Goal: Transaction & Acquisition: Purchase product/service

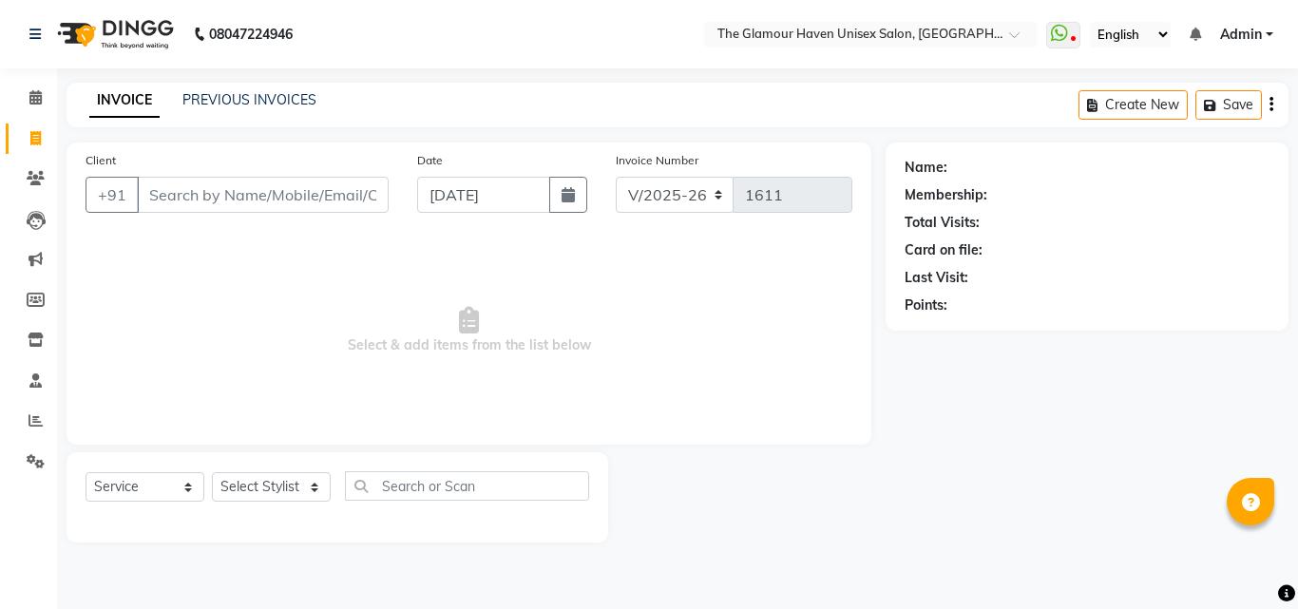
select select "7124"
select select "service"
click at [37, 180] on icon at bounding box center [36, 178] width 18 height 14
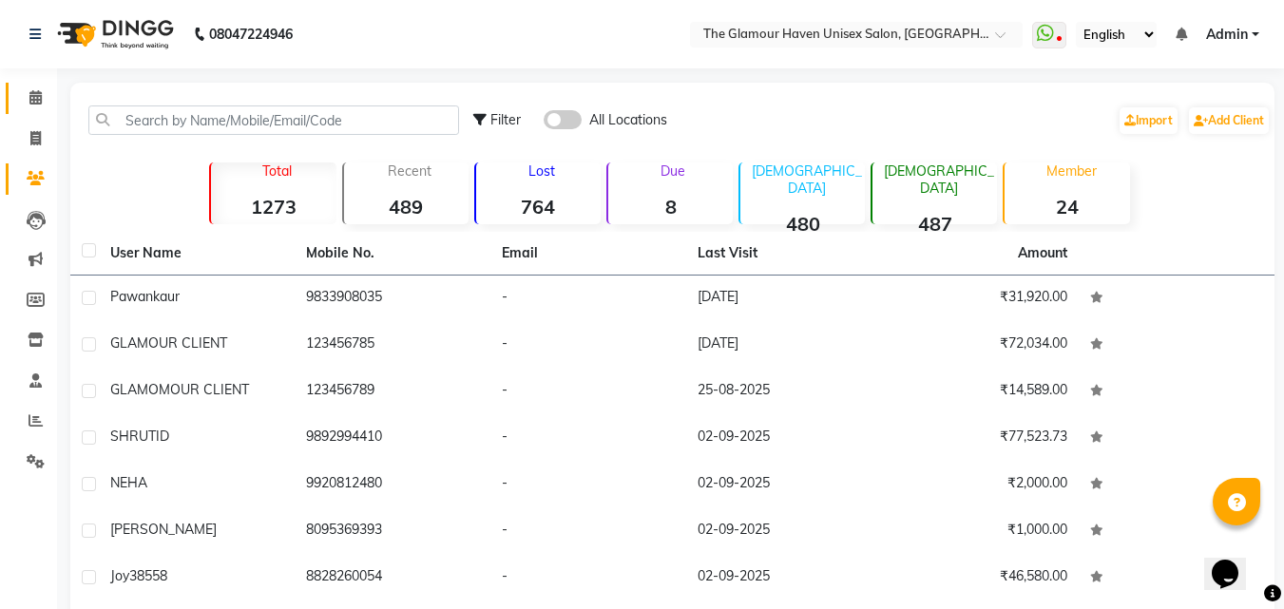
click at [38, 110] on link "Calendar" at bounding box center [29, 98] width 46 height 31
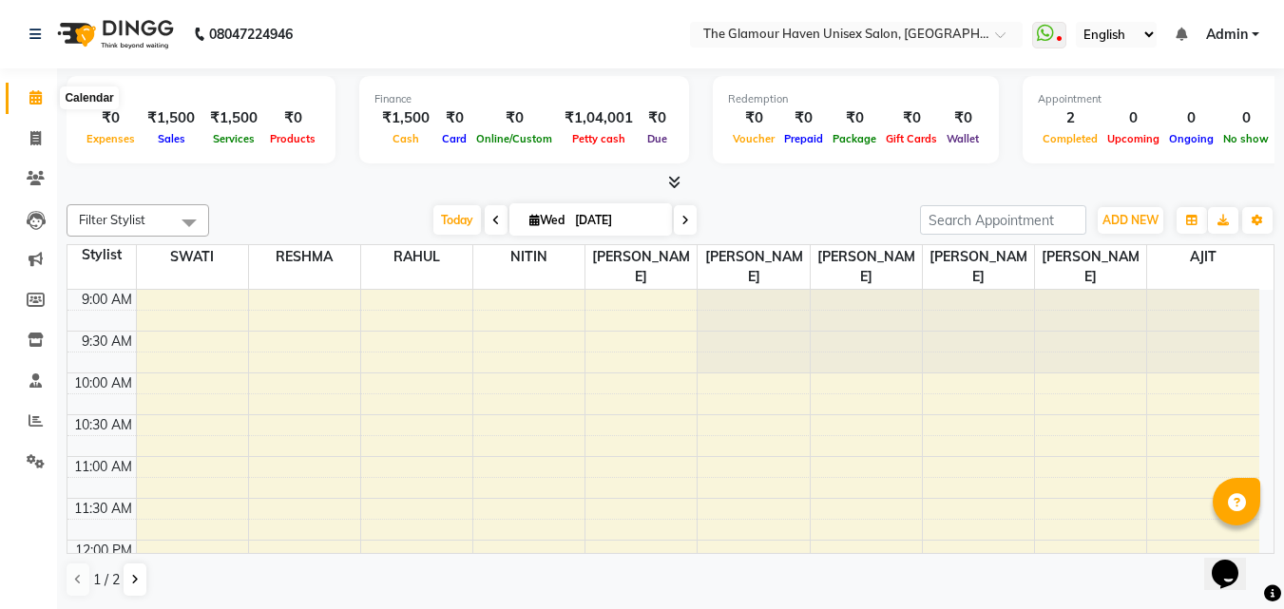
click at [38, 105] on span at bounding box center [35, 98] width 33 height 22
click at [33, 143] on icon at bounding box center [35, 138] width 10 height 14
select select "7124"
select select "service"
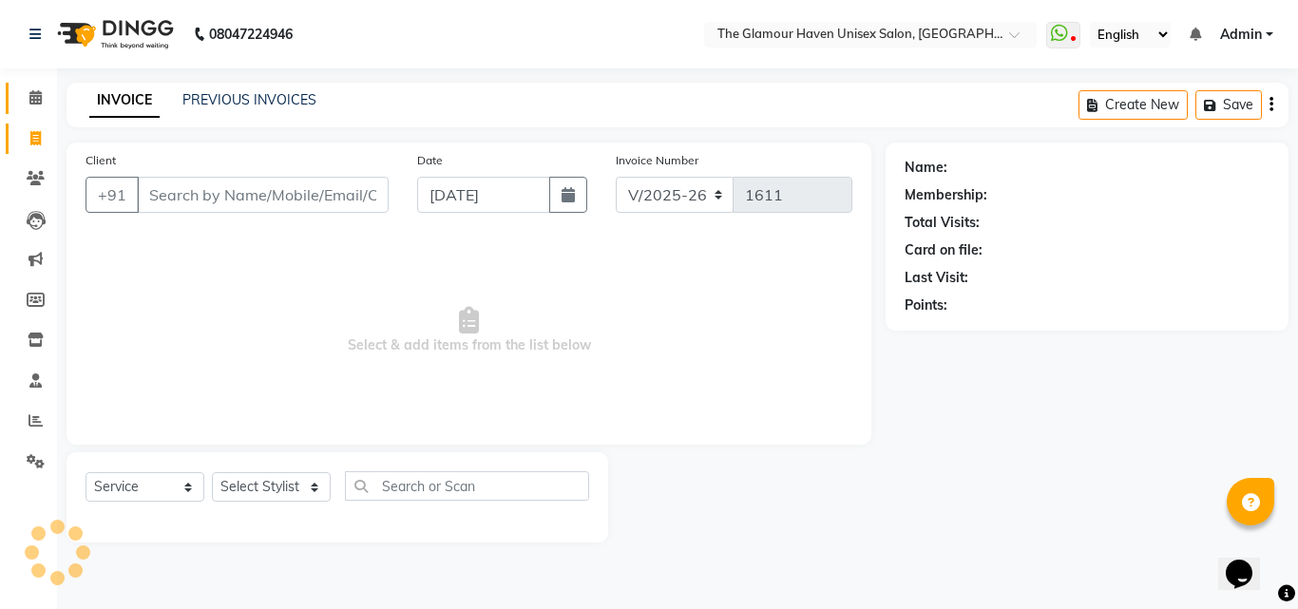
click at [29, 97] on icon at bounding box center [35, 97] width 12 height 14
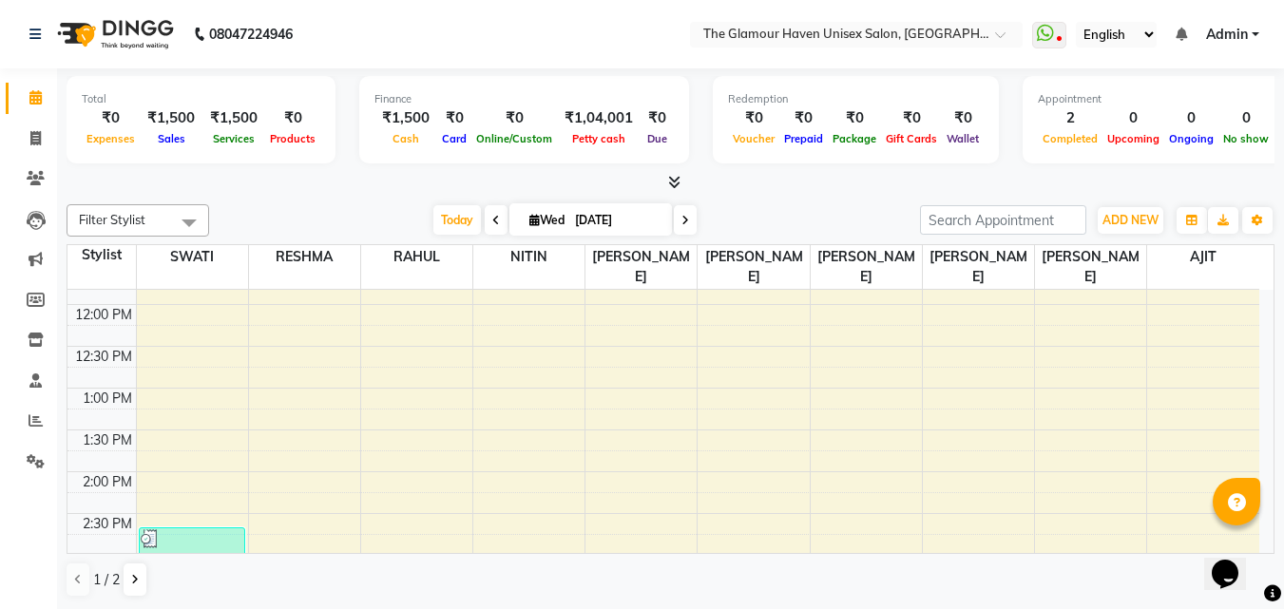
scroll to position [190, 0]
click at [676, 221] on span at bounding box center [685, 219] width 23 height 29
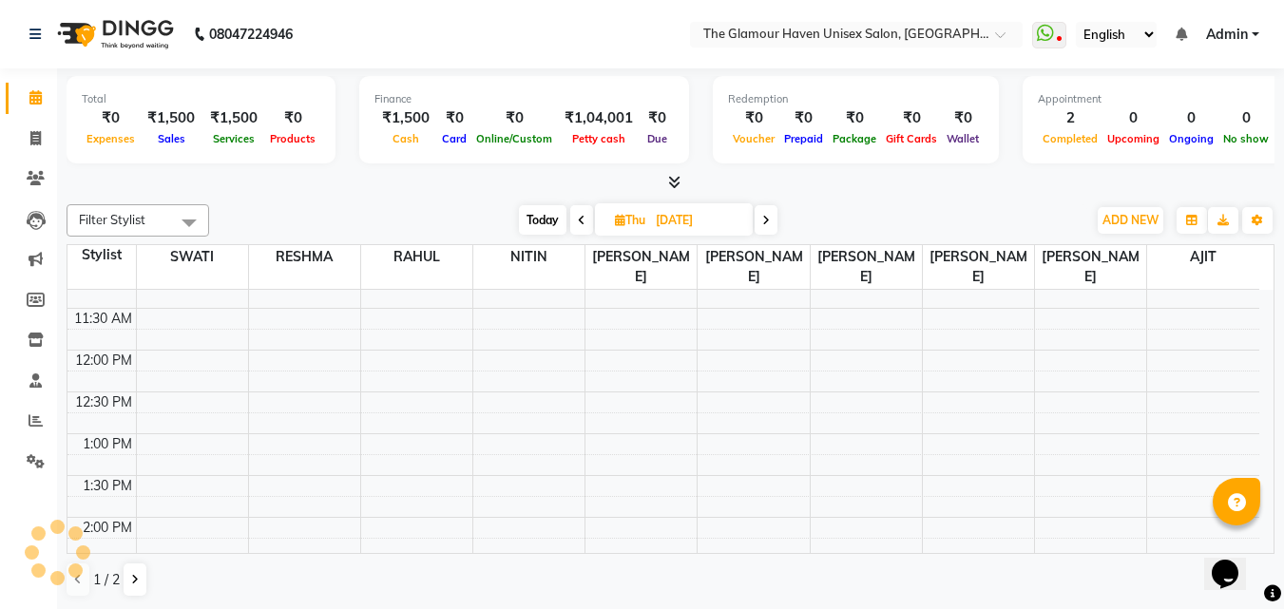
scroll to position [754, 0]
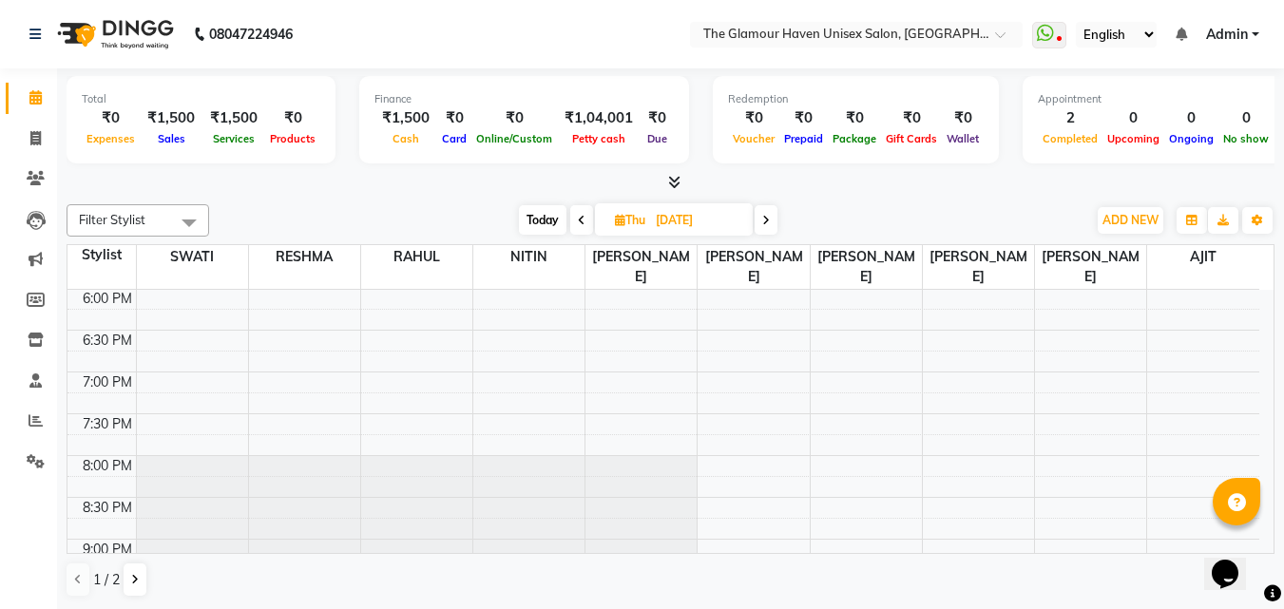
click at [758, 222] on span at bounding box center [766, 219] width 23 height 29
click at [758, 222] on span at bounding box center [763, 219] width 23 height 29
click at [758, 222] on span at bounding box center [765, 219] width 23 height 29
click at [758, 220] on span at bounding box center [766, 219] width 23 height 29
type input "[DATE]"
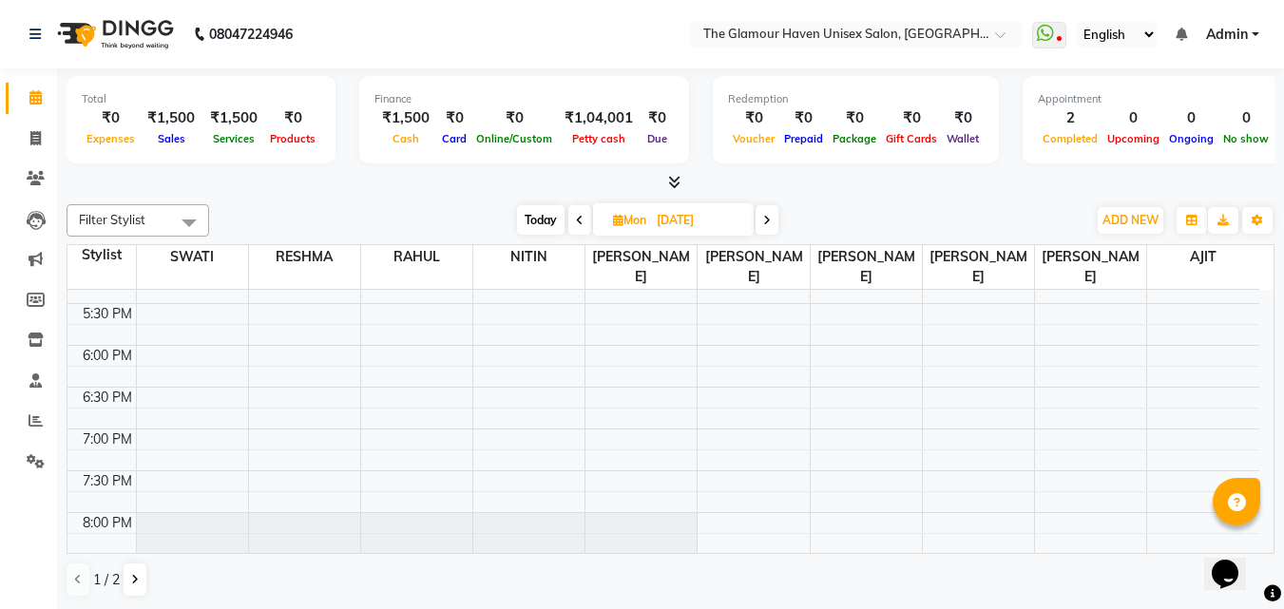
scroll to position [659, 0]
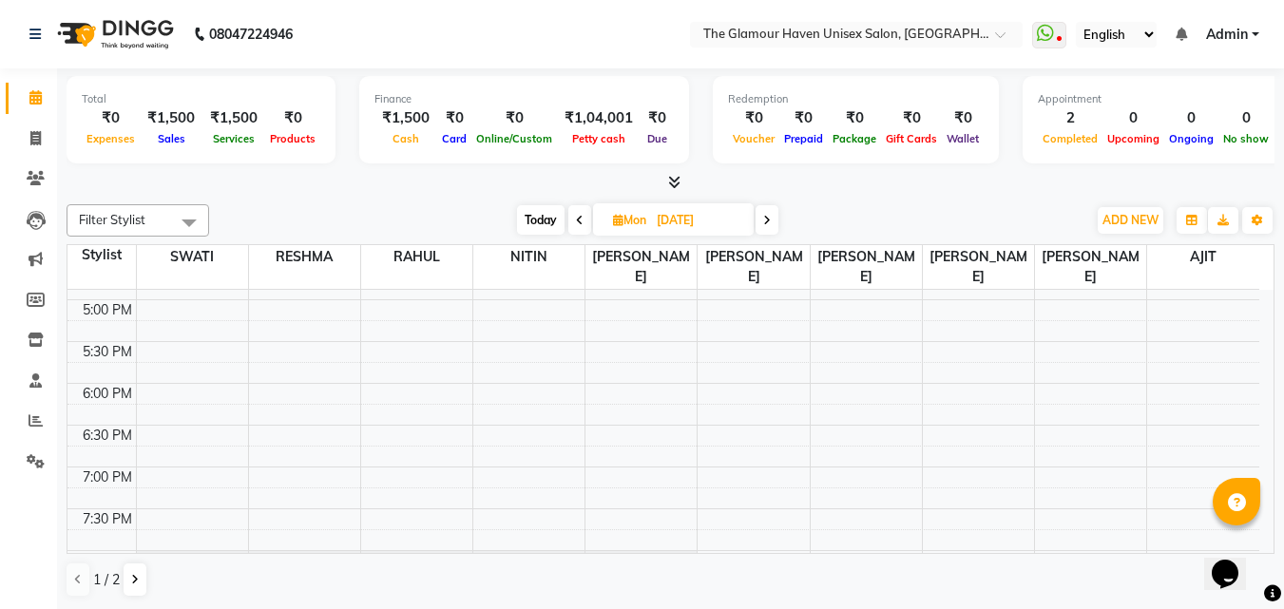
click at [865, 339] on div "9:00 AM 9:30 AM 10:00 AM 10:30 AM 11:00 AM 11:30 AM 12:00 PM 12:30 PM 1:00 PM 1…" at bounding box center [663, 216] width 1192 height 1170
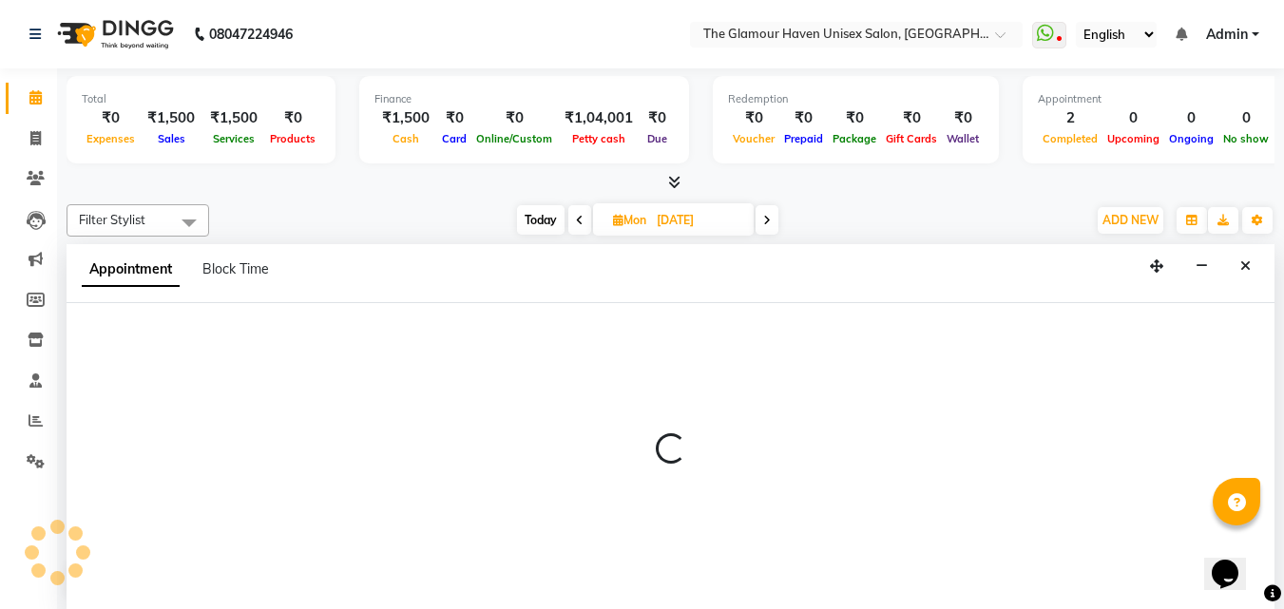
scroll to position [1, 0]
select select "77764"
select select "1050"
select select "tentative"
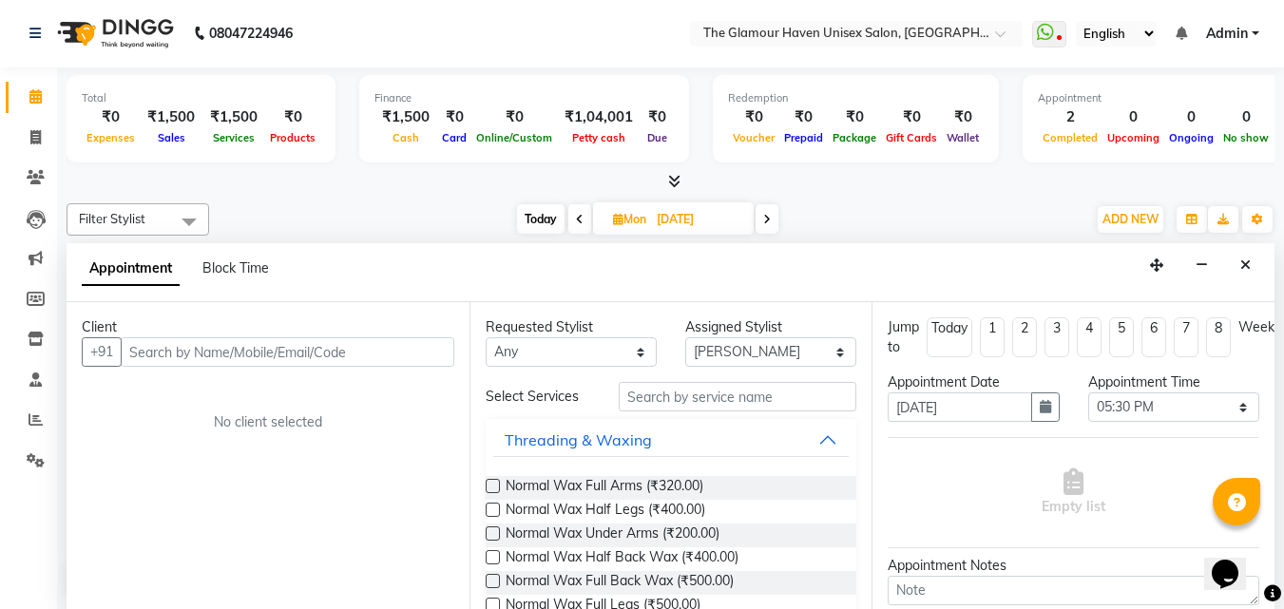
select select "service"
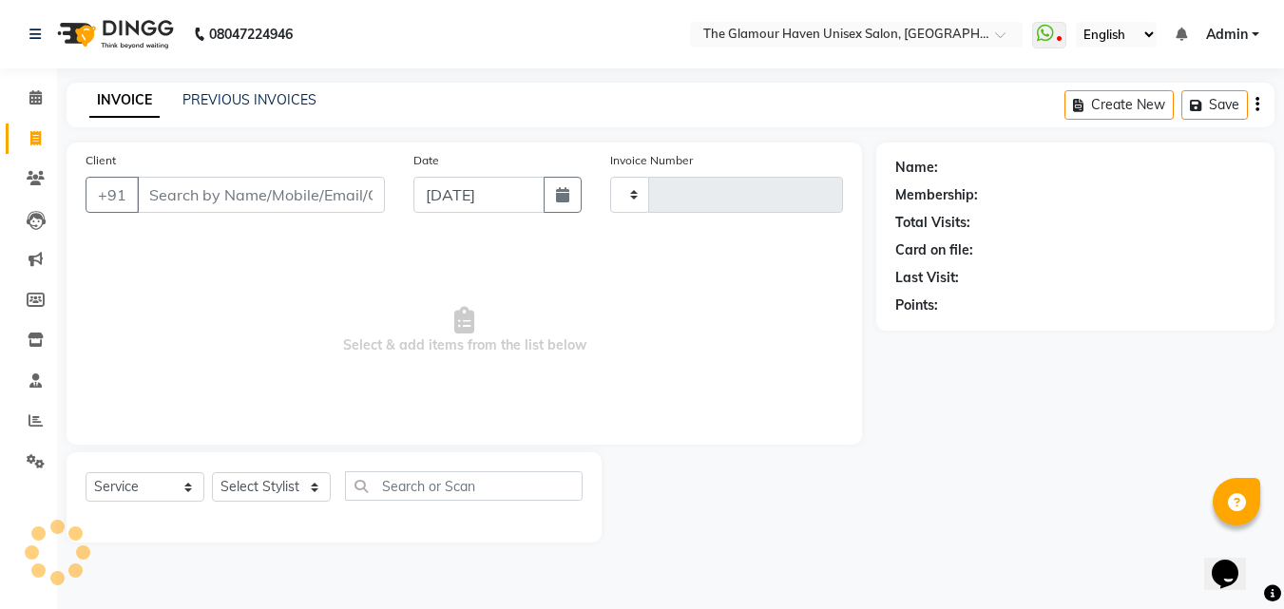
type input "1611"
select select "7124"
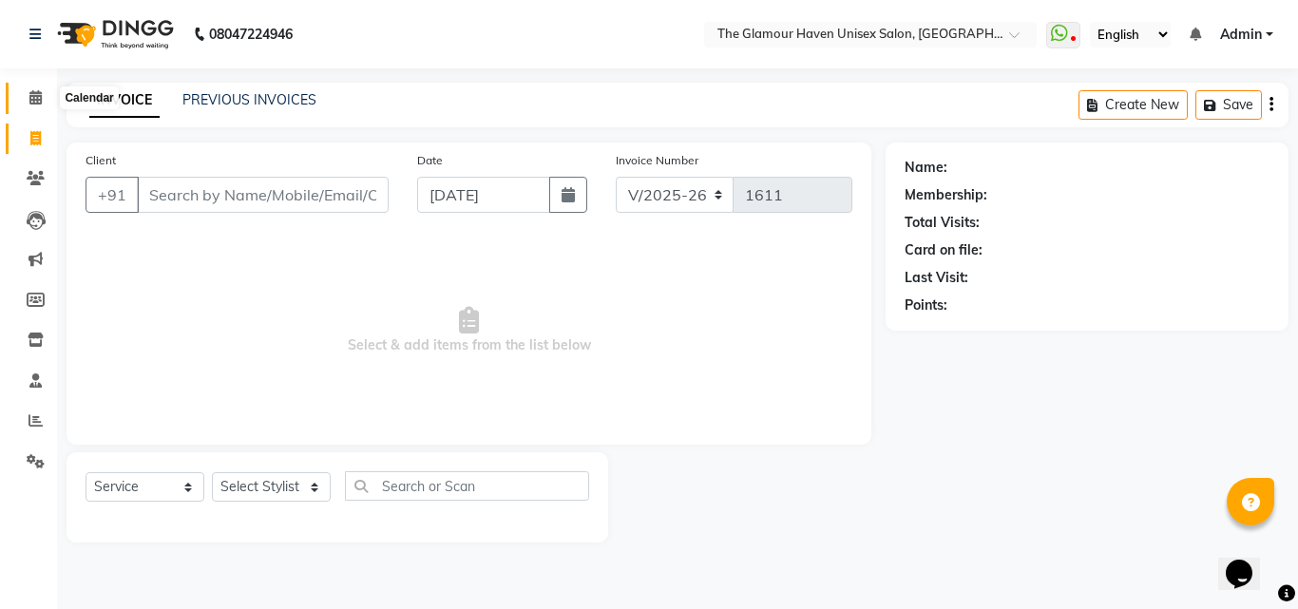
click at [29, 90] on icon at bounding box center [35, 97] width 12 height 14
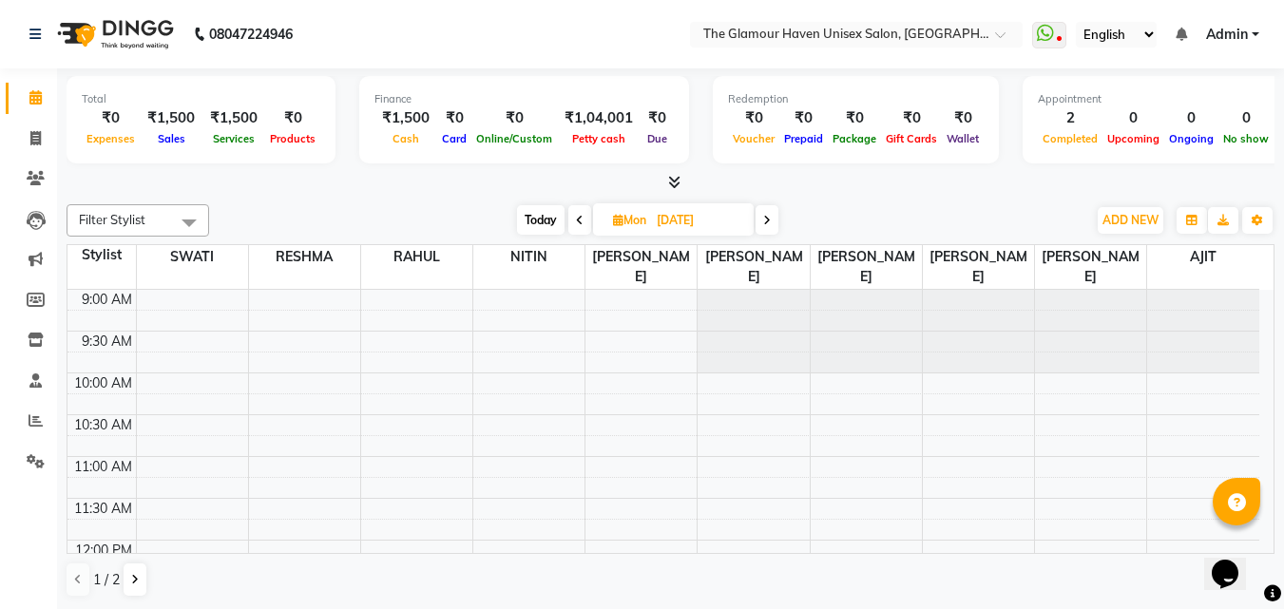
click at [1274, 450] on td "9:00 AM 9:30 AM 10:00 AM 10:30 AM 11:00 AM 11:30 AM 12:00 PM 12:30 PM 1:00 PM 1…" at bounding box center [670, 422] width 1207 height 264
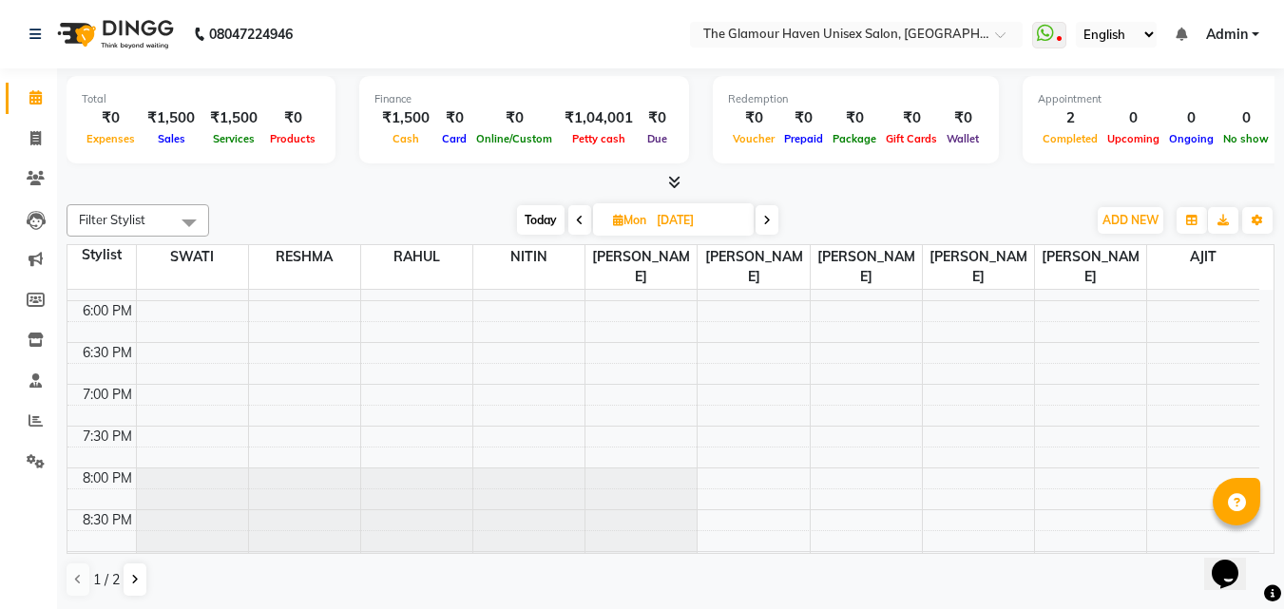
scroll to position [494, 0]
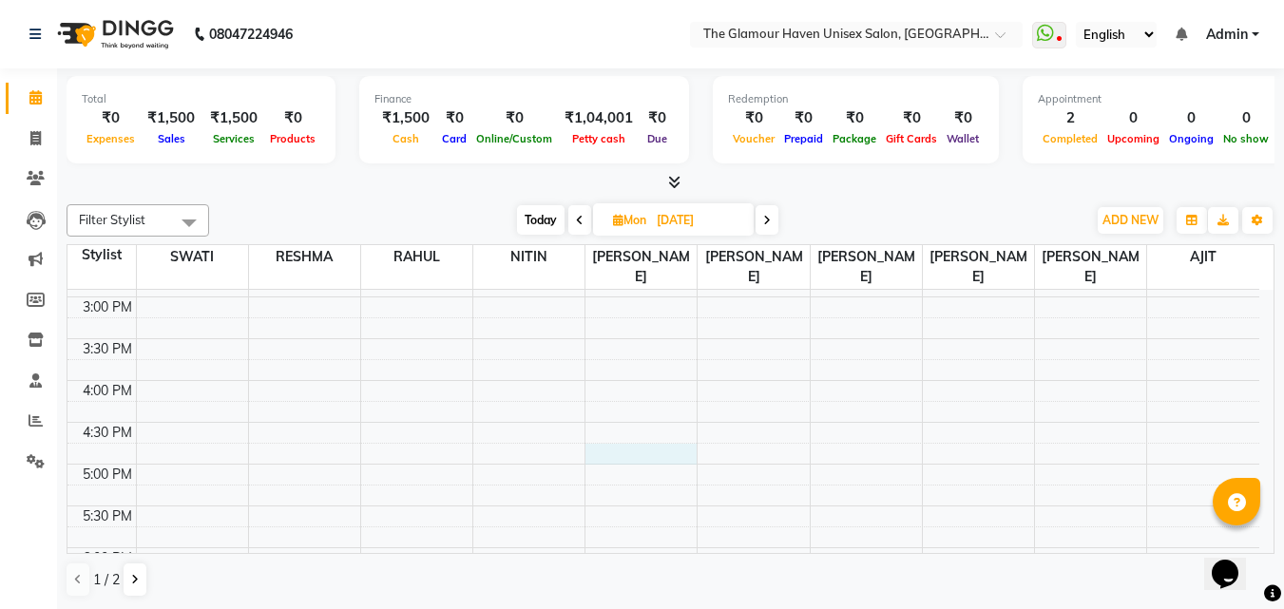
click at [662, 429] on div "9:00 AM 9:30 AM 10:00 AM 10:30 AM 11:00 AM 11:30 AM 12:00 PM 12:30 PM 1:00 PM 1…" at bounding box center [663, 381] width 1192 height 1170
select select "59914"
select select "1005"
select select "tentative"
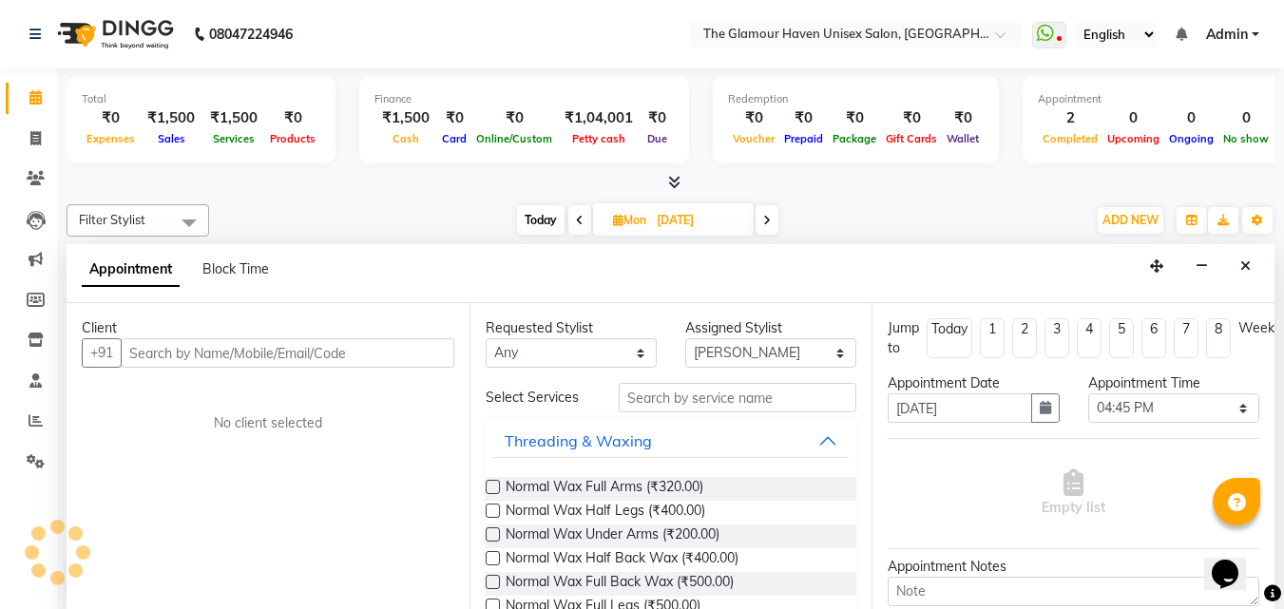
scroll to position [1, 0]
click at [264, 371] on div "Client +91 No client selected" at bounding box center [268, 455] width 403 height 307
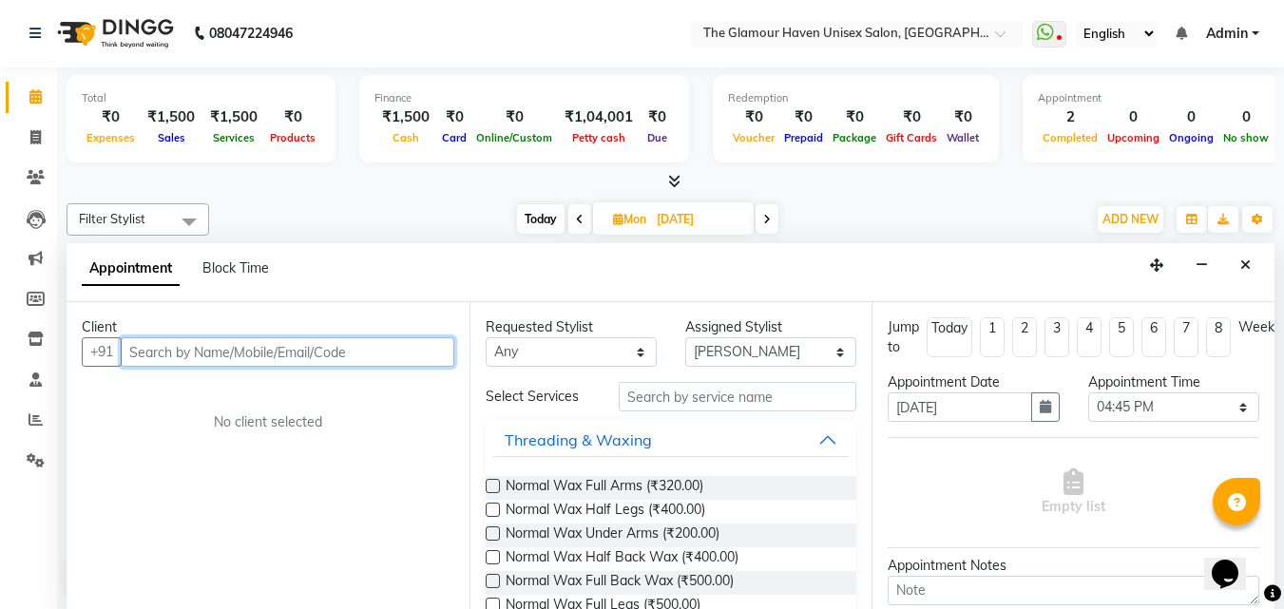
click at [268, 355] on input "text" at bounding box center [288, 351] width 334 height 29
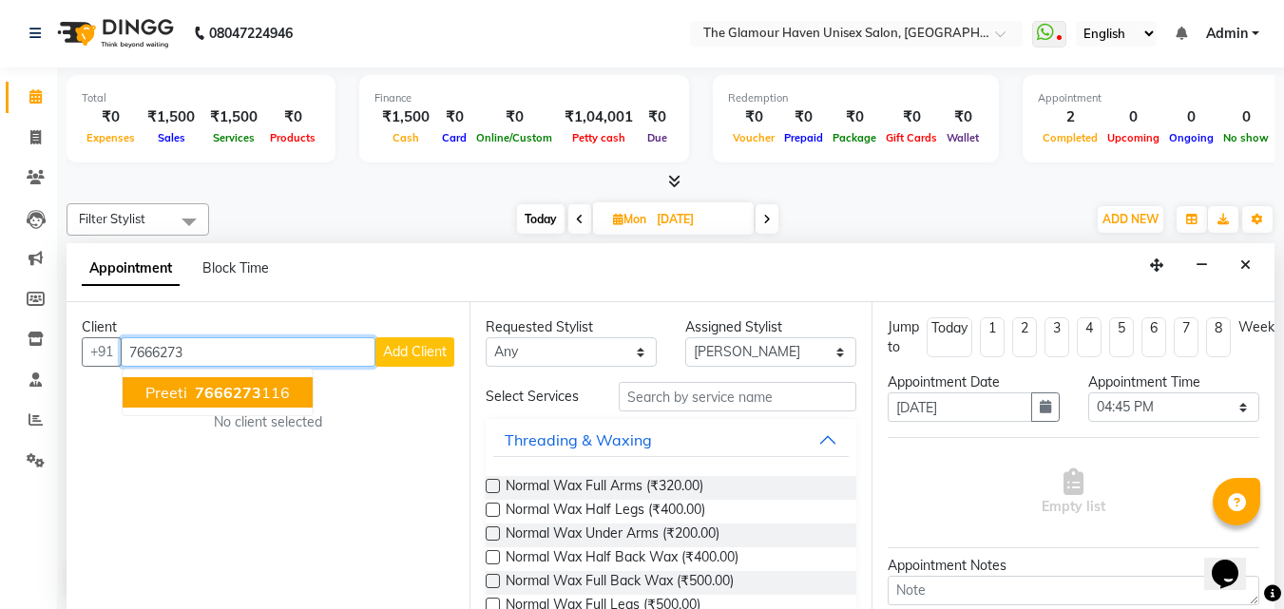
click at [272, 394] on ngb-highlight "7666273 116" at bounding box center [240, 392] width 99 height 19
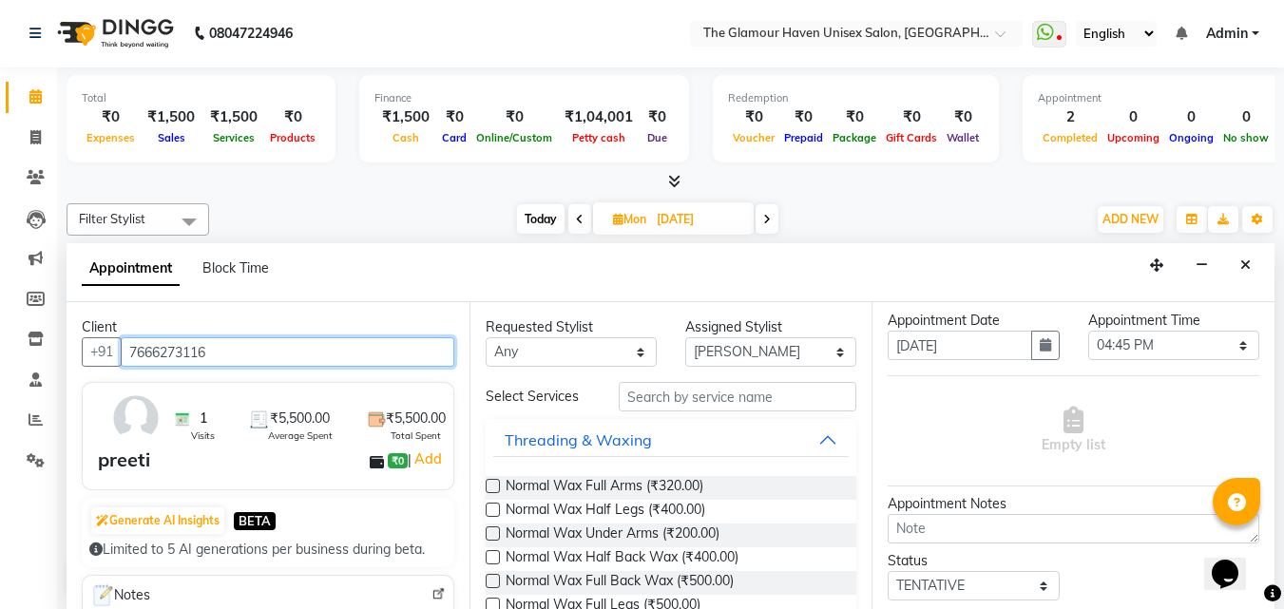
scroll to position [95, 0]
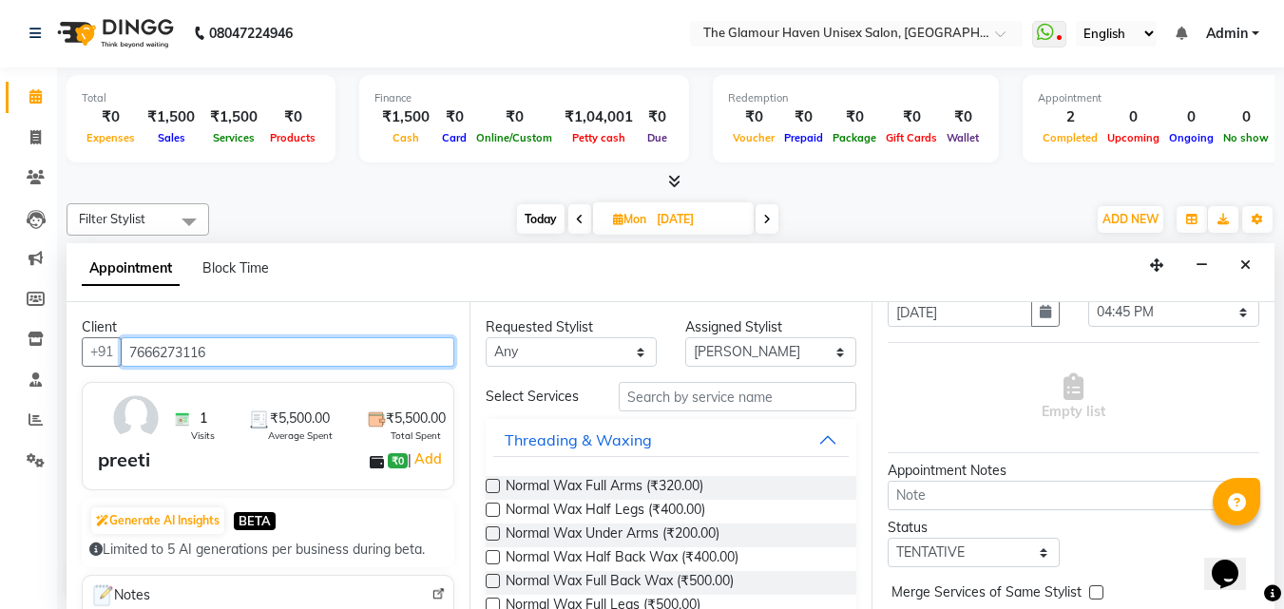
type input "7666273116"
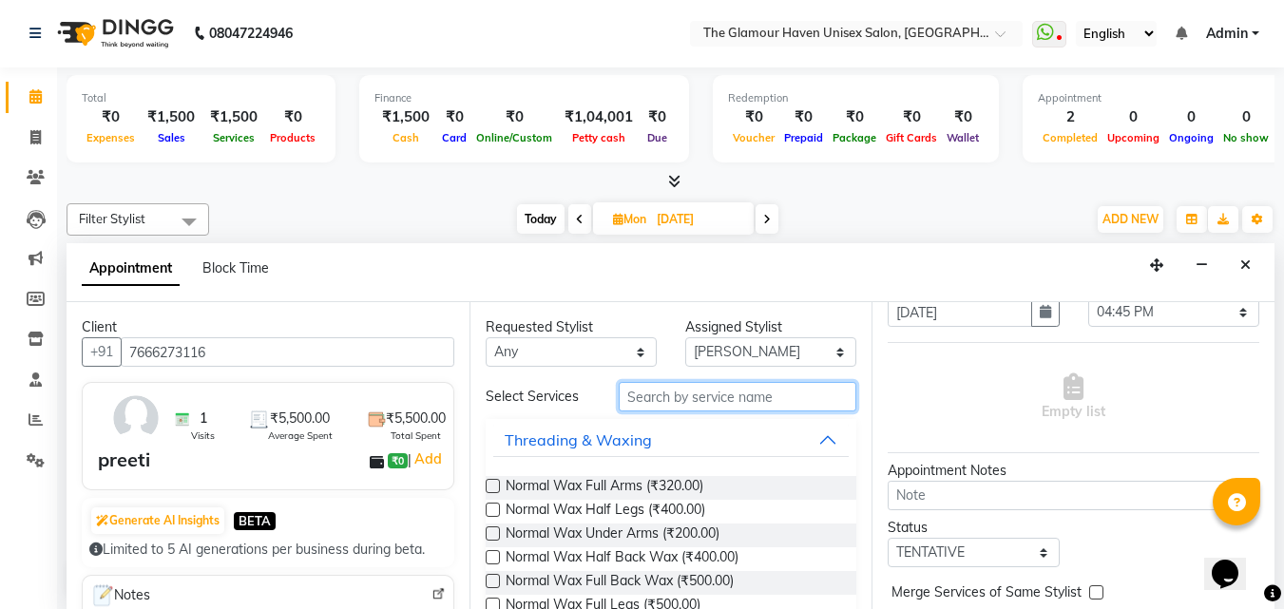
click at [707, 399] on input "text" at bounding box center [738, 396] width 238 height 29
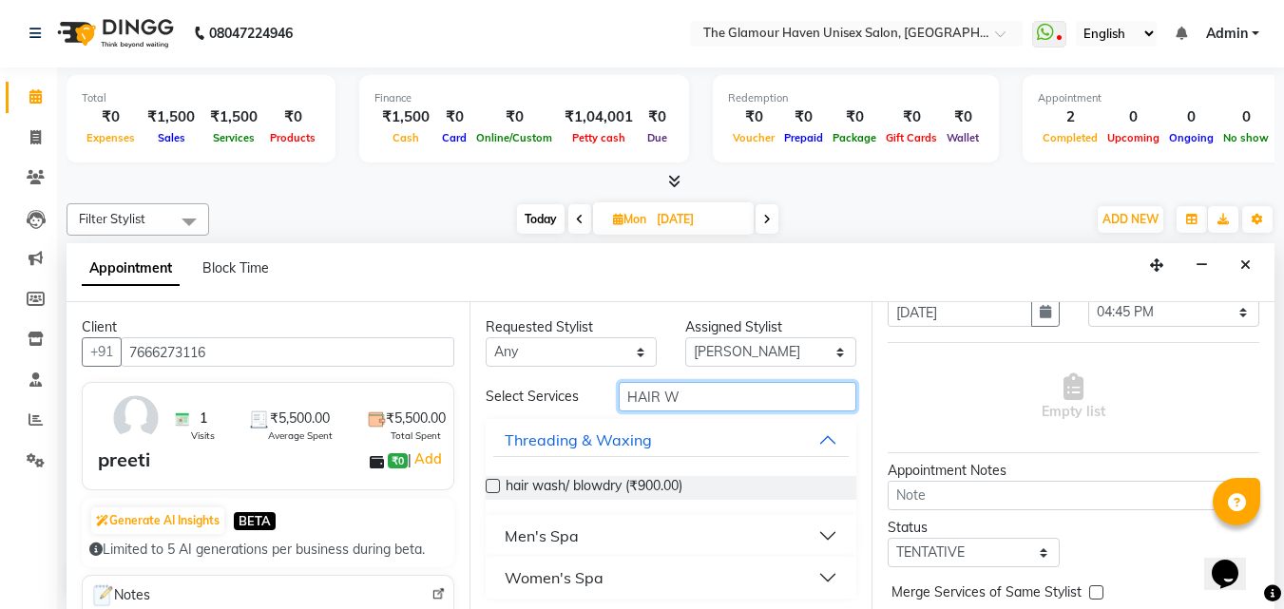
type input "HAIR W"
click at [726, 491] on div "hair wash/ blowdry (₹900.00)" at bounding box center [672, 488] width 372 height 24
click at [498, 485] on label at bounding box center [493, 486] width 14 height 14
click at [498, 485] on input "checkbox" at bounding box center [492, 488] width 12 height 12
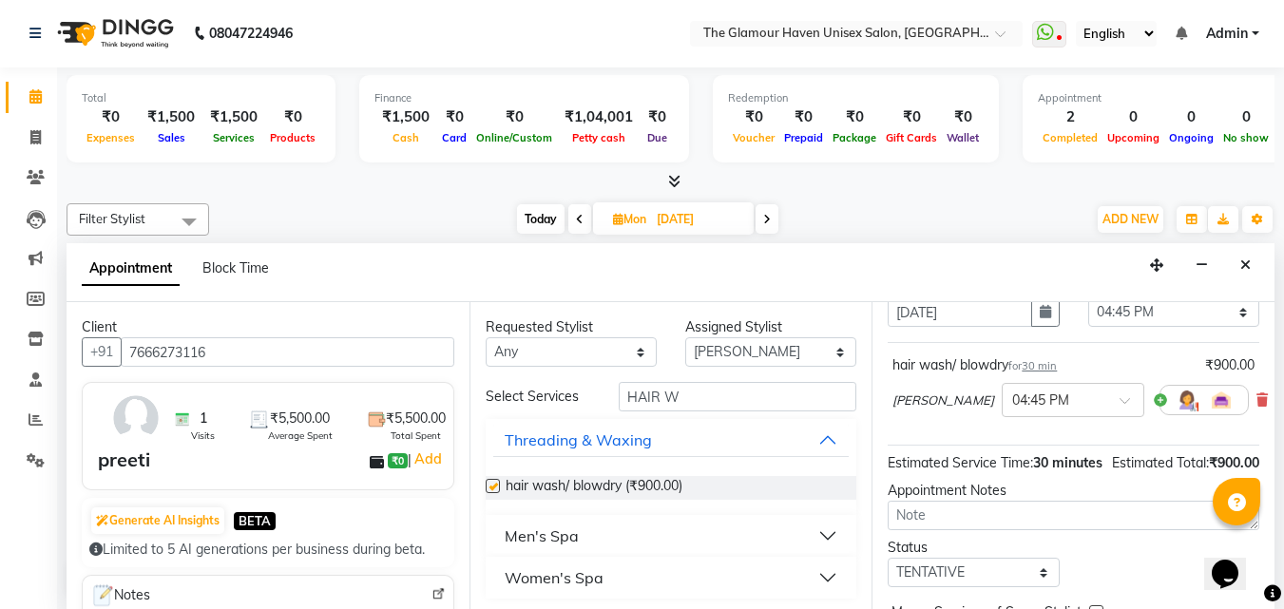
checkbox input "false"
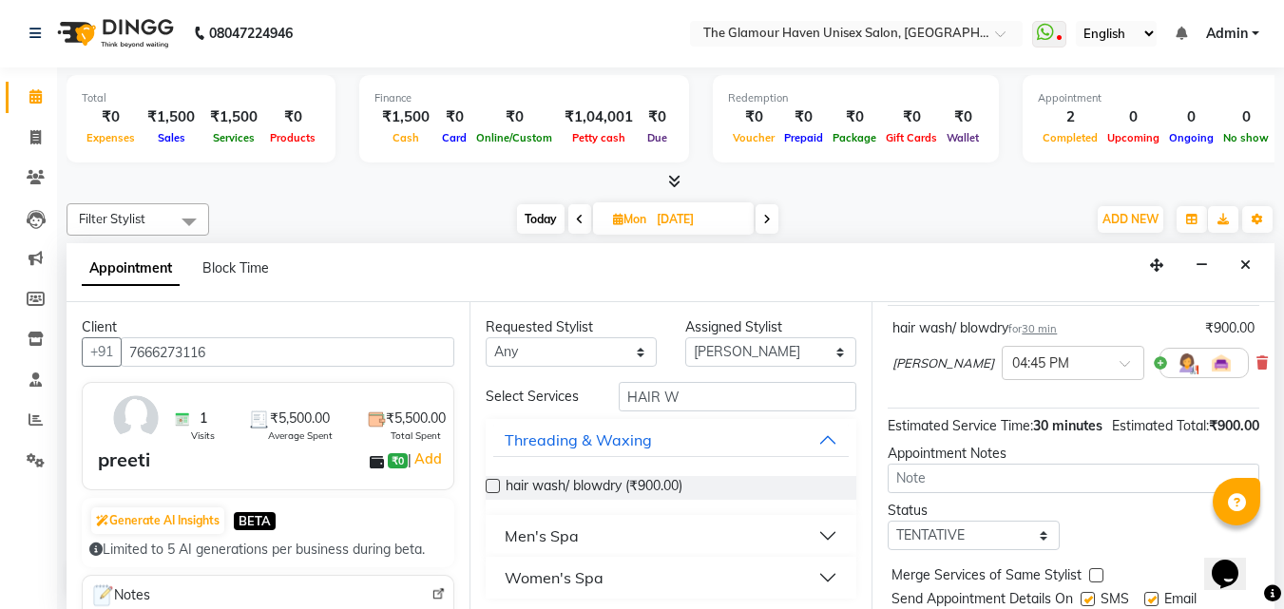
scroll to position [227, 0]
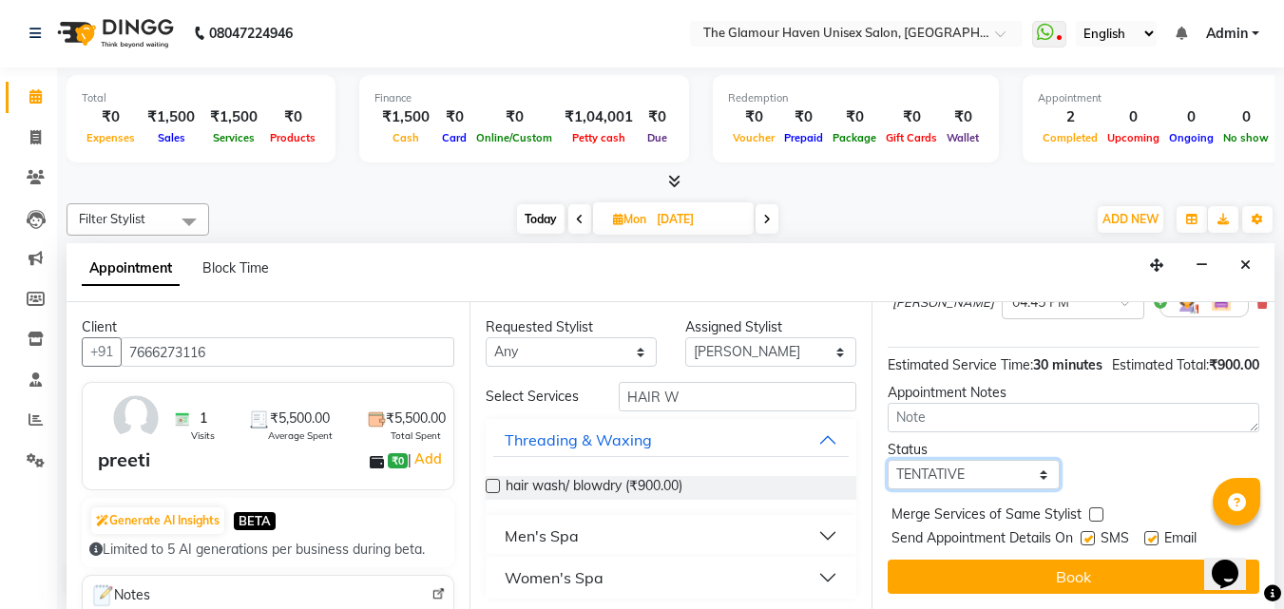
click at [1037, 463] on select "Select TENTATIVE CONFIRM UPCOMING" at bounding box center [973, 474] width 171 height 29
select select "confirm booking"
click at [888, 460] on select "Select TENTATIVE CONFIRM UPCOMING" at bounding box center [973, 474] width 171 height 29
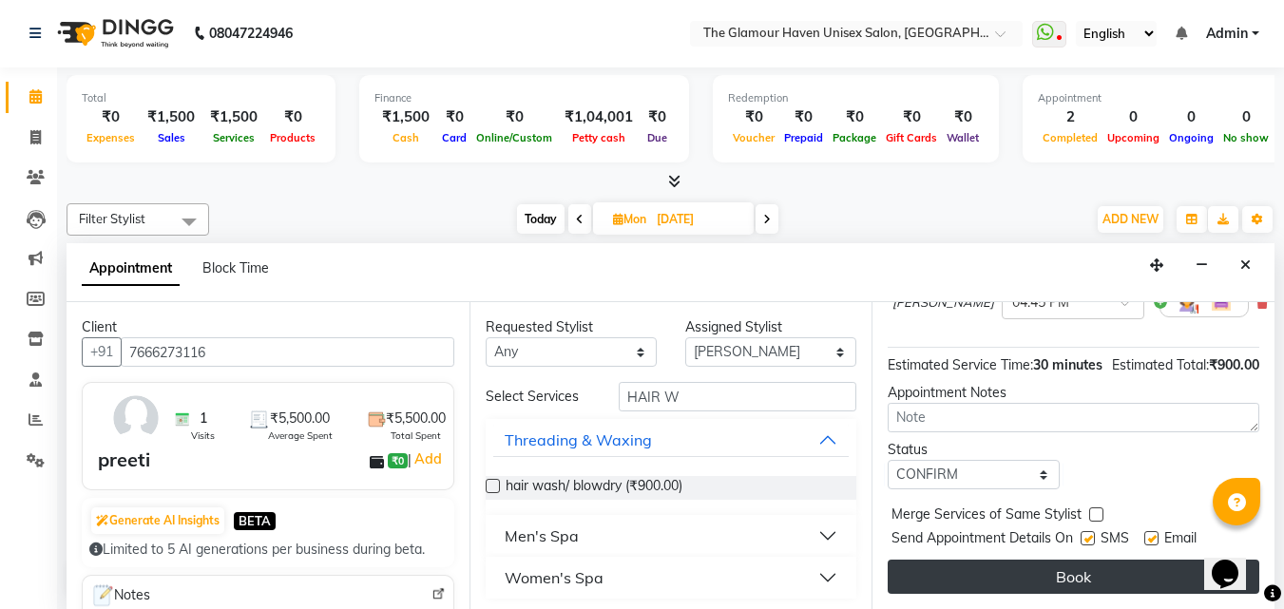
click at [1087, 565] on button "Book" at bounding box center [1074, 577] width 372 height 34
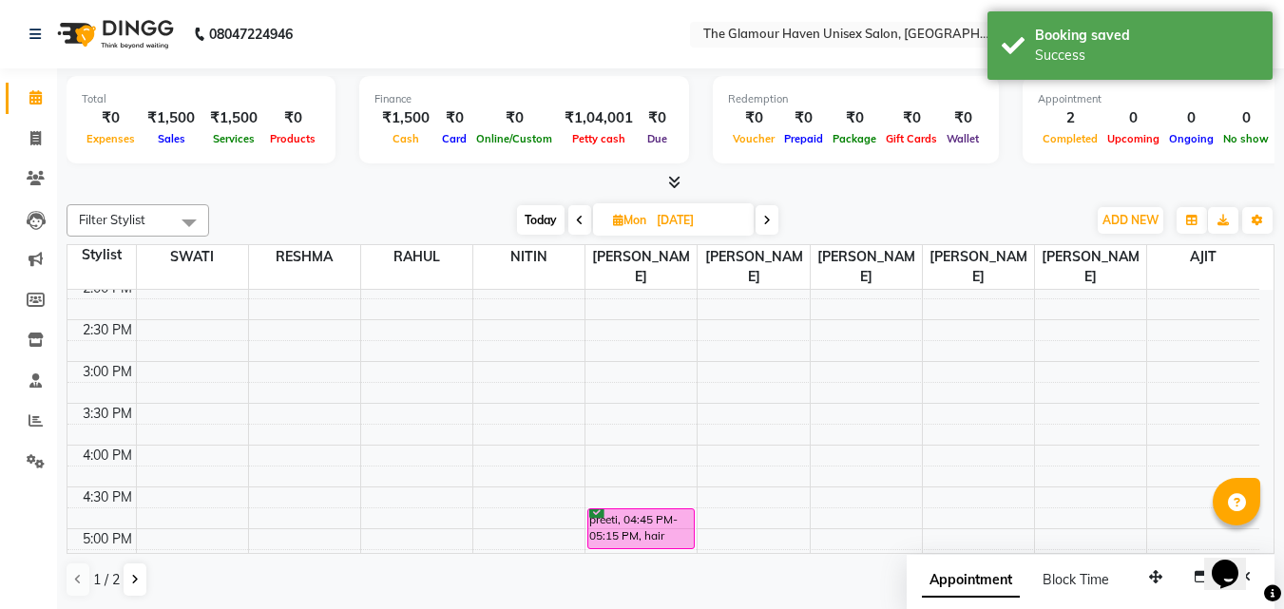
scroll to position [209, 0]
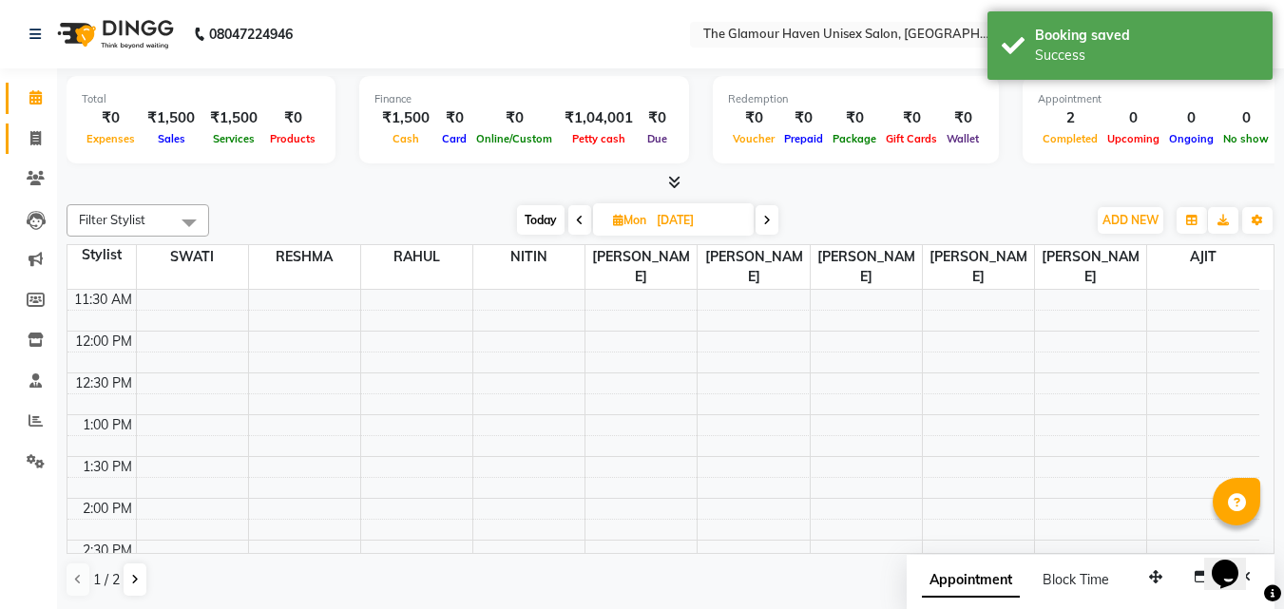
click at [30, 124] on link "Invoice" at bounding box center [29, 139] width 46 height 31
select select "service"
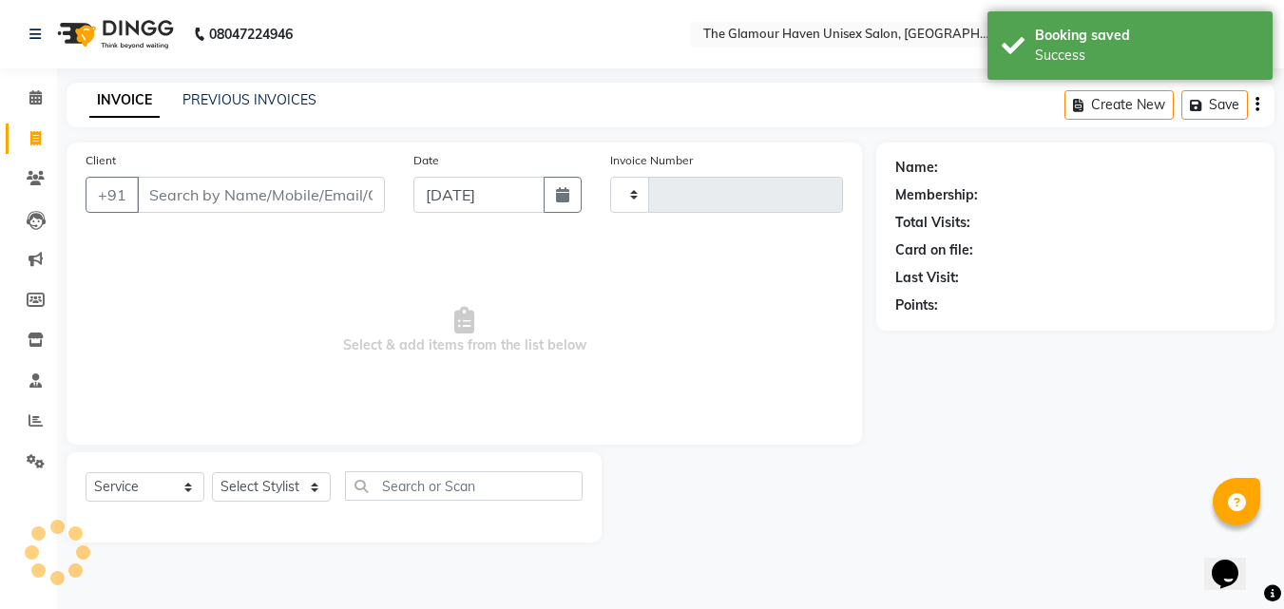
type input "1611"
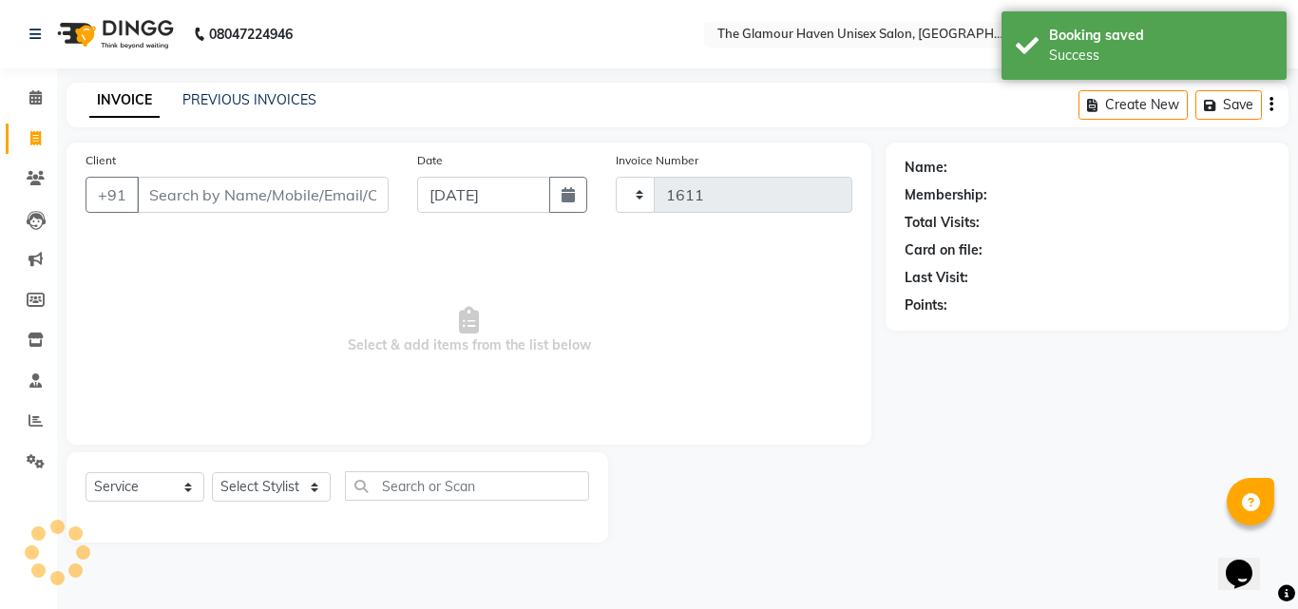
select select "7124"
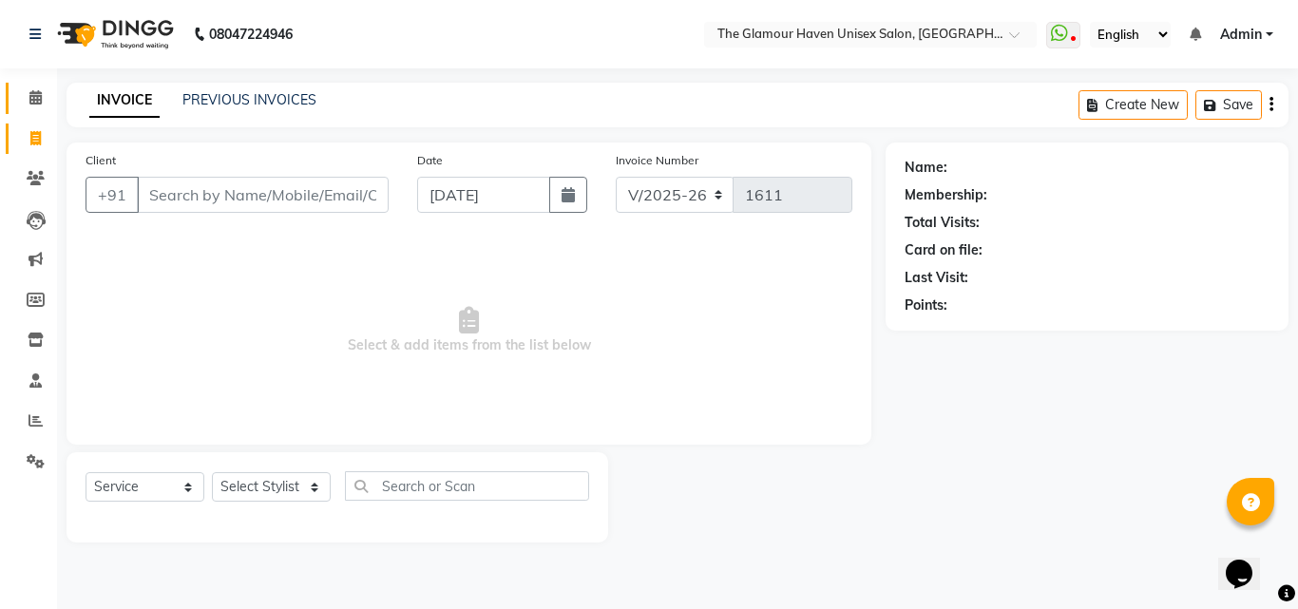
click at [28, 83] on link "Calendar" at bounding box center [29, 98] width 46 height 31
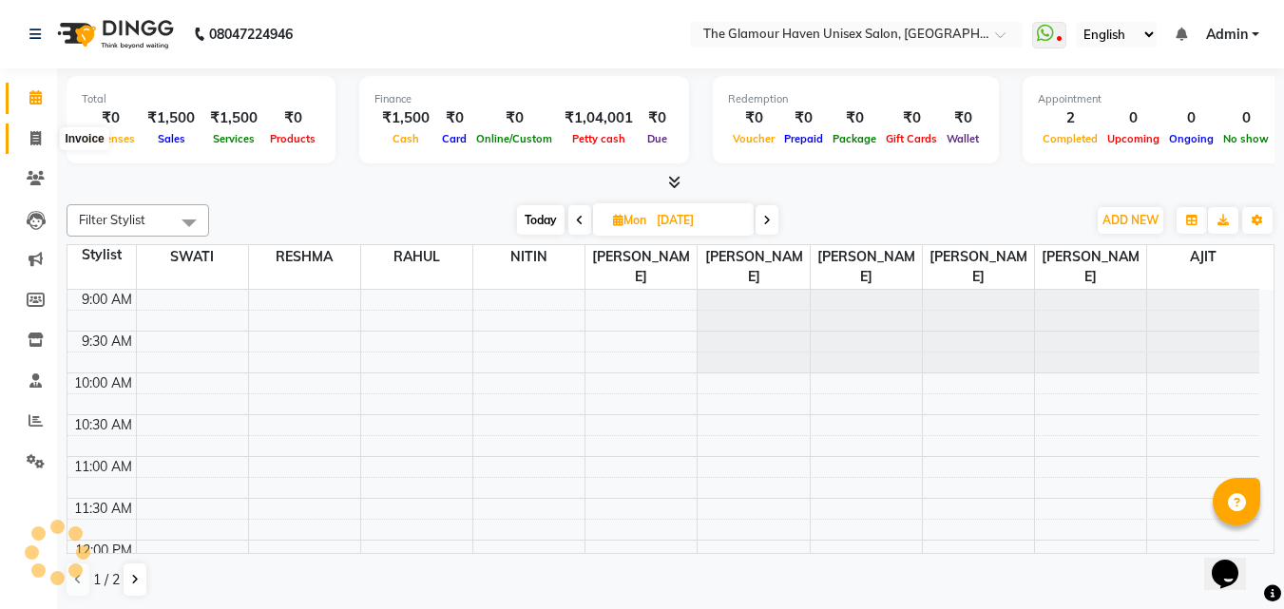
click at [33, 134] on icon at bounding box center [35, 138] width 10 height 14
select select "7124"
select select "service"
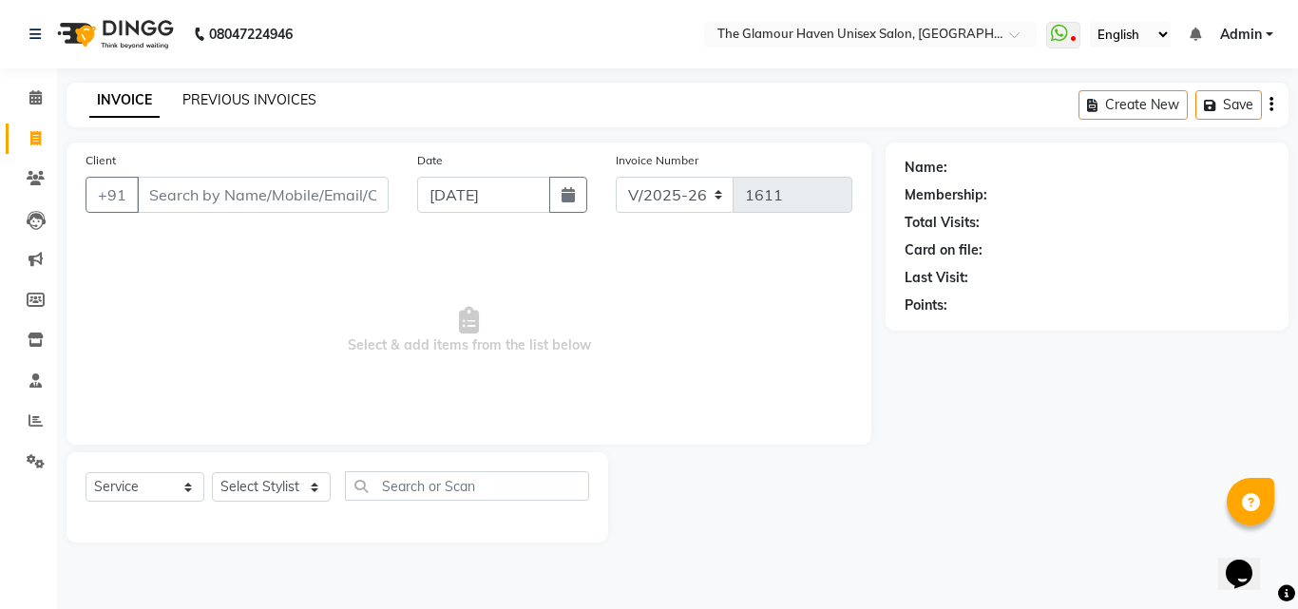
click at [267, 96] on link "PREVIOUS INVOICES" at bounding box center [249, 99] width 134 height 17
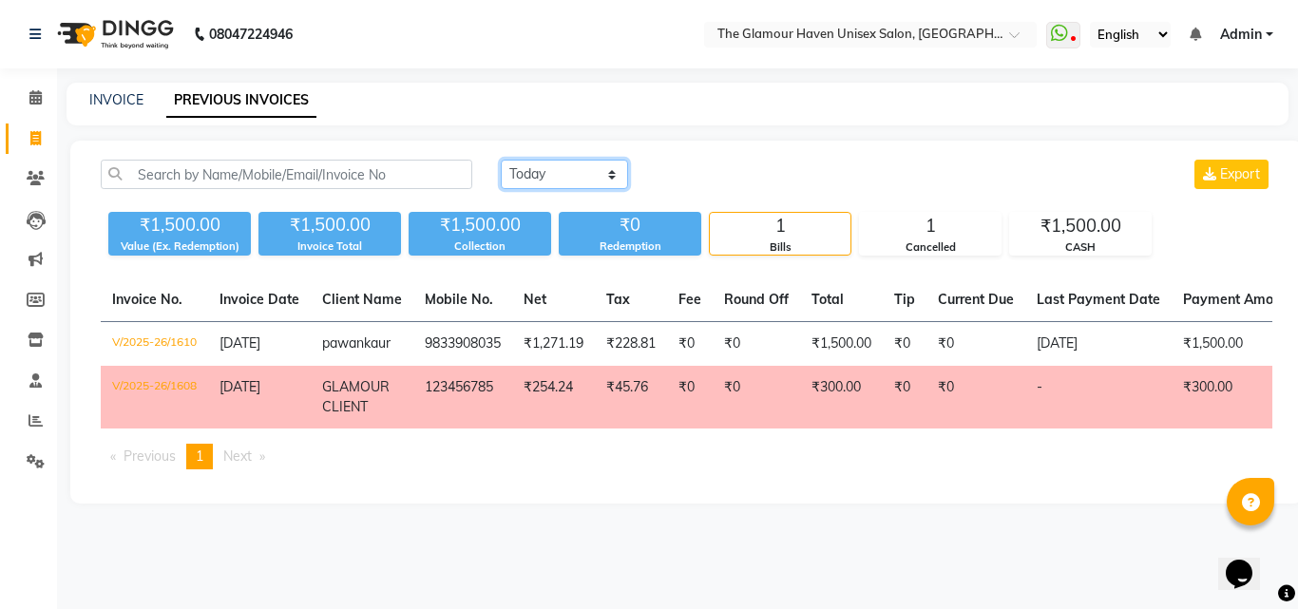
click at [622, 179] on select "Today Yesterday Custom Range" at bounding box center [564, 174] width 127 height 29
select select "range"
click at [501, 160] on select "Today Yesterday Custom Range" at bounding box center [564, 174] width 127 height 29
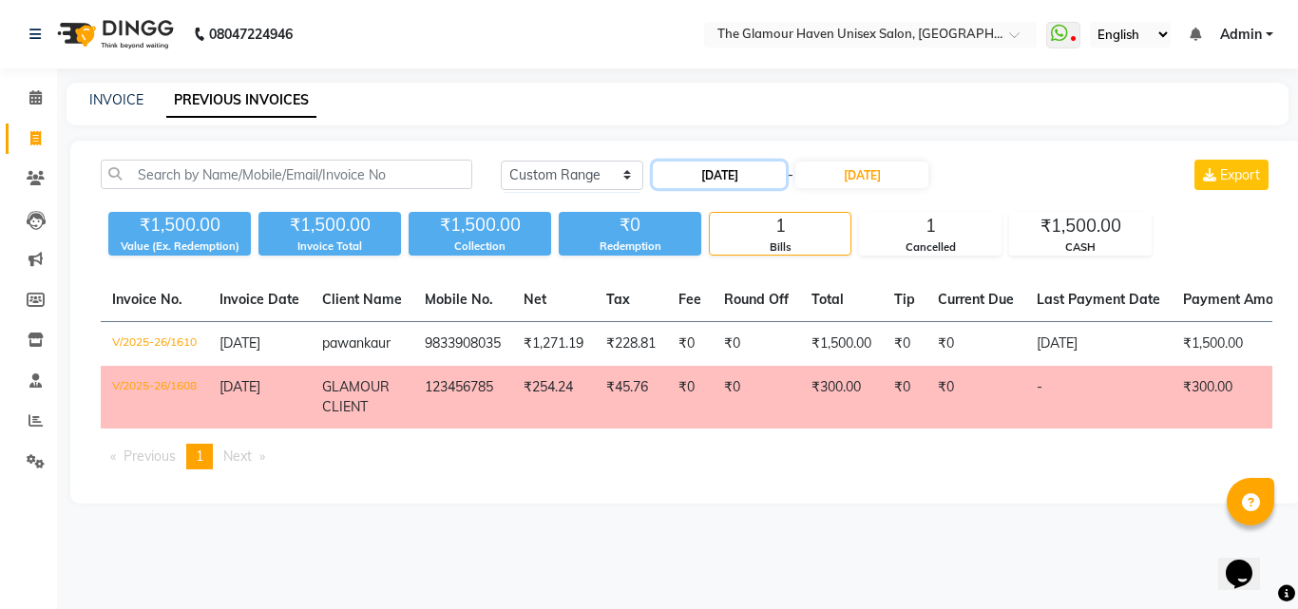
click at [693, 181] on input "[DATE]" at bounding box center [719, 175] width 133 height 27
select select "9"
select select "2025"
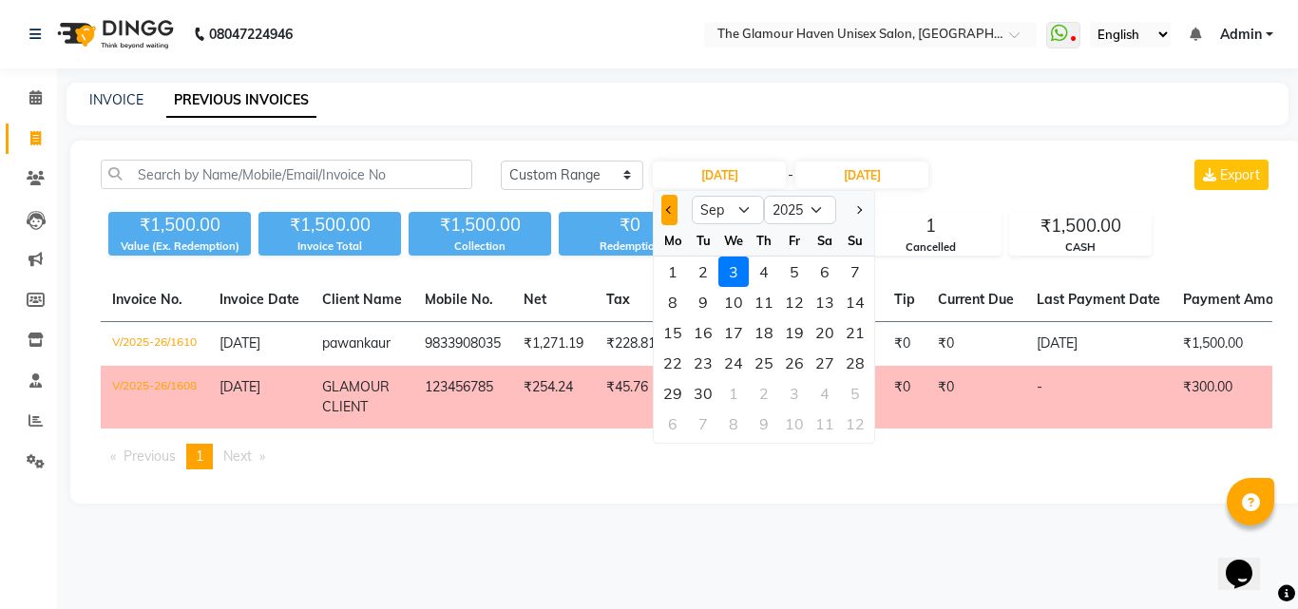
click at [677, 207] on button "Previous month" at bounding box center [670, 210] width 16 height 30
select select "8"
click at [798, 275] on div "1" at bounding box center [794, 272] width 30 height 30
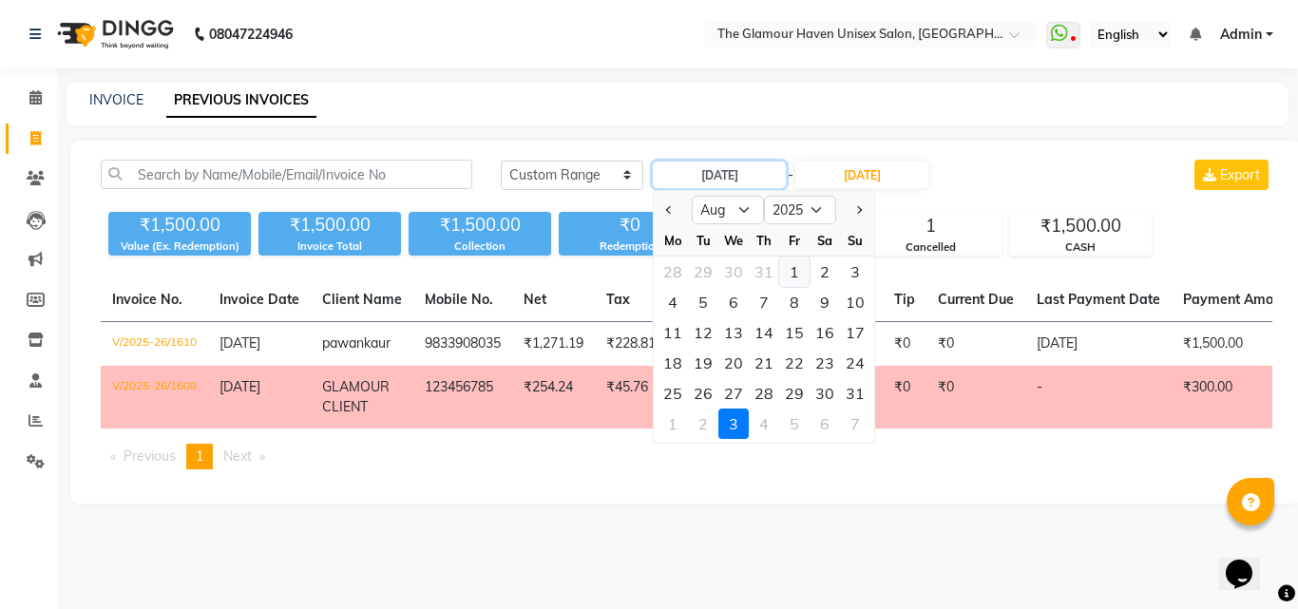
type input "01-08-2025"
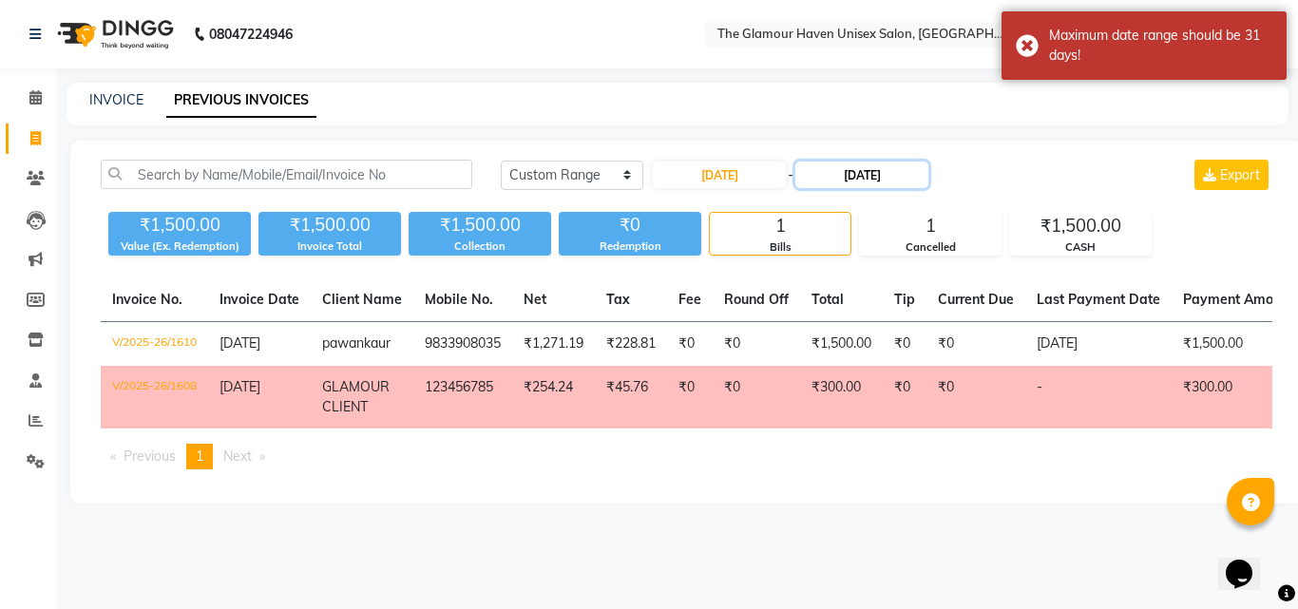
click at [849, 177] on input "[DATE]" at bounding box center [862, 175] width 133 height 27
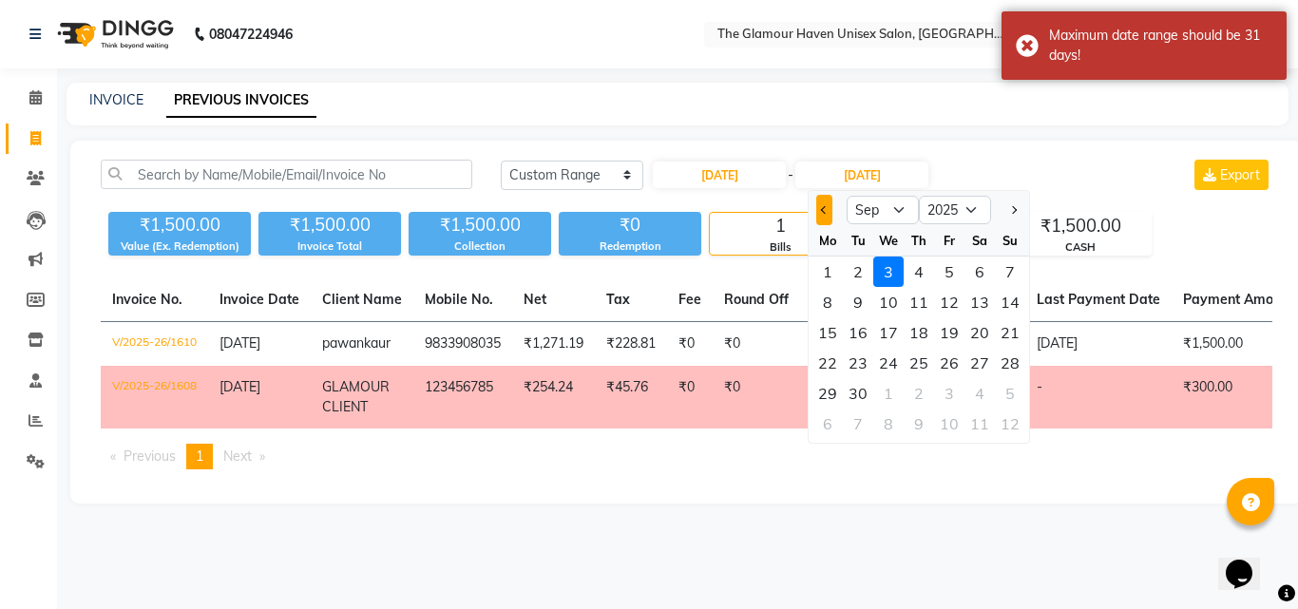
click at [820, 215] on button "Previous month" at bounding box center [824, 210] width 16 height 30
select select "8"
click at [1003, 393] on div "31" at bounding box center [1010, 393] width 30 height 30
type input "31-08-2025"
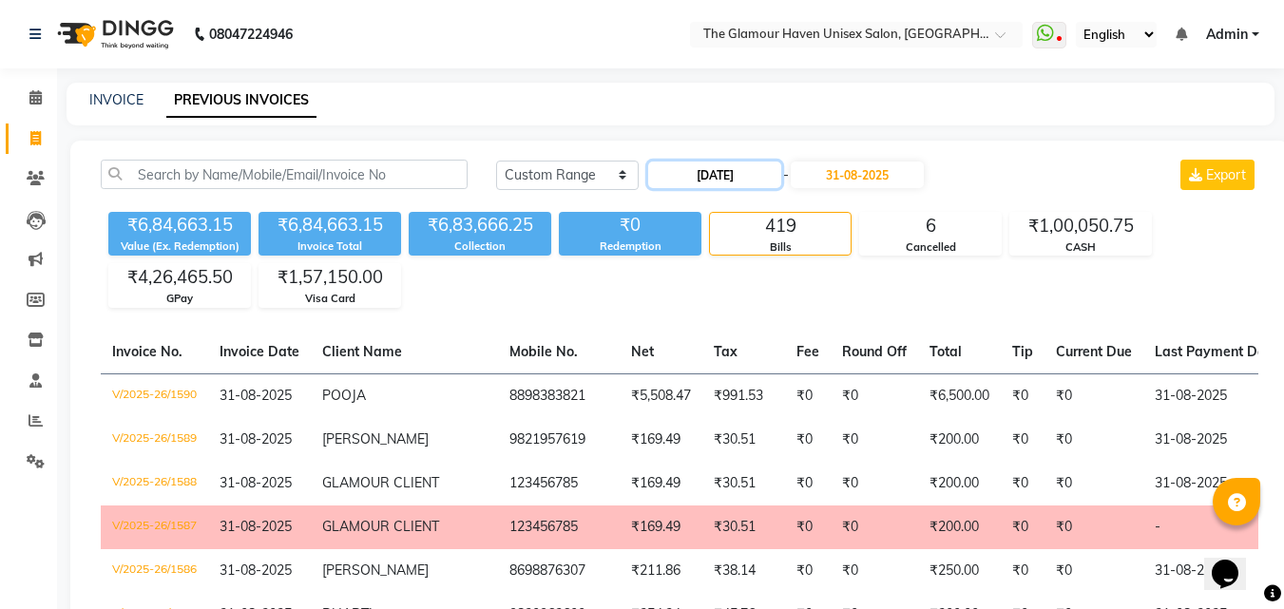
click at [693, 183] on input "01-08-2025" at bounding box center [714, 175] width 133 height 27
select select "8"
select select "2025"
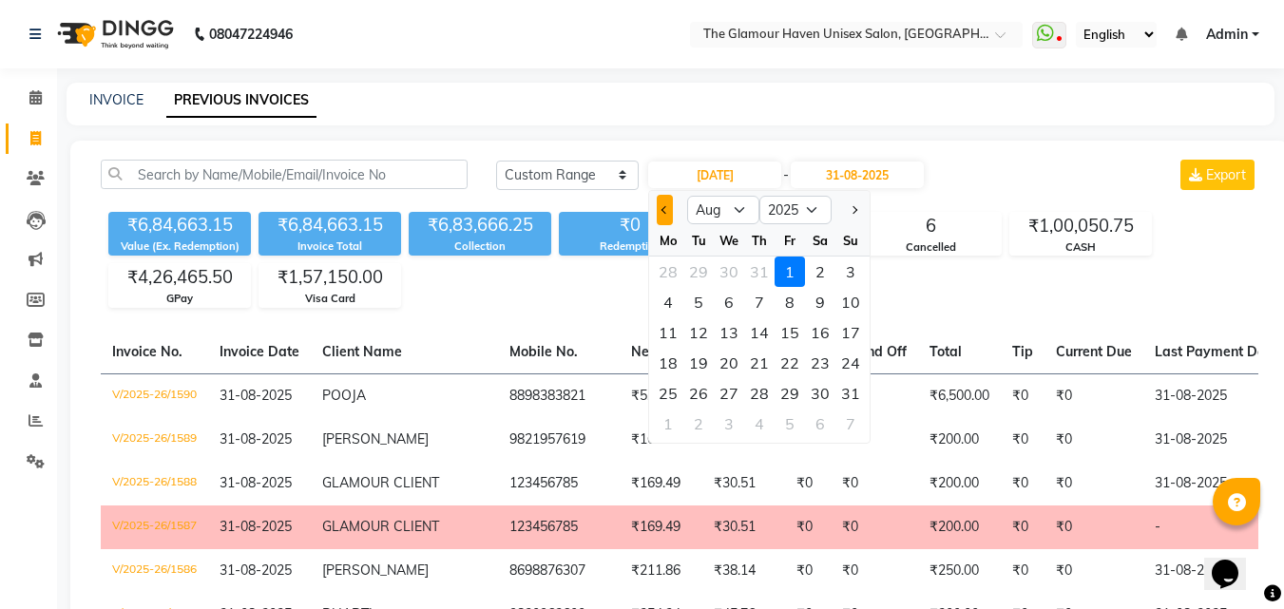
click at [672, 214] on button "Previous month" at bounding box center [665, 210] width 16 height 30
click at [838, 212] on div at bounding box center [851, 210] width 38 height 30
click at [849, 205] on button "Next month" at bounding box center [854, 210] width 16 height 30
select select "8"
click at [792, 384] on div "29" at bounding box center [790, 393] width 30 height 30
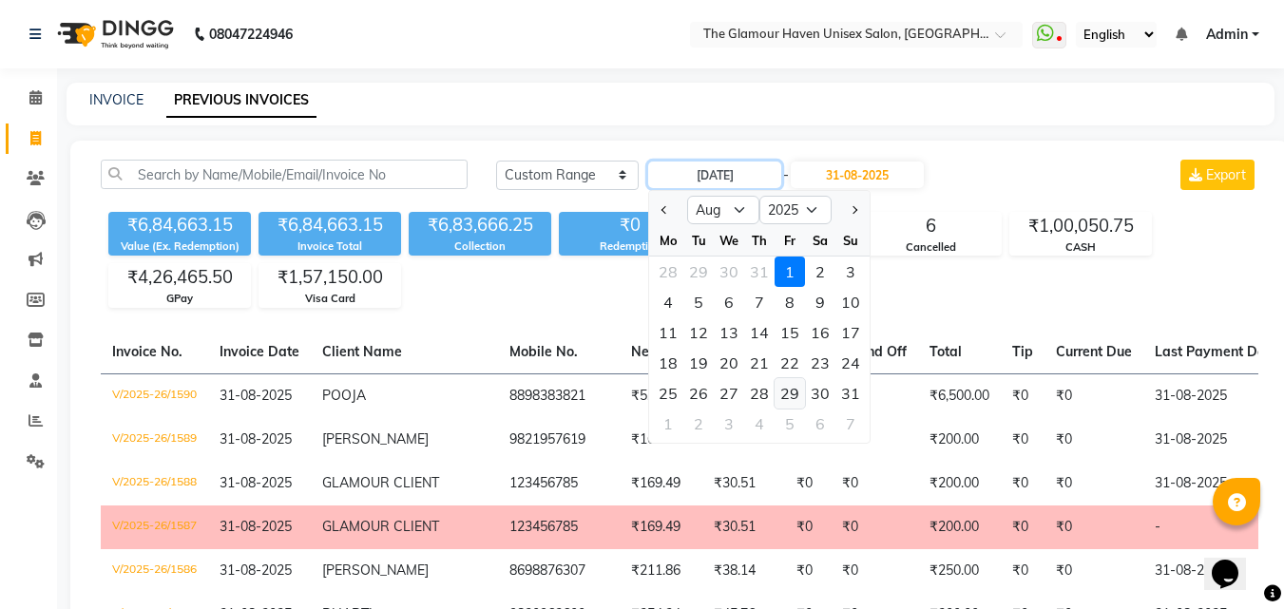
type input "29-08-2025"
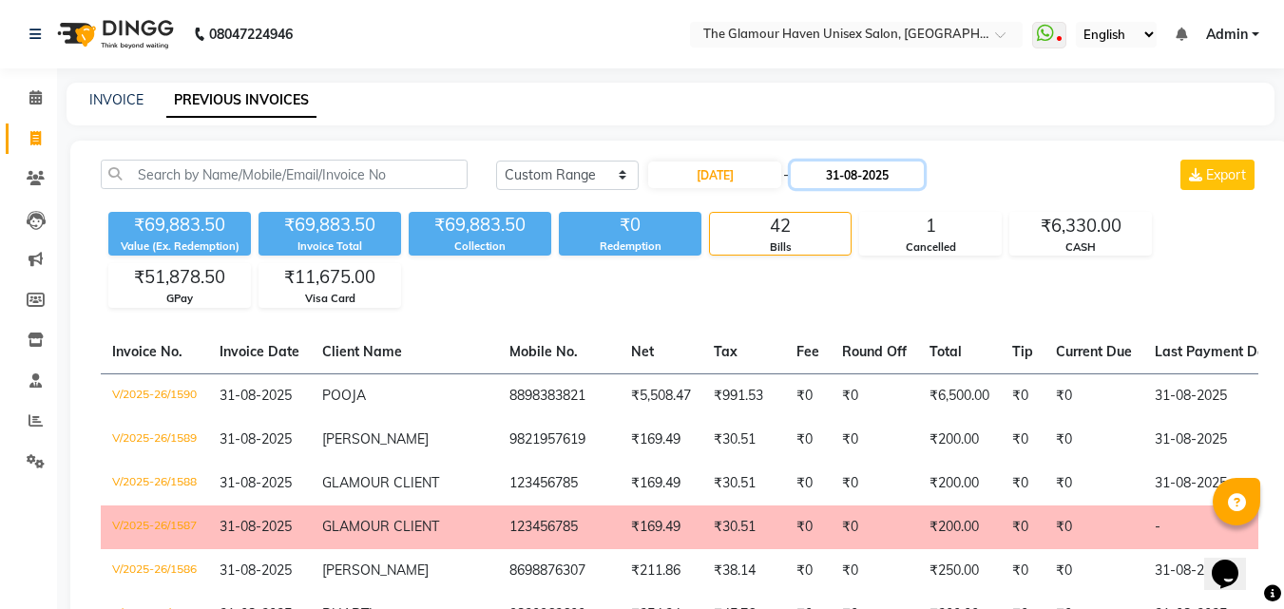
click at [854, 182] on input "31-08-2025" at bounding box center [857, 175] width 133 height 27
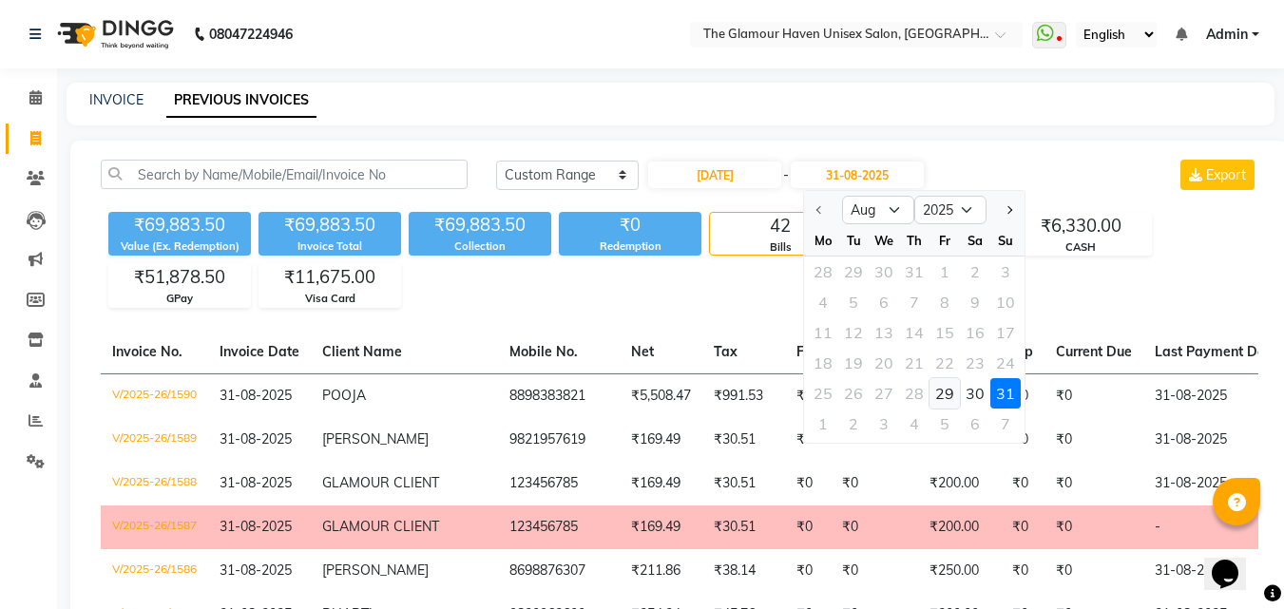
click at [944, 389] on div "29" at bounding box center [945, 393] width 30 height 30
type input "29-08-2025"
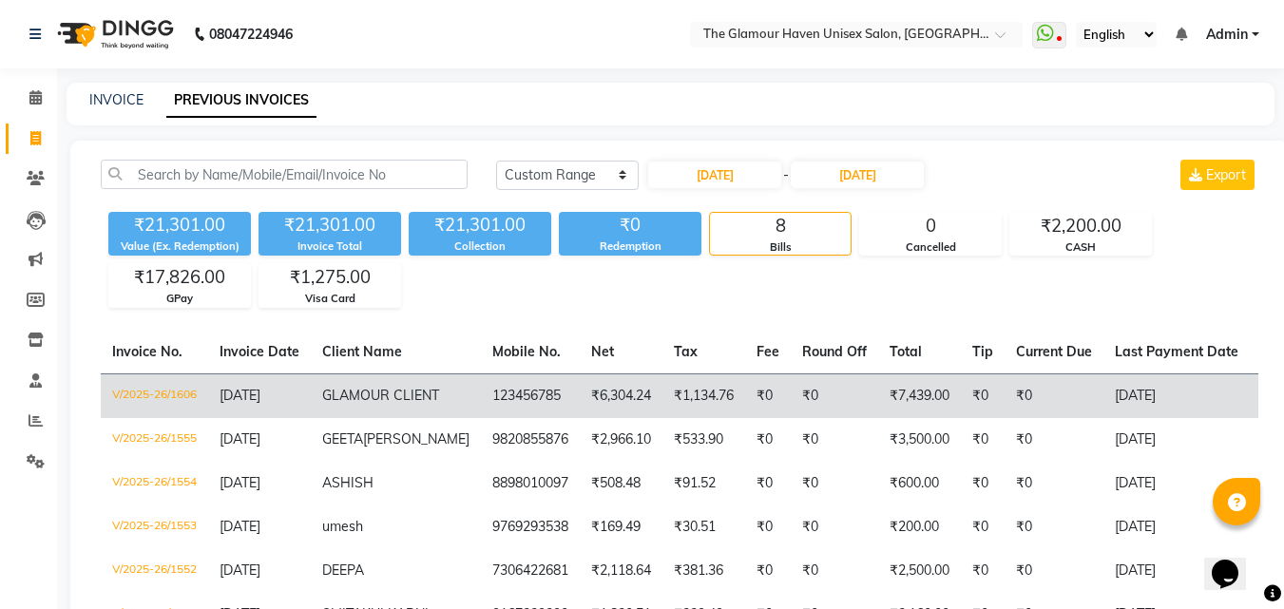
click at [580, 395] on td "₹6,304.24" at bounding box center [621, 396] width 83 height 45
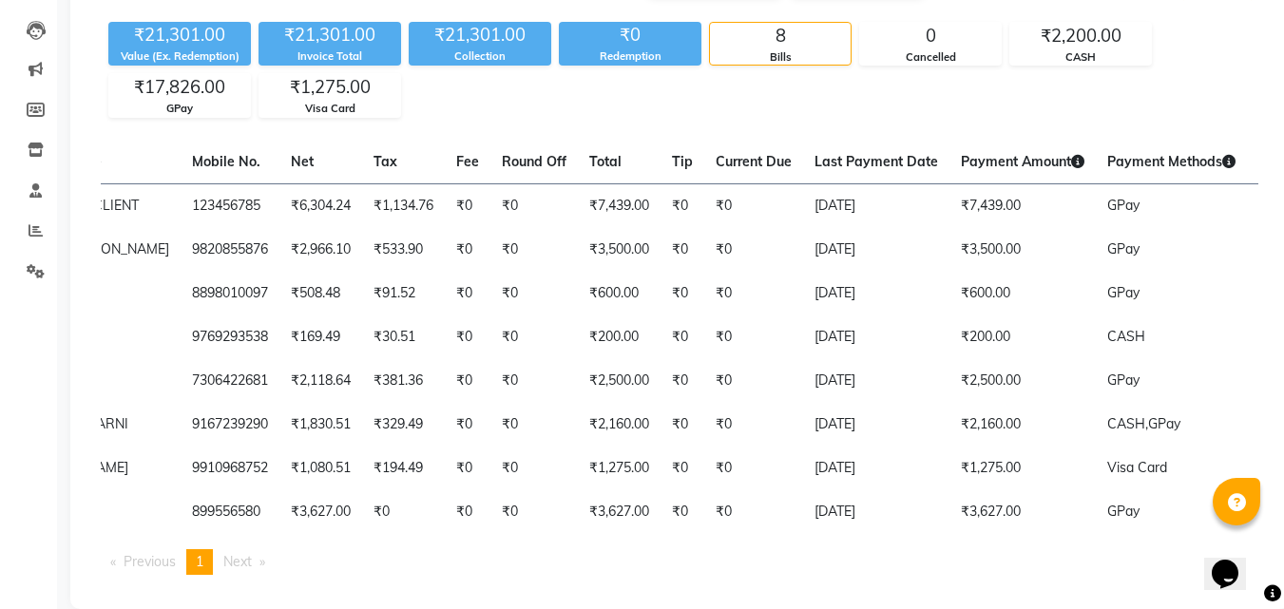
scroll to position [0, 387]
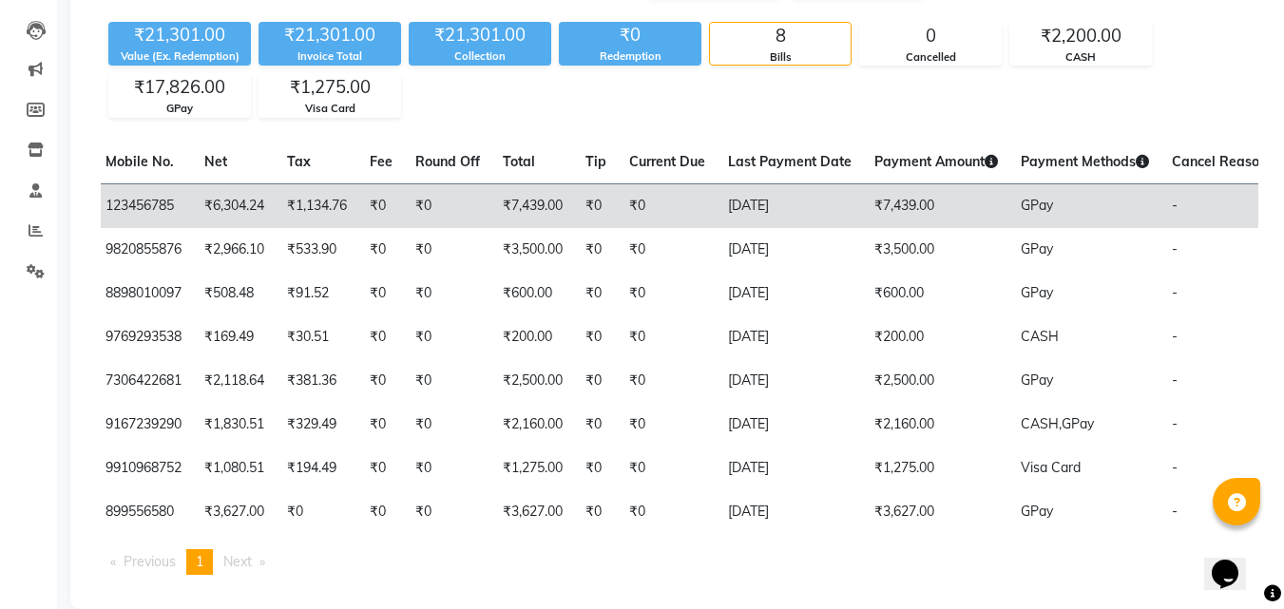
click at [574, 220] on td "₹0" at bounding box center [596, 205] width 44 height 45
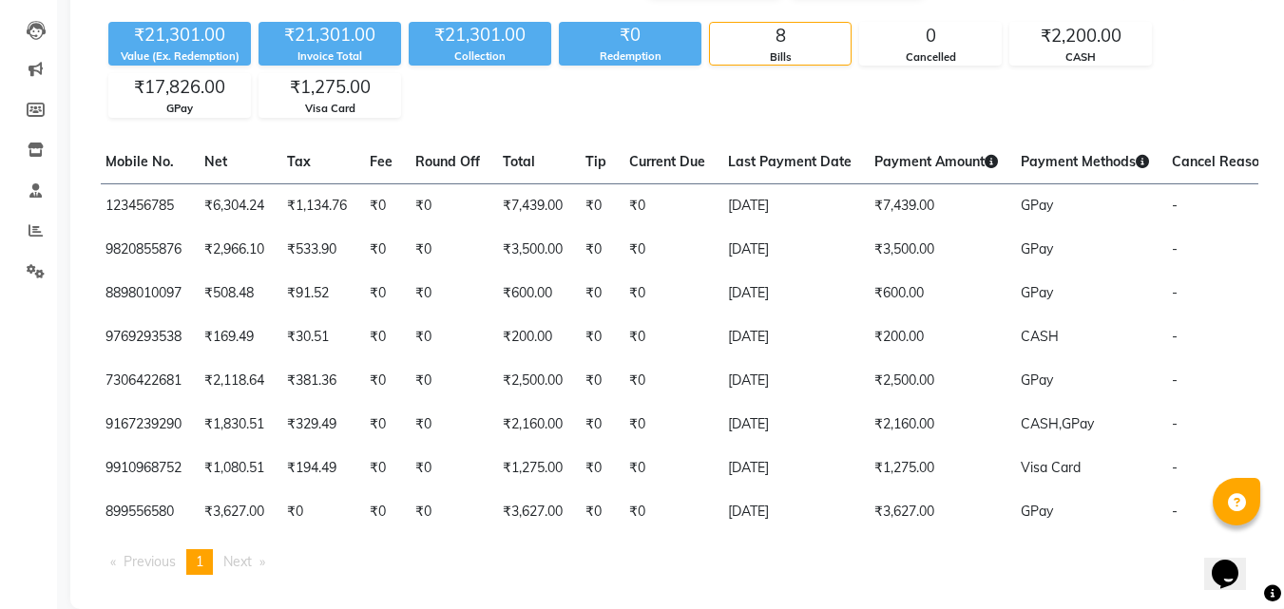
scroll to position [0, 0]
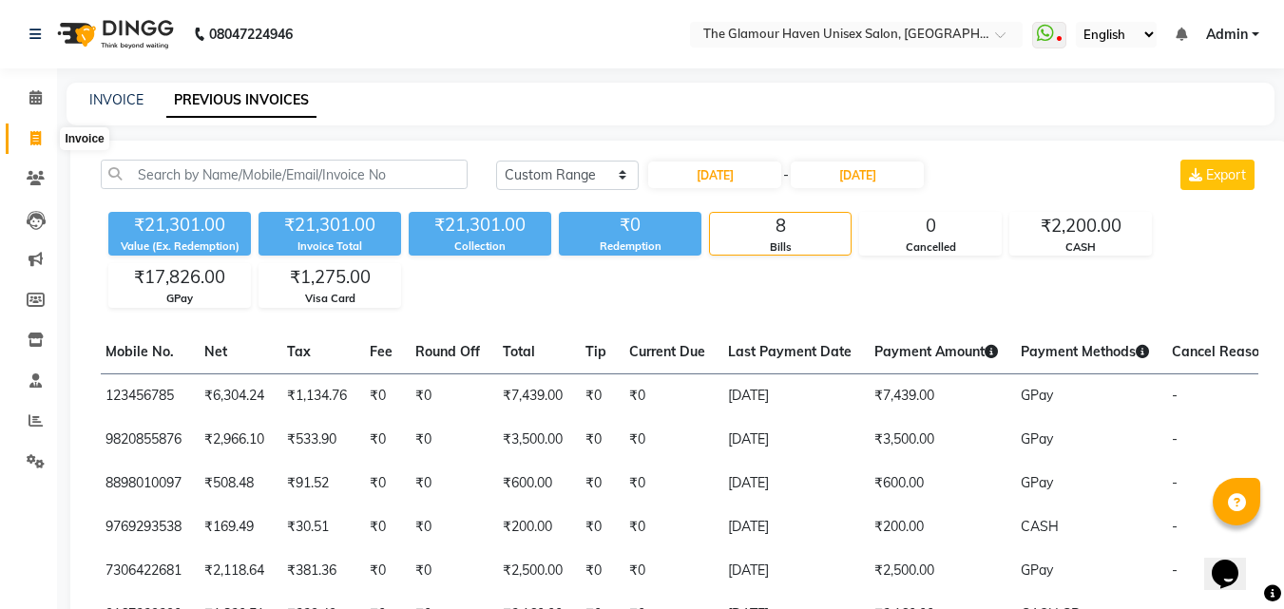
click at [35, 132] on icon at bounding box center [35, 138] width 10 height 14
select select "7124"
select select "service"
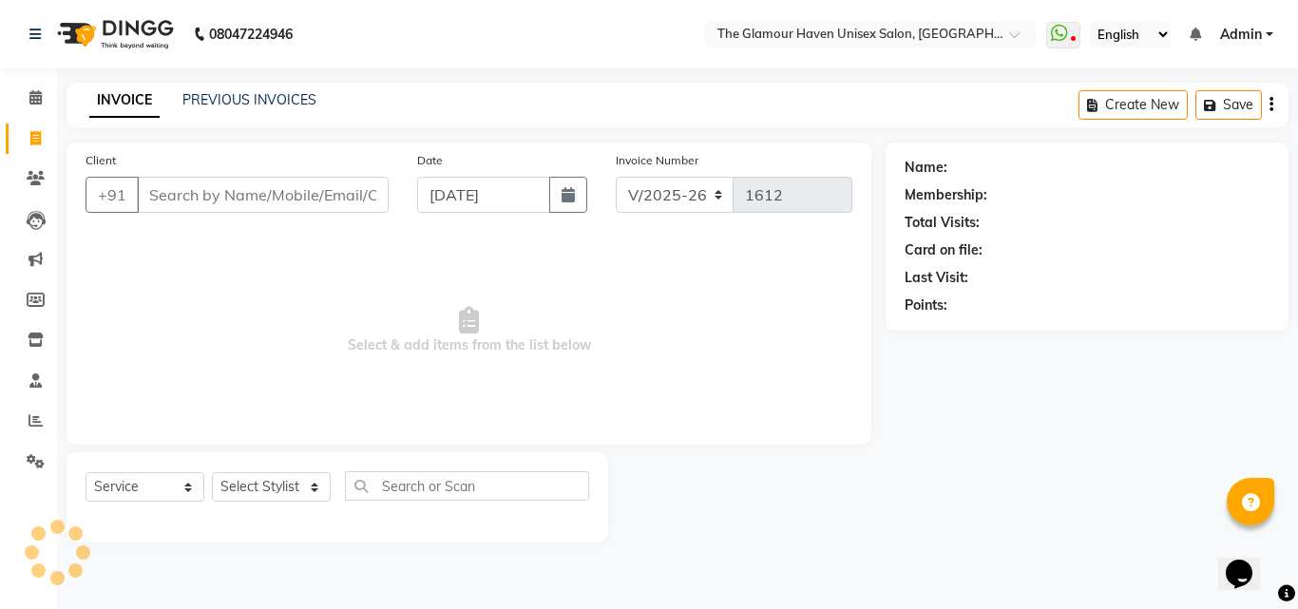
drag, startPoint x: 214, startPoint y: 191, endPoint x: 216, endPoint y: 216, distance: 24.8
click at [215, 191] on input "Client" at bounding box center [263, 195] width 252 height 36
click at [310, 479] on select "Select Stylist AJIT Bharat sen [PERSON_NAME] [PERSON_NAME] NITIN RAHUL [PERSON_…" at bounding box center [271, 486] width 119 height 29
select select "59913"
click at [212, 472] on select "Select Stylist AJIT Bharat sen [PERSON_NAME] [PERSON_NAME] NITIN RAHUL [PERSON_…" at bounding box center [271, 486] width 119 height 29
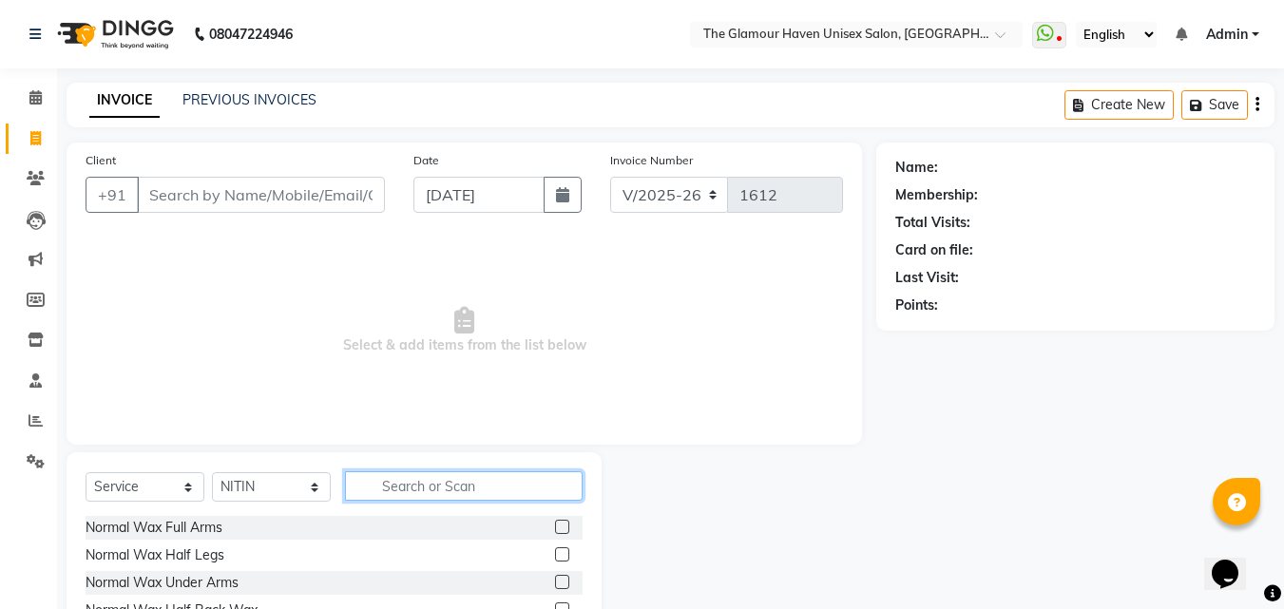
drag, startPoint x: 467, startPoint y: 495, endPoint x: 460, endPoint y: 480, distance: 16.6
click at [467, 489] on input "text" at bounding box center [464, 485] width 238 height 29
type input "HAIR C"
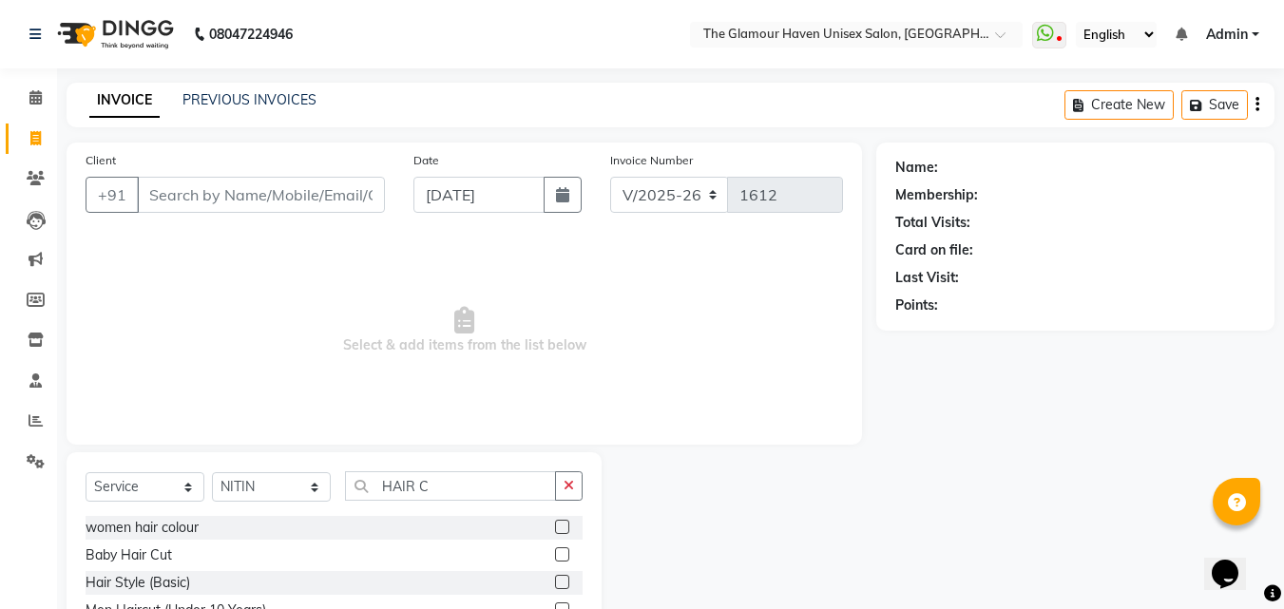
click at [555, 554] on label at bounding box center [562, 554] width 14 height 14
click at [555, 554] on input "checkbox" at bounding box center [561, 555] width 12 height 12
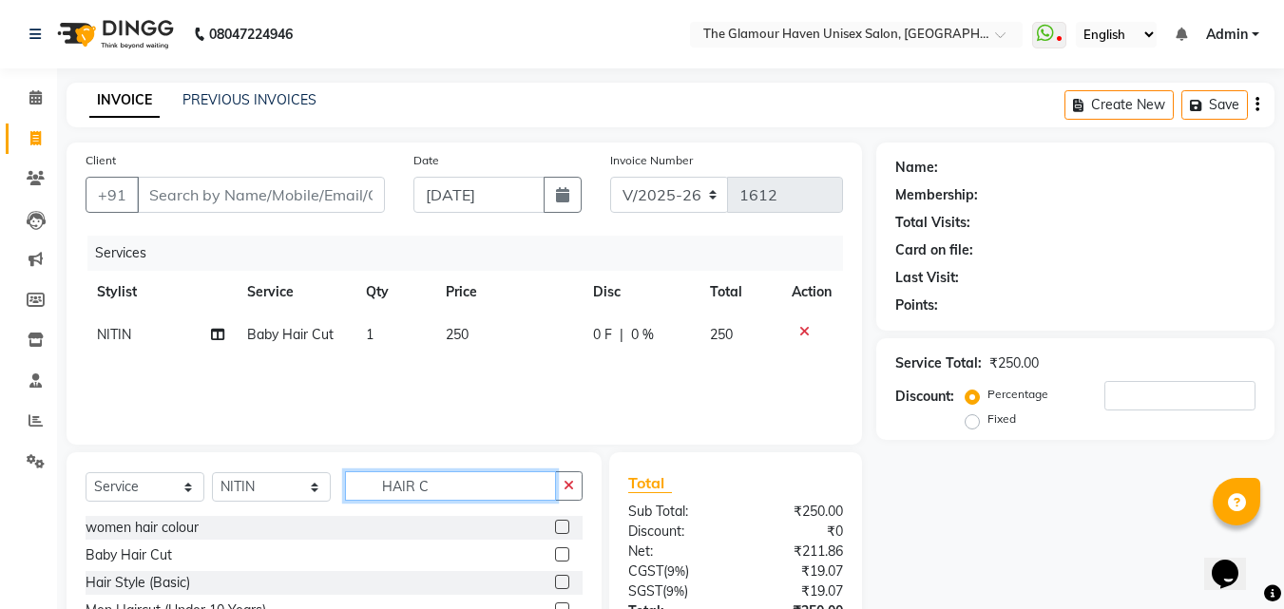
checkbox input "false"
click at [494, 489] on input "HAIR C" at bounding box center [450, 485] width 211 height 29
type input "H"
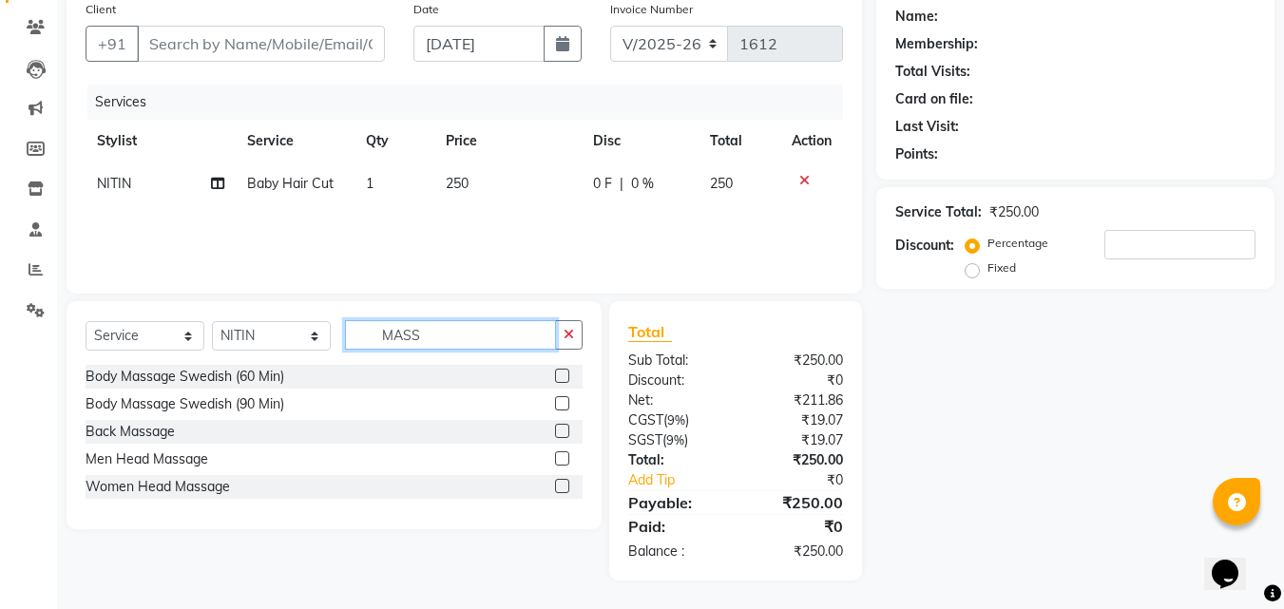
type input "MASS"
click at [560, 452] on label at bounding box center [562, 458] width 14 height 14
click at [560, 453] on input "checkbox" at bounding box center [561, 459] width 12 height 12
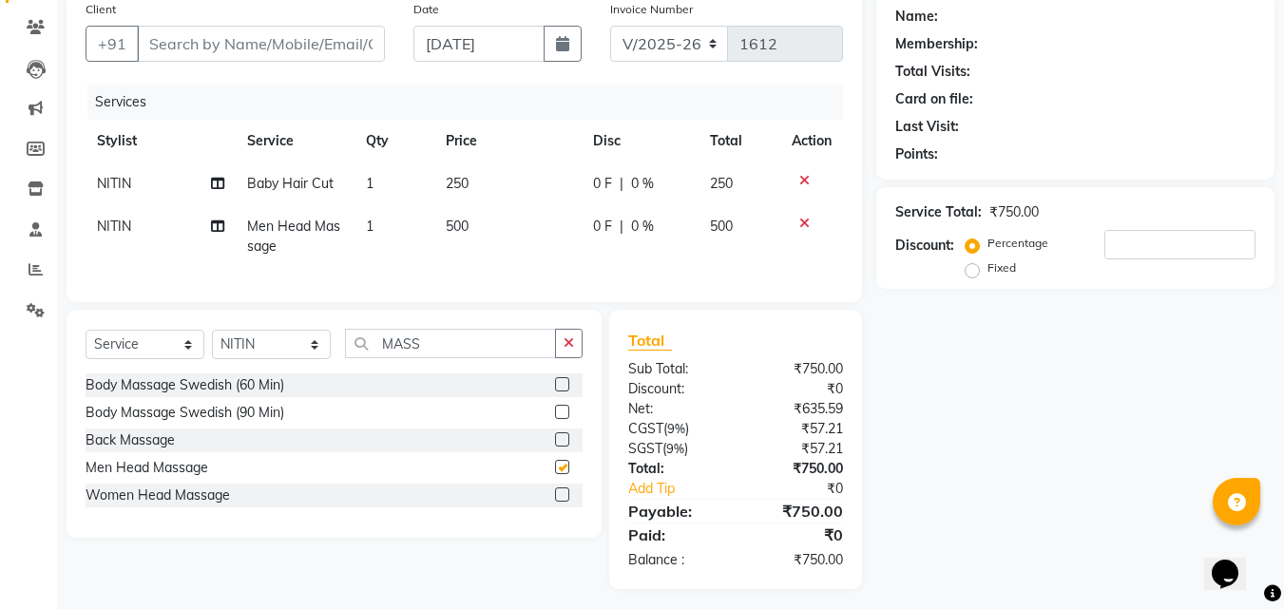
checkbox input "false"
click at [480, 358] on input "MASS" at bounding box center [450, 343] width 211 height 29
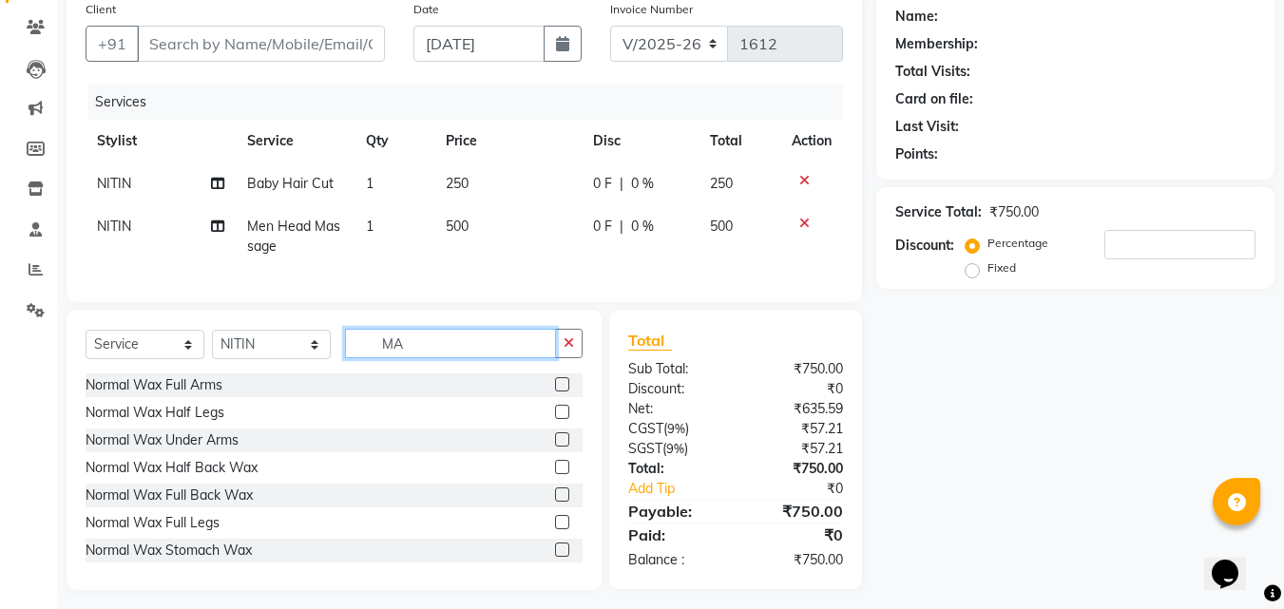
type input "M"
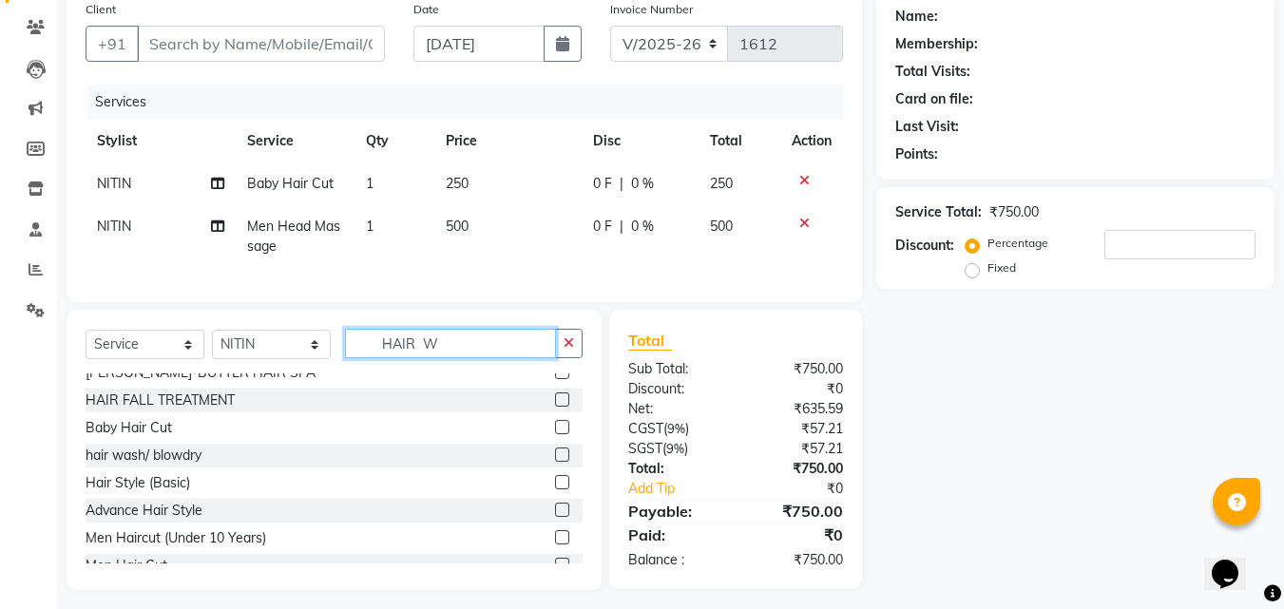
scroll to position [0, 0]
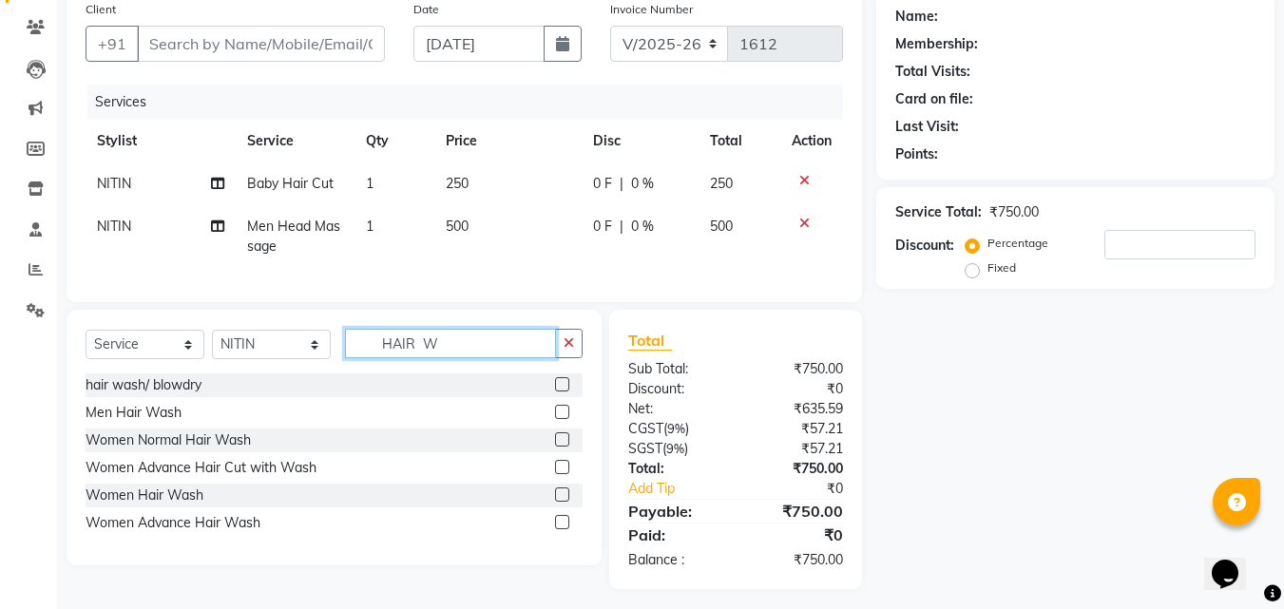
type input "HAIR W"
click at [556, 425] on div at bounding box center [561, 415] width 12 height 20
click at [559, 419] on label at bounding box center [562, 412] width 14 height 14
click at [559, 419] on input "checkbox" at bounding box center [561, 413] width 12 height 12
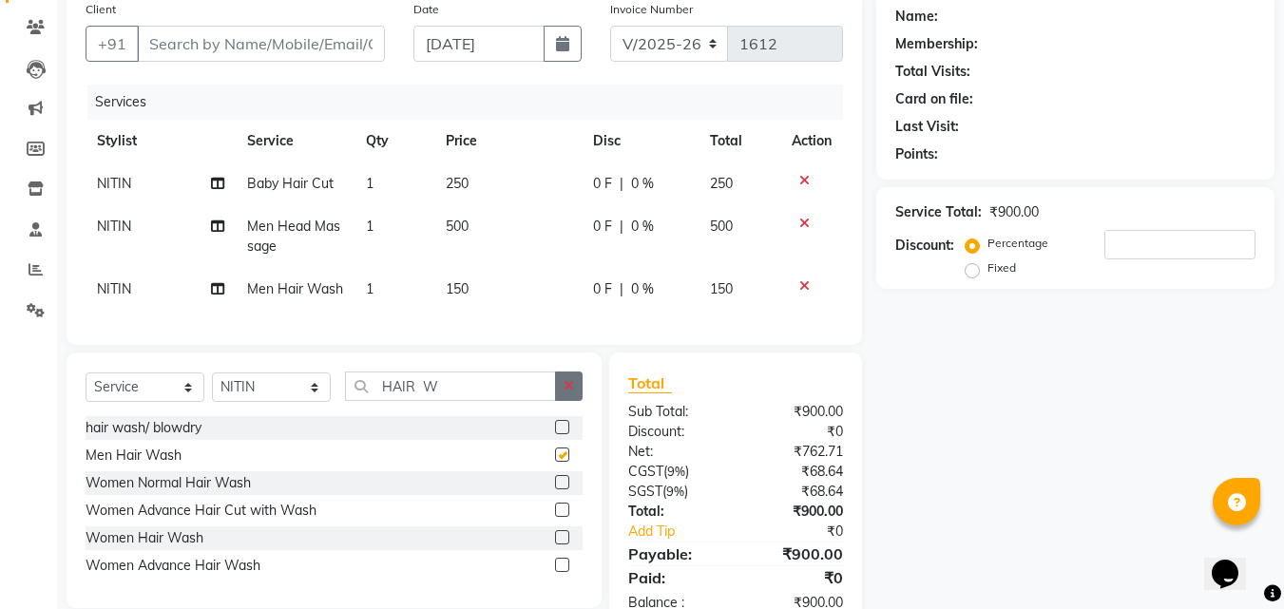
checkbox input "false"
click at [571, 393] on icon "button" at bounding box center [569, 385] width 10 height 13
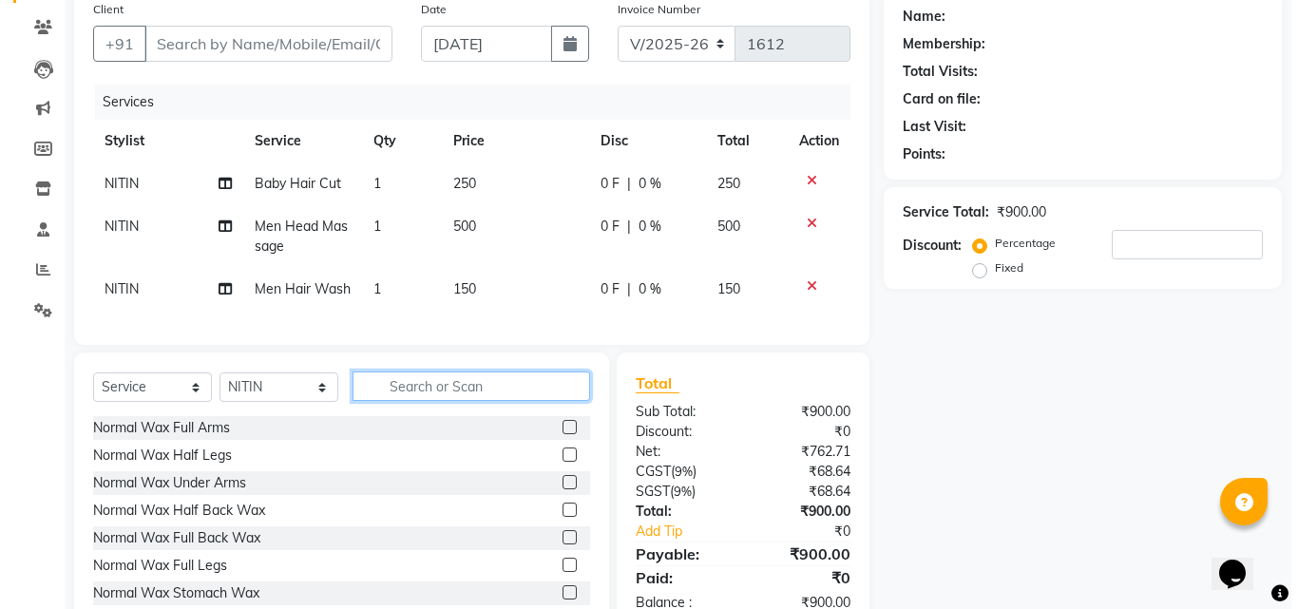
scroll to position [56, 0]
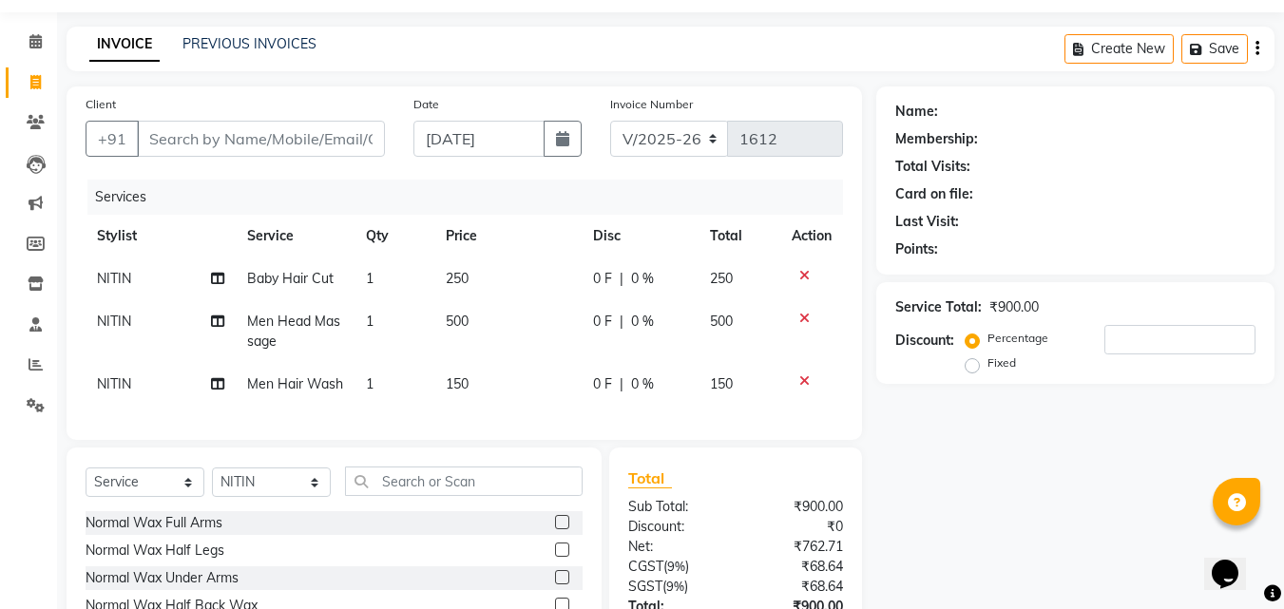
click at [140, 322] on td "NITIN" at bounding box center [161, 331] width 150 height 63
select select "59913"
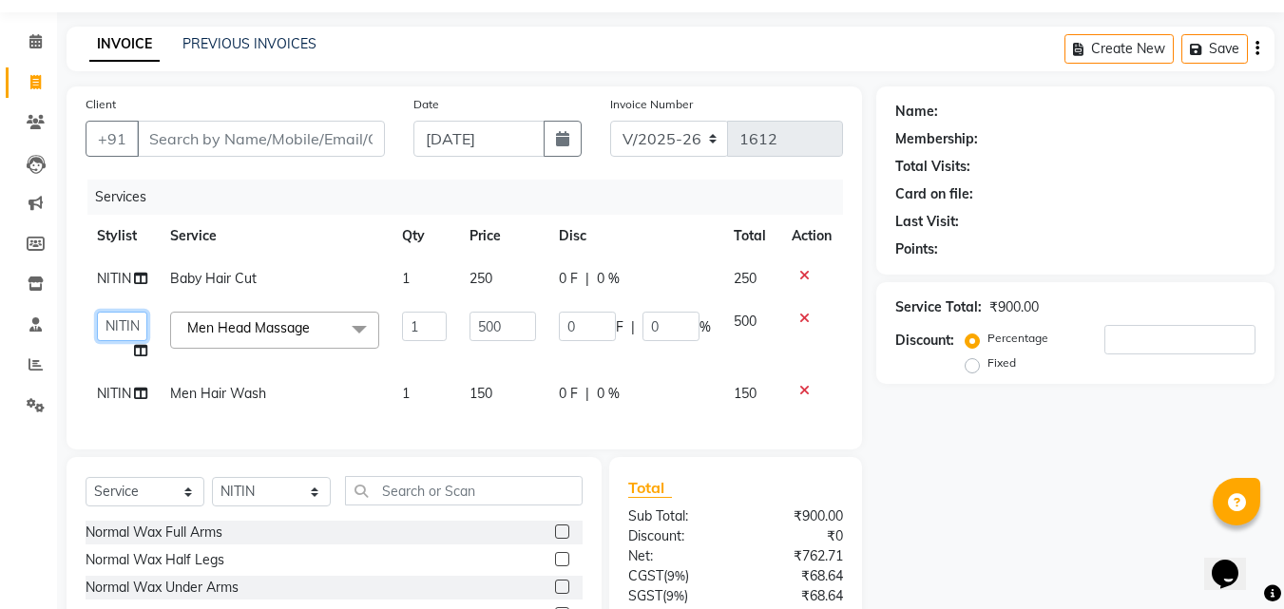
click at [139, 325] on select "AJIT Bharat sen darshna gole Geeta shetye NITIN RAHUL Rahul Dixit RESHMA RUSHI …" at bounding box center [122, 326] width 50 height 29
select select "59914"
click at [127, 394] on span "NITIN" at bounding box center [114, 393] width 34 height 17
select select "59913"
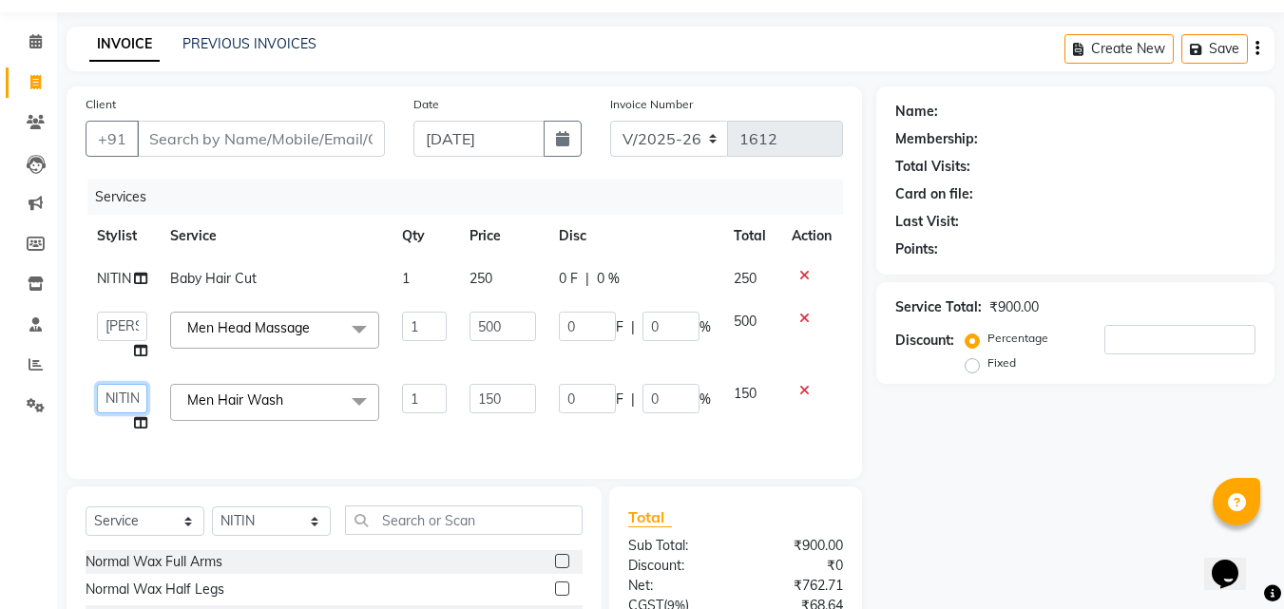
click at [125, 393] on select "AJIT Bharat sen darshna gole Geeta shetye NITIN RAHUL Rahul Dixit RESHMA RUSHI …" at bounding box center [122, 398] width 50 height 29
select select "59914"
drag, startPoint x: 241, startPoint y: 119, endPoint x: 241, endPoint y: 132, distance: 13.3
click at [241, 122] on div "Client +91" at bounding box center [235, 133] width 328 height 78
click at [241, 140] on input "Client" at bounding box center [261, 139] width 248 height 36
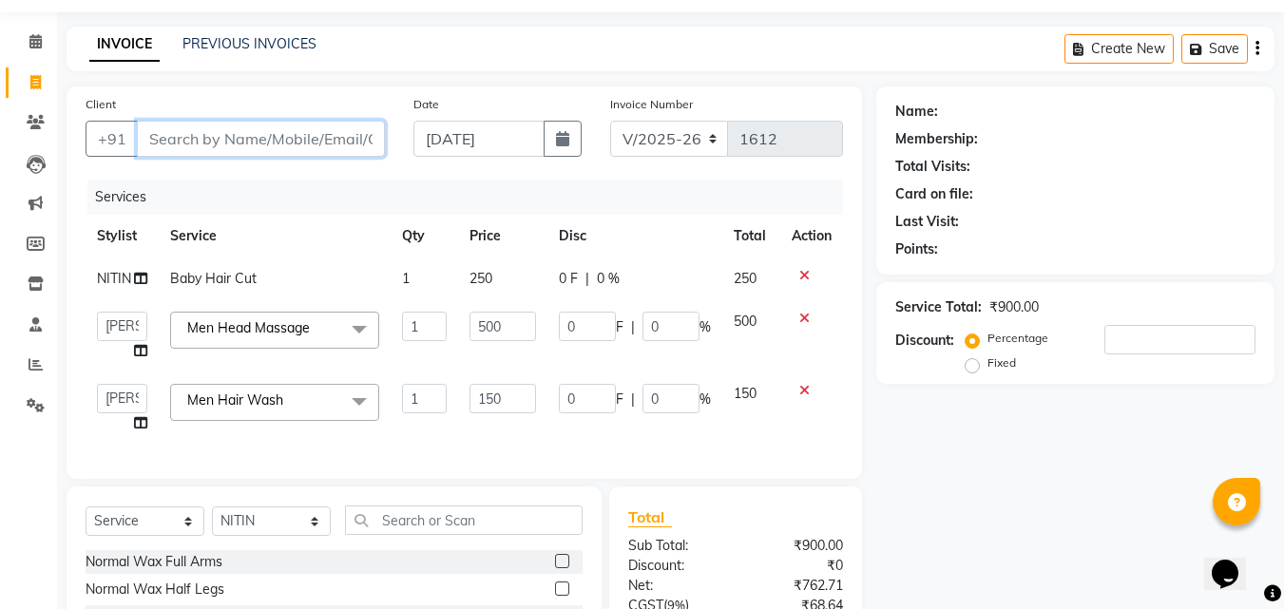
type input "6"
type input "0"
type input "6282945988"
click at [311, 144] on span "Add Client" at bounding box center [335, 138] width 75 height 19
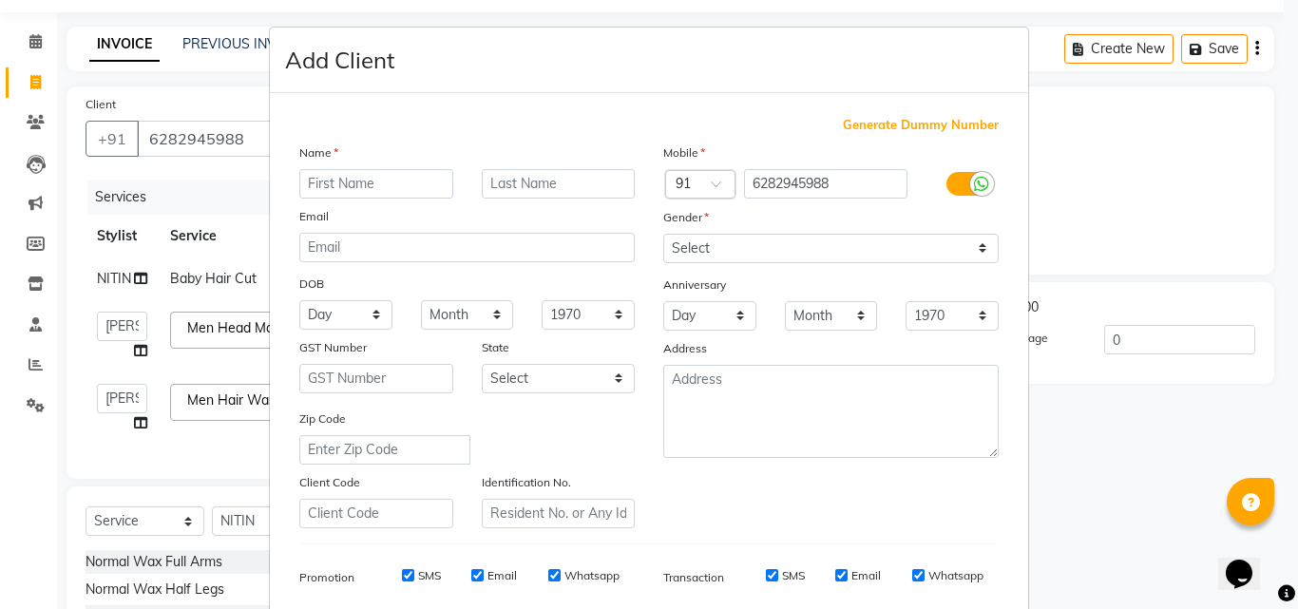
click at [333, 179] on input "text" at bounding box center [376, 183] width 154 height 29
type input "ANUP"
click at [972, 251] on select "Select Male Female Other Prefer Not To Say" at bounding box center [831, 248] width 336 height 29
select select "male"
click at [663, 234] on select "Select Male Female Other Prefer Not To Say" at bounding box center [831, 248] width 336 height 29
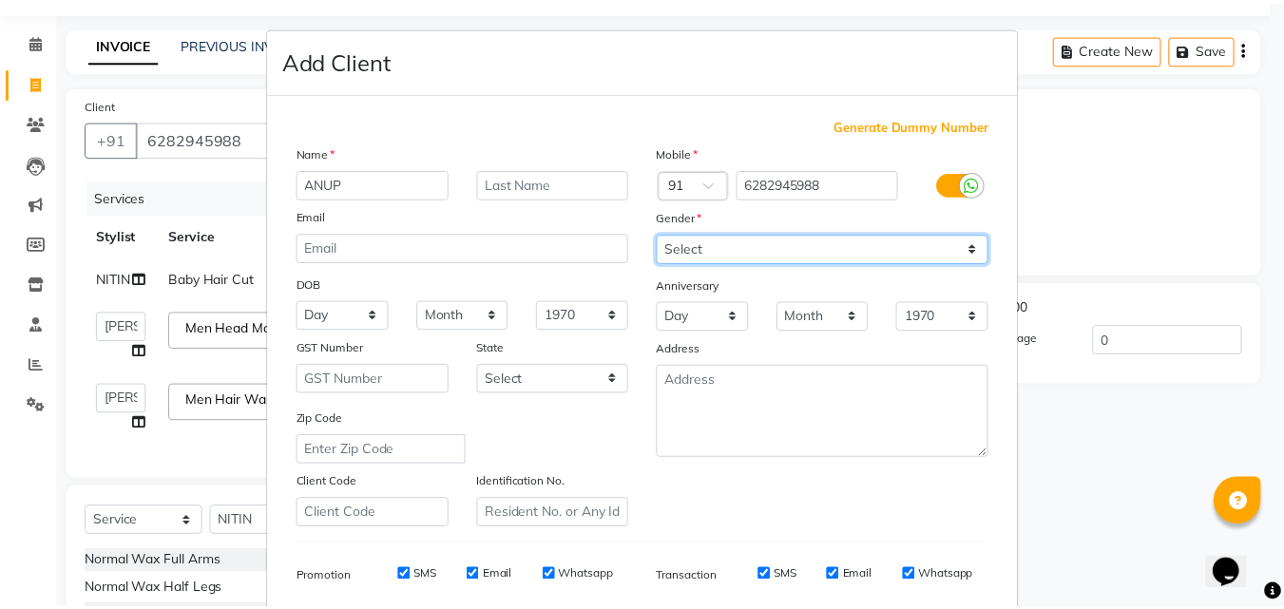
scroll to position [268, 0]
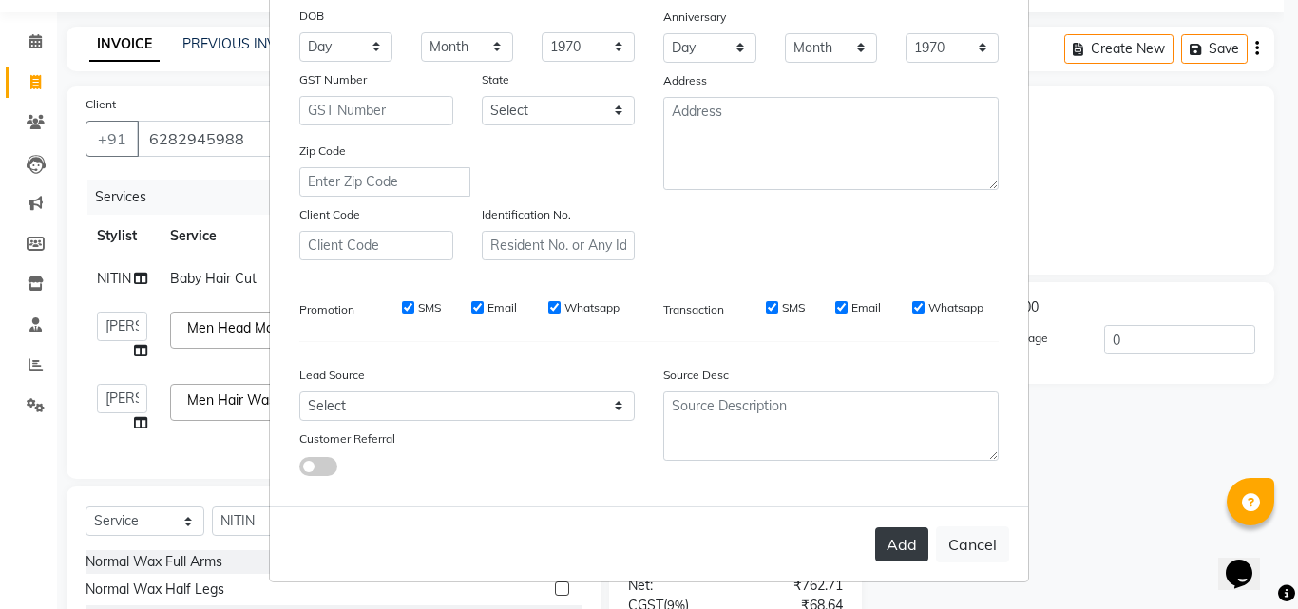
click at [885, 548] on button "Add" at bounding box center [901, 544] width 53 height 34
select select
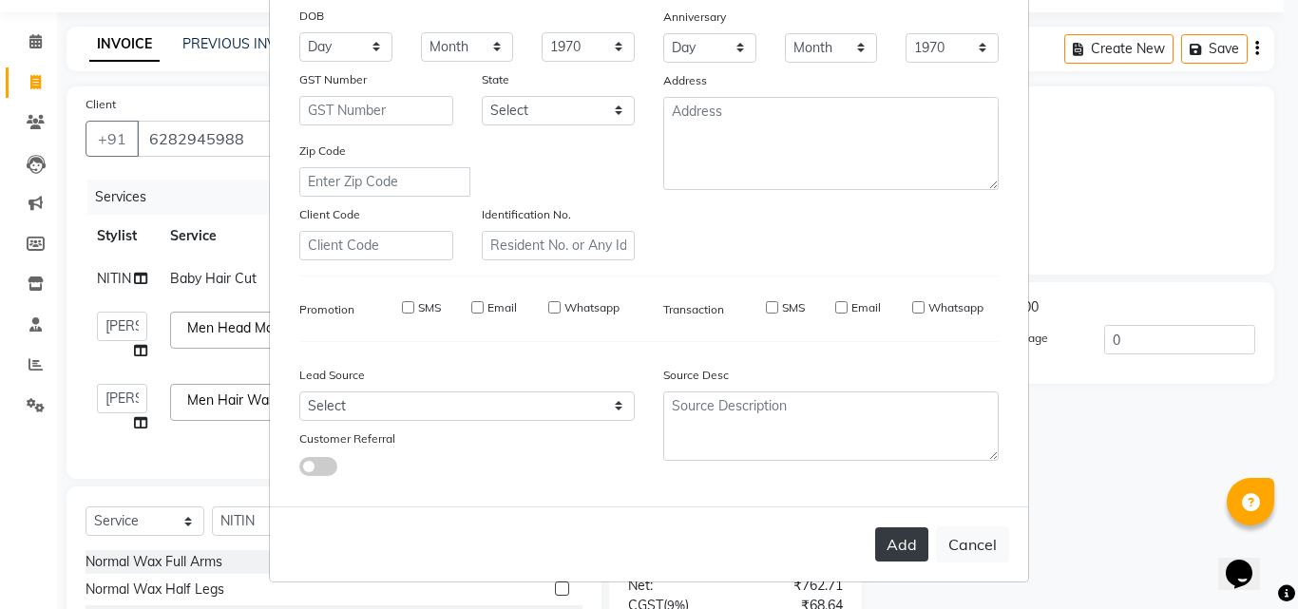
select select
checkbox input "false"
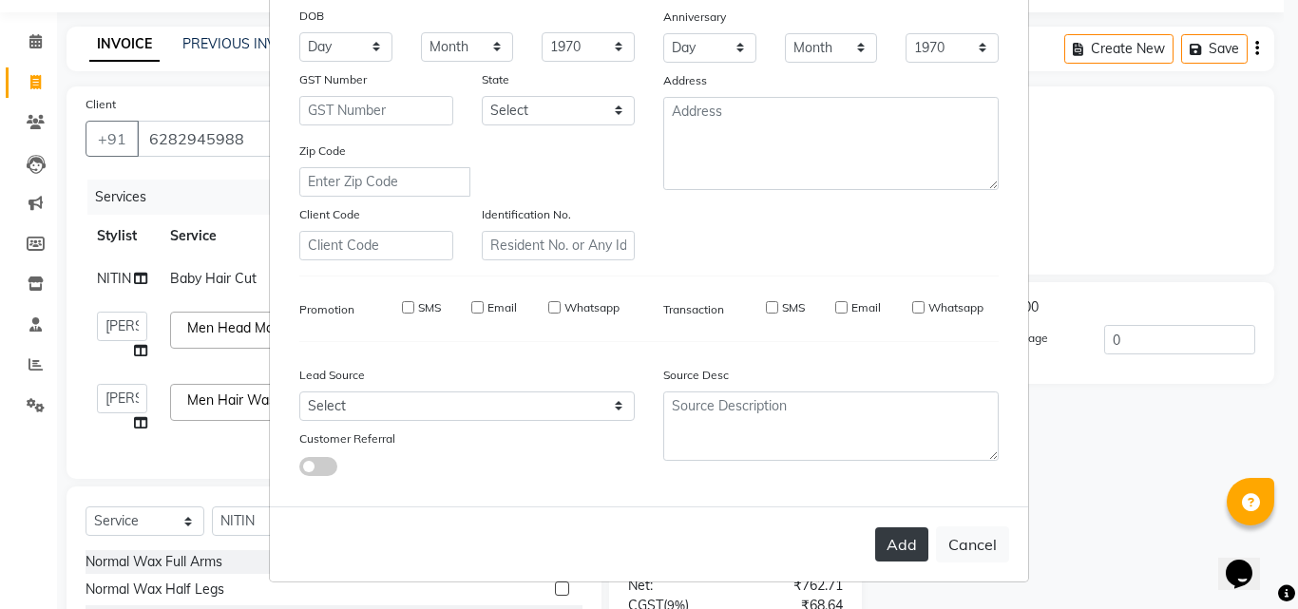
checkbox input "false"
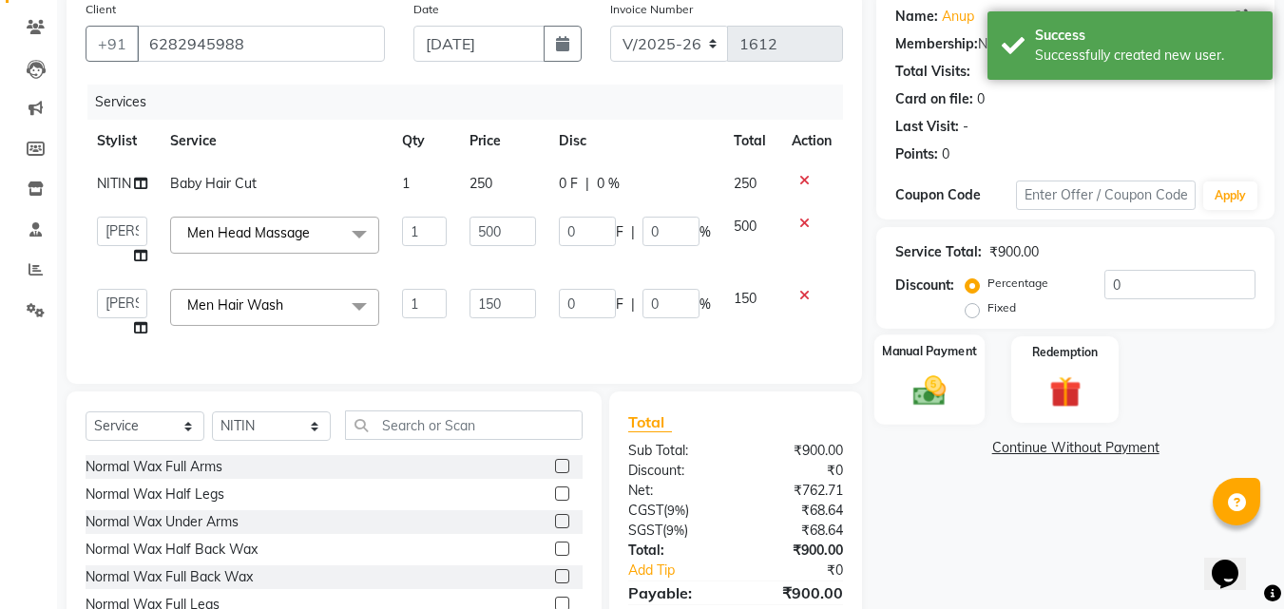
scroll to position [246, 0]
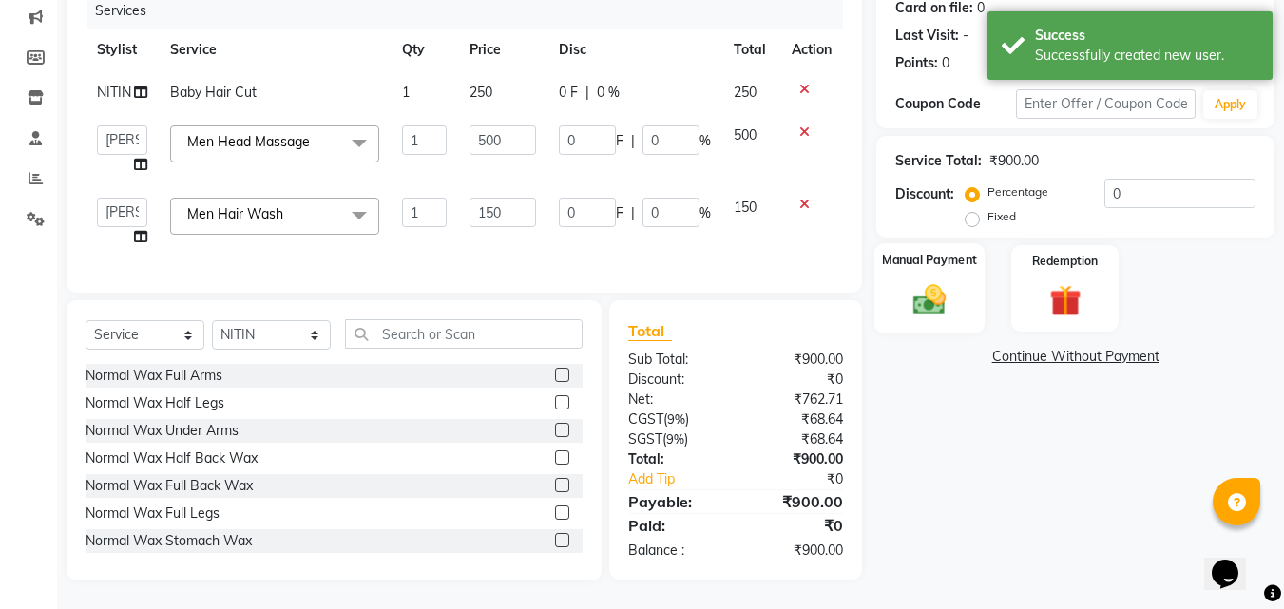
click at [929, 303] on img at bounding box center [929, 299] width 53 height 38
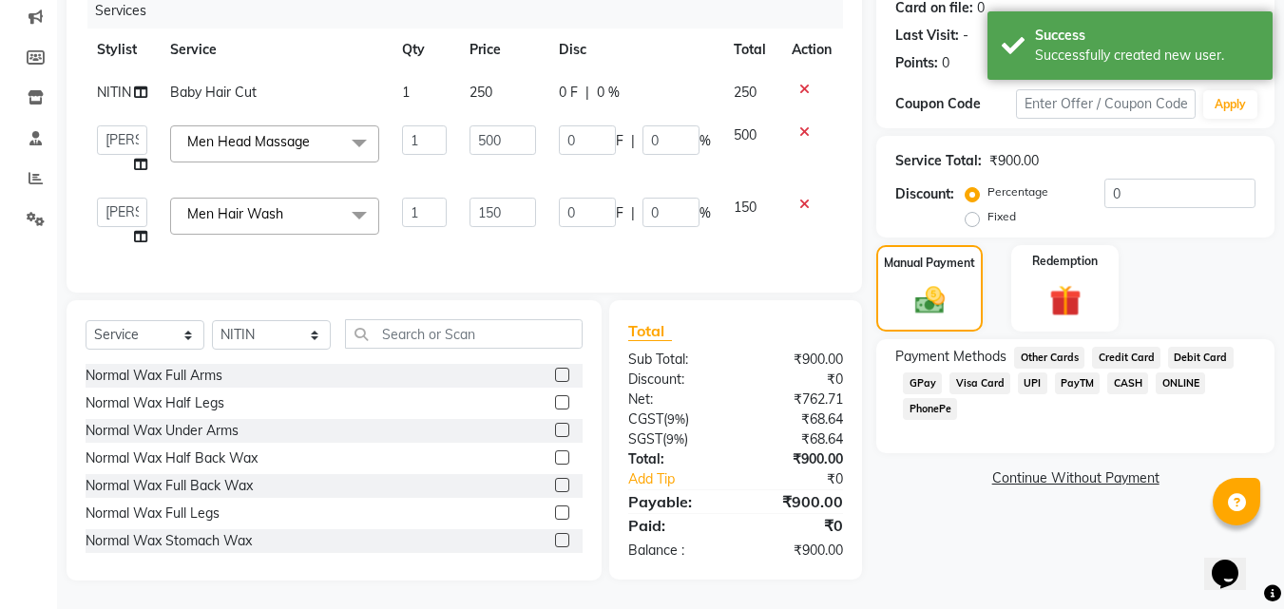
scroll to position [257, 0]
click at [925, 373] on span "GPay" at bounding box center [922, 384] width 39 height 22
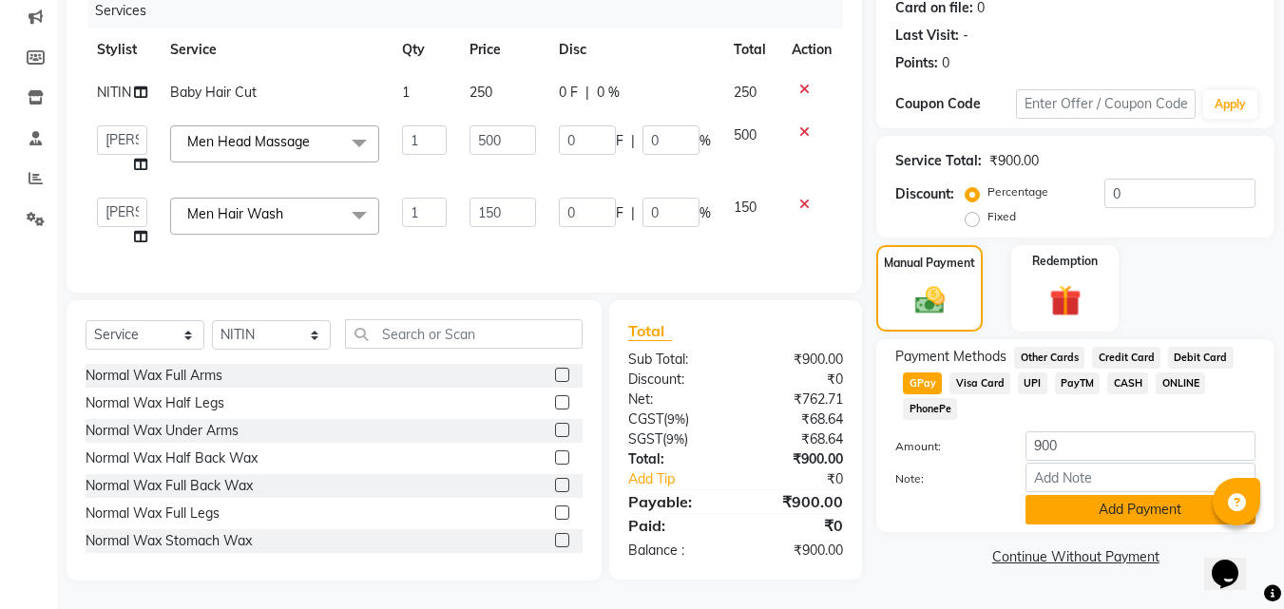
click at [1103, 495] on button "Add Payment" at bounding box center [1141, 509] width 230 height 29
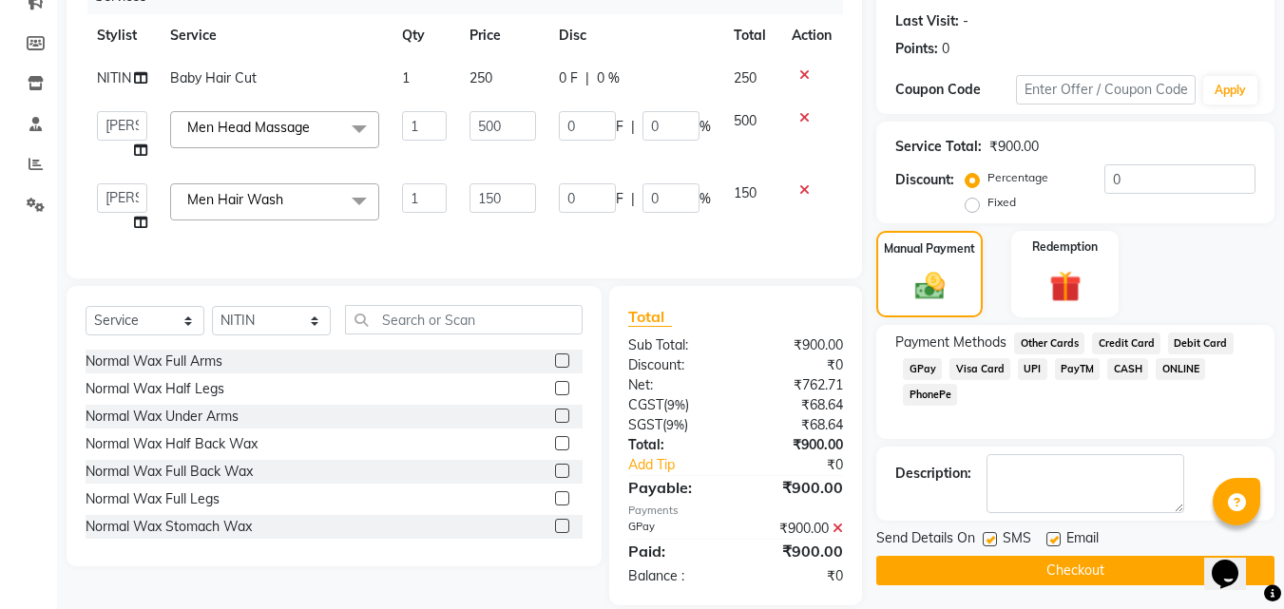
click at [1087, 569] on button "Checkout" at bounding box center [1075, 570] width 398 height 29
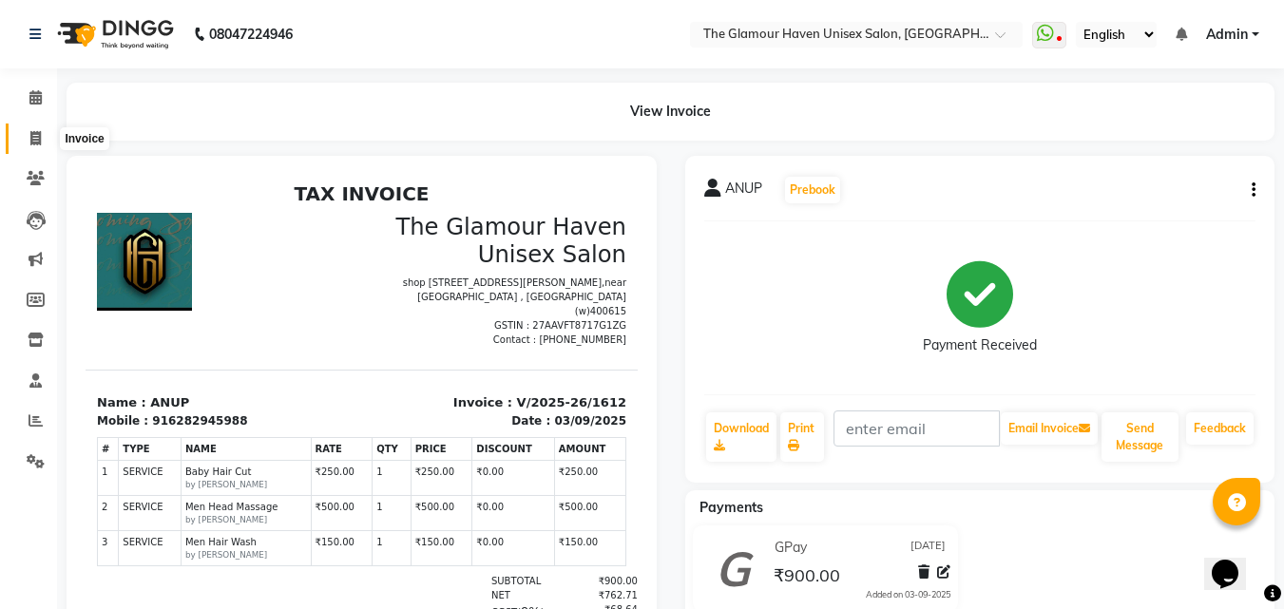
click at [26, 140] on span at bounding box center [35, 139] width 33 height 22
select select "7124"
select select "service"
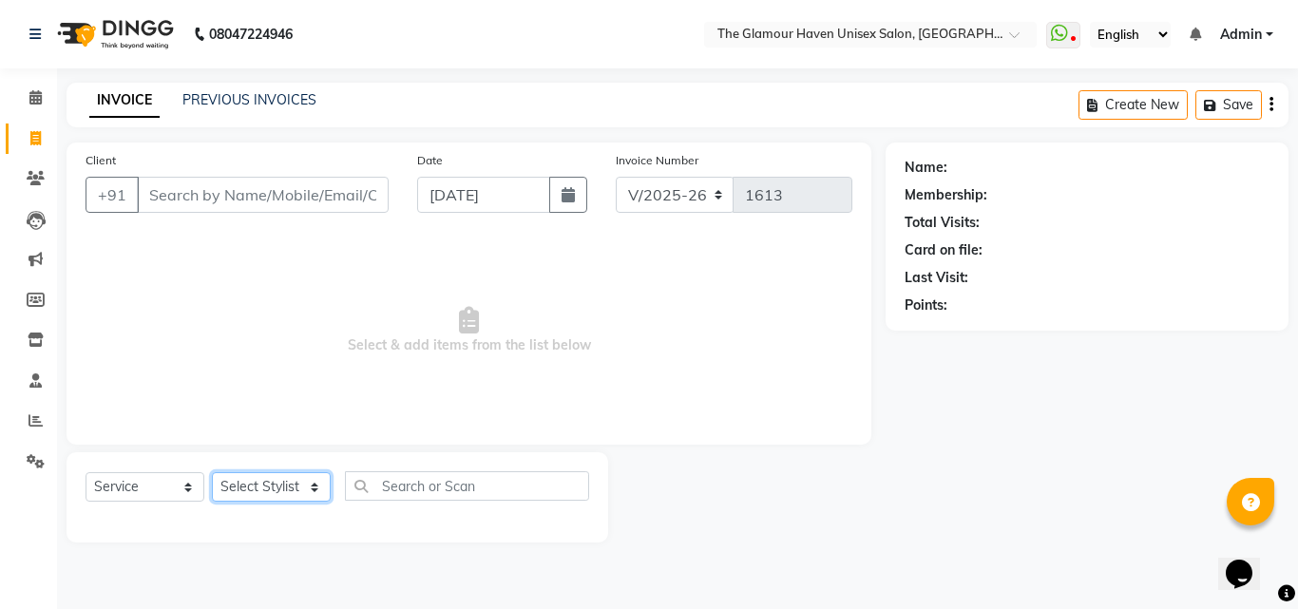
click at [324, 492] on select "Select Stylist AJIT Bharat sen [PERSON_NAME] [PERSON_NAME] NITIN RAHUL [PERSON_…" at bounding box center [271, 486] width 119 height 29
select select "59904"
click at [212, 472] on select "Select Stylist AJIT Bharat sen [PERSON_NAME] [PERSON_NAME] NITIN RAHUL [PERSON_…" at bounding box center [271, 486] width 119 height 29
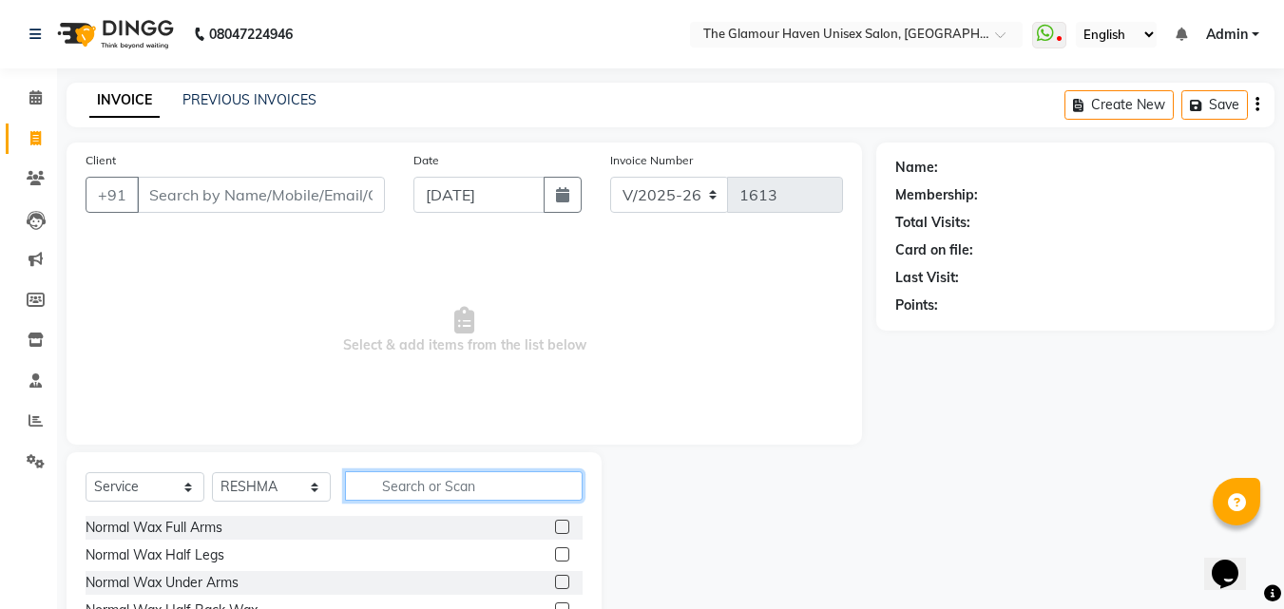
click at [454, 471] on input "text" at bounding box center [464, 485] width 238 height 29
type input "EY"
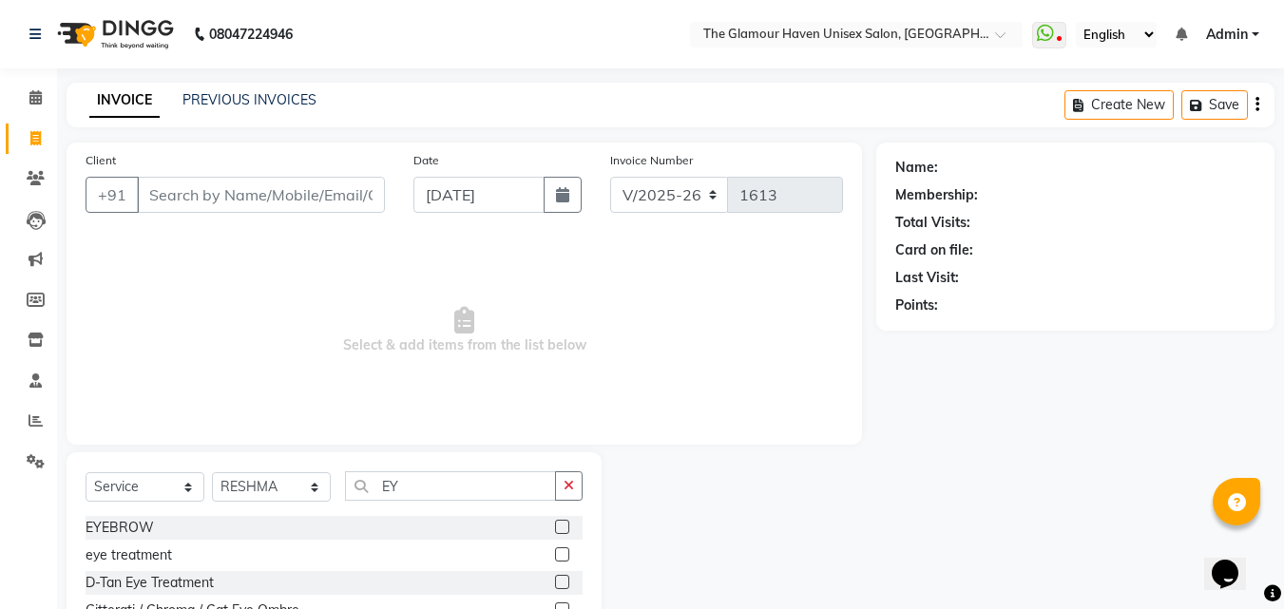
click at [566, 529] on label at bounding box center [562, 527] width 14 height 14
click at [566, 529] on input "checkbox" at bounding box center [561, 528] width 12 height 12
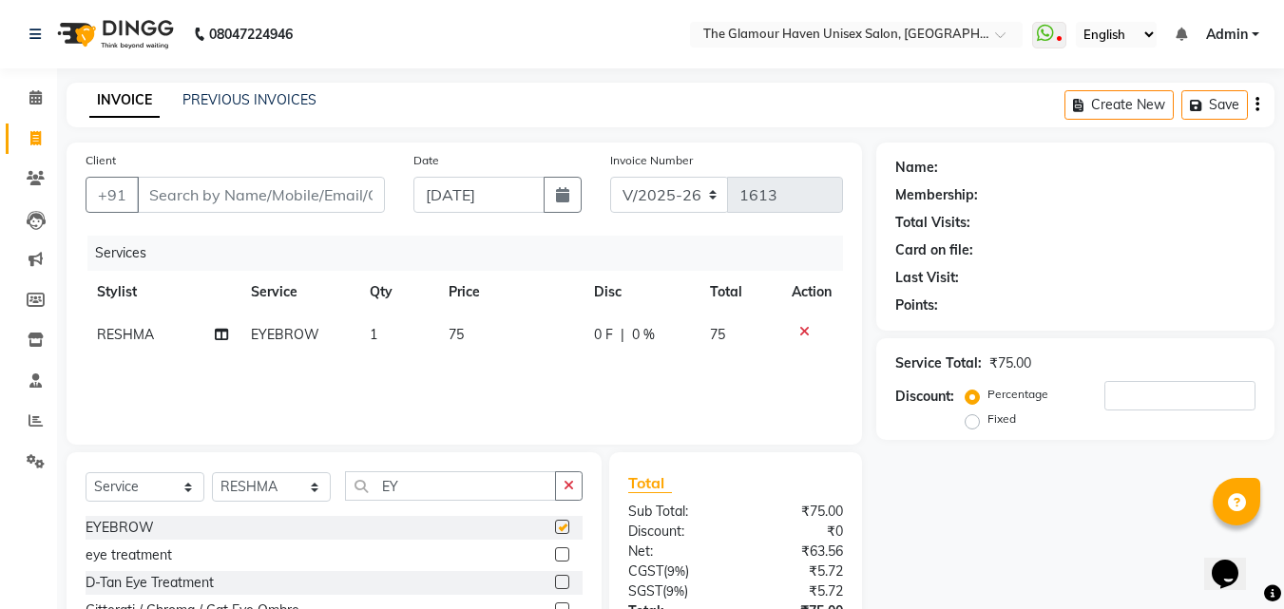
checkbox input "false"
click at [520, 491] on input "EY" at bounding box center [450, 485] width 211 height 29
type input "E"
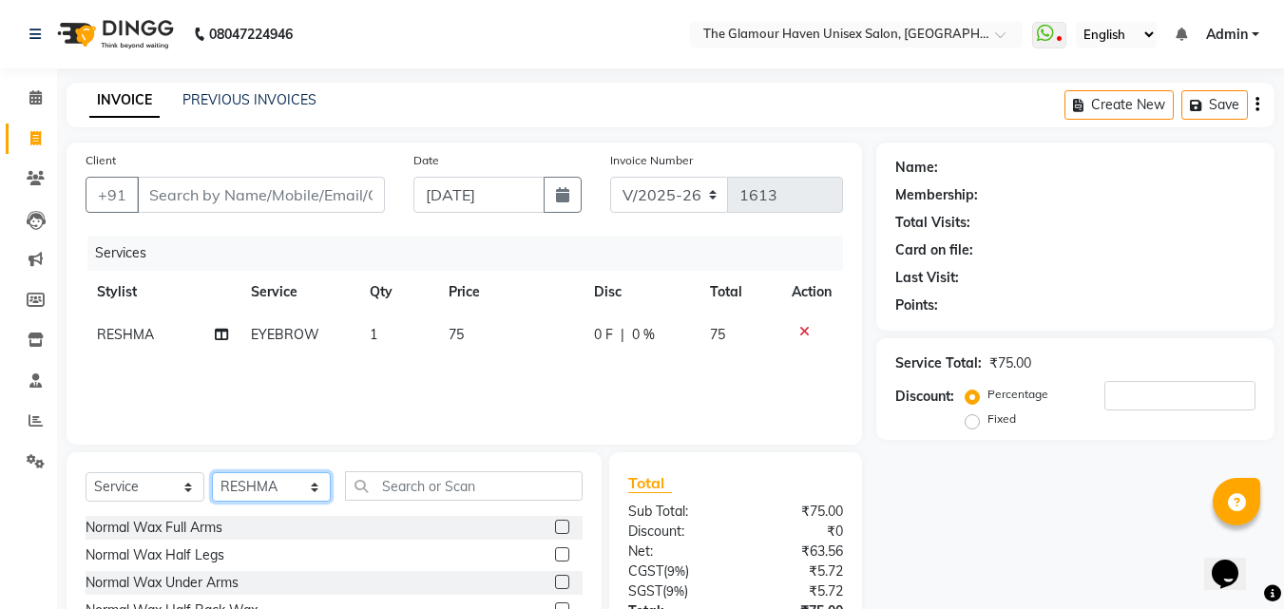
click at [313, 494] on select "Select Stylist AJIT Bharat sen [PERSON_NAME] [PERSON_NAME] NITIN RAHUL [PERSON_…" at bounding box center [271, 486] width 119 height 29
select select "59913"
click at [212, 472] on select "Select Stylist AJIT Bharat sen [PERSON_NAME] [PERSON_NAME] NITIN RAHUL [PERSON_…" at bounding box center [271, 486] width 119 height 29
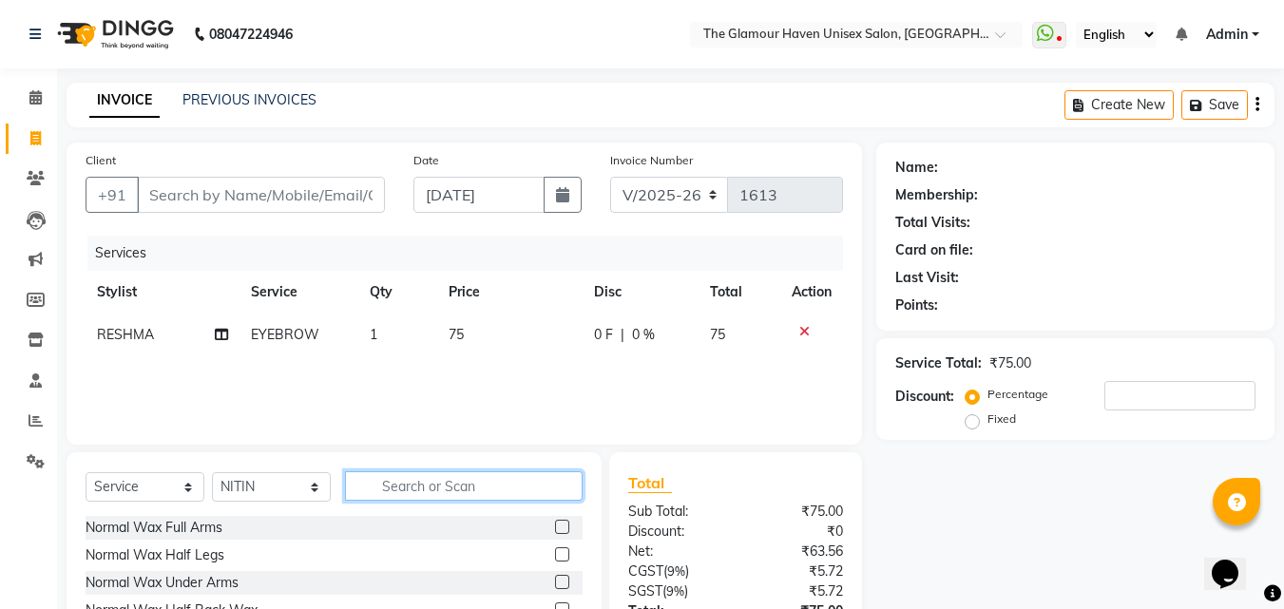
click at [499, 491] on input "text" at bounding box center [464, 485] width 238 height 29
type input "HAIR W"
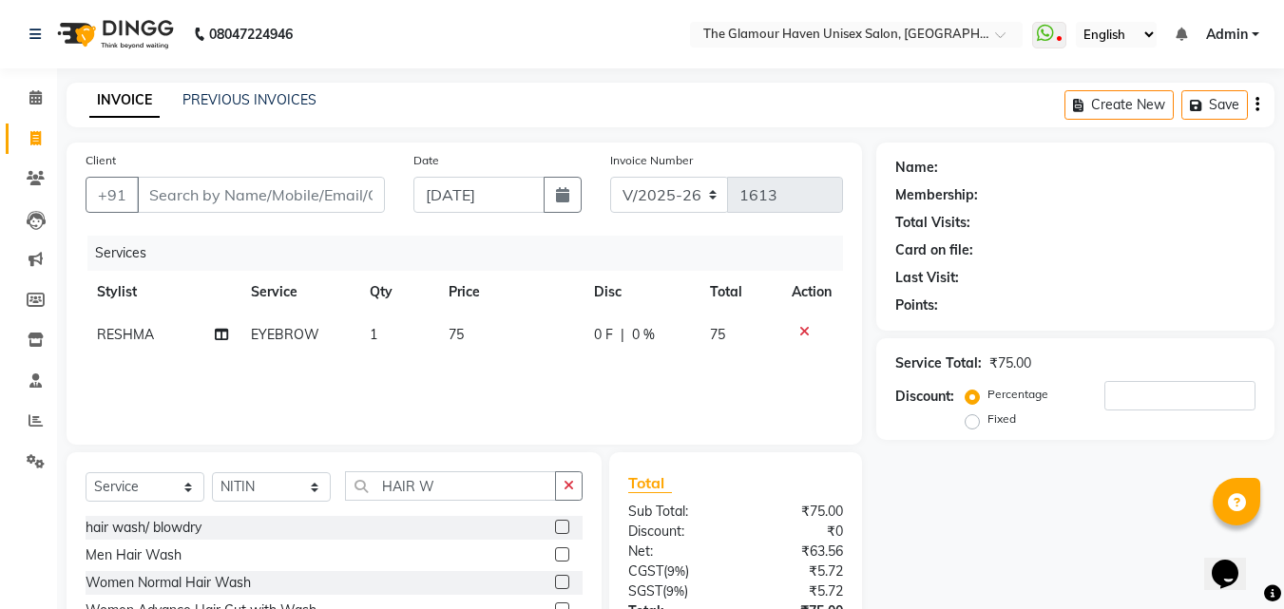
click at [555, 558] on label at bounding box center [562, 554] width 14 height 14
click at [555, 558] on input "checkbox" at bounding box center [561, 555] width 12 height 12
checkbox input "true"
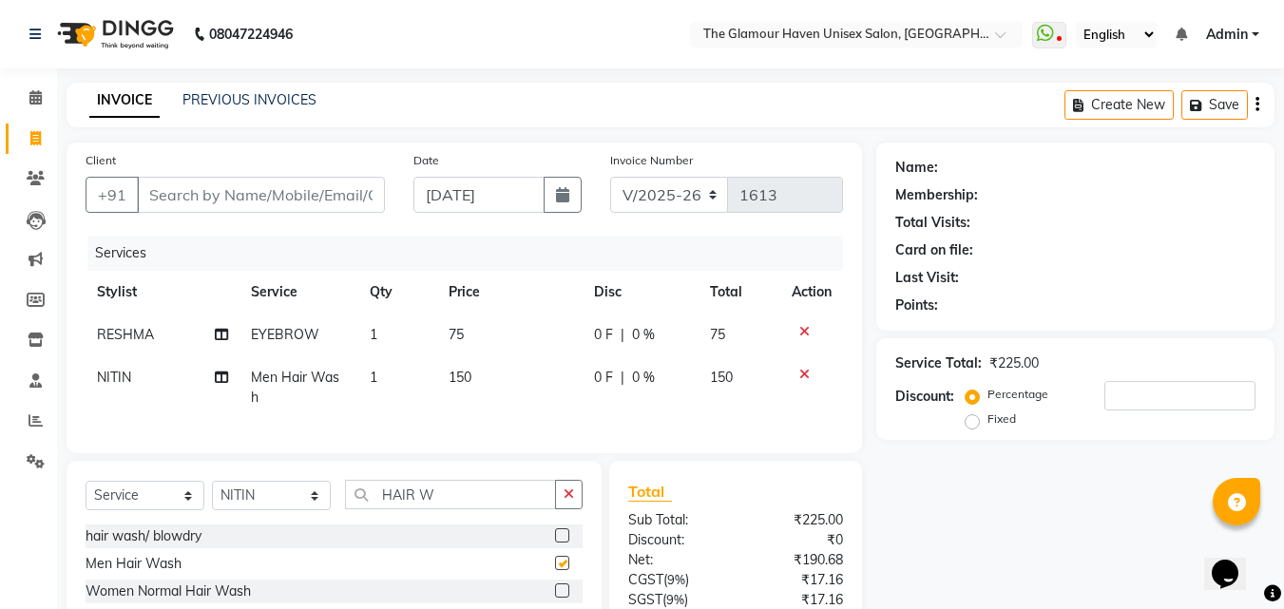
click at [577, 505] on button "button" at bounding box center [569, 494] width 28 height 29
click at [489, 374] on td "150" at bounding box center [509, 387] width 145 height 63
select select "59913"
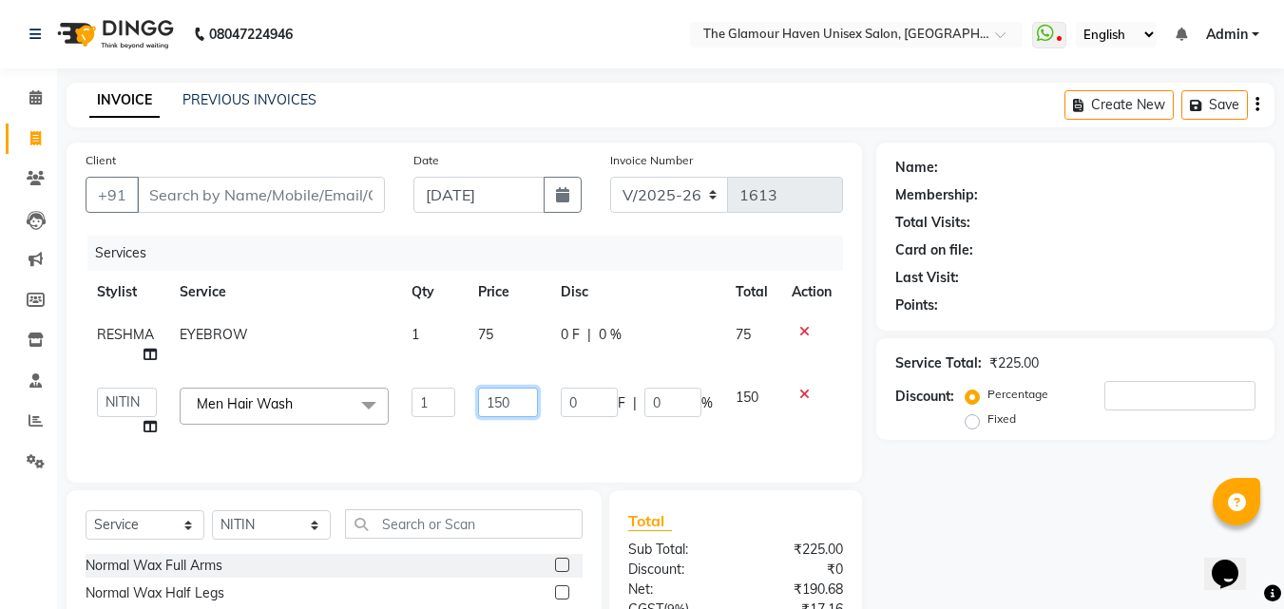
drag, startPoint x: 516, startPoint y: 404, endPoint x: 476, endPoint y: 399, distance: 40.2
click at [476, 399] on td "150" at bounding box center [508, 412] width 83 height 72
type input "500"
click at [508, 443] on div "Services Stylist Service Qty Price Disc Total Action RESHMA EYEBROW 1 75 0 F | …" at bounding box center [465, 350] width 758 height 228
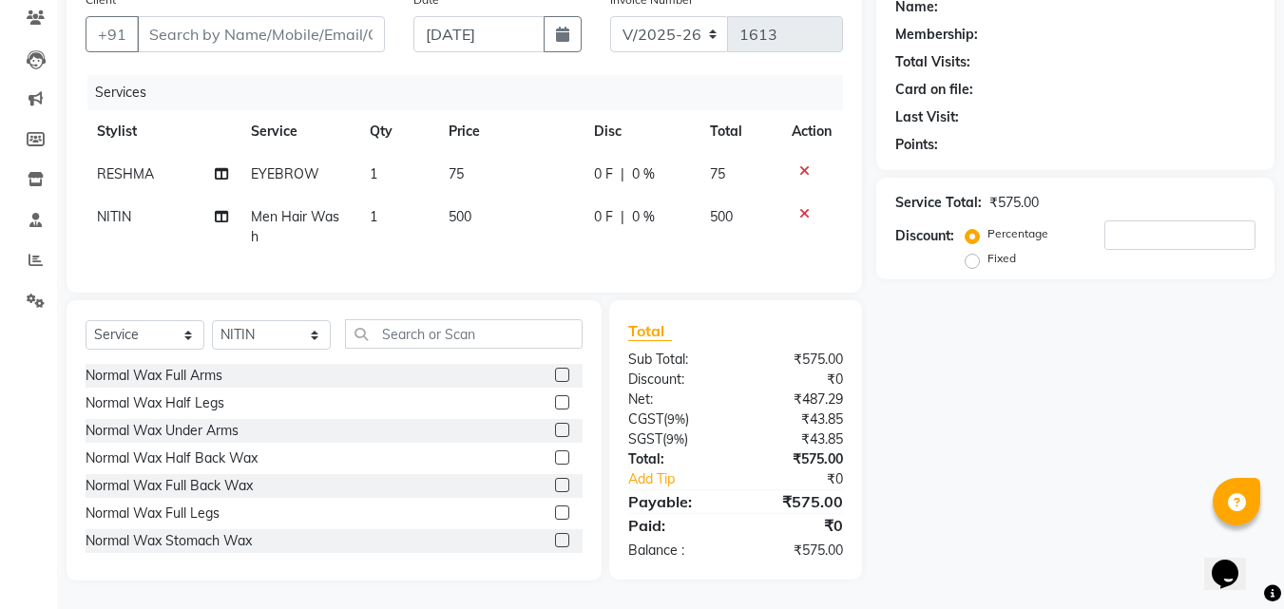
scroll to position [80, 0]
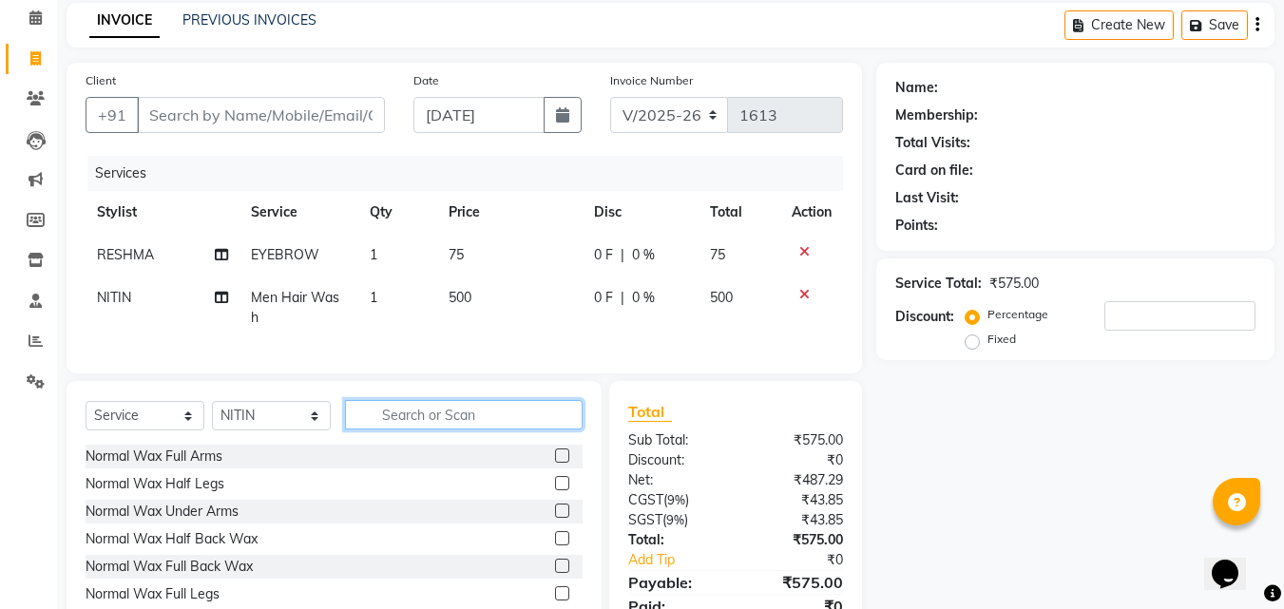
click at [453, 426] on input "text" at bounding box center [464, 414] width 238 height 29
click at [314, 425] on select "Select Stylist AJIT Bharat sen [PERSON_NAME] [PERSON_NAME] NITIN RAHUL [PERSON_…" at bounding box center [271, 415] width 119 height 29
select select "59904"
click at [212, 415] on select "Select Stylist AJIT Bharat sen [PERSON_NAME] [PERSON_NAME] NITIN RAHUL [PERSON_…" at bounding box center [271, 415] width 119 height 29
click at [436, 413] on div "Select Service Product Membership Package Voucher Prepaid Gift Card Select Styl…" at bounding box center [334, 521] width 535 height 280
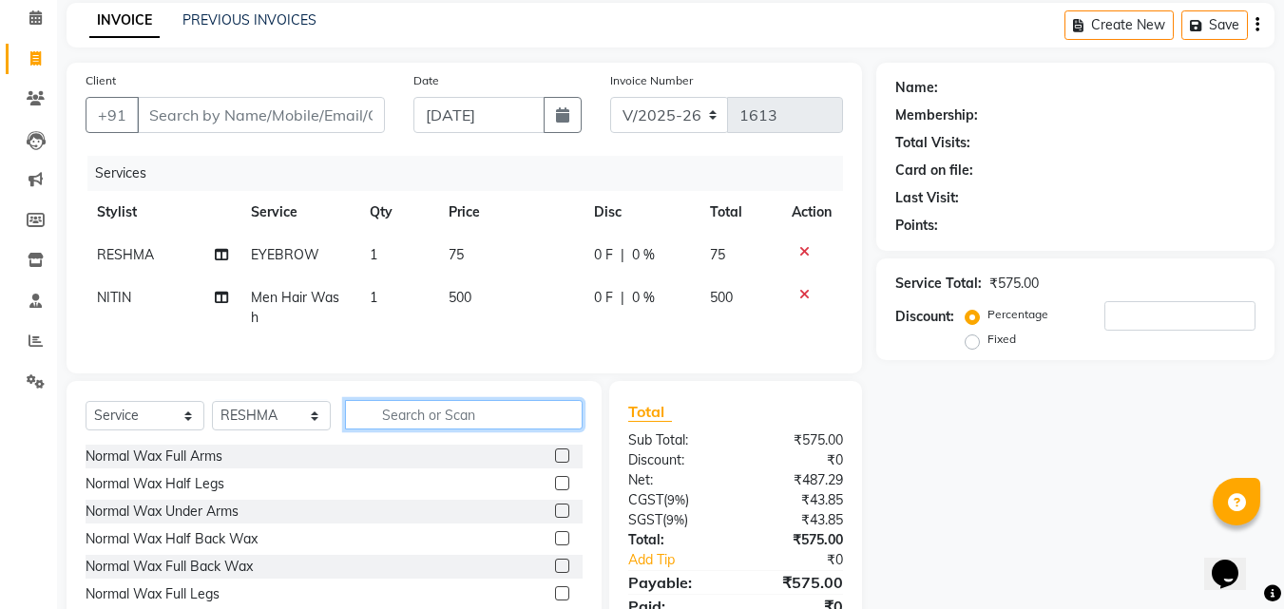
click at [475, 422] on input "text" at bounding box center [464, 414] width 238 height 29
type input "UP"
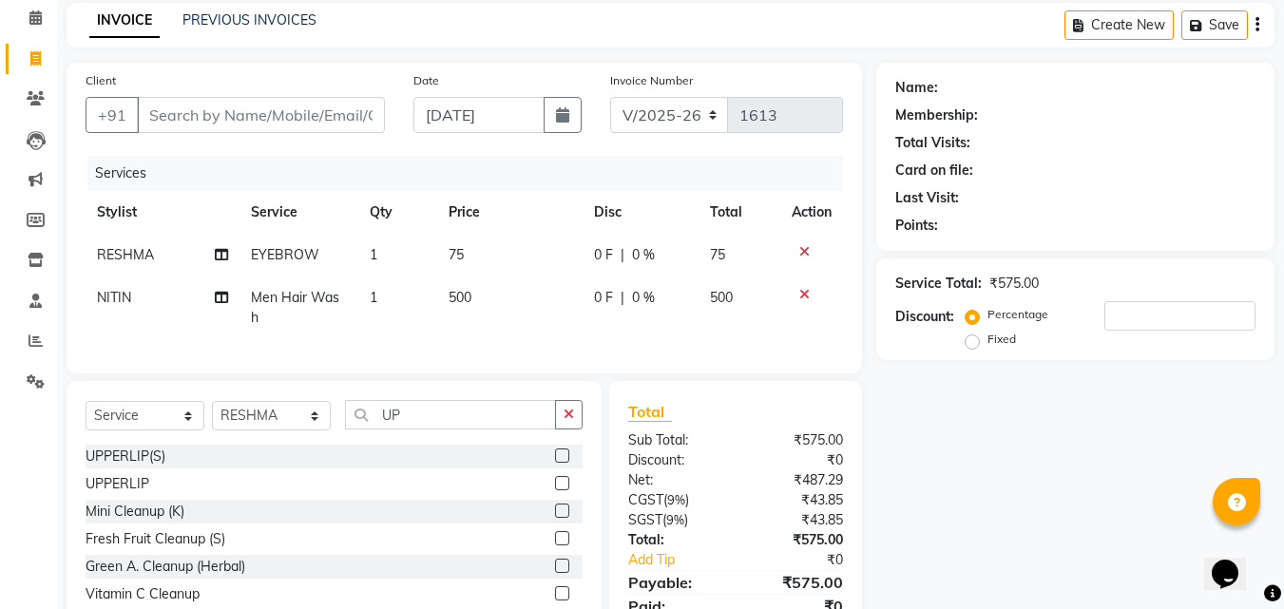
click at [555, 463] on label at bounding box center [562, 456] width 14 height 14
click at [555, 463] on input "checkbox" at bounding box center [561, 457] width 12 height 12
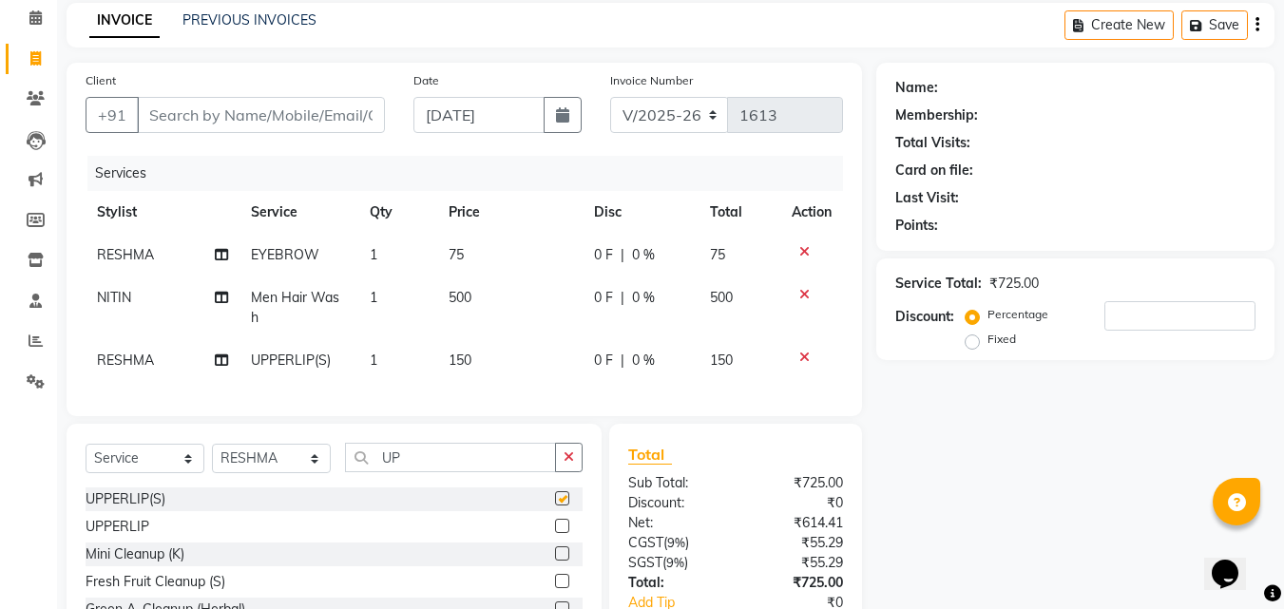
checkbox input "false"
click at [566, 464] on icon "button" at bounding box center [569, 457] width 10 height 13
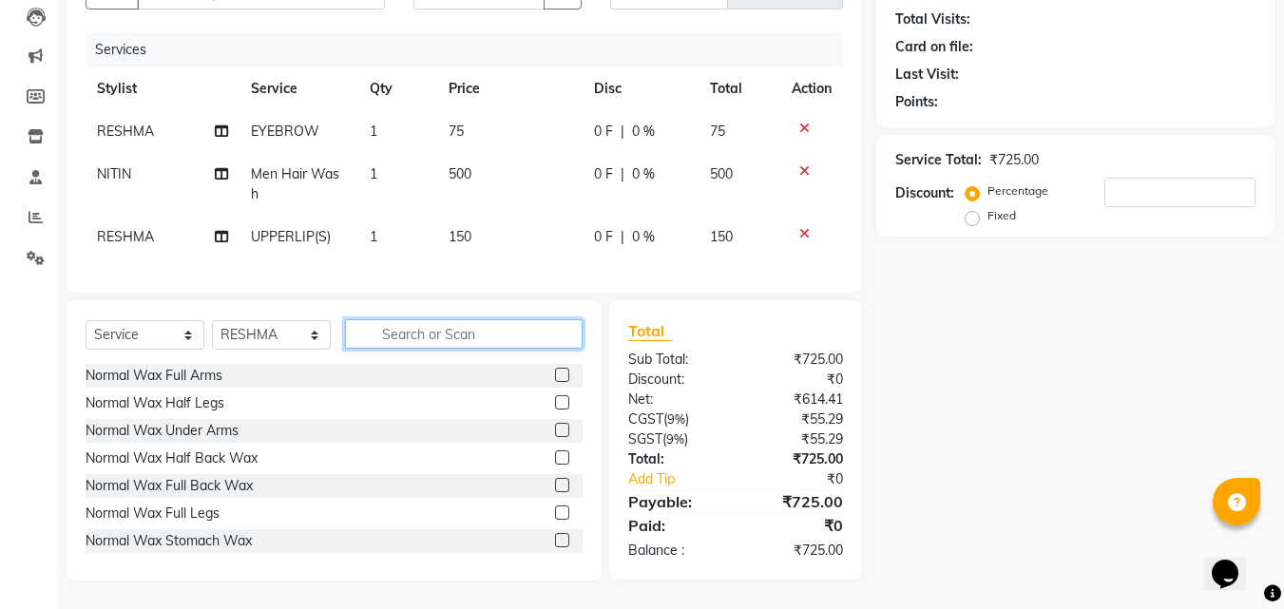
scroll to position [28, 0]
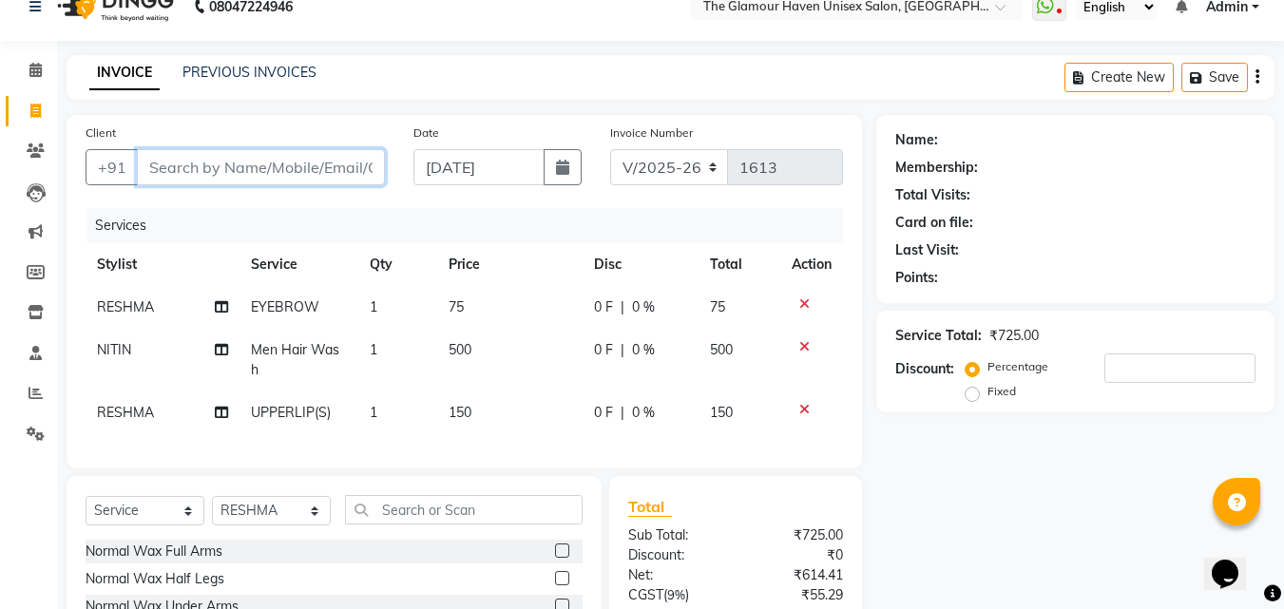
click at [306, 175] on input "Client" at bounding box center [261, 167] width 248 height 36
type input "9"
type input "0"
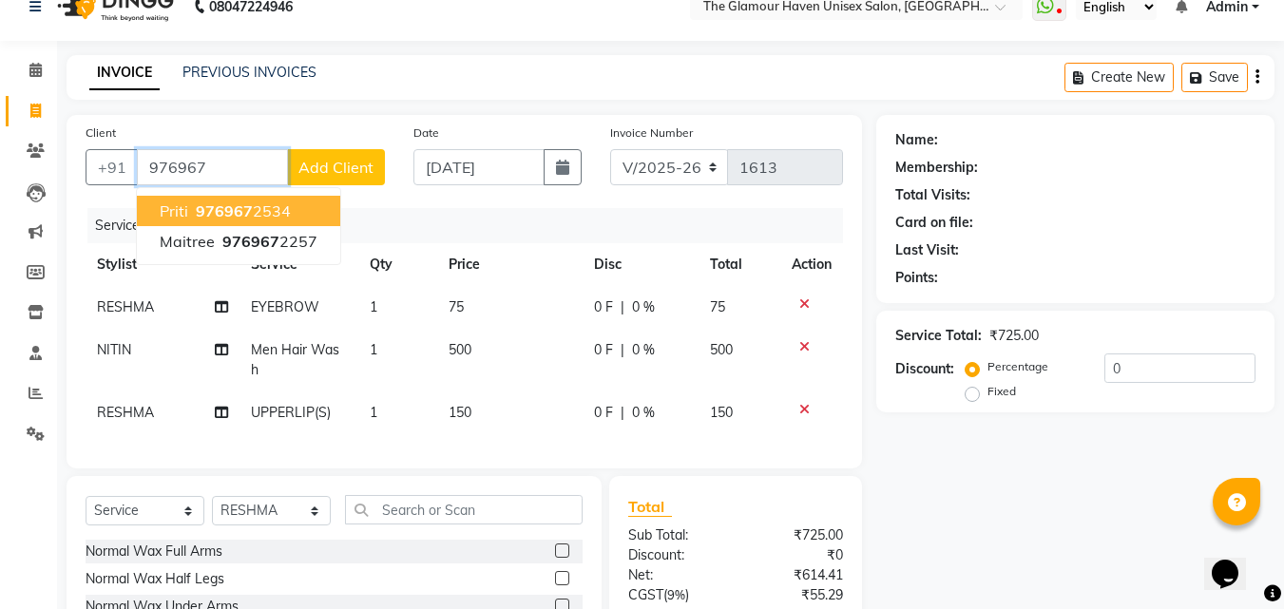
click at [305, 210] on button "priti 976967 2534" at bounding box center [238, 211] width 203 height 30
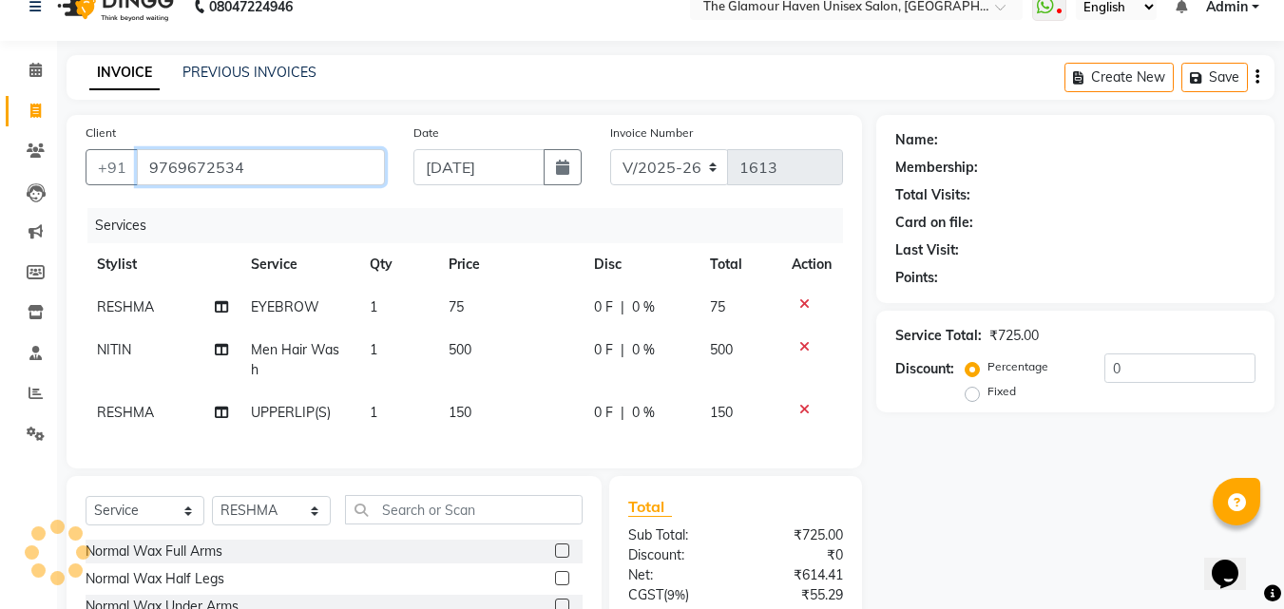
type input "9769672534"
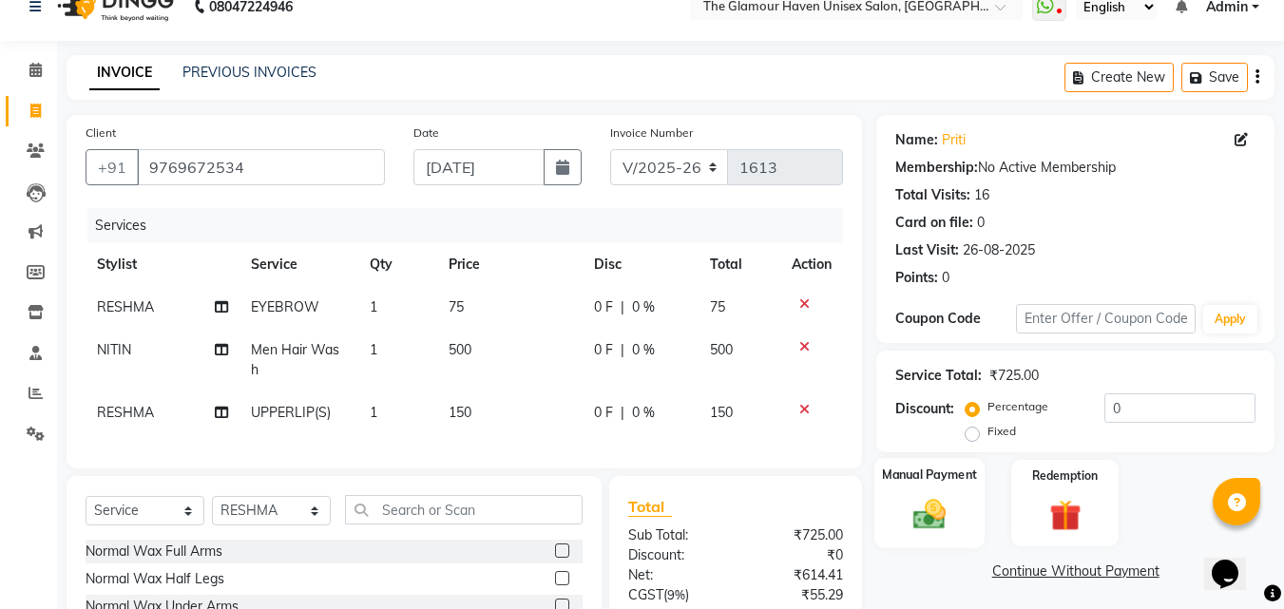
scroll to position [218, 0]
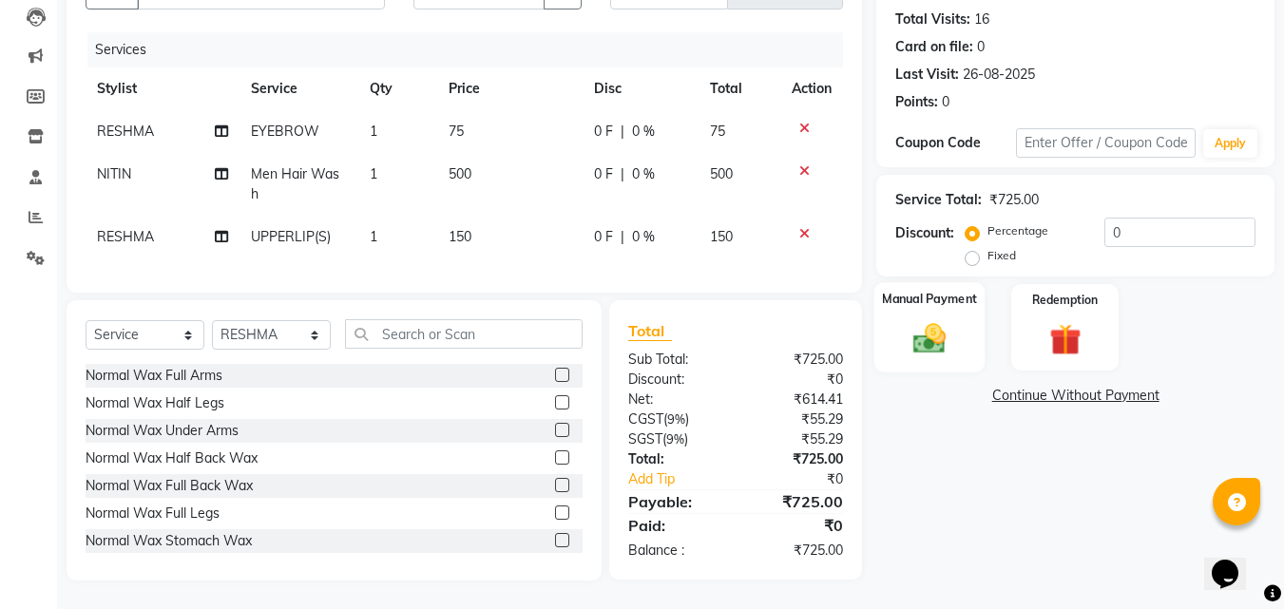
click at [914, 338] on img at bounding box center [929, 338] width 53 height 38
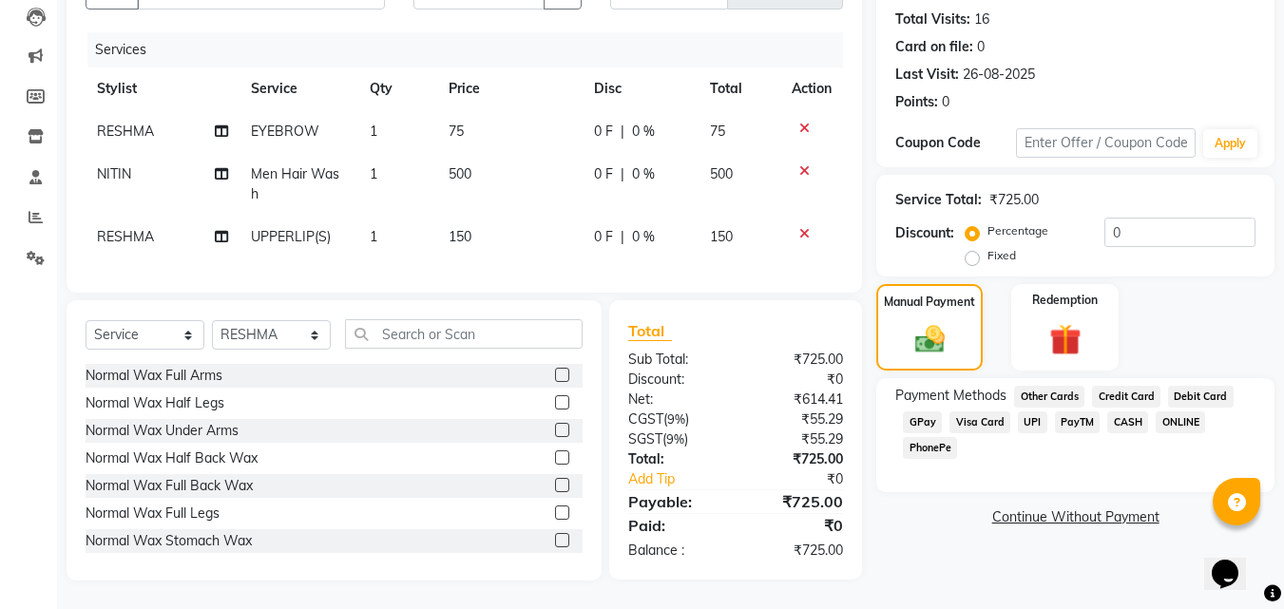
click at [926, 412] on span "GPay" at bounding box center [922, 423] width 39 height 22
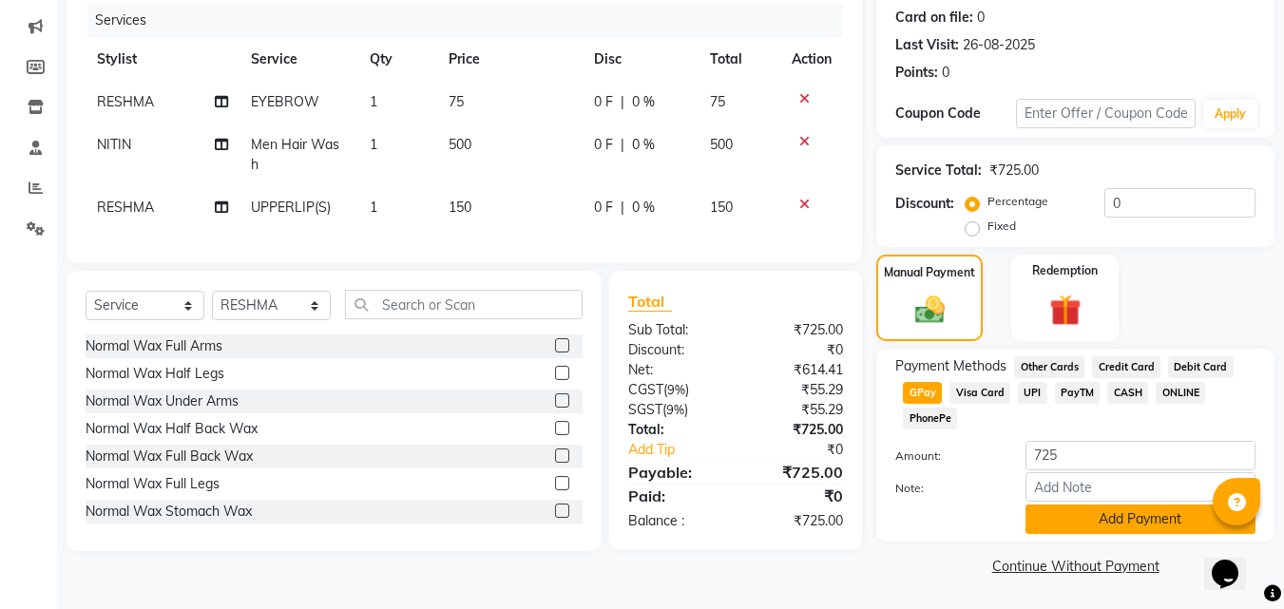
click at [1124, 516] on button "Add Payment" at bounding box center [1141, 519] width 230 height 29
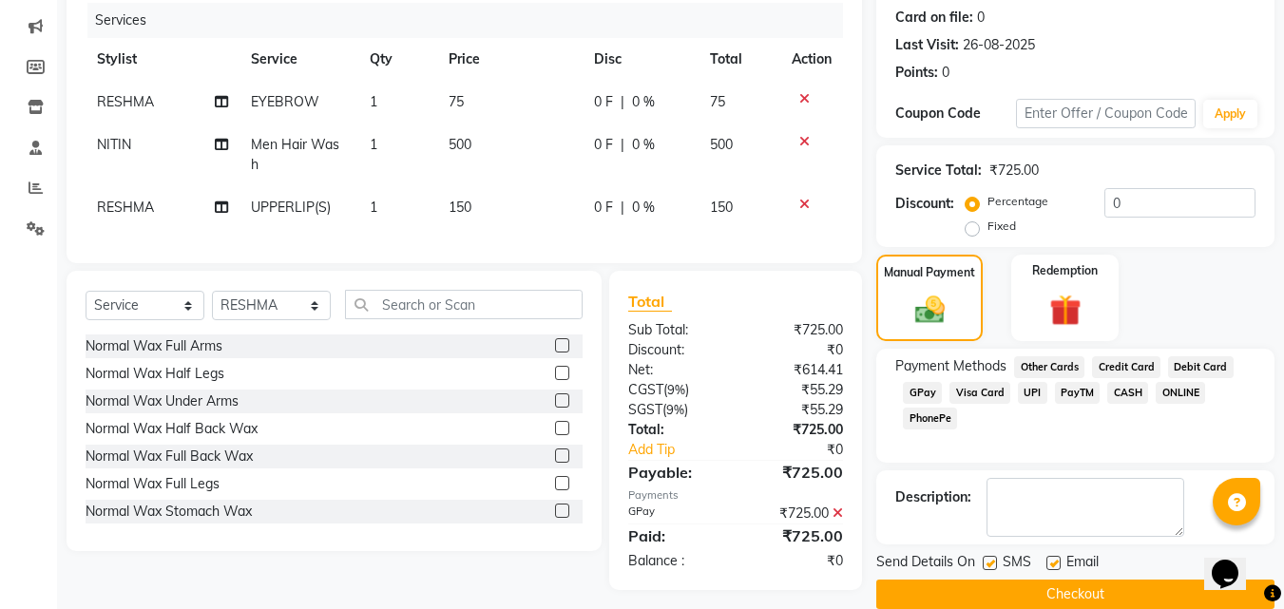
scroll to position [261, 0]
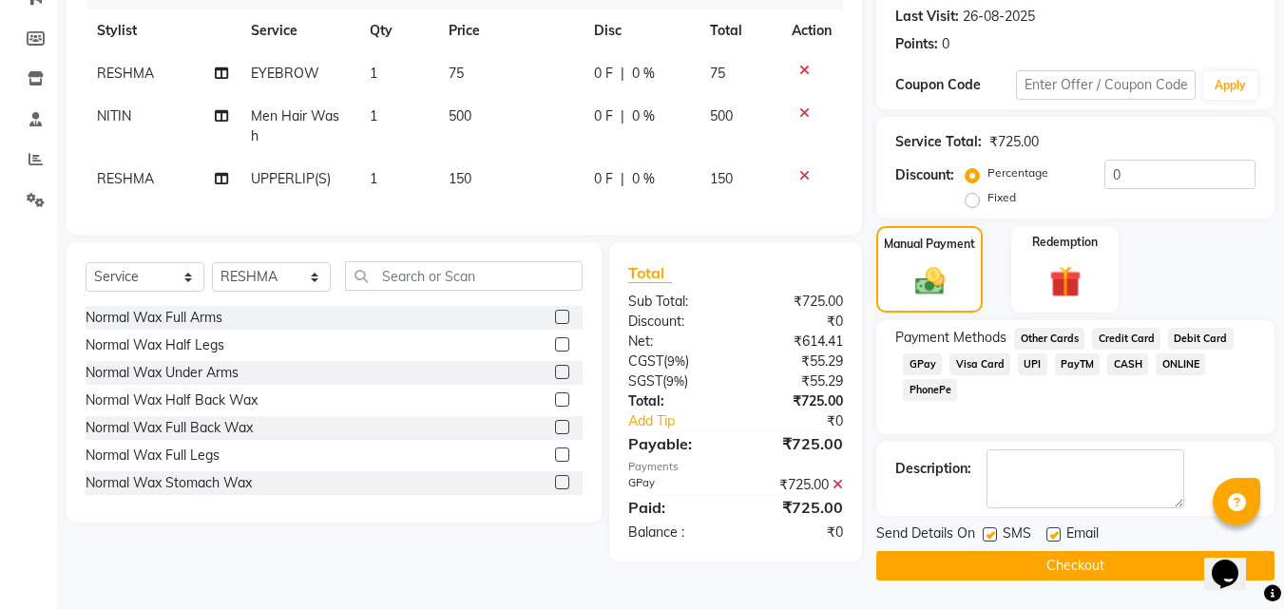
click at [1100, 566] on button "Checkout" at bounding box center [1075, 565] width 398 height 29
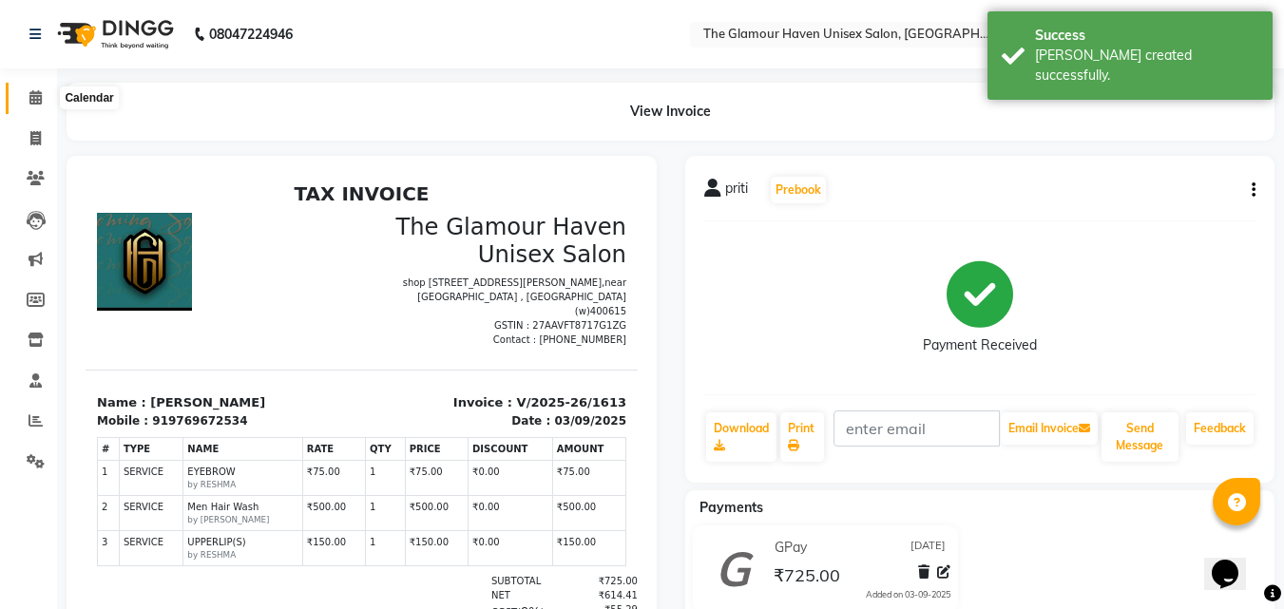
click at [30, 102] on icon at bounding box center [35, 97] width 12 height 14
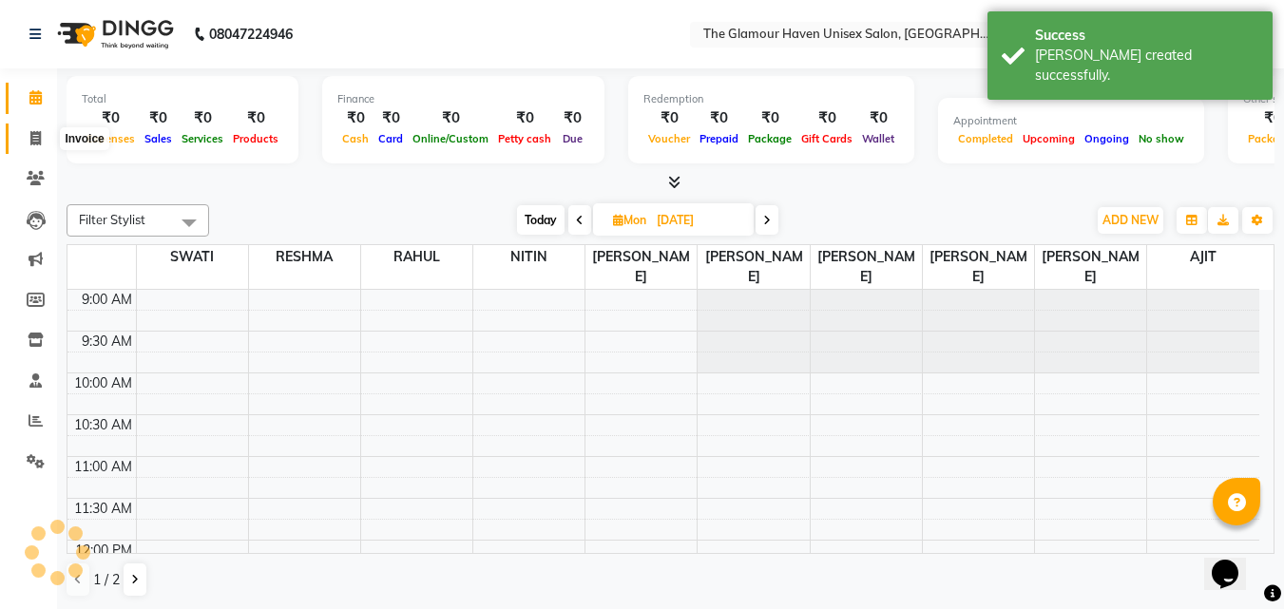
click at [29, 132] on span at bounding box center [35, 139] width 33 height 22
select select "service"
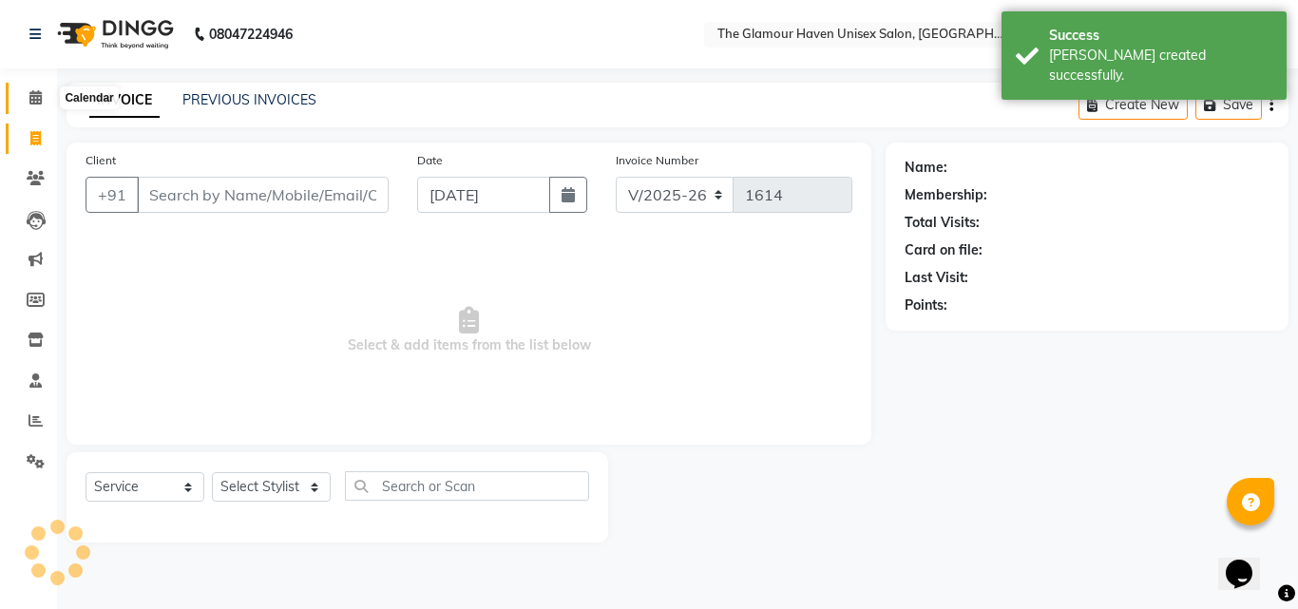
click at [37, 97] on icon at bounding box center [35, 97] width 12 height 14
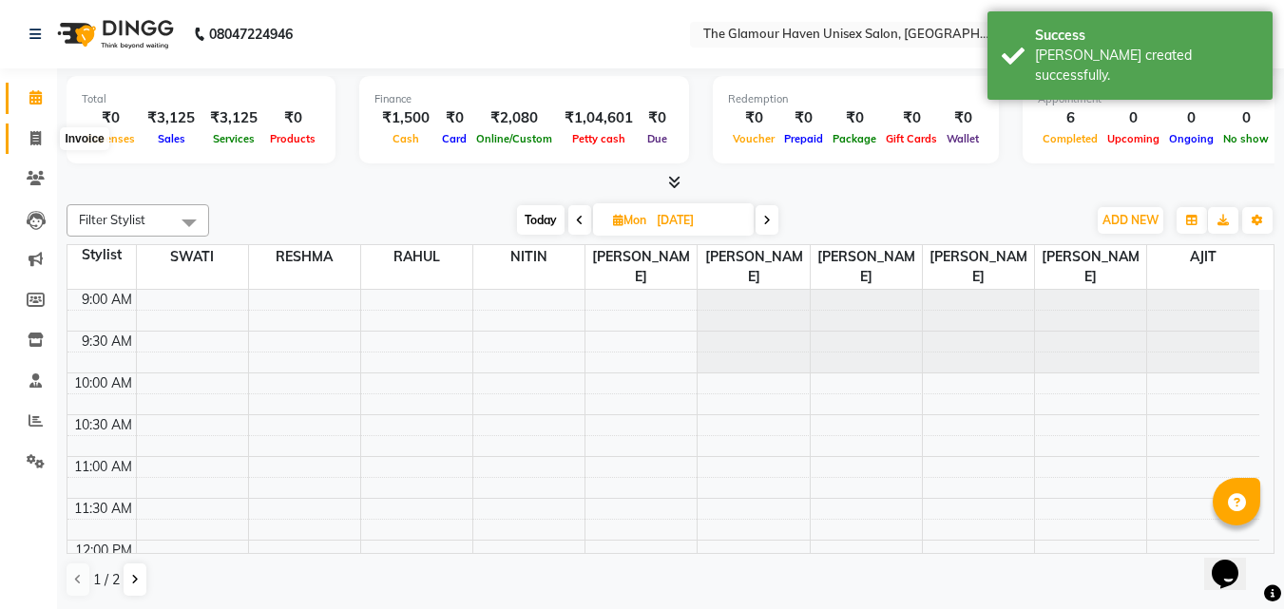
click at [37, 144] on icon at bounding box center [35, 138] width 10 height 14
select select "service"
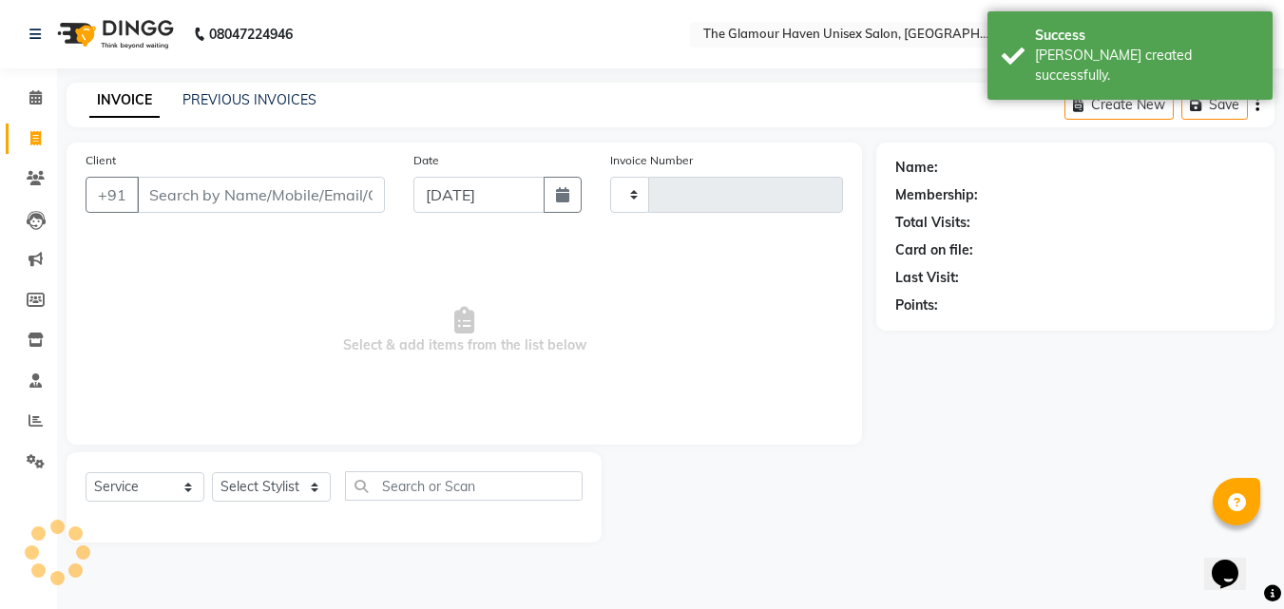
type input "1614"
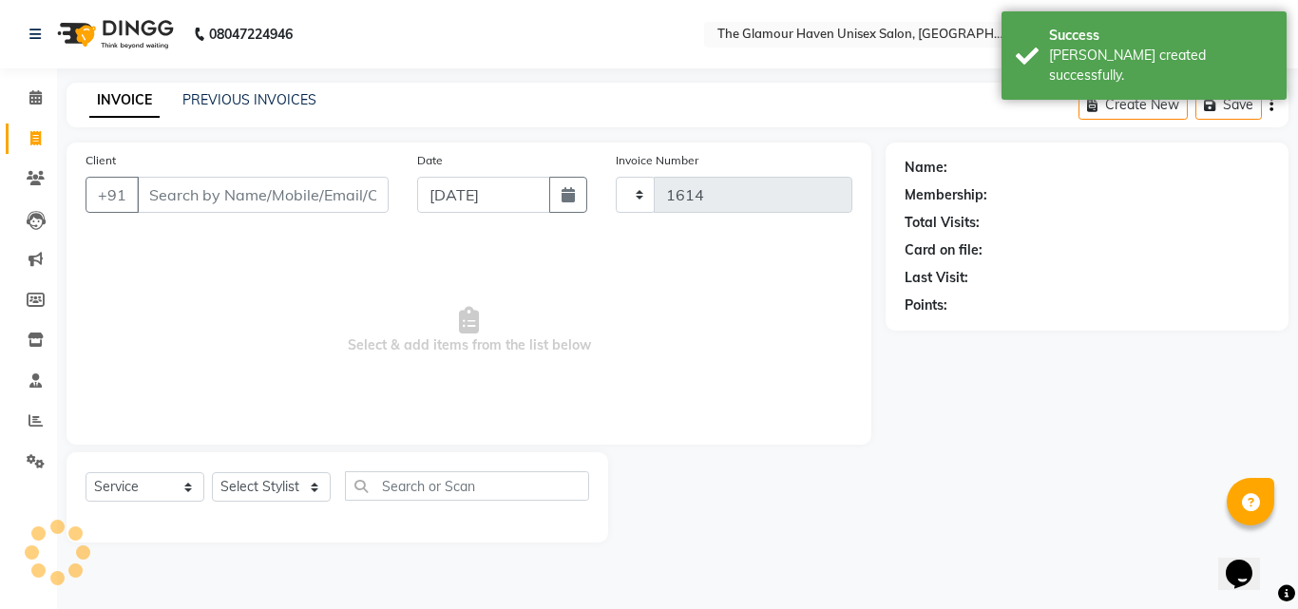
select select "7124"
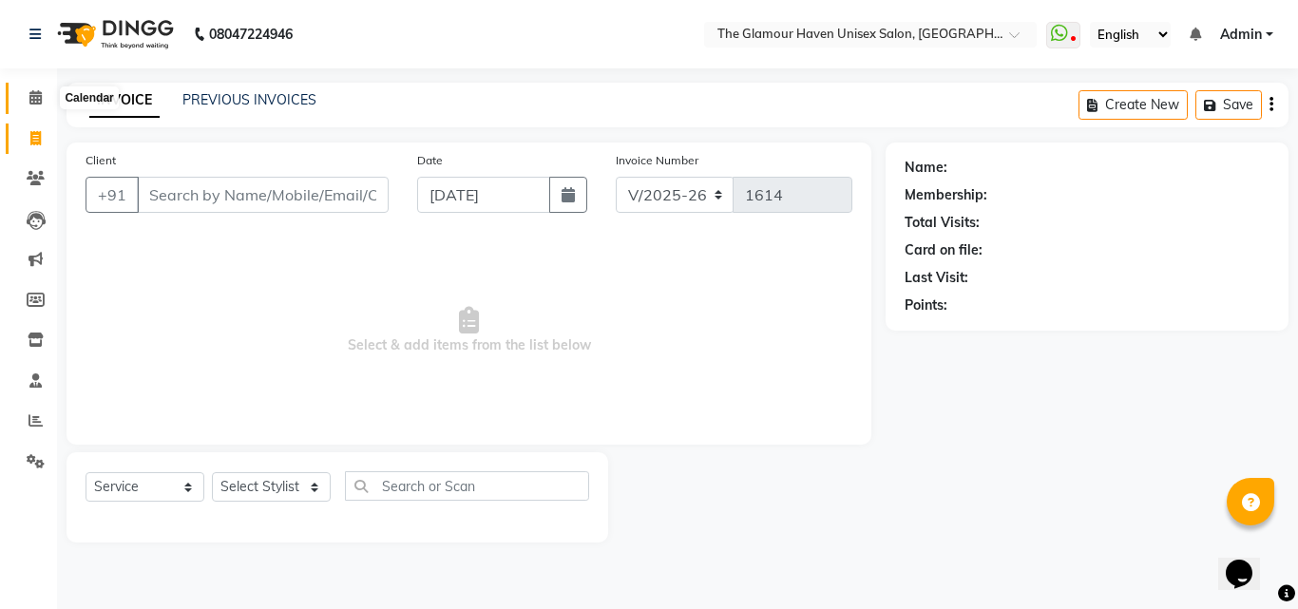
click at [40, 93] on icon at bounding box center [35, 97] width 12 height 14
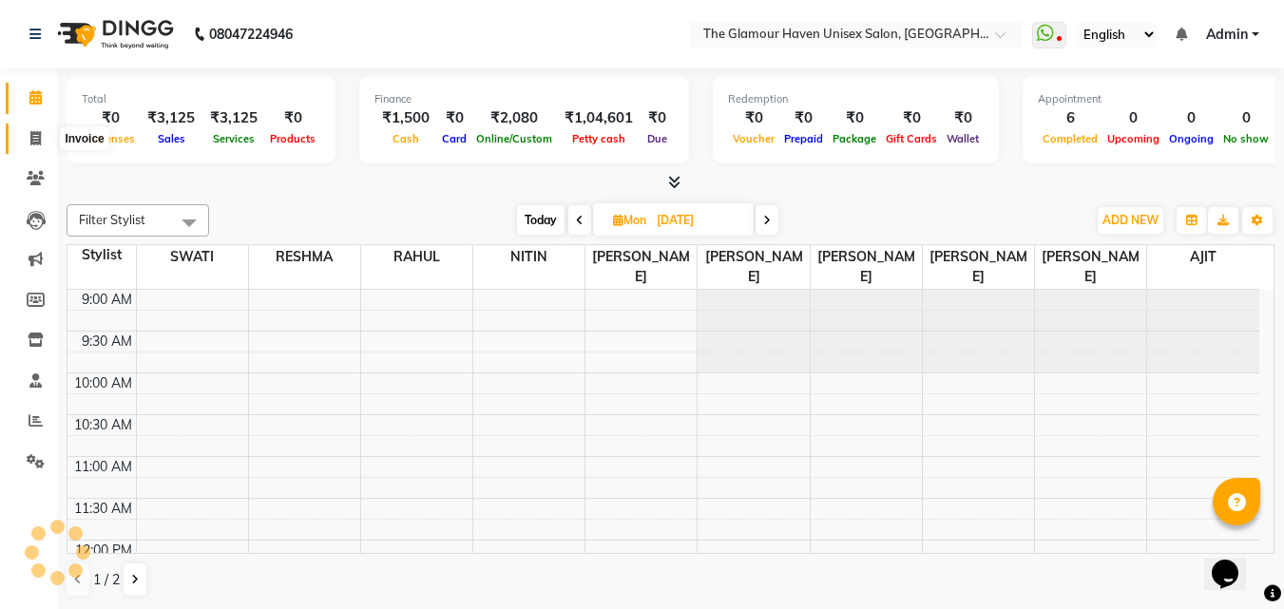
click at [36, 133] on icon at bounding box center [35, 138] width 10 height 14
select select "service"
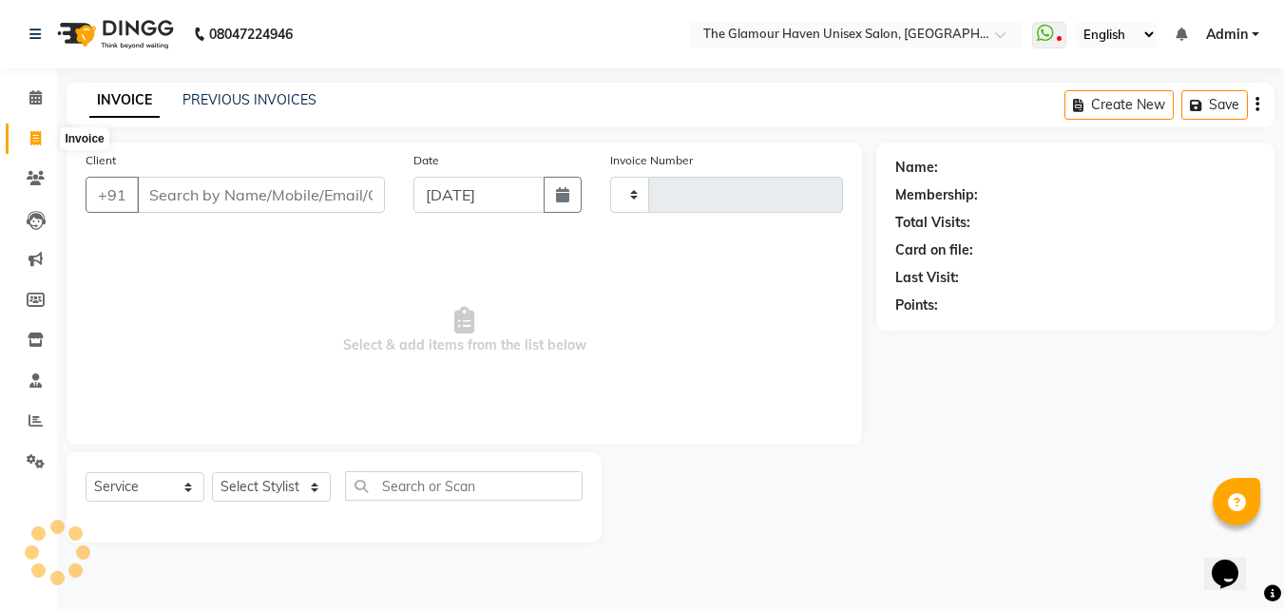
type input "1614"
select select "7124"
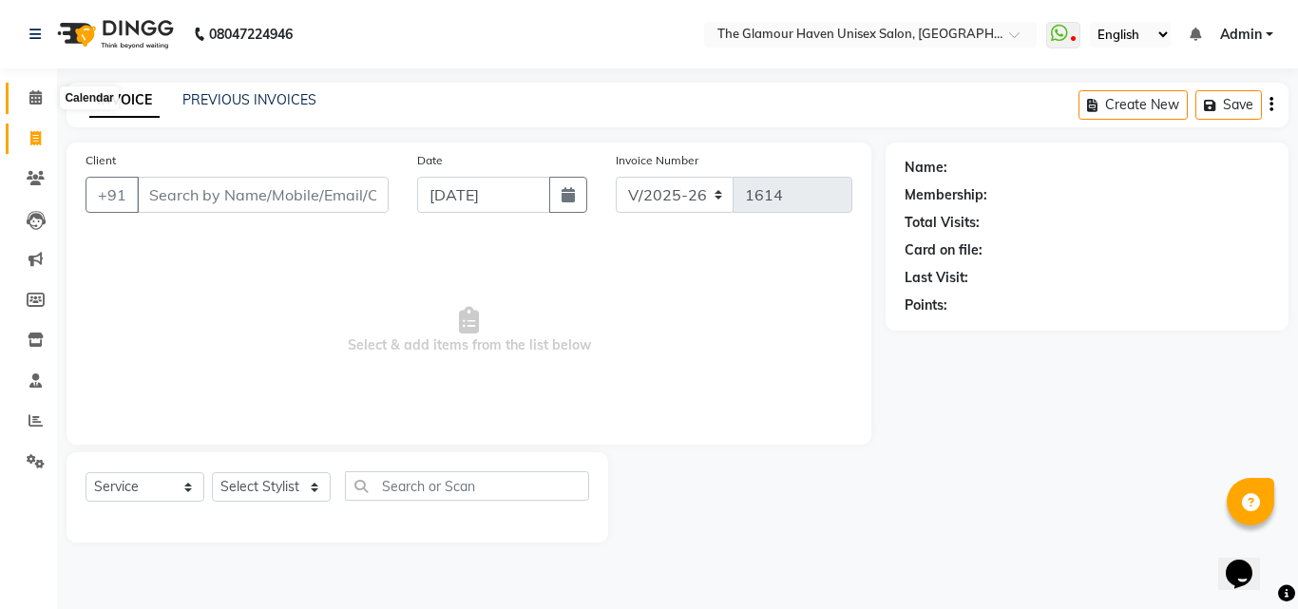
click at [34, 93] on icon at bounding box center [35, 97] width 12 height 14
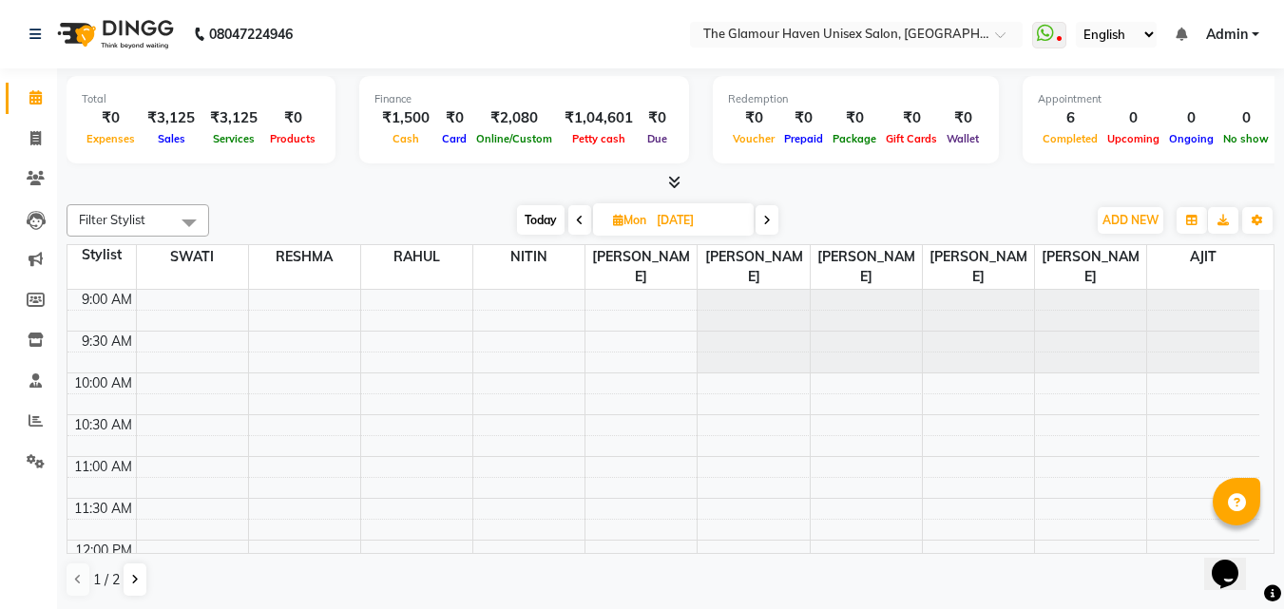
click at [38, 116] on ul "Calendar Invoice Clients Leads Marketing Members Inventory Staff Reports Settin…" at bounding box center [28, 284] width 57 height 413
click at [34, 147] on span at bounding box center [35, 139] width 33 height 22
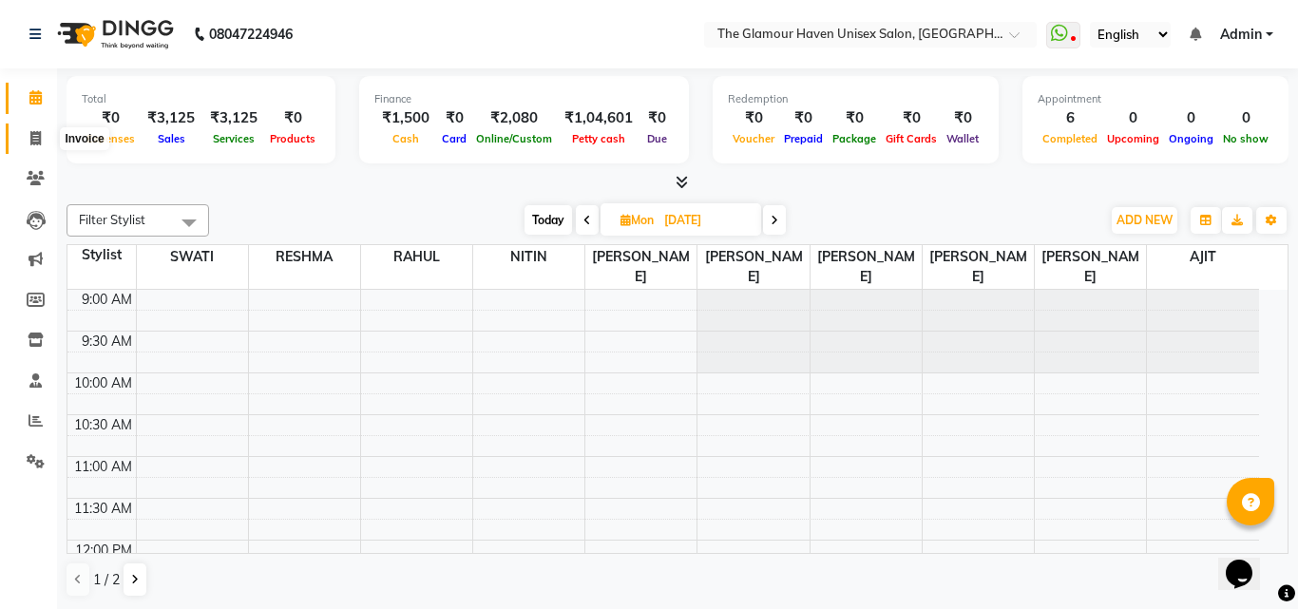
select select "7124"
select select "service"
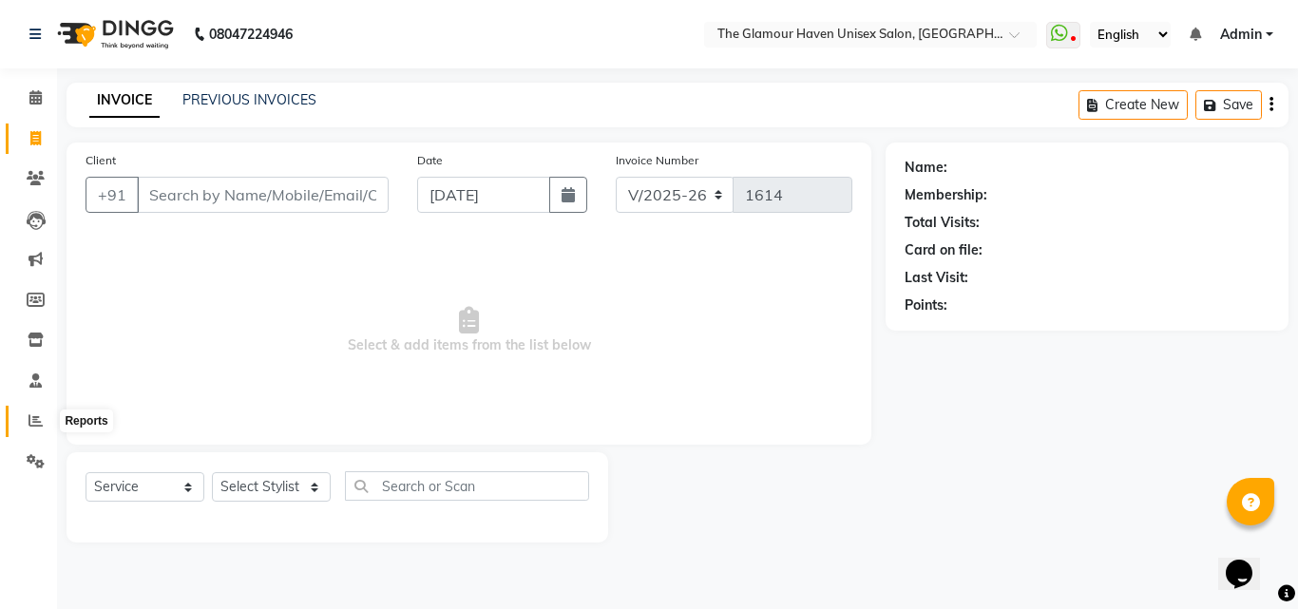
click at [36, 425] on icon at bounding box center [36, 420] width 14 height 14
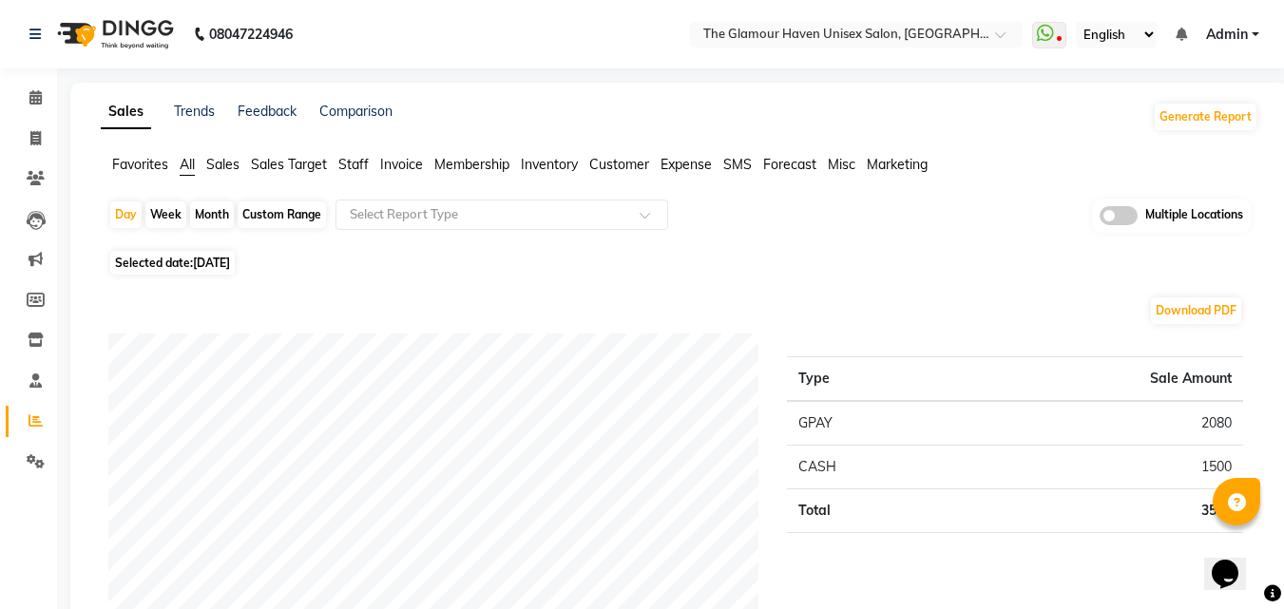
click at [220, 166] on span "Sales" at bounding box center [222, 164] width 33 height 17
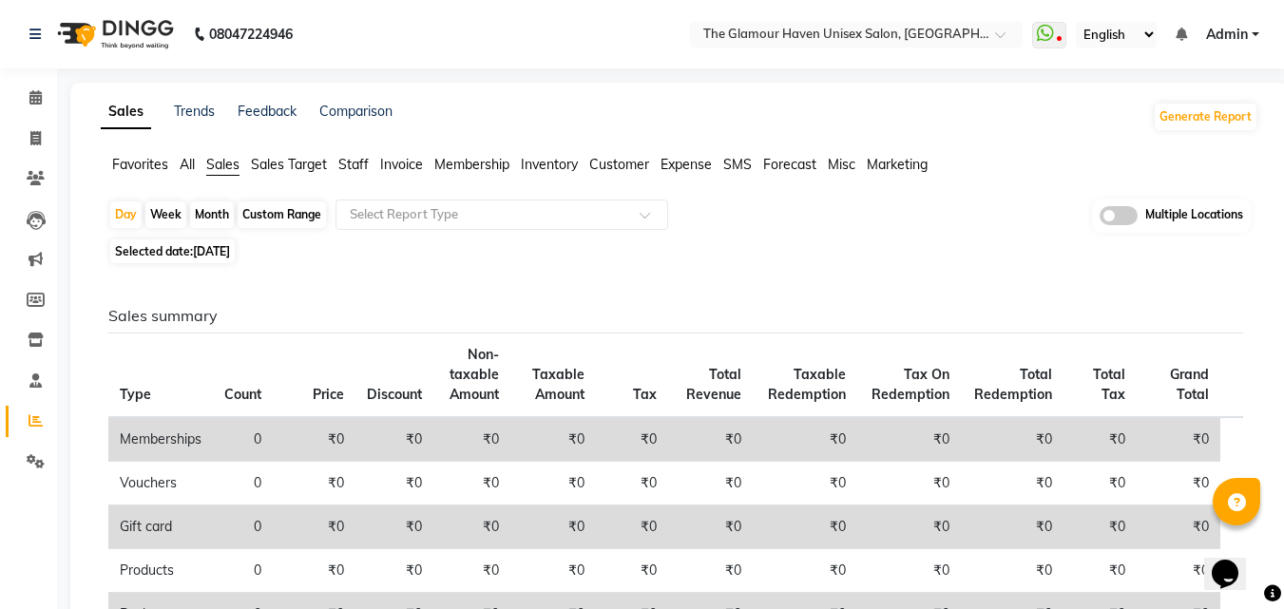
click at [181, 248] on span "Selected date: 03-09-2025" at bounding box center [172, 252] width 125 height 24
select select "9"
select select "2025"
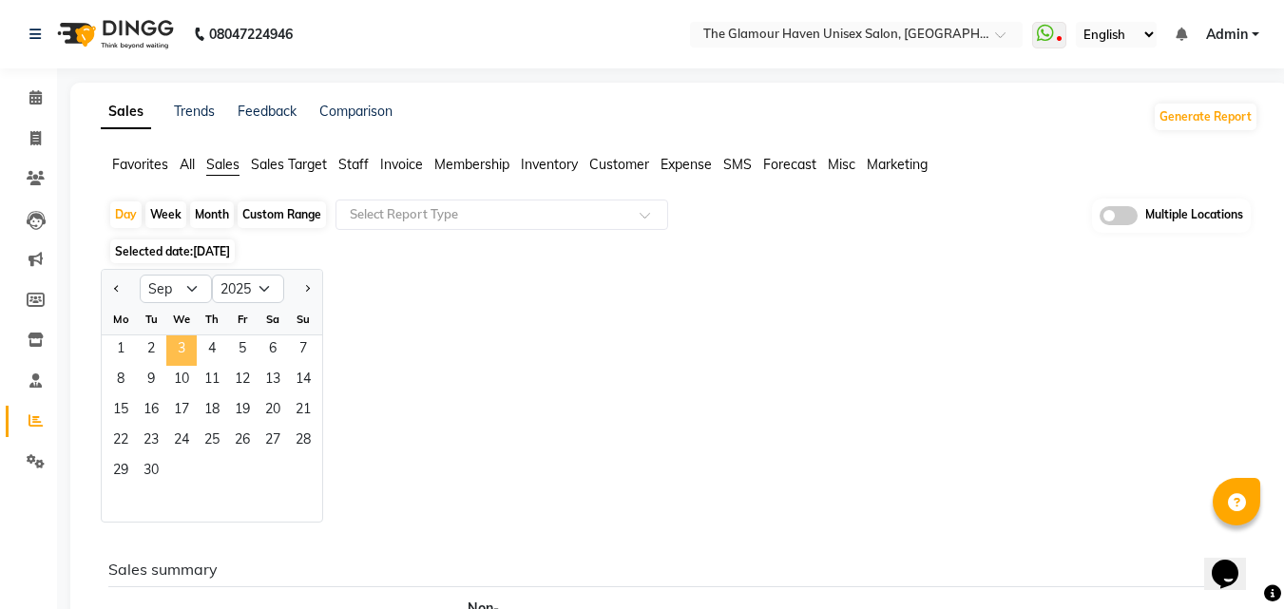
click at [179, 355] on span "3" at bounding box center [181, 351] width 30 height 30
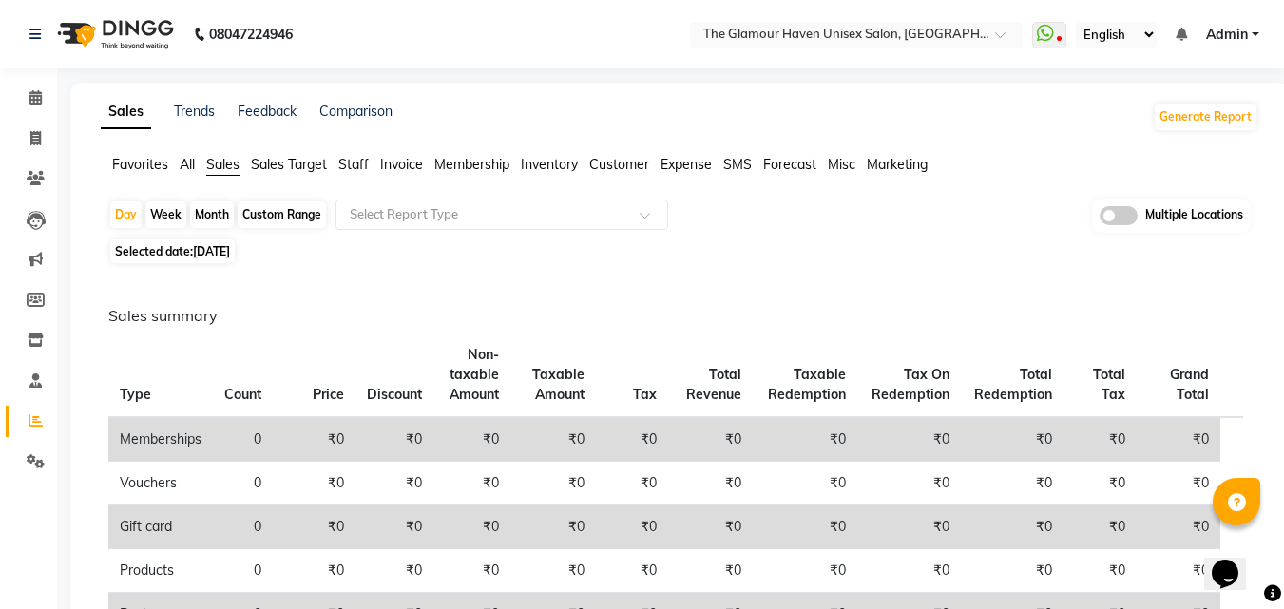
click at [404, 169] on span "Invoice" at bounding box center [401, 164] width 43 height 17
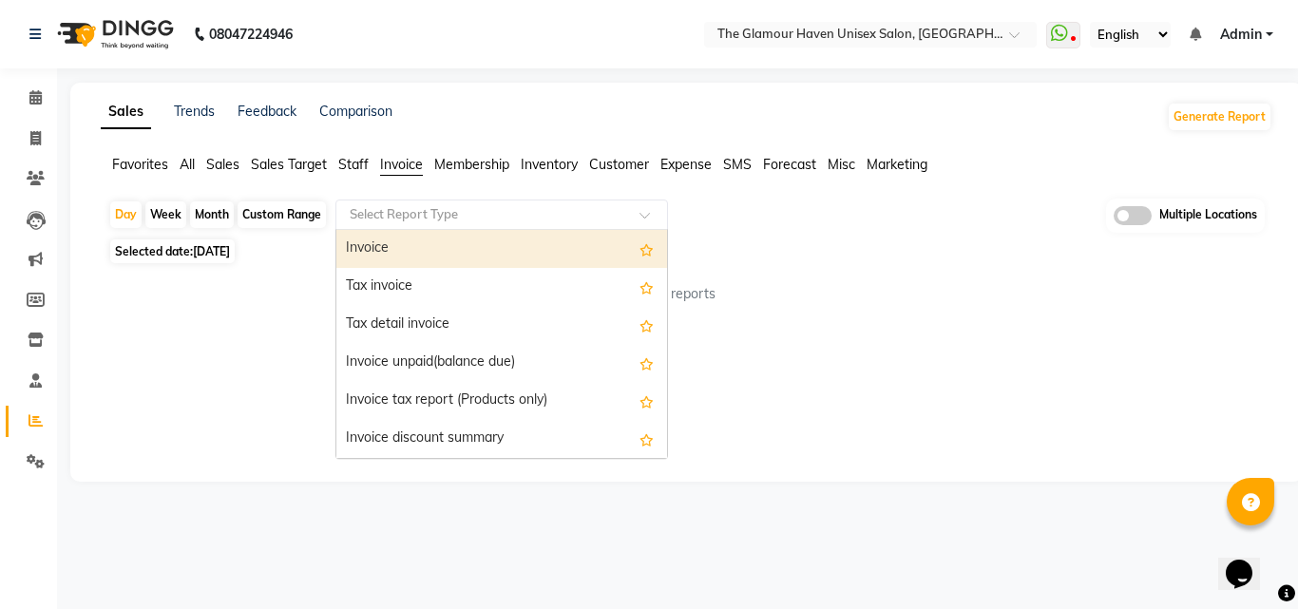
click at [647, 219] on span at bounding box center [652, 220] width 24 height 19
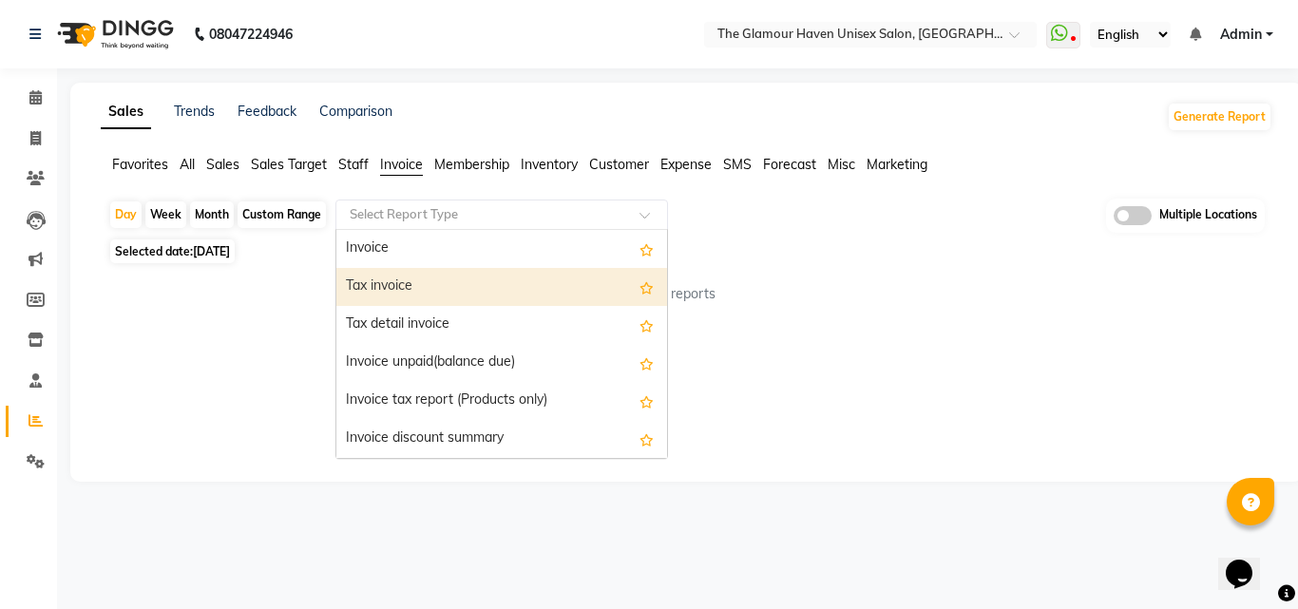
click at [395, 284] on div "Tax invoice" at bounding box center [501, 287] width 331 height 38
select select "full_report"
select select "csv"
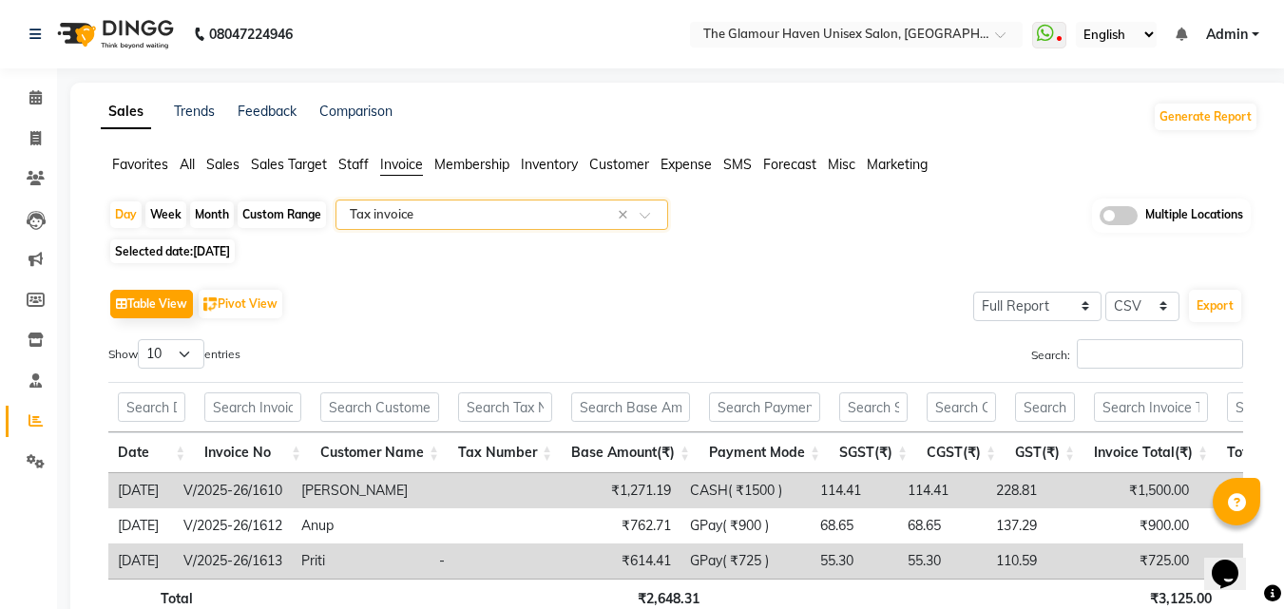
click at [651, 216] on span at bounding box center [652, 220] width 24 height 19
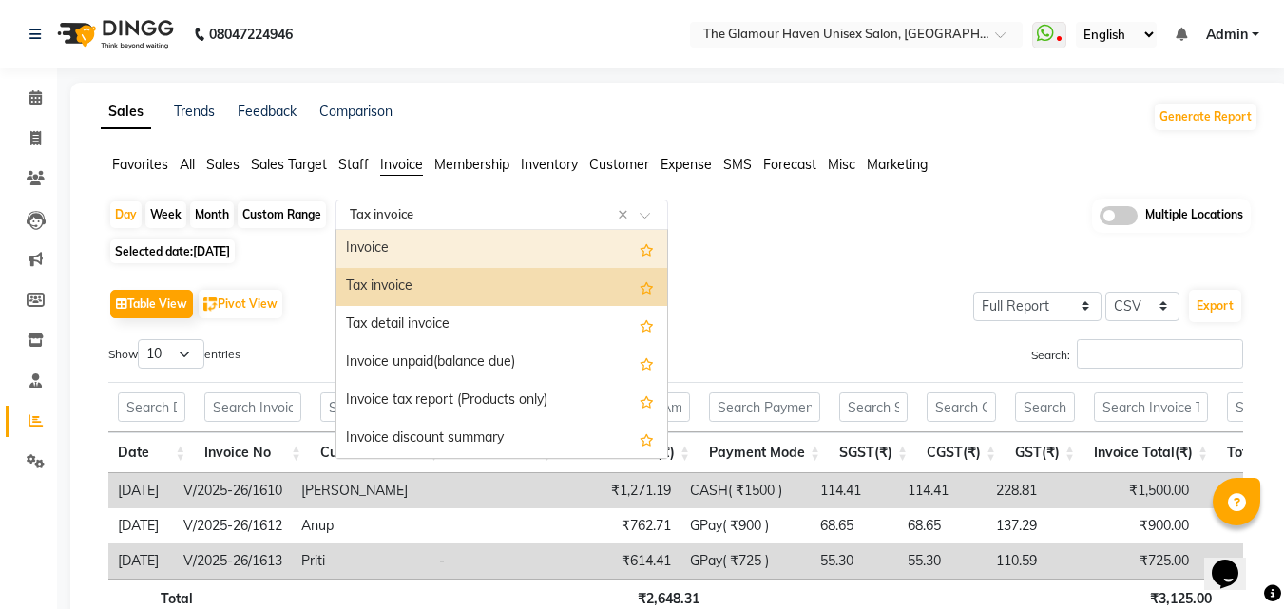
click at [380, 244] on div "Invoice" at bounding box center [501, 249] width 331 height 38
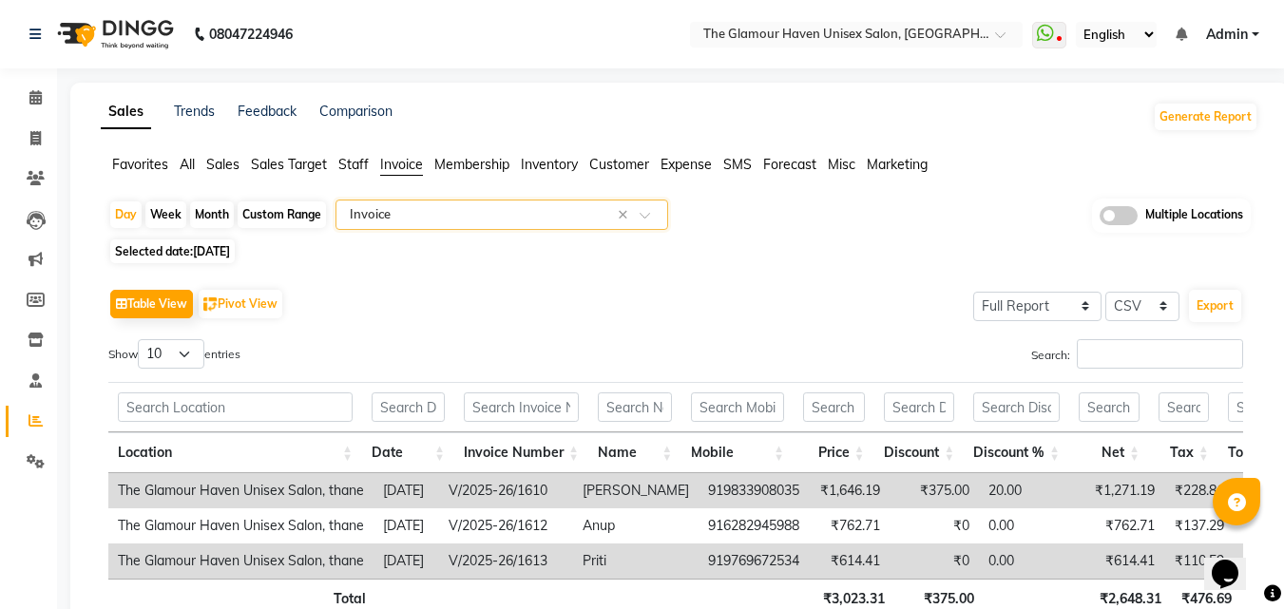
click at [473, 320] on div "Table View Pivot View Select Full Report Filtered Report Select CSV PDF Export" at bounding box center [675, 304] width 1135 height 40
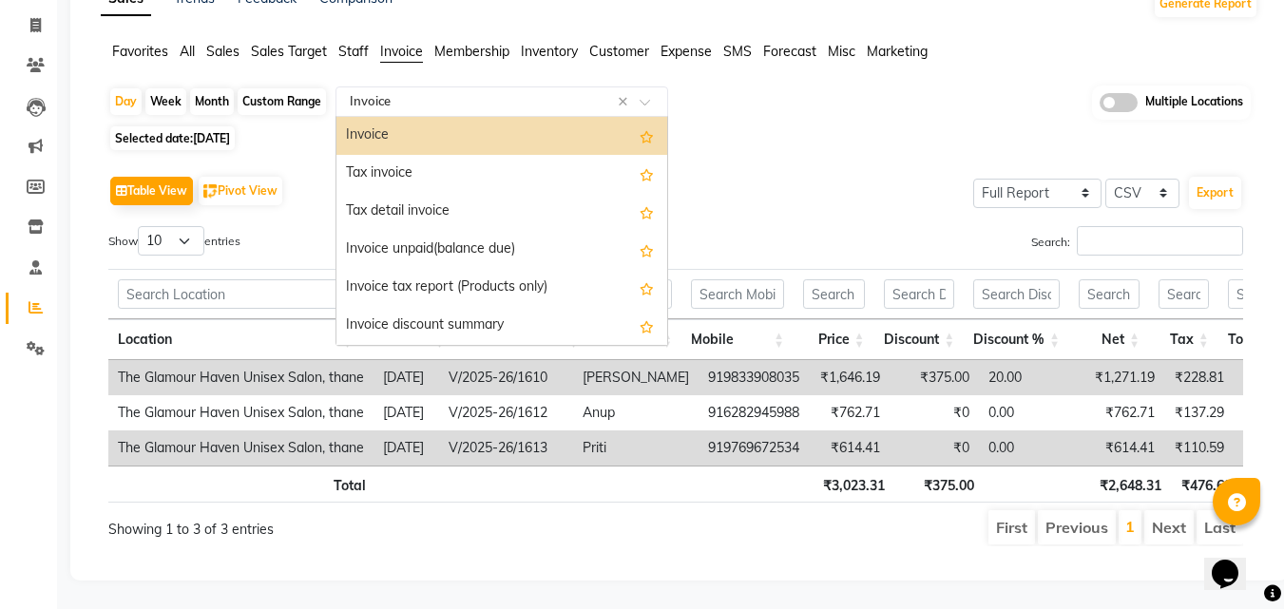
click at [646, 98] on span at bounding box center [652, 107] width 24 height 19
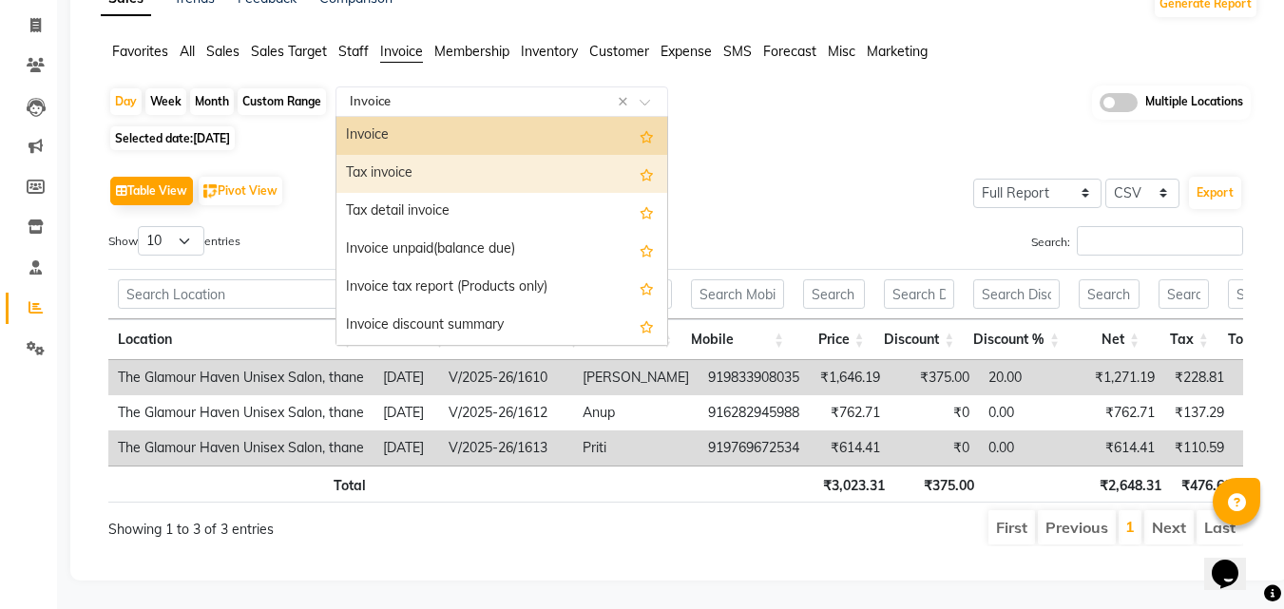
click at [395, 155] on div "Tax invoice" at bounding box center [501, 174] width 331 height 38
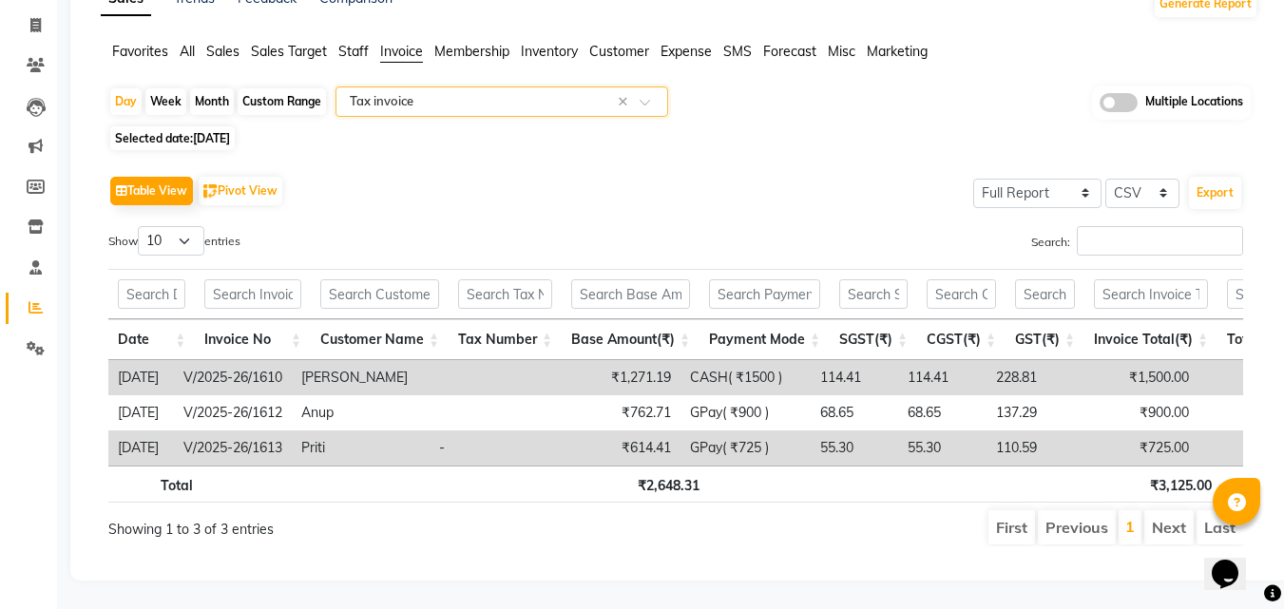
click at [633, 171] on div "Table View Pivot View Select Full Report Filtered Report Select CSV PDF Export" at bounding box center [675, 191] width 1135 height 40
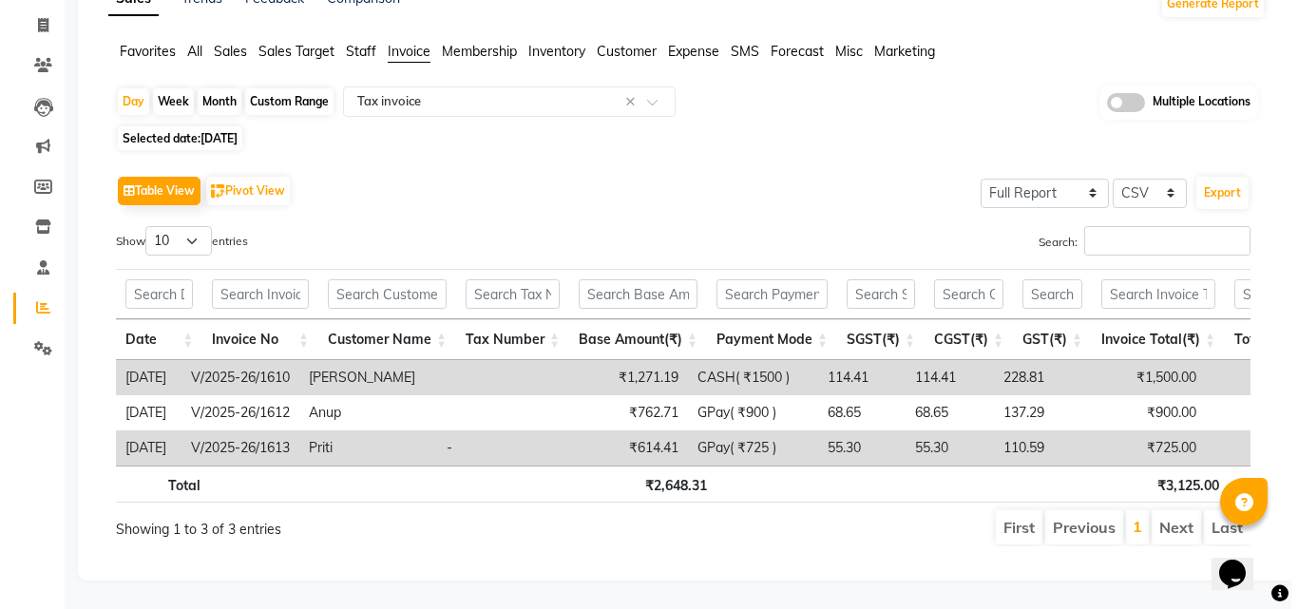
scroll to position [0, 0]
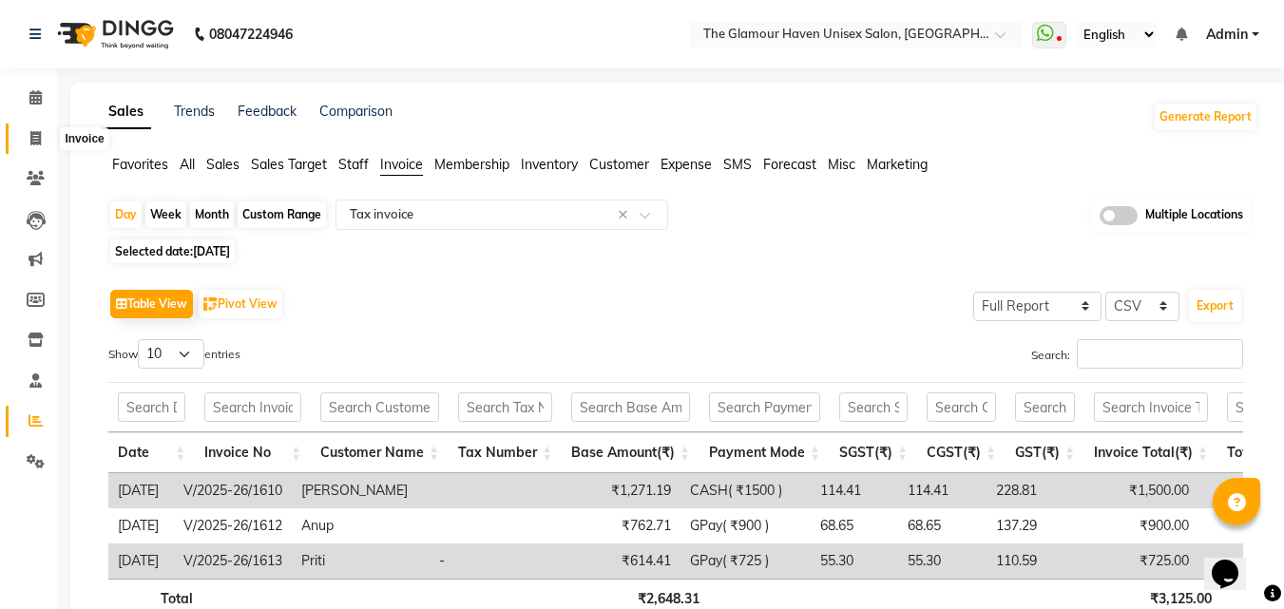
click at [30, 136] on icon at bounding box center [35, 138] width 10 height 14
select select "7124"
select select "service"
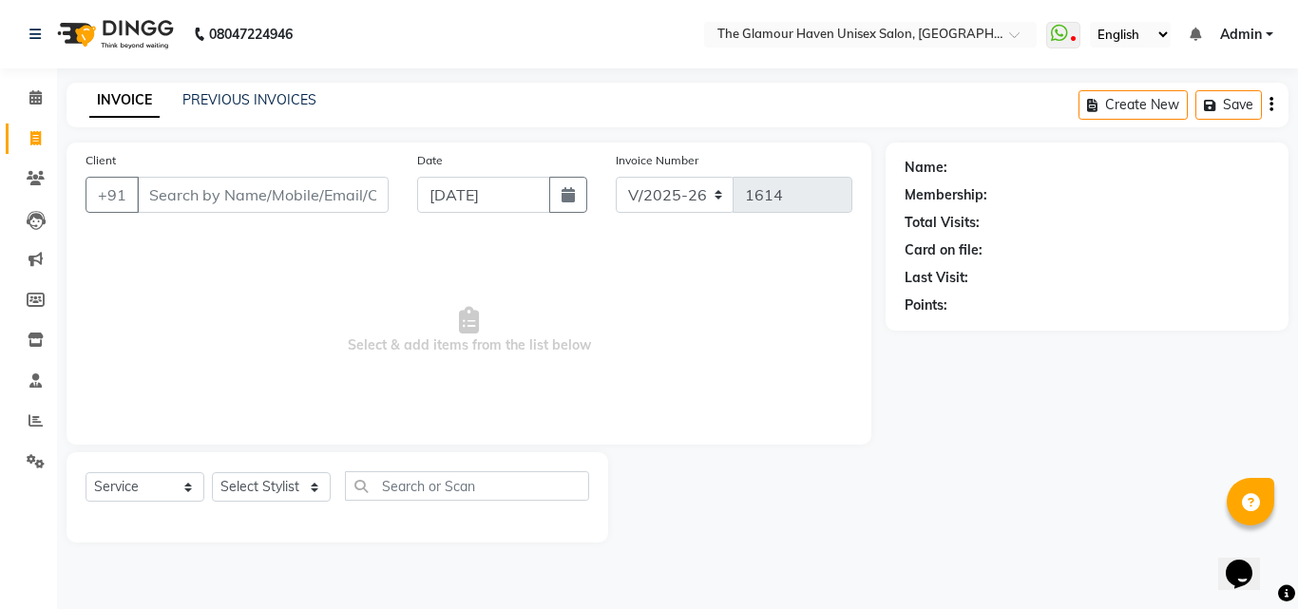
click at [289, 209] on input "Client" at bounding box center [263, 195] width 252 height 36
click at [314, 493] on select "Select Stylist AJIT Bharat sen [PERSON_NAME] [PERSON_NAME] NITIN RAHUL [PERSON_…" at bounding box center [271, 486] width 119 height 29
click at [404, 256] on span "Select & add items from the list below" at bounding box center [469, 331] width 767 height 190
click at [281, 200] on input "Client" at bounding box center [263, 195] width 252 height 36
type input "9920412884"
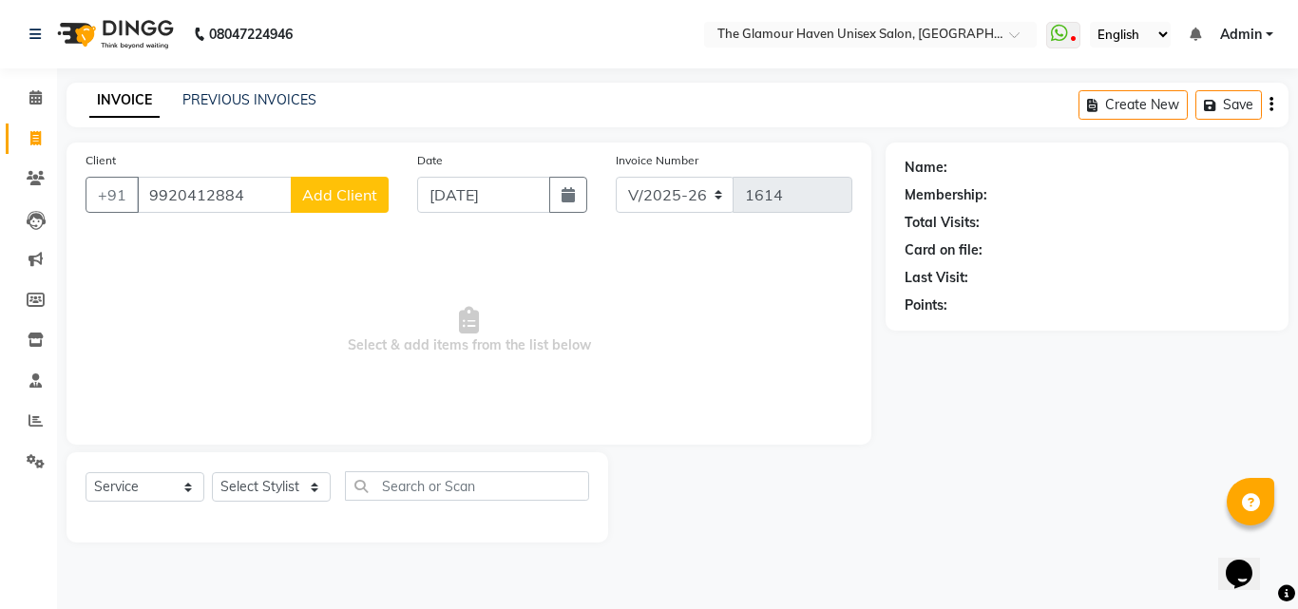
click at [347, 199] on span "Add Client" at bounding box center [339, 194] width 75 height 19
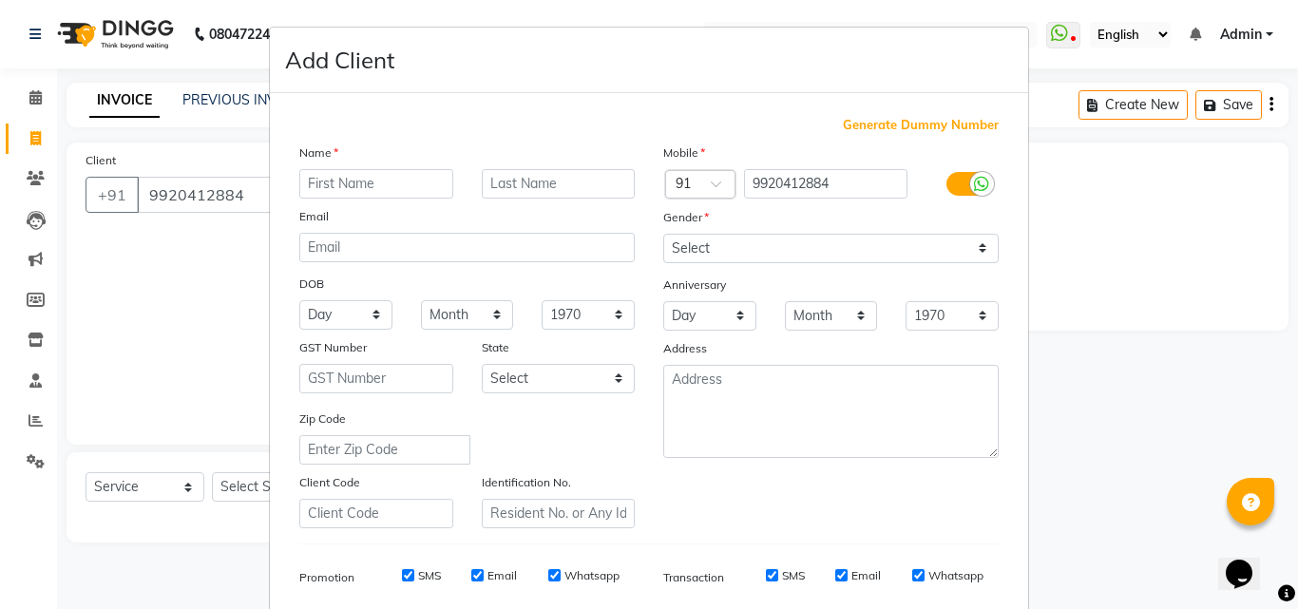
click at [332, 189] on input "text" at bounding box center [376, 183] width 154 height 29
type input "rohit khanna"
drag, startPoint x: 976, startPoint y: 248, endPoint x: 969, endPoint y: 256, distance: 10.1
click at [976, 248] on select "Select Male Female Other Prefer Not To Say" at bounding box center [831, 248] width 336 height 29
select select "male"
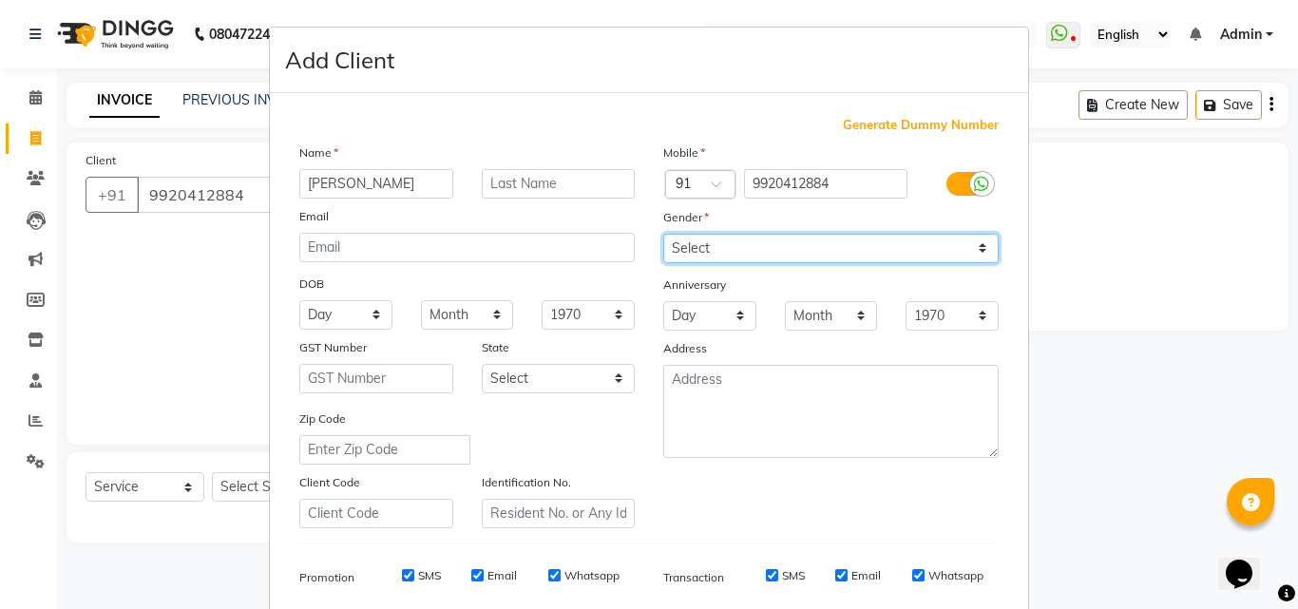
click at [663, 234] on select "Select Male Female Other Prefer Not To Say" at bounding box center [831, 248] width 336 height 29
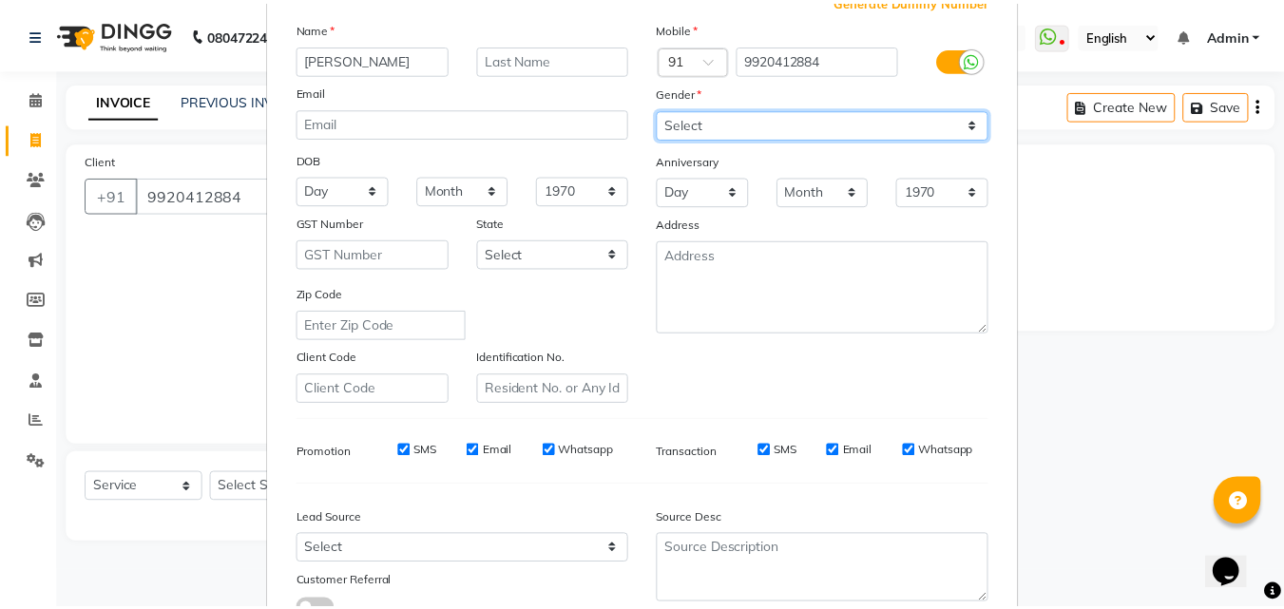
scroll to position [268, 0]
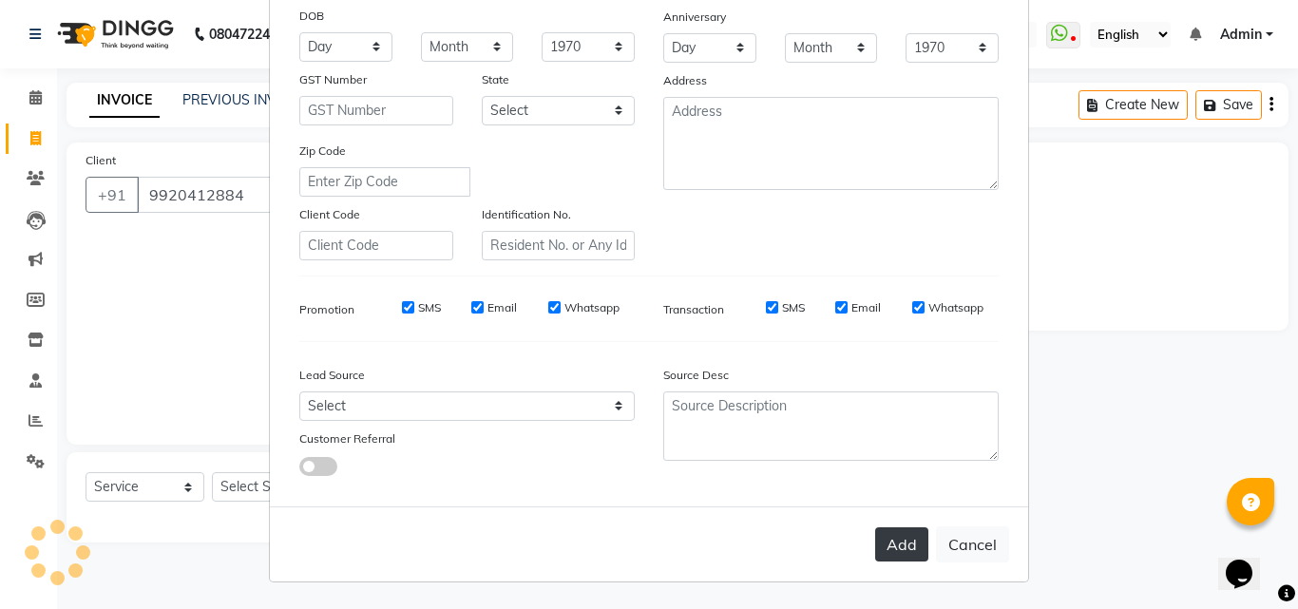
click at [910, 531] on button "Add" at bounding box center [901, 544] width 53 height 34
select select
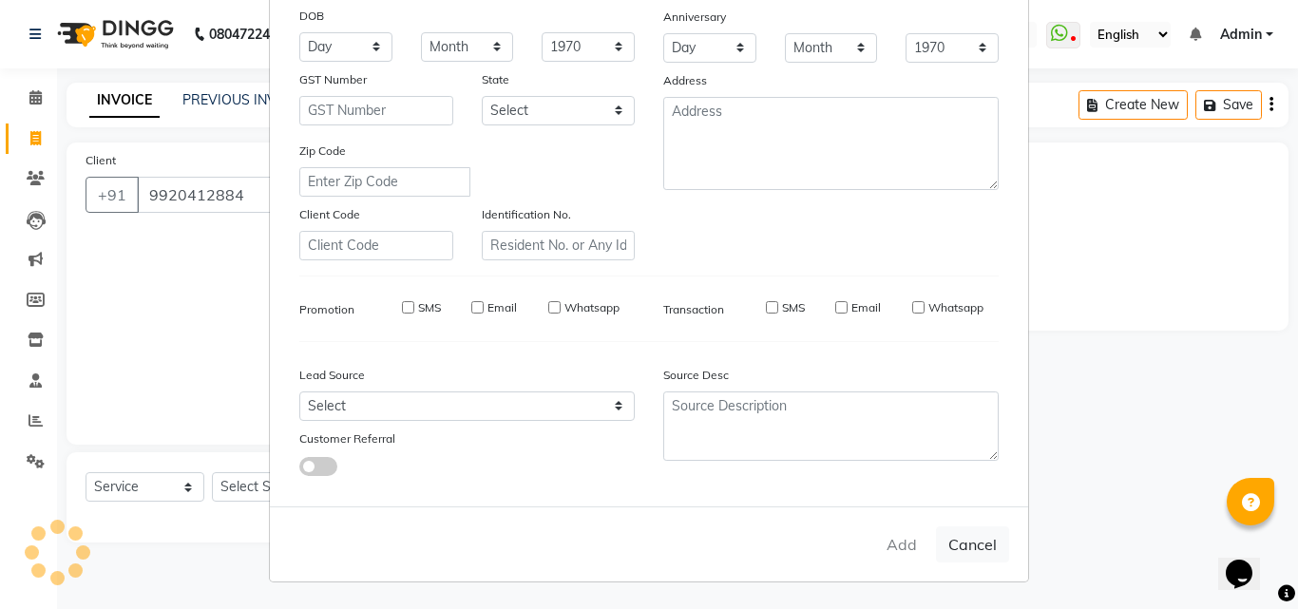
select select
checkbox input "false"
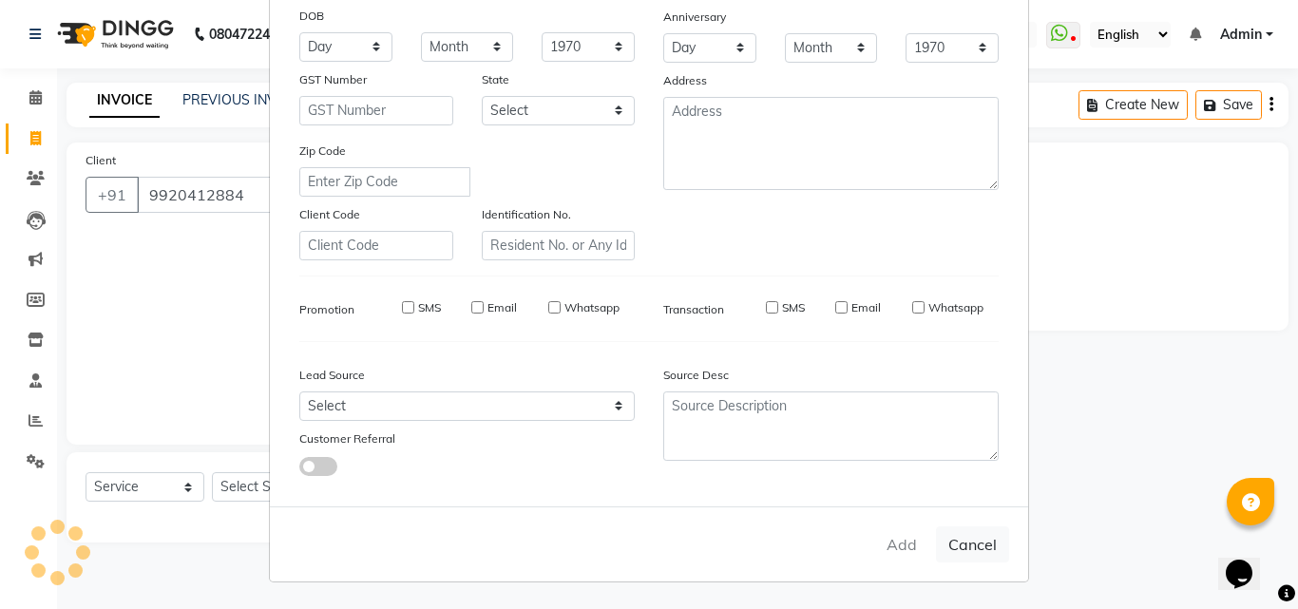
checkbox input "false"
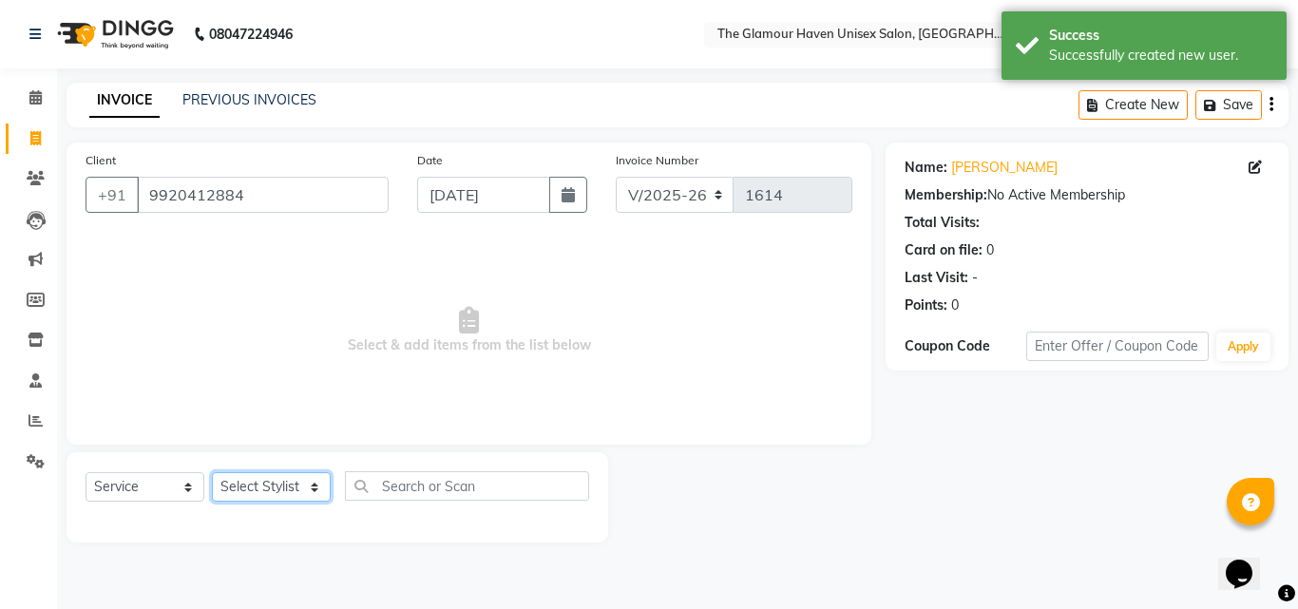
click at [316, 489] on select "Select Stylist AJIT Bharat sen [PERSON_NAME] [PERSON_NAME] NITIN RAHUL [PERSON_…" at bounding box center [271, 486] width 119 height 29
select select "87811"
click at [212, 472] on select "Select Stylist AJIT Bharat sen [PERSON_NAME] [PERSON_NAME] NITIN RAHUL [PERSON_…" at bounding box center [271, 486] width 119 height 29
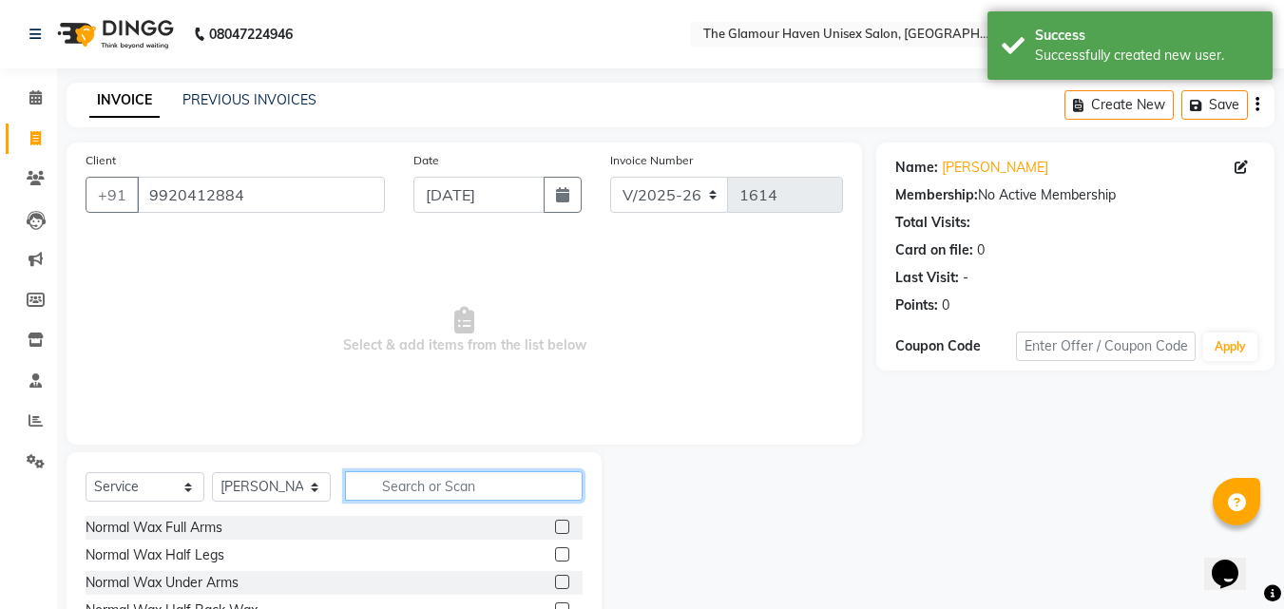
click at [521, 489] on input "text" at bounding box center [464, 485] width 238 height 29
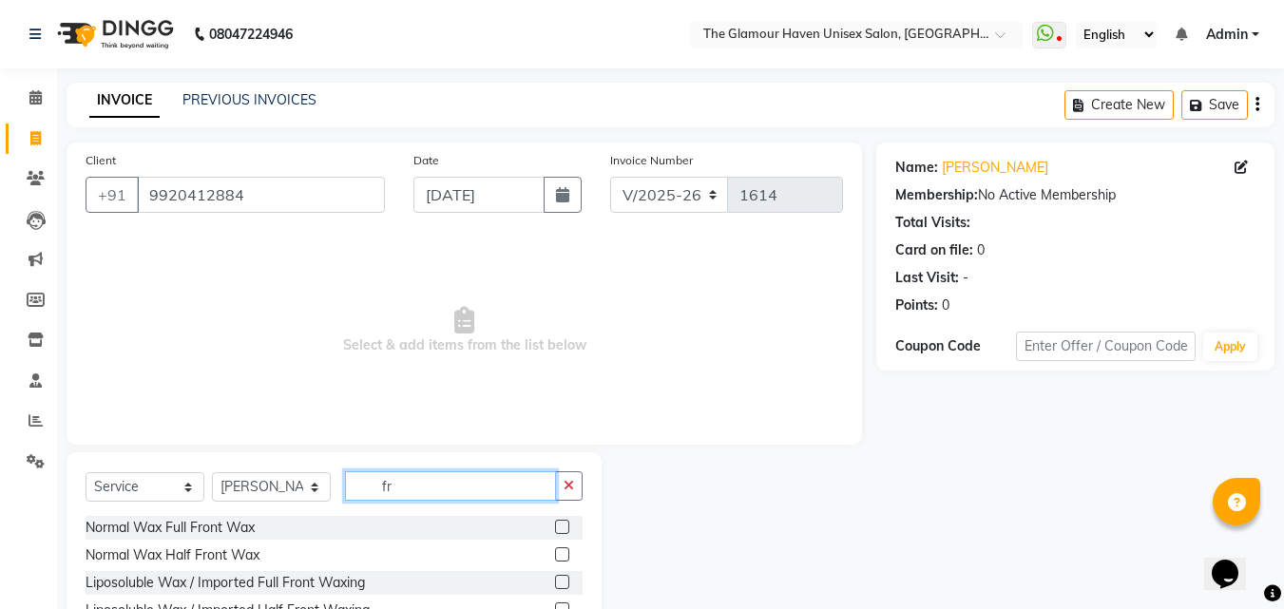
scroll to position [152, 0]
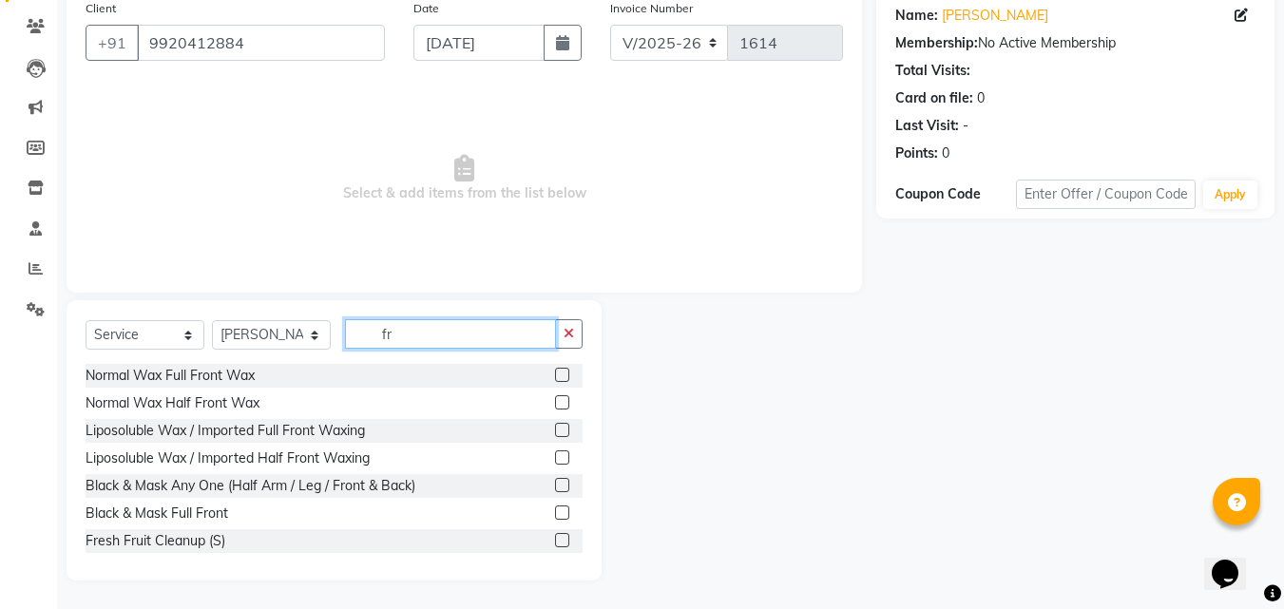
type input "fr"
click at [555, 536] on label at bounding box center [562, 540] width 14 height 14
click at [555, 536] on input "checkbox" at bounding box center [561, 541] width 12 height 12
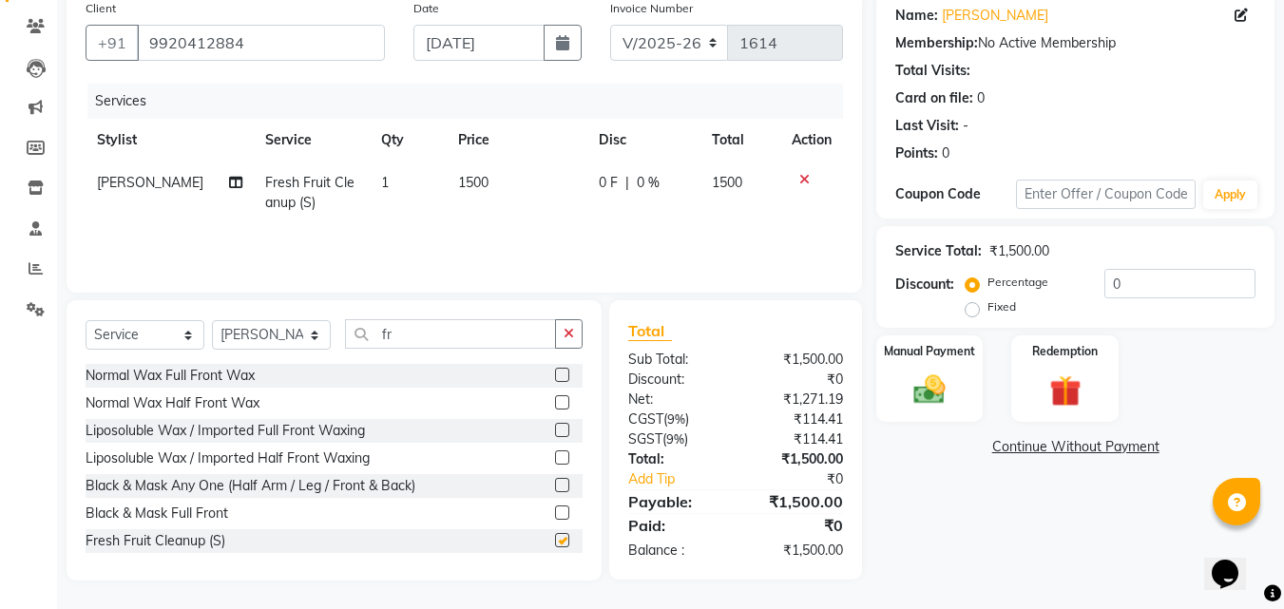
checkbox input "false"
click at [509, 188] on td "1500" at bounding box center [517, 193] width 141 height 63
select select "87811"
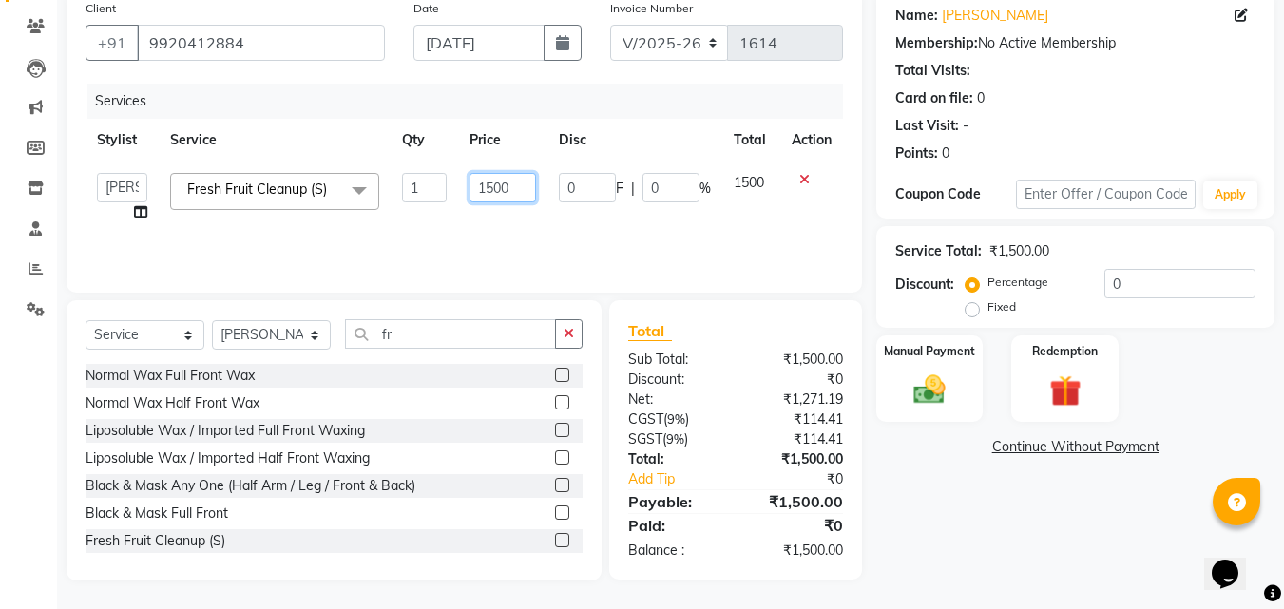
drag, startPoint x: 522, startPoint y: 186, endPoint x: 470, endPoint y: 186, distance: 51.3
click at [470, 186] on input "1500" at bounding box center [503, 187] width 66 height 29
type input "2000"
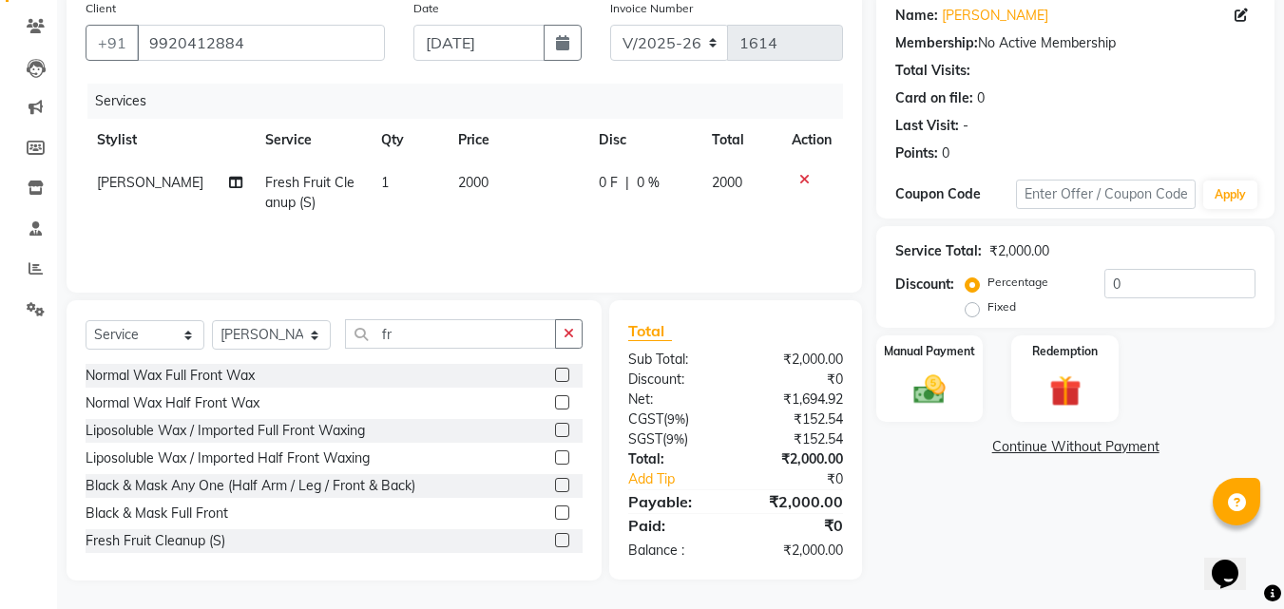
click at [587, 216] on td "0 F | 0 %" at bounding box center [643, 193] width 113 height 63
select select "87811"
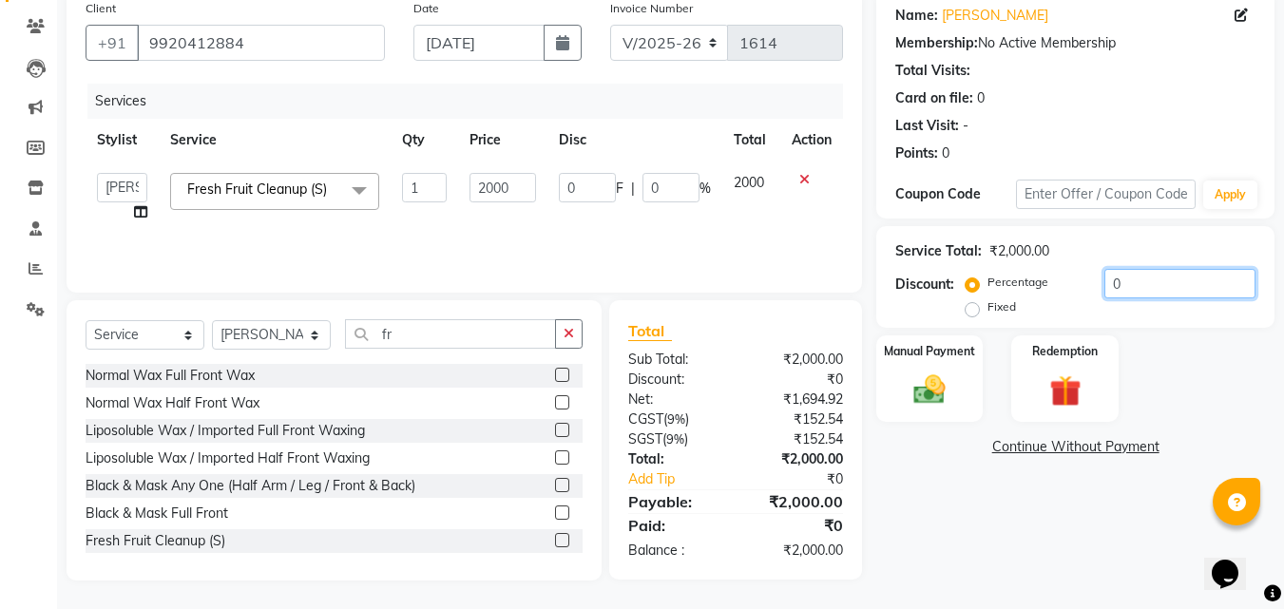
click at [1115, 279] on input "0" at bounding box center [1179, 283] width 151 height 29
type input "1"
type input "20"
type input "1"
type input "15"
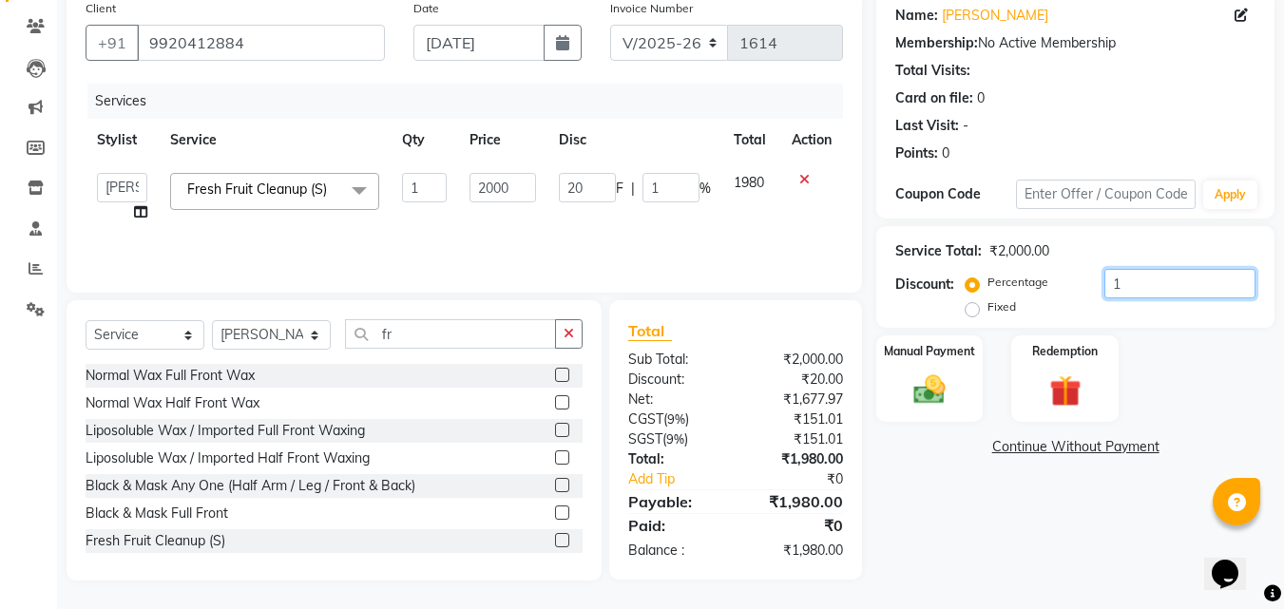
type input "300"
type input "15"
click at [972, 533] on div "Name: Rohit Khanna Membership: No Active Membership Total Visits: Card on file:…" at bounding box center [1082, 285] width 412 height 590
click at [913, 382] on img at bounding box center [929, 390] width 53 height 38
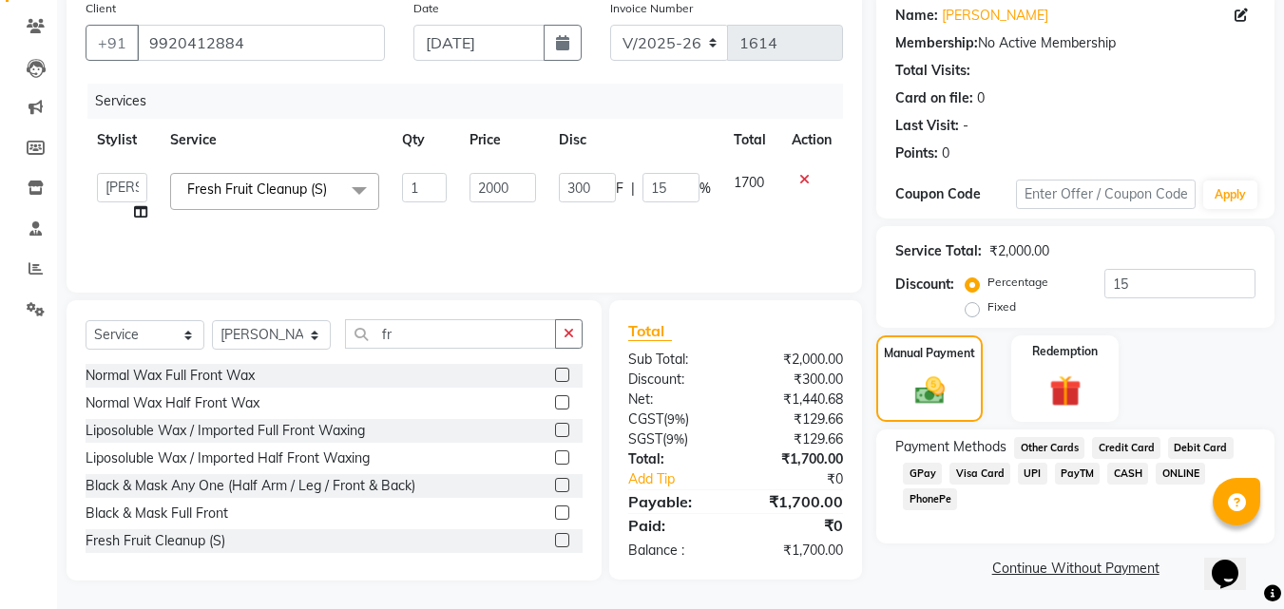
click at [985, 476] on span "Visa Card" at bounding box center [979, 474] width 61 height 22
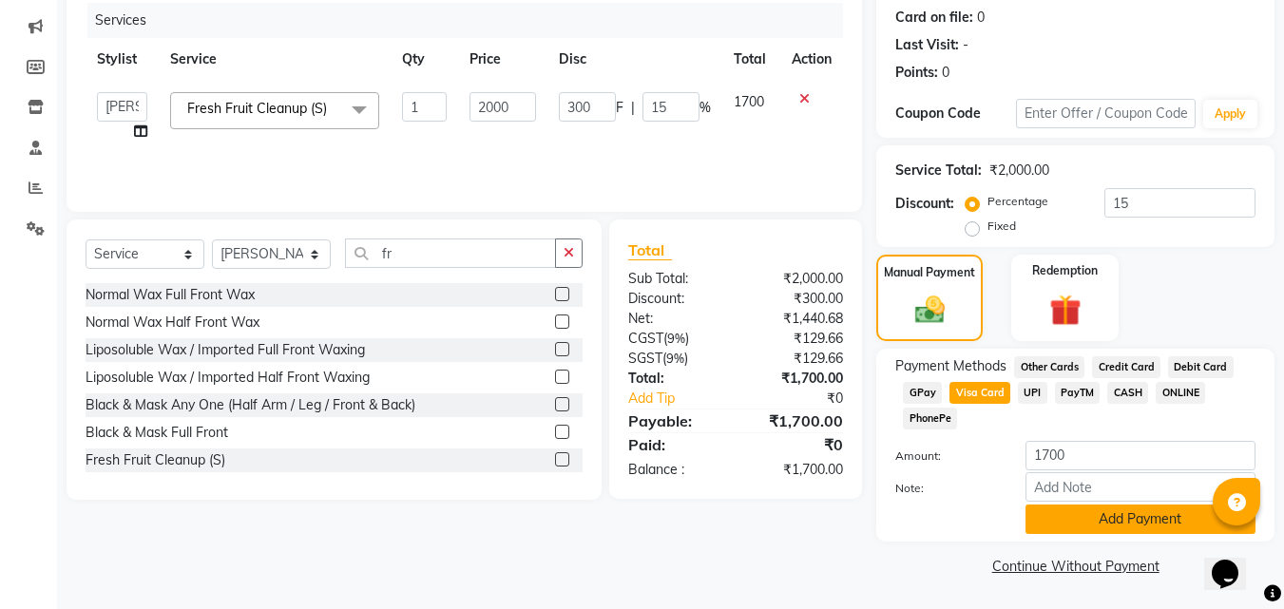
click at [1128, 523] on button "Add Payment" at bounding box center [1141, 519] width 230 height 29
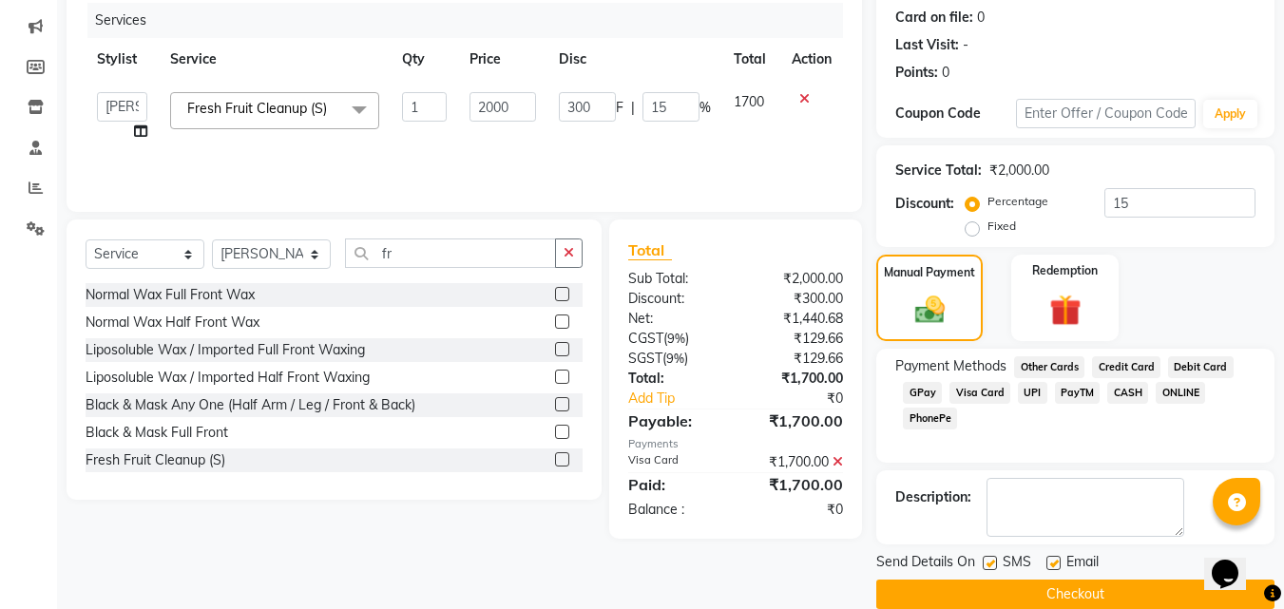
scroll to position [261, 0]
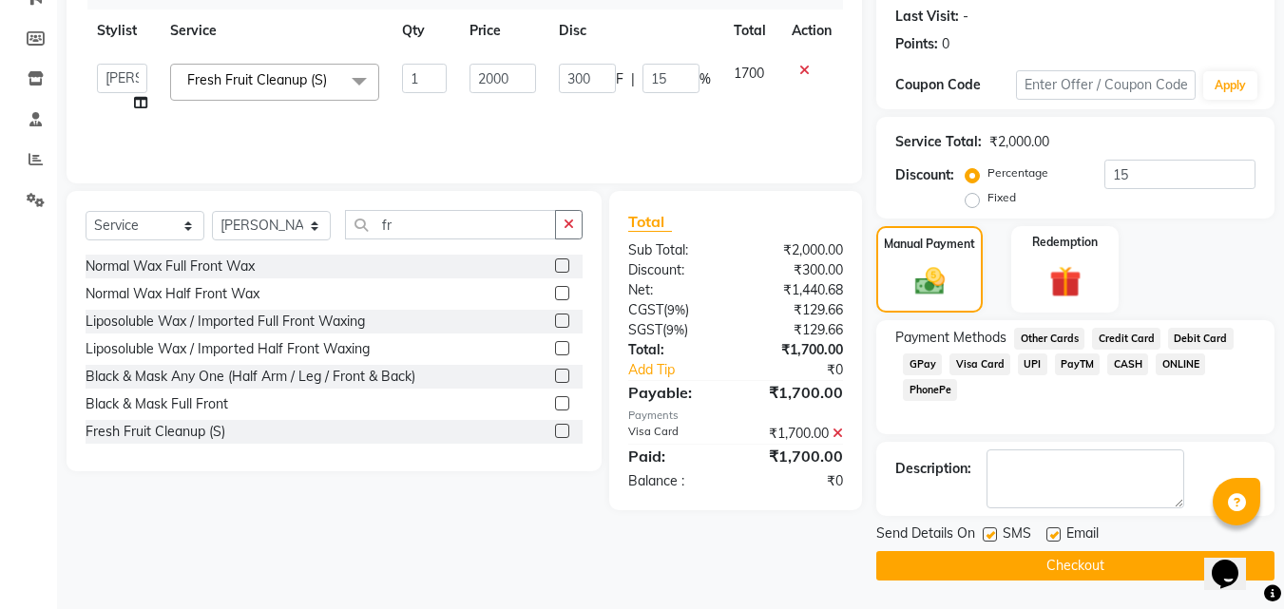
click at [1086, 557] on button "Checkout" at bounding box center [1075, 565] width 398 height 29
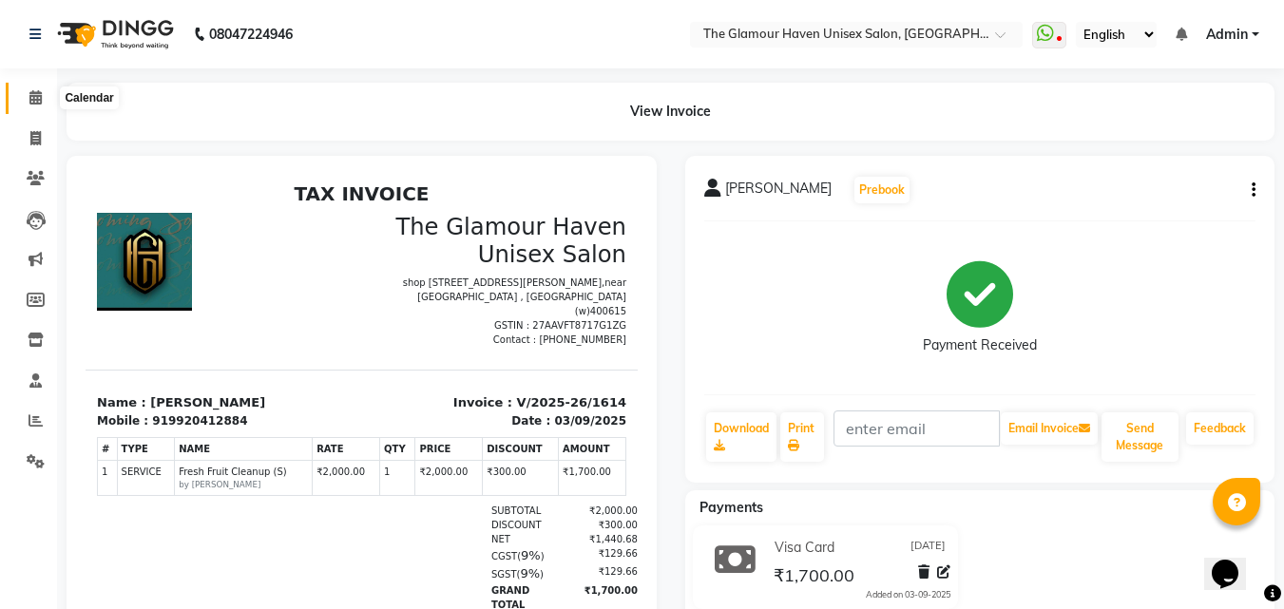
click at [34, 96] on icon at bounding box center [35, 97] width 12 height 14
click at [39, 131] on icon at bounding box center [35, 138] width 10 height 14
select select "service"
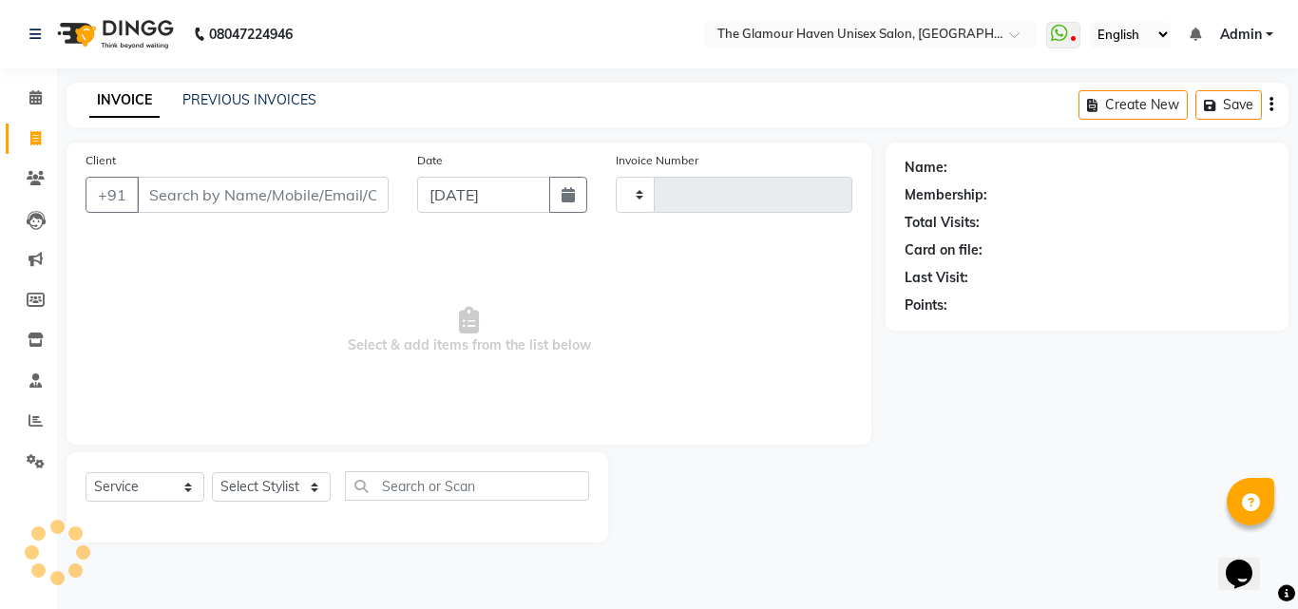
type input "1615"
select select "7124"
click at [1011, 416] on div "Name: Membership: Total Visits: Card on file: Last Visit: Points:" at bounding box center [1094, 343] width 417 height 400
click at [32, 425] on icon at bounding box center [36, 420] width 14 height 14
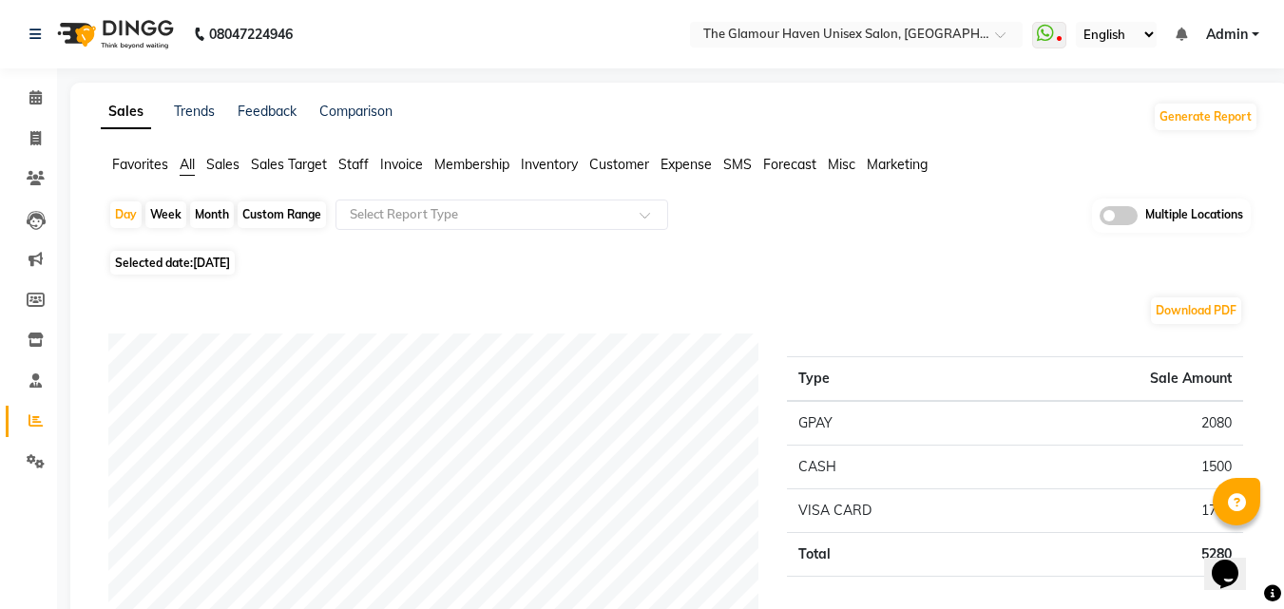
scroll to position [95, 0]
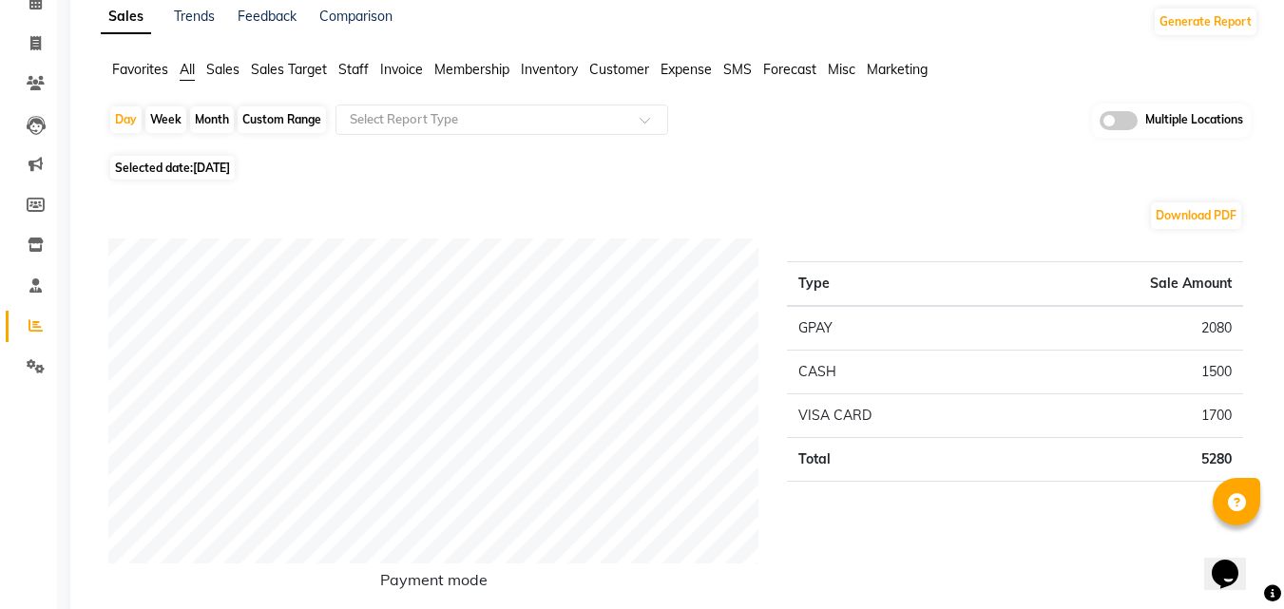
click at [353, 67] on span "Staff" at bounding box center [353, 69] width 30 height 17
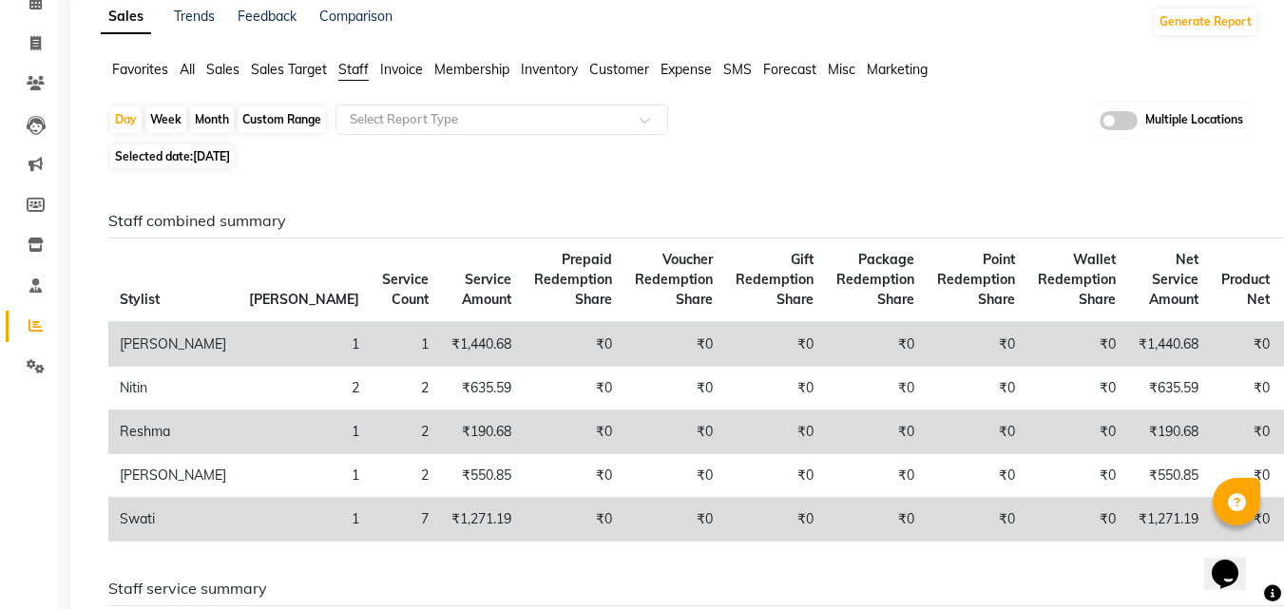
click at [202, 119] on div "Month" at bounding box center [212, 119] width 44 height 27
select select "9"
select select "2025"
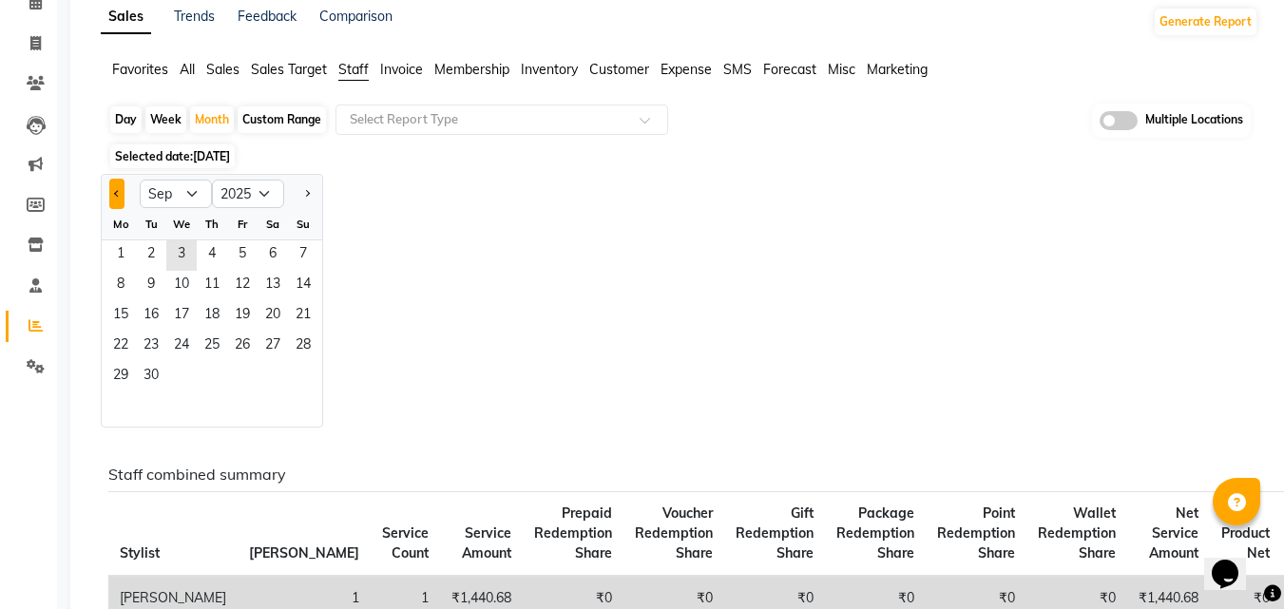
click at [118, 195] on span "Previous month" at bounding box center [117, 192] width 7 height 7
select select "8"
click at [242, 255] on span "1" at bounding box center [242, 255] width 30 height 30
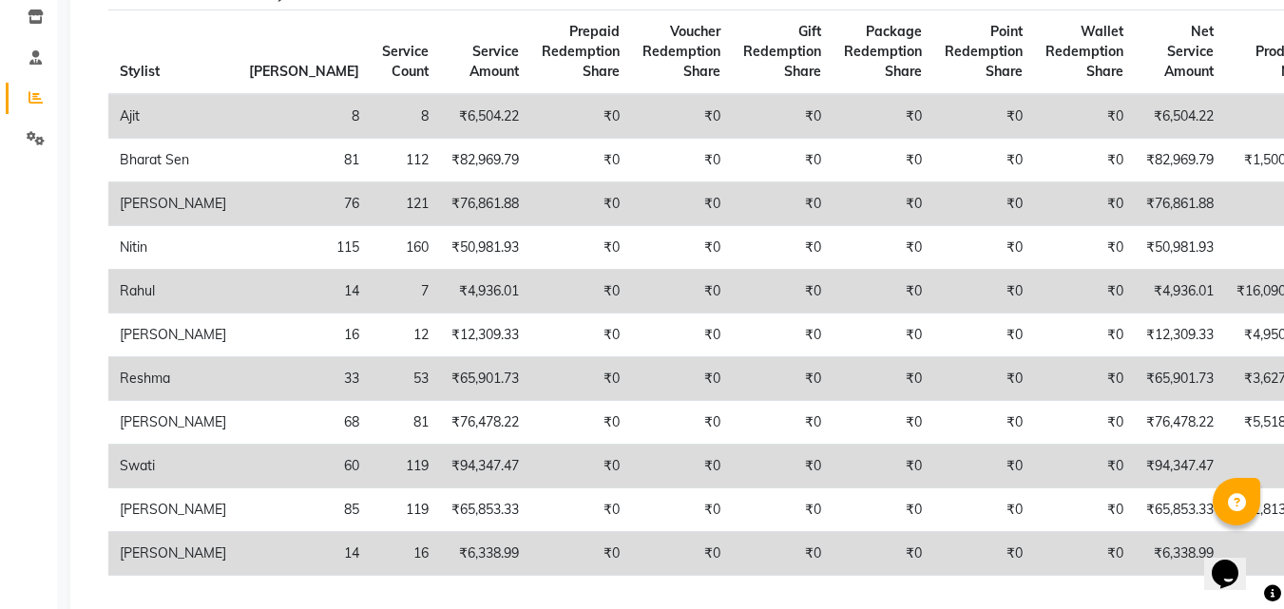
scroll to position [380, 0]
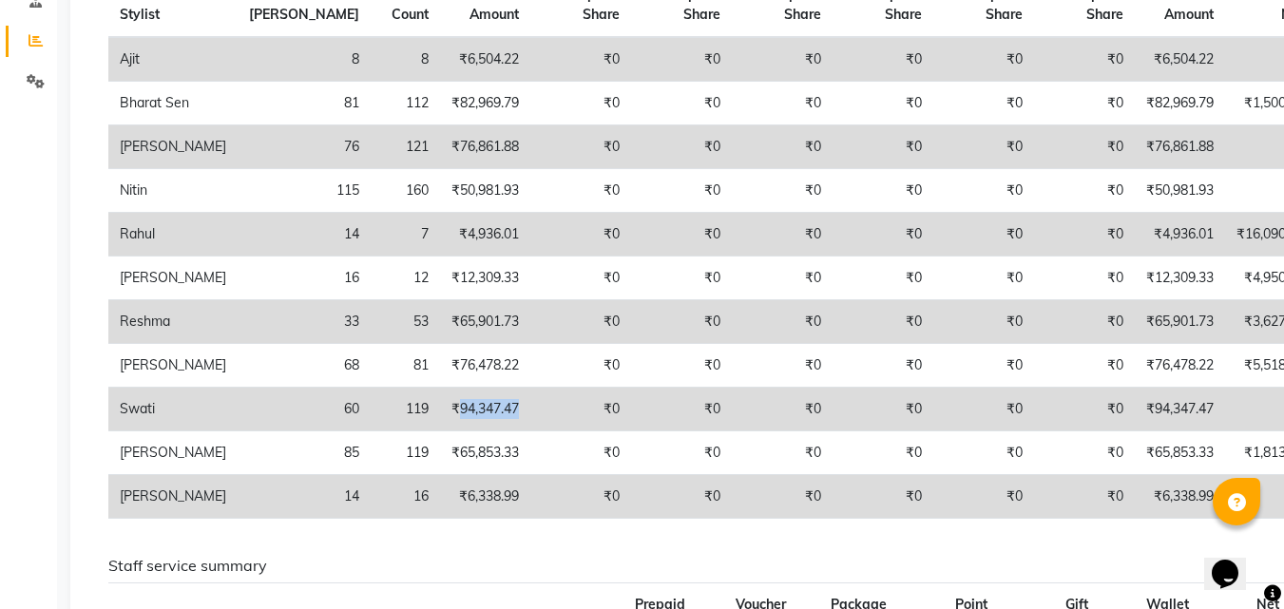
drag, startPoint x: 347, startPoint y: 463, endPoint x: 417, endPoint y: 466, distance: 70.4
click at [440, 432] on td "₹94,347.47" at bounding box center [485, 410] width 90 height 44
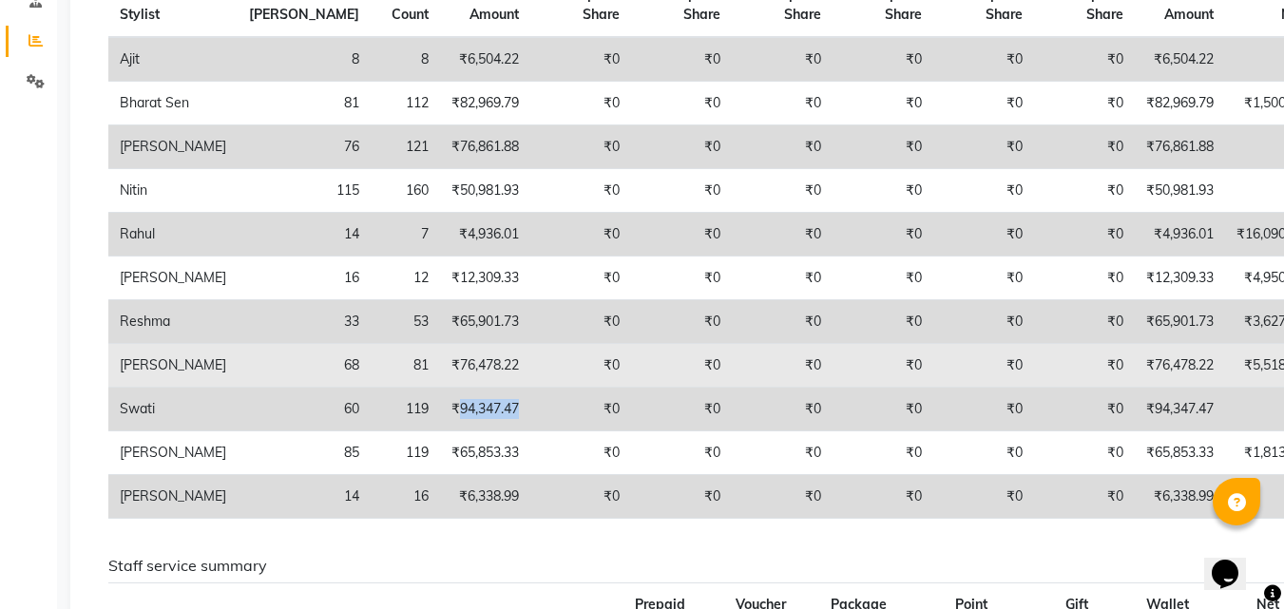
scroll to position [475, 0]
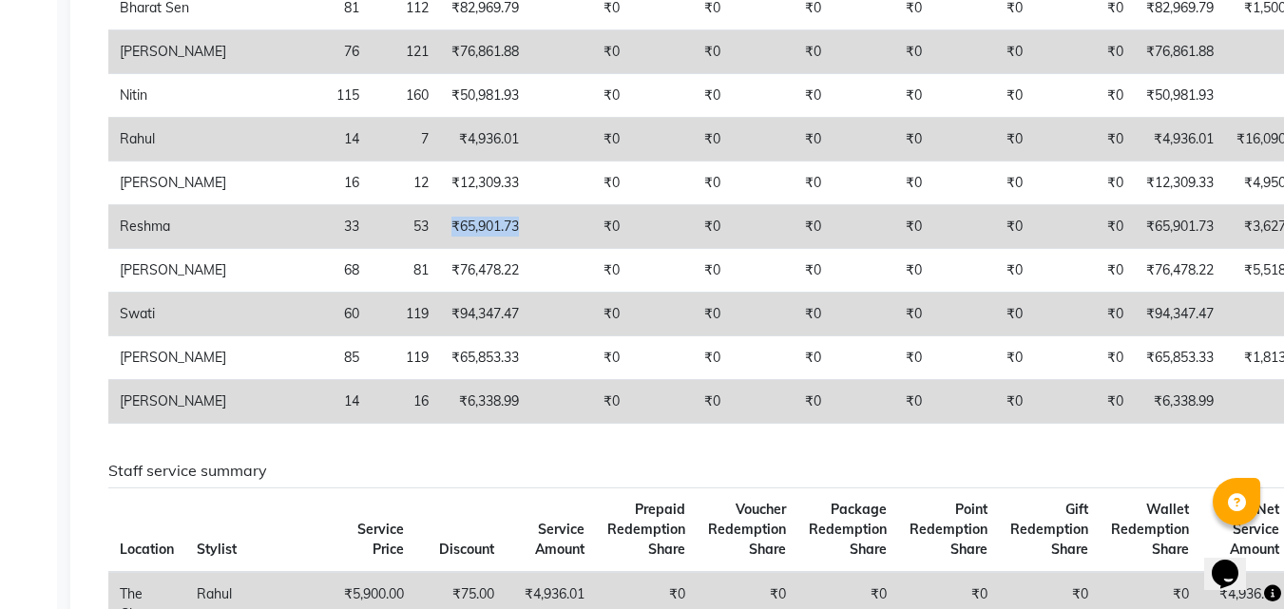
drag, startPoint x: 410, startPoint y: 286, endPoint x: 338, endPoint y: 289, distance: 71.3
click at [440, 249] on td "₹65,901.73" at bounding box center [485, 227] width 90 height 44
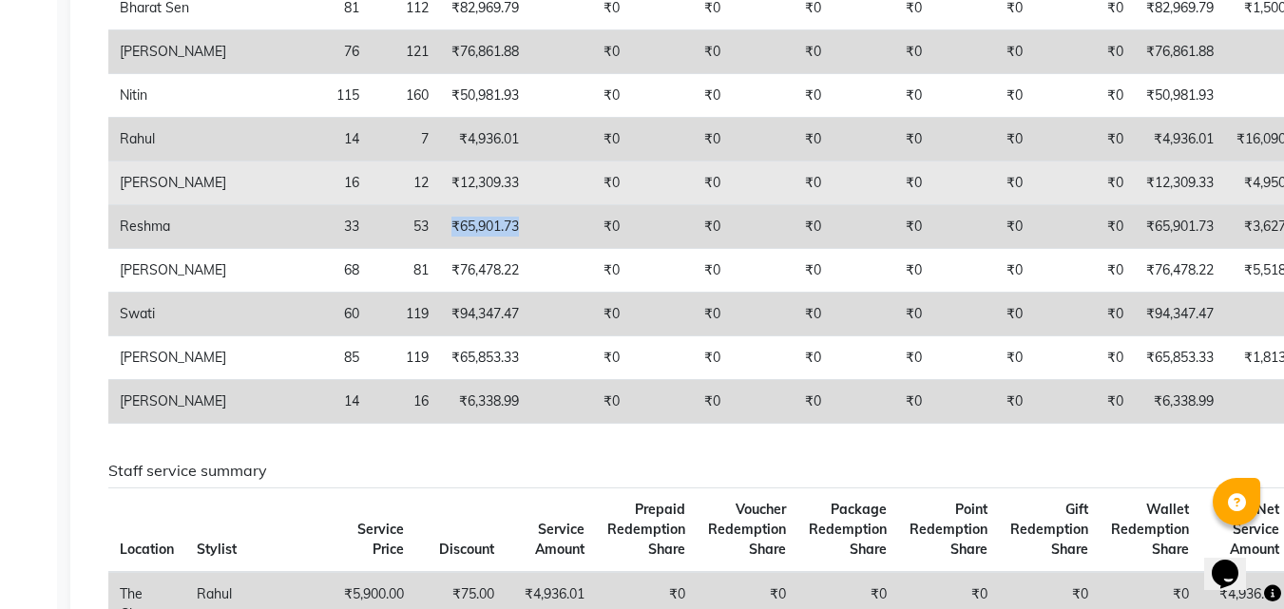
scroll to position [380, 0]
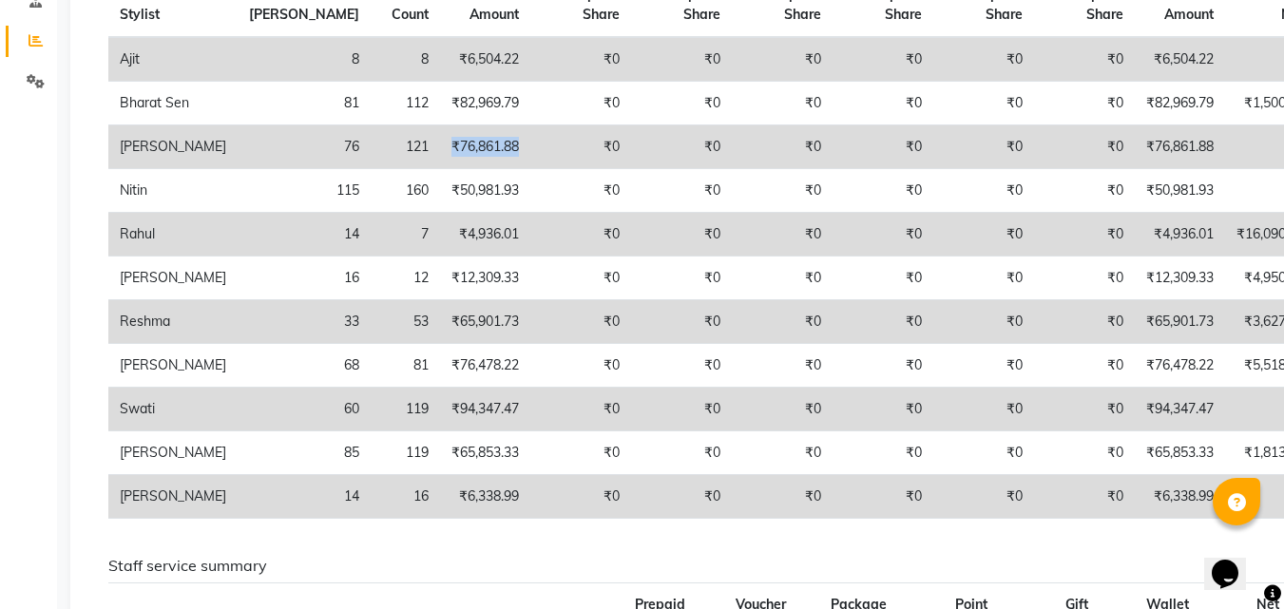
drag, startPoint x: 415, startPoint y: 166, endPoint x: 331, endPoint y: 174, distance: 84.9
click at [440, 169] on td "₹76,861.88" at bounding box center [485, 147] width 90 height 44
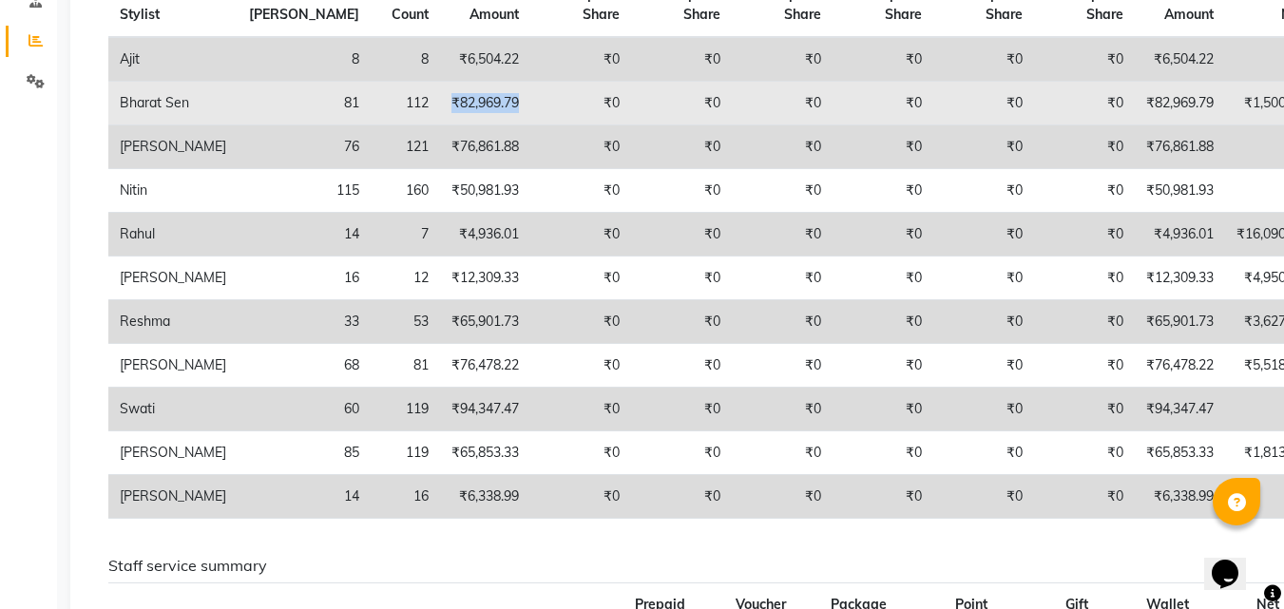
drag, startPoint x: 412, startPoint y: 101, endPoint x: 335, endPoint y: 101, distance: 77.0
click at [440, 101] on td "₹82,969.79" at bounding box center [485, 104] width 90 height 44
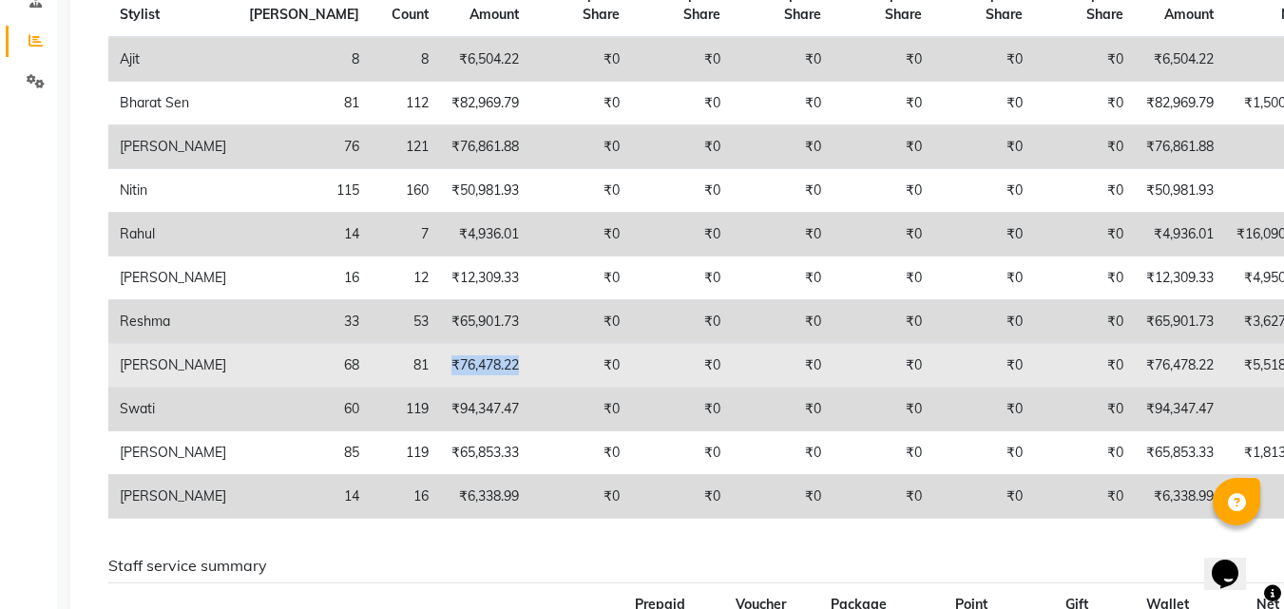
drag, startPoint x: 412, startPoint y: 426, endPoint x: 342, endPoint y: 425, distance: 69.4
click at [440, 388] on td "₹76,478.22" at bounding box center [485, 366] width 90 height 44
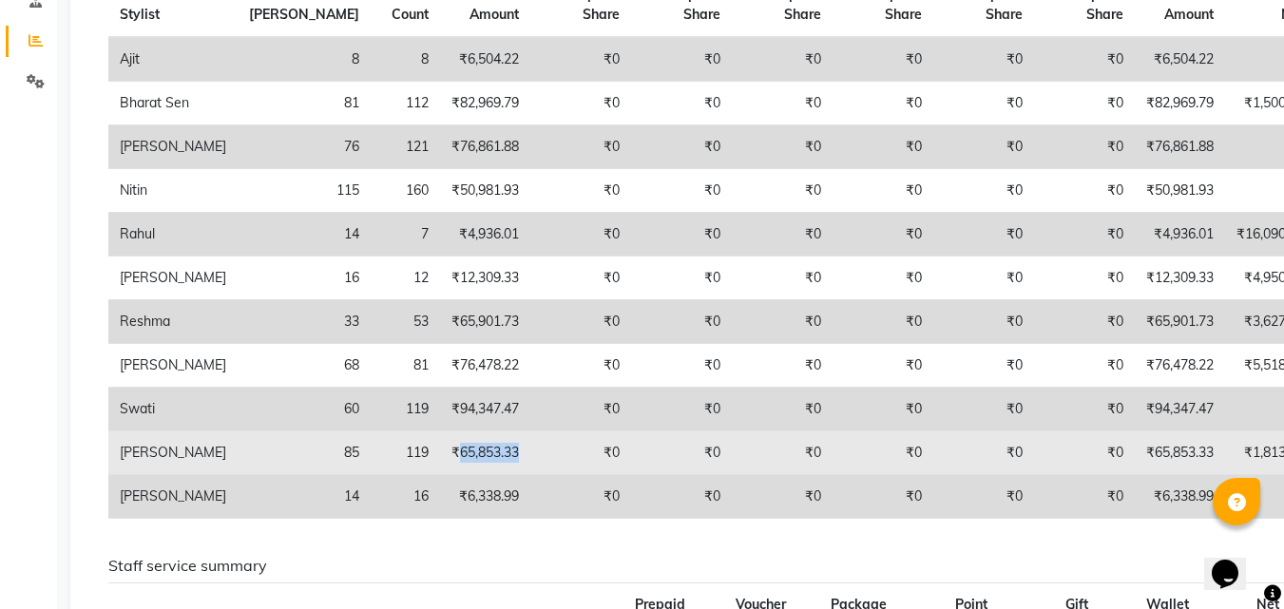
drag, startPoint x: 411, startPoint y: 511, endPoint x: 349, endPoint y: 519, distance: 62.2
click at [440, 475] on td "₹65,853.33" at bounding box center [485, 454] width 90 height 44
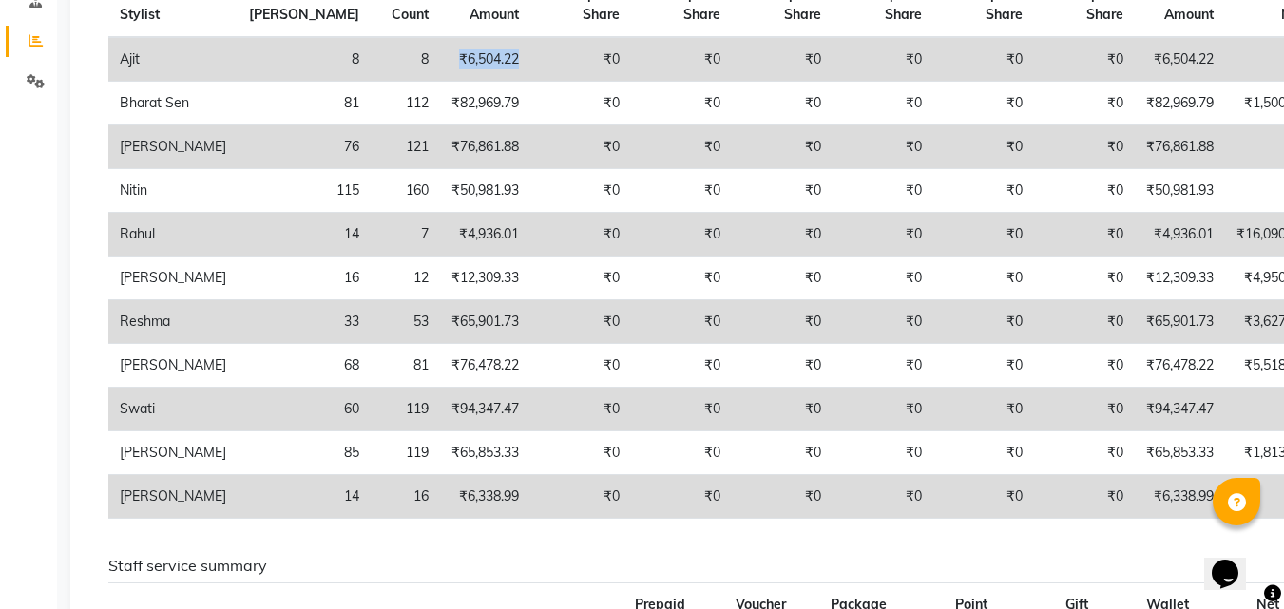
drag, startPoint x: 409, startPoint y: 51, endPoint x: 337, endPoint y: 62, distance: 72.0
click at [440, 62] on td "₹6,504.22" at bounding box center [485, 59] width 90 height 45
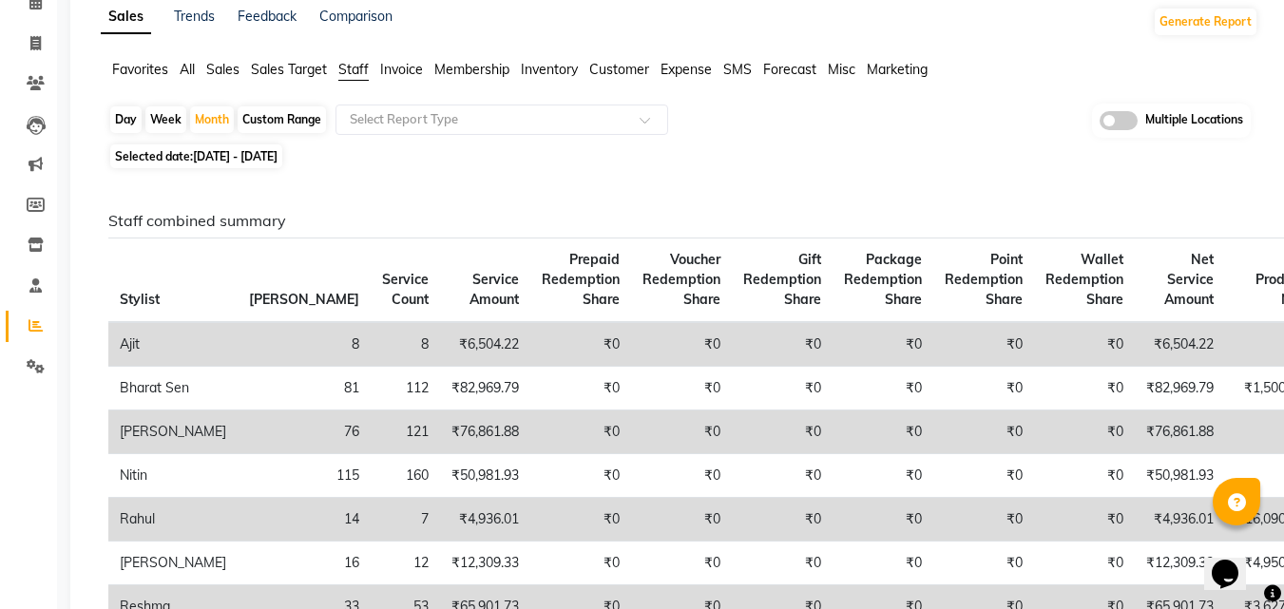
click at [625, 157] on div "Selected date: 01-08-2025 - 31-08-2025" at bounding box center [683, 156] width 1150 height 20
click at [634, 226] on h6 "Staff combined summary" at bounding box center [675, 221] width 1135 height 18
click at [702, 159] on div "Selected date: 01-08-2025 - 31-08-2025" at bounding box center [683, 156] width 1150 height 20
click at [356, 68] on span "Staff" at bounding box center [353, 69] width 30 height 17
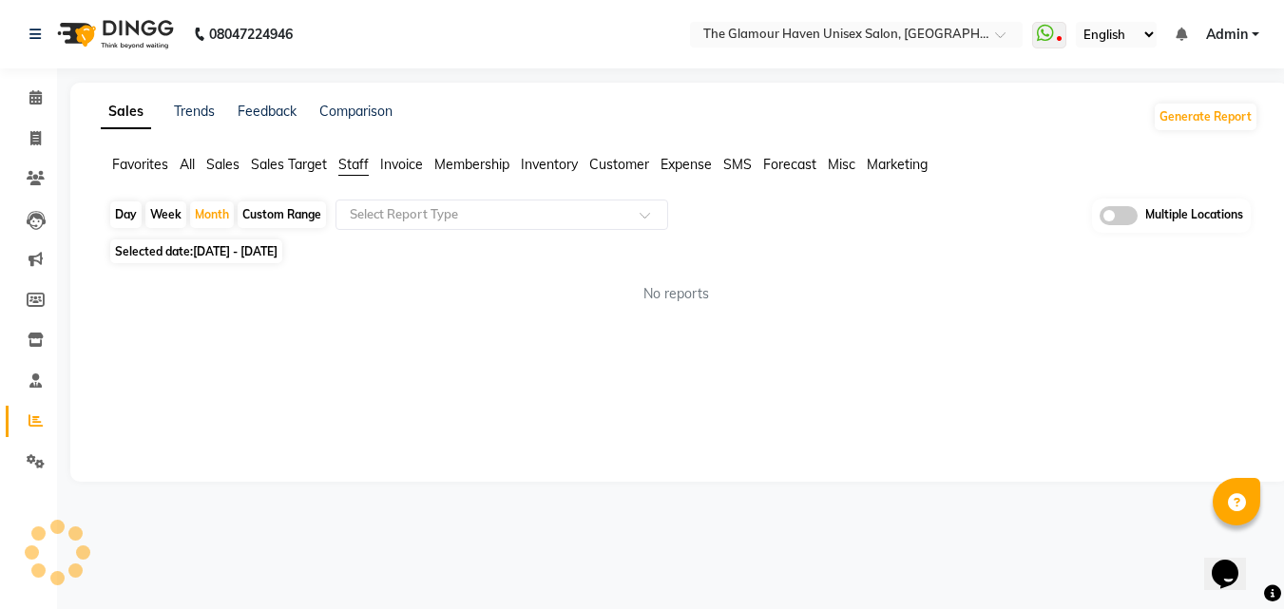
scroll to position [0, 0]
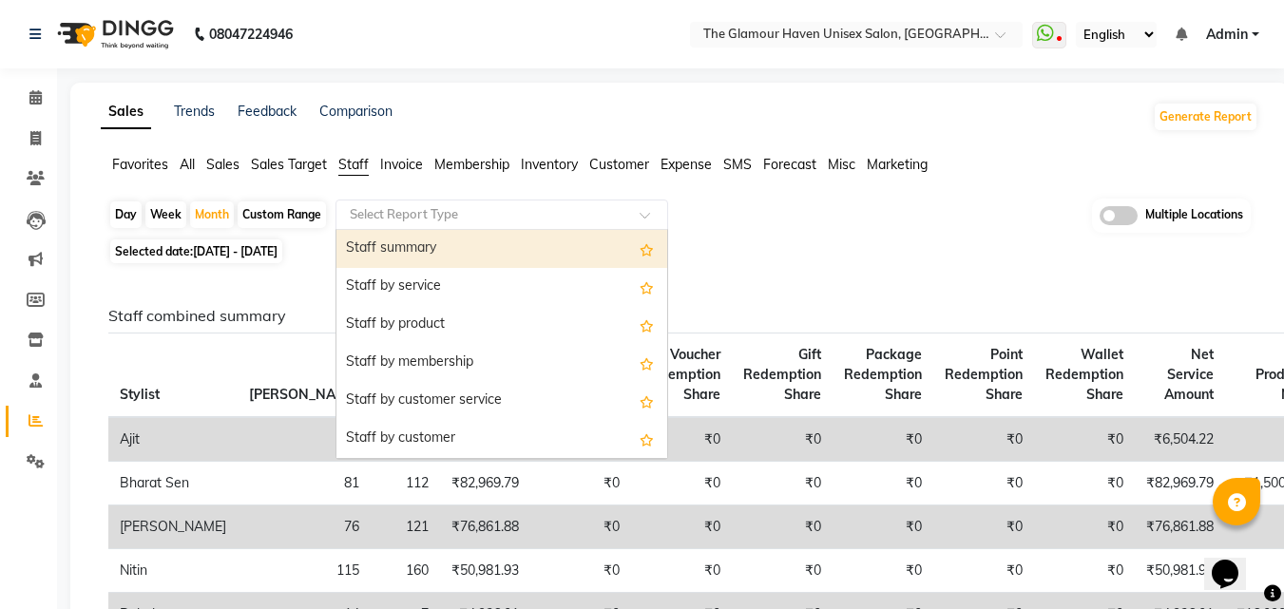
click at [642, 217] on span at bounding box center [652, 220] width 24 height 19
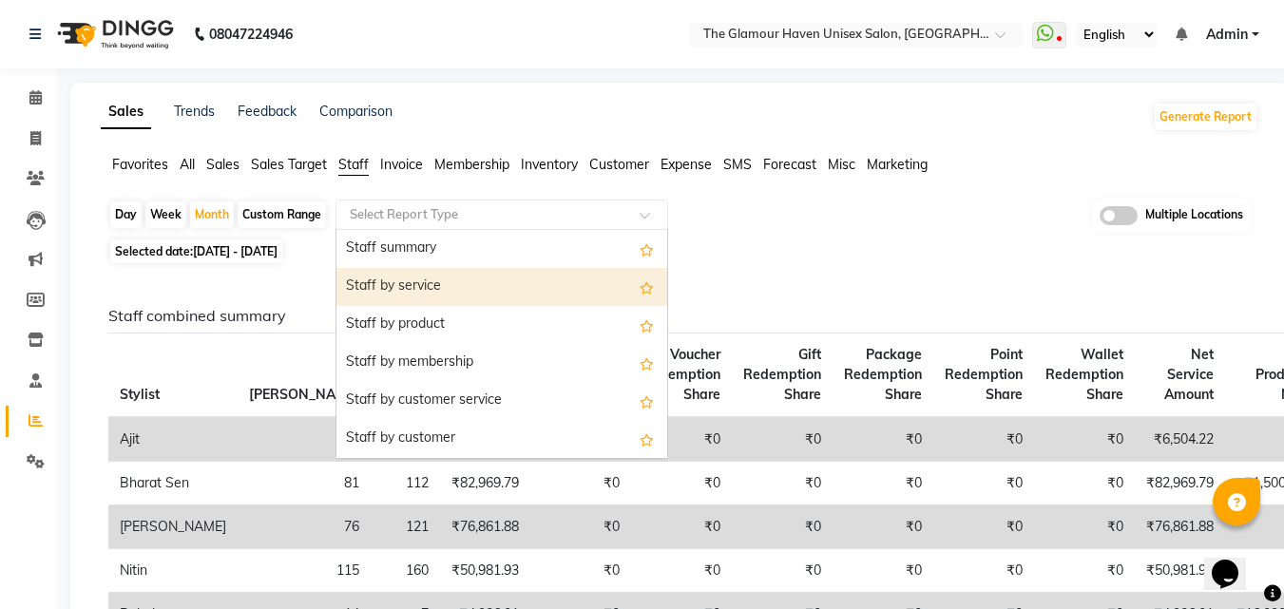
click at [453, 281] on div "Staff by service" at bounding box center [501, 287] width 331 height 38
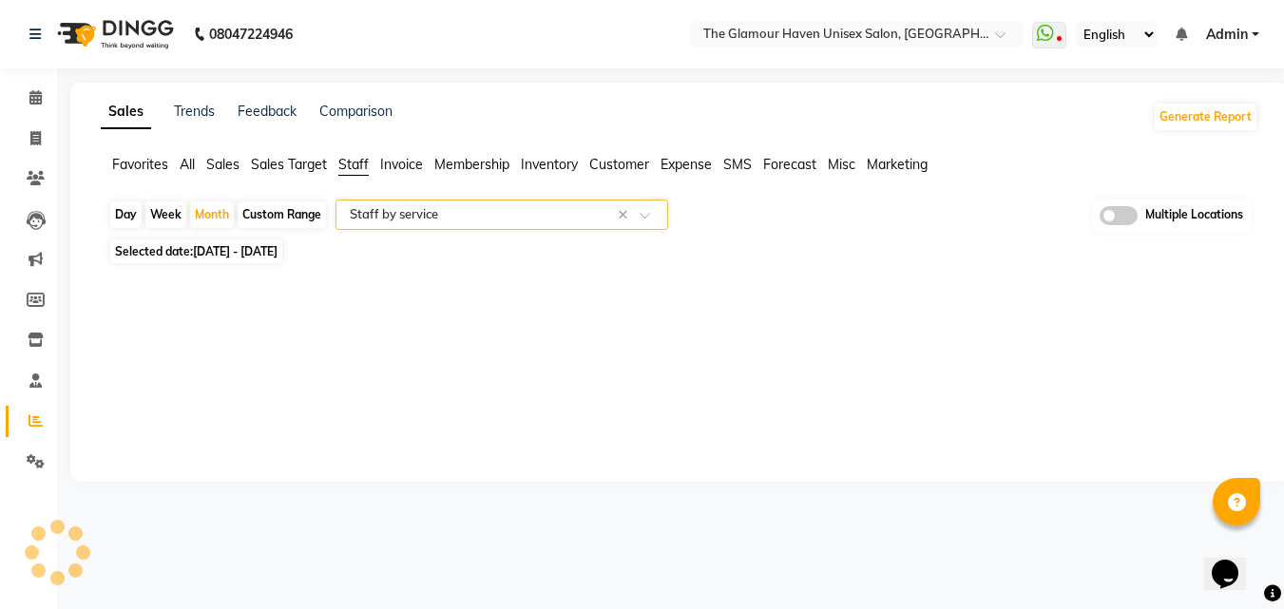
select select "full_report"
select select "csv"
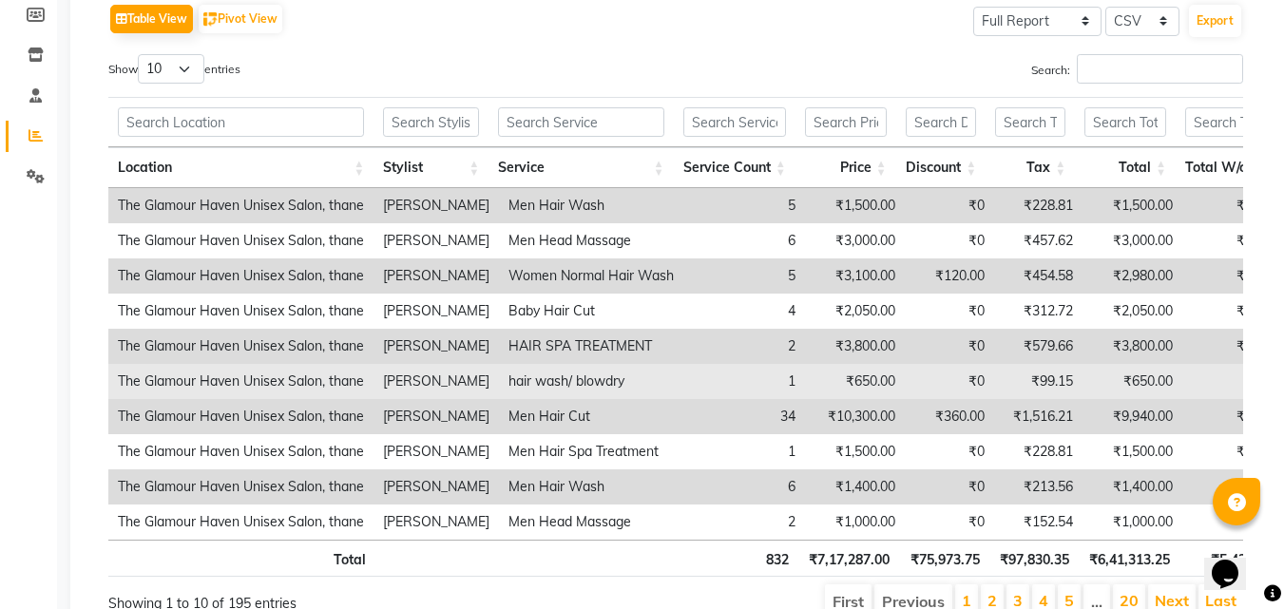
scroll to position [388, 0]
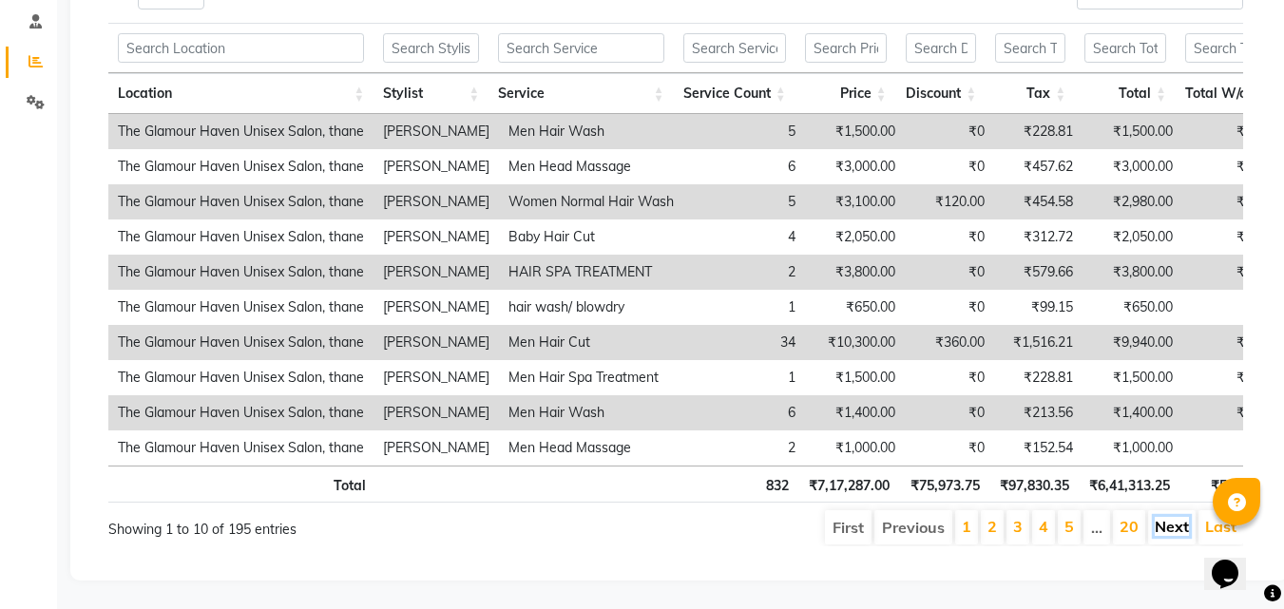
click at [1174, 517] on link "Next" at bounding box center [1172, 526] width 34 height 19
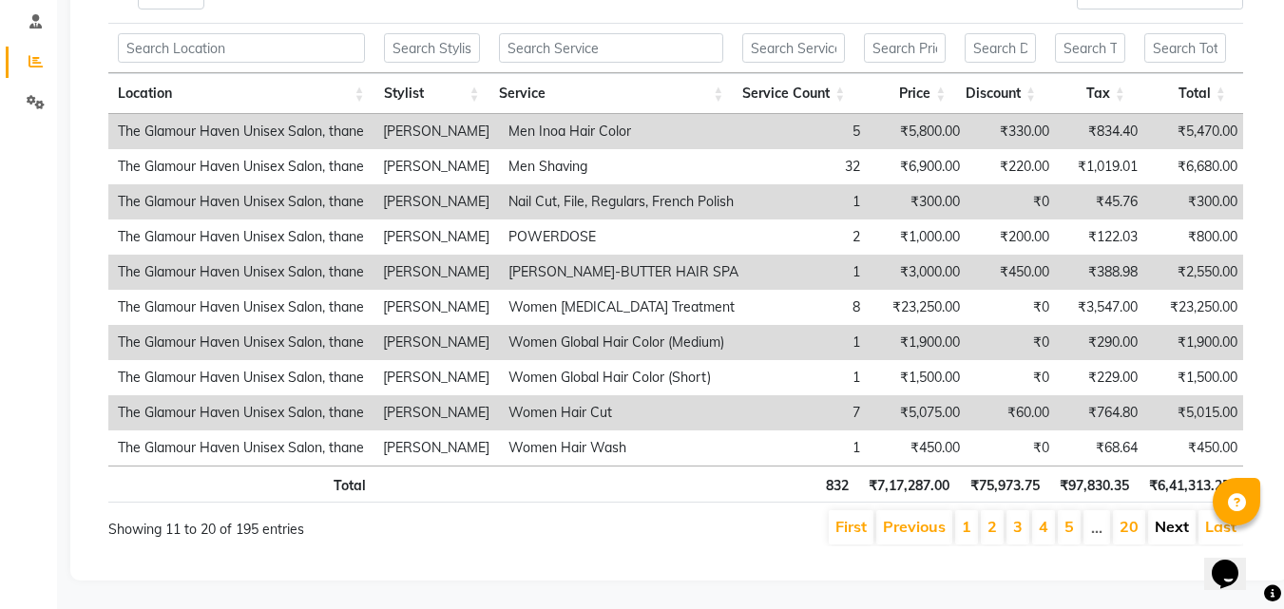
click at [1177, 517] on link "Next" at bounding box center [1172, 526] width 34 height 19
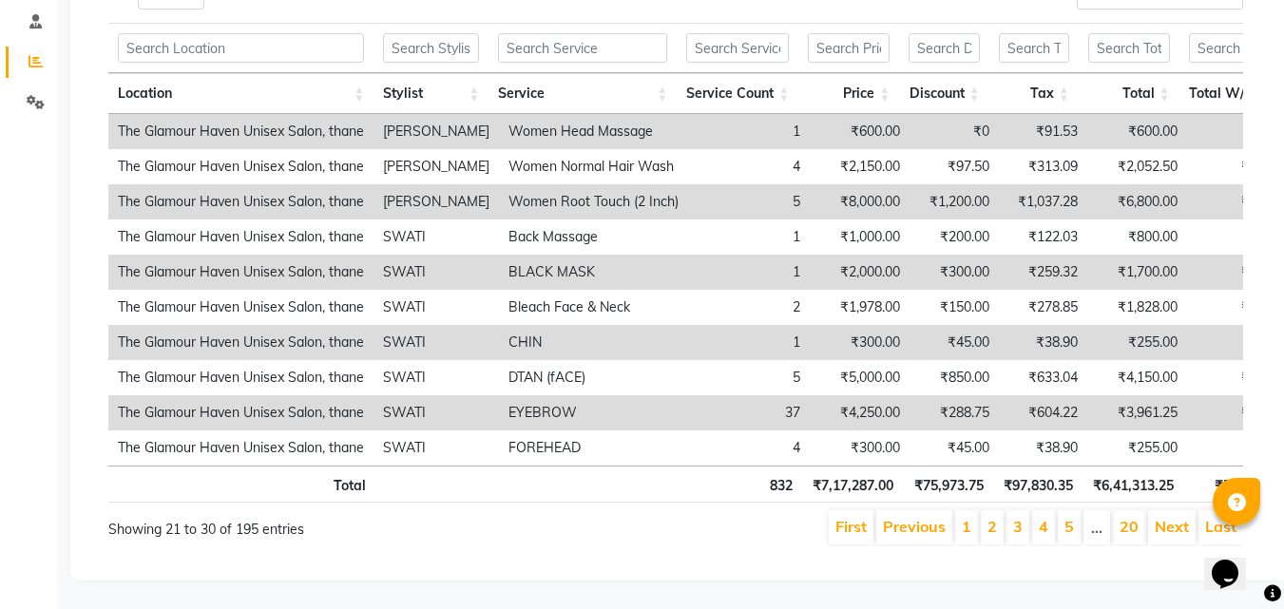
click at [1177, 517] on link "Next" at bounding box center [1172, 526] width 34 height 19
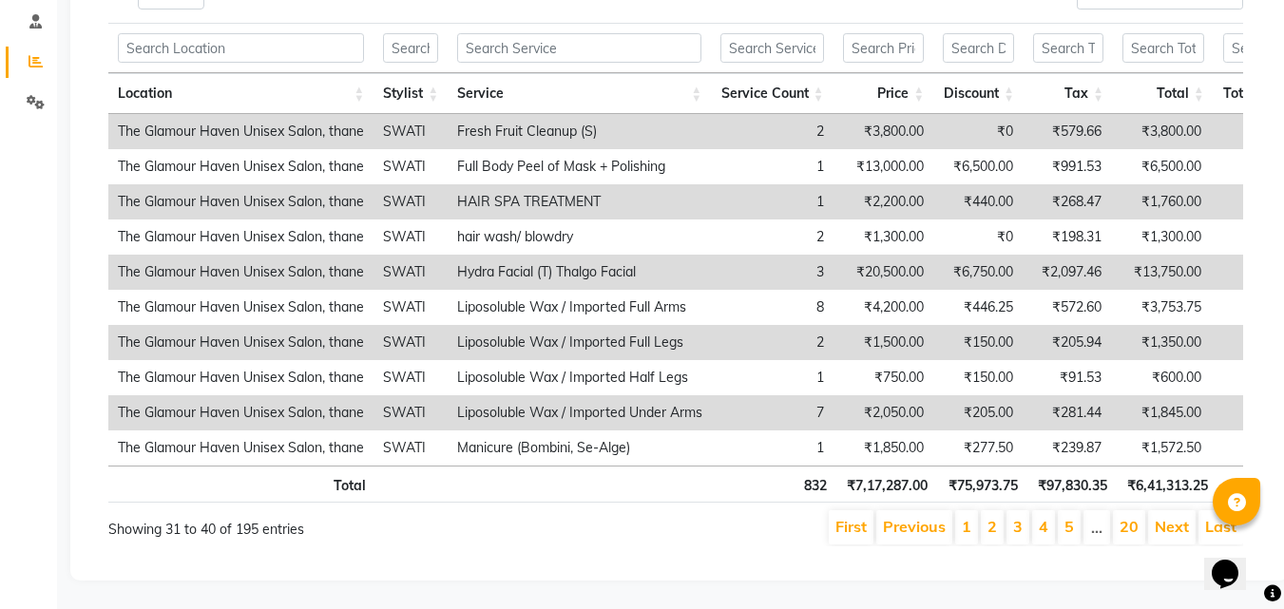
click at [1177, 517] on link "Next" at bounding box center [1172, 526] width 34 height 19
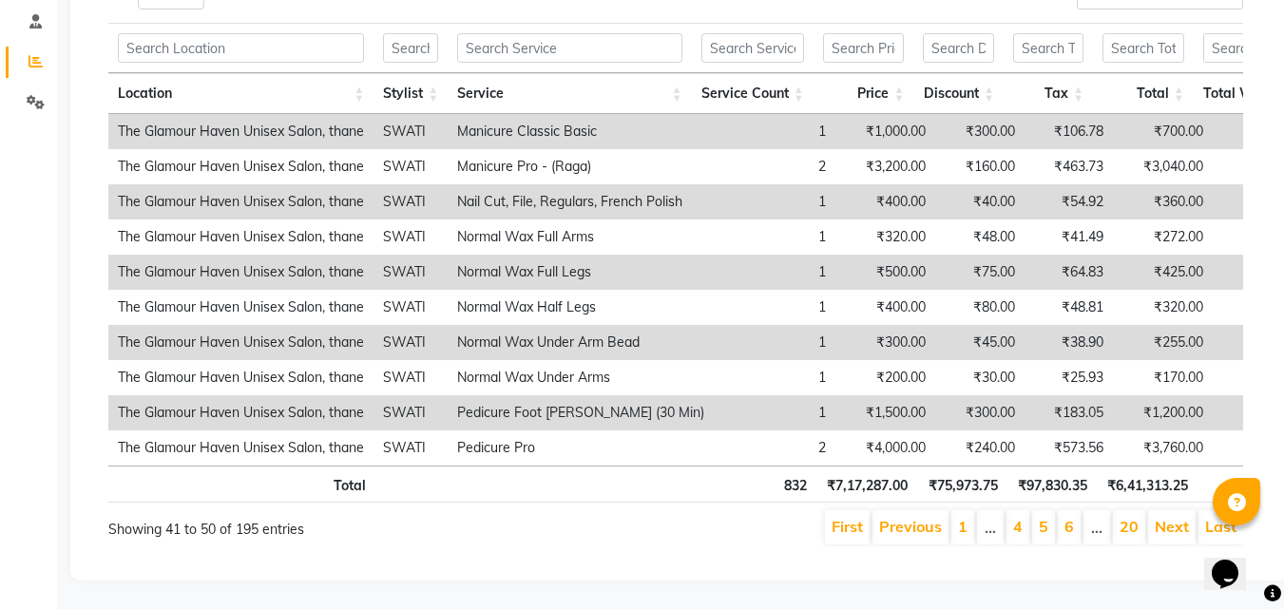
click at [1177, 517] on link "Next" at bounding box center [1172, 526] width 34 height 19
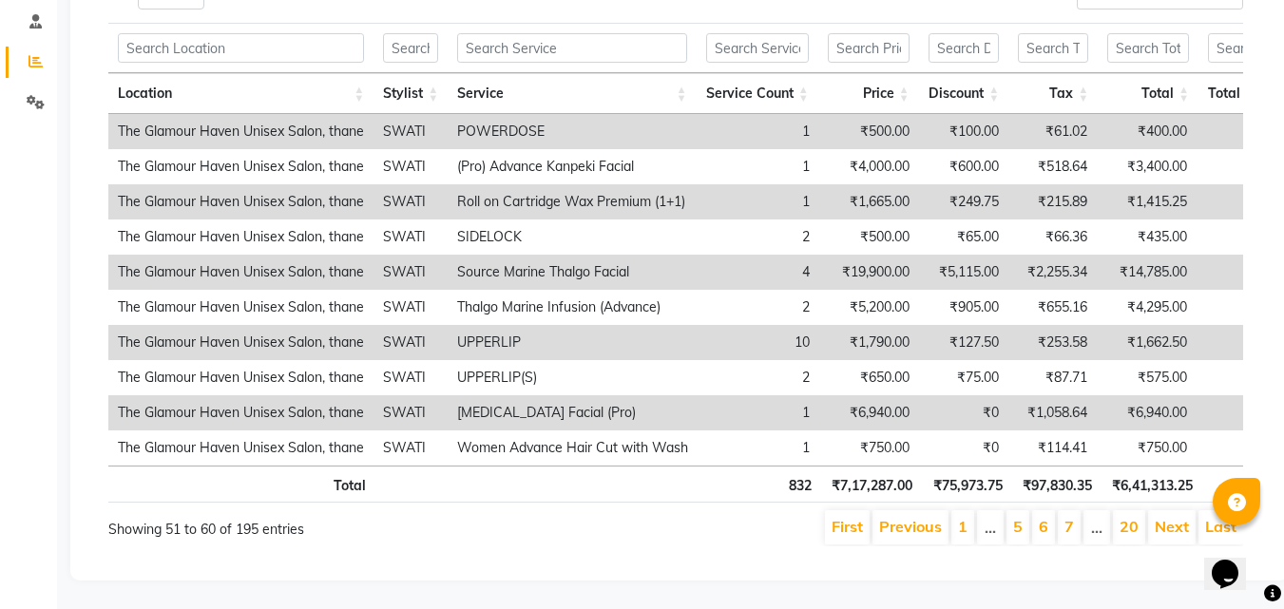
click at [1177, 517] on link "Next" at bounding box center [1172, 526] width 34 height 19
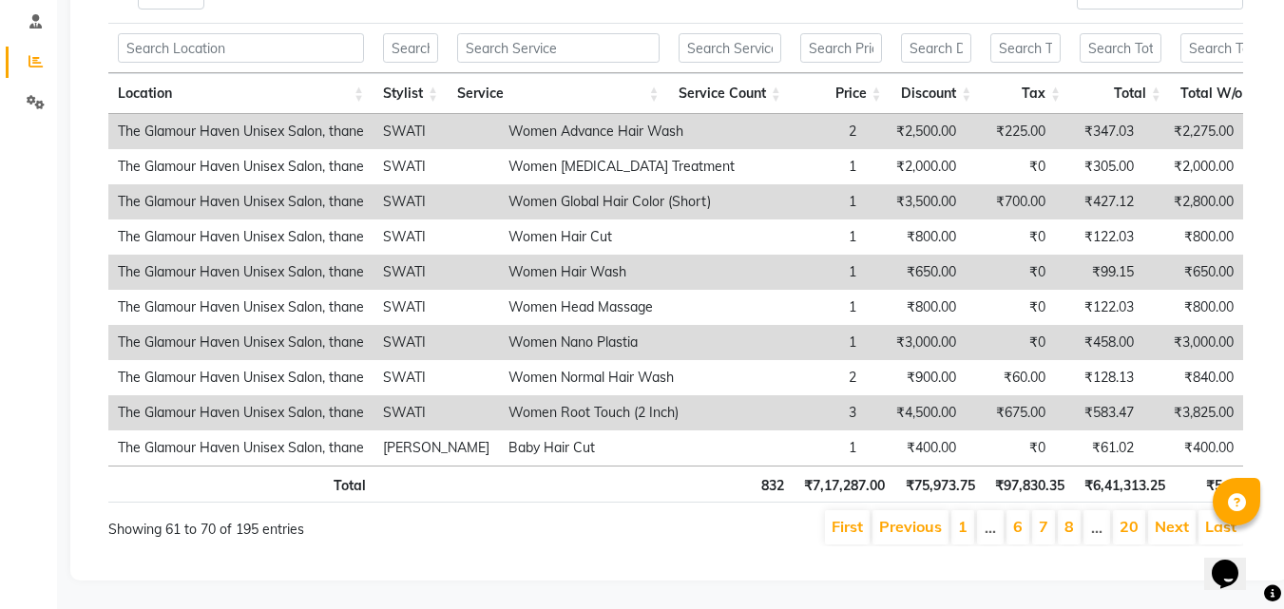
click at [1177, 517] on link "Next" at bounding box center [1172, 526] width 34 height 19
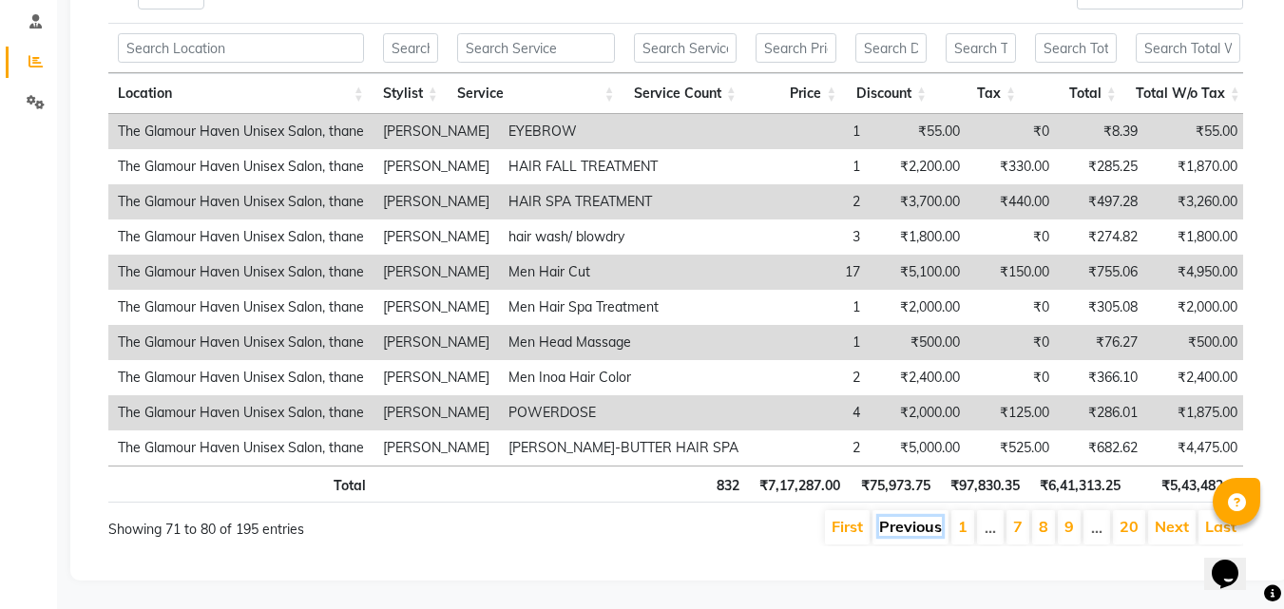
click at [903, 517] on link "Previous" at bounding box center [910, 526] width 63 height 19
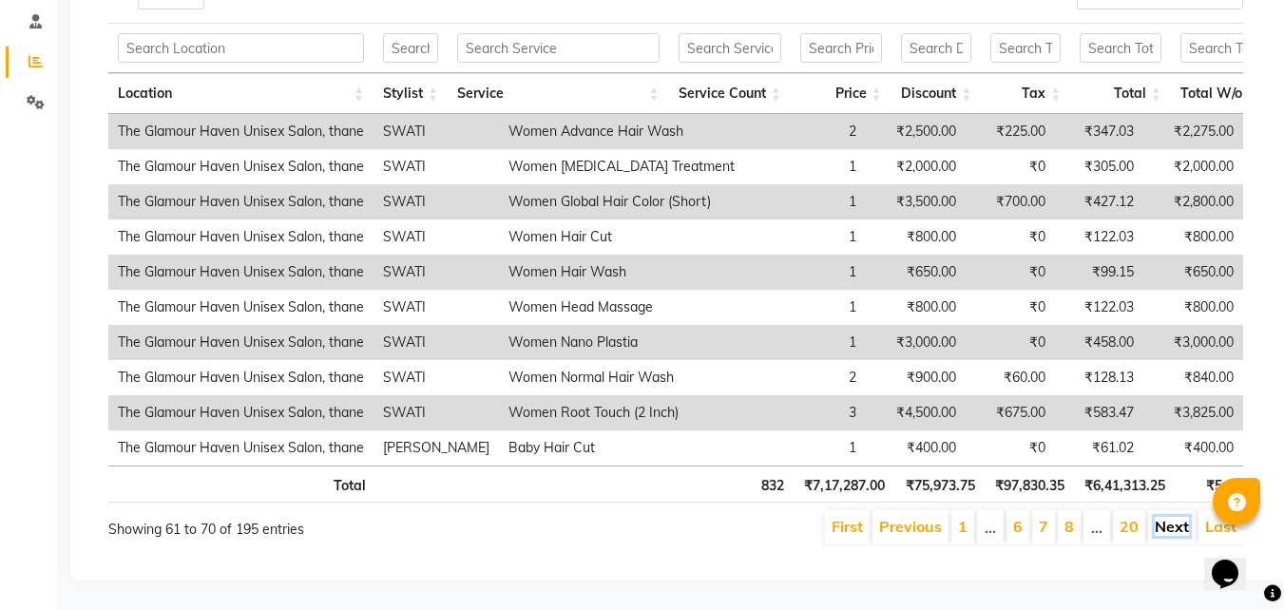
click at [1178, 517] on link "Next" at bounding box center [1172, 526] width 34 height 19
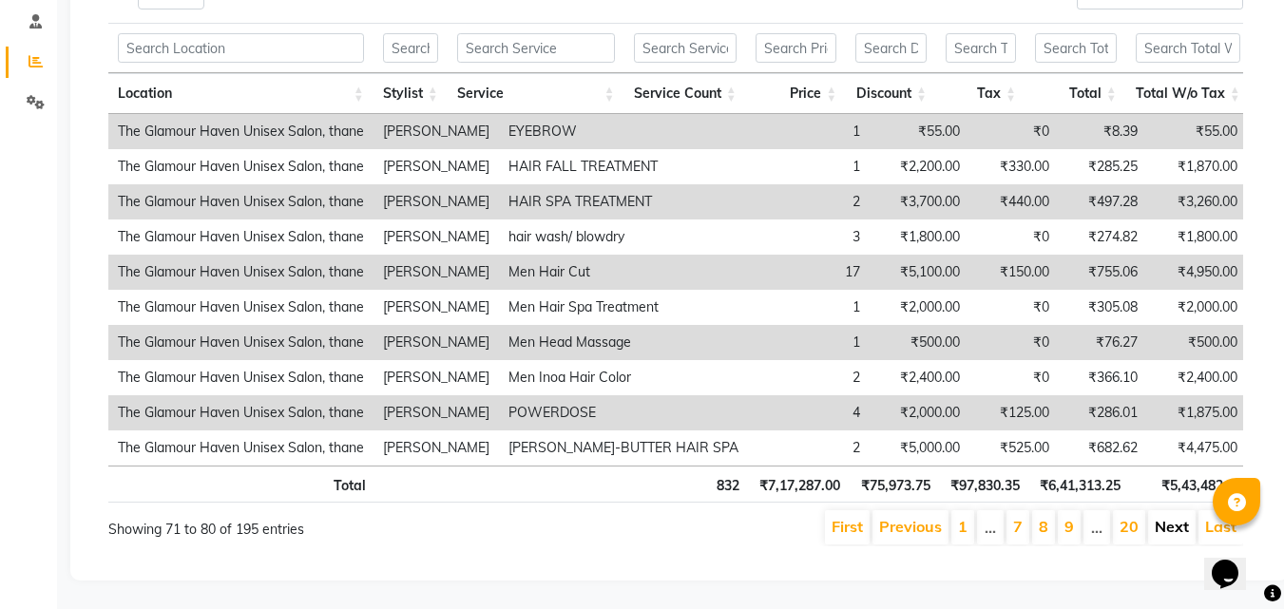
click at [1175, 517] on link "Next" at bounding box center [1172, 526] width 34 height 19
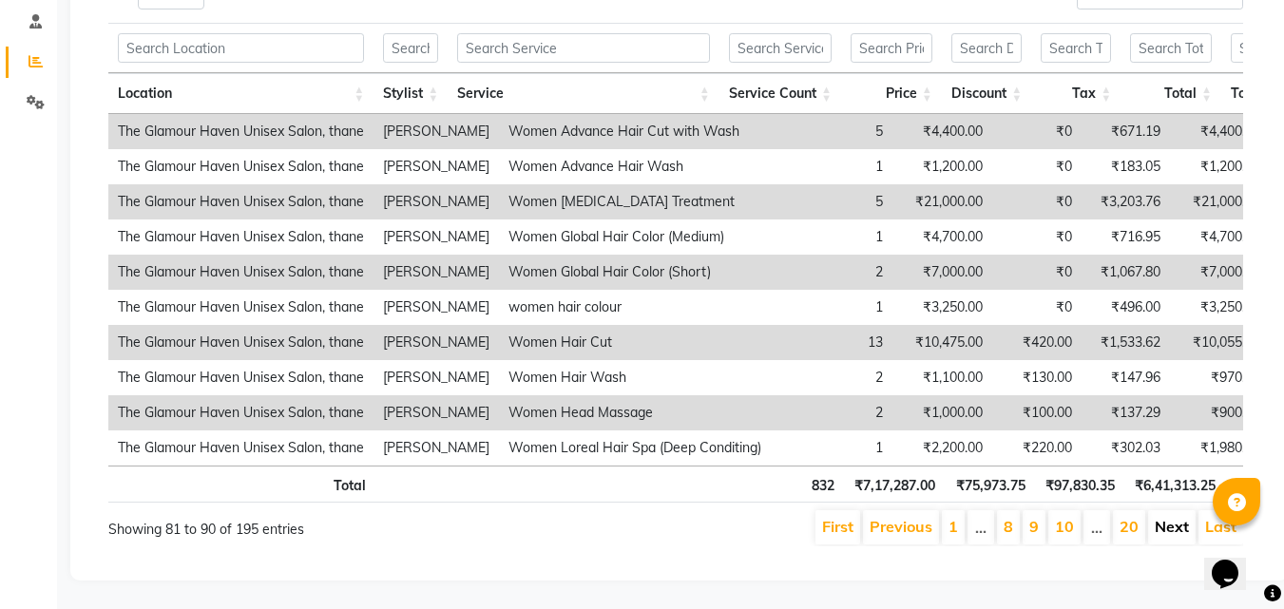
click at [1161, 517] on link "Next" at bounding box center [1172, 526] width 34 height 19
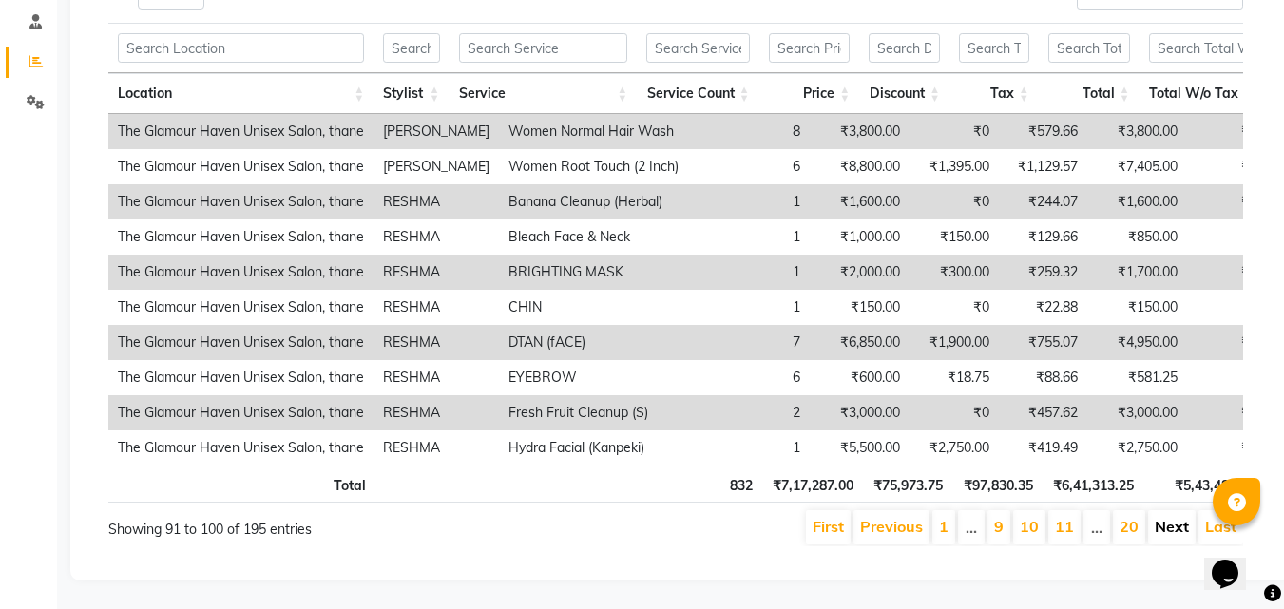
click at [1169, 517] on link "Next" at bounding box center [1172, 526] width 34 height 19
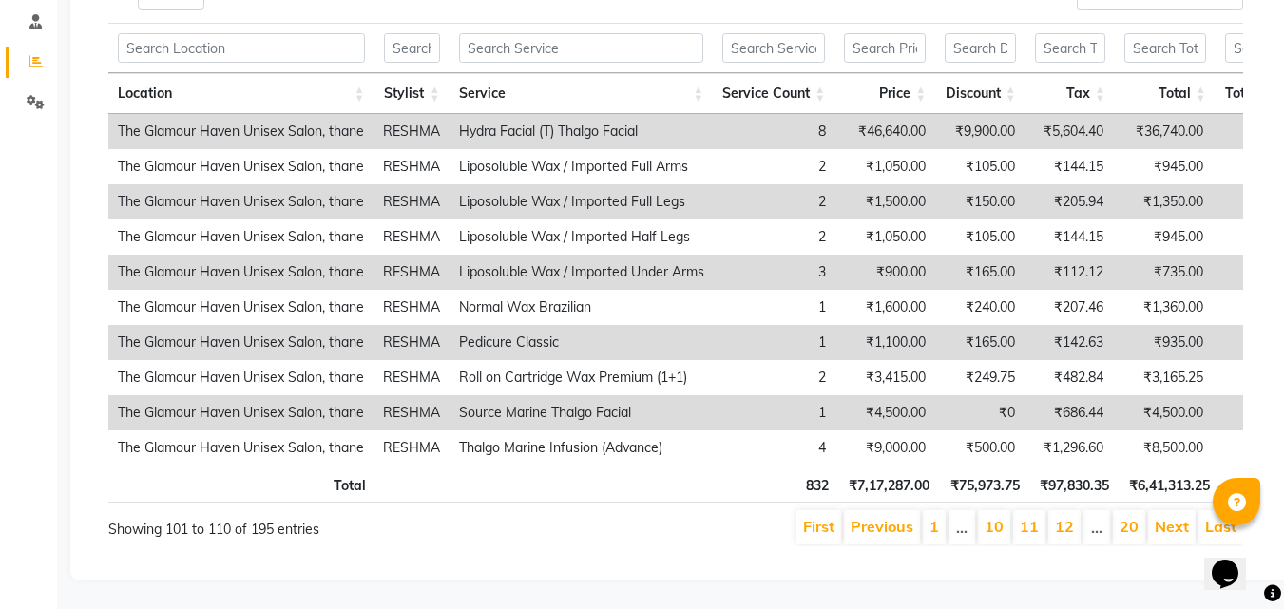
click at [611, 325] on td "Pedicure Classic" at bounding box center [582, 342] width 264 height 35
click at [1158, 519] on link "Next" at bounding box center [1172, 526] width 34 height 19
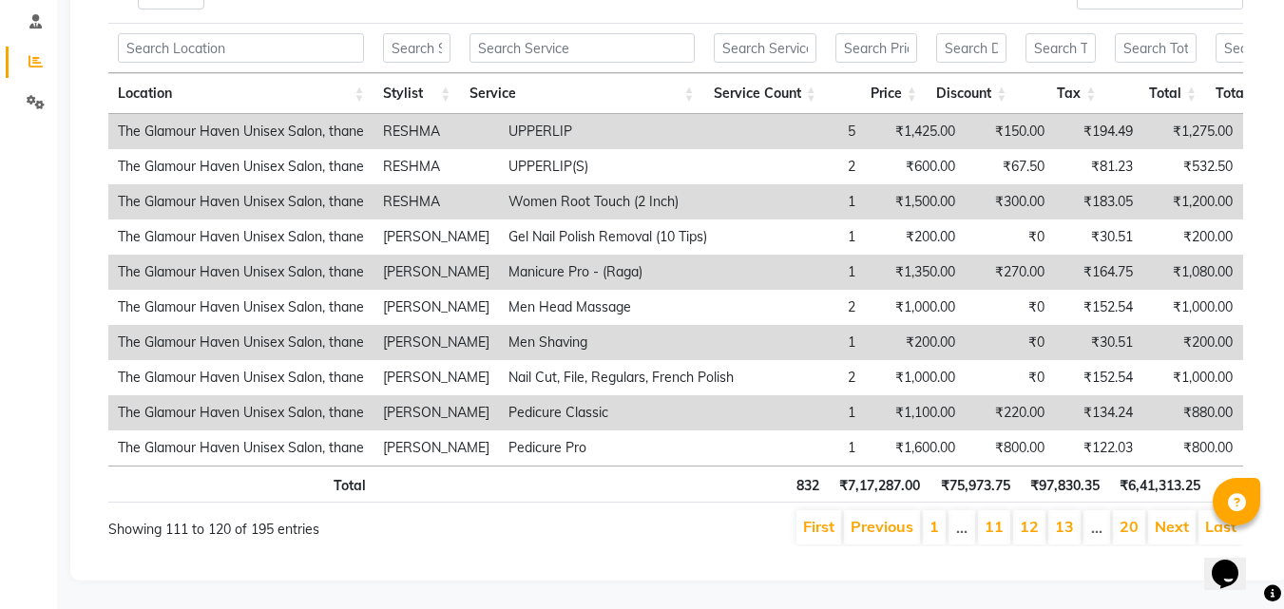
click at [592, 184] on td "Women Root Touch (2 Inch)" at bounding box center [621, 201] width 244 height 35
click at [612, 184] on td "Women Root Touch (2 Inch)" at bounding box center [621, 201] width 244 height 35
click at [1209, 517] on link "Last" at bounding box center [1220, 526] width 31 height 19
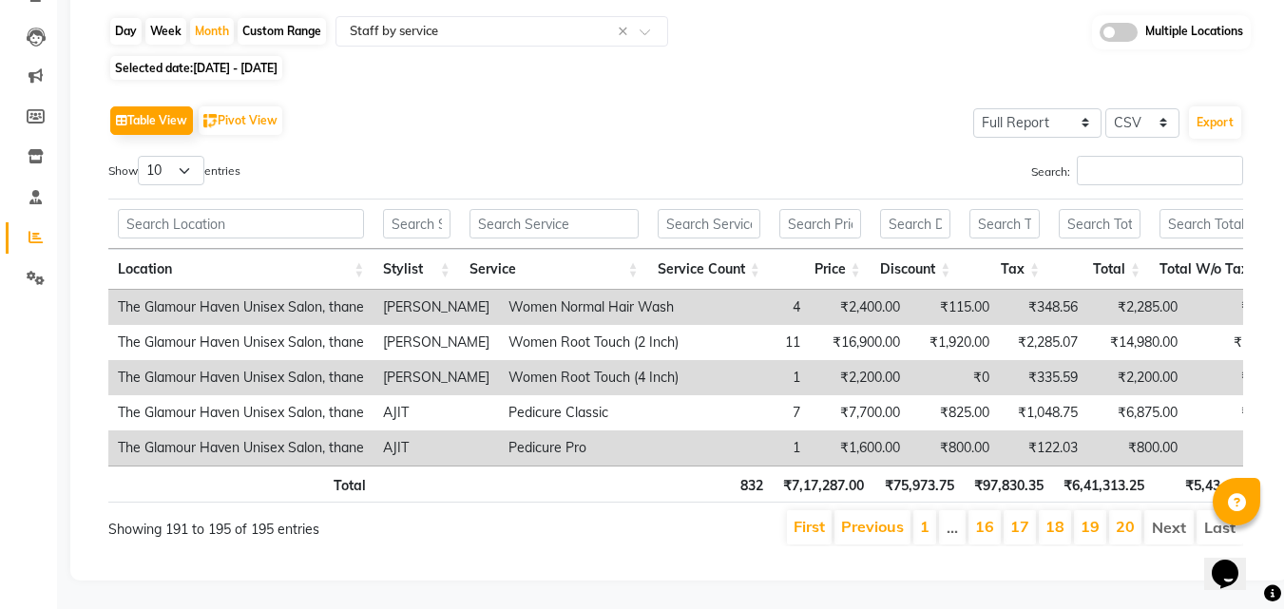
click at [1155, 514] on li "Next" at bounding box center [1168, 527] width 49 height 34
click at [1169, 512] on li "Next" at bounding box center [1168, 527] width 49 height 34
click at [1161, 514] on li "Next" at bounding box center [1168, 527] width 49 height 34
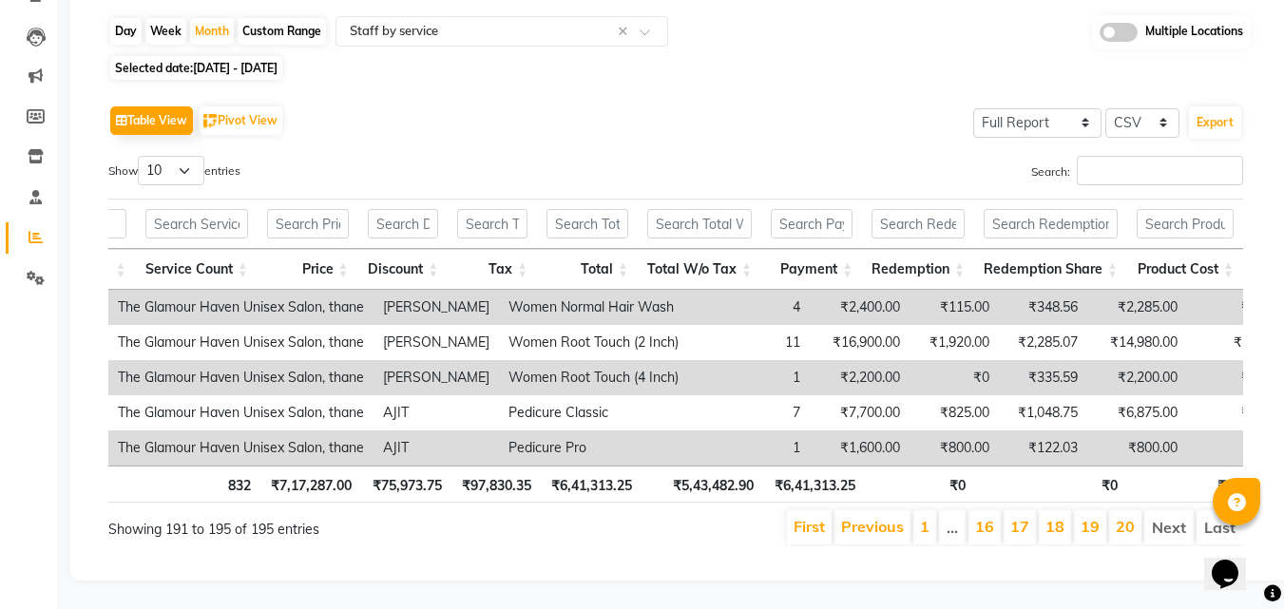
scroll to position [0, 0]
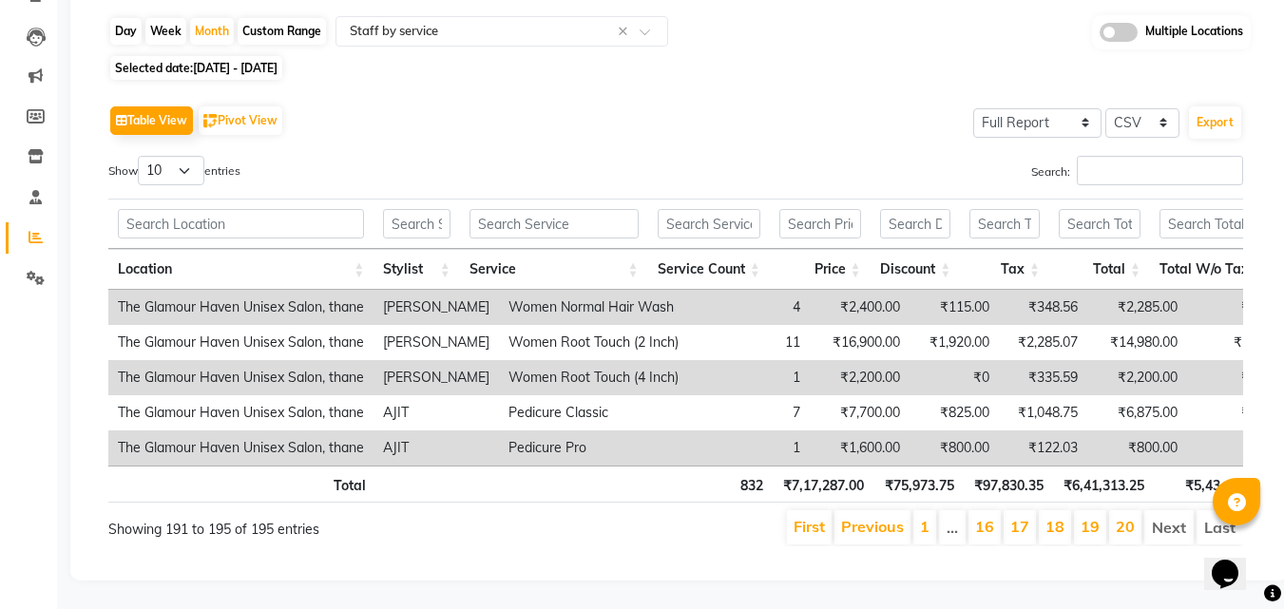
click at [977, 466] on th "₹97,830.35" at bounding box center [1008, 484] width 89 height 37
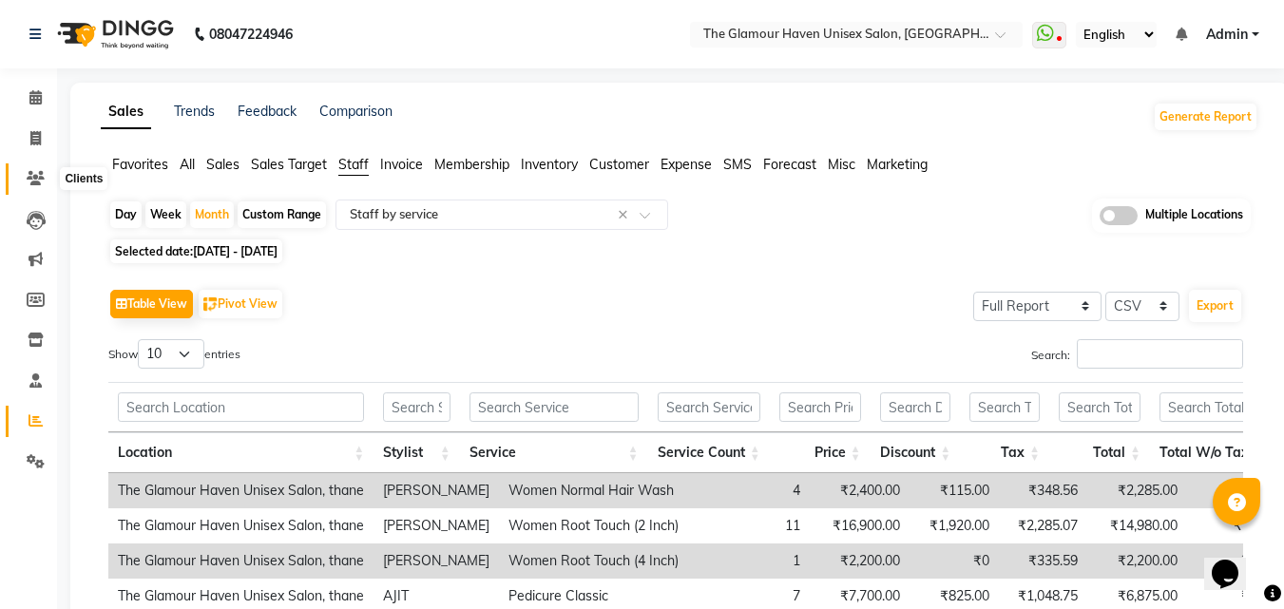
click at [34, 174] on icon at bounding box center [36, 178] width 18 height 14
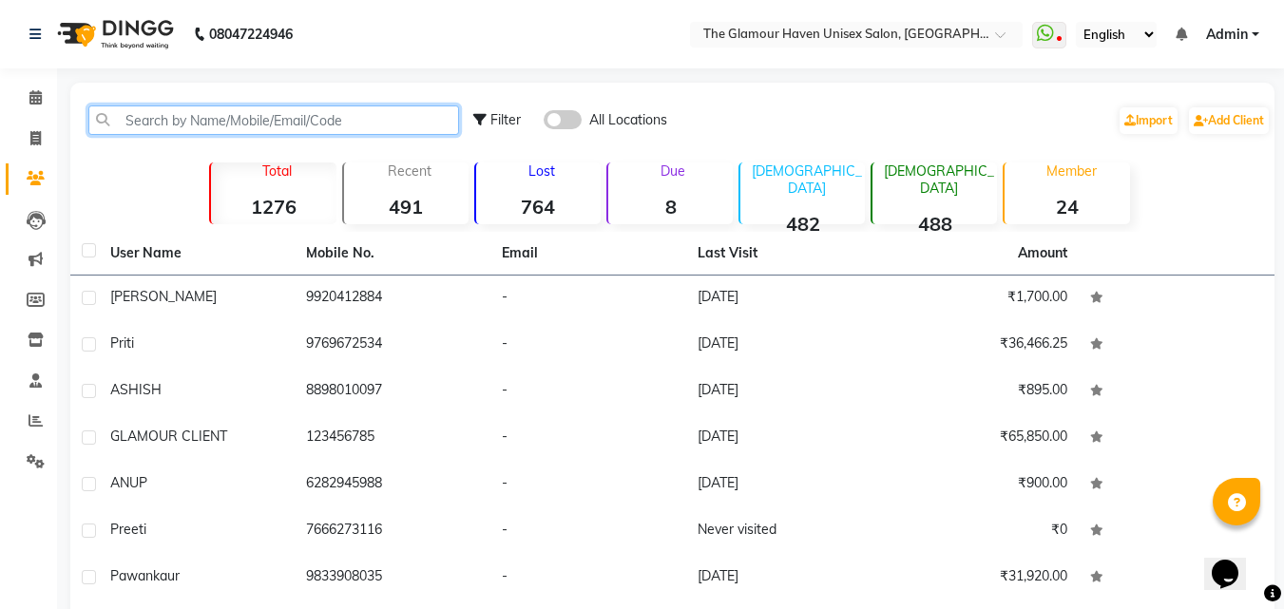
click at [272, 127] on input "text" at bounding box center [273, 119] width 371 height 29
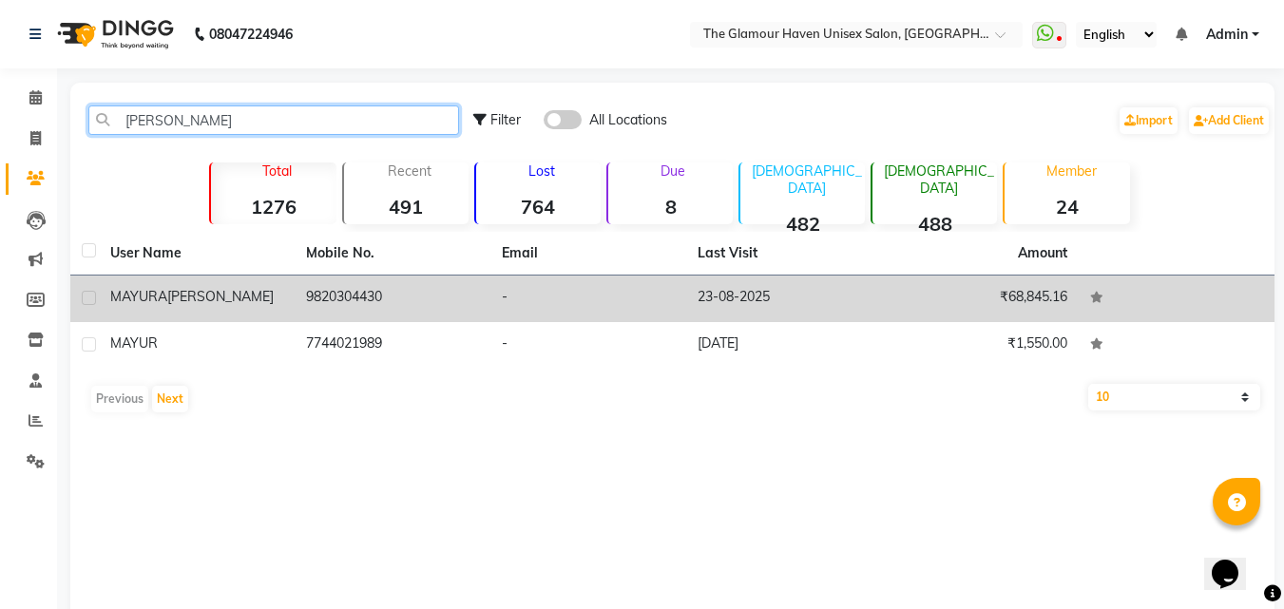
type input "mayur"
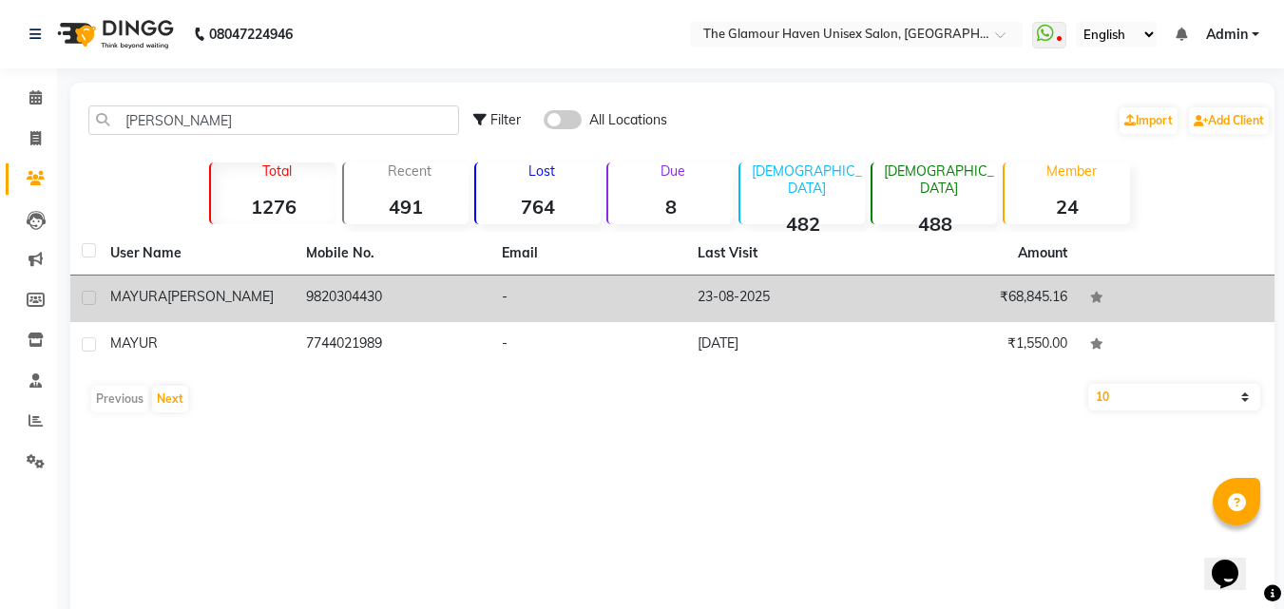
click at [441, 295] on td "9820304430" at bounding box center [393, 299] width 196 height 47
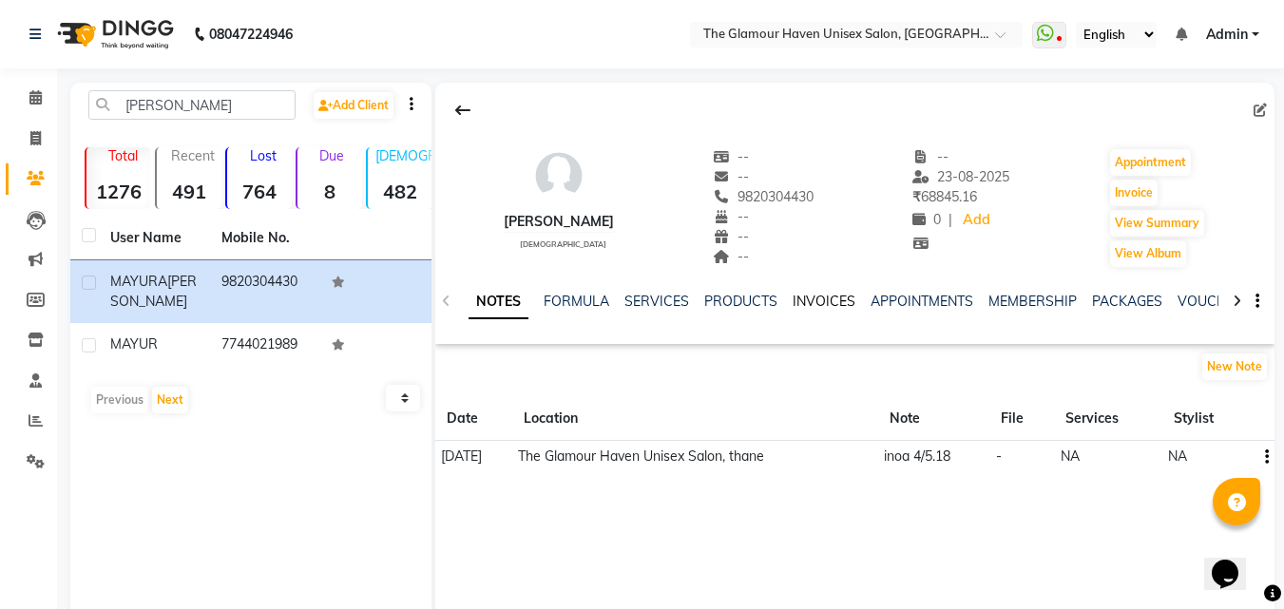
click at [819, 306] on link "INVOICES" at bounding box center [824, 301] width 63 height 17
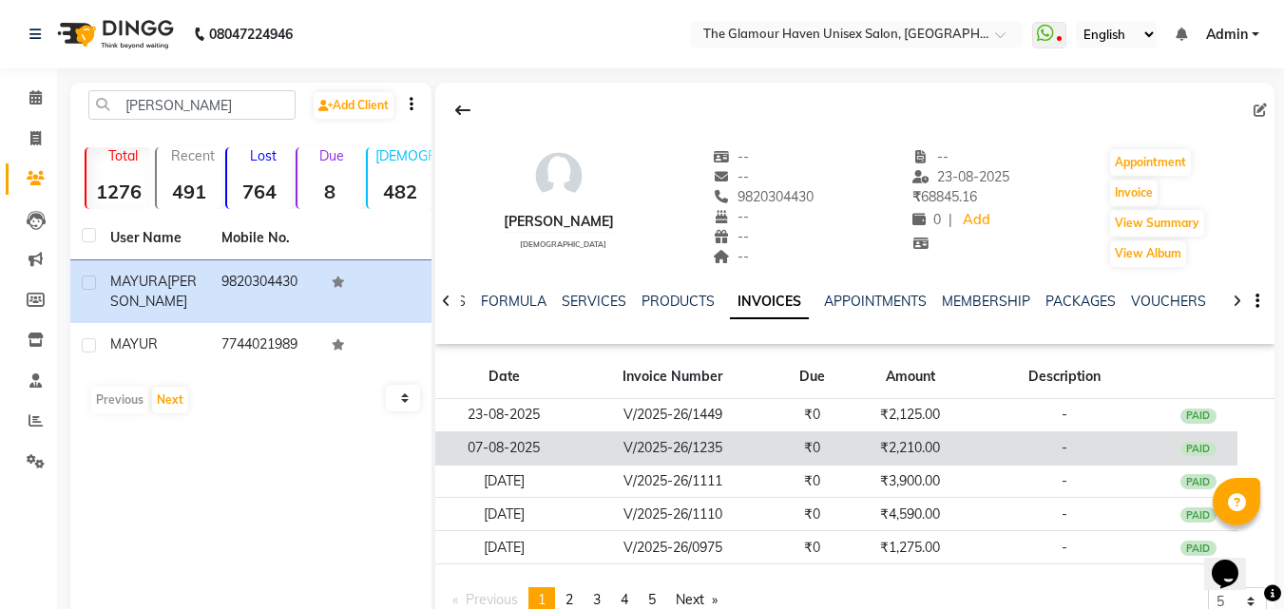
click at [672, 441] on td "V/2025-26/1235" at bounding box center [673, 448] width 200 height 33
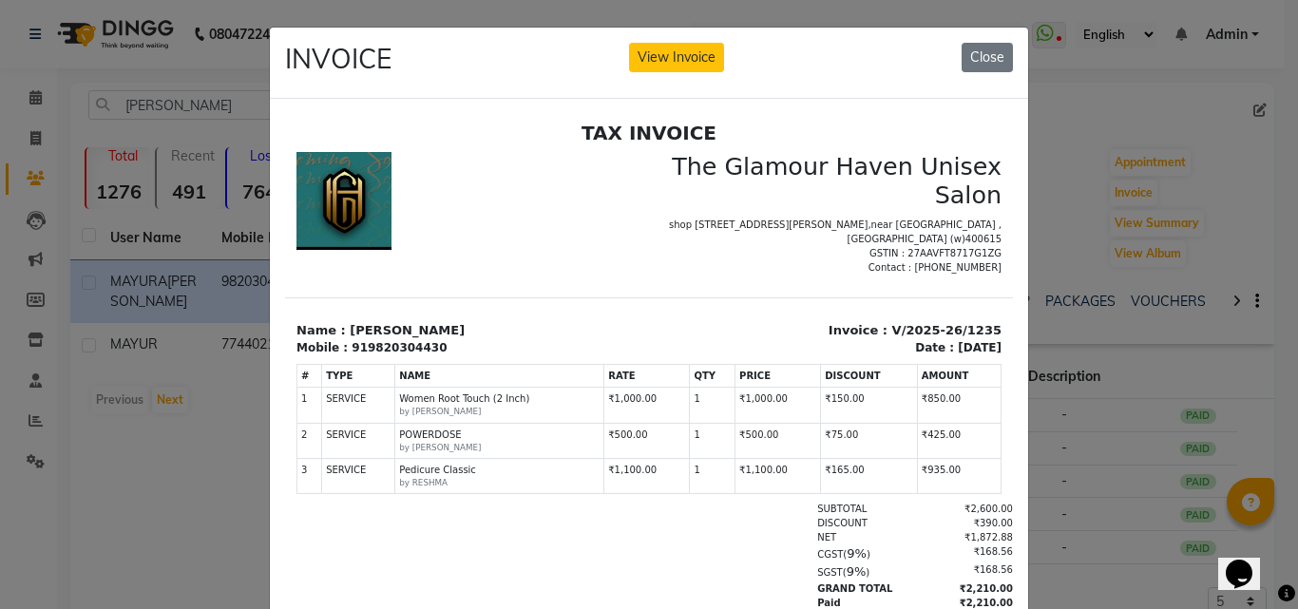
click at [662, 38] on div "INVOICE View Invoice Close" at bounding box center [649, 63] width 758 height 71
click at [664, 45] on button "View Invoice" at bounding box center [676, 57] width 95 height 29
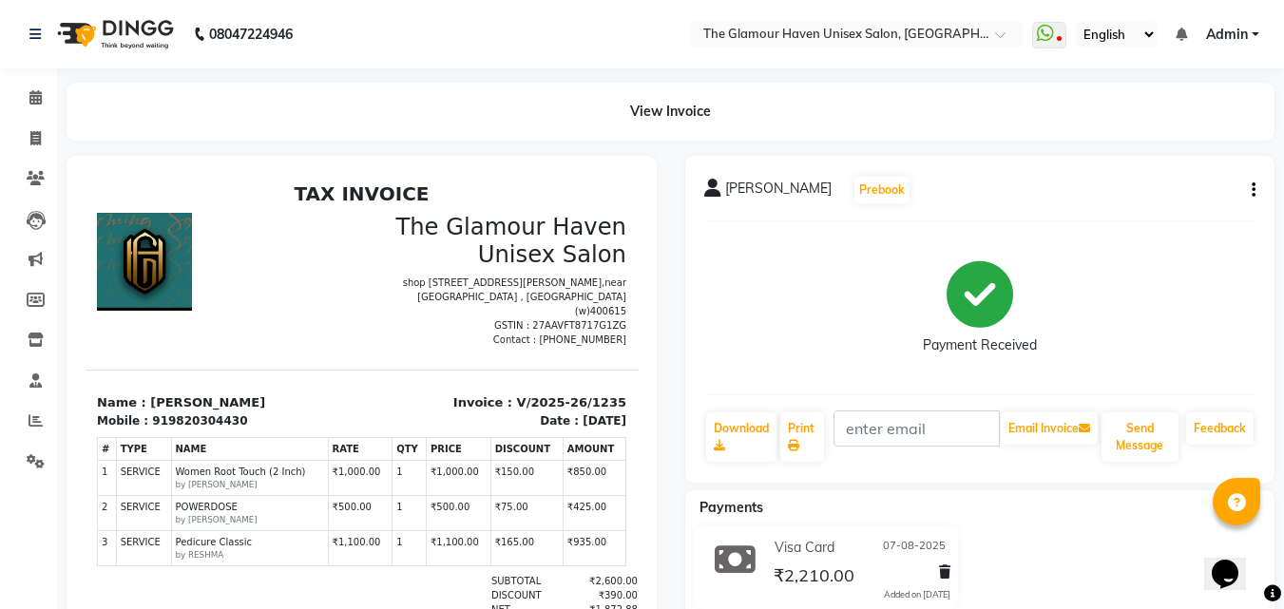
click at [1253, 190] on icon "button" at bounding box center [1254, 190] width 4 height 1
click at [1128, 215] on div "Edit Invoice" at bounding box center [1159, 214] width 130 height 24
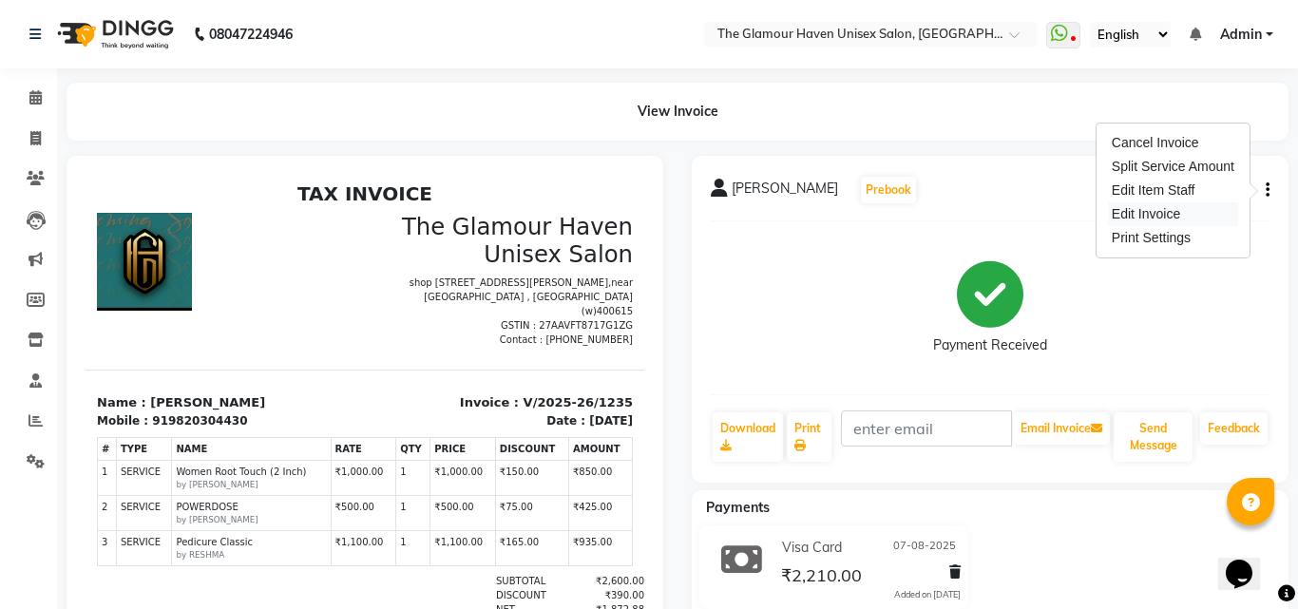
select select "service"
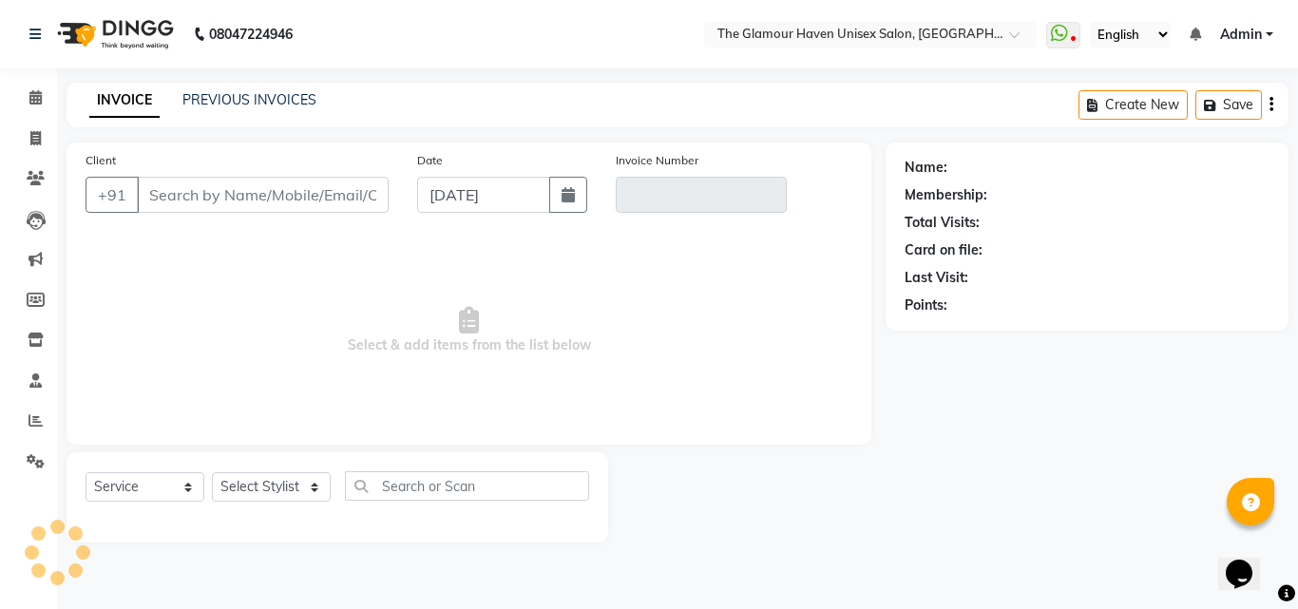
type input "9820304430"
type input "V/2025-26/1235"
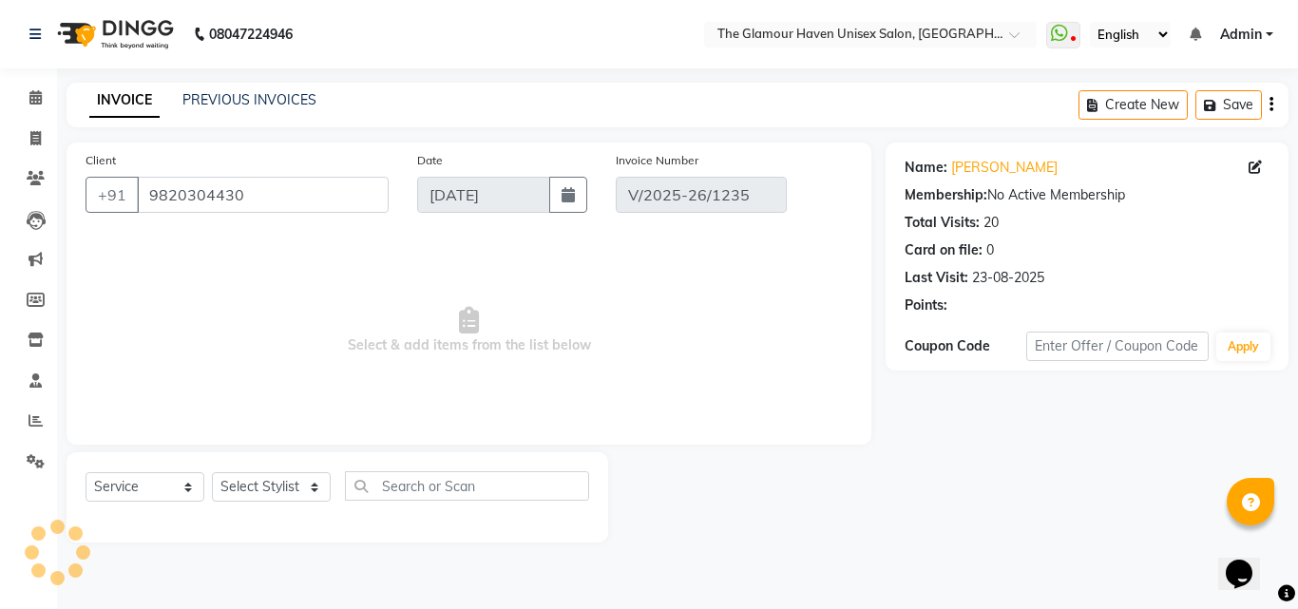
type input "07-08-2025"
select select "select"
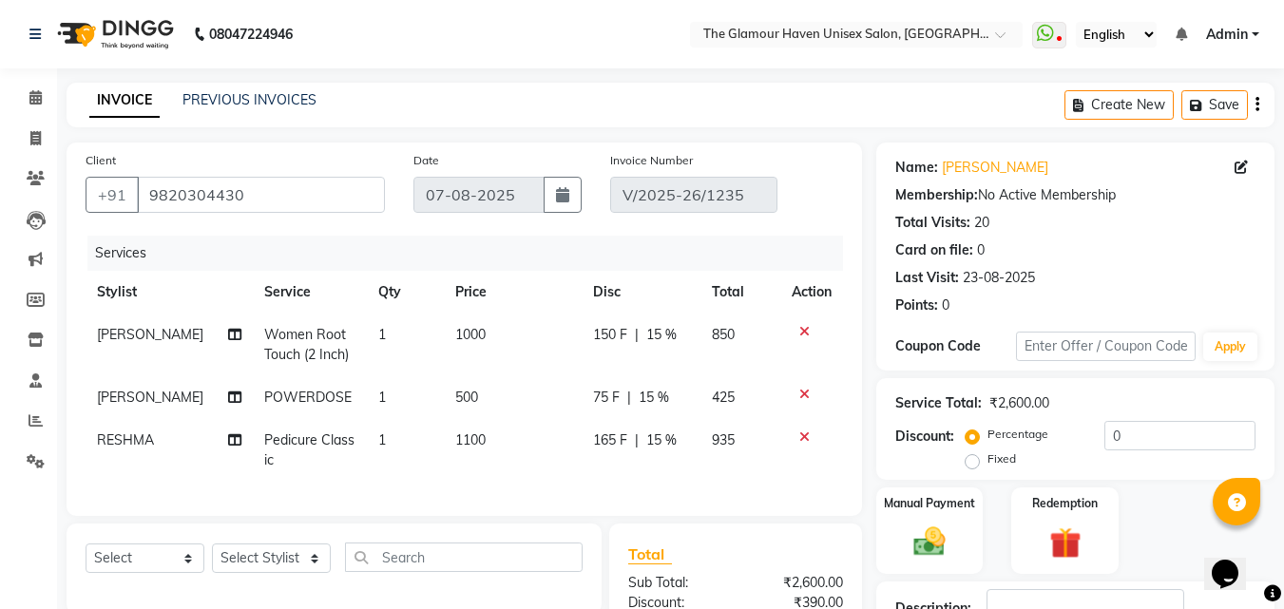
click at [156, 446] on td "RESHMA" at bounding box center [169, 450] width 167 height 63
select select "59904"
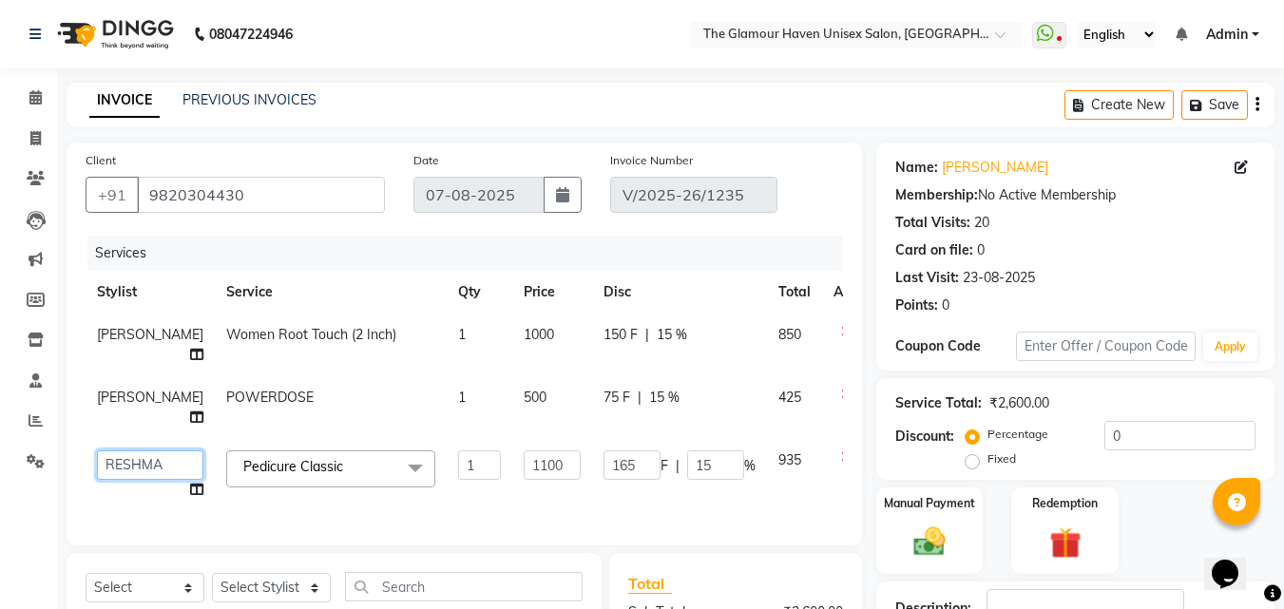
click at [134, 459] on select "AJIT Bharat sen darshna gole Geeta shetye NITIN RAHUL Rahul Dixit RESHMA RUSHI …" at bounding box center [150, 465] width 106 height 29
select select "77764"
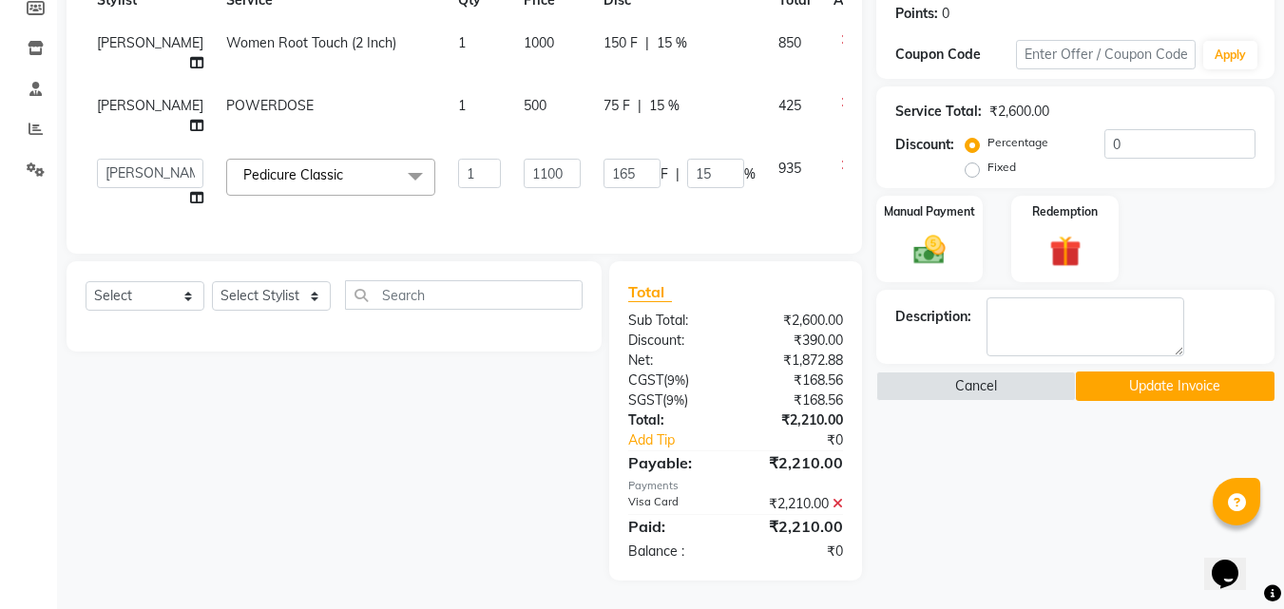
click at [1153, 378] on button "Update Invoice" at bounding box center [1175, 386] width 199 height 29
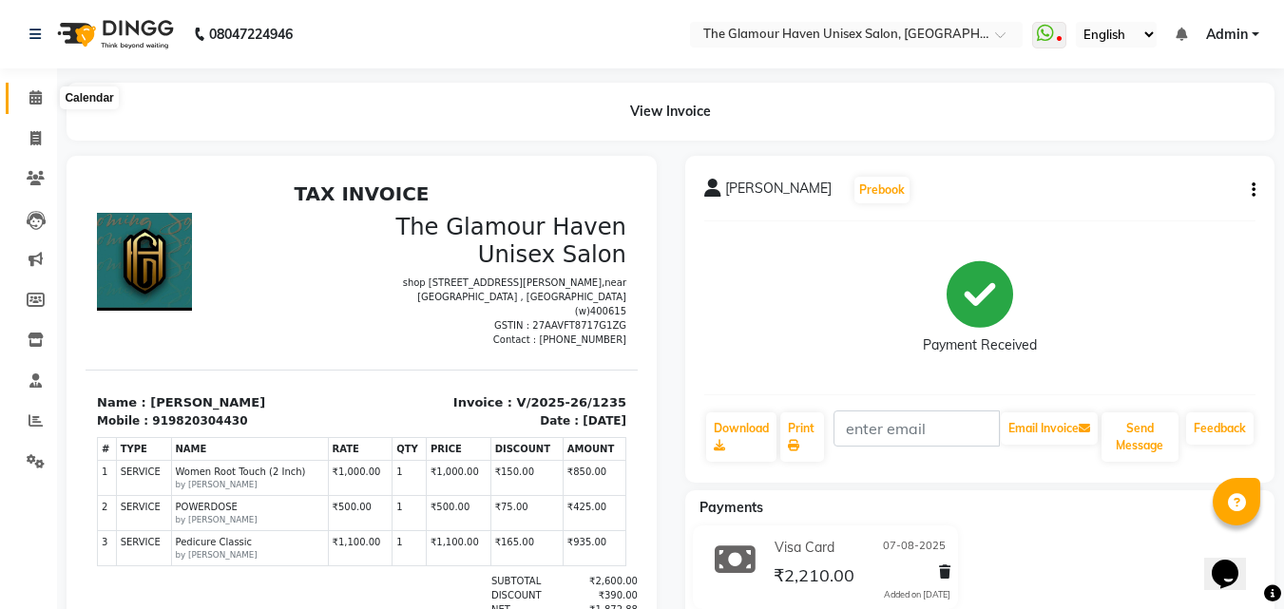
click at [39, 107] on span at bounding box center [35, 98] width 33 height 22
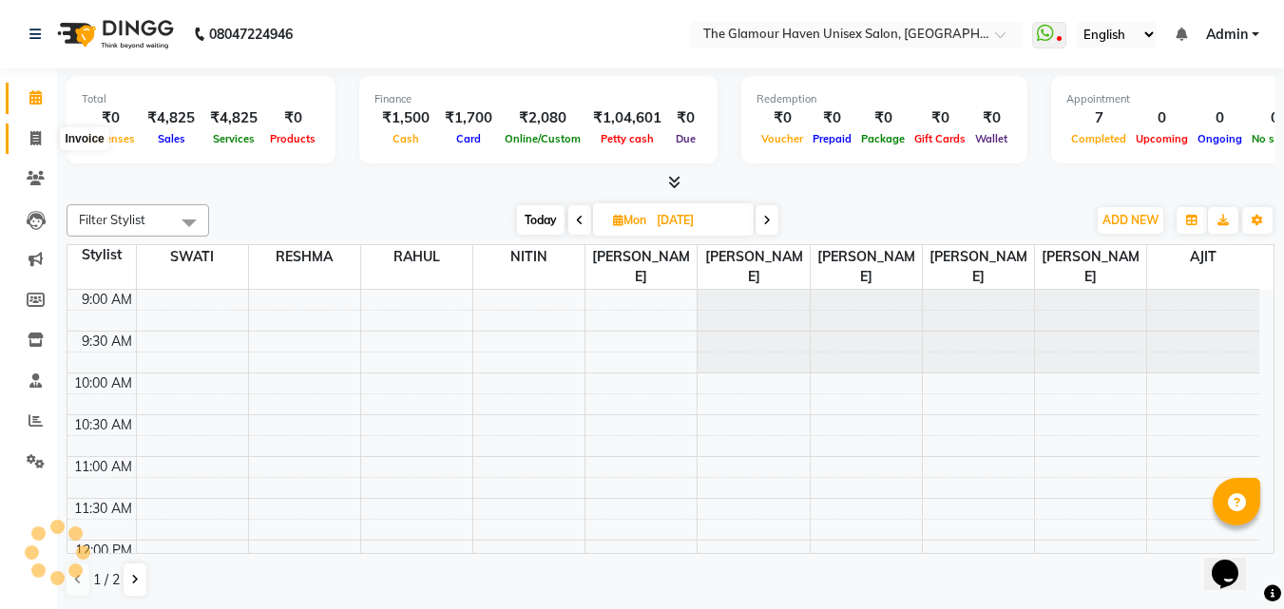
click at [34, 132] on icon at bounding box center [35, 138] width 10 height 14
select select "service"
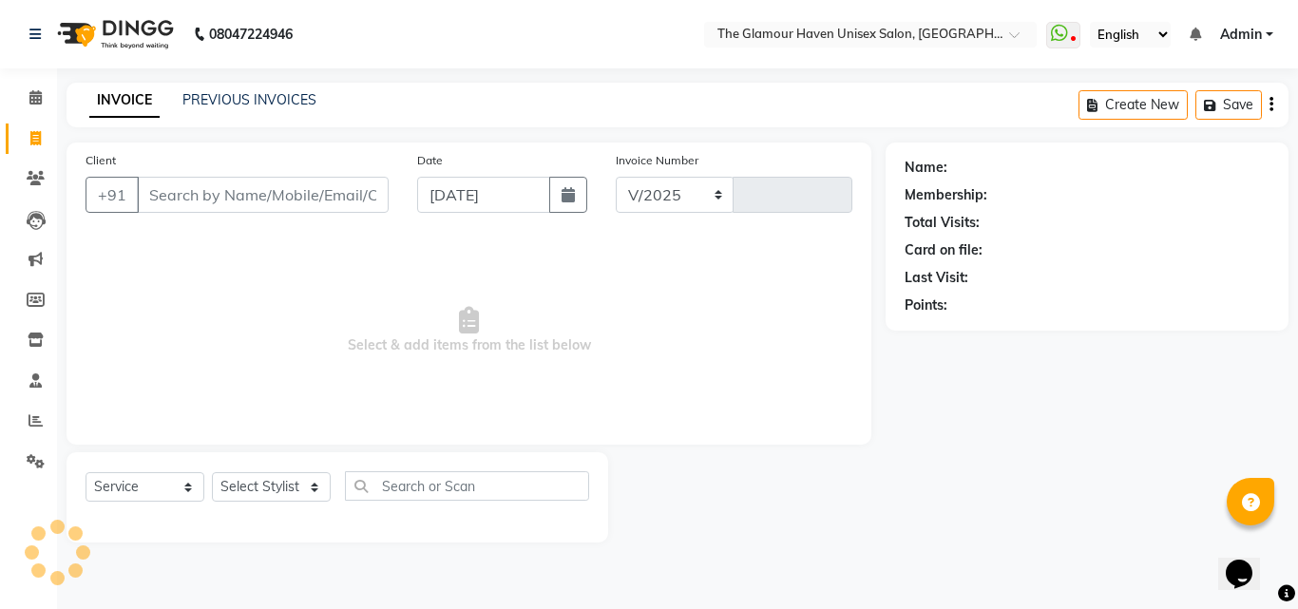
select select "7124"
type input "1615"
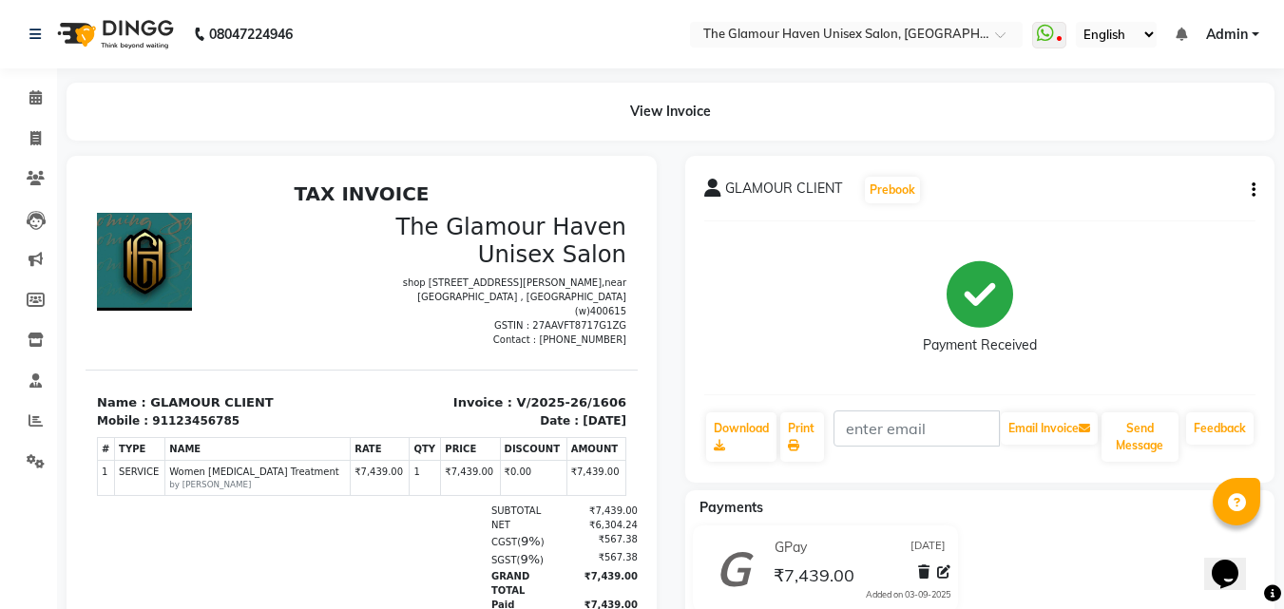
click at [1254, 190] on icon "button" at bounding box center [1254, 190] width 4 height 1
click at [1144, 142] on div "Cancel Invoice" at bounding box center [1159, 143] width 130 height 24
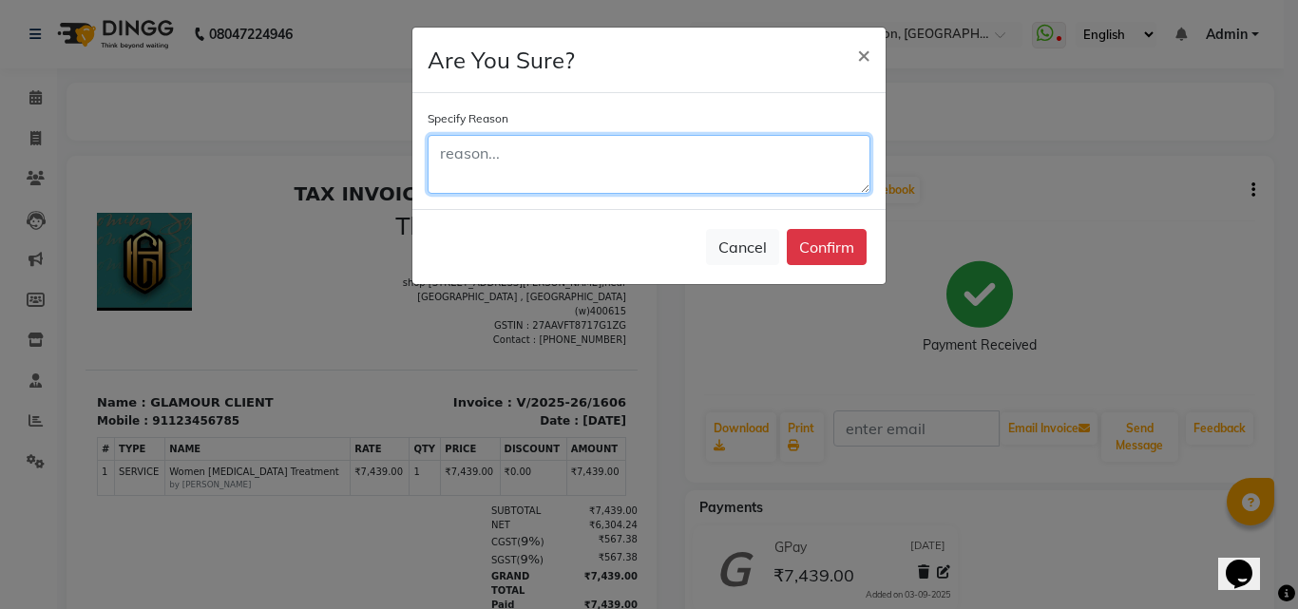
click at [678, 180] on textarea at bounding box center [649, 164] width 443 height 59
type textarea "SDA"
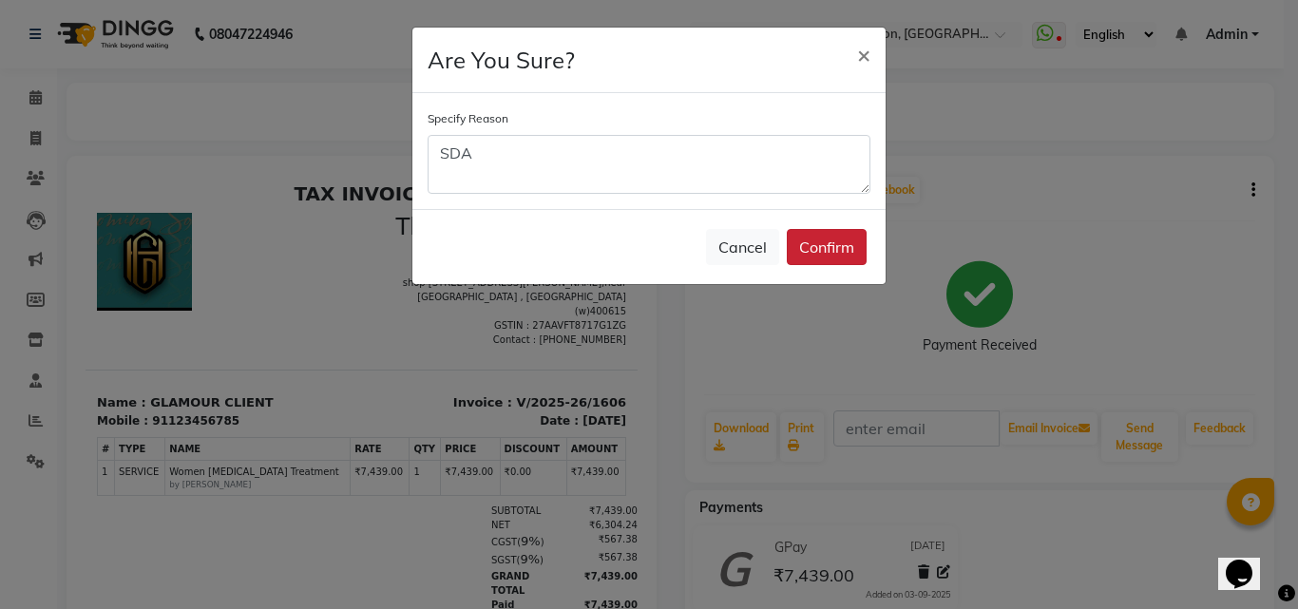
click at [811, 231] on button "Confirm" at bounding box center [827, 247] width 80 height 36
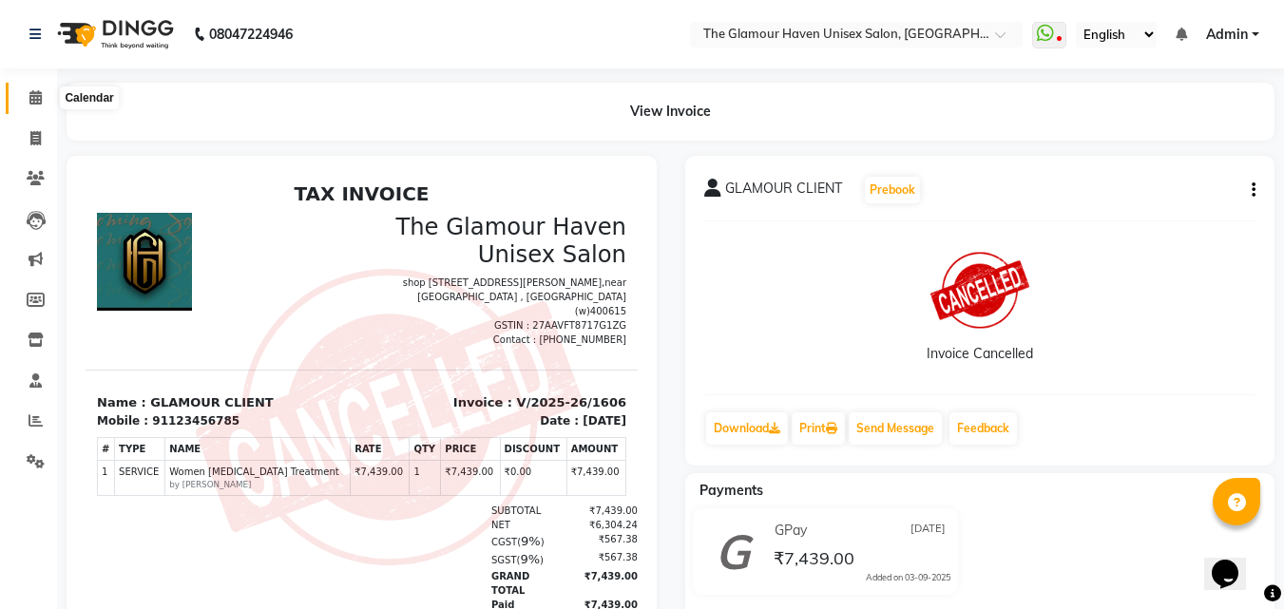
click at [32, 91] on icon at bounding box center [35, 97] width 12 height 14
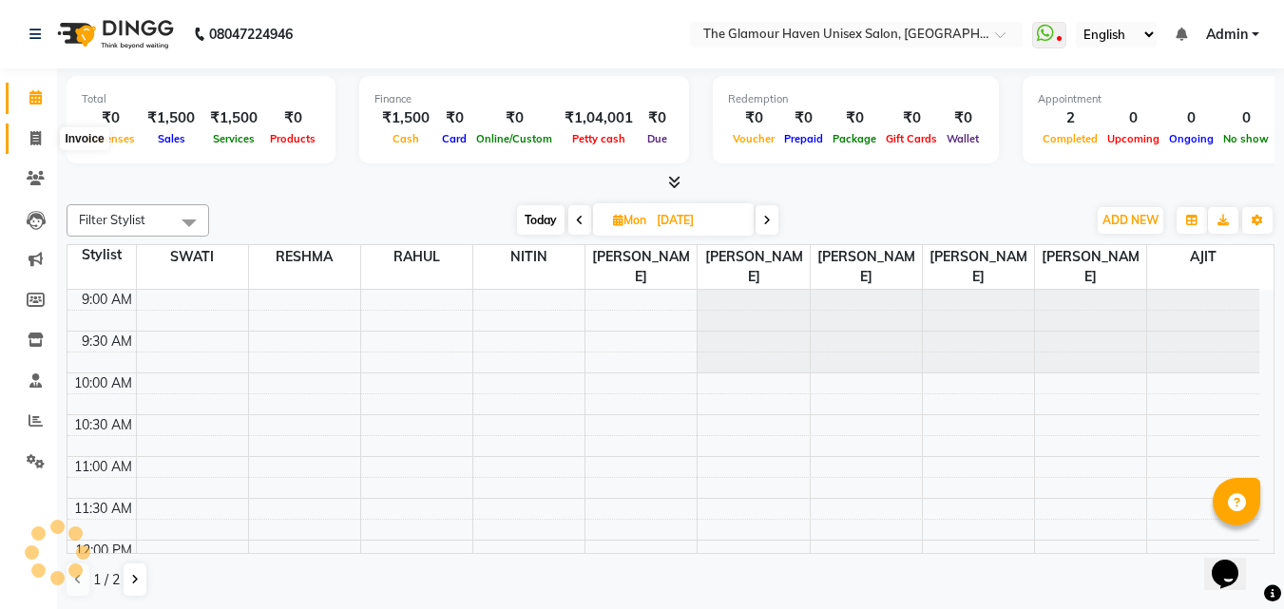
click at [30, 131] on icon at bounding box center [35, 138] width 10 height 14
select select "7124"
select select "service"
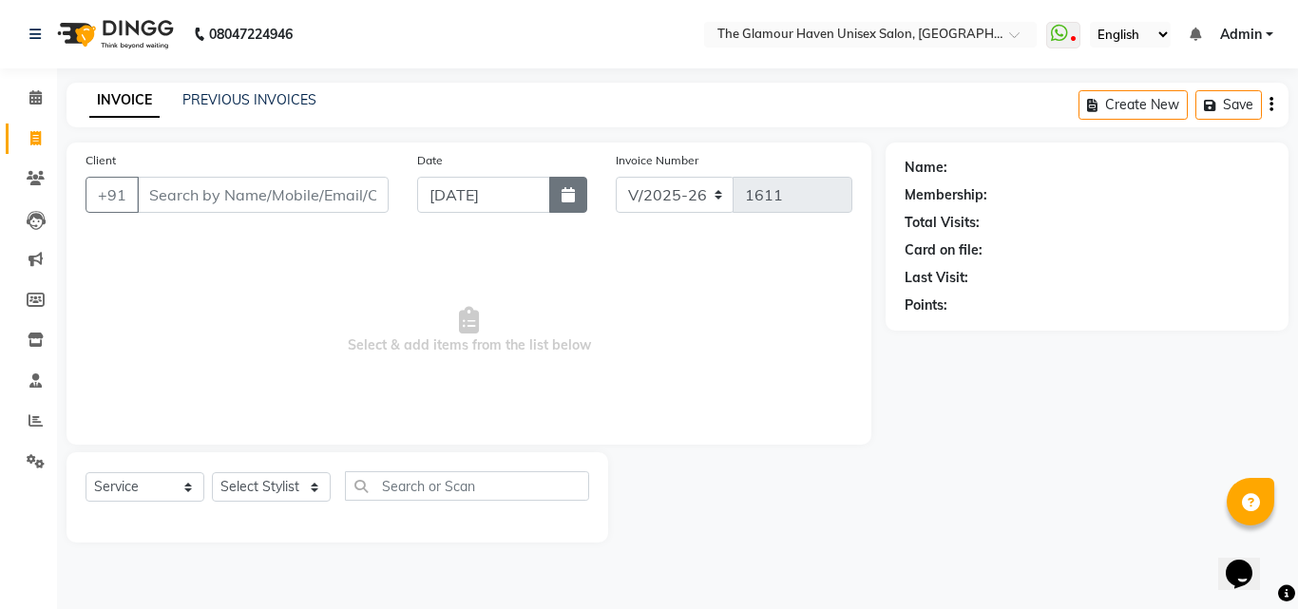
click at [567, 201] on icon "button" at bounding box center [568, 194] width 13 height 15
select select "9"
select select "2025"
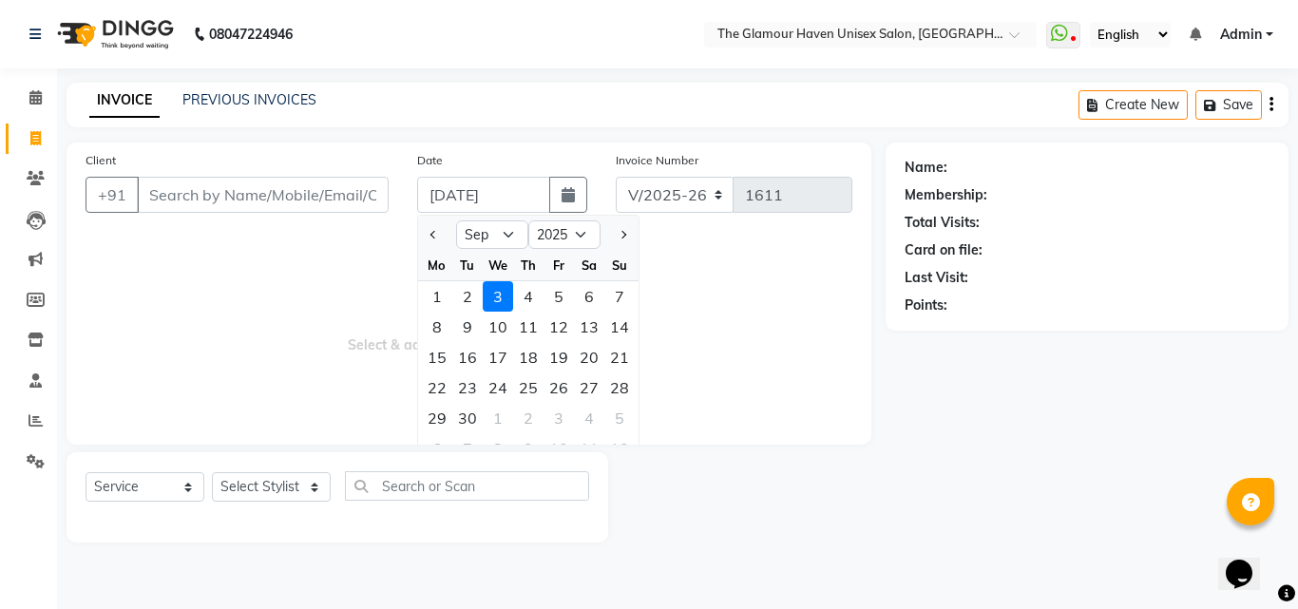
click at [213, 113] on div "INVOICE PREVIOUS INVOICES Create New Save" at bounding box center [678, 105] width 1222 height 45
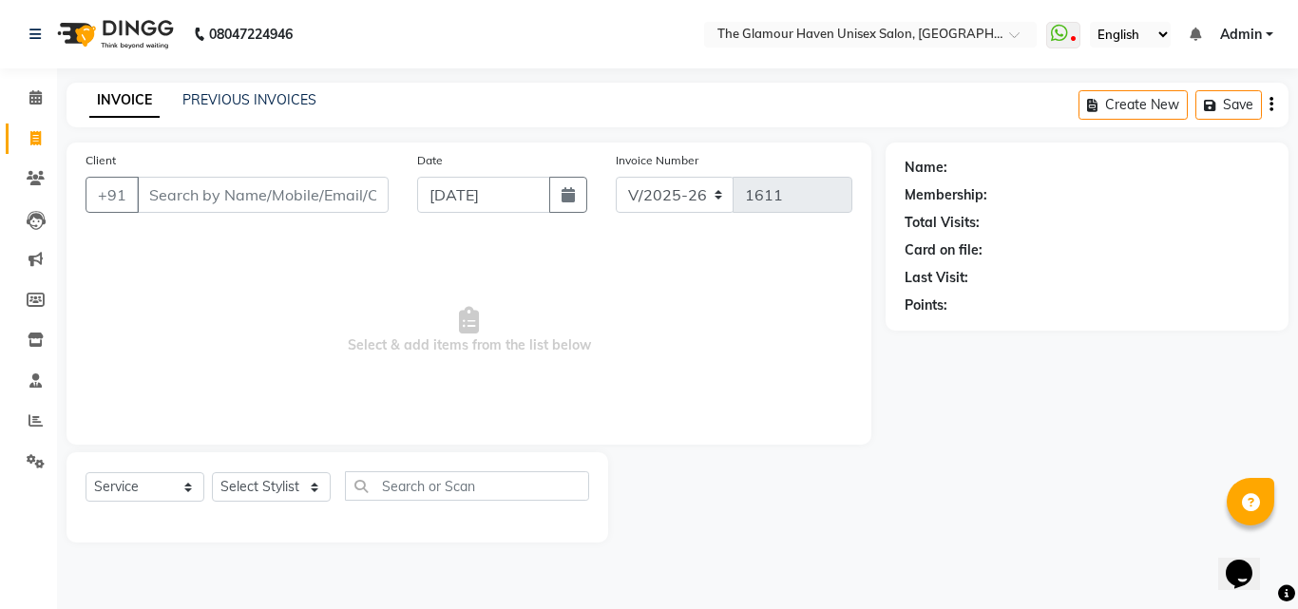
click at [220, 81] on div "08047224946 Select Location × The Glamour Haven Unisex Salon, Thane WhatsApp St…" at bounding box center [649, 304] width 1298 height 609
click at [222, 90] on div "PREVIOUS INVOICES" at bounding box center [249, 100] width 134 height 20
click at [269, 93] on link "PREVIOUS INVOICES" at bounding box center [249, 99] width 134 height 17
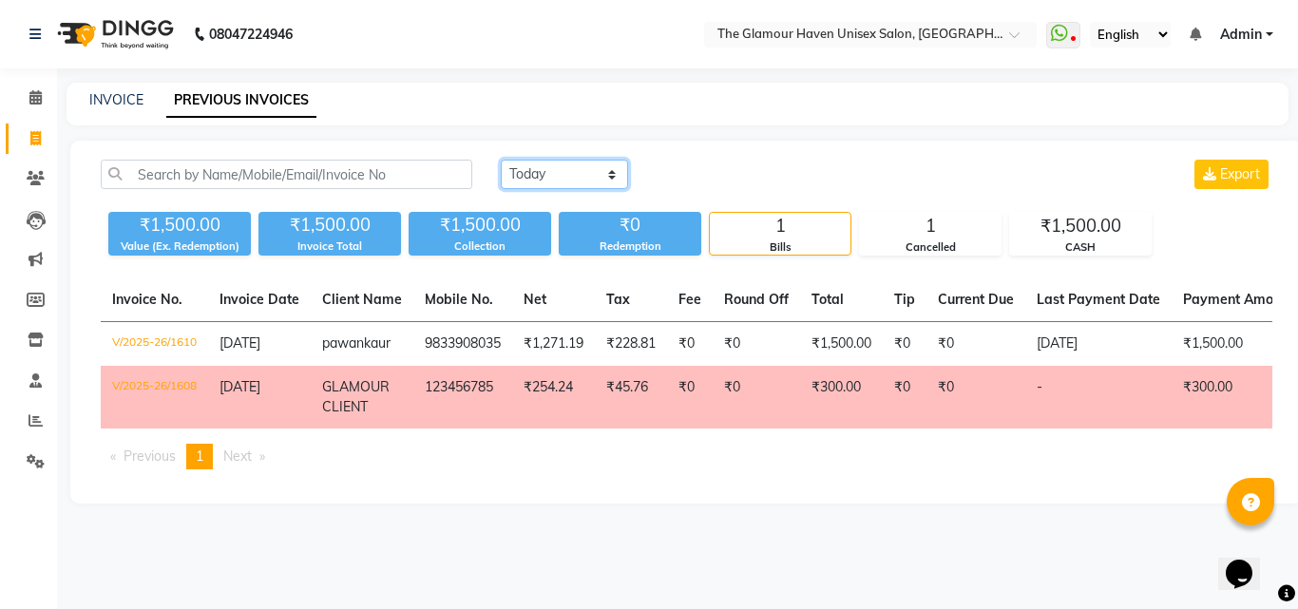
click at [613, 171] on select "Today Yesterday Custom Range" at bounding box center [564, 174] width 127 height 29
select select "range"
click at [501, 160] on select "Today Yesterday Custom Range" at bounding box center [564, 174] width 127 height 29
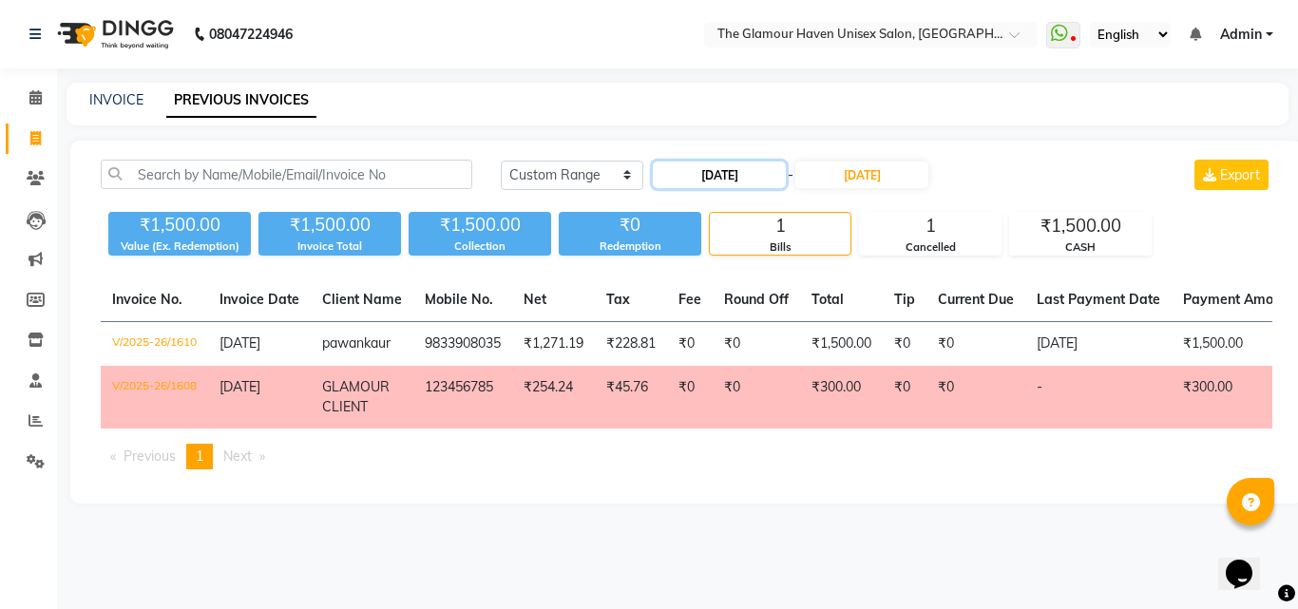
click at [717, 184] on input "[DATE]" at bounding box center [719, 175] width 133 height 27
select select "9"
select select "2025"
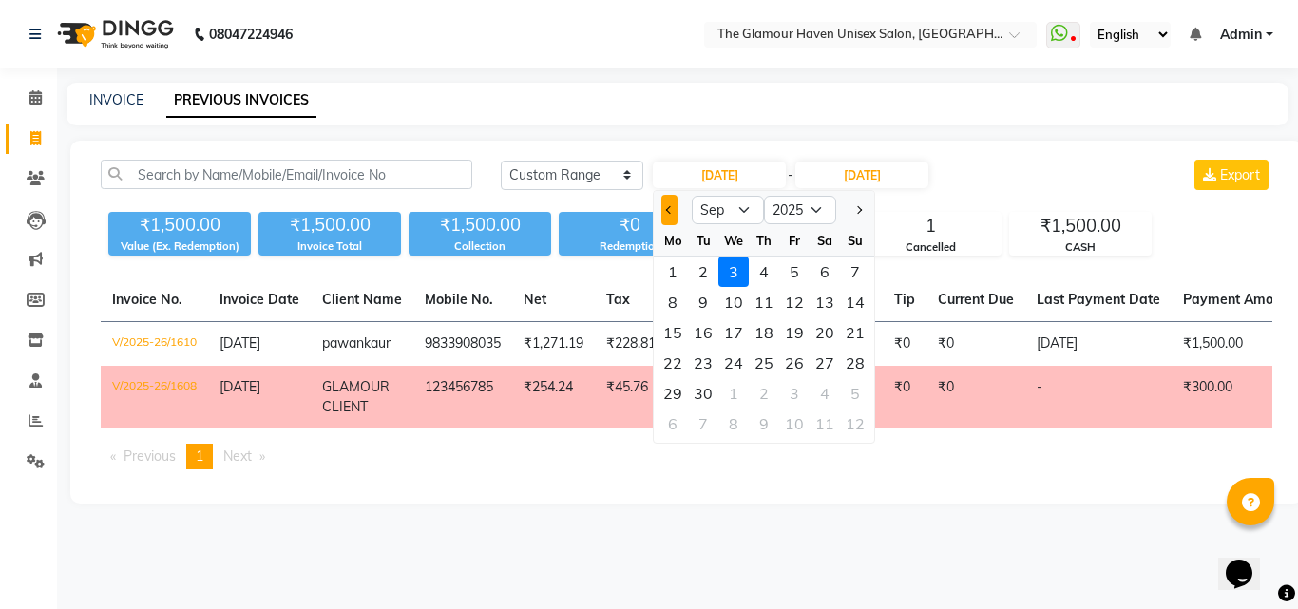
click at [677, 216] on button "Previous month" at bounding box center [670, 210] width 16 height 30
select select "8"
click at [786, 388] on div "29" at bounding box center [794, 393] width 30 height 30
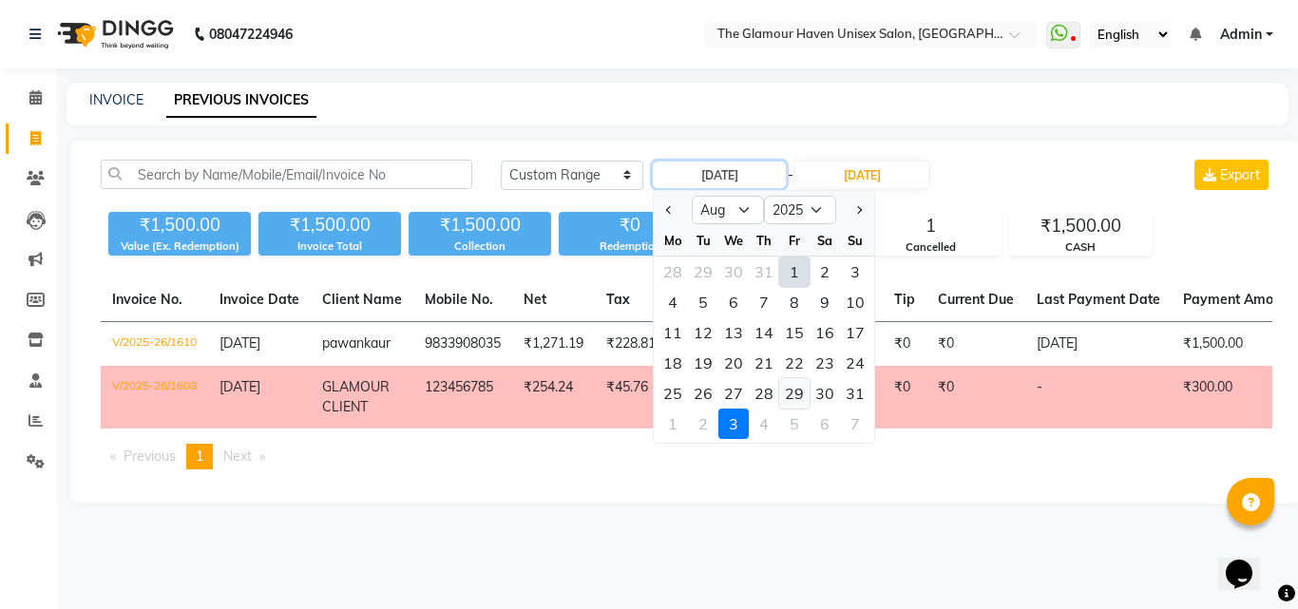
type input "[DATE]"
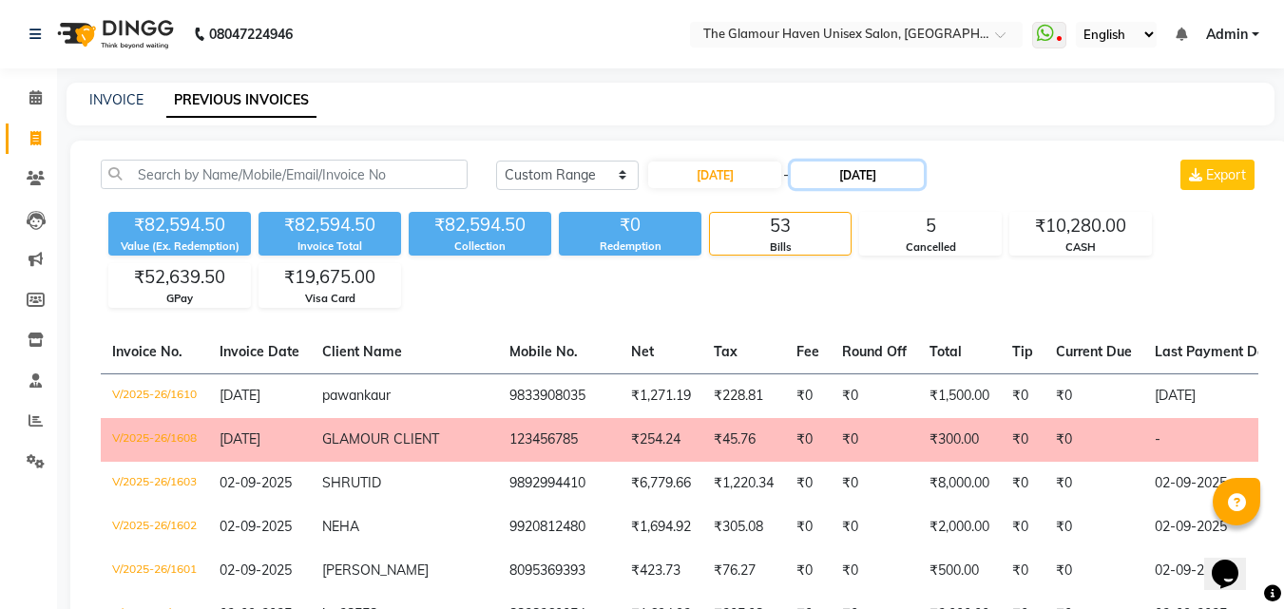
click at [849, 187] on input "[DATE]" at bounding box center [857, 175] width 133 height 27
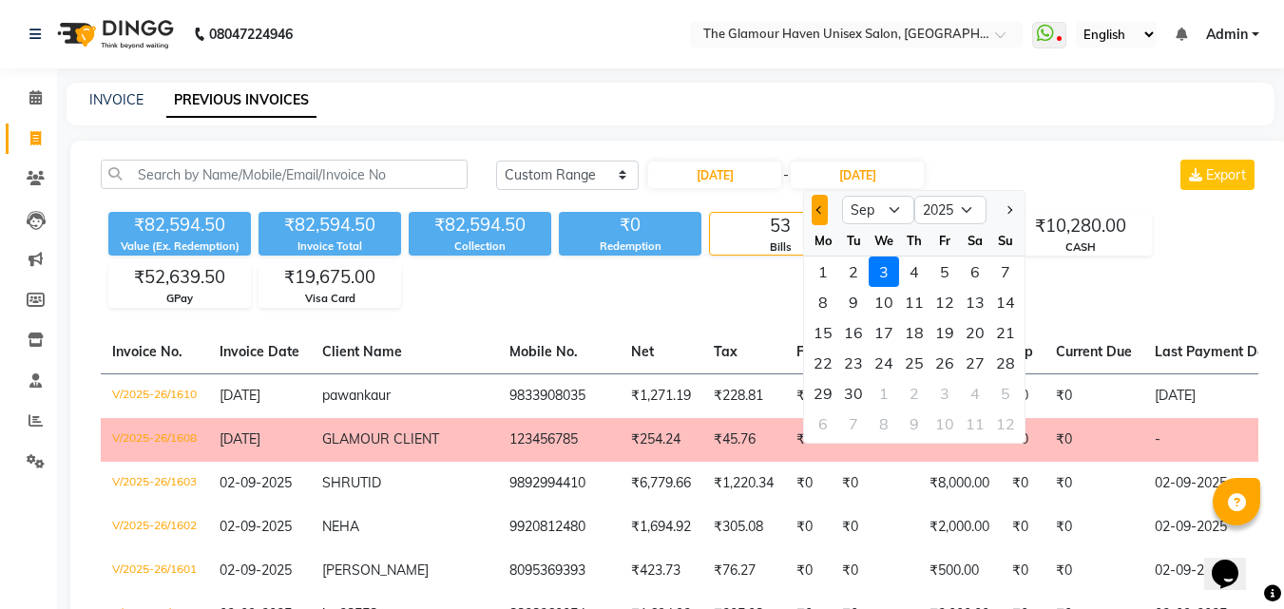
click at [824, 213] on button "Previous month" at bounding box center [820, 210] width 16 height 30
select select "8"
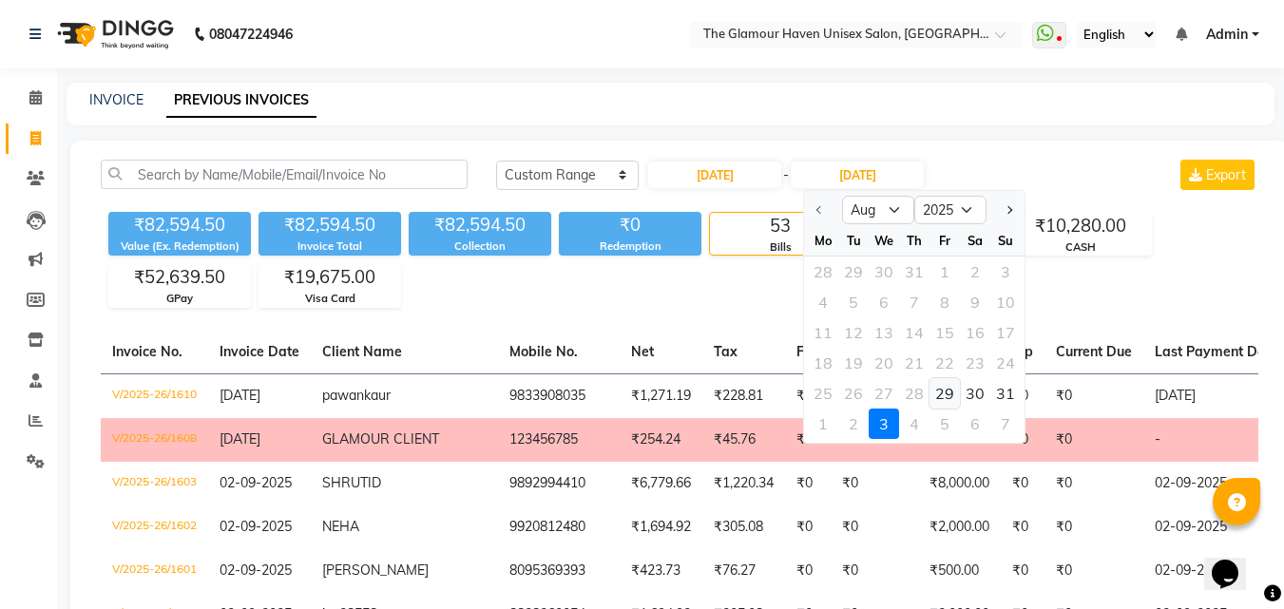
click at [957, 392] on div "29" at bounding box center [945, 393] width 30 height 30
type input "[DATE]"
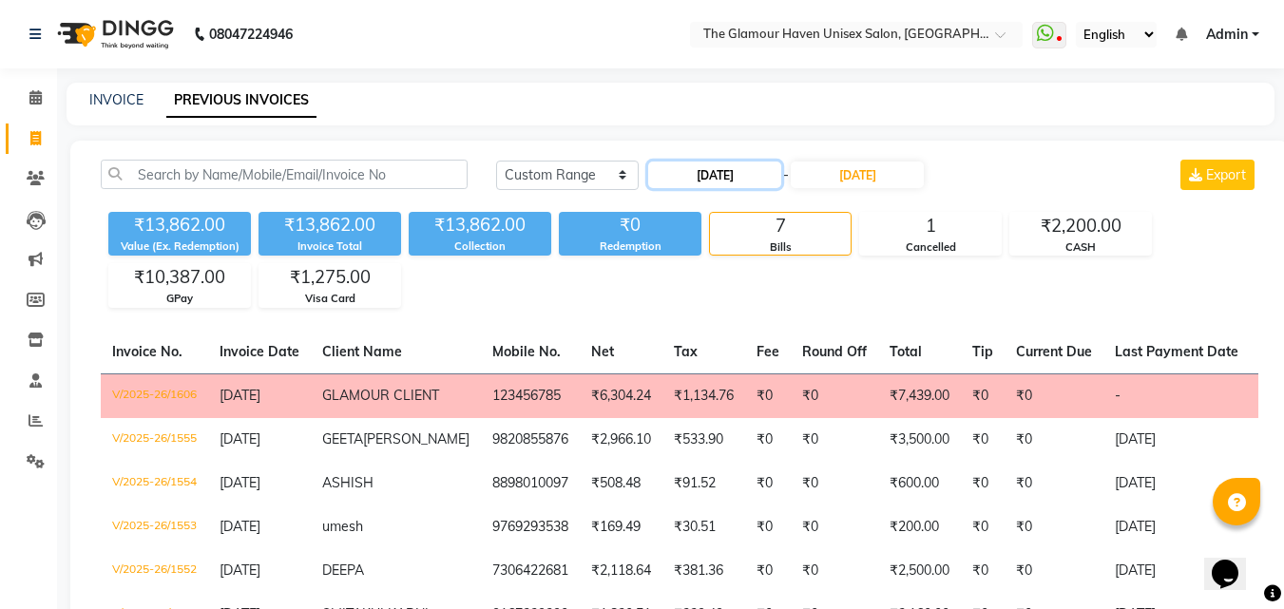
click at [703, 176] on input "[DATE]" at bounding box center [714, 175] width 133 height 27
select select "8"
select select "2025"
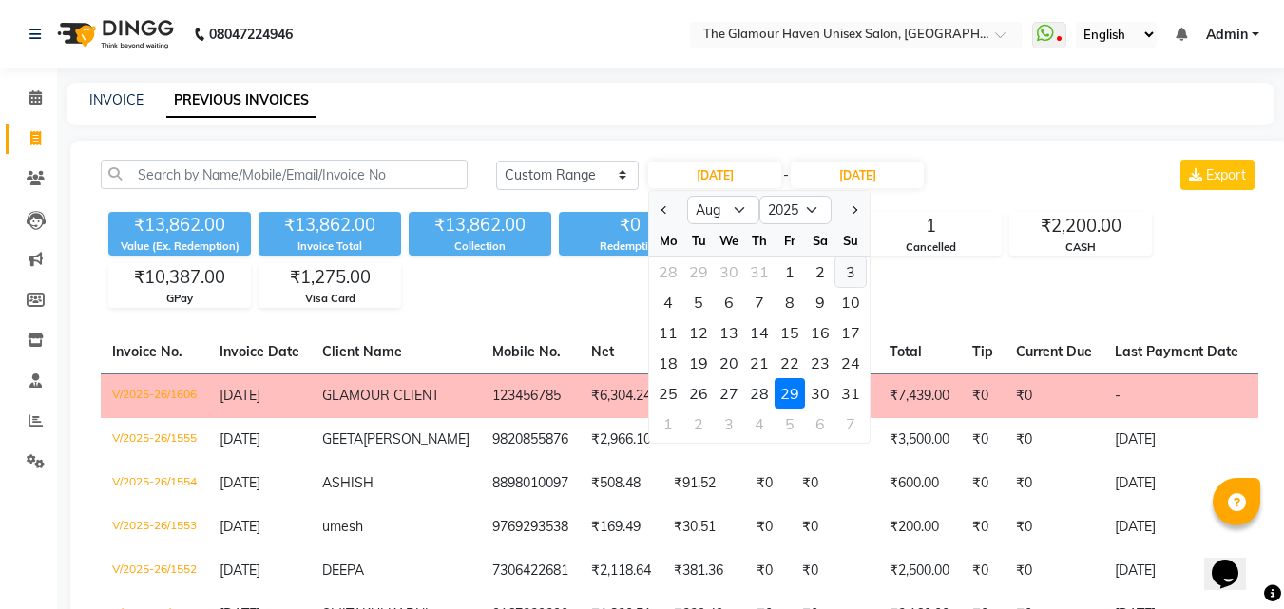
click at [840, 272] on div "3" at bounding box center [850, 272] width 30 height 30
type input "03-08-2025"
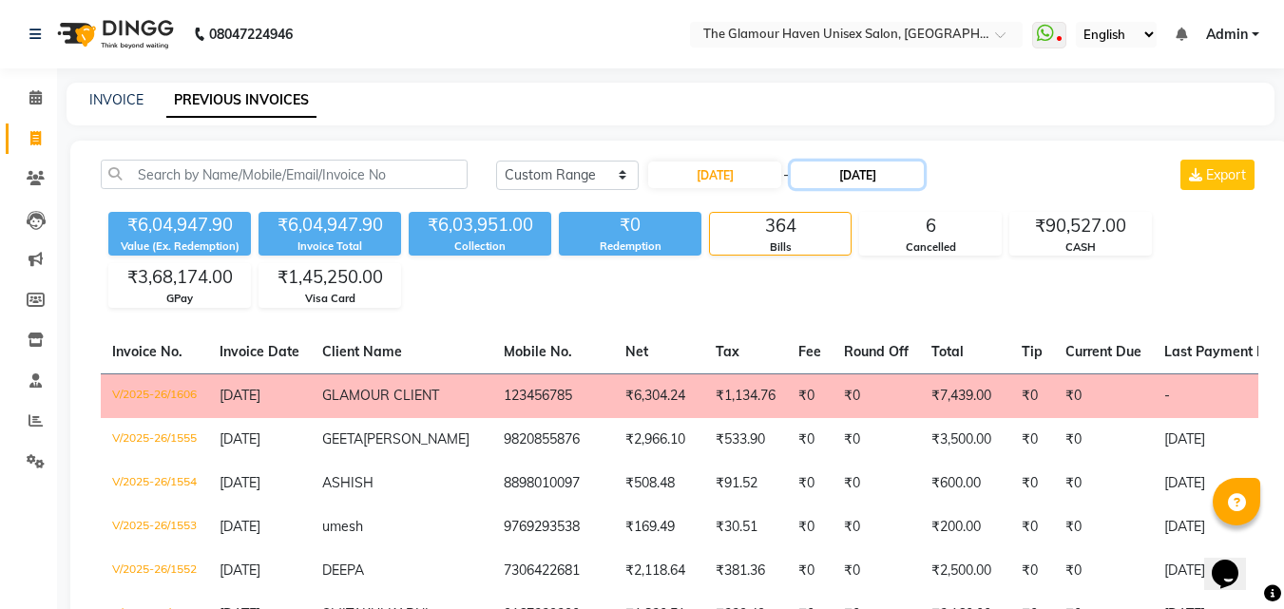
click at [852, 182] on input "[DATE]" at bounding box center [857, 175] width 133 height 27
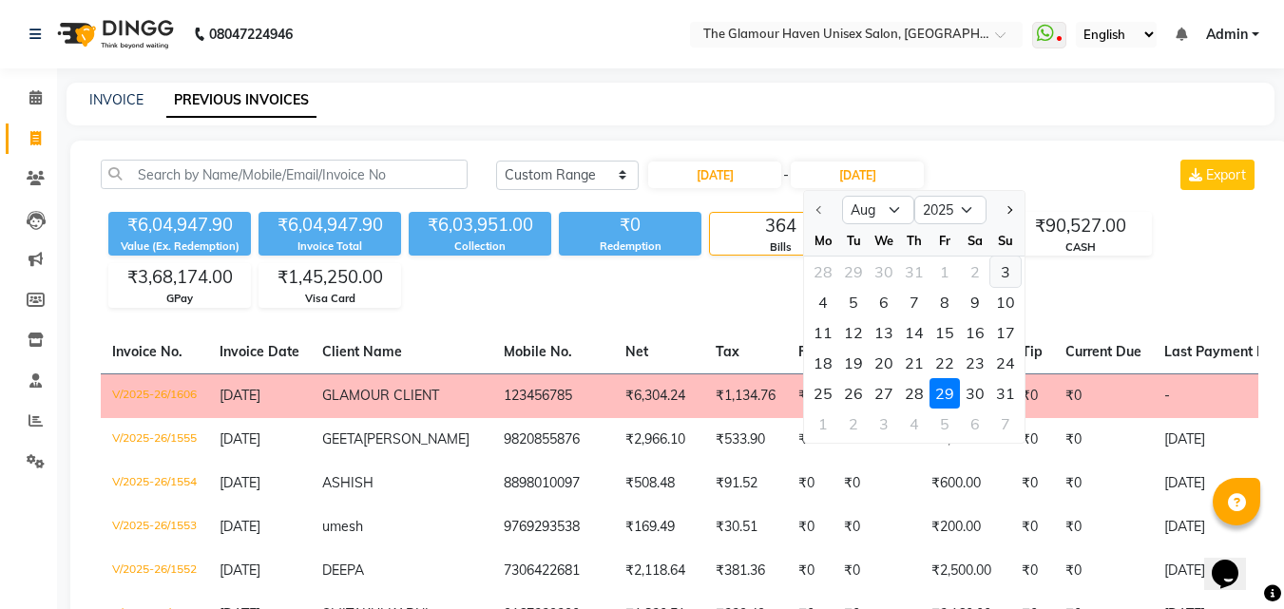
click at [1000, 272] on div "3" at bounding box center [1005, 272] width 30 height 30
type input "03-08-2025"
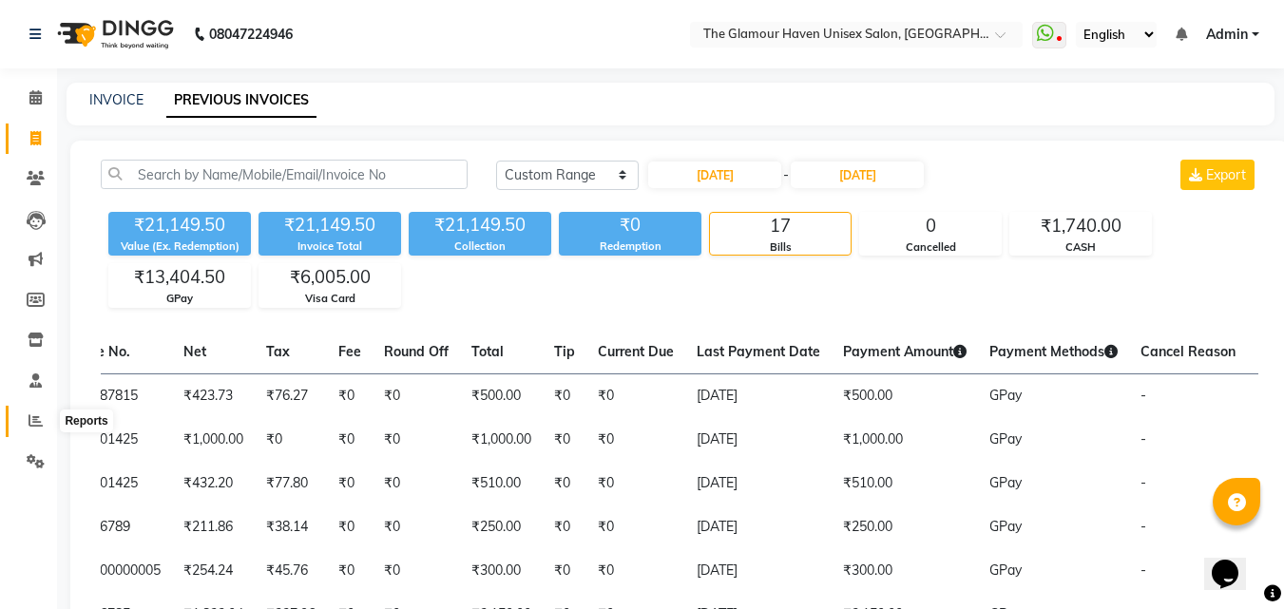
click at [41, 417] on icon at bounding box center [36, 420] width 14 height 14
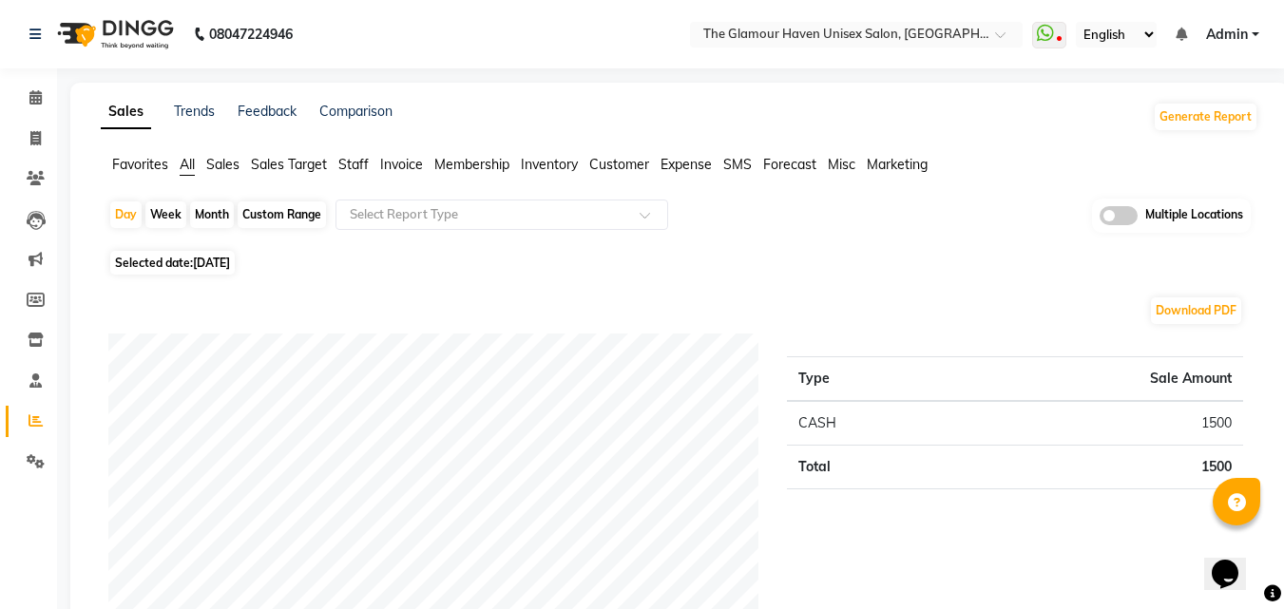
click at [408, 167] on span "Invoice" at bounding box center [401, 164] width 43 height 17
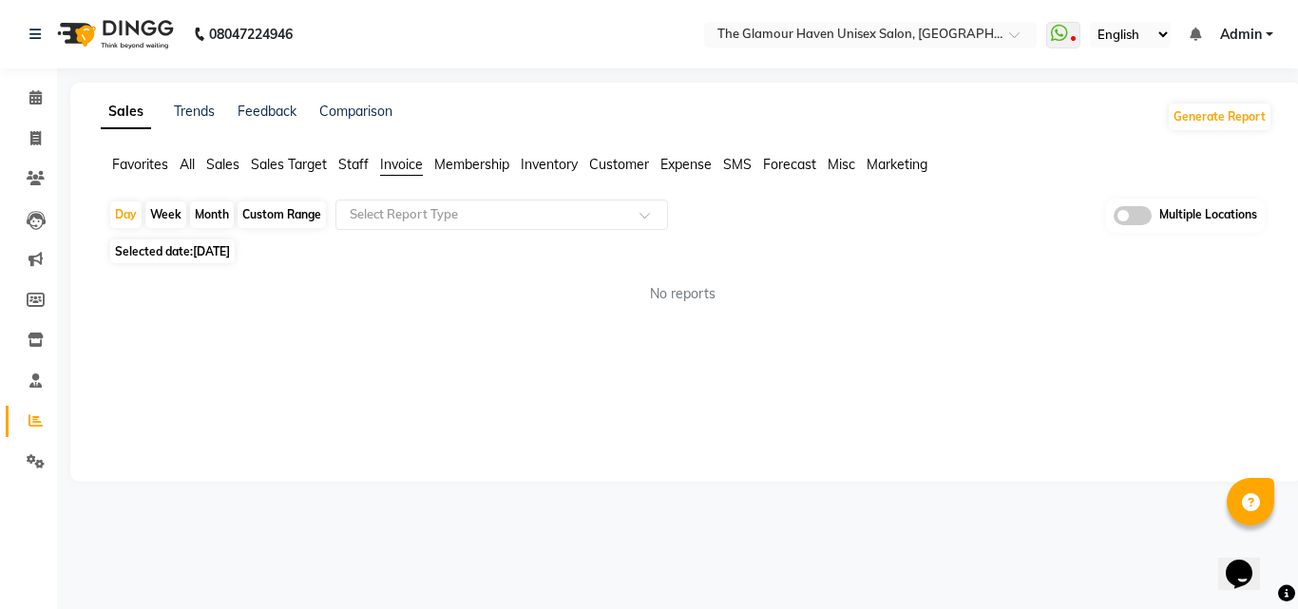
click at [212, 213] on div "Month" at bounding box center [212, 214] width 44 height 27
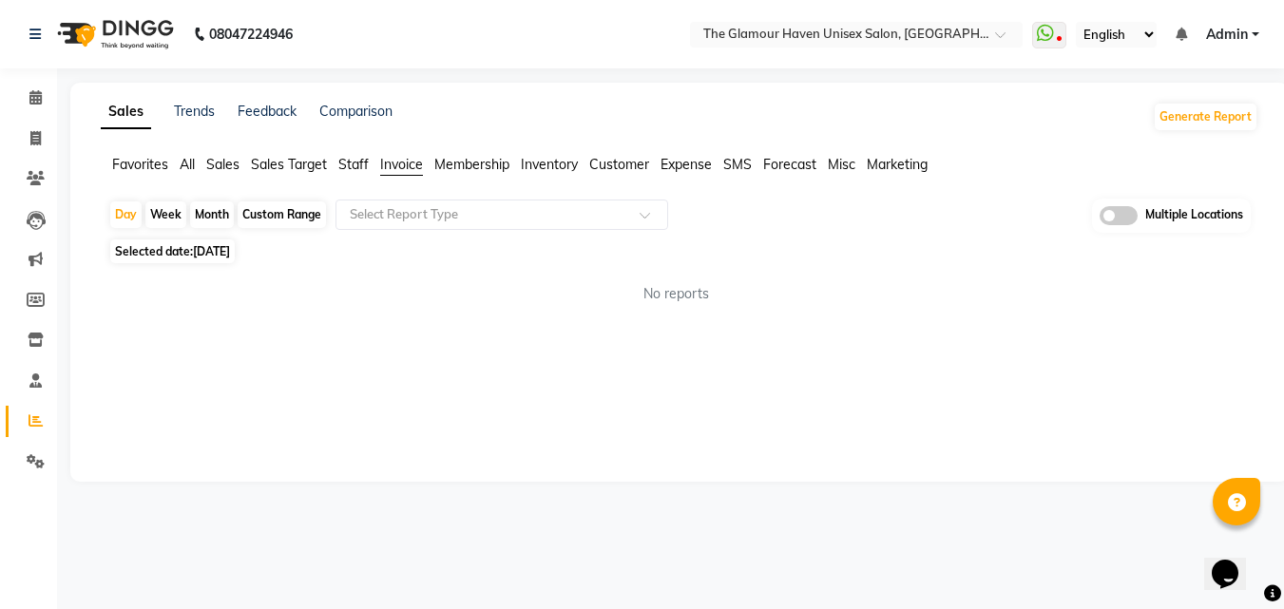
select select "9"
select select "2025"
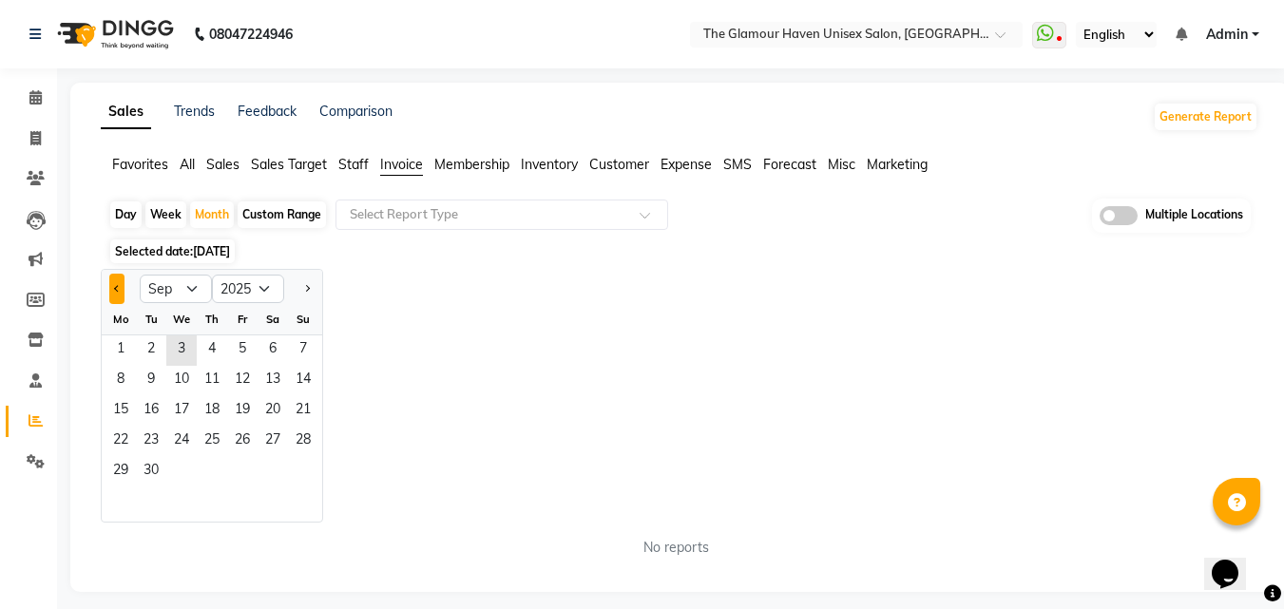
click at [111, 286] on button "Previous month" at bounding box center [116, 289] width 15 height 30
select select "8"
click at [241, 348] on span "1" at bounding box center [242, 351] width 30 height 30
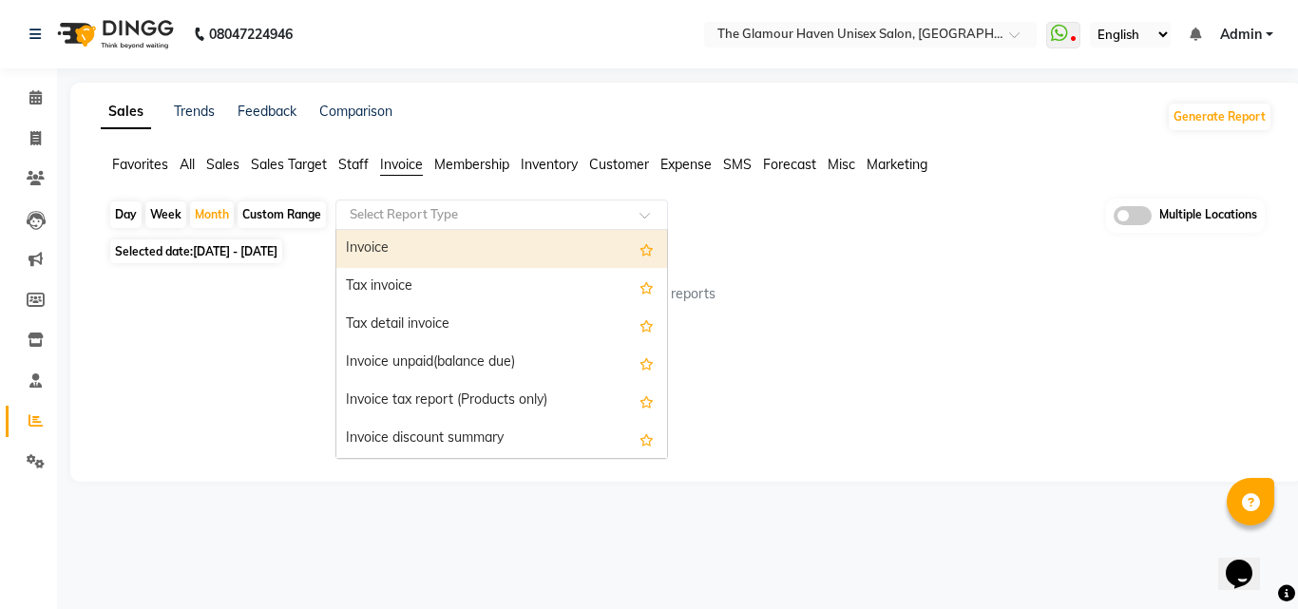
click at [637, 215] on div at bounding box center [501, 214] width 331 height 19
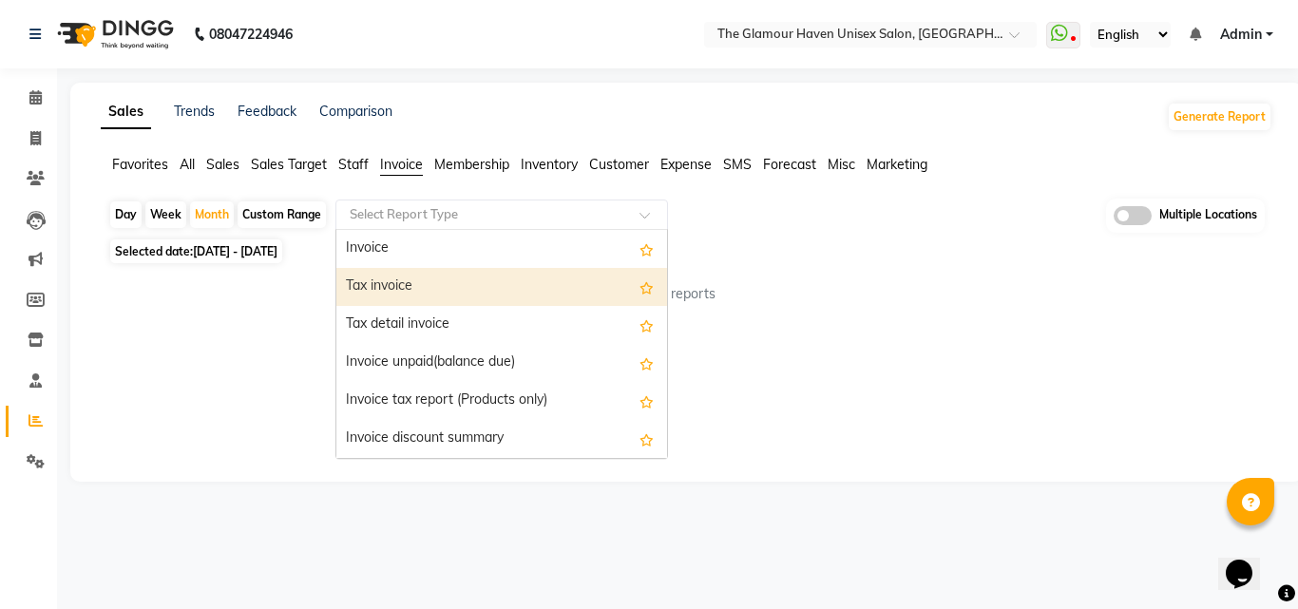
click at [399, 285] on div "Tax invoice" at bounding box center [501, 287] width 331 height 38
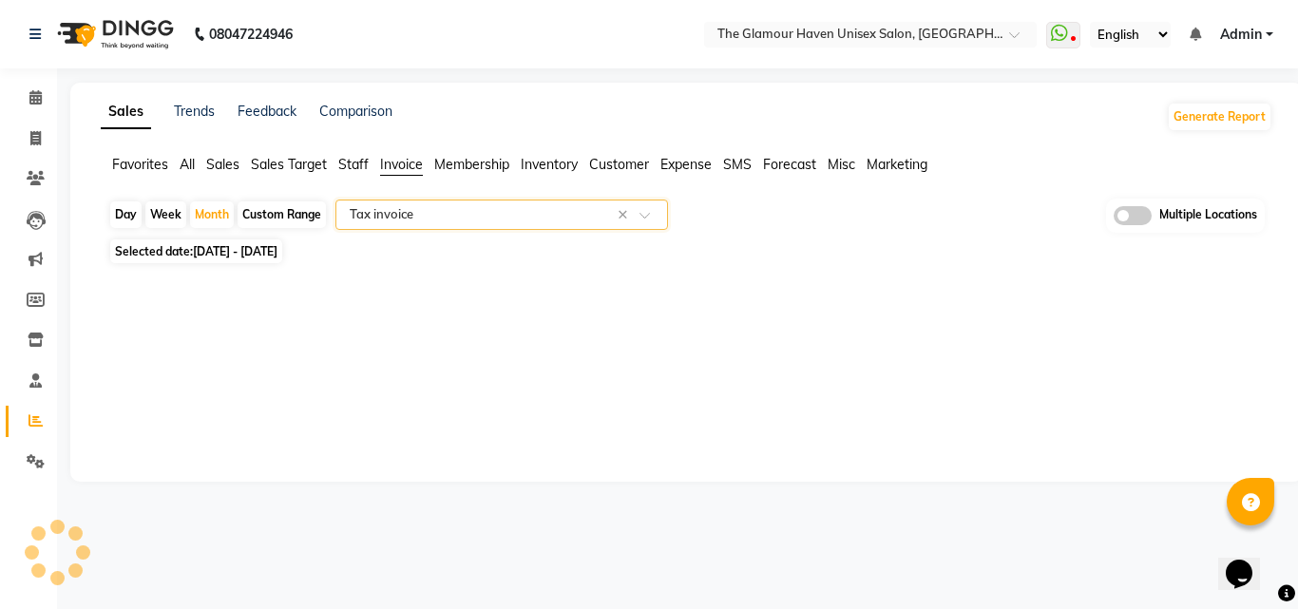
select select "full_report"
select select "csv"
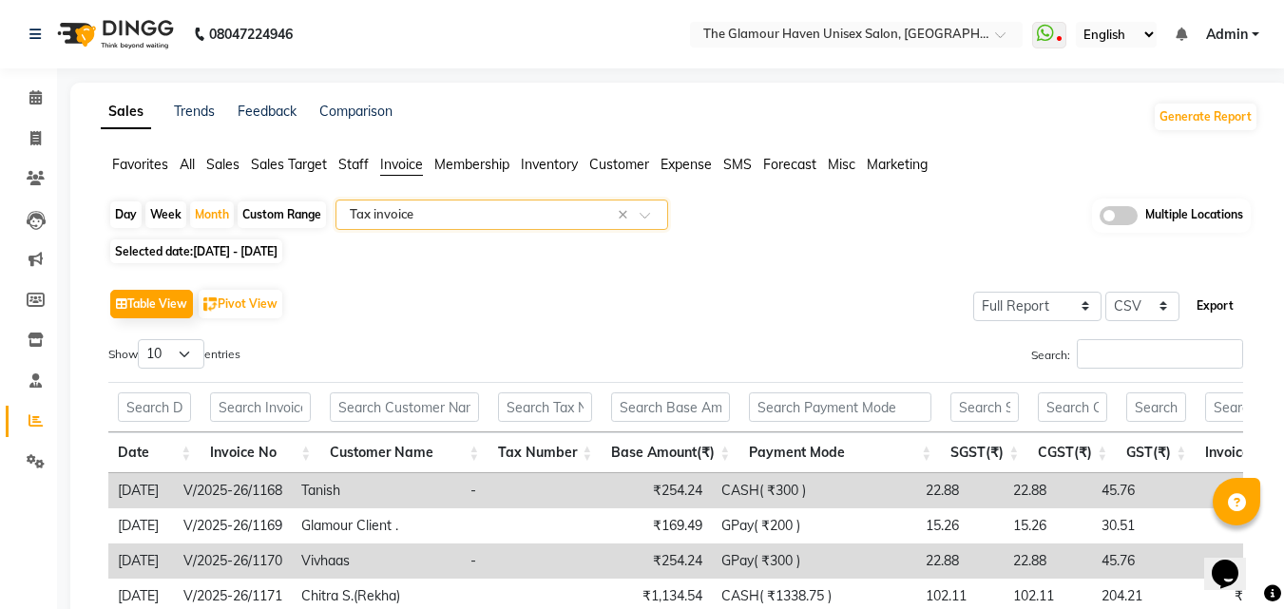
click at [1222, 299] on button "Export" at bounding box center [1215, 306] width 52 height 32
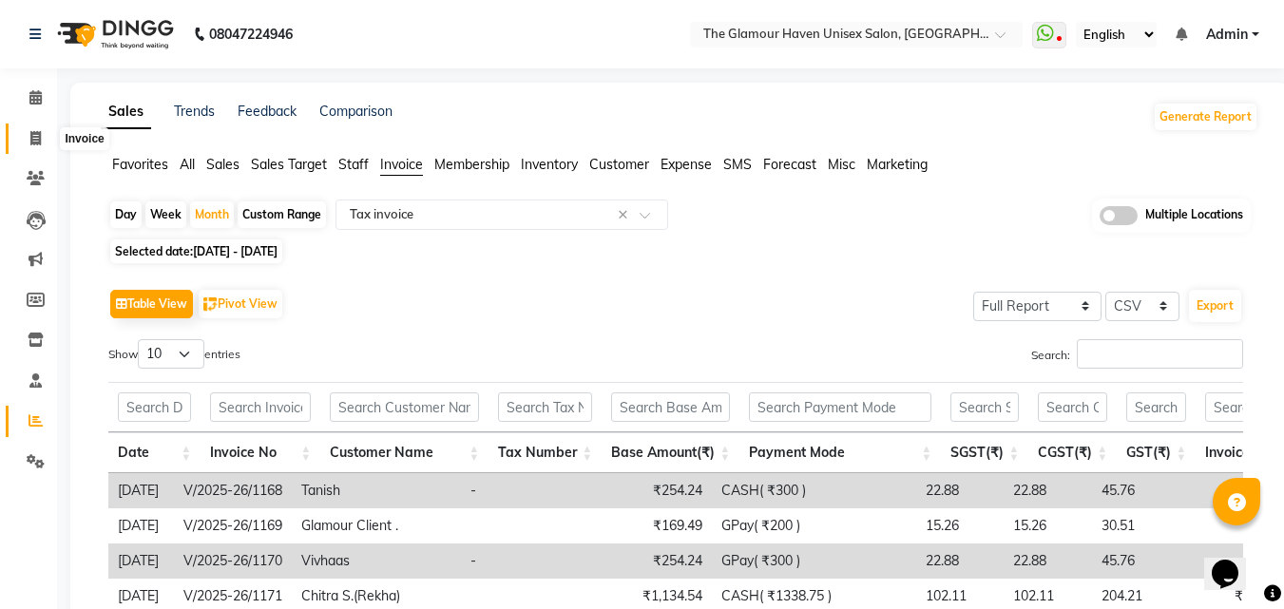
click at [38, 143] on icon at bounding box center [35, 138] width 10 height 14
select select "7124"
select select "service"
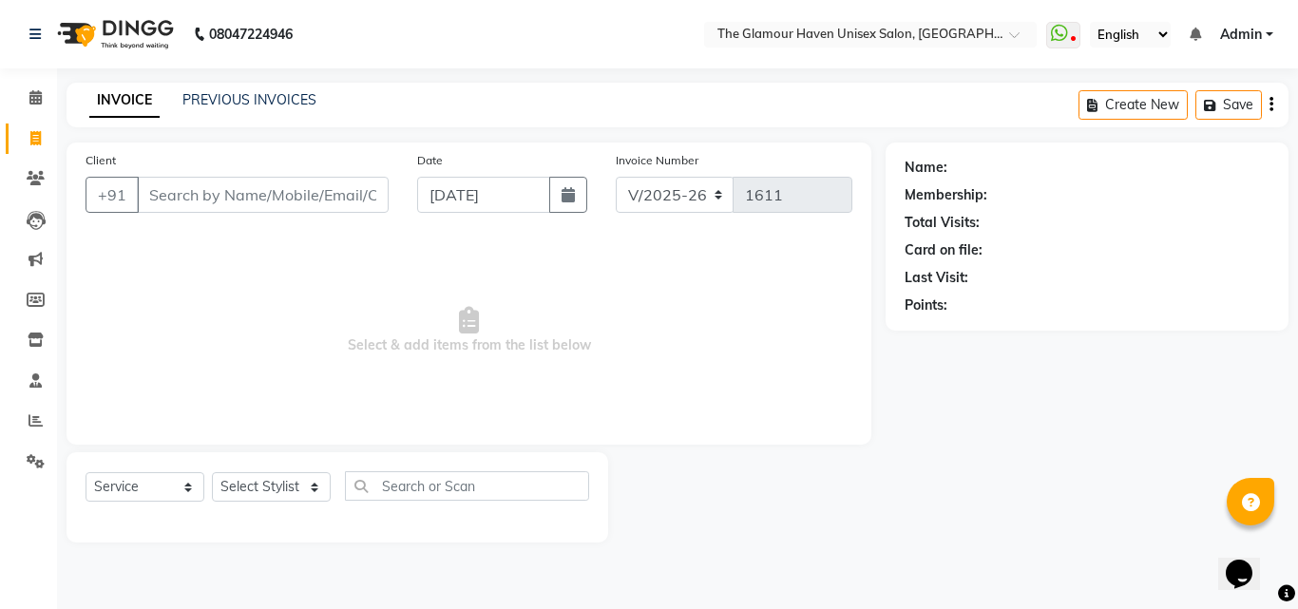
click at [235, 83] on div "INVOICE PREVIOUS INVOICES Create New Save" at bounding box center [678, 105] width 1222 height 45
click at [235, 86] on div "INVOICE PREVIOUS INVOICES Create New Save" at bounding box center [678, 105] width 1222 height 45
click at [236, 91] on link "PREVIOUS INVOICES" at bounding box center [249, 99] width 134 height 17
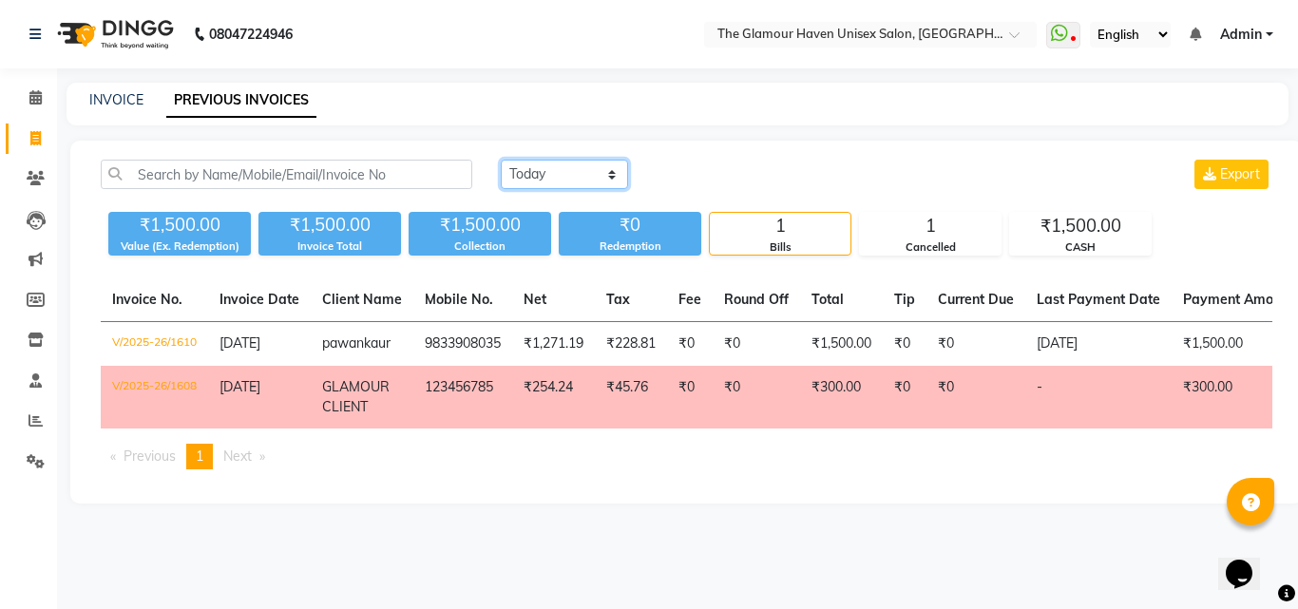
click at [613, 185] on select "Today Yesterday Custom Range" at bounding box center [564, 174] width 127 height 29
select select "range"
click at [501, 160] on select "Today Yesterday Custom Range" at bounding box center [564, 174] width 127 height 29
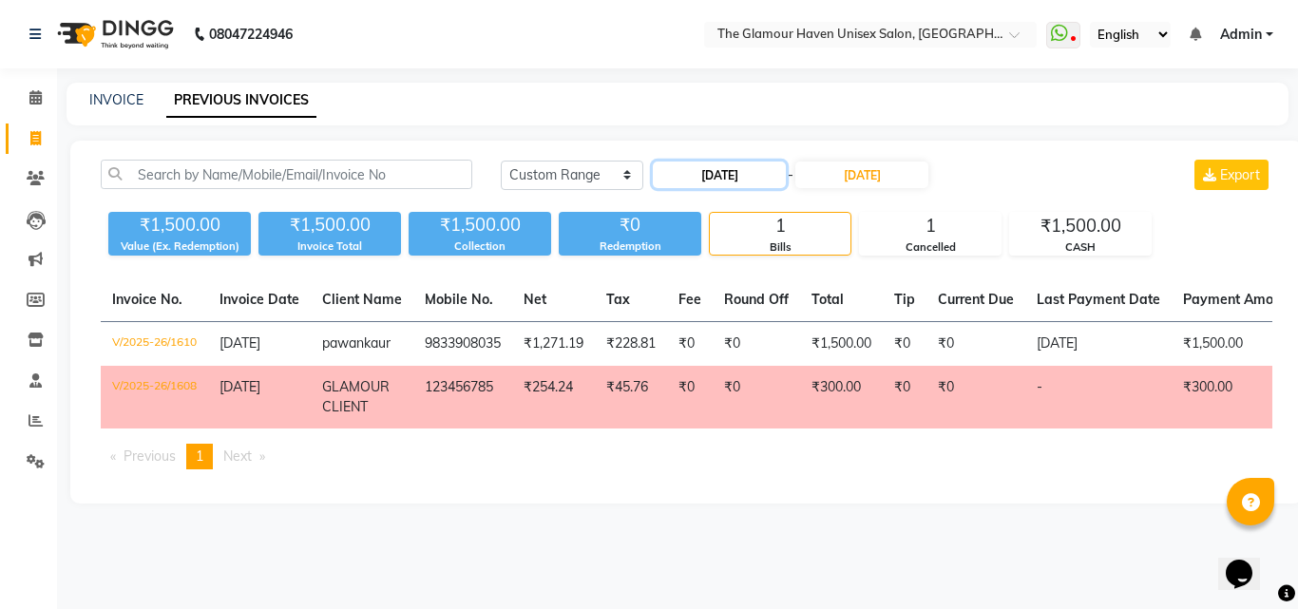
click at [705, 180] on input "[DATE]" at bounding box center [719, 175] width 133 height 27
select select "9"
select select "2025"
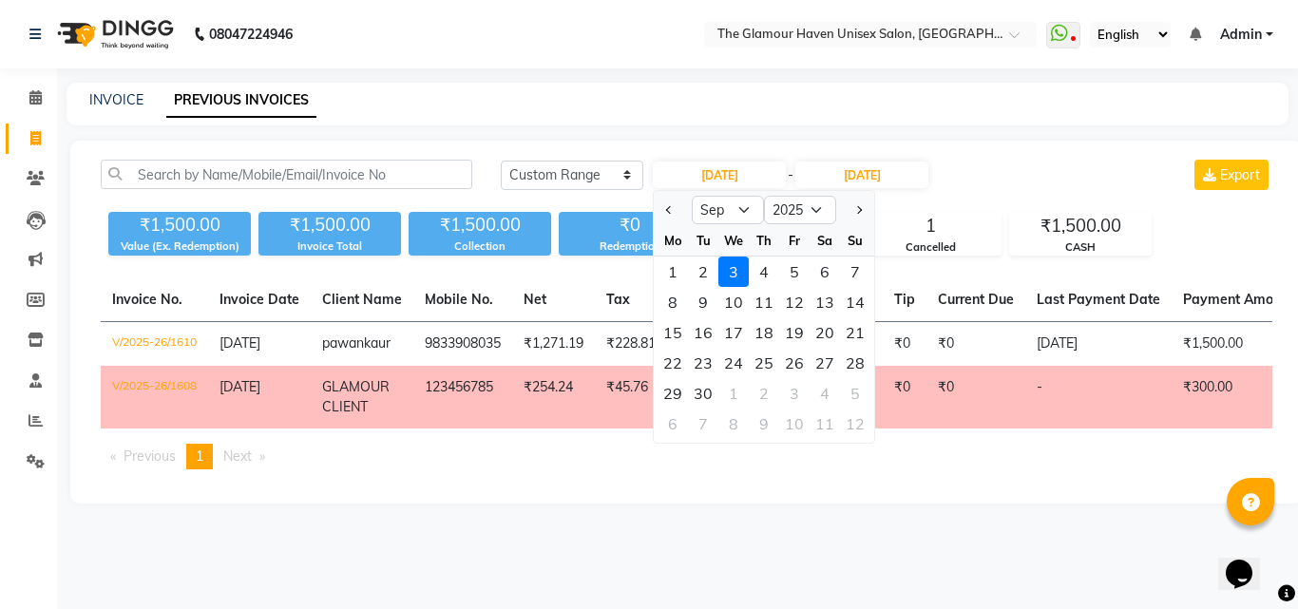
click at [655, 208] on div at bounding box center [673, 210] width 38 height 30
click at [666, 209] on span "Previous month" at bounding box center [670, 210] width 8 height 8
select select "8"
click at [859, 271] on div "3" at bounding box center [855, 272] width 30 height 30
type input "03-08-2025"
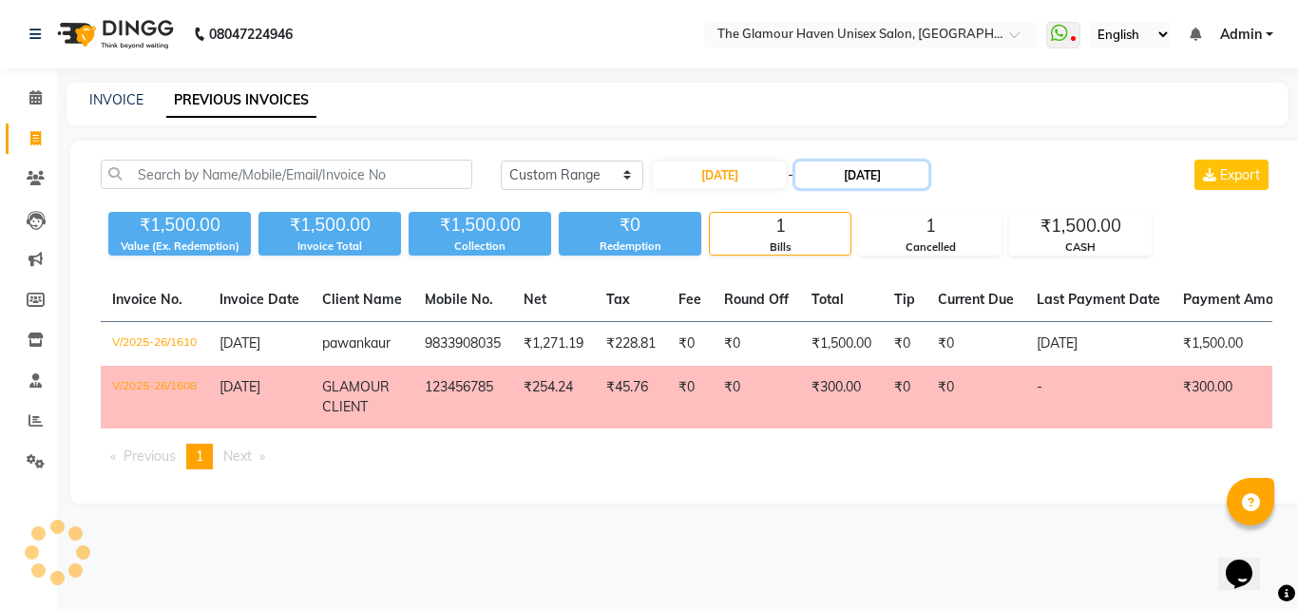
click at [862, 183] on input "[DATE]" at bounding box center [862, 175] width 133 height 27
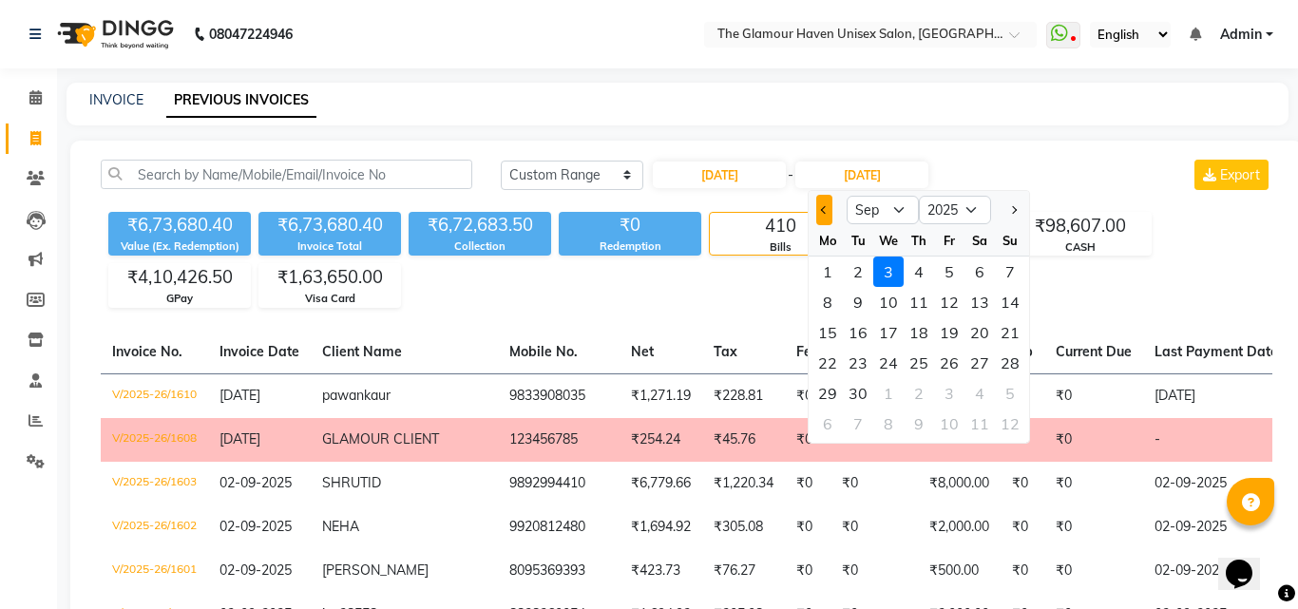
click at [821, 212] on span "Previous month" at bounding box center [825, 210] width 8 height 8
select select "8"
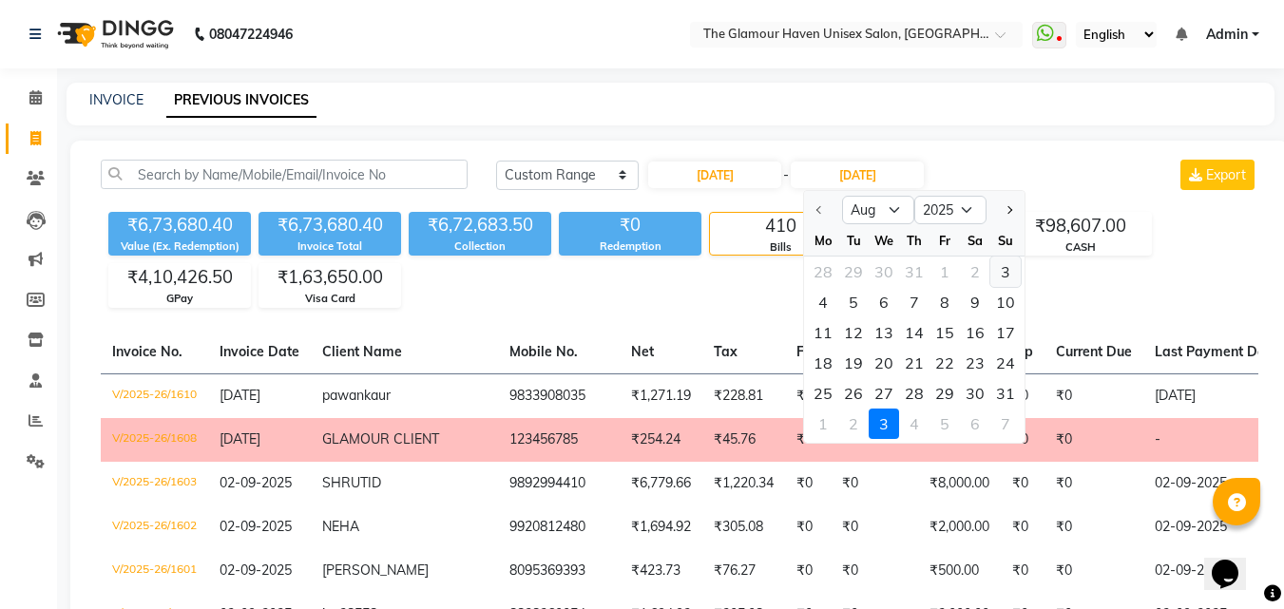
click at [1006, 266] on div "3" at bounding box center [1005, 272] width 30 height 30
type input "03-08-2025"
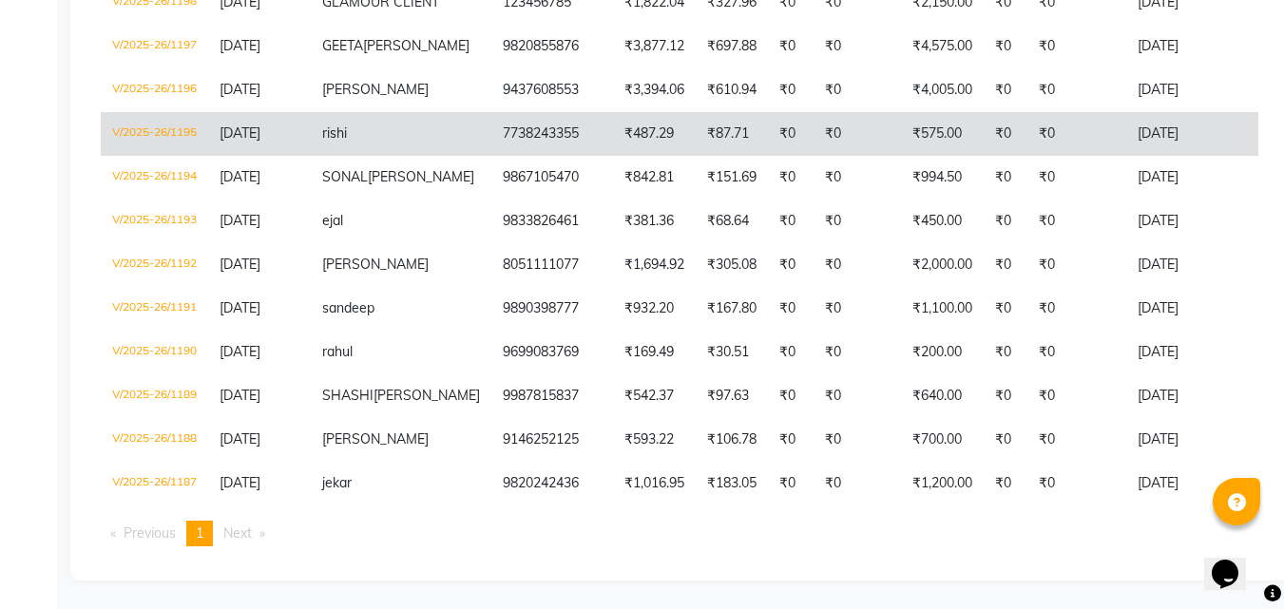
scroll to position [759, 0]
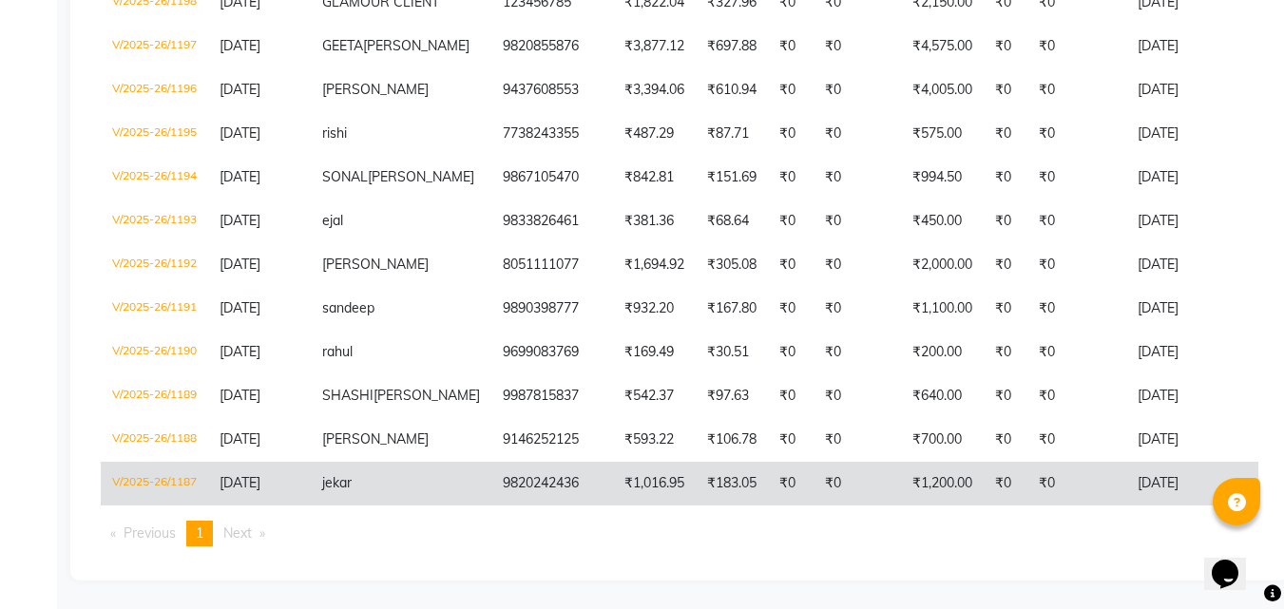
click at [1027, 489] on td "₹0" at bounding box center [1076, 484] width 99 height 44
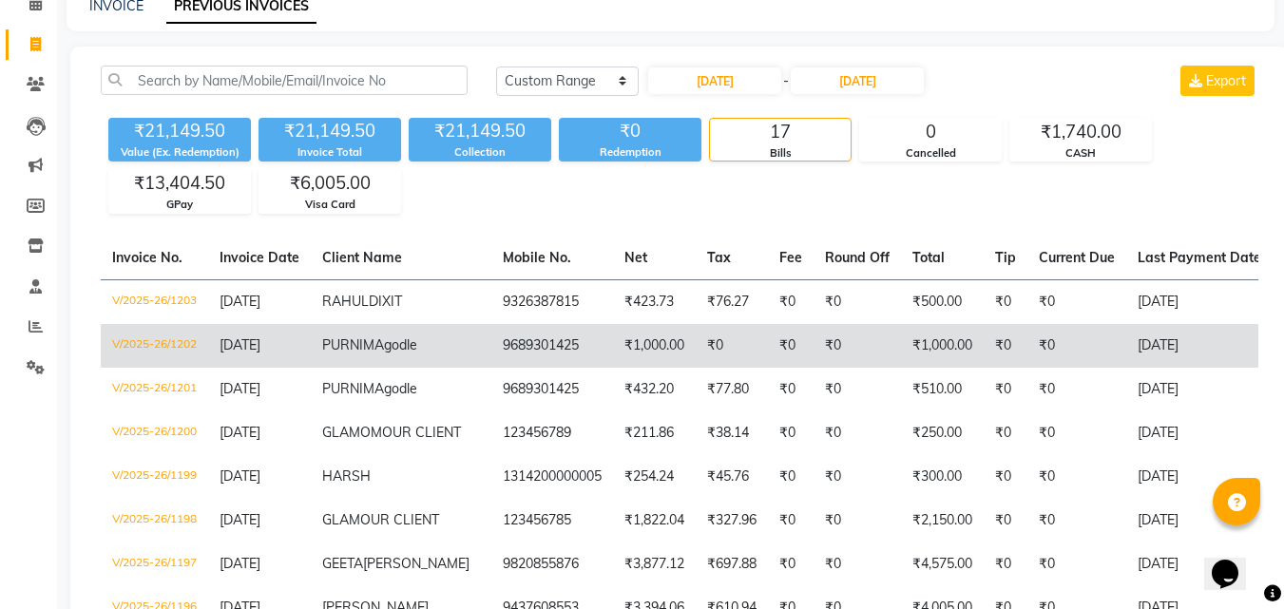
scroll to position [95, 0]
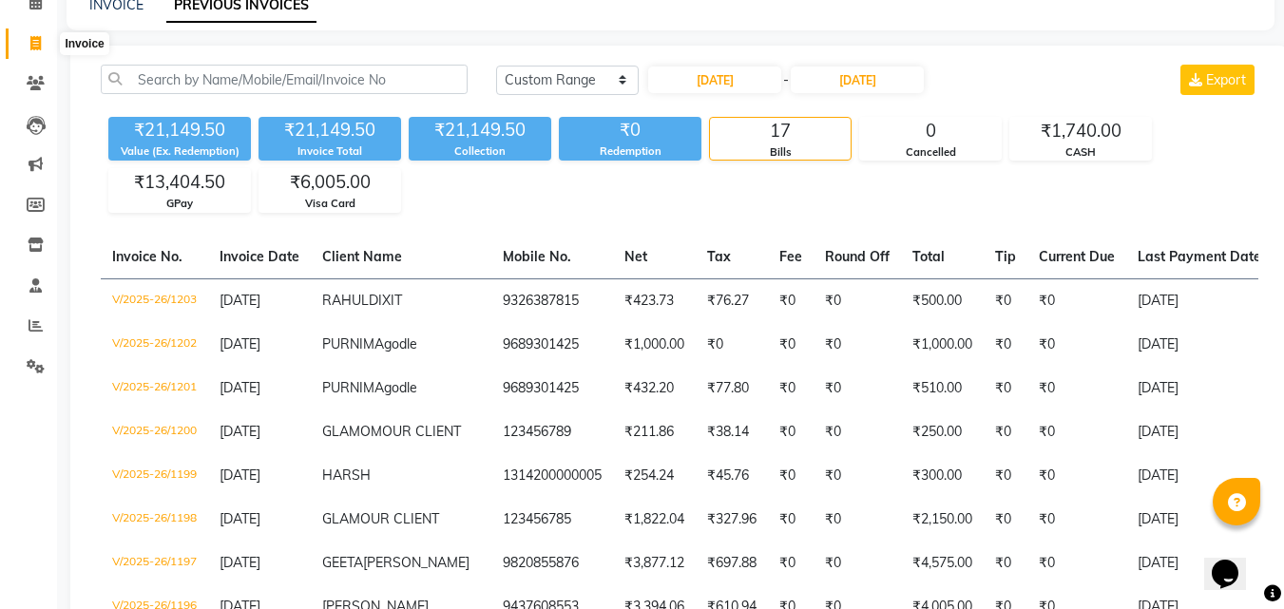
click at [30, 45] on icon at bounding box center [35, 43] width 10 height 14
select select "7124"
select select "service"
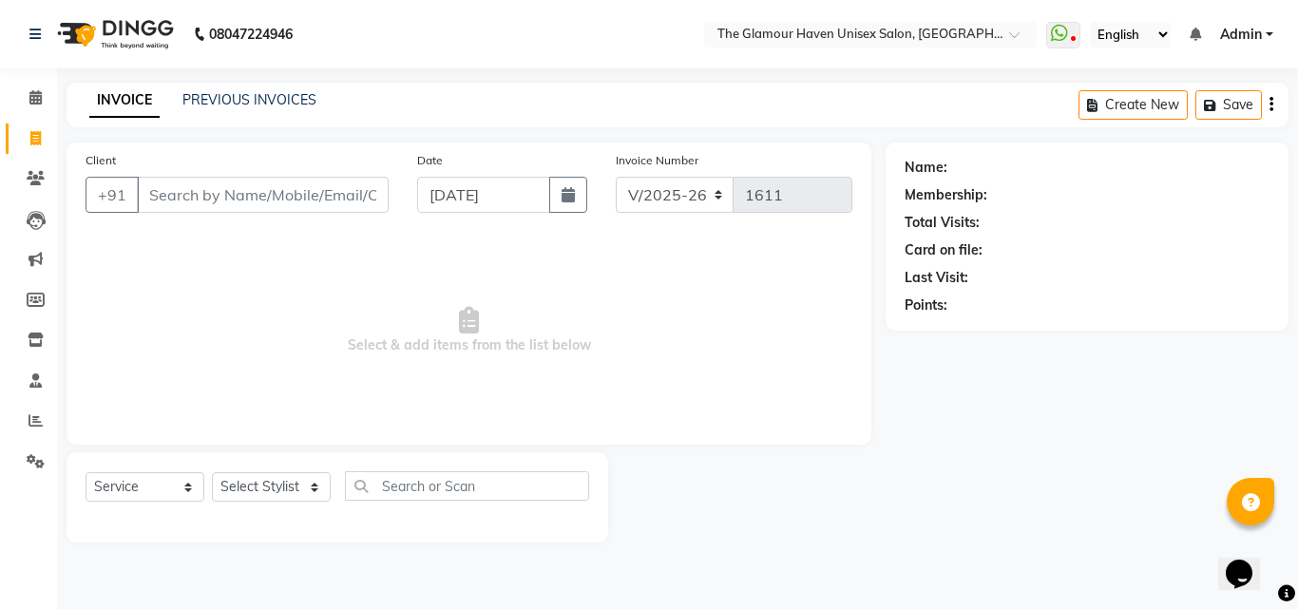
click at [26, 125] on link "Invoice" at bounding box center [29, 139] width 46 height 31
select select "7124"
select select "service"
click at [30, 84] on link "Calendar" at bounding box center [29, 98] width 46 height 31
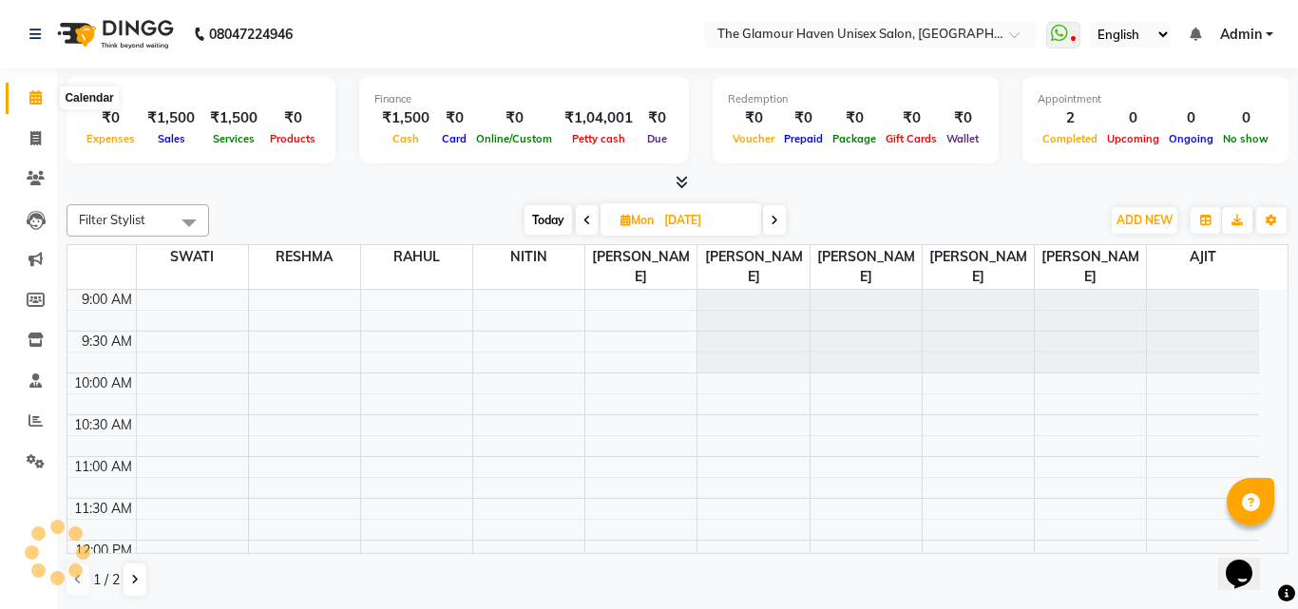
click at [37, 100] on icon at bounding box center [35, 97] width 12 height 14
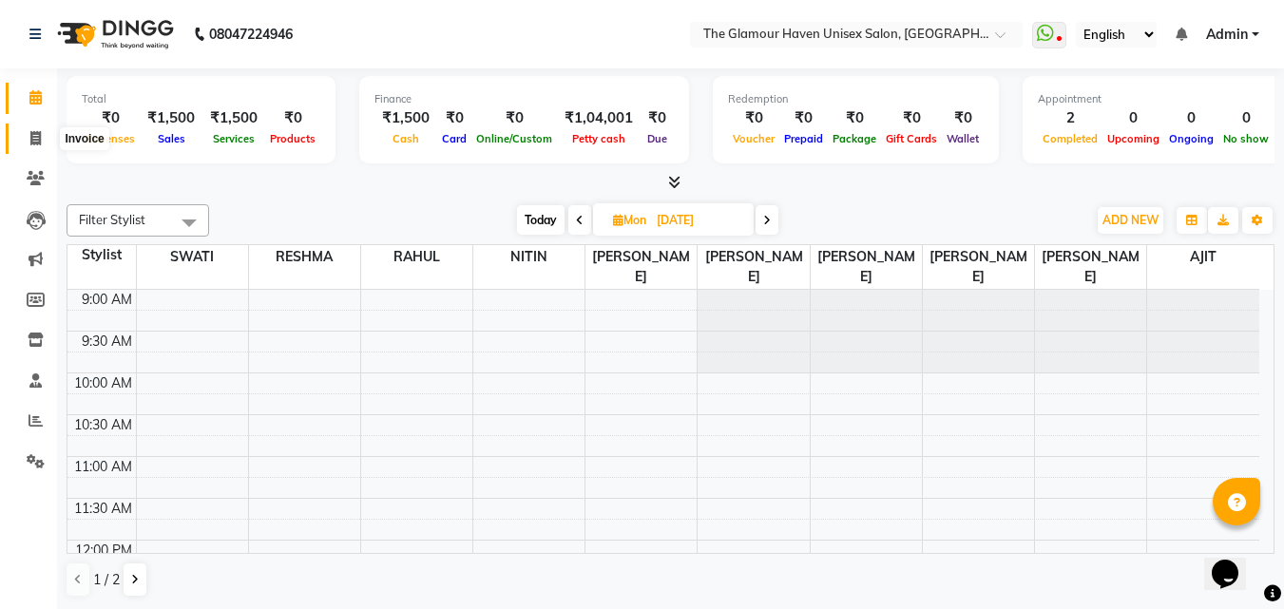
click at [38, 143] on icon at bounding box center [35, 138] width 10 height 14
select select "7124"
select select "service"
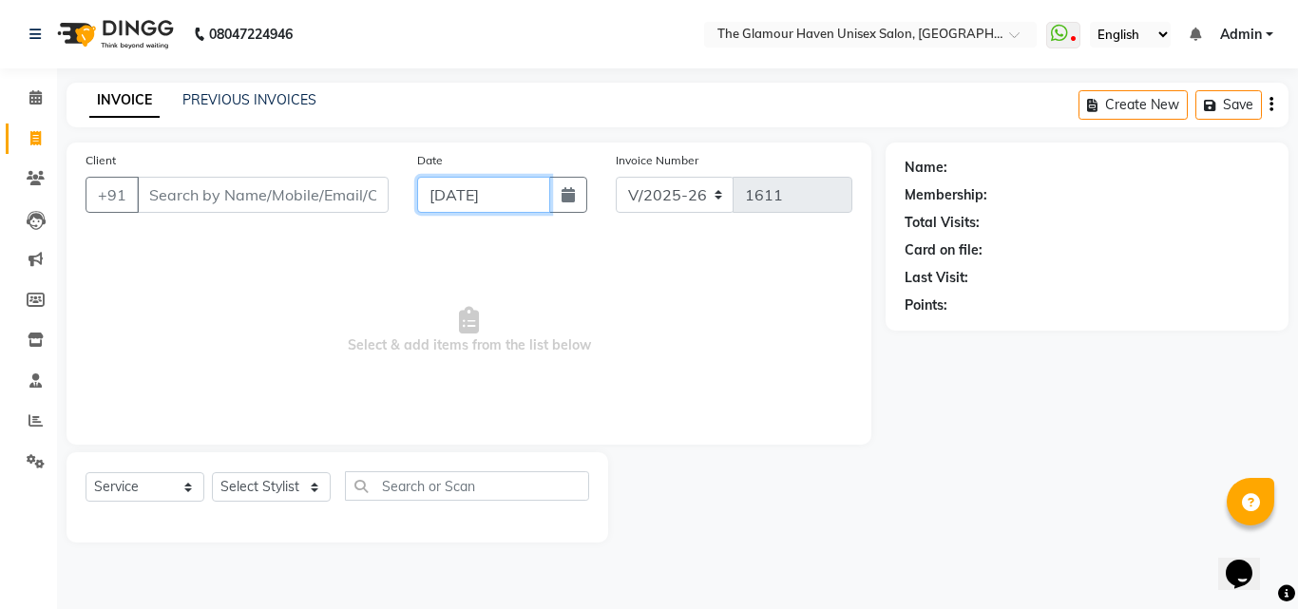
click at [455, 206] on input "[DATE]" at bounding box center [483, 195] width 133 height 36
select select "9"
select select "2025"
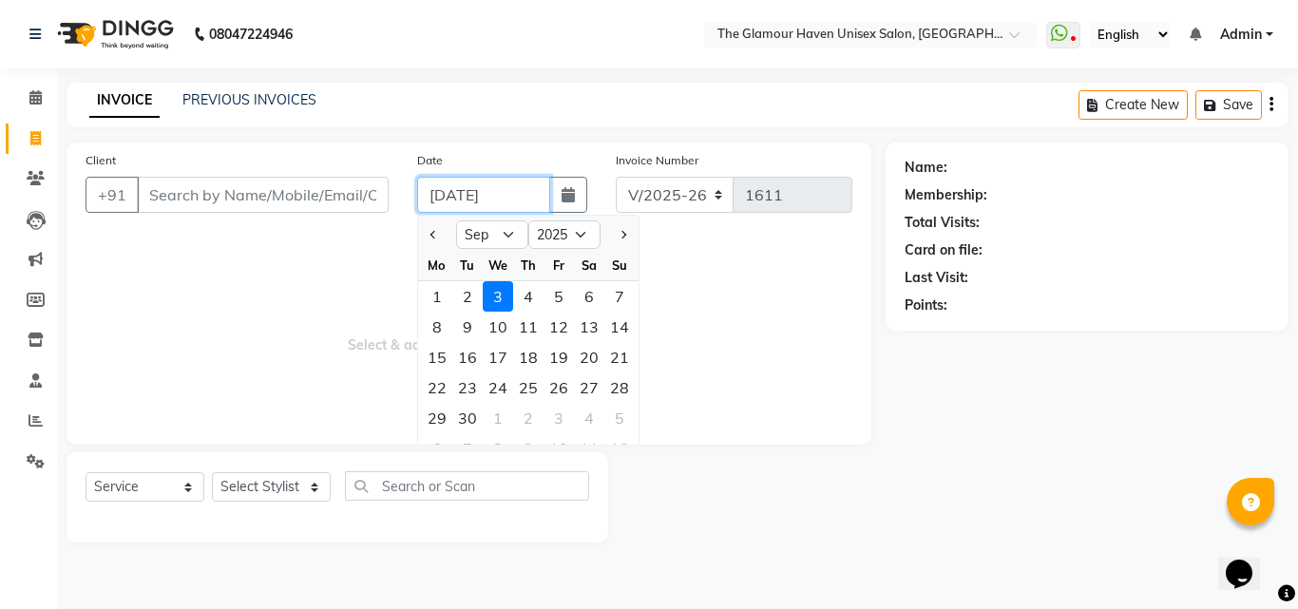
click at [449, 205] on input "[DATE]" at bounding box center [483, 195] width 133 height 36
click at [560, 202] on button "button" at bounding box center [568, 195] width 38 height 36
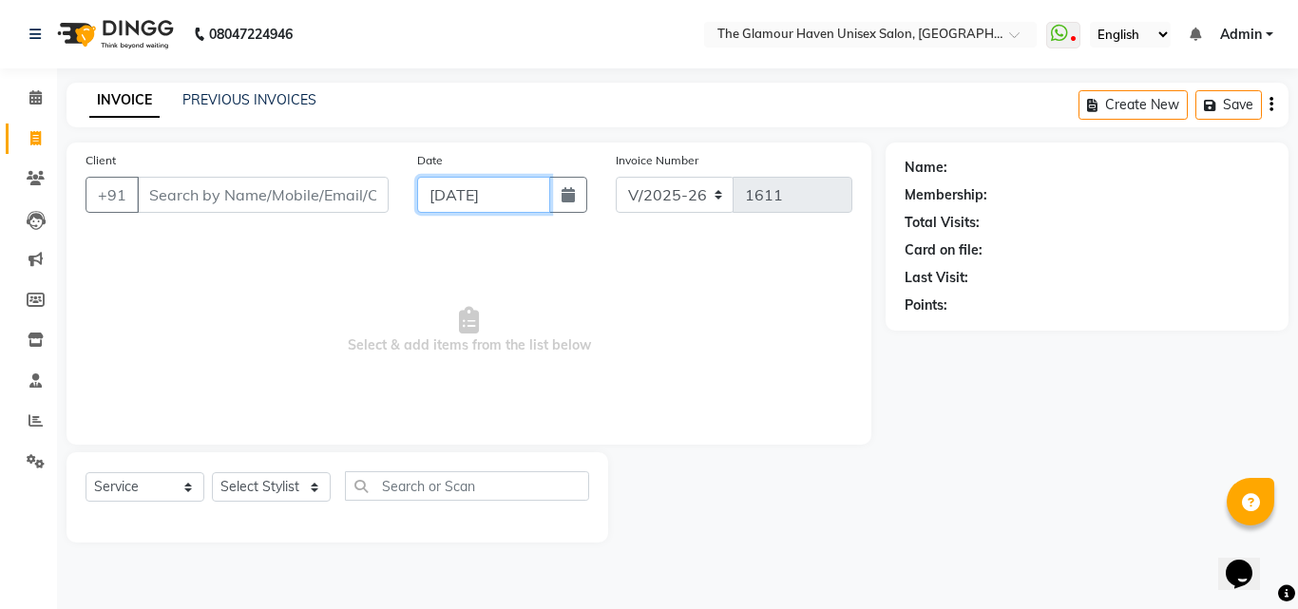
click at [548, 191] on input "[DATE]" at bounding box center [483, 195] width 133 height 36
select select "9"
select select "2025"
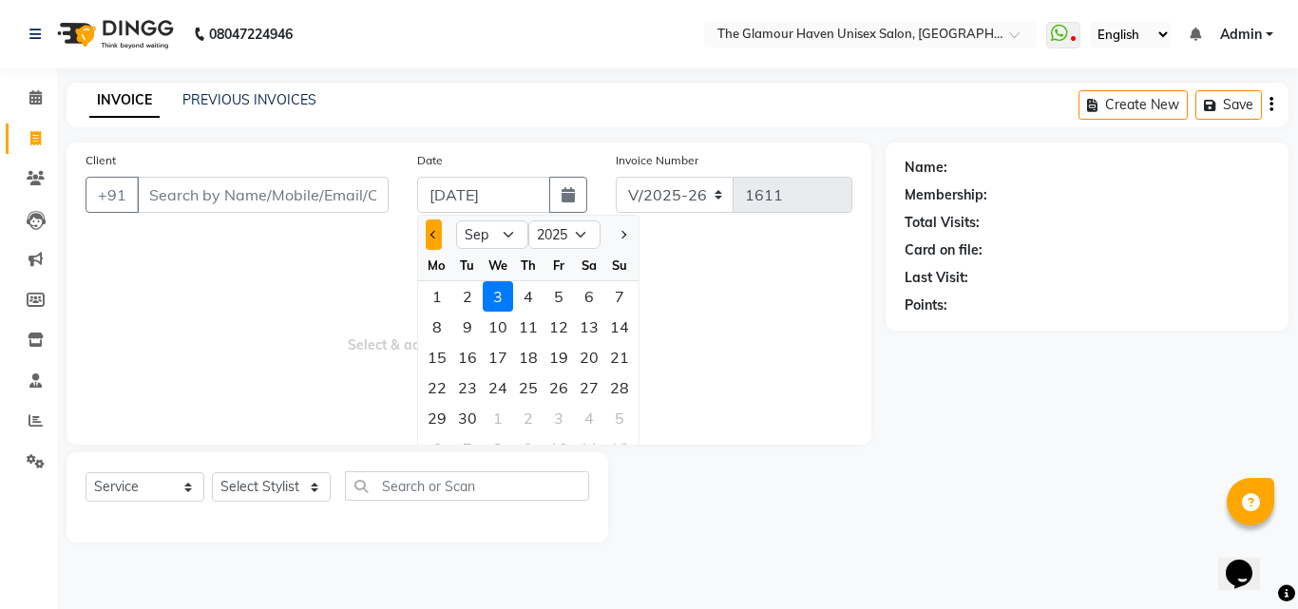
click at [429, 234] on div at bounding box center [437, 235] width 38 height 30
click at [434, 239] on span "Previous month" at bounding box center [435, 235] width 8 height 8
select select "8"
click at [623, 296] on div "3" at bounding box center [619, 296] width 30 height 30
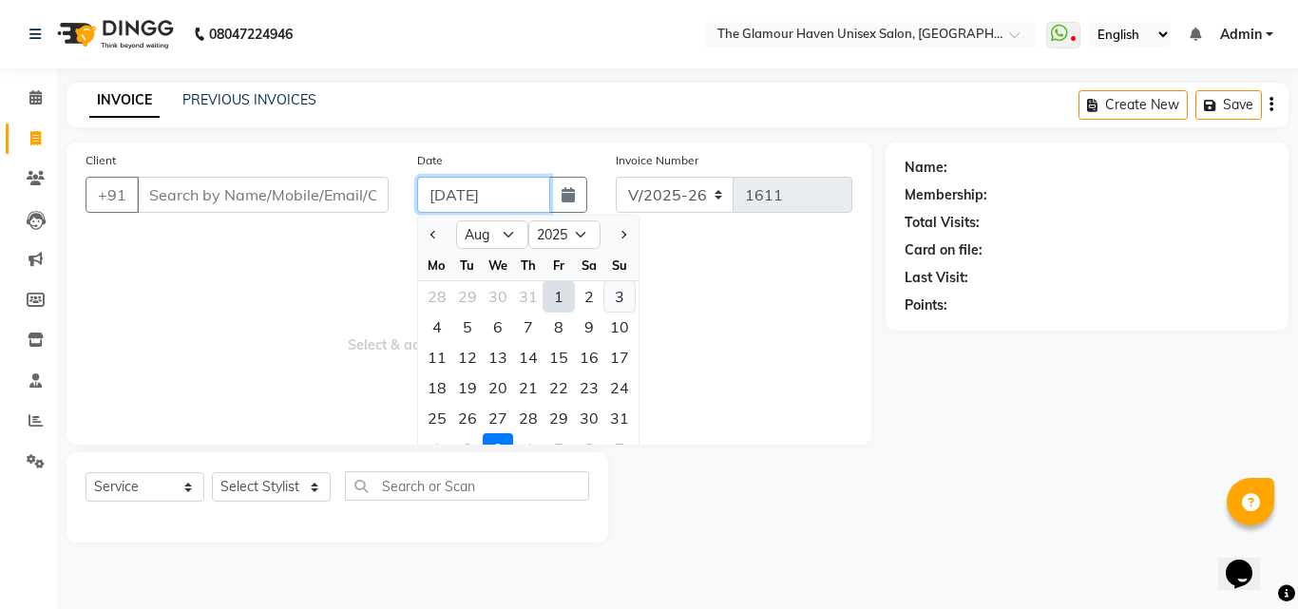
type input "03-08-2025"
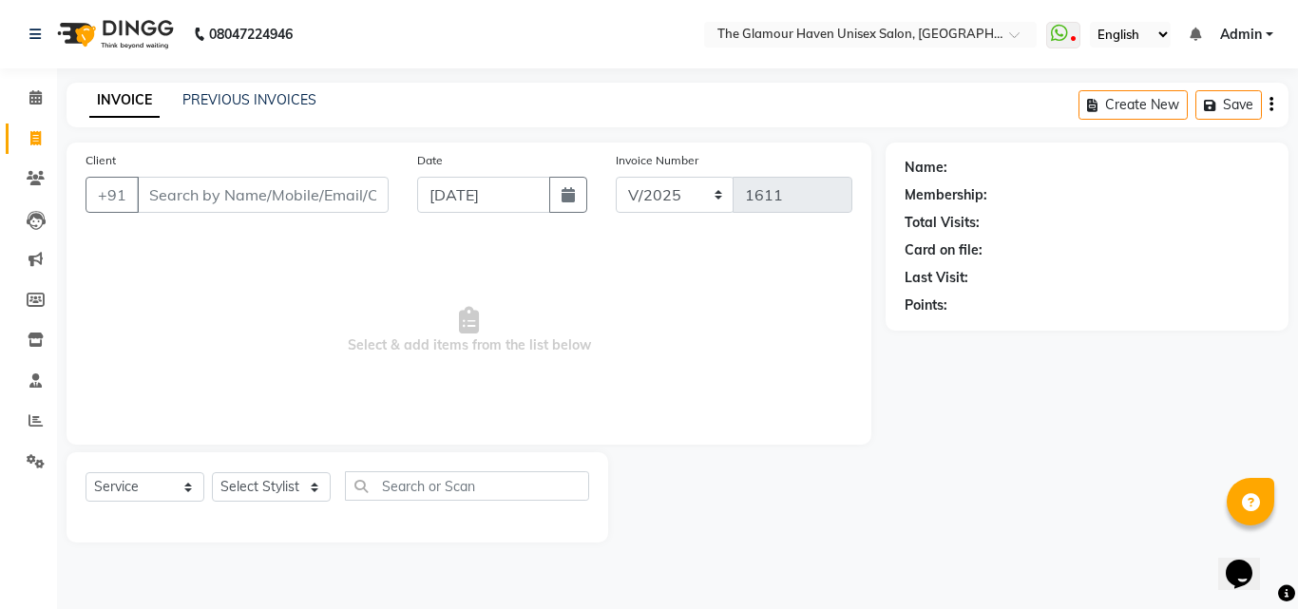
click at [396, 305] on span "Select & add items from the list below" at bounding box center [469, 331] width 767 height 190
click at [231, 185] on input "Client" at bounding box center [263, 195] width 252 height 36
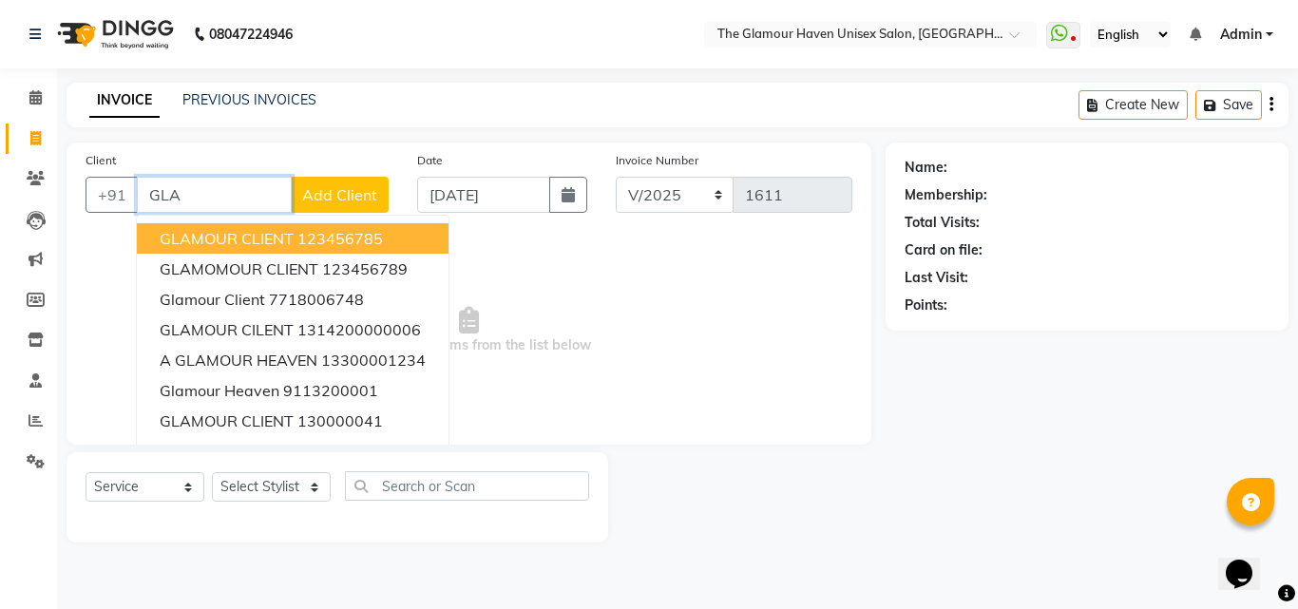
click at [236, 246] on span "GLAMOUR CLIENT" at bounding box center [227, 238] width 134 height 19
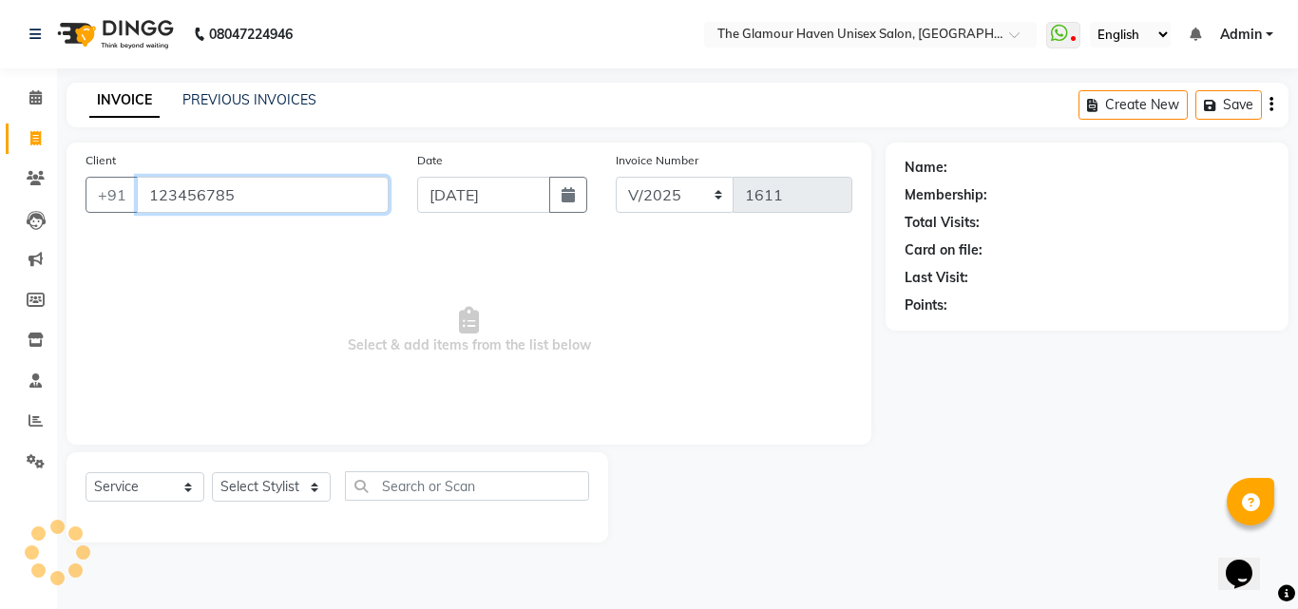
type input "123456785"
click at [309, 488] on select "Select Stylist AJIT Bharat sen [PERSON_NAME] [PERSON_NAME] NITIN RAHUL [PERSON_…" at bounding box center [271, 486] width 119 height 29
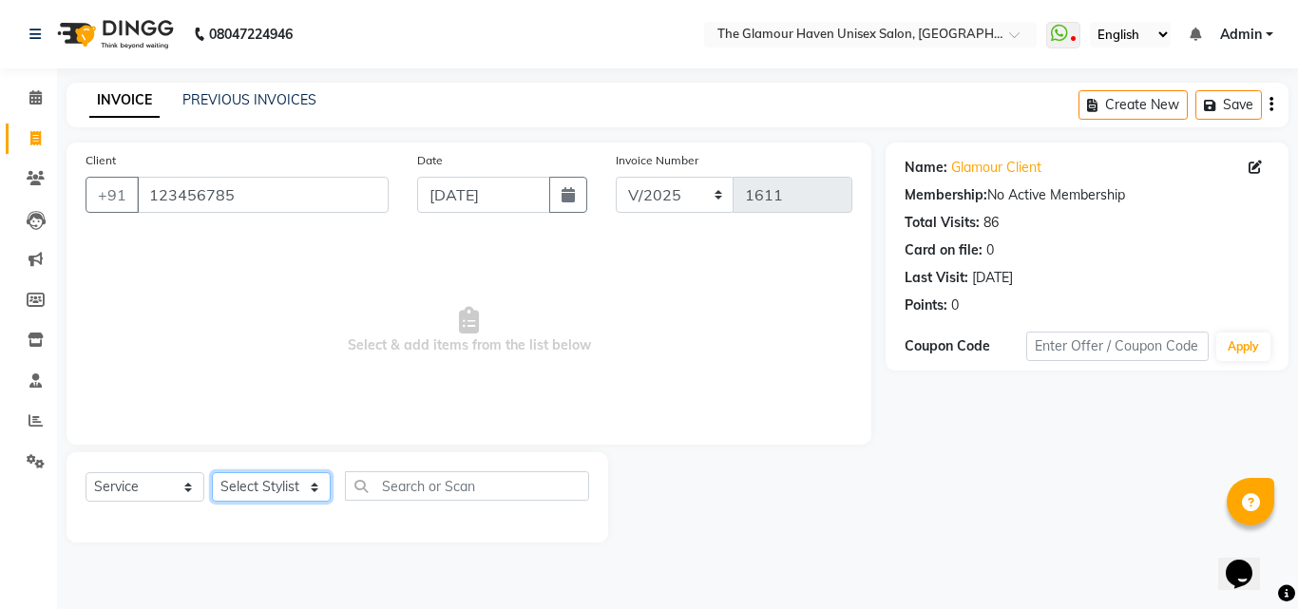
select select "59909"
click at [212, 472] on select "Select Stylist AJIT Bharat sen [PERSON_NAME] [PERSON_NAME] NITIN RAHUL [PERSON_…" at bounding box center [271, 486] width 119 height 29
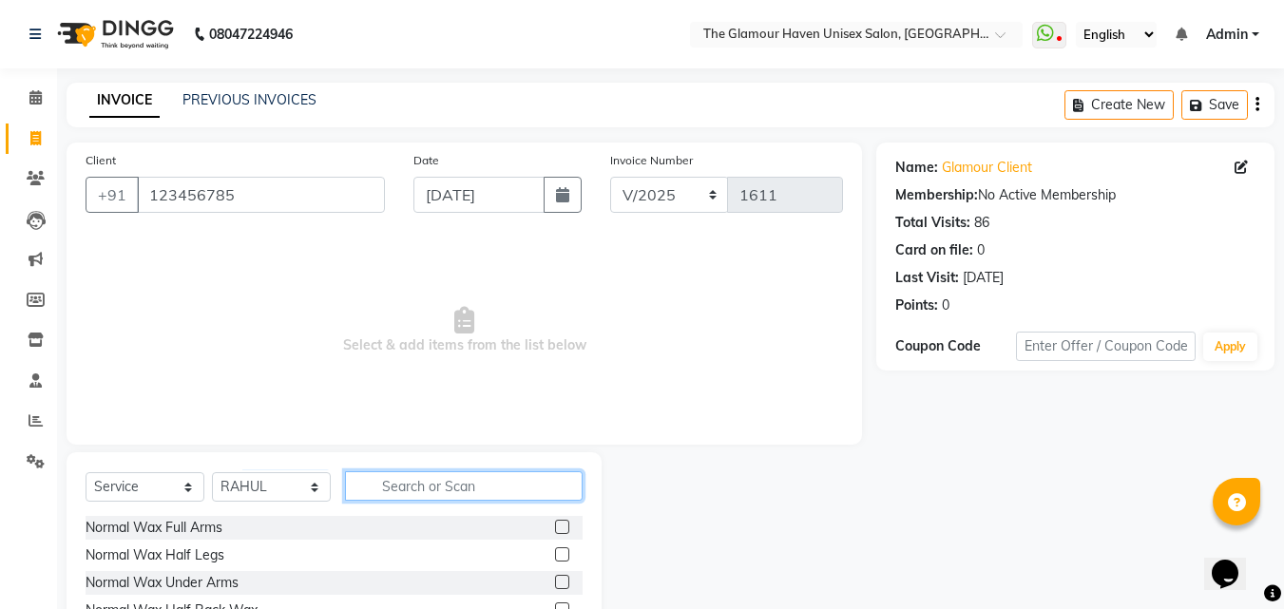
click at [489, 489] on input "text" at bounding box center [464, 485] width 238 height 29
type input "H"
click at [486, 494] on input "text" at bounding box center [464, 485] width 238 height 29
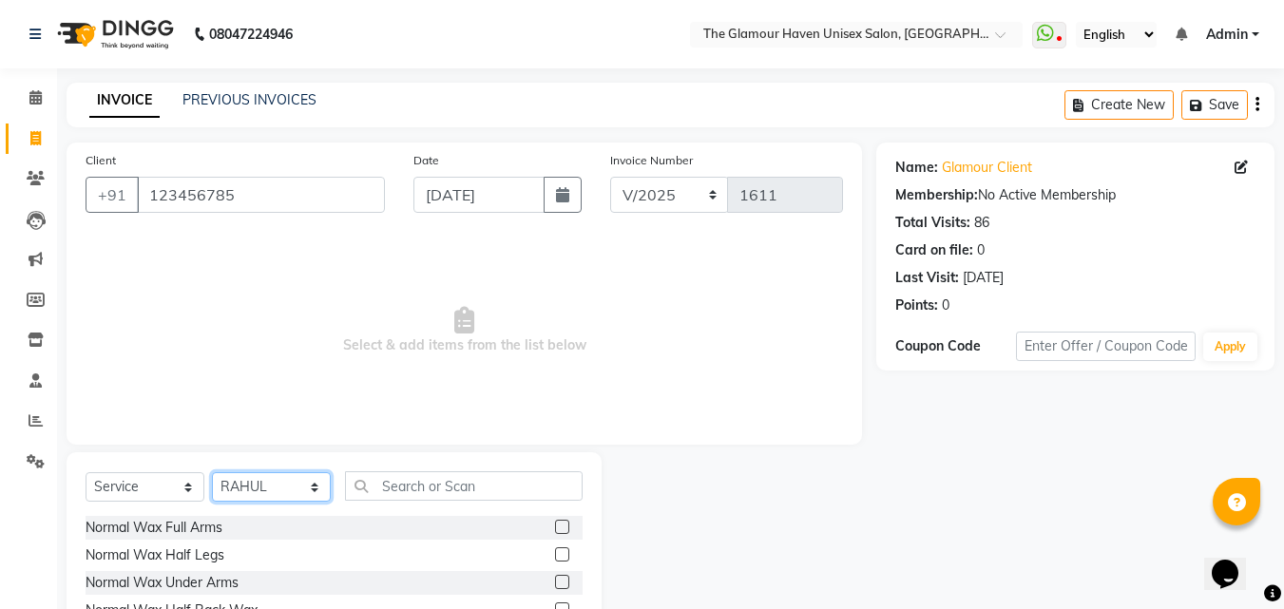
click at [325, 492] on select "Select Stylist AJIT Bharat sen [PERSON_NAME] [PERSON_NAME] NITIN RAHUL [PERSON_…" at bounding box center [271, 486] width 119 height 29
select select "59913"
click at [212, 472] on select "Select Stylist AJIT Bharat sen [PERSON_NAME] [PERSON_NAME] NITIN RAHUL [PERSON_…" at bounding box center [271, 486] width 119 height 29
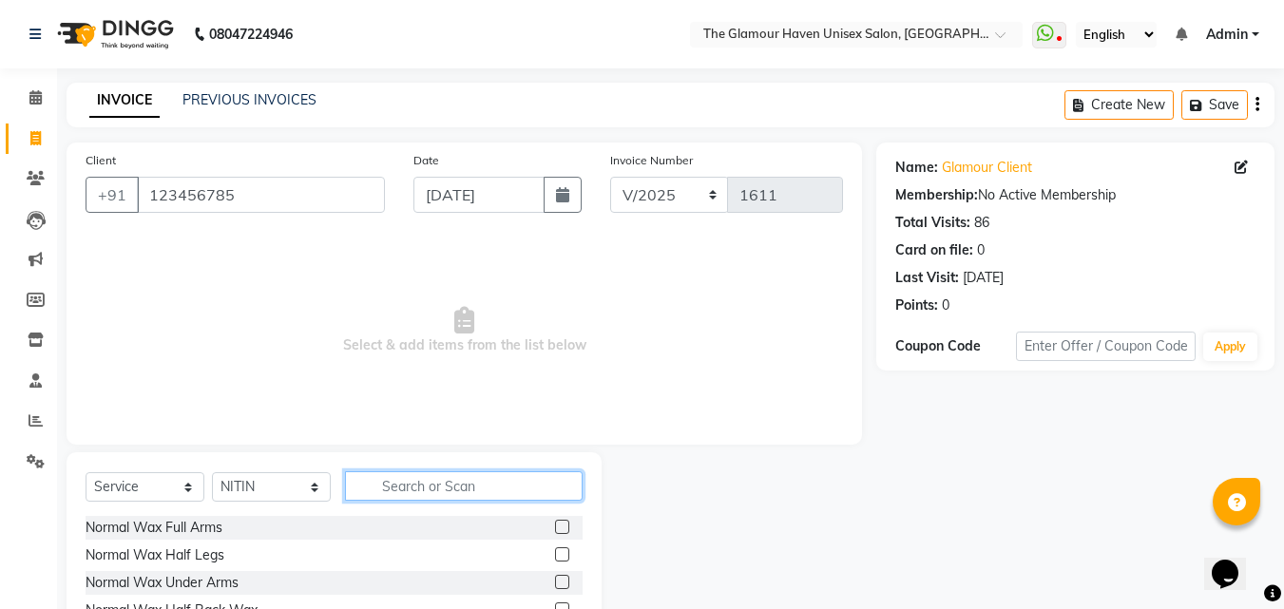
click at [424, 489] on input "text" at bounding box center [464, 485] width 238 height 29
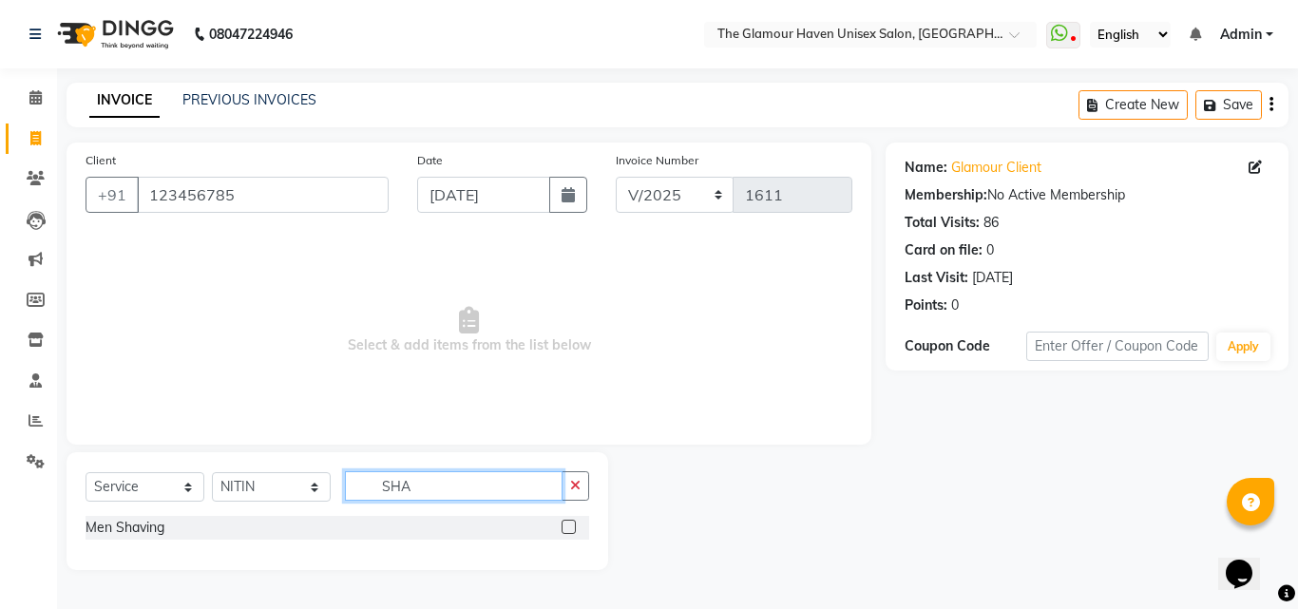
type input "SHA"
click at [572, 526] on label at bounding box center [569, 527] width 14 height 14
click at [572, 526] on input "checkbox" at bounding box center [568, 528] width 12 height 12
checkbox input "true"
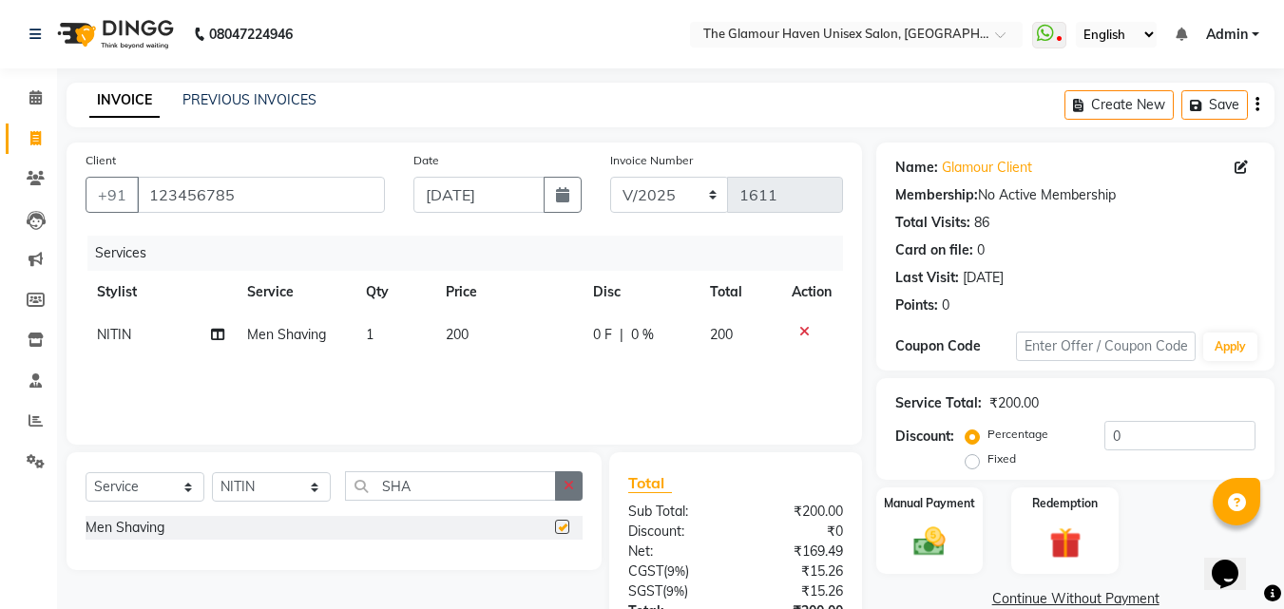
click at [568, 489] on icon "button" at bounding box center [569, 485] width 10 height 13
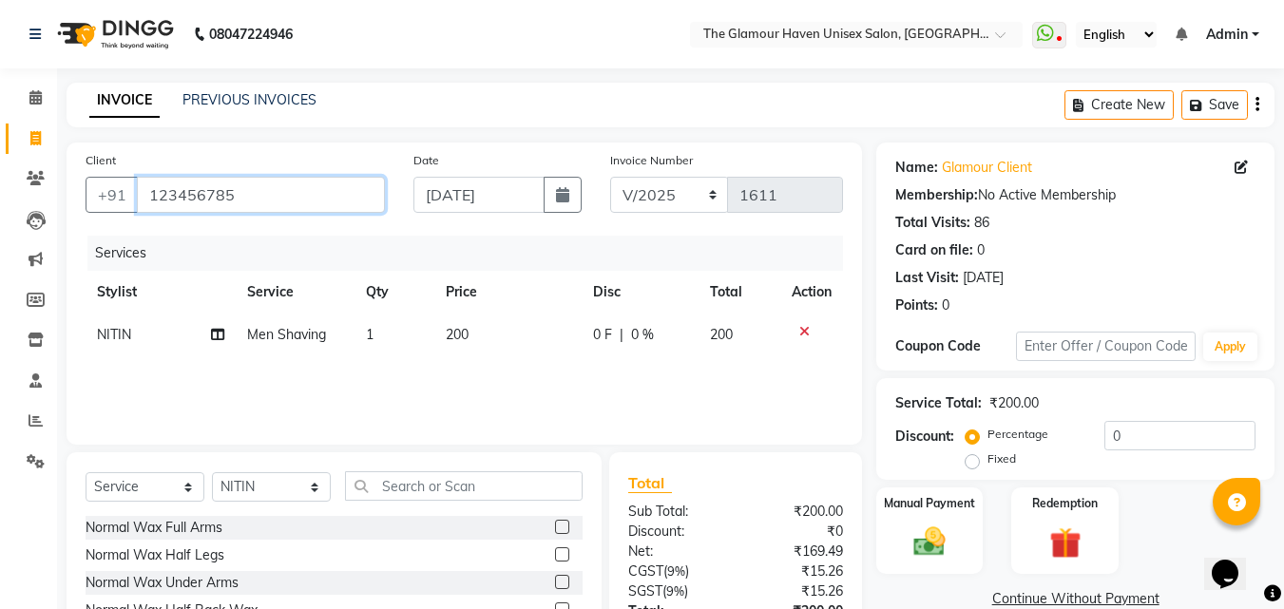
click at [282, 190] on input "123456785" at bounding box center [261, 195] width 248 height 36
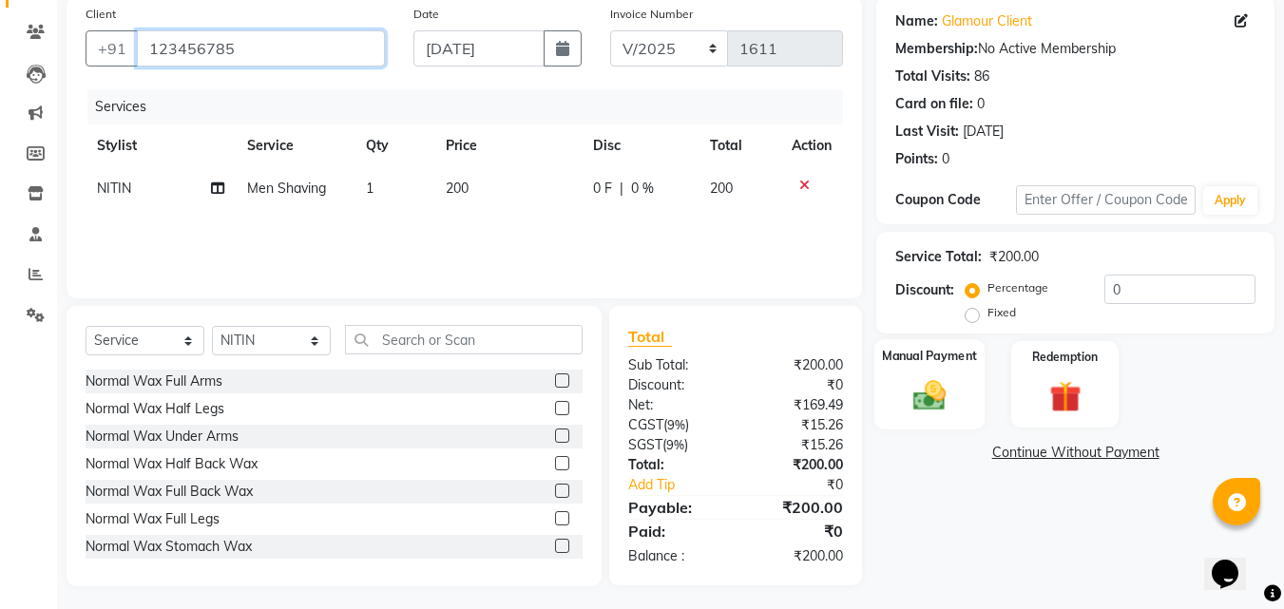
scroll to position [152, 0]
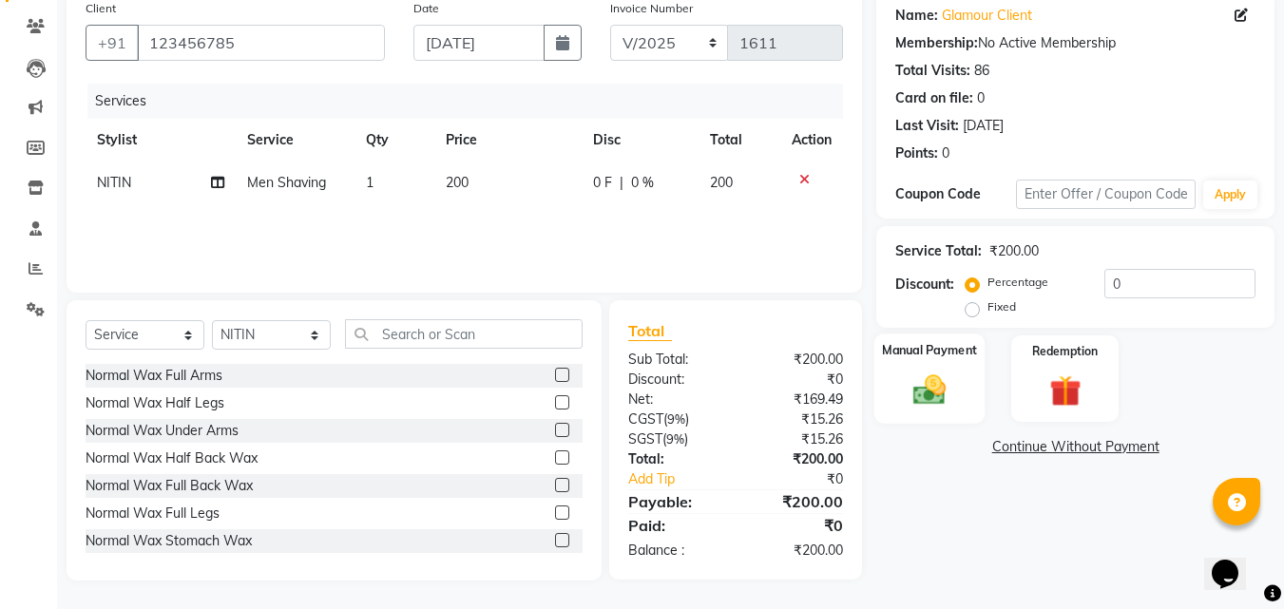
click at [942, 383] on img at bounding box center [929, 390] width 53 height 38
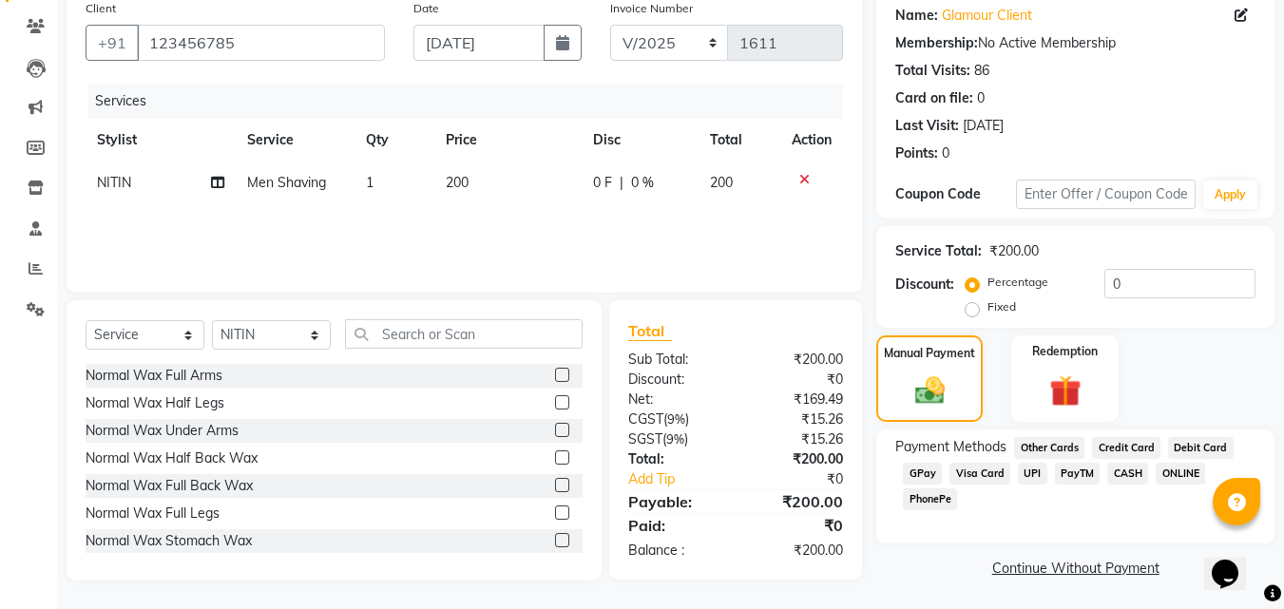
click at [934, 474] on span "GPay" at bounding box center [922, 474] width 39 height 22
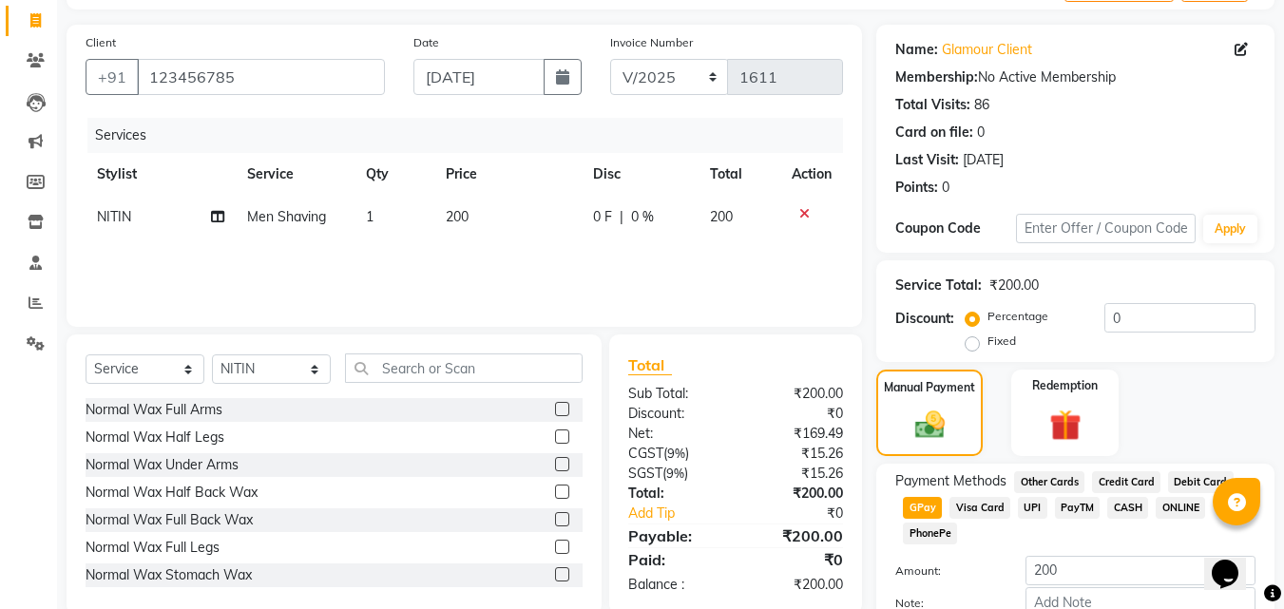
scroll to position [0, 0]
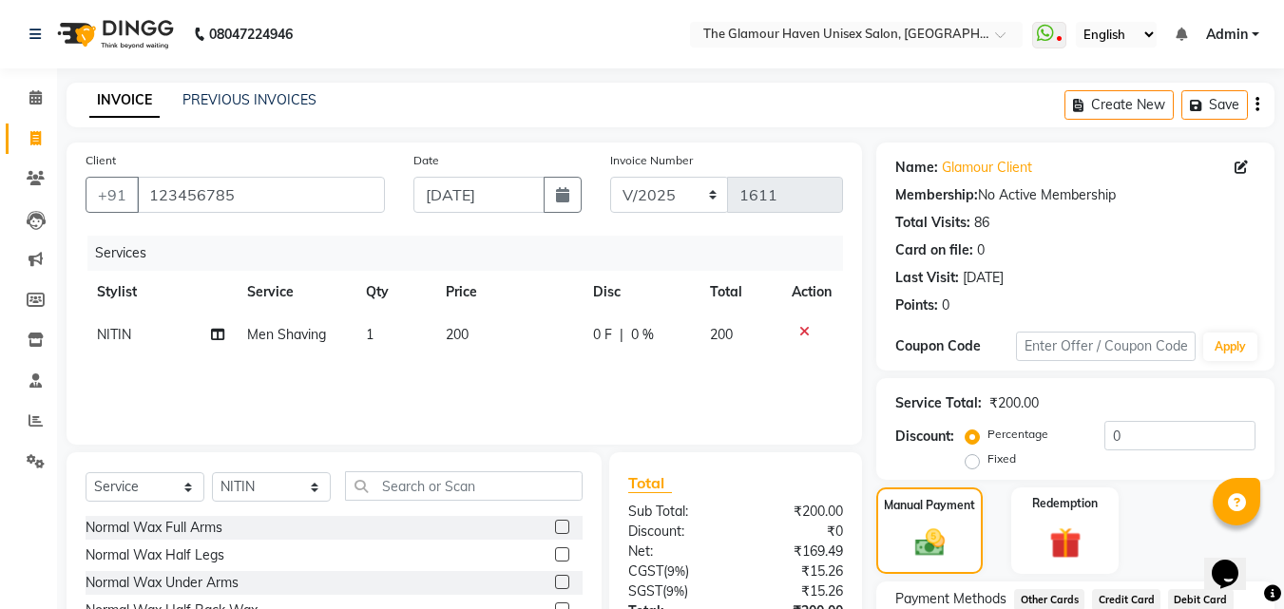
click at [496, 330] on td "200" at bounding box center [507, 335] width 147 height 43
select select "59913"
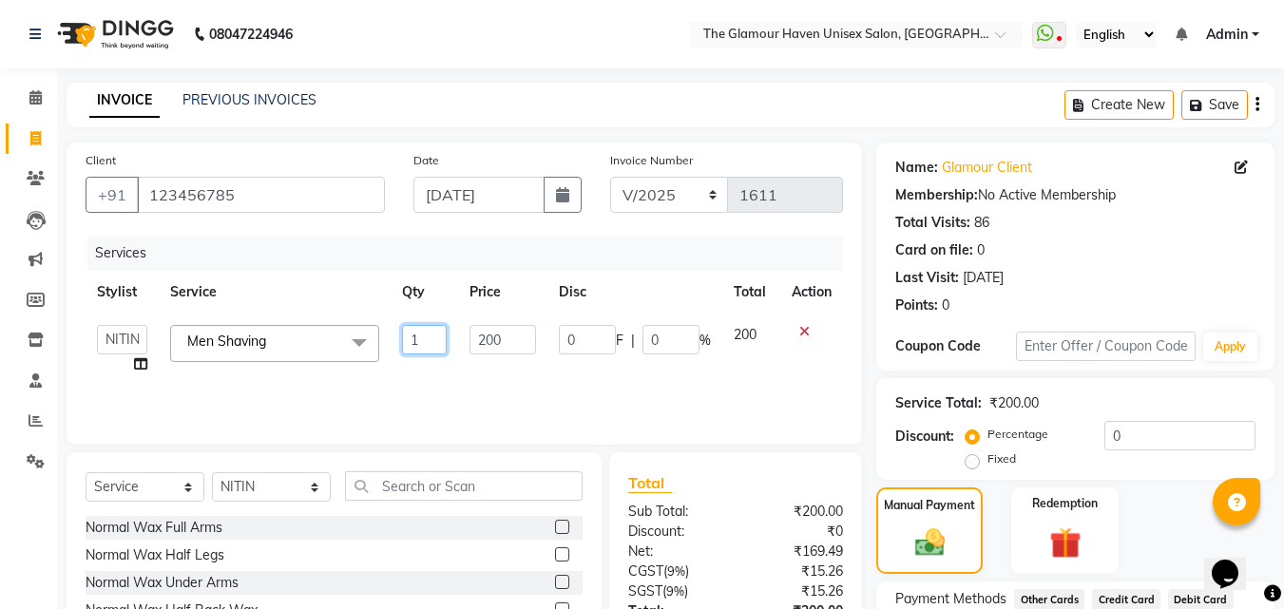
click at [432, 342] on input "1" at bounding box center [425, 339] width 46 height 29
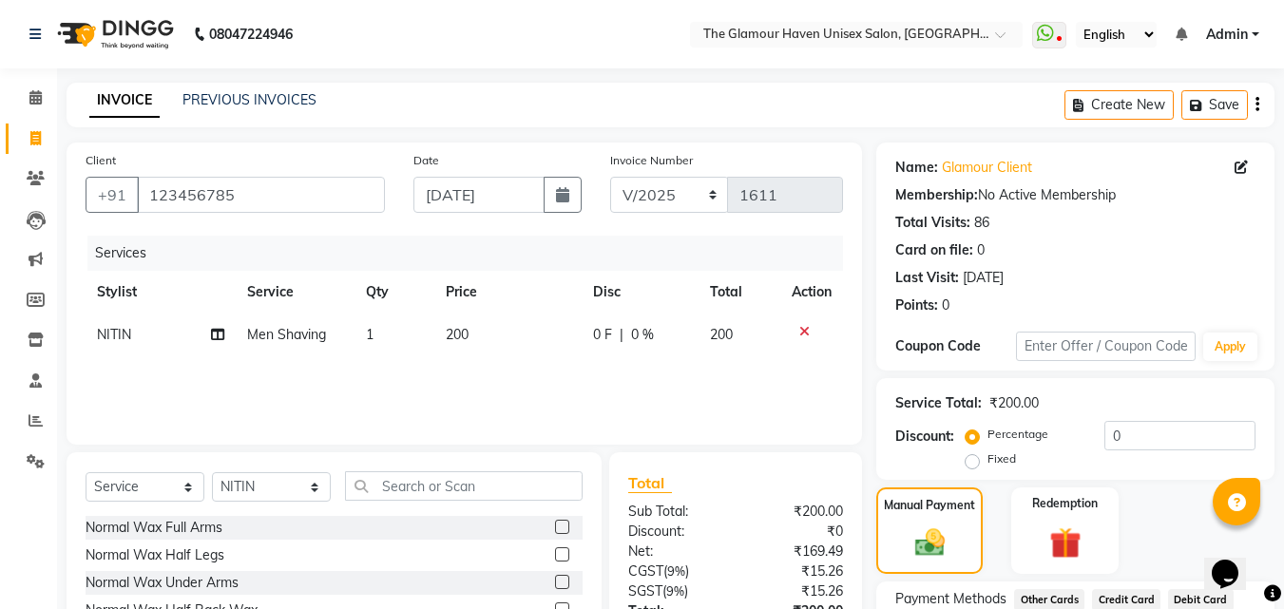
drag, startPoint x: 516, startPoint y: 335, endPoint x: 487, endPoint y: 331, distance: 29.7
click at [487, 331] on td "200" at bounding box center [507, 335] width 147 height 43
select select "59913"
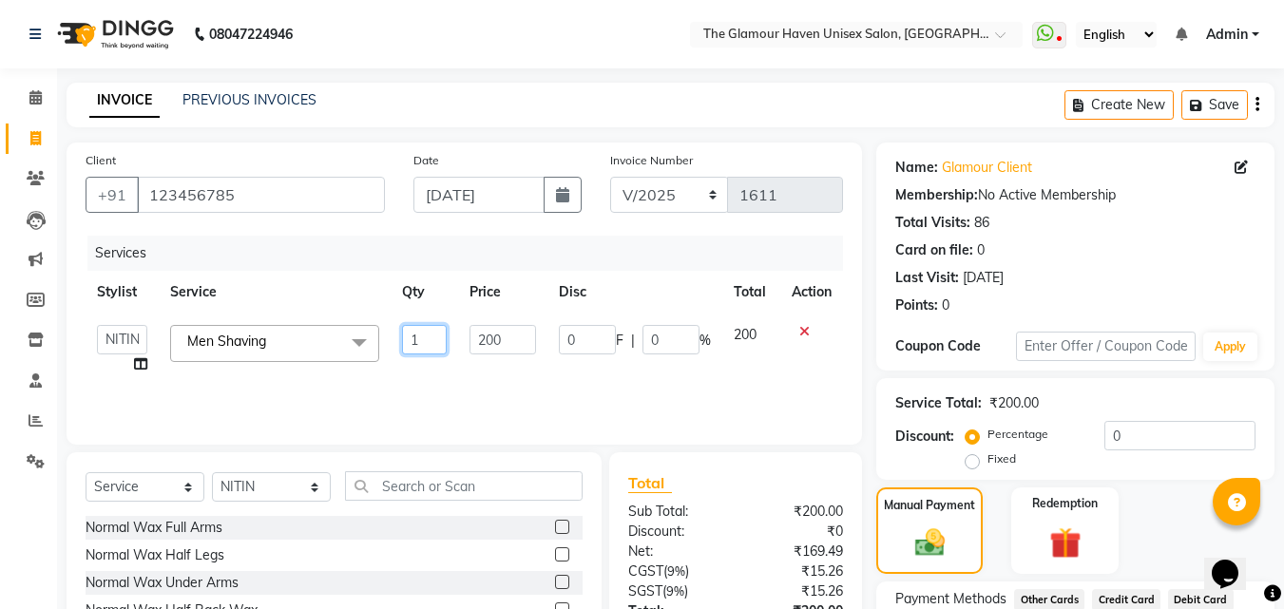
click at [428, 333] on input "1" at bounding box center [425, 339] width 46 height 29
type input "3"
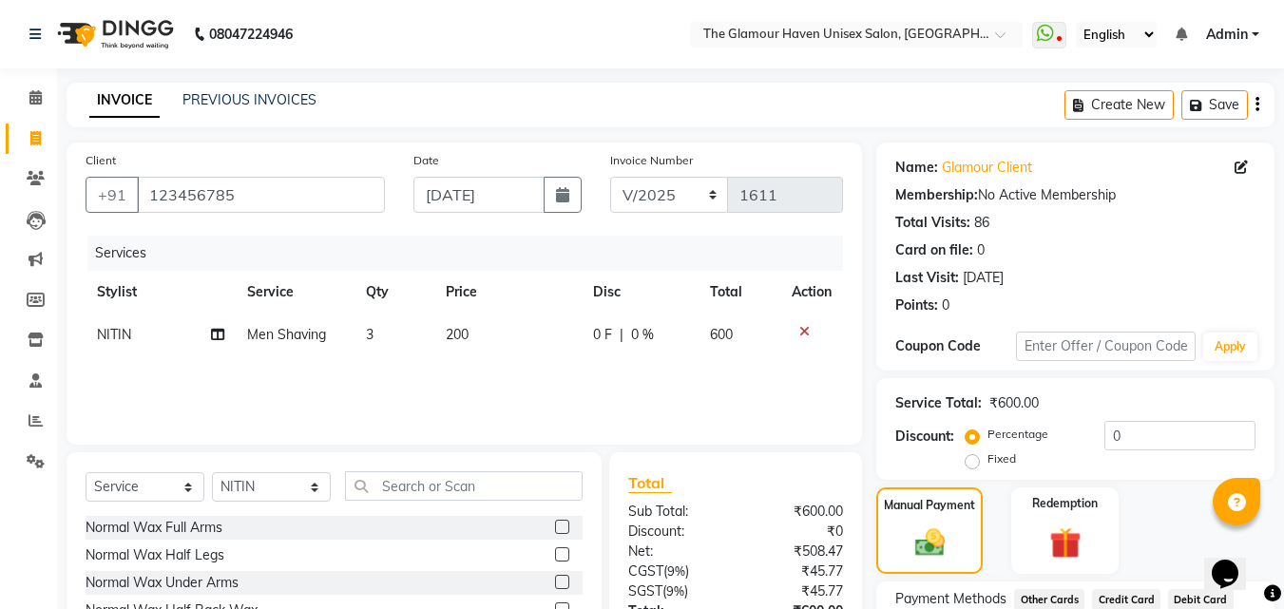
click at [585, 402] on div "Services Stylist Service Qty Price Disc Total Action NITIN Men Shaving 3 200 0 …" at bounding box center [465, 331] width 758 height 190
click at [388, 330] on td "3" at bounding box center [395, 335] width 80 height 43
select select "59913"
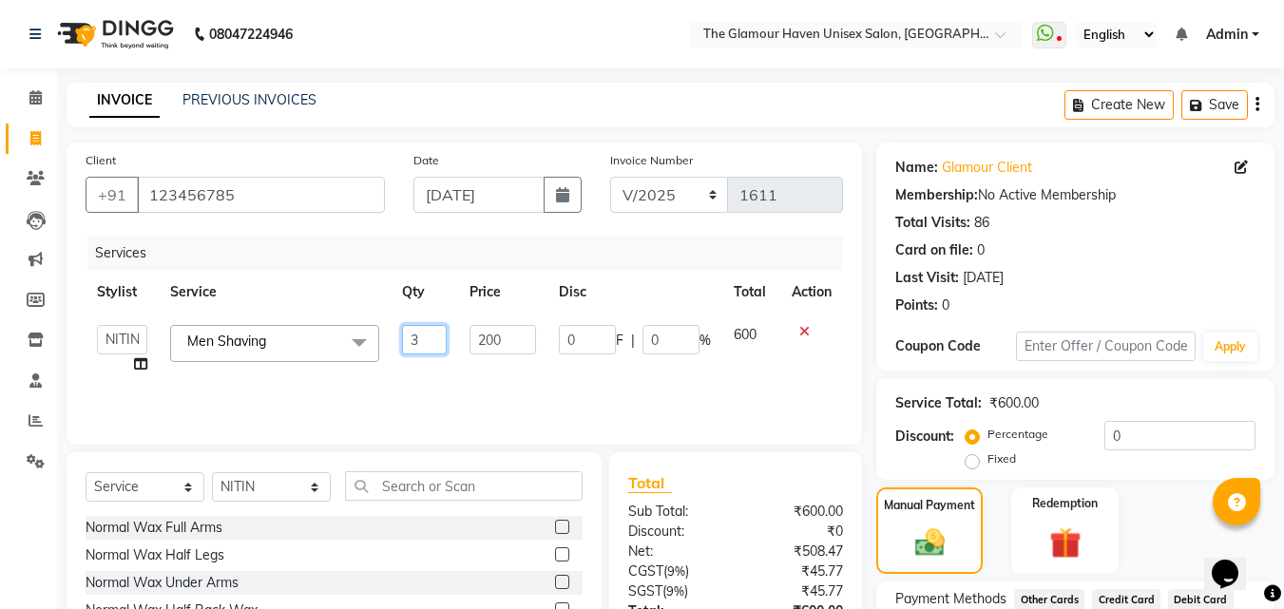
drag, startPoint x: 429, startPoint y: 333, endPoint x: 396, endPoint y: 332, distance: 32.3
click at [396, 332] on td "3" at bounding box center [425, 350] width 68 height 72
type input "1"
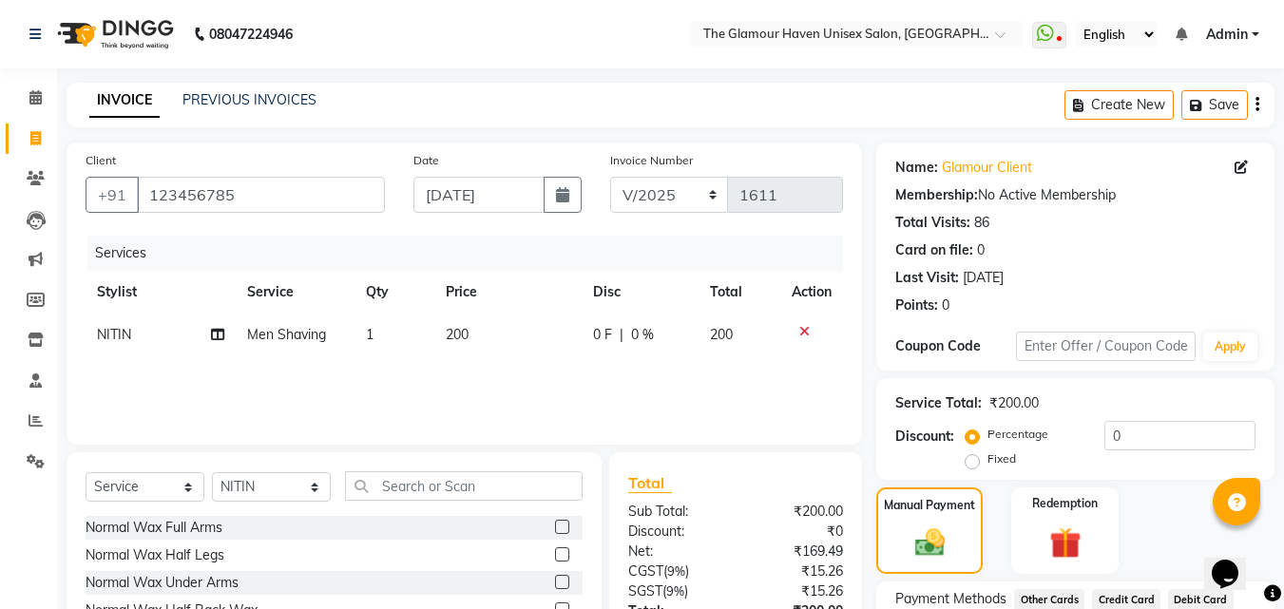
drag, startPoint x: 523, startPoint y: 339, endPoint x: 495, endPoint y: 339, distance: 27.6
click at [495, 329] on td "200" at bounding box center [507, 335] width 147 height 43
select select "59913"
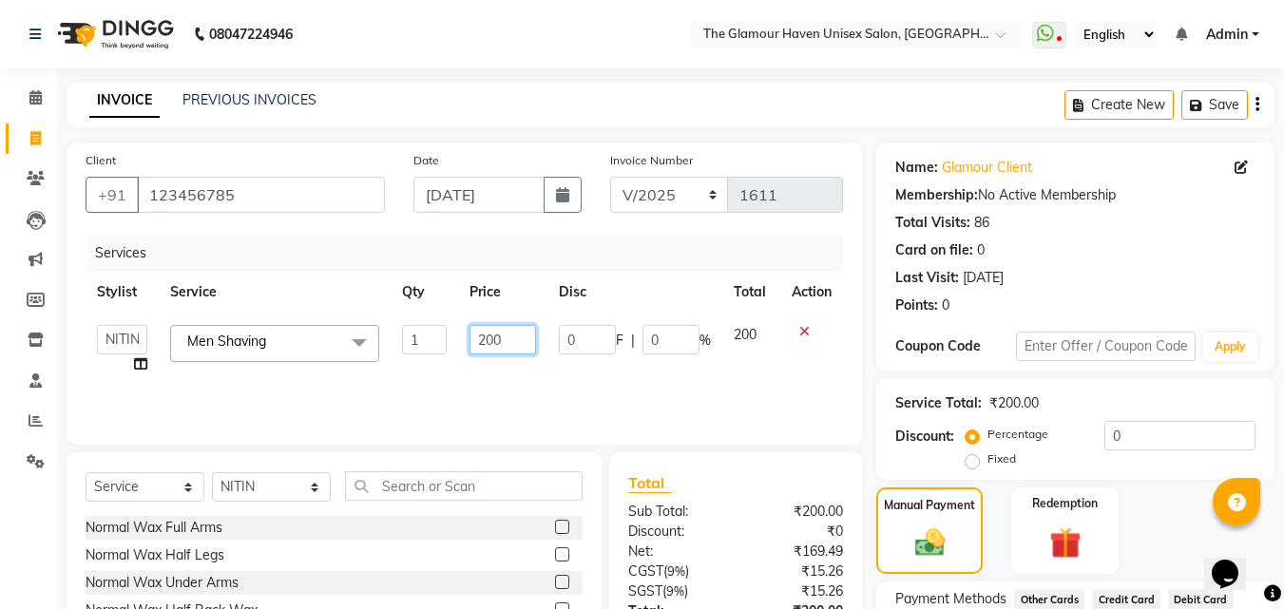
drag, startPoint x: 510, startPoint y: 335, endPoint x: 482, endPoint y: 335, distance: 28.5
click at [482, 335] on input "200" at bounding box center [503, 339] width 66 height 29
type input "655"
click at [571, 386] on div "Services Stylist Service Qty Price Disc Total Action AJIT Bharat sen darshna go…" at bounding box center [465, 331] width 758 height 190
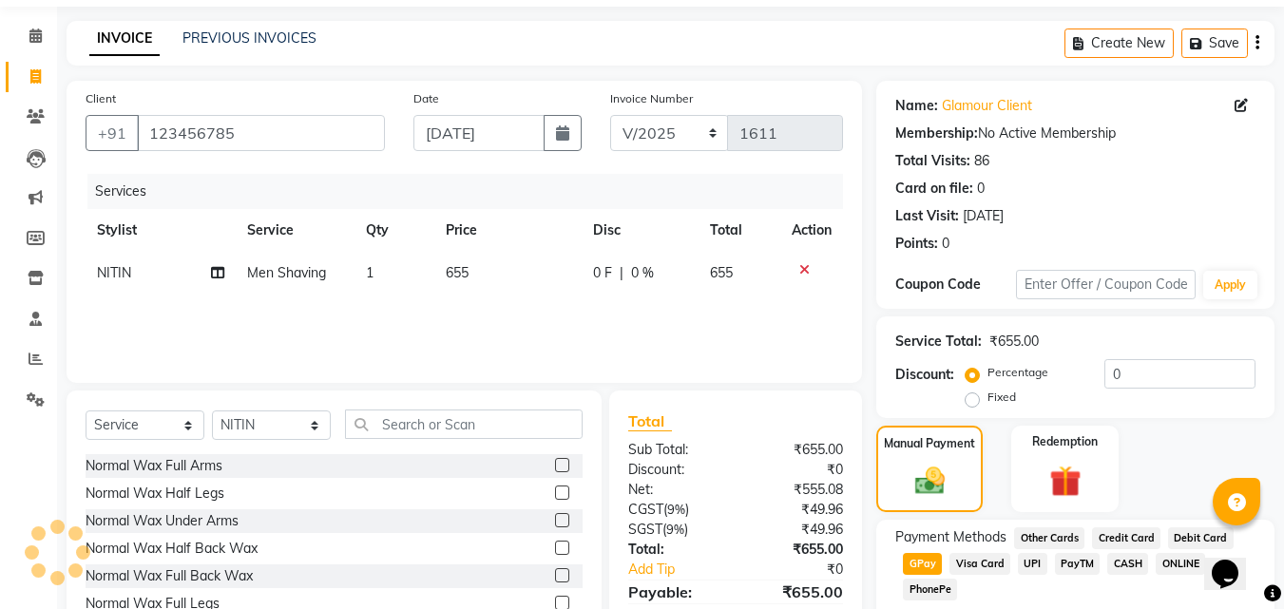
scroll to position [95, 0]
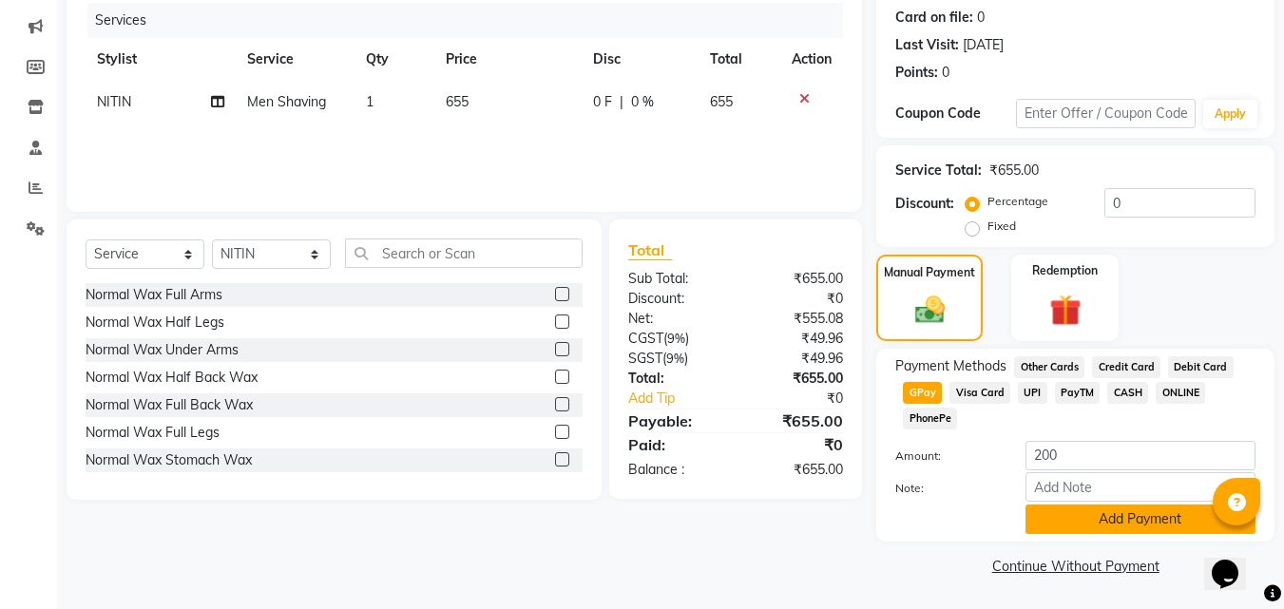
click at [1146, 514] on button "Add Payment" at bounding box center [1141, 519] width 230 height 29
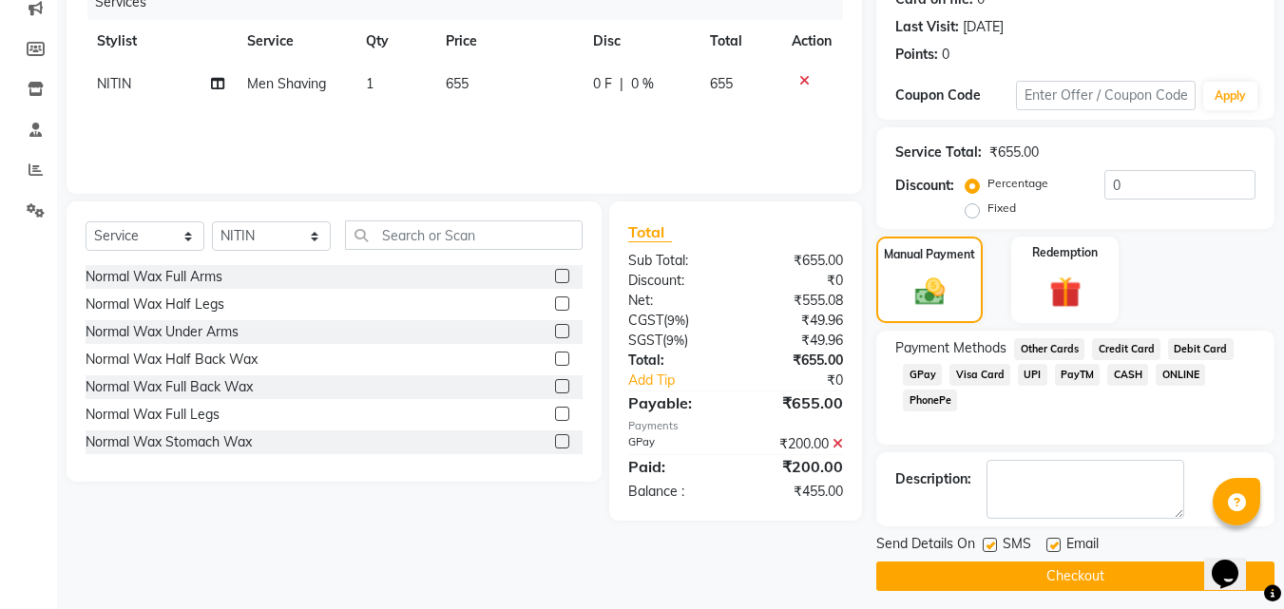
scroll to position [261, 0]
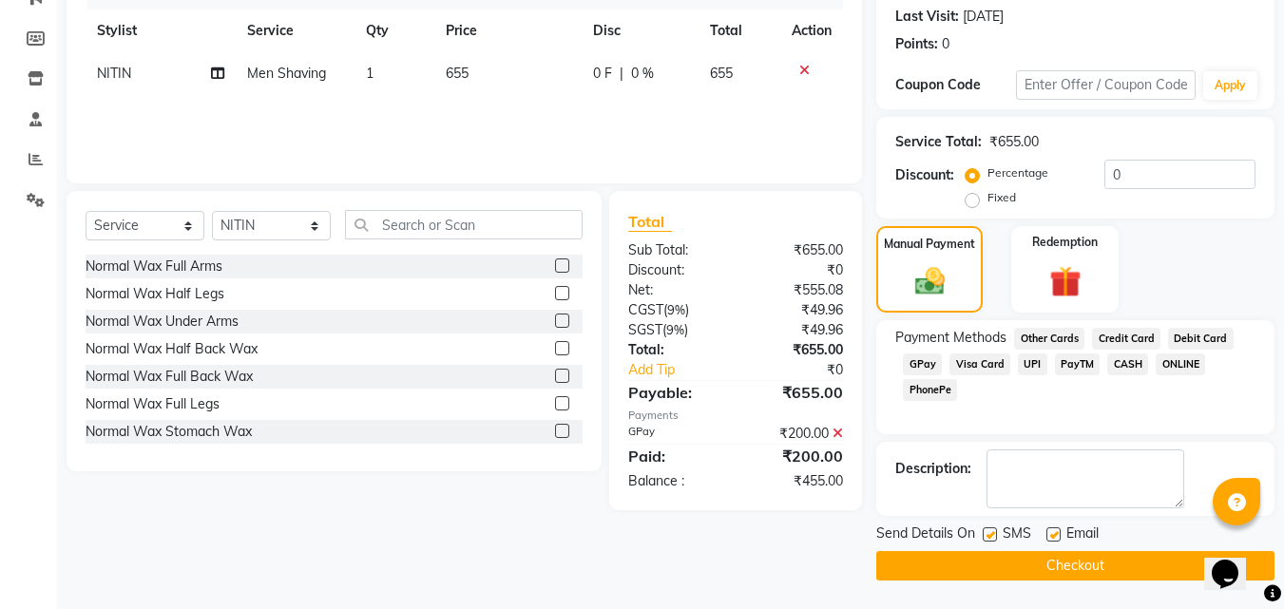
click at [1042, 565] on button "Checkout" at bounding box center [1075, 565] width 398 height 29
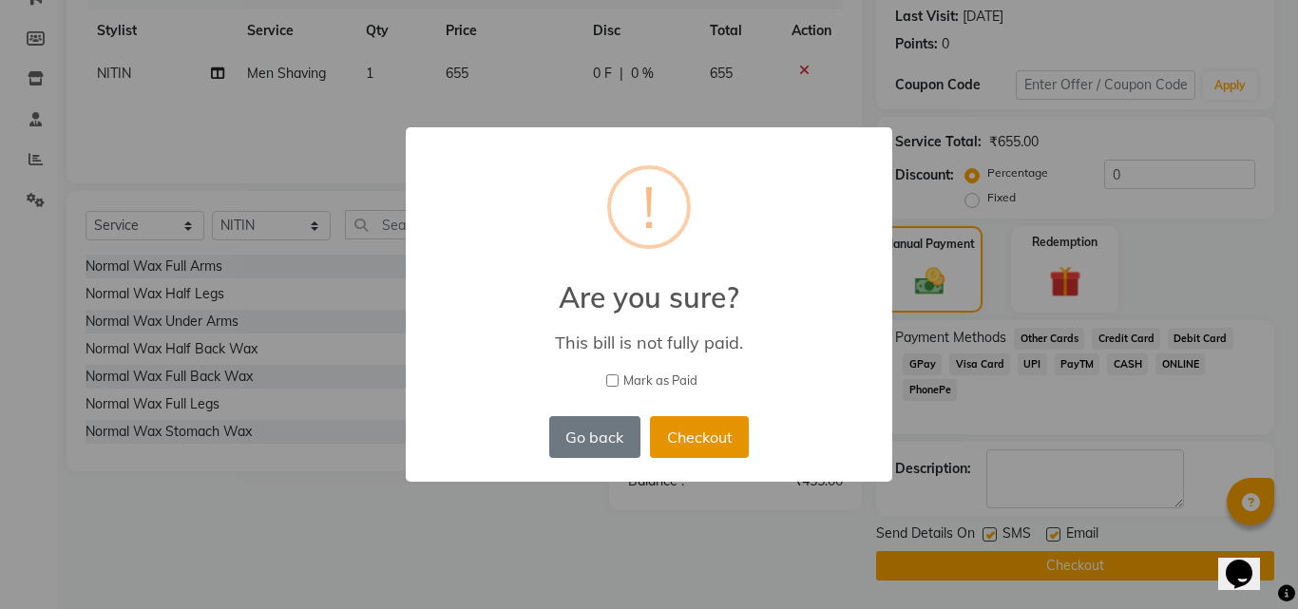
click at [666, 435] on button "Checkout" at bounding box center [699, 437] width 99 height 42
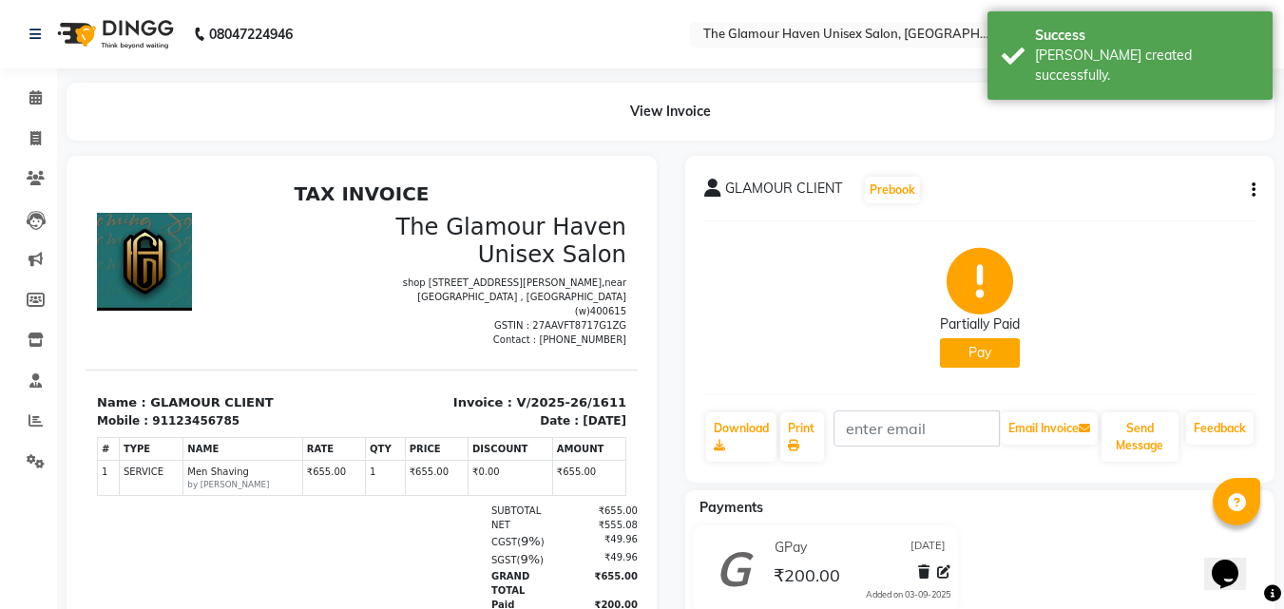
click at [975, 349] on button "Pay" at bounding box center [980, 352] width 80 height 29
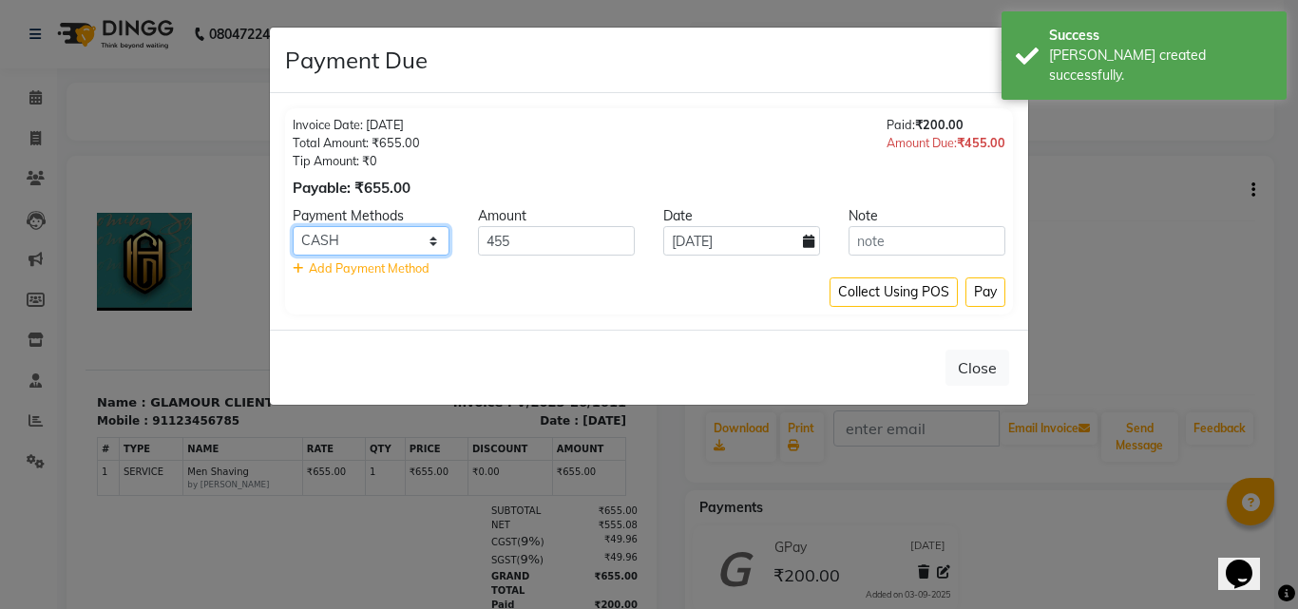
click at [438, 241] on select "Other Cards Credit Card Debit Card GPay Visa Card UPI PayTM CASH ONLINE PhonePe" at bounding box center [371, 240] width 157 height 29
select select "5"
click at [293, 226] on select "Other Cards Credit Card Debit Card GPay Visa Card UPI PayTM CASH ONLINE PhonePe" at bounding box center [371, 240] width 157 height 29
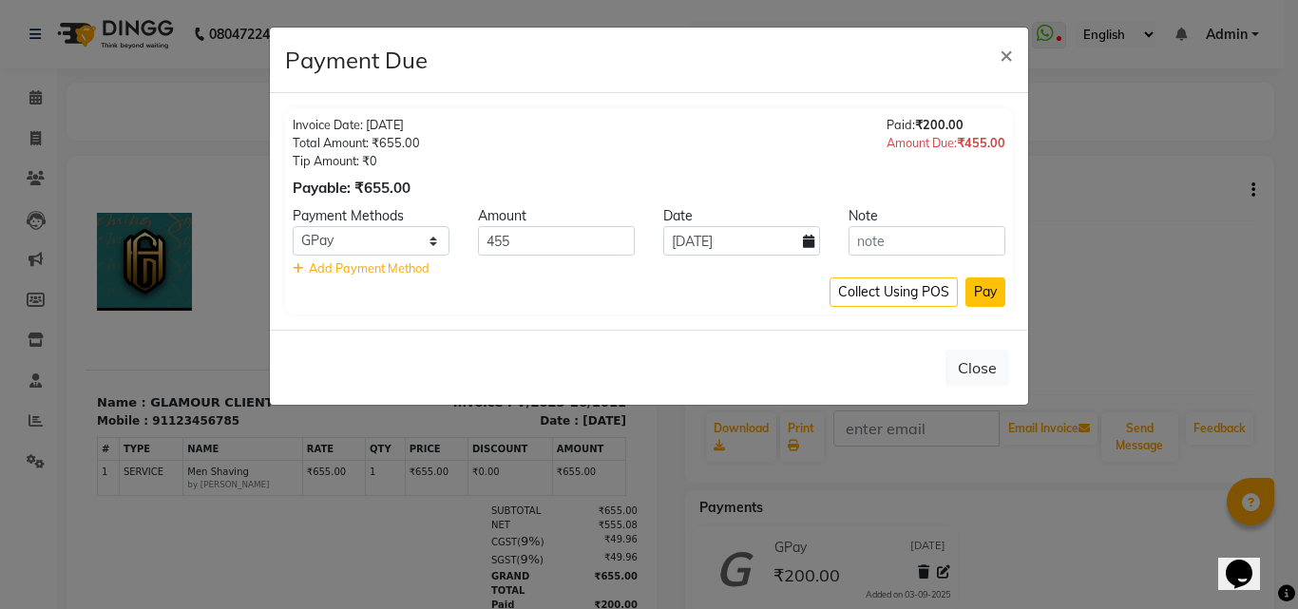
click at [985, 295] on button "Pay" at bounding box center [986, 292] width 40 height 29
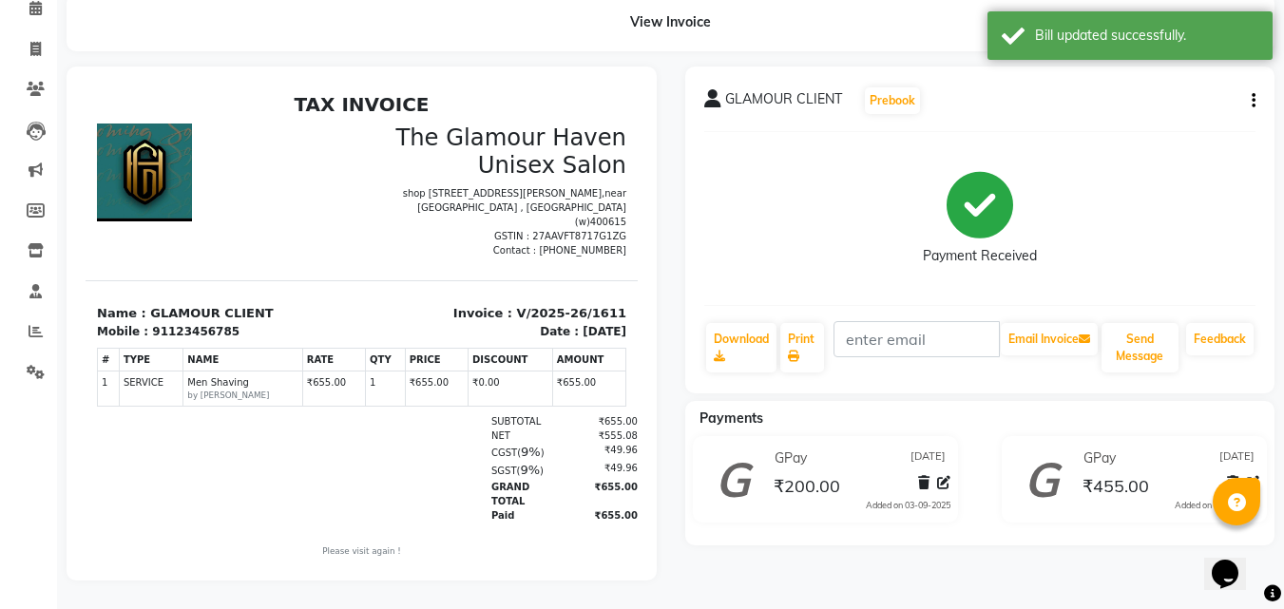
scroll to position [104, 0]
click at [920, 476] on icon at bounding box center [923, 482] width 11 height 13
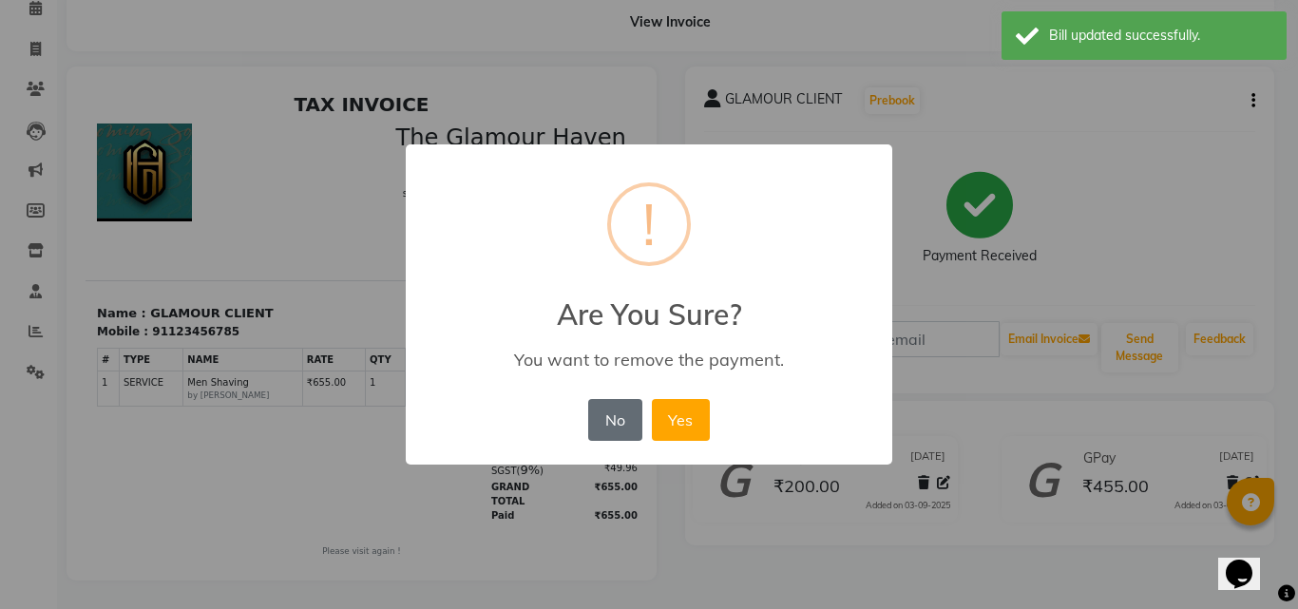
click at [604, 425] on button "No" at bounding box center [614, 420] width 53 height 42
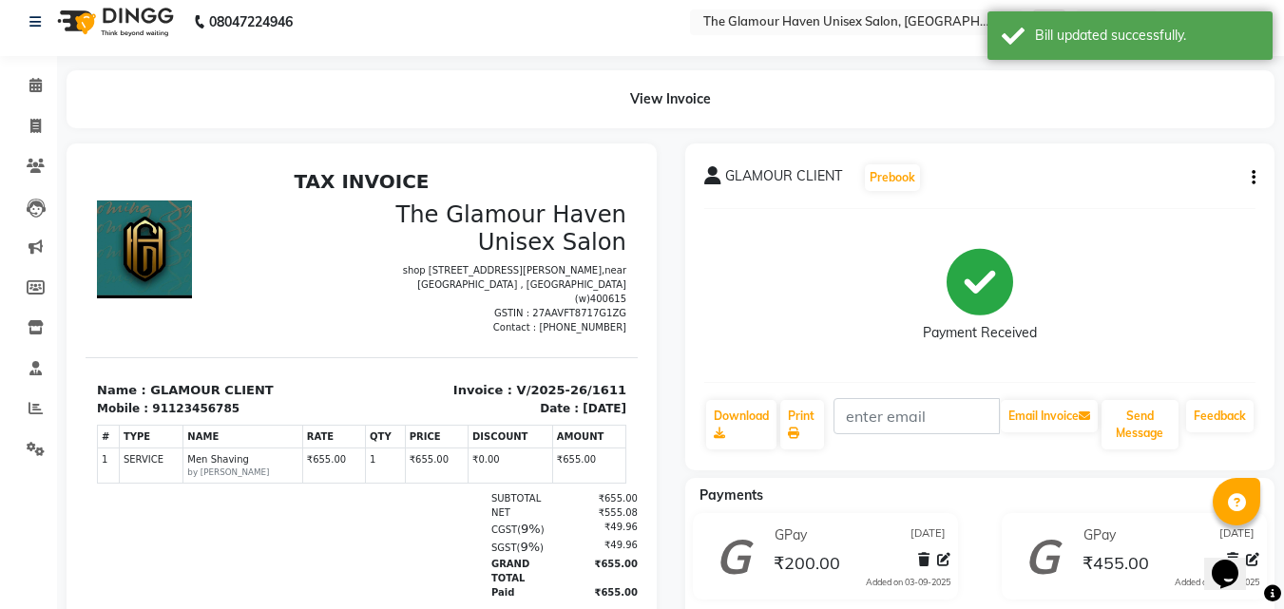
scroll to position [0, 0]
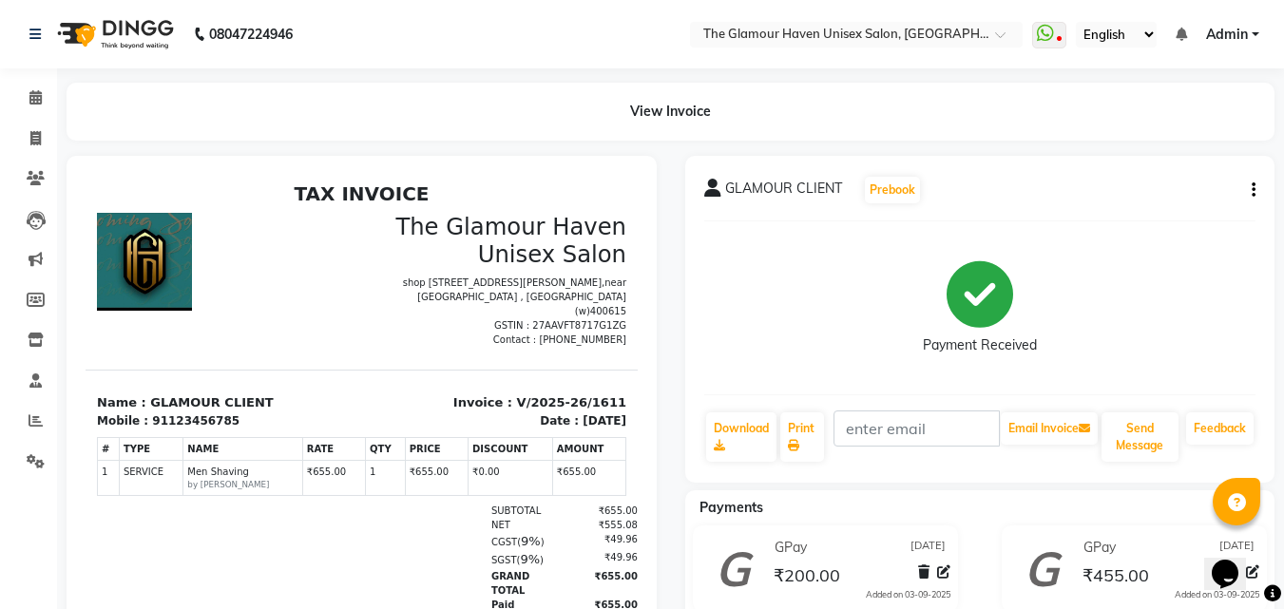
click at [1256, 192] on div "GLAMOUR CLIENT Prebook Payment Received Download Print Email Invoice Send Messa…" at bounding box center [980, 319] width 590 height 327
click at [43, 101] on span at bounding box center [35, 98] width 33 height 22
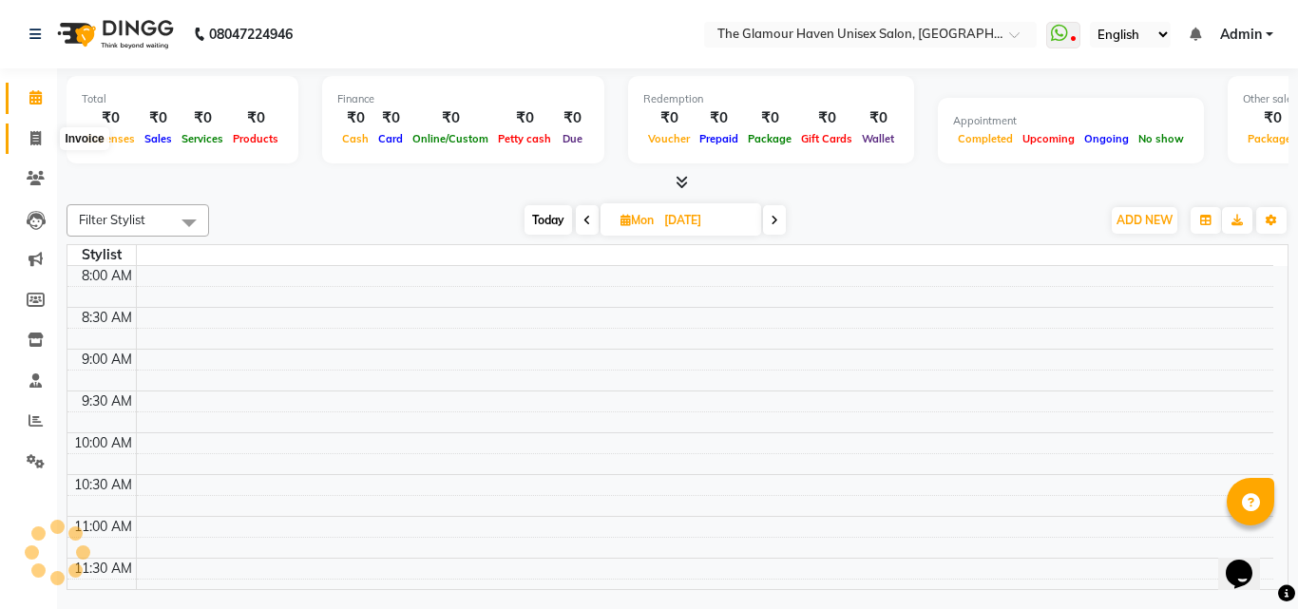
click at [32, 134] on icon at bounding box center [35, 138] width 10 height 14
select select "7124"
select select "service"
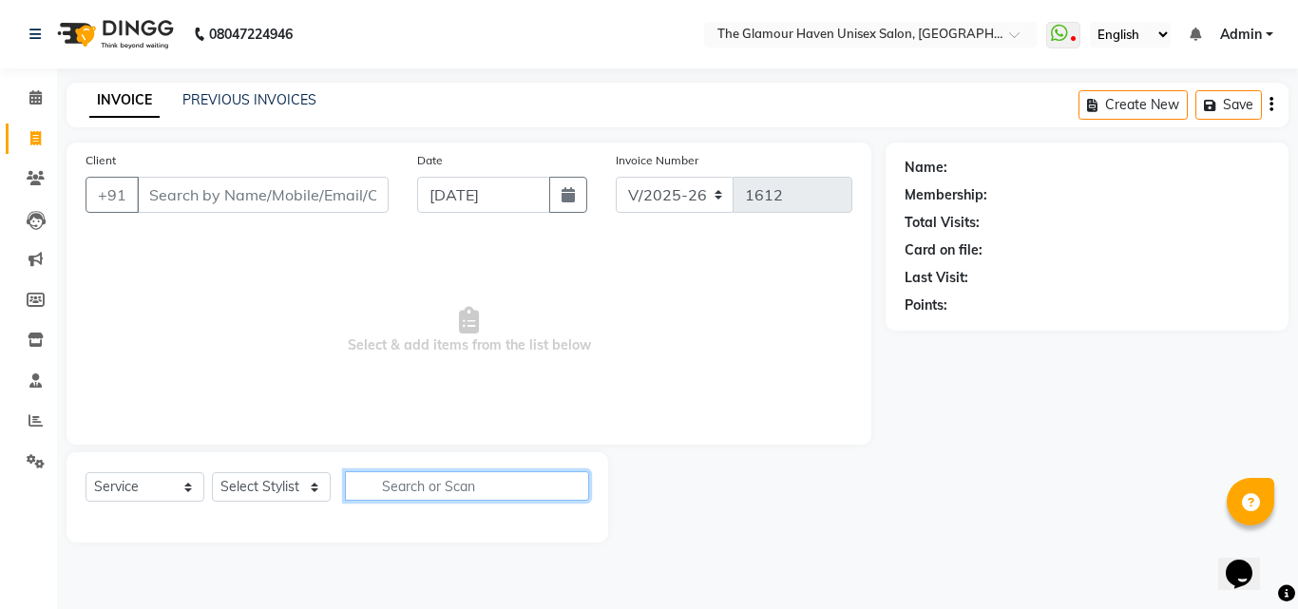
click at [522, 486] on input "text" at bounding box center [467, 485] width 244 height 29
click at [242, 104] on link "PREVIOUS INVOICES" at bounding box center [249, 99] width 134 height 17
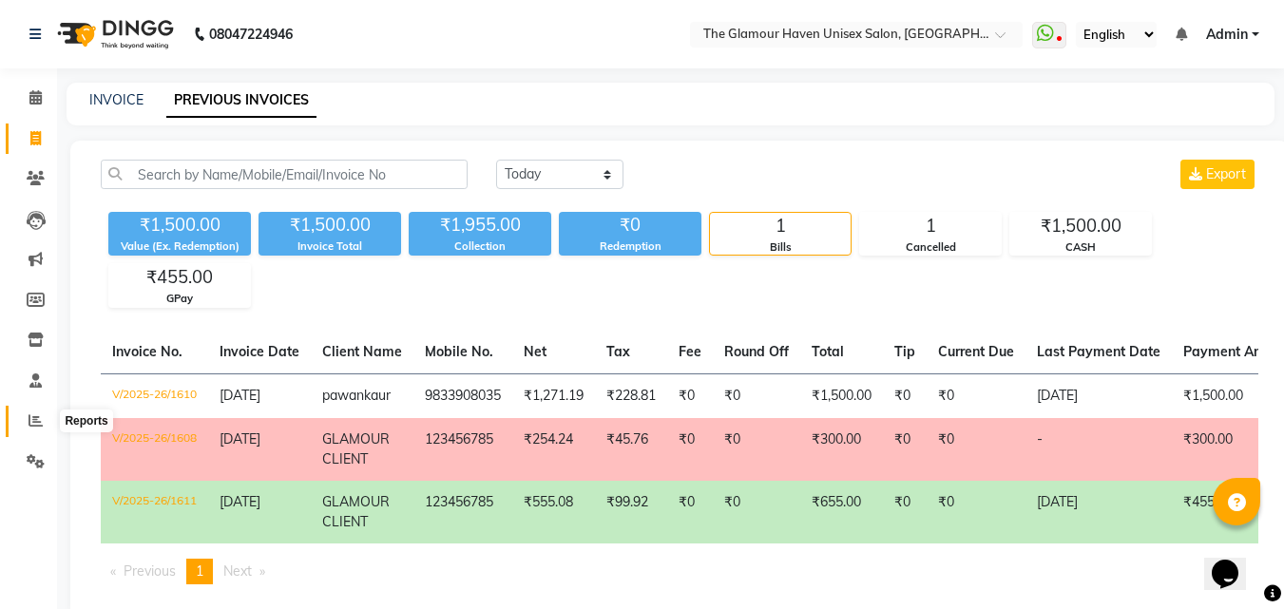
click at [31, 419] on icon at bounding box center [36, 420] width 14 height 14
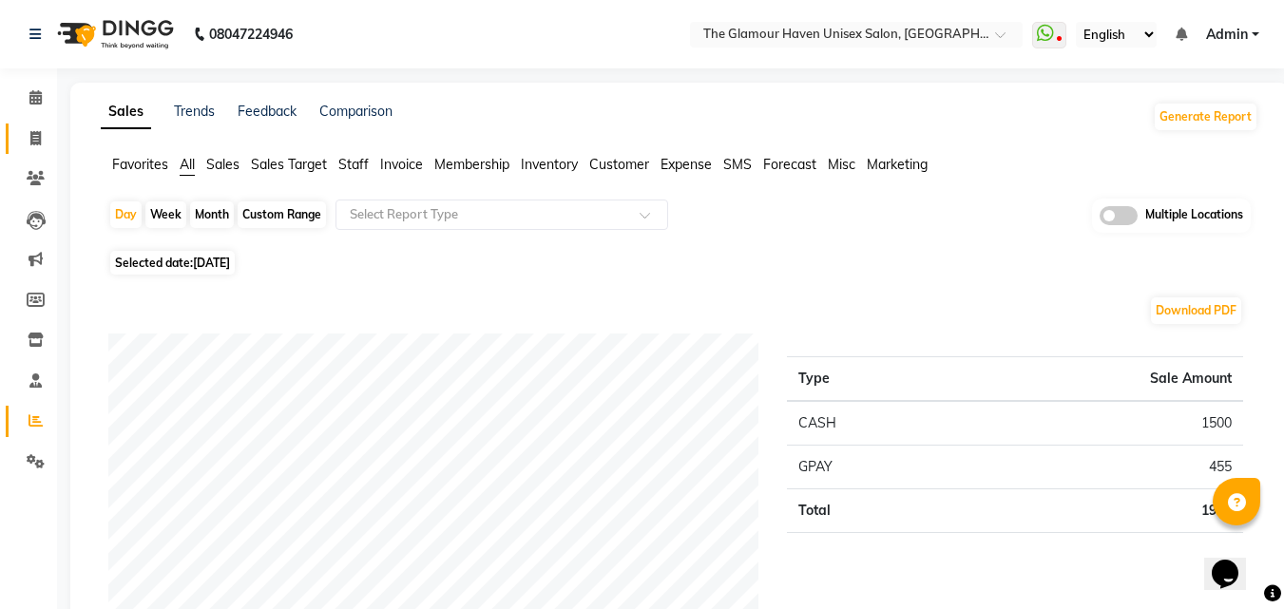
click at [40, 149] on link "Invoice" at bounding box center [29, 139] width 46 height 31
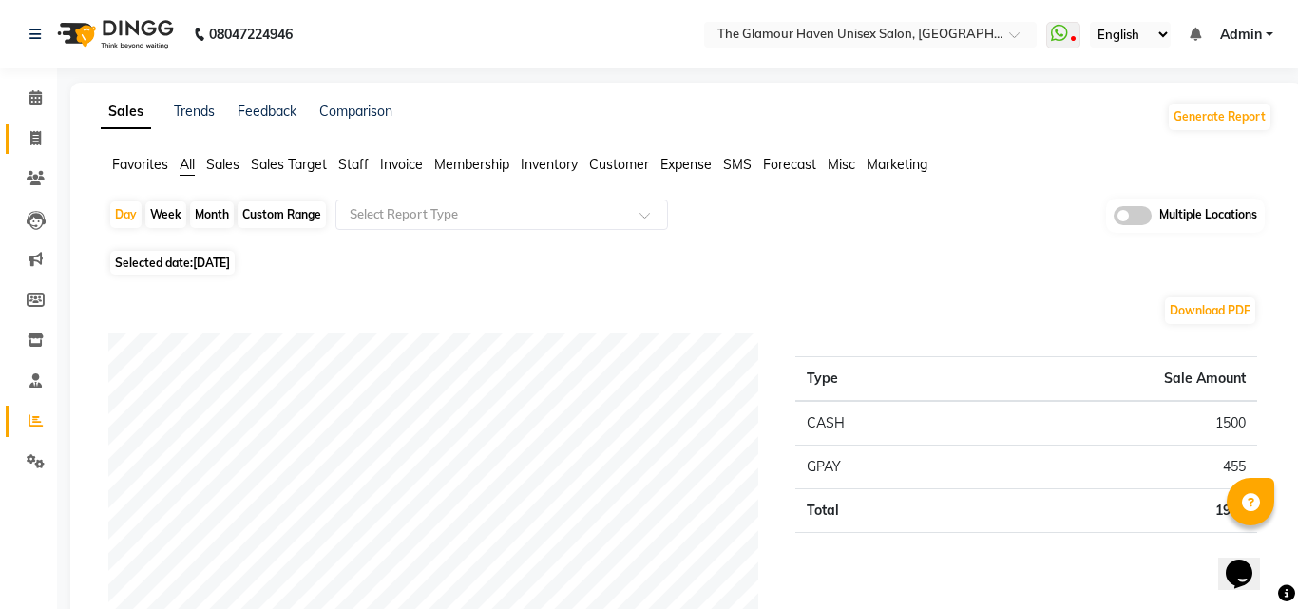
select select "service"
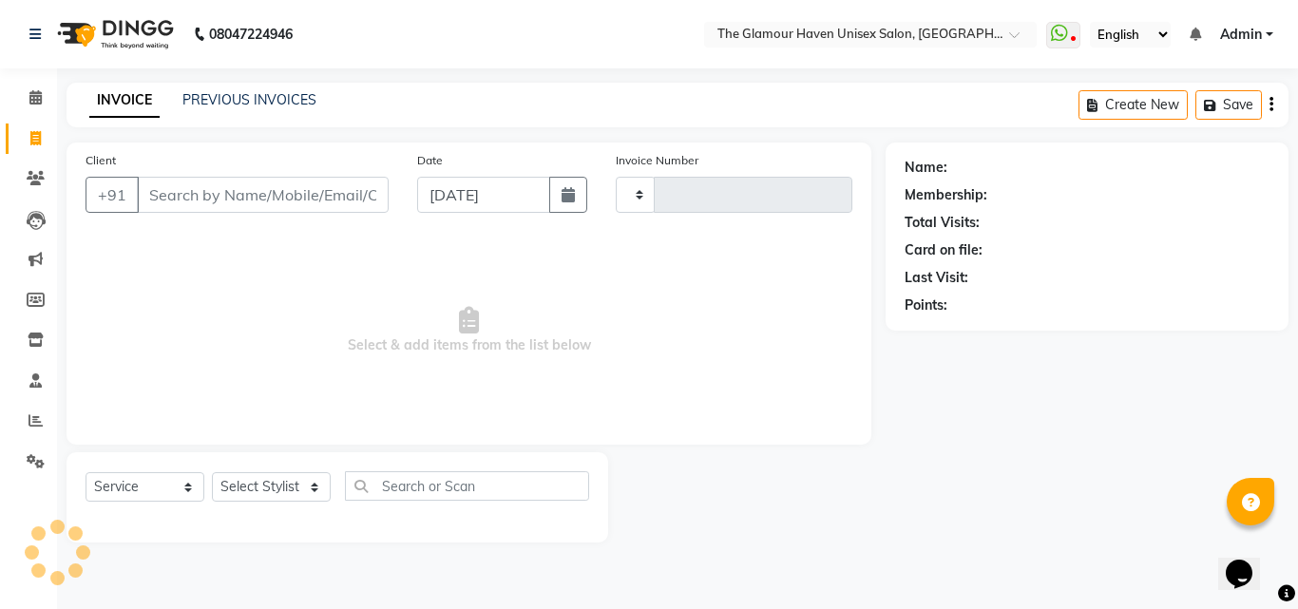
type input "1612"
select select "7124"
click at [263, 84] on div "INVOICE PREVIOUS INVOICES Create New Save" at bounding box center [678, 105] width 1222 height 45
click at [263, 93] on link "PREVIOUS INVOICES" at bounding box center [249, 99] width 134 height 17
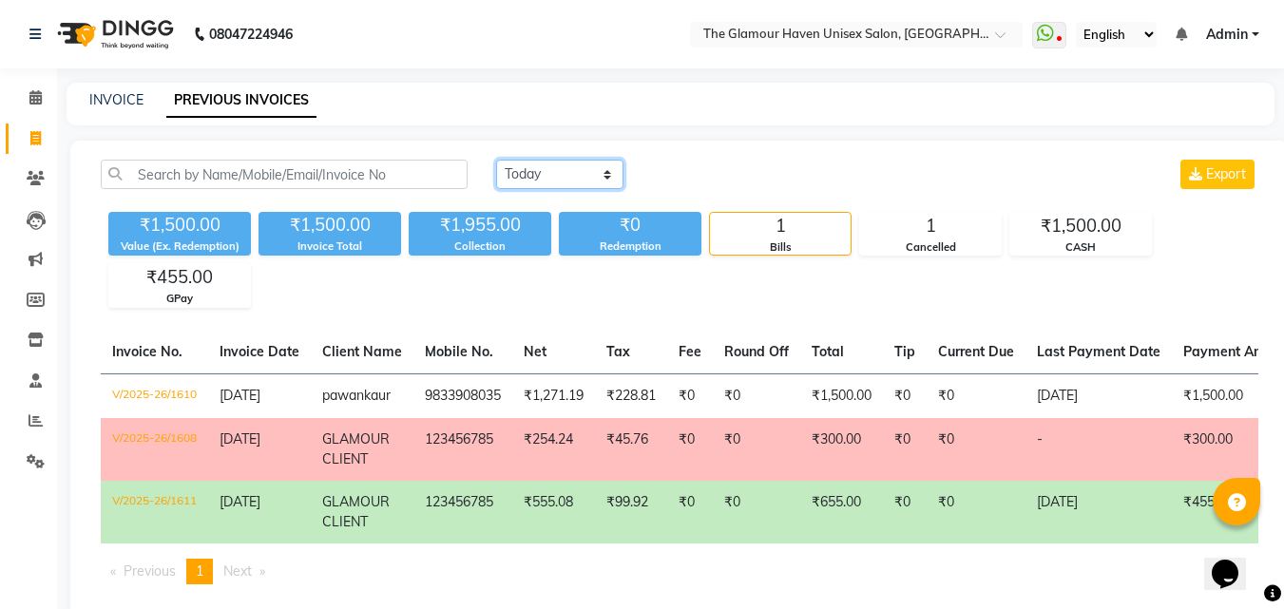
click at [595, 174] on select "Today Yesterday Custom Range" at bounding box center [559, 174] width 127 height 29
select select "range"
click at [496, 160] on select "Today Yesterday Custom Range" at bounding box center [559, 174] width 127 height 29
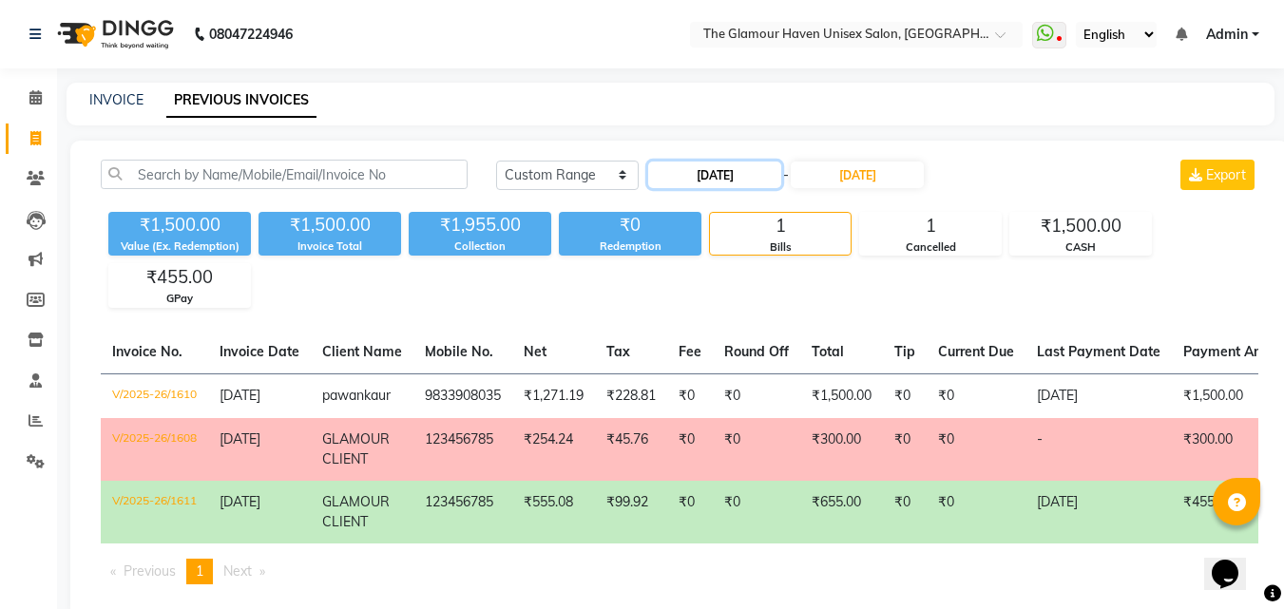
click at [693, 173] on input "[DATE]" at bounding box center [714, 175] width 133 height 27
select select "9"
select select "2025"
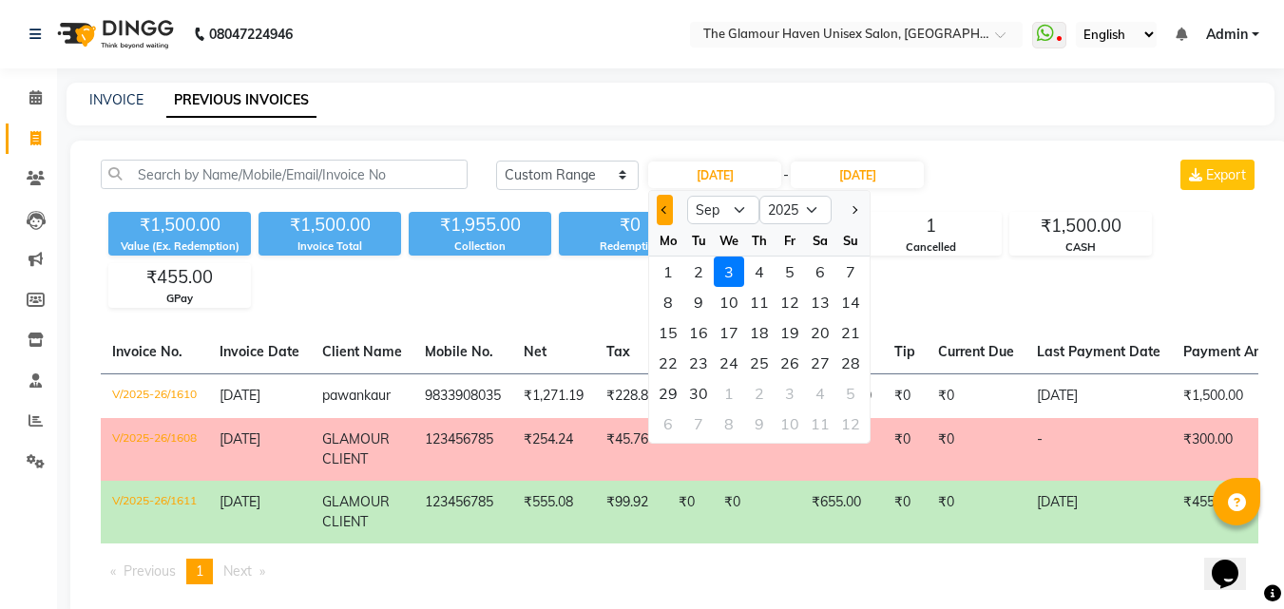
click at [662, 215] on button "Previous month" at bounding box center [665, 210] width 16 height 30
select select "8"
click at [843, 272] on div "3" at bounding box center [850, 272] width 30 height 30
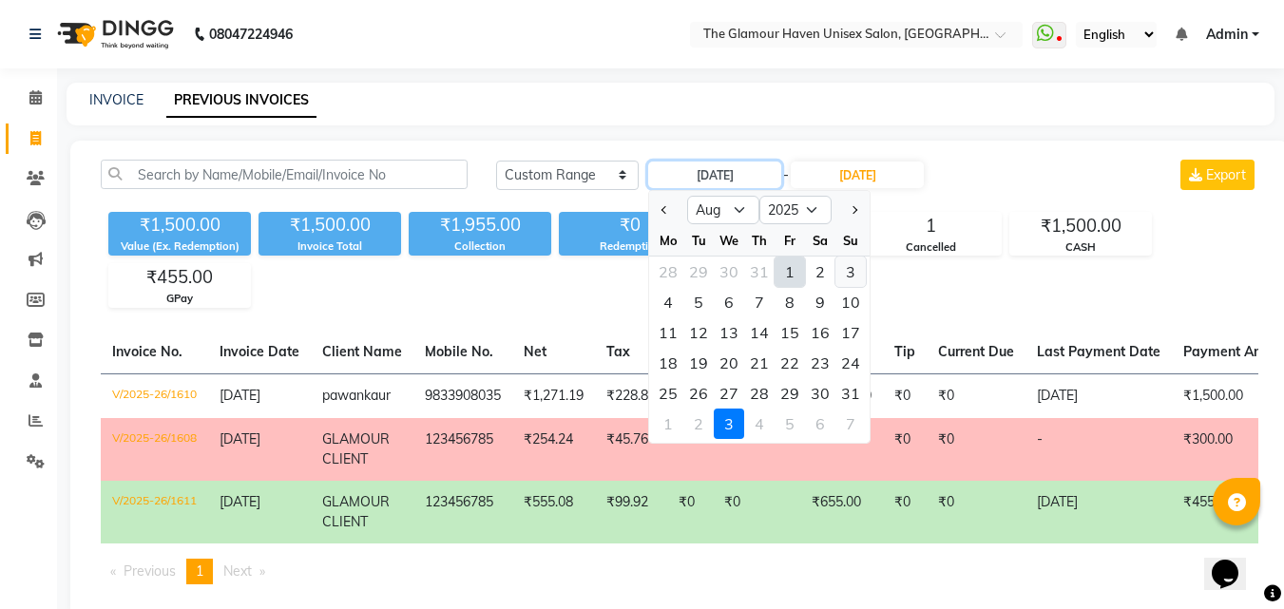
type input "03-08-2025"
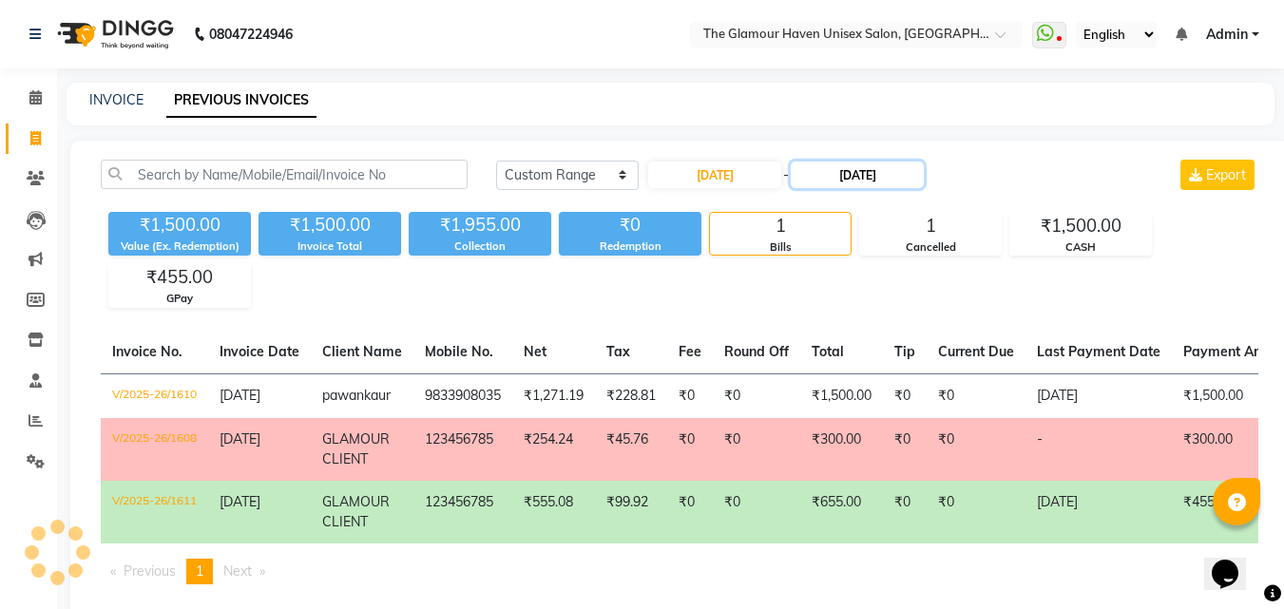
click at [846, 174] on input "[DATE]" at bounding box center [857, 175] width 133 height 27
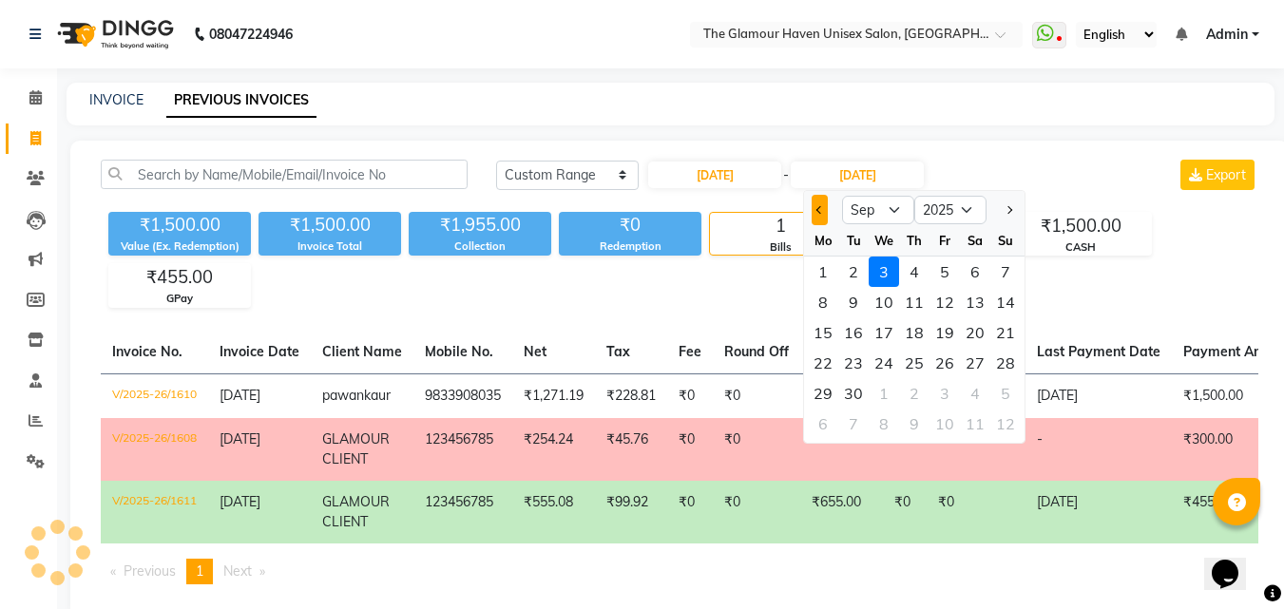
click at [812, 210] on button "Previous month" at bounding box center [820, 210] width 16 height 30
select select "8"
click at [994, 275] on div "3" at bounding box center [1005, 272] width 30 height 30
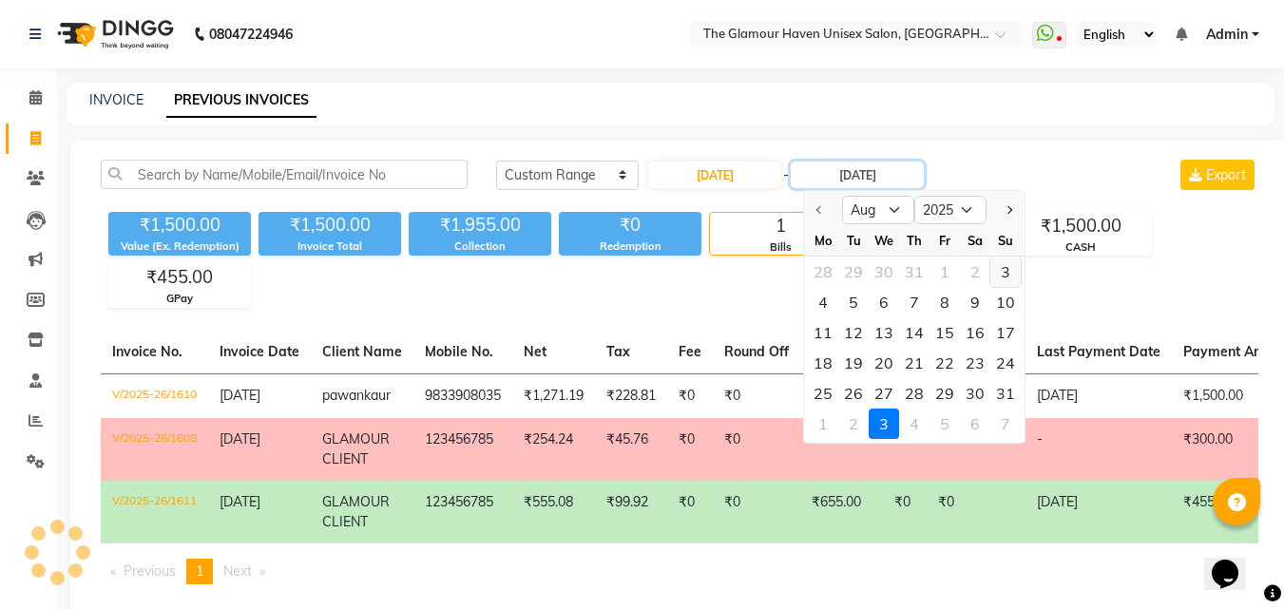
type input "03-08-2025"
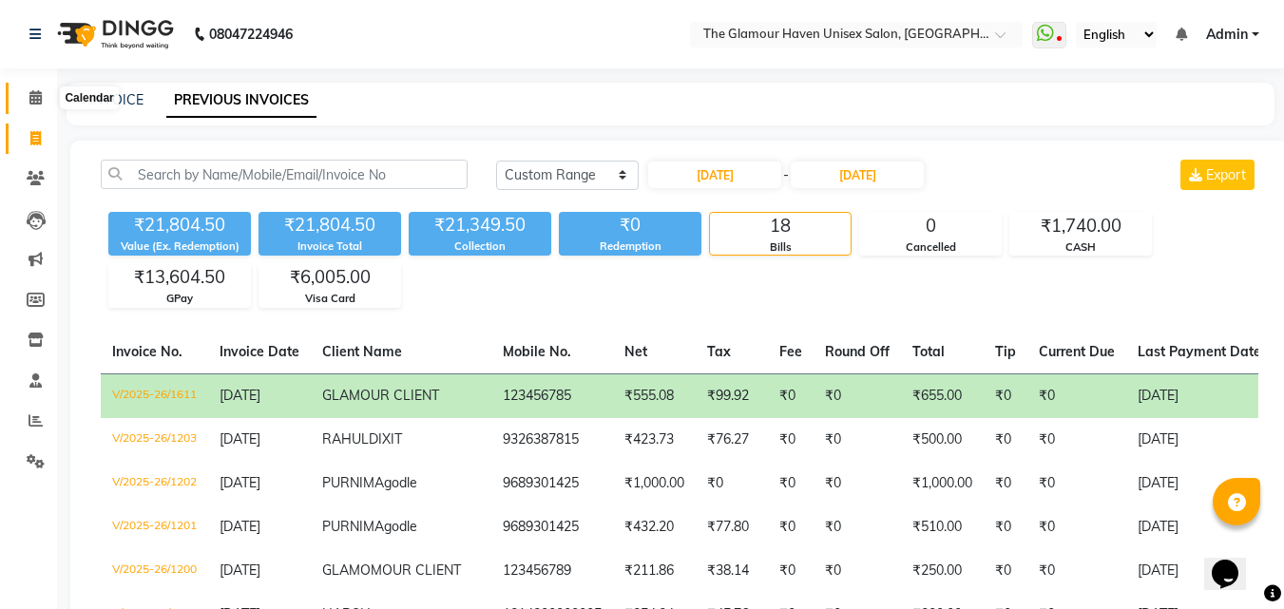
click at [37, 98] on icon at bounding box center [35, 97] width 12 height 14
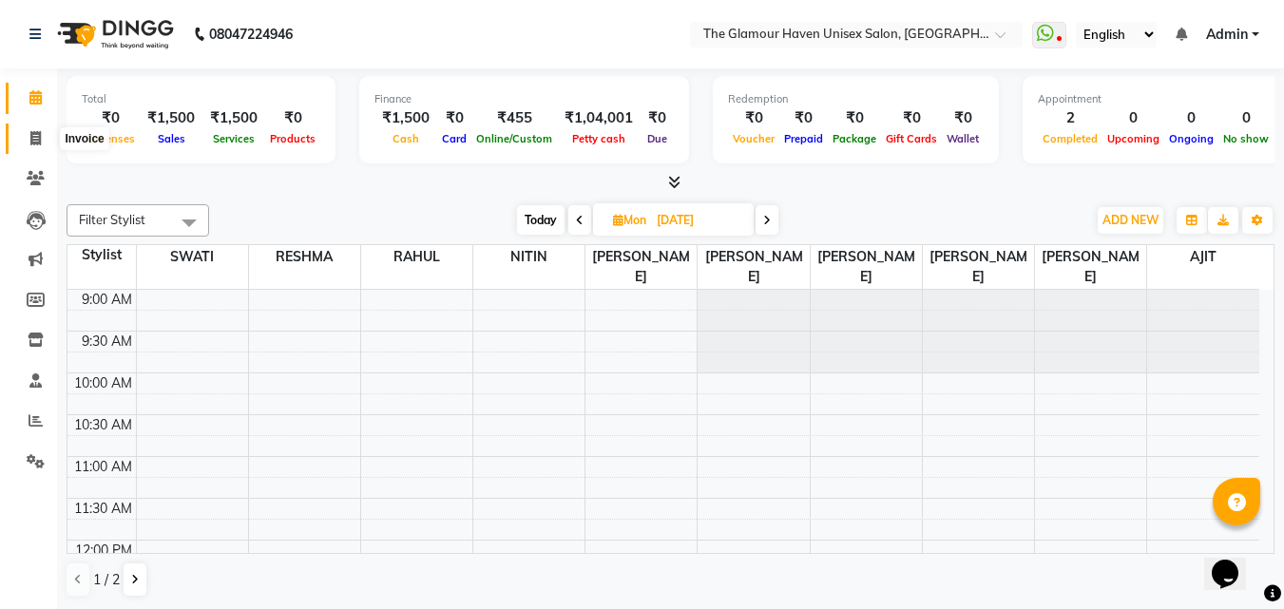
click at [28, 133] on span at bounding box center [35, 139] width 33 height 22
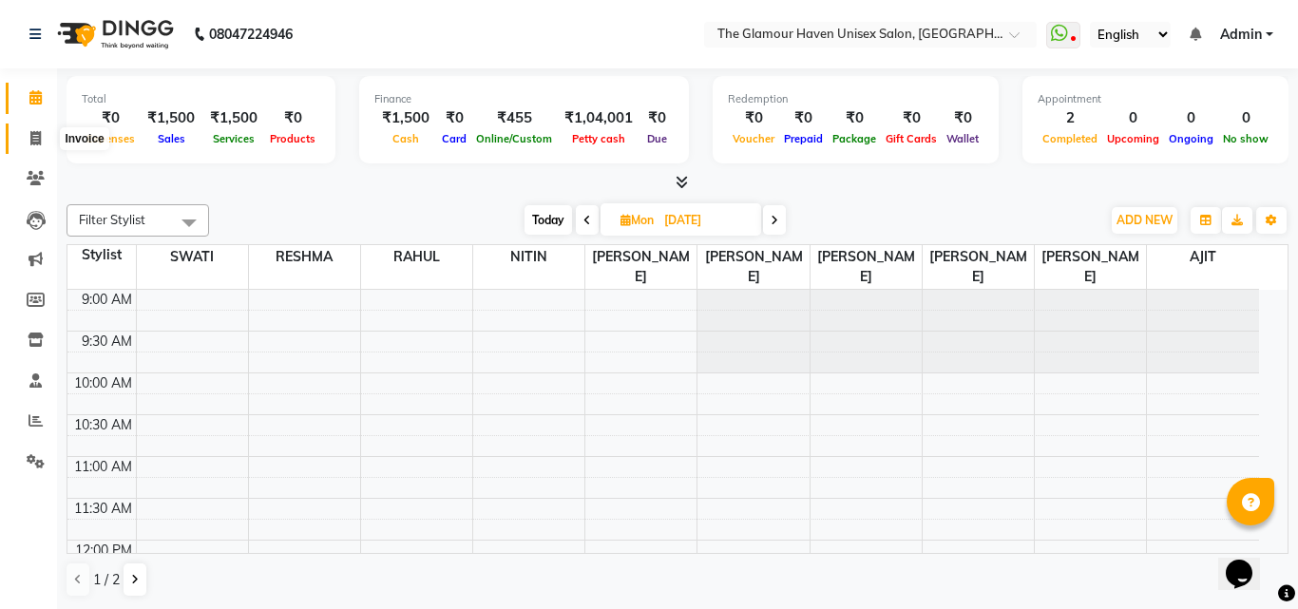
select select "service"
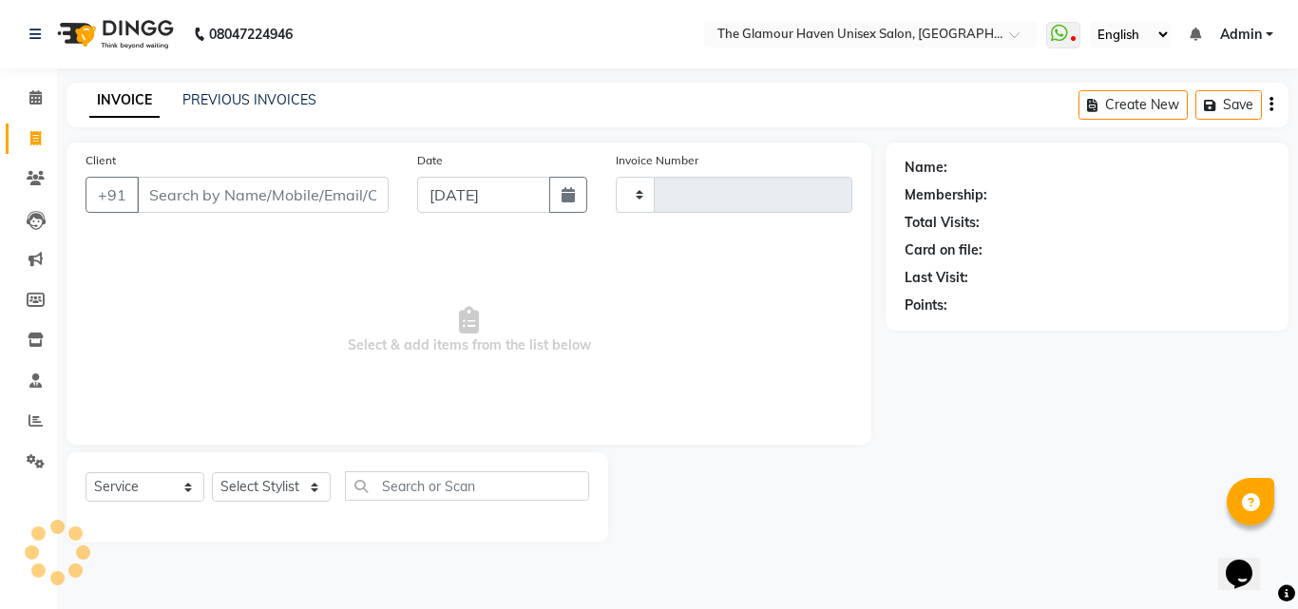
type input "1612"
select select "7124"
click at [29, 425] on icon at bounding box center [36, 420] width 14 height 14
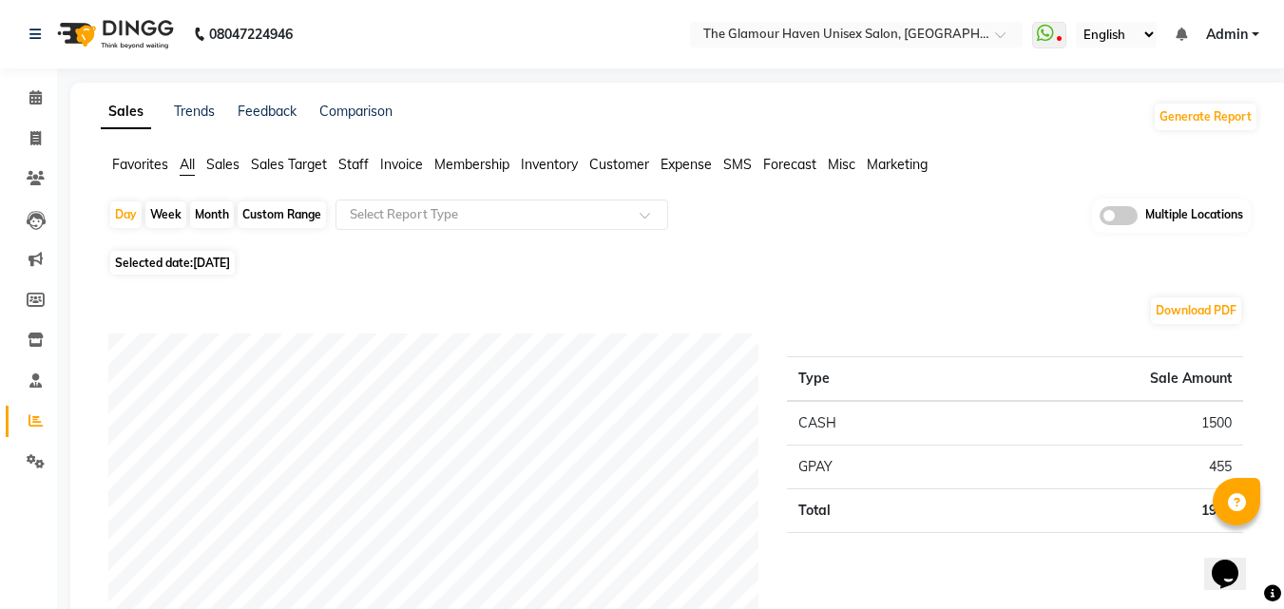
click at [413, 164] on span "Invoice" at bounding box center [401, 164] width 43 height 17
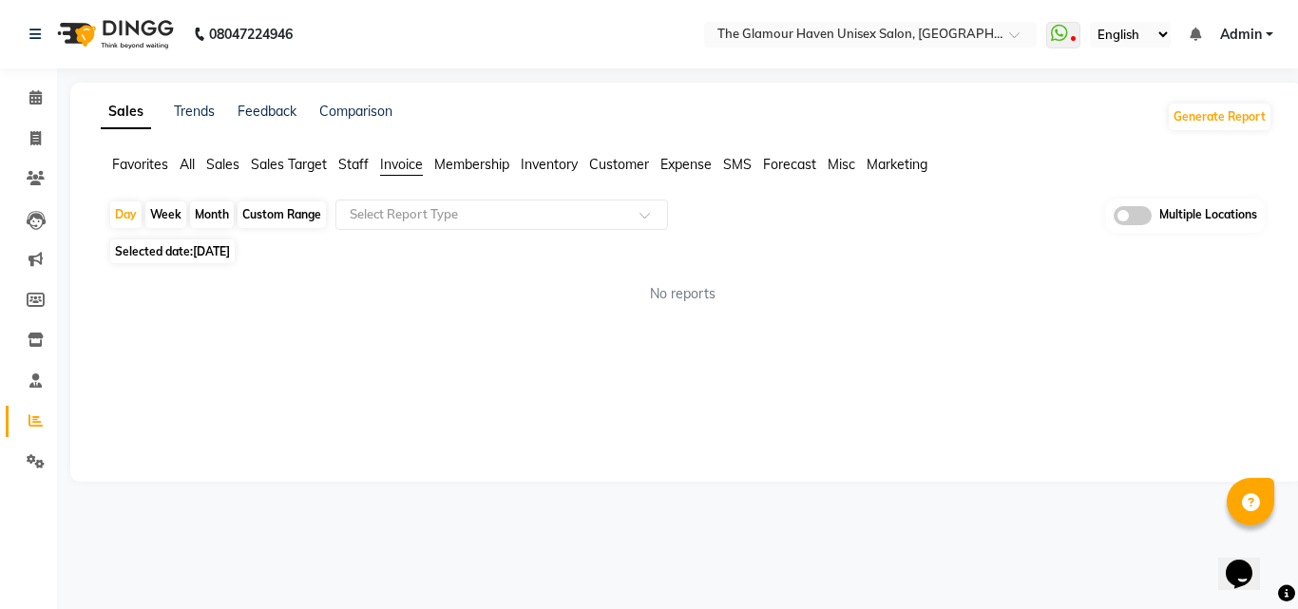
click at [157, 254] on span "Selected date: 03-09-2025" at bounding box center [172, 252] width 125 height 24
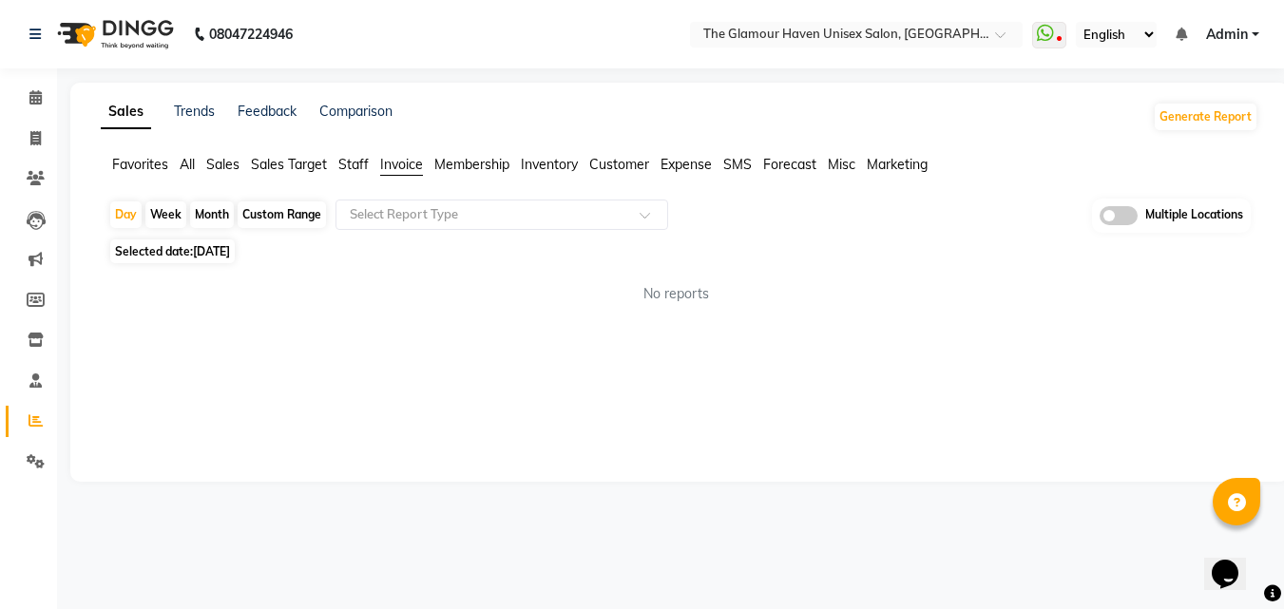
select select "9"
select select "2025"
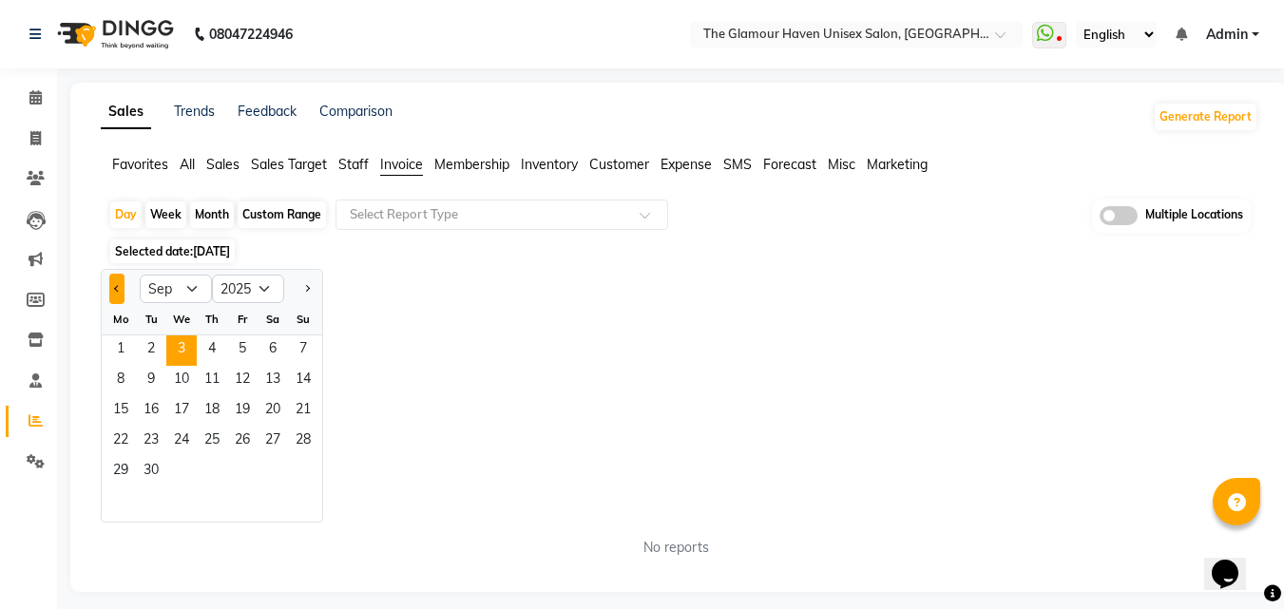
click at [122, 290] on button "Previous month" at bounding box center [116, 289] width 15 height 30
select select "8"
click at [303, 347] on span "3" at bounding box center [303, 351] width 30 height 30
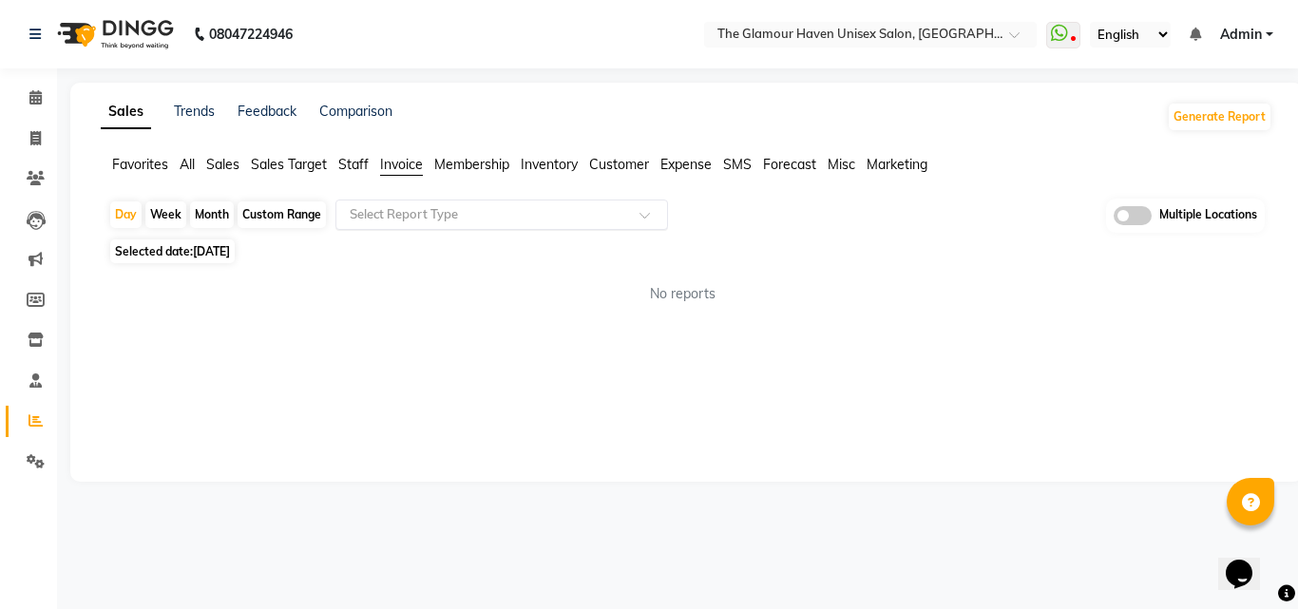
click at [639, 214] on div at bounding box center [501, 214] width 331 height 19
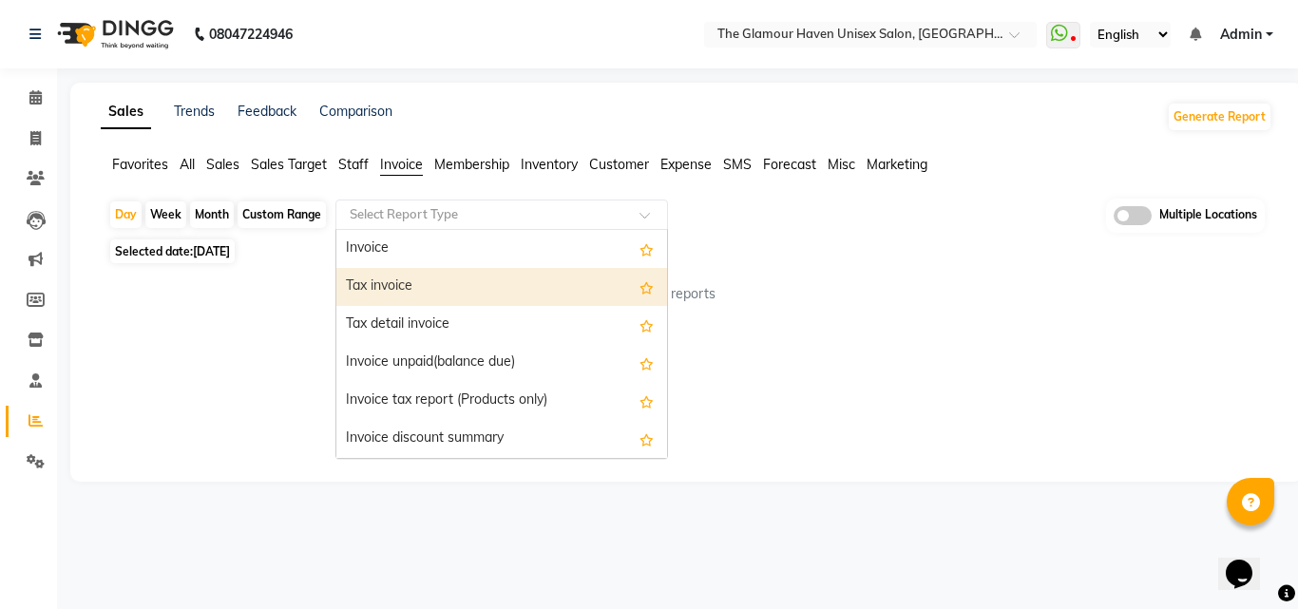
click at [405, 285] on div "Tax invoice" at bounding box center [501, 287] width 331 height 38
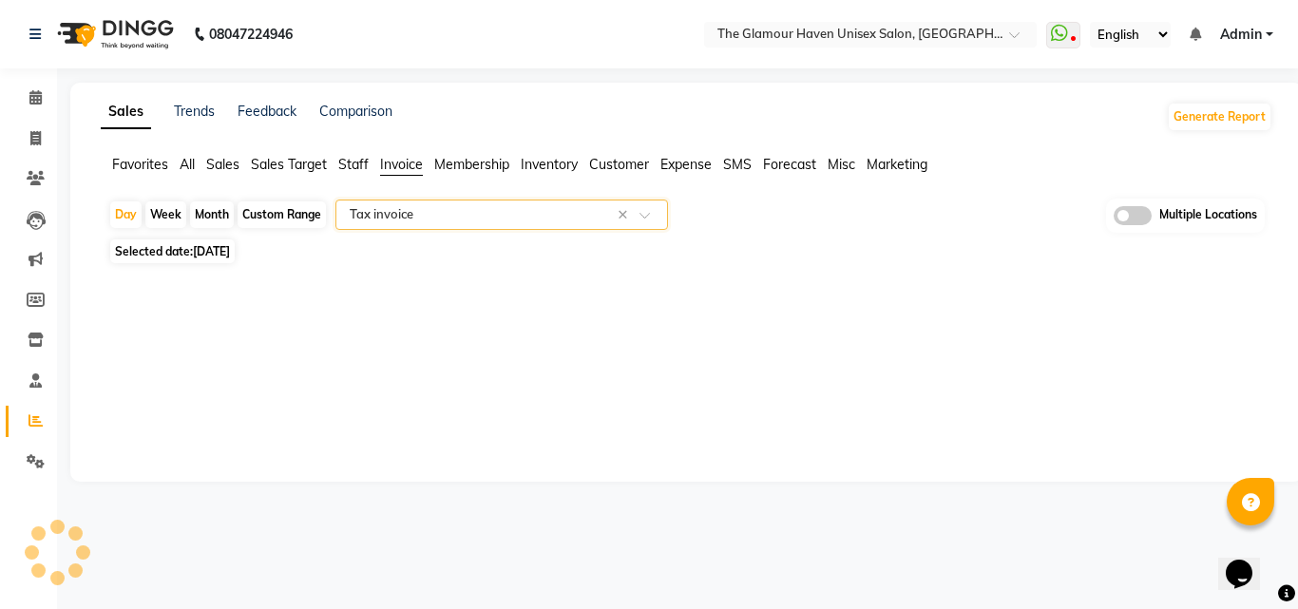
select select "full_report"
select select "csv"
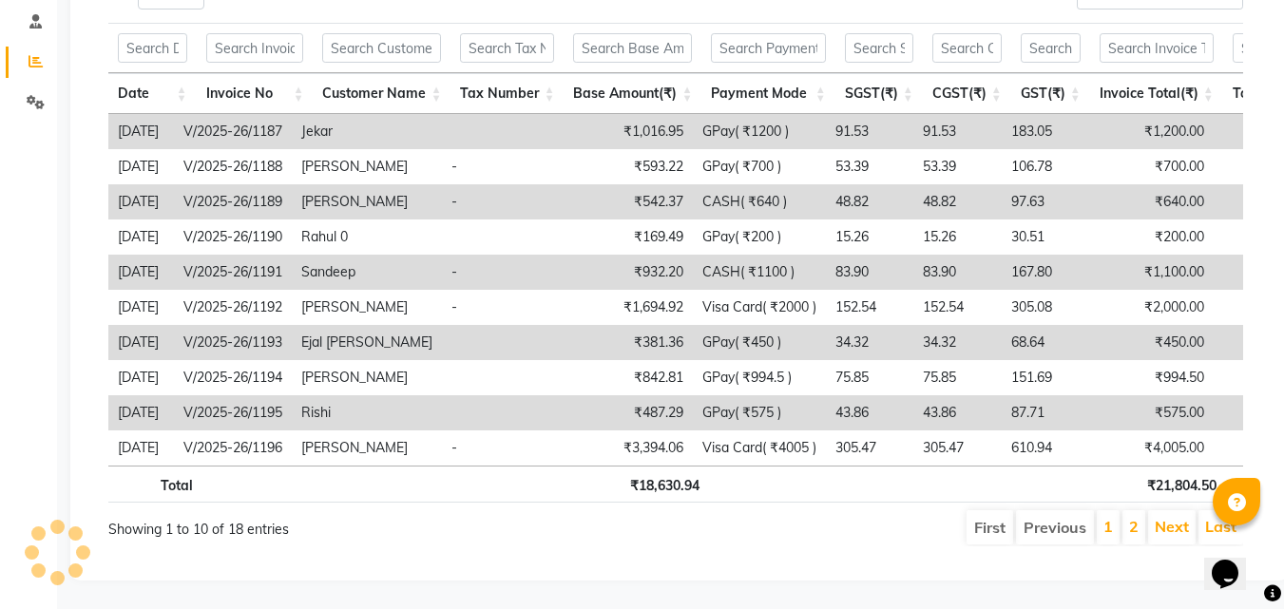
scroll to position [388, 0]
click at [1178, 517] on link "Next" at bounding box center [1172, 526] width 34 height 19
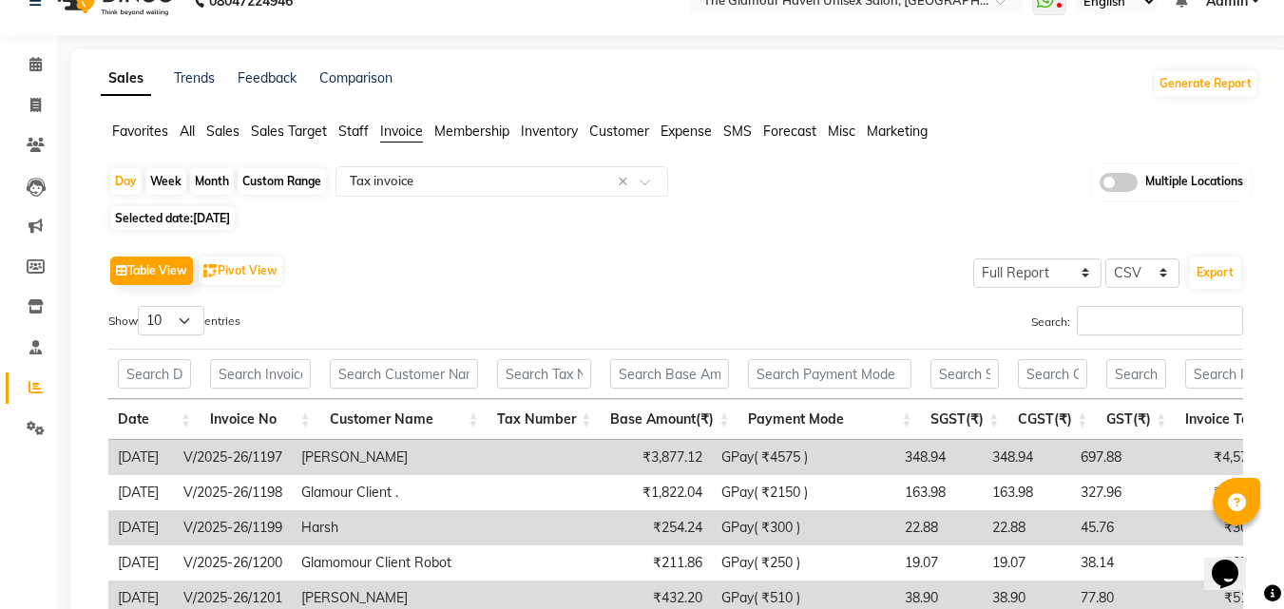
scroll to position [32, 0]
click at [833, 374] on input "text" at bounding box center [829, 374] width 163 height 29
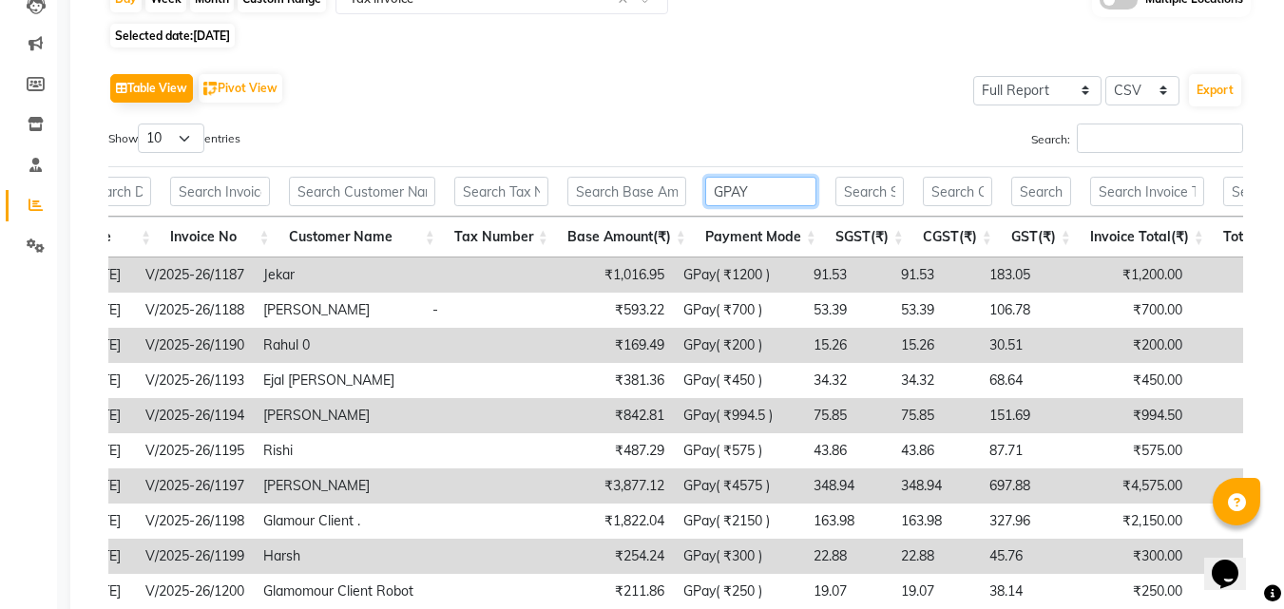
scroll to position [198, 0]
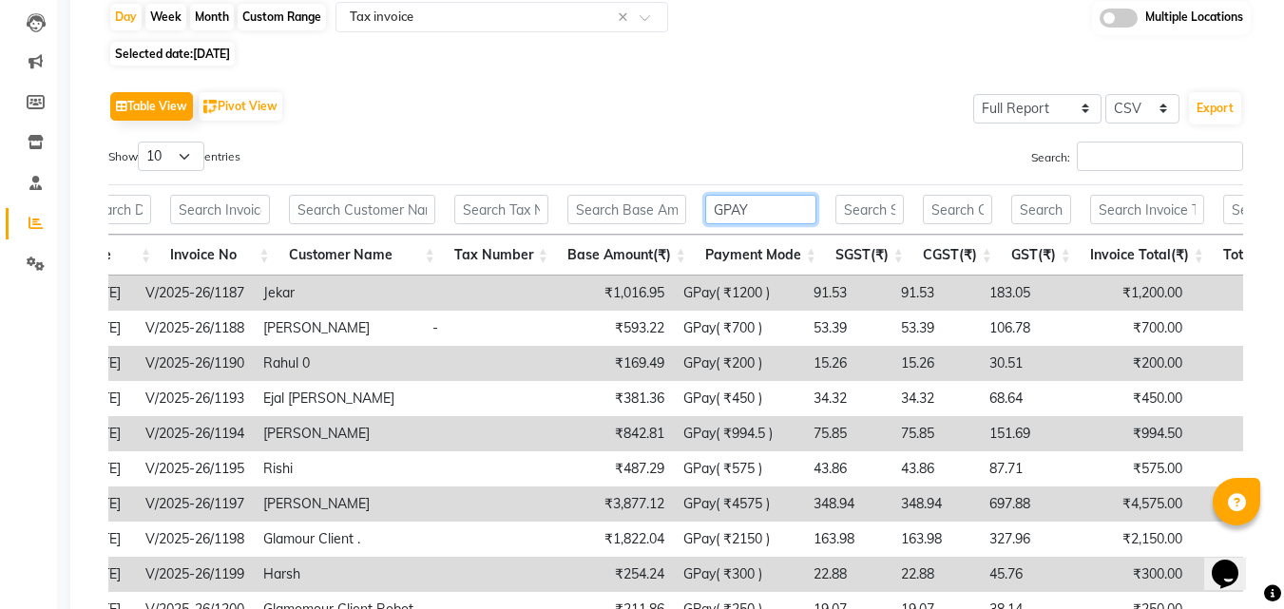
type input "GPAY"
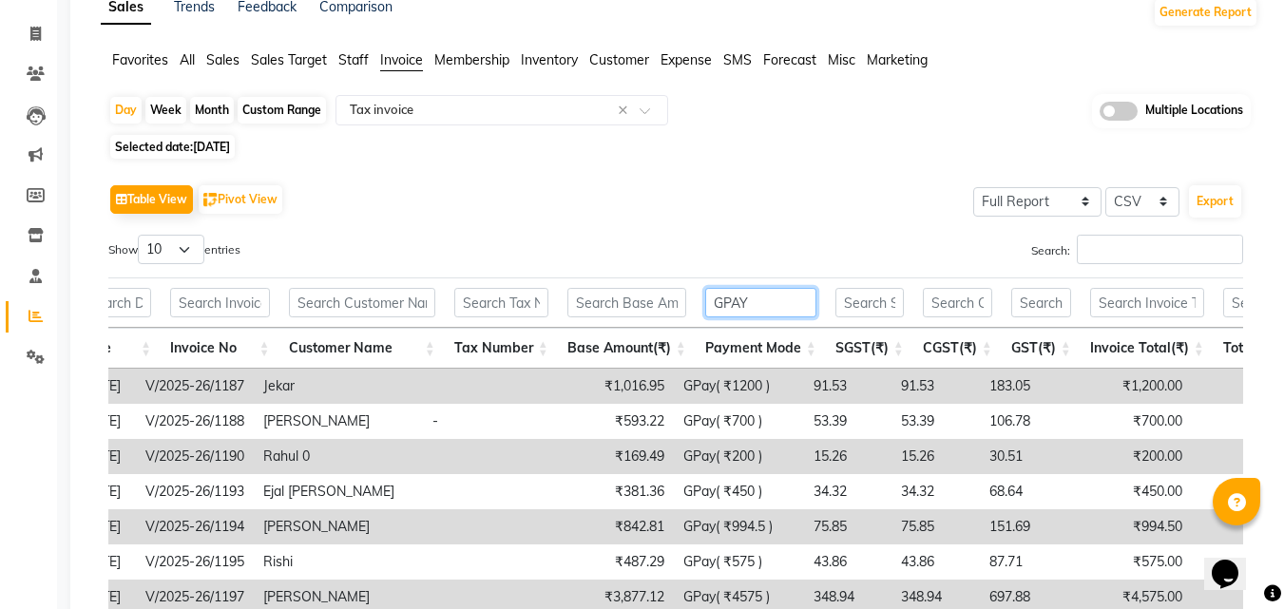
scroll to position [103, 0]
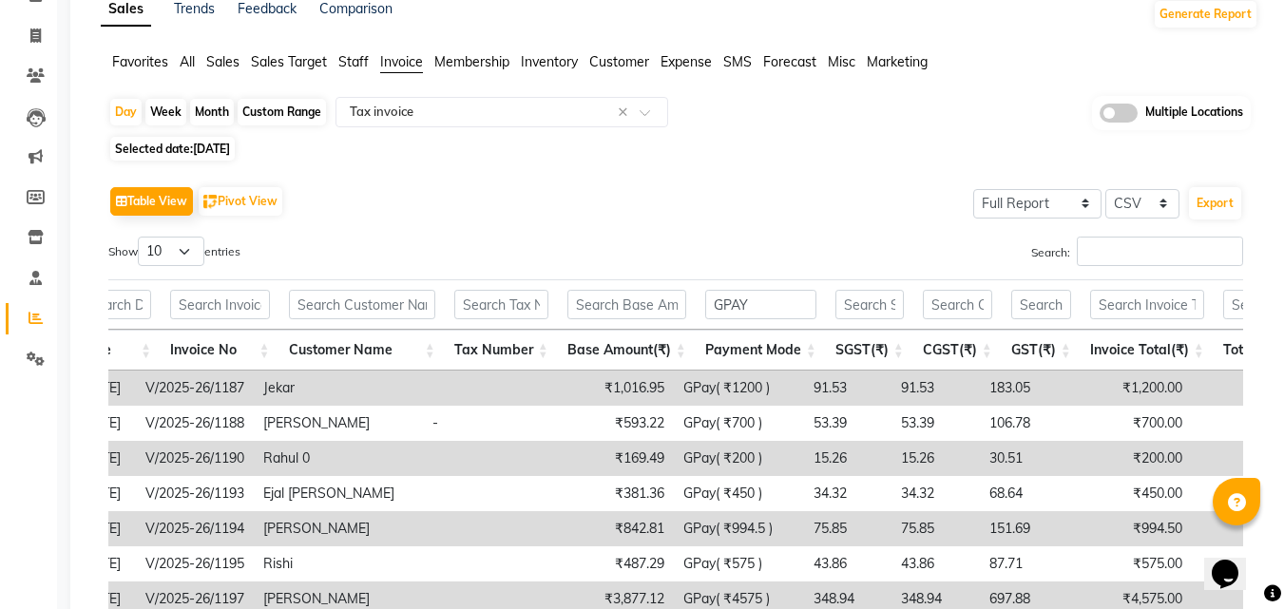
click at [198, 147] on span "03-08-2025" at bounding box center [211, 149] width 37 height 14
select select "8"
select select "2025"
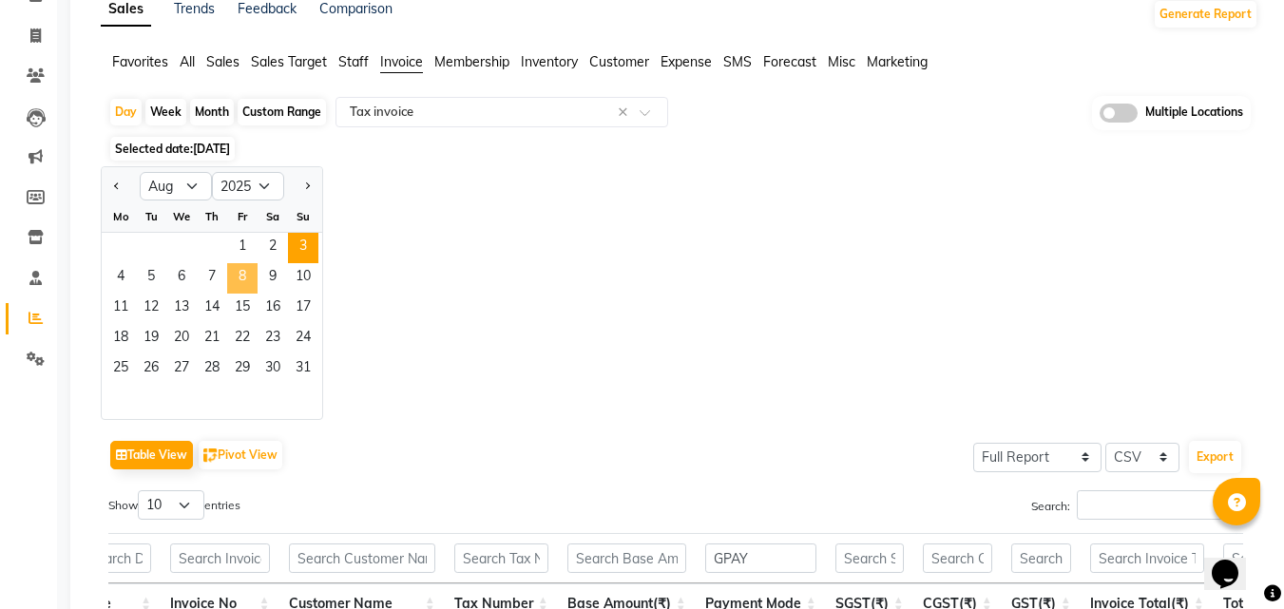
click at [237, 270] on span "8" at bounding box center [242, 278] width 30 height 30
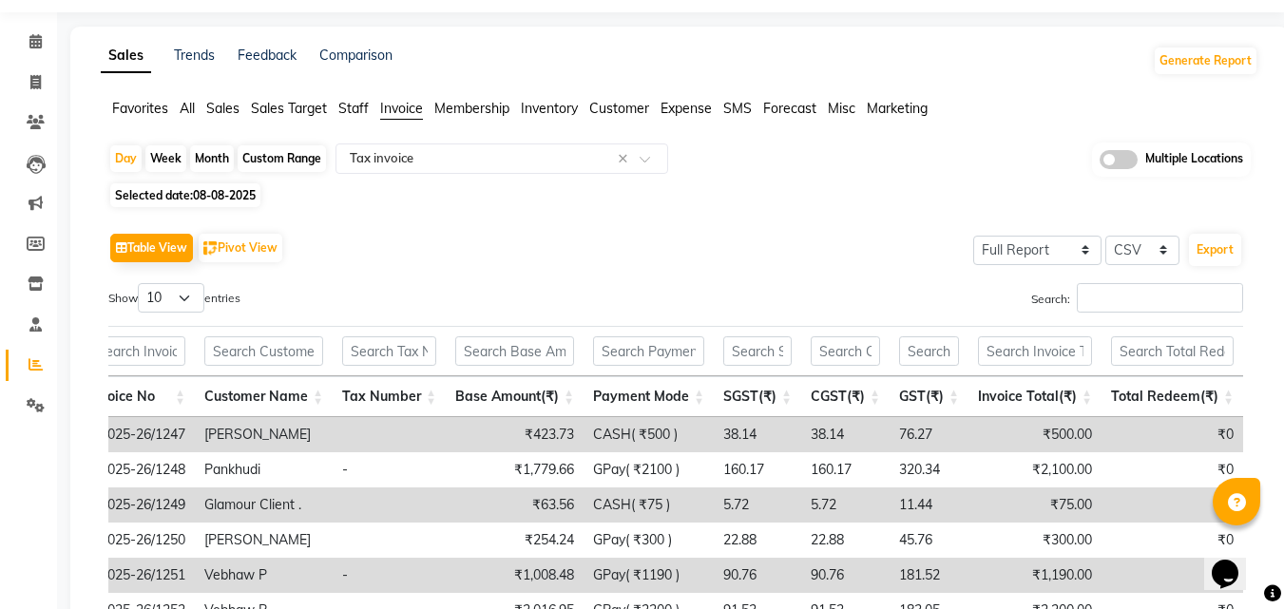
scroll to position [95, 0]
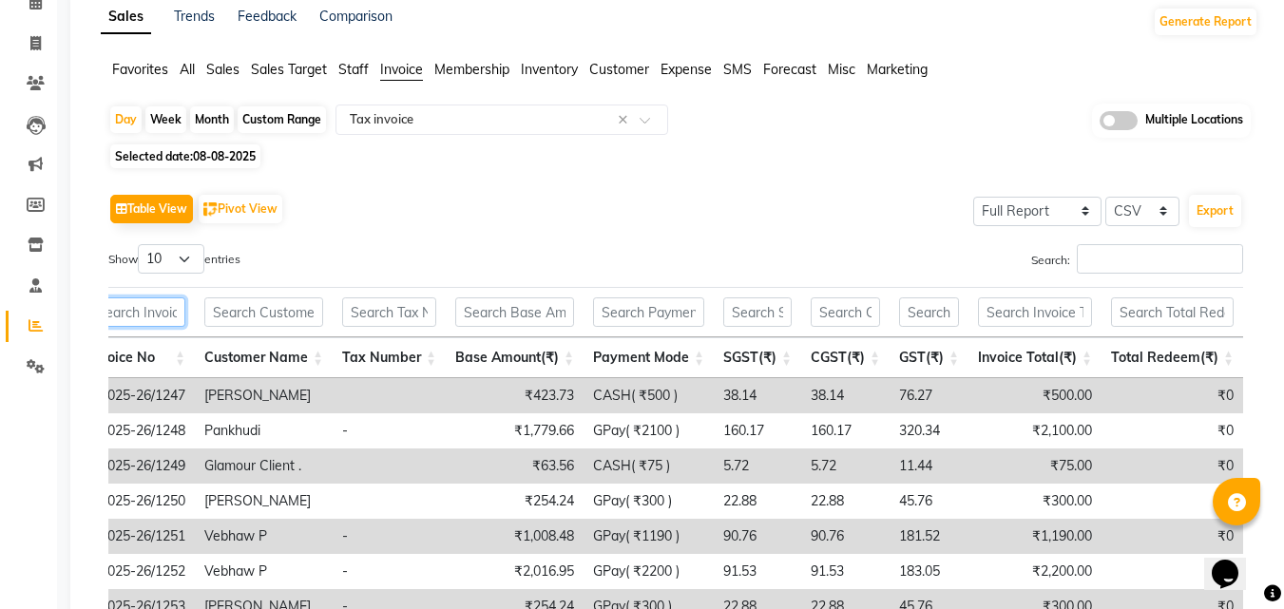
click at [141, 301] on input "text" at bounding box center [136, 311] width 97 height 29
paste input "V/2025-26/1607"
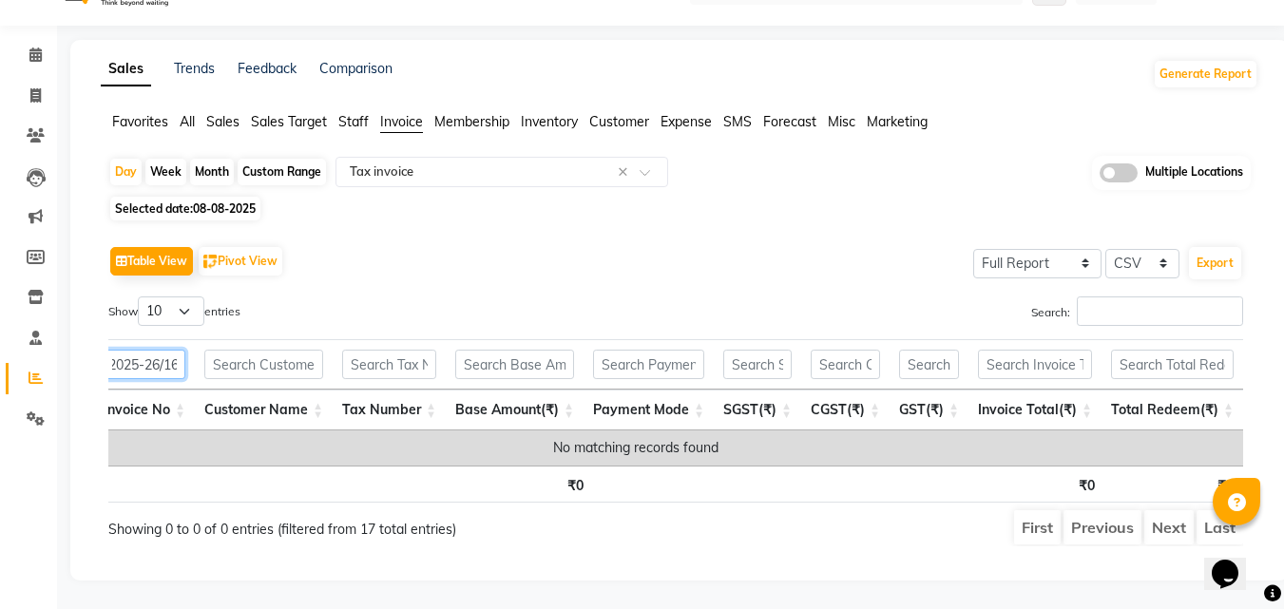
scroll to position [0, 66]
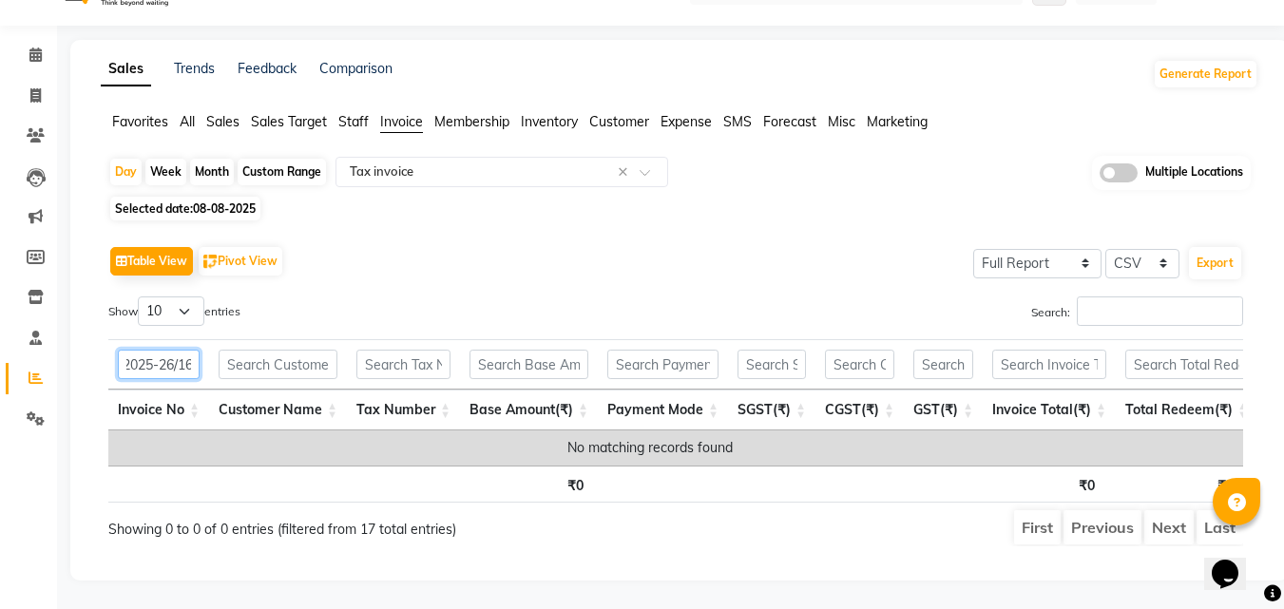
type input "V/2025-26/1607"
click at [220, 201] on span "08-08-2025" at bounding box center [224, 208] width 63 height 14
select select "8"
select select "2025"
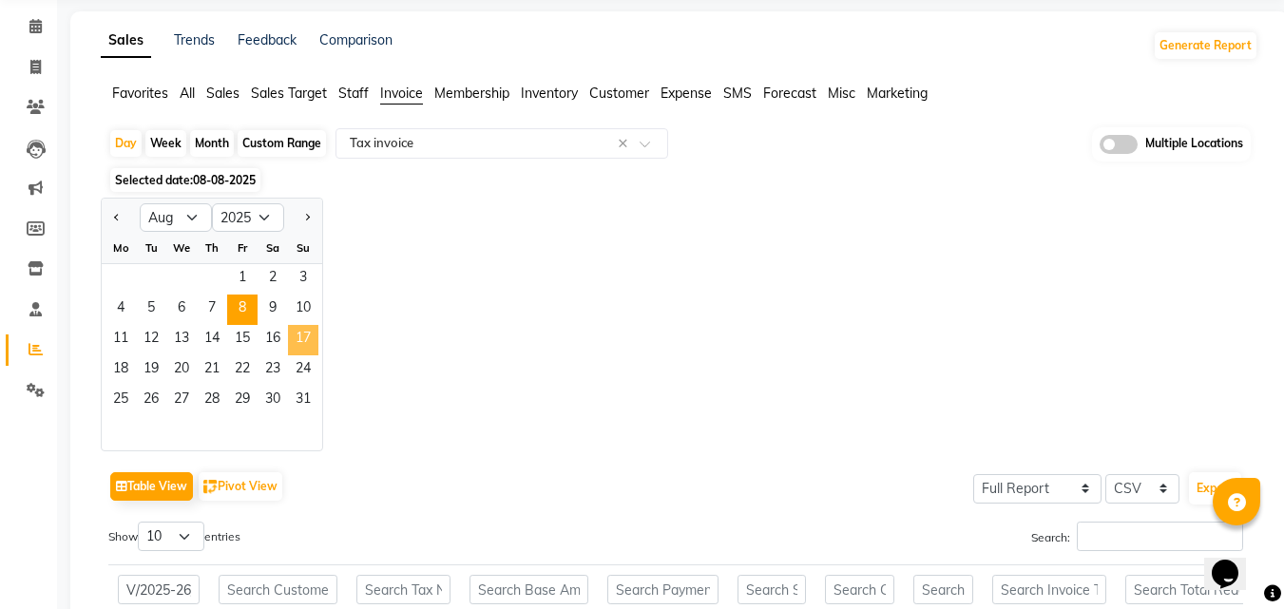
click at [308, 338] on span "17" at bounding box center [303, 340] width 30 height 30
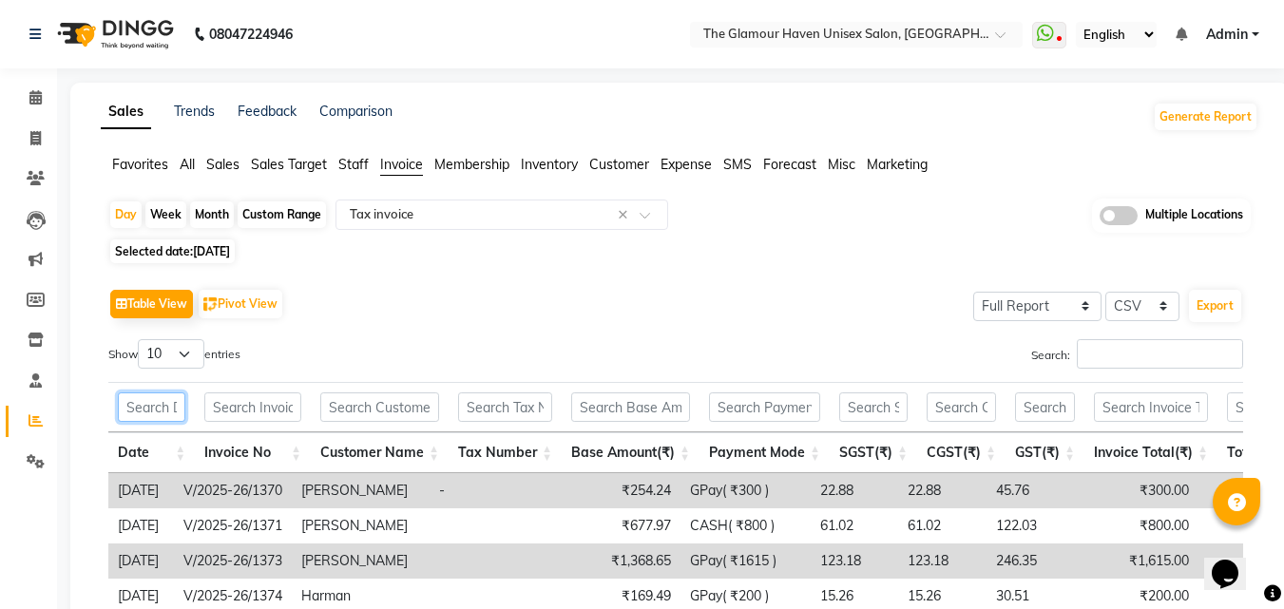
click at [155, 398] on input "text" at bounding box center [151, 407] width 67 height 29
paste input "V/2025-26/1607"
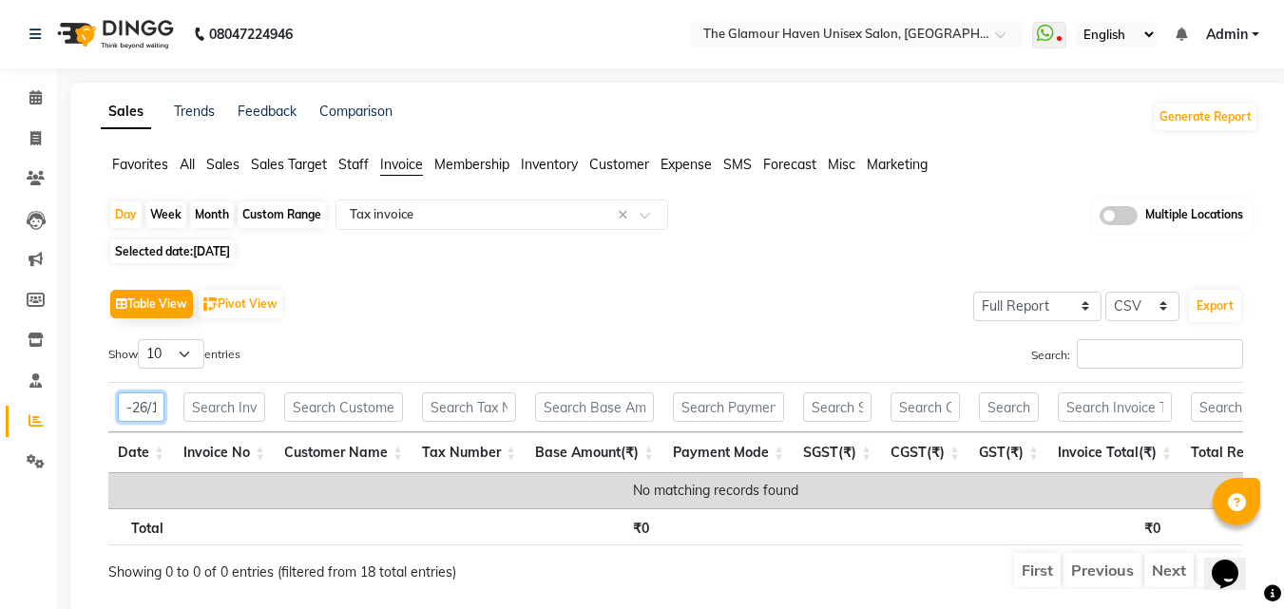
type input "V/2025-26/1607"
click at [488, 313] on div "Table View Pivot View Select Full Report Filtered Report Select CSV PDF Export" at bounding box center [675, 304] width 1135 height 40
click at [36, 136] on icon at bounding box center [35, 138] width 10 height 14
select select "service"
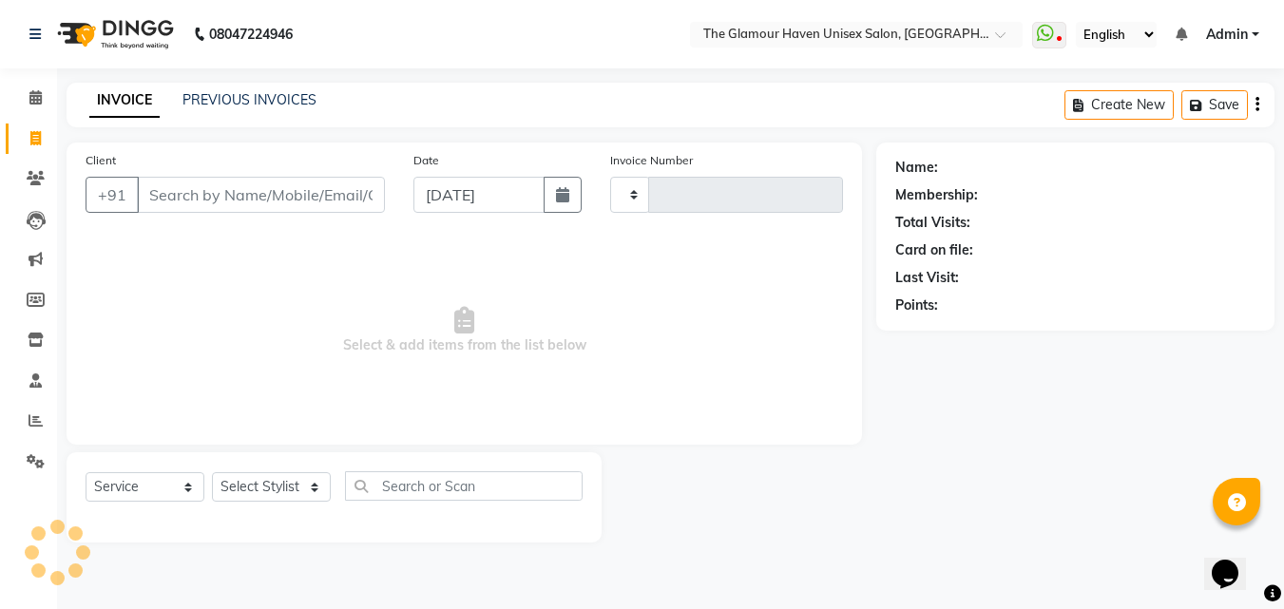
type input "1613"
select select "7124"
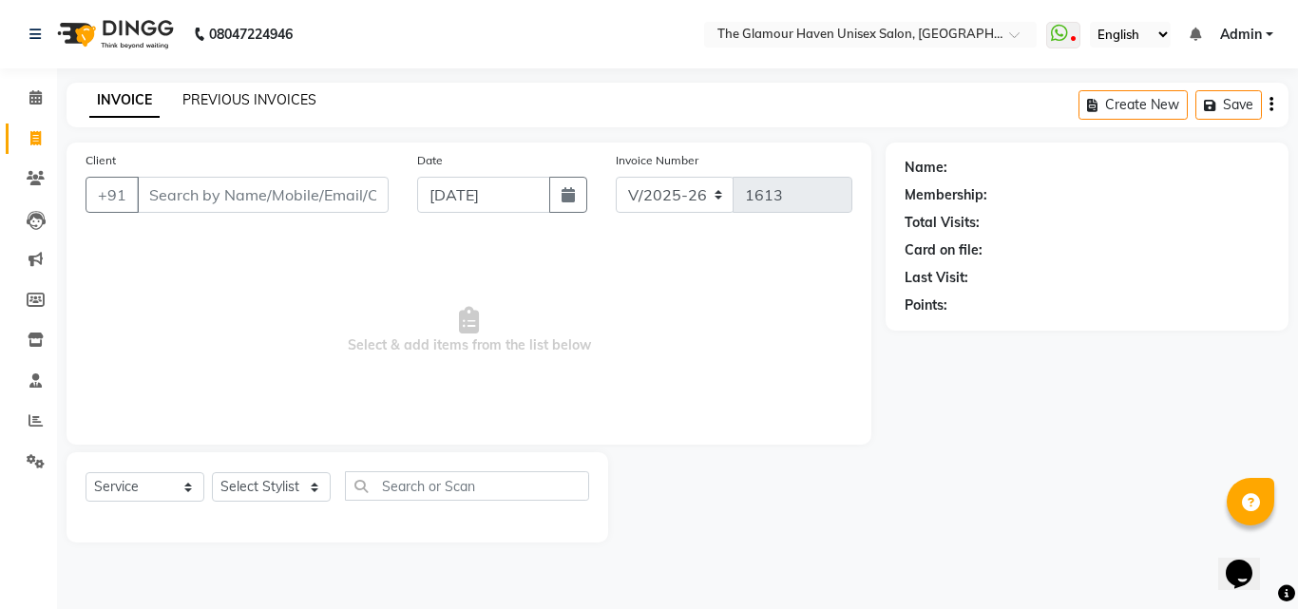
click at [229, 98] on link "PREVIOUS INVOICES" at bounding box center [249, 99] width 134 height 17
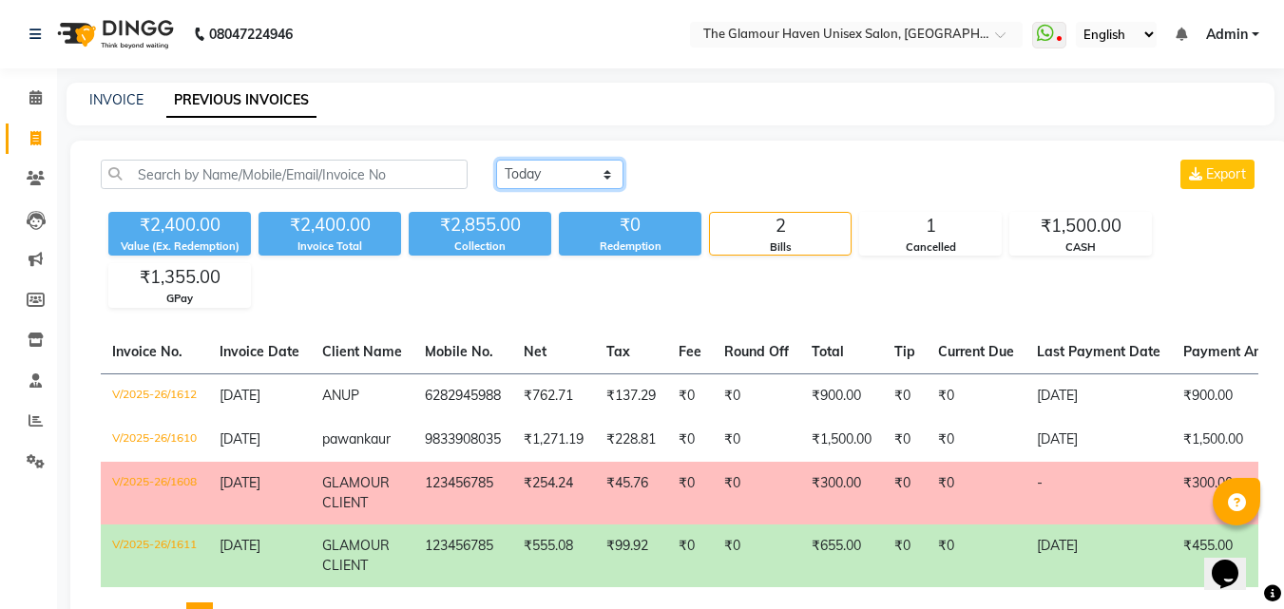
click at [608, 177] on select "Today Yesterday Custom Range" at bounding box center [559, 174] width 127 height 29
select select "range"
click at [496, 160] on select "Today Yesterday Custom Range" at bounding box center [559, 174] width 127 height 29
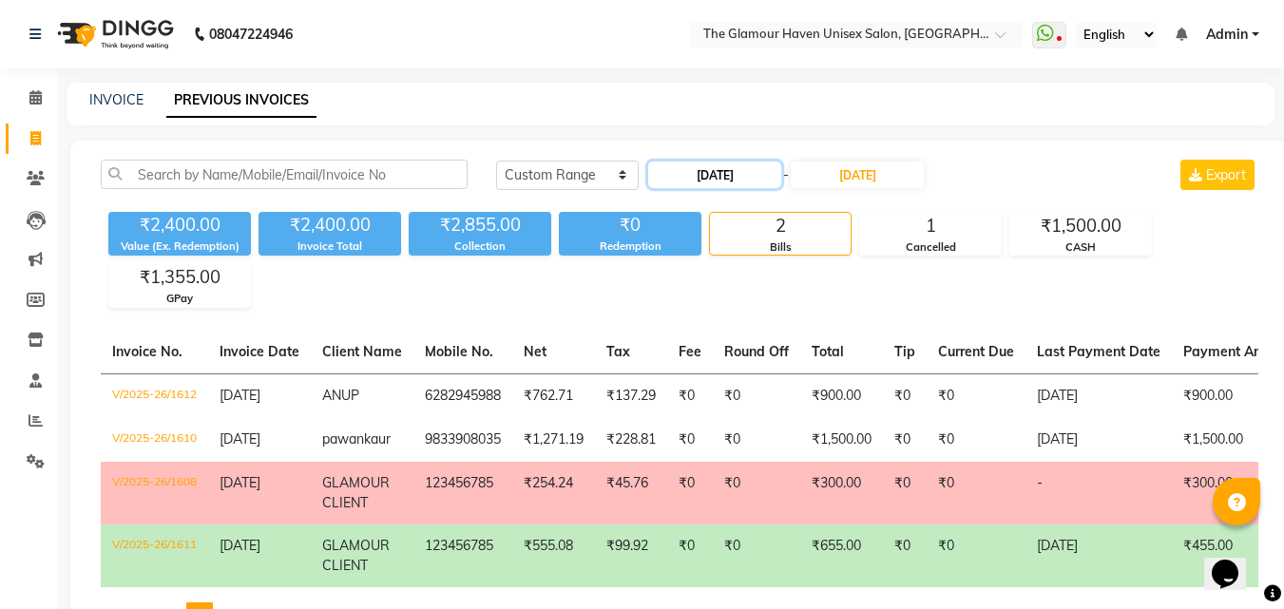
click at [687, 180] on input "[DATE]" at bounding box center [714, 175] width 133 height 27
select select "9"
select select "2025"
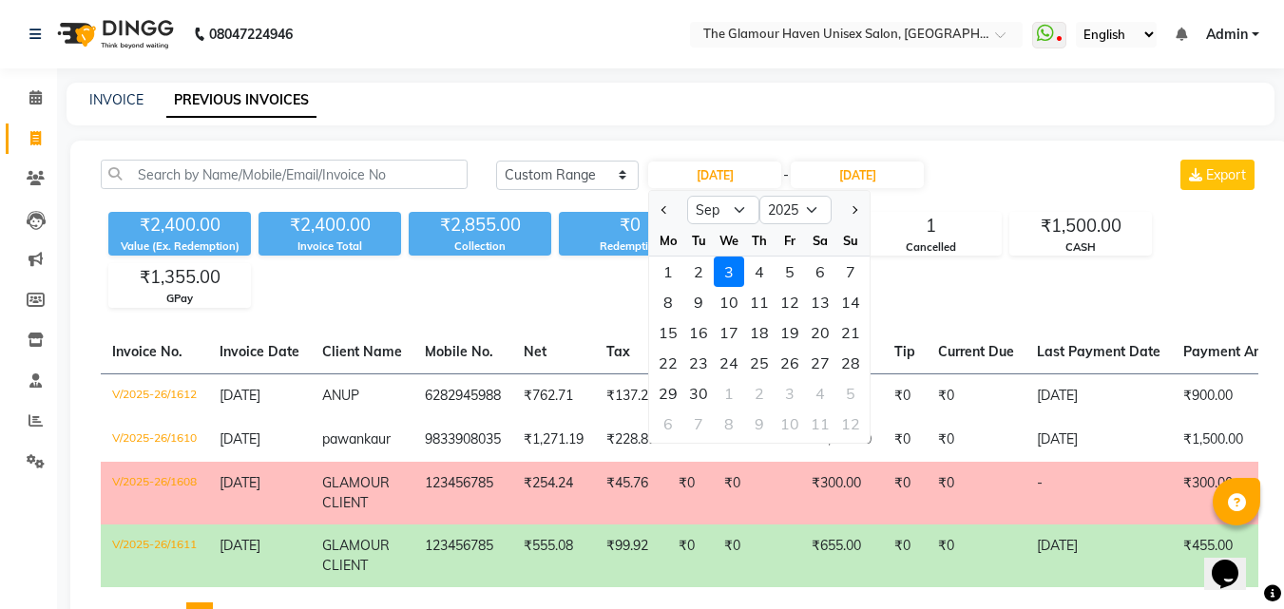
click at [656, 205] on div at bounding box center [668, 210] width 38 height 30
click at [660, 207] on button "Previous month" at bounding box center [665, 210] width 16 height 30
select select "8"
click at [849, 336] on div "17" at bounding box center [850, 332] width 30 height 30
type input "17-08-2025"
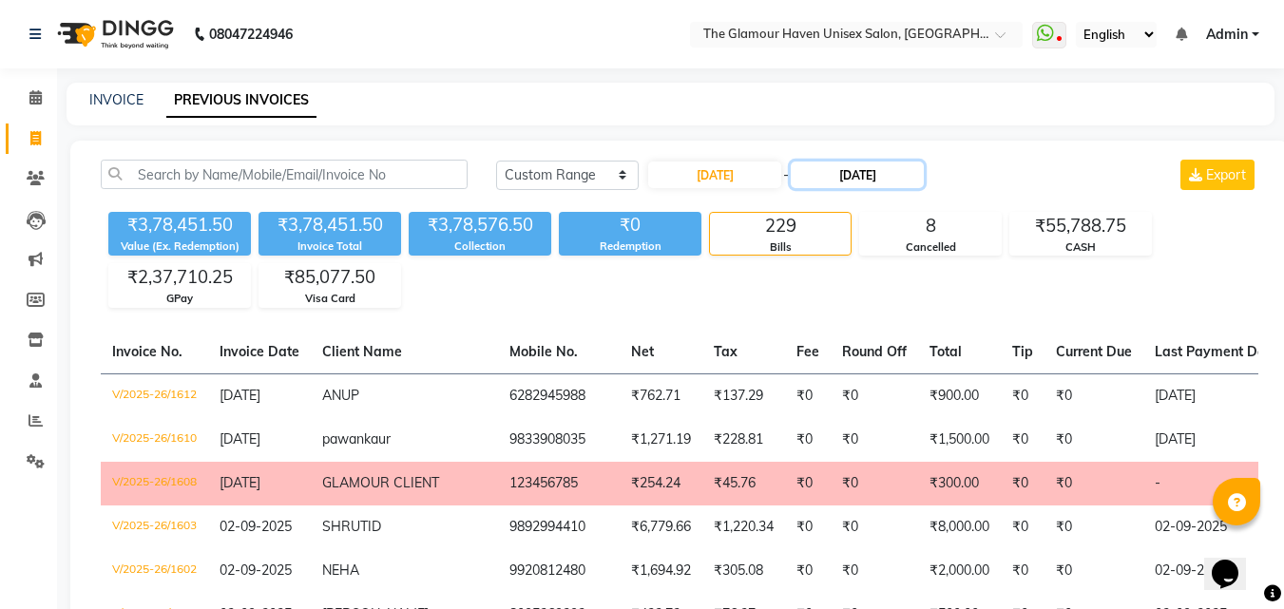
click at [892, 179] on input "[DATE]" at bounding box center [857, 175] width 133 height 27
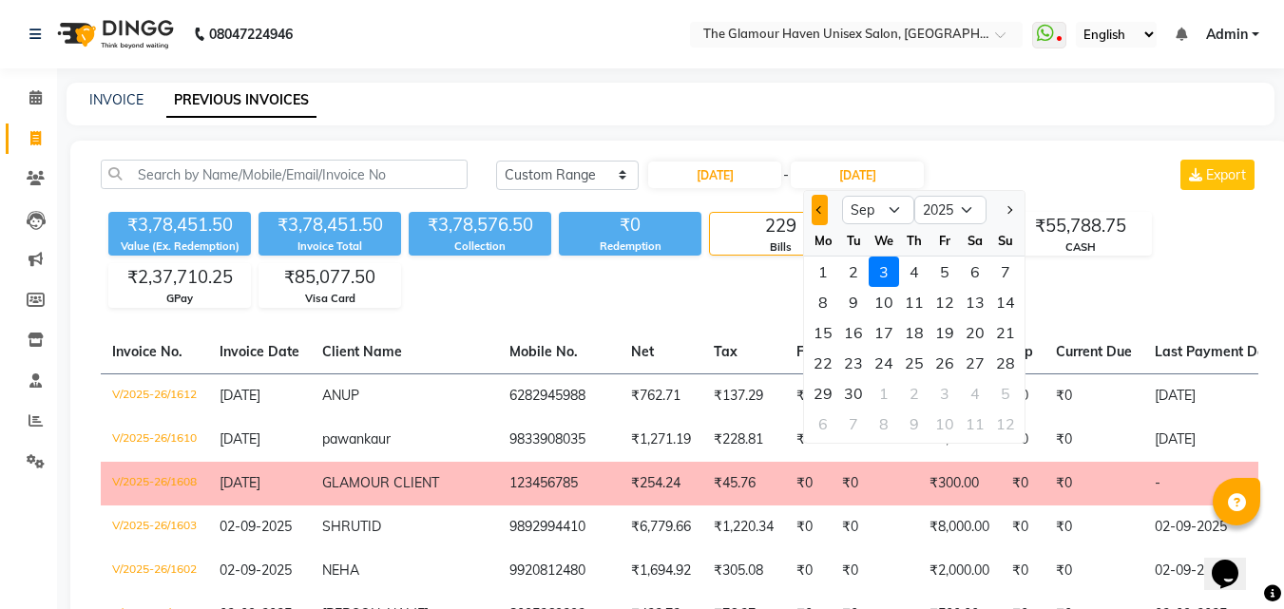
click at [824, 216] on button "Previous month" at bounding box center [820, 210] width 16 height 30
select select "8"
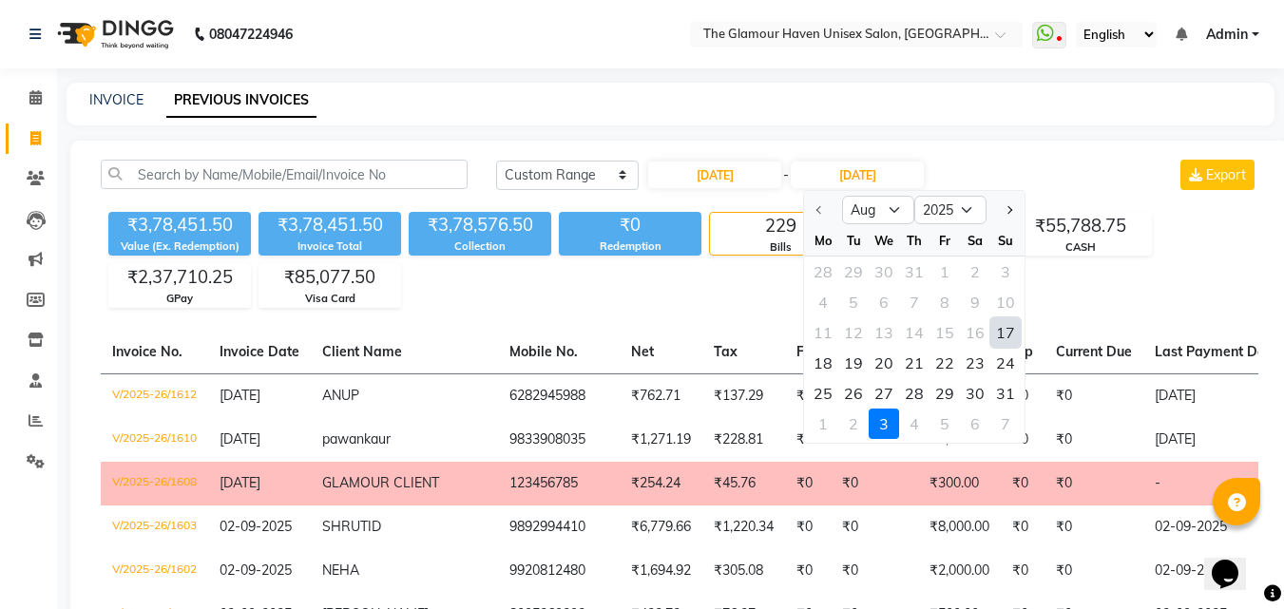
click at [1002, 330] on div "17" at bounding box center [1005, 332] width 30 height 30
type input "17-08-2025"
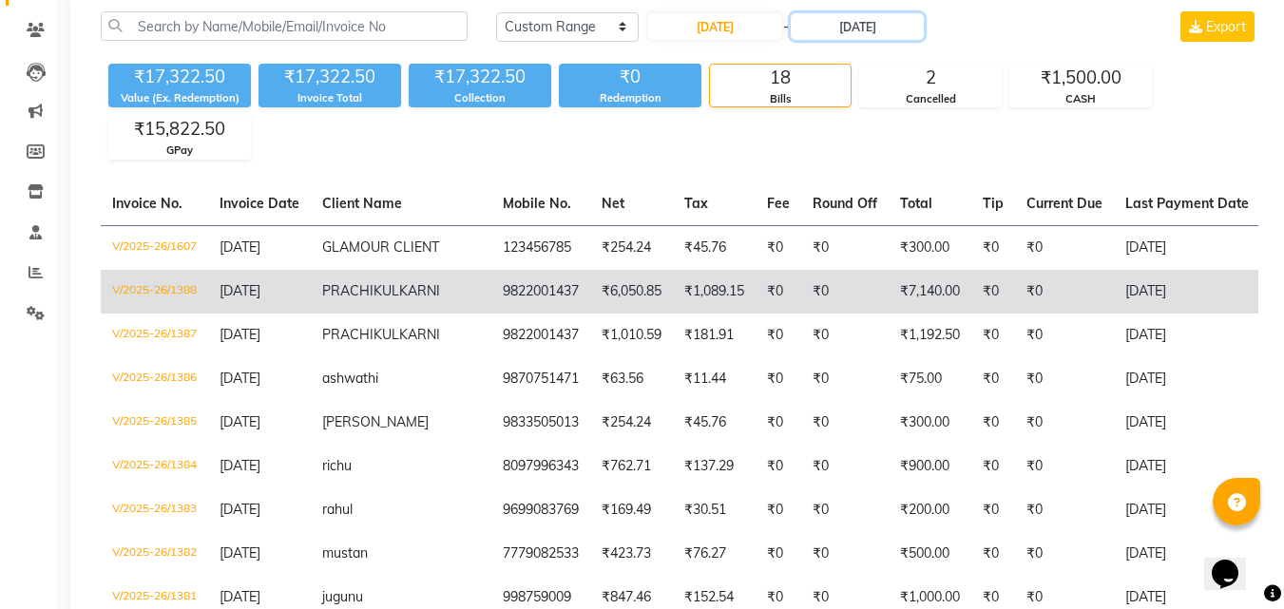
scroll to position [190, 0]
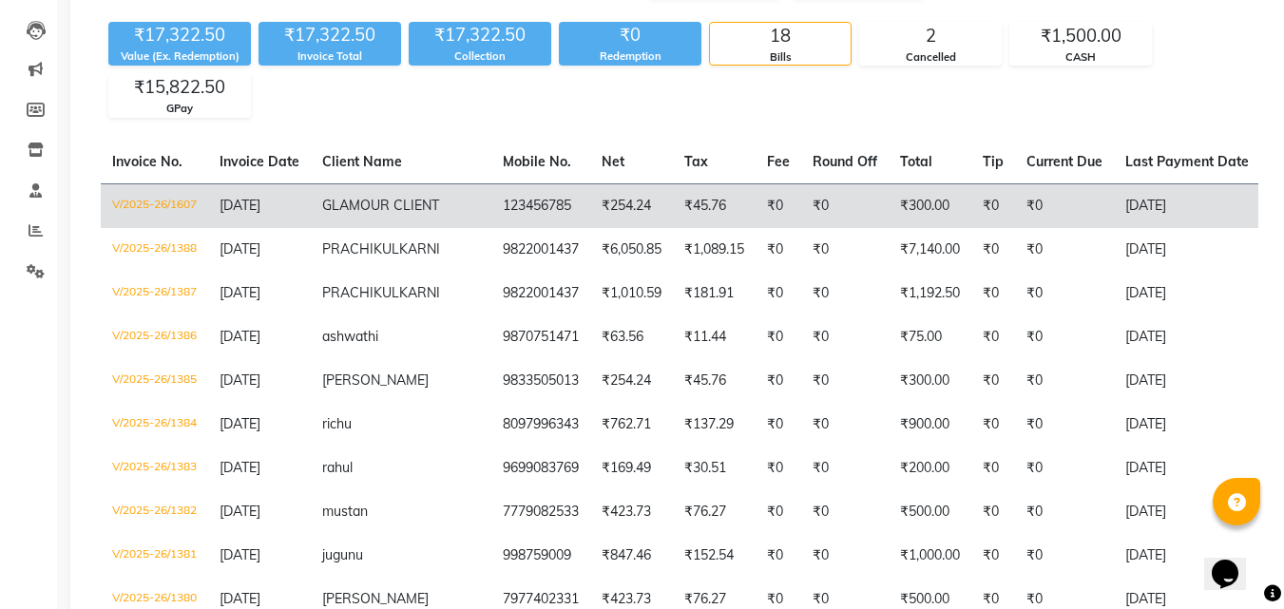
click at [191, 199] on td "V/2025-26/1607" at bounding box center [154, 205] width 107 height 45
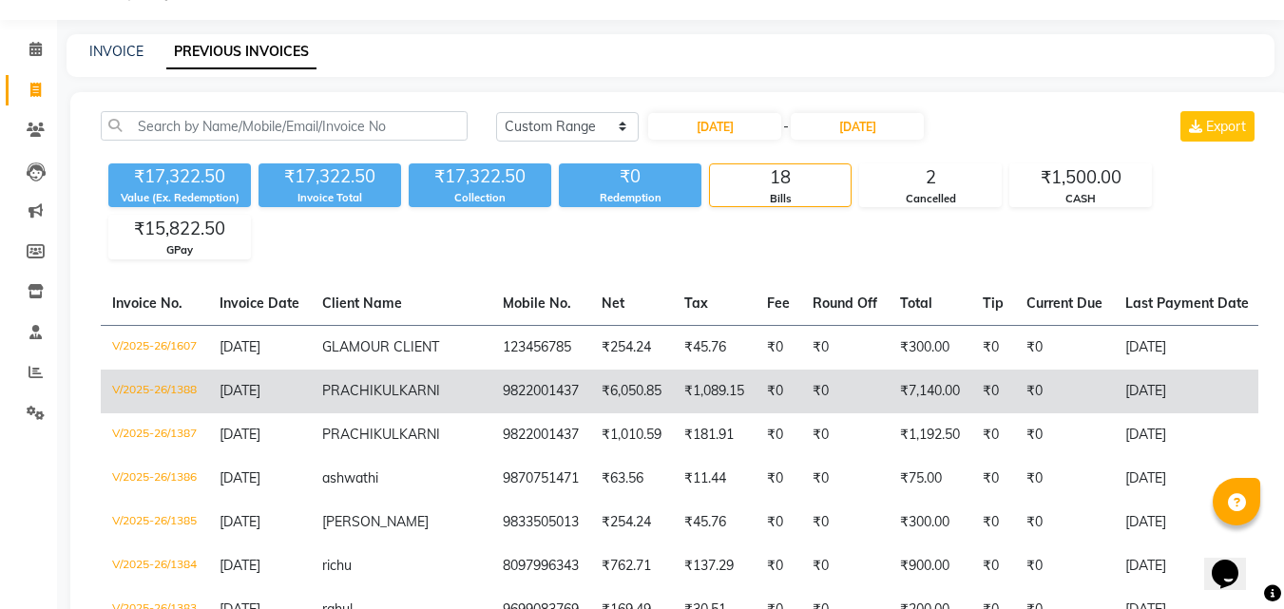
scroll to position [0, 0]
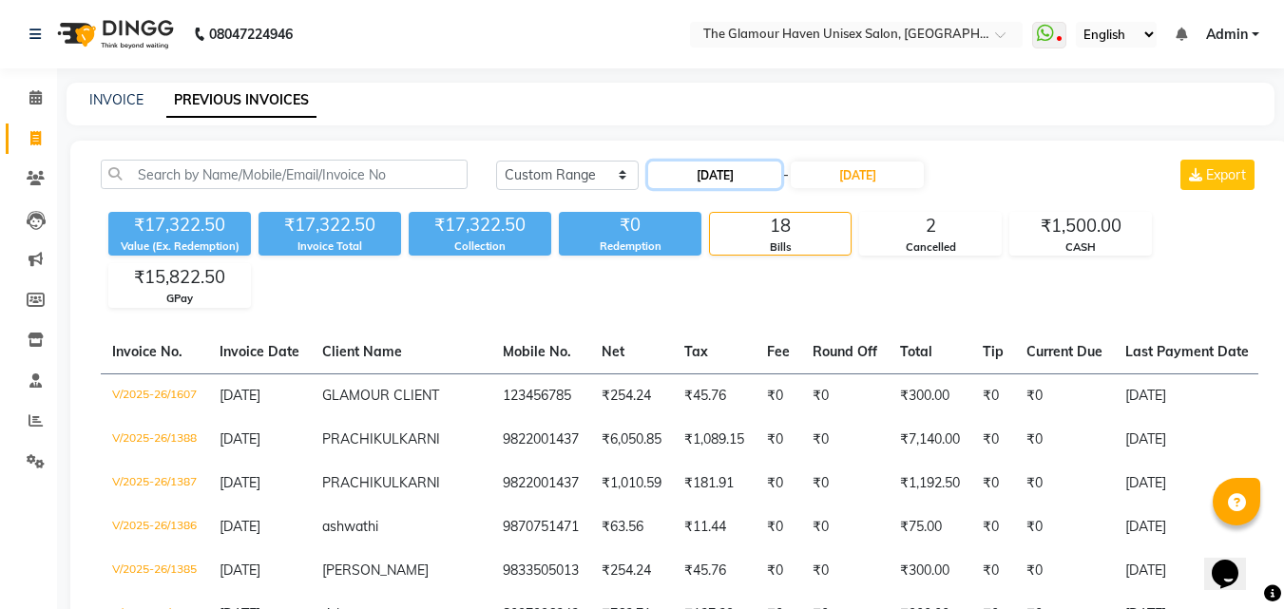
click at [694, 179] on input "17-08-2025" at bounding box center [714, 175] width 133 height 27
select select "8"
select select "2025"
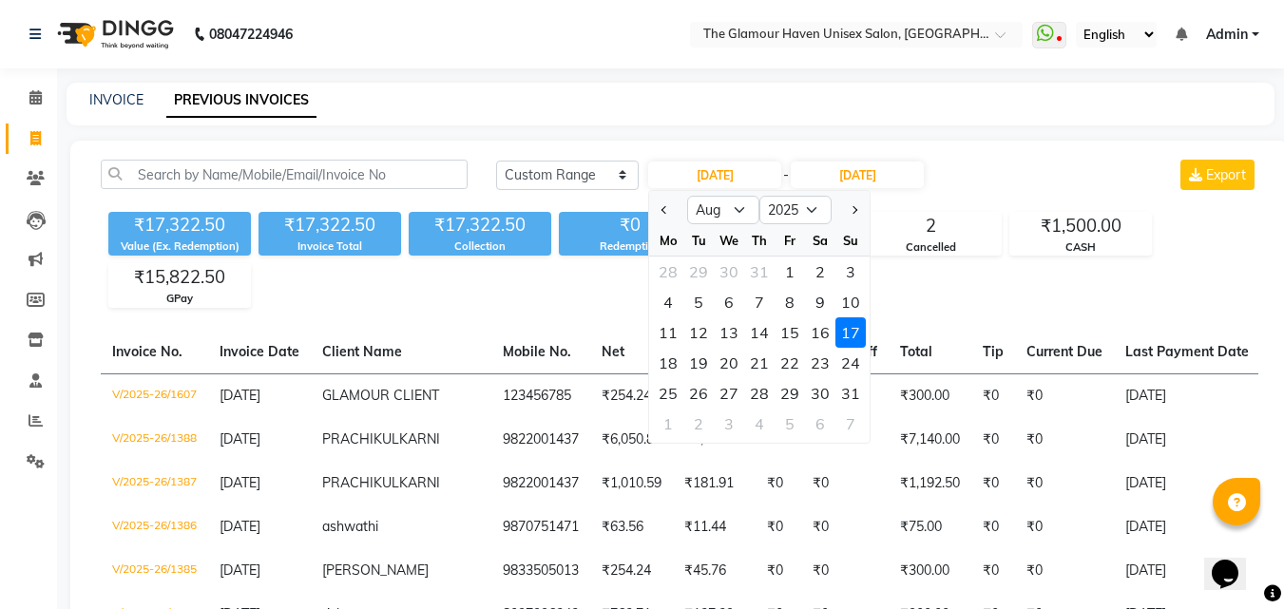
click at [560, 114] on div "INVOICE PREVIOUS INVOICES" at bounding box center [671, 104] width 1208 height 43
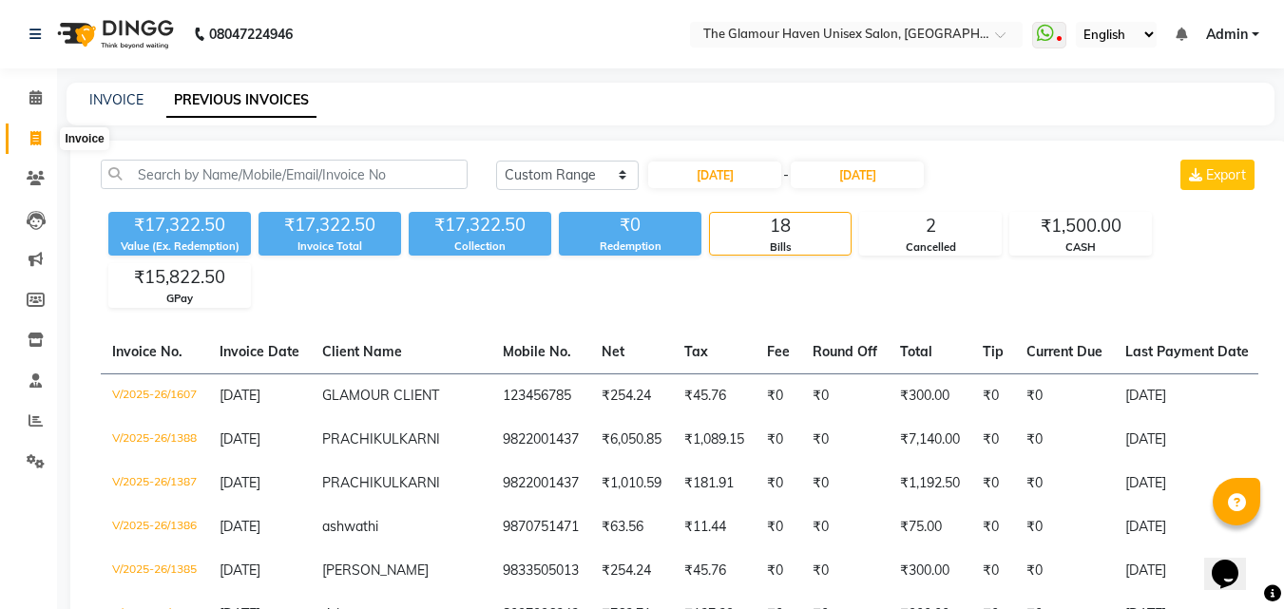
click at [34, 146] on span at bounding box center [35, 139] width 33 height 22
select select "7124"
select select "service"
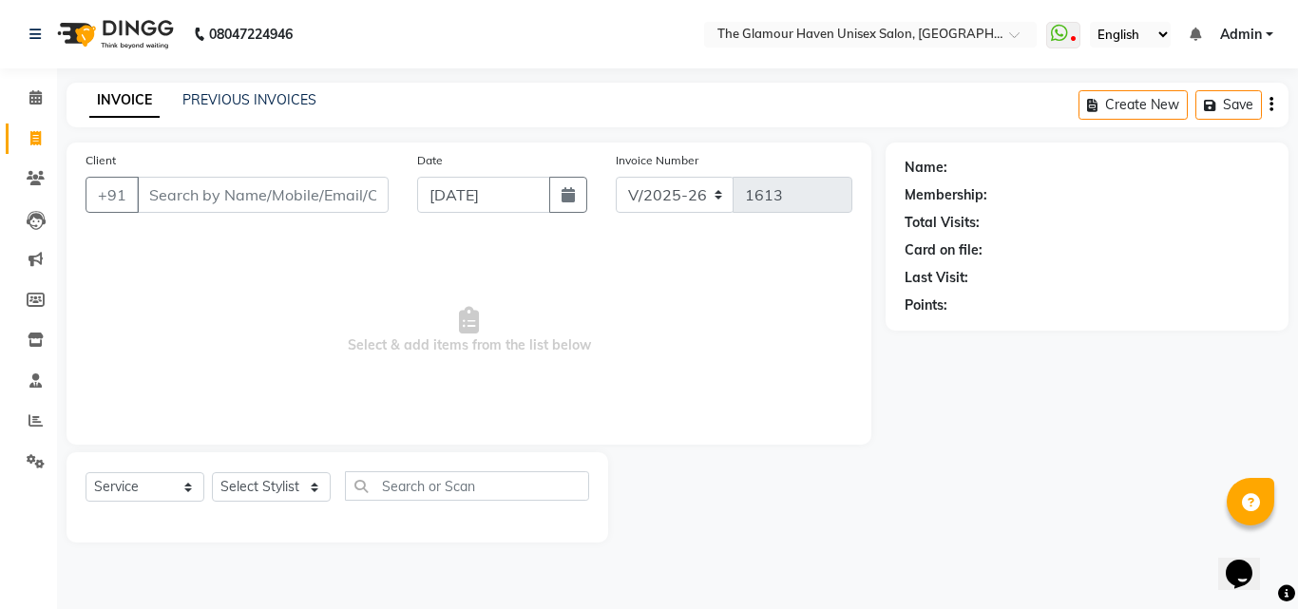
click at [256, 111] on div "INVOICE PREVIOUS INVOICES" at bounding box center [203, 101] width 273 height 22
click at [261, 108] on div "PREVIOUS INVOICES" at bounding box center [249, 100] width 134 height 20
click at [280, 92] on link "PREVIOUS INVOICES" at bounding box center [249, 99] width 134 height 17
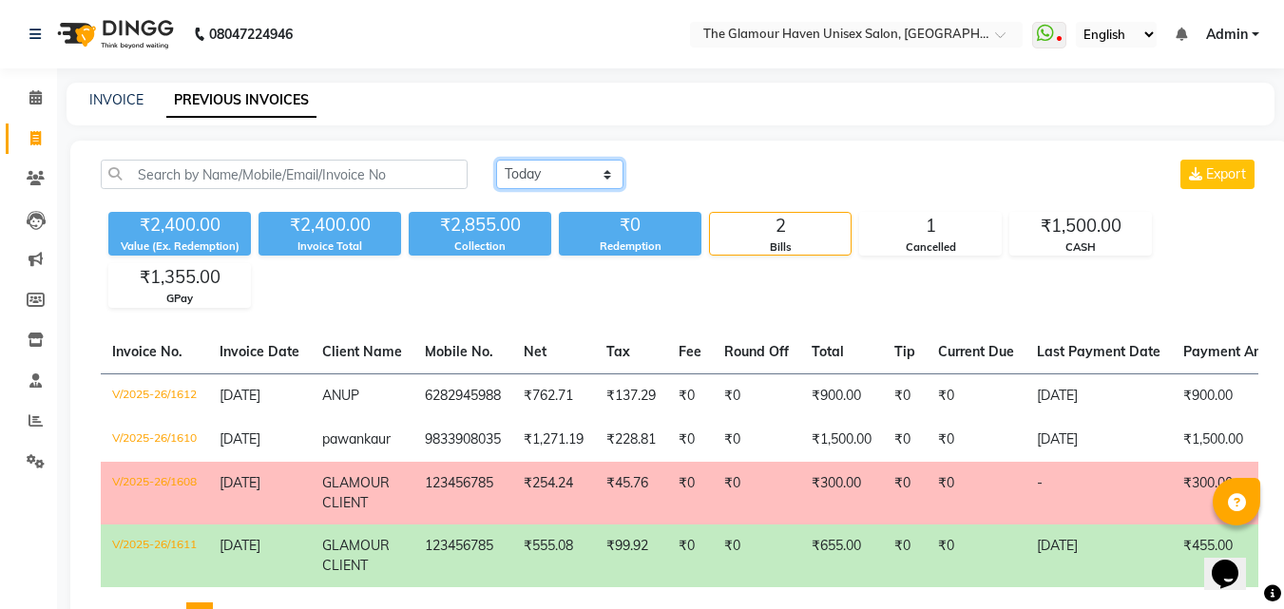
drag, startPoint x: 602, startPoint y: 172, endPoint x: 596, endPoint y: 184, distance: 13.6
click at [602, 172] on select "Today Yesterday Custom Range" at bounding box center [559, 174] width 127 height 29
select select "range"
click at [496, 160] on select "Today Yesterday Custom Range" at bounding box center [559, 174] width 127 height 29
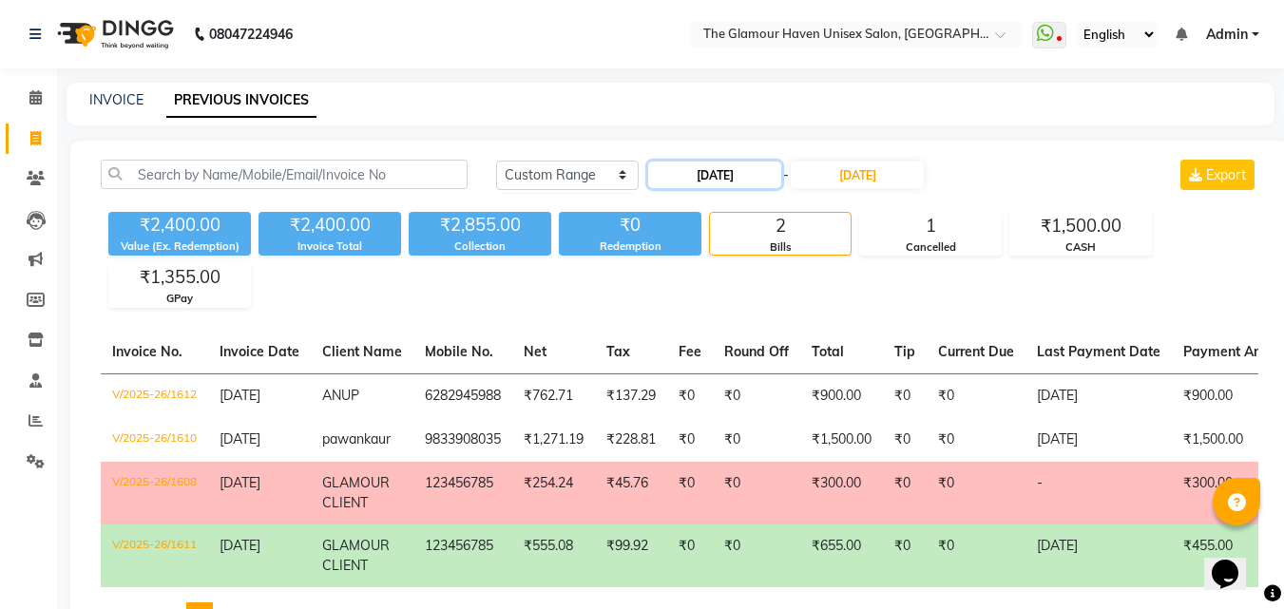
click at [705, 176] on input "[DATE]" at bounding box center [714, 175] width 133 height 27
select select "9"
select select "2025"
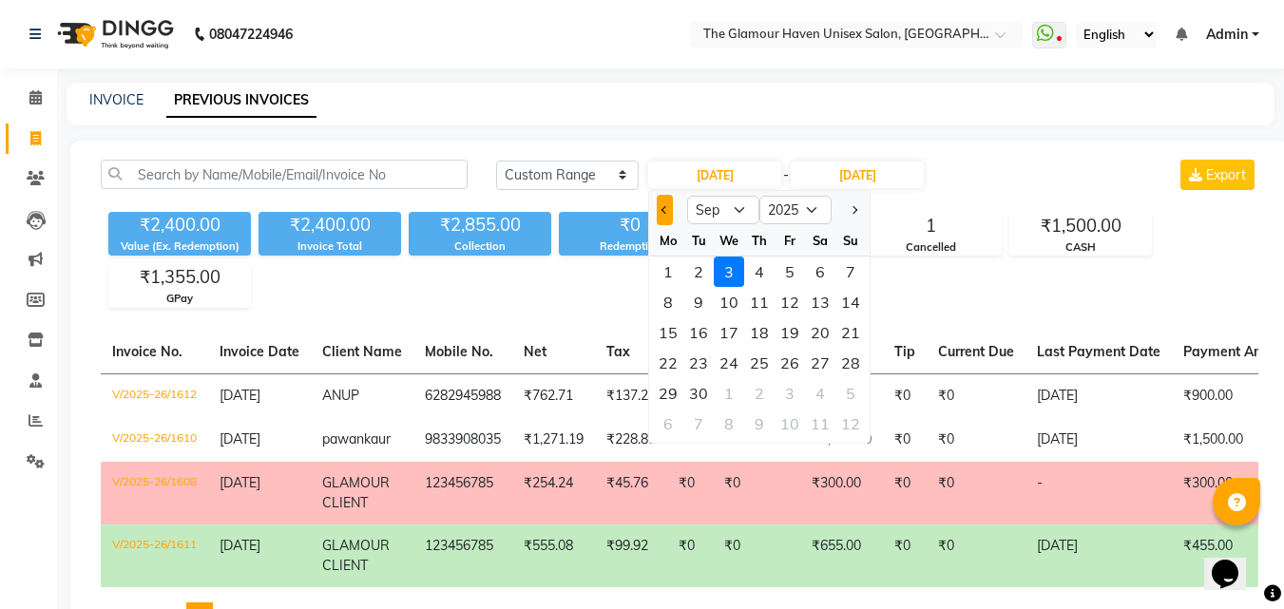
click at [666, 210] on span "Previous month" at bounding box center [666, 210] width 8 height 8
select select "8"
click at [677, 393] on div "25" at bounding box center [668, 393] width 30 height 30
type input "25-08-2025"
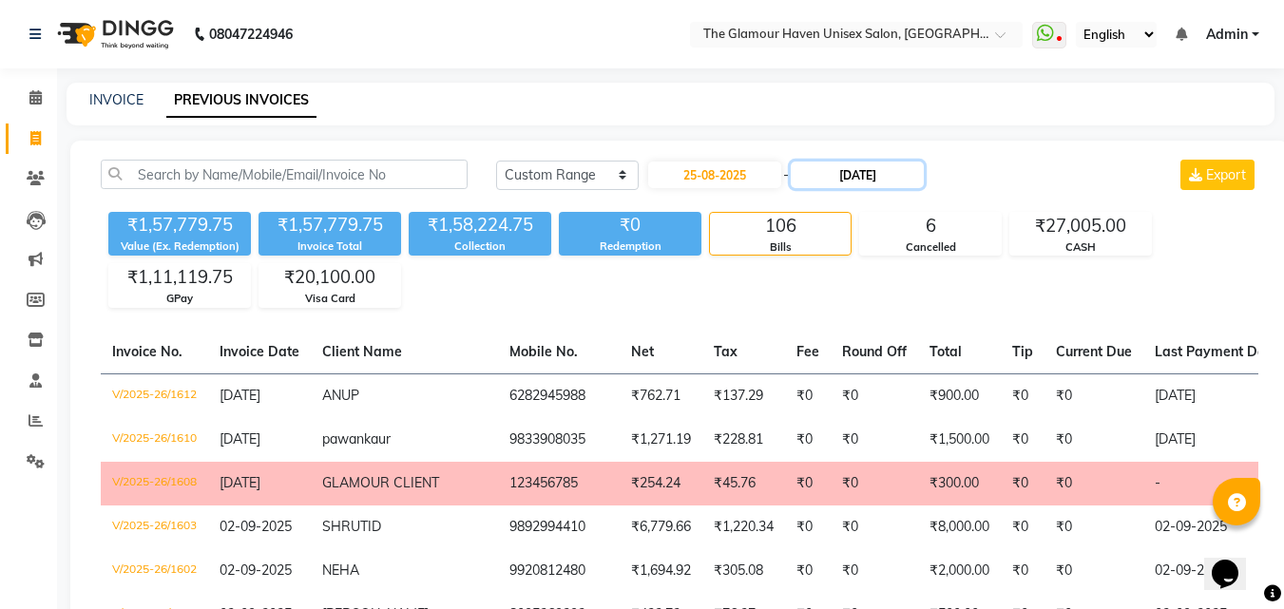
click at [849, 183] on input "[DATE]" at bounding box center [857, 175] width 133 height 27
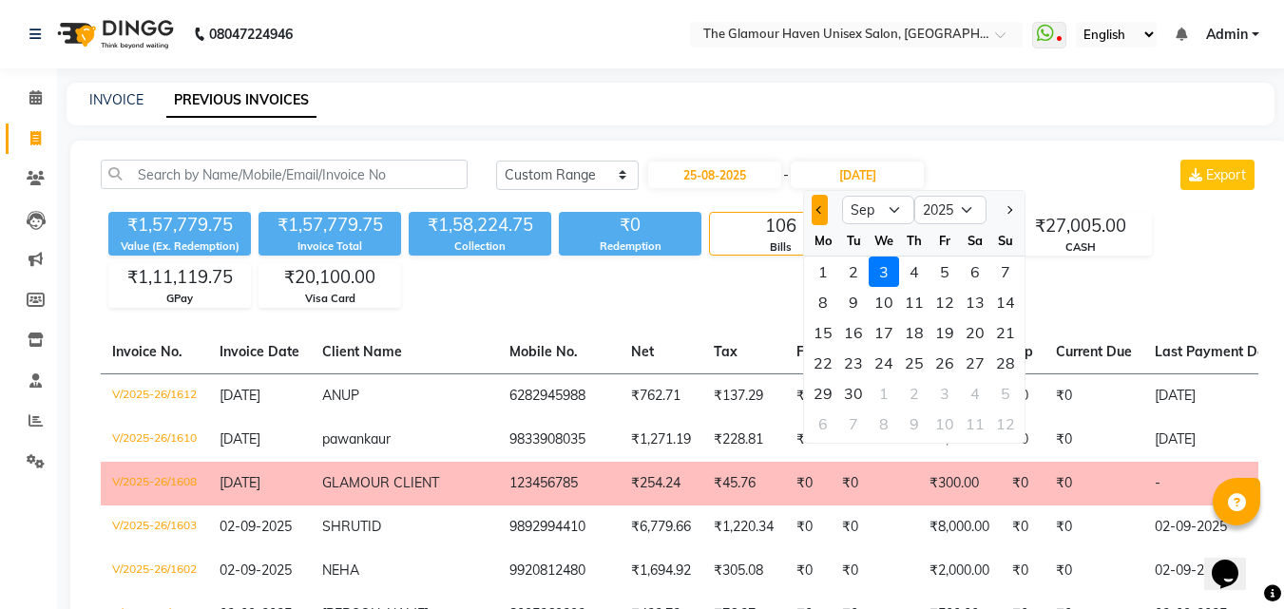
click at [820, 223] on button "Previous month" at bounding box center [820, 210] width 16 height 30
select select "8"
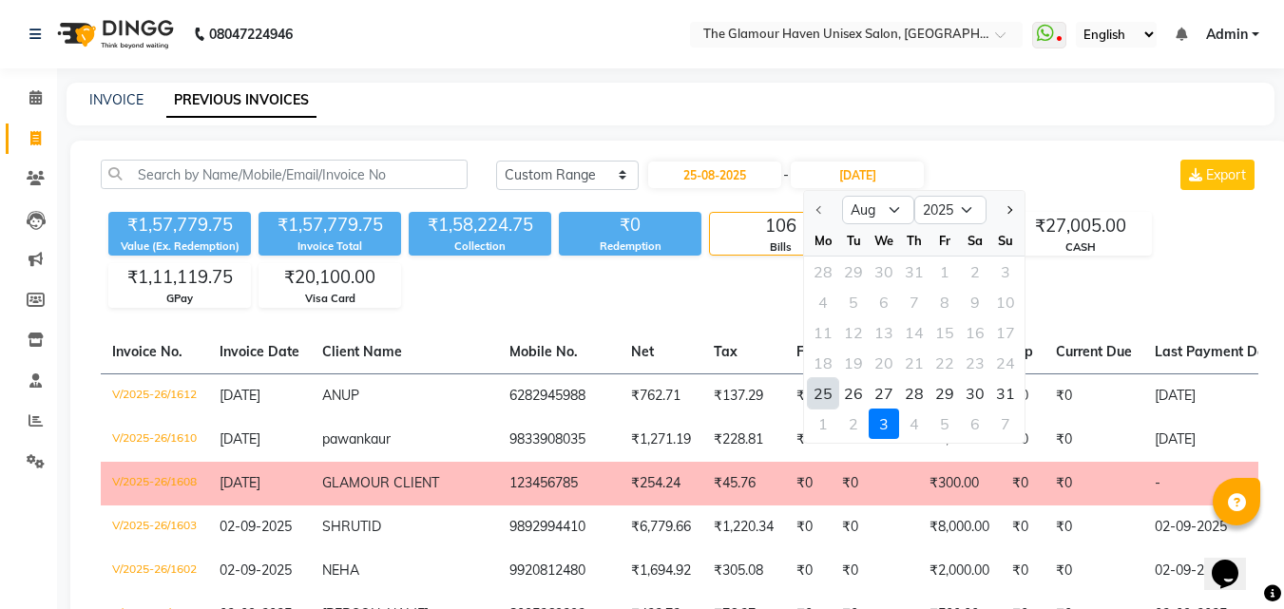
click at [828, 398] on div "25" at bounding box center [823, 393] width 30 height 30
type input "25-08-2025"
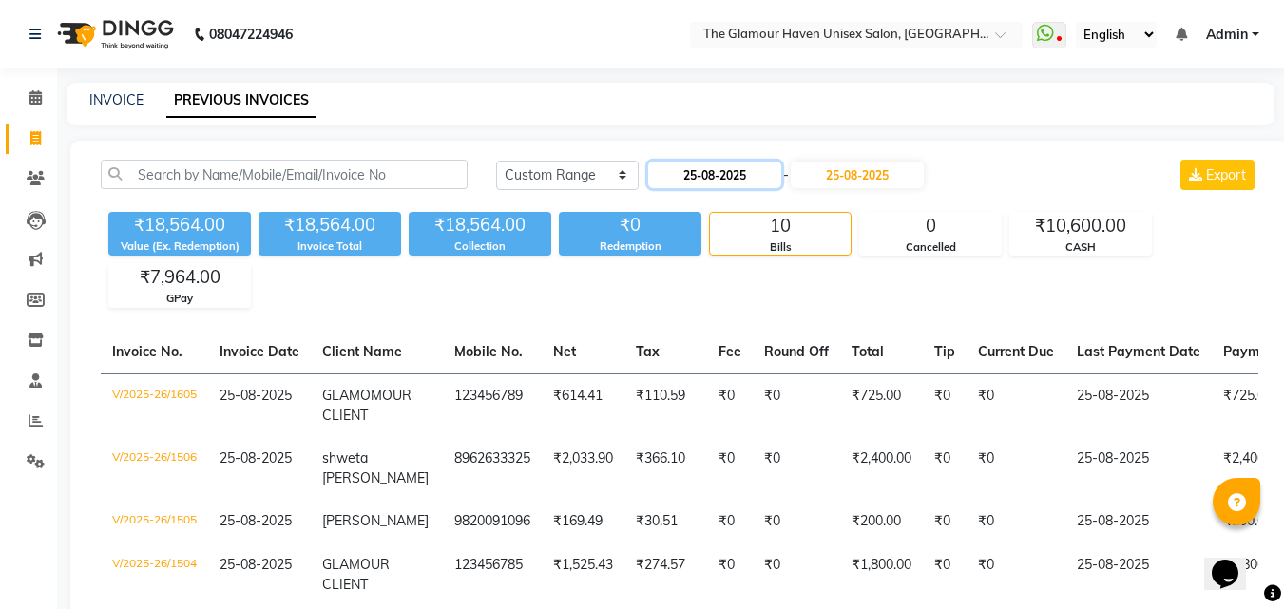
click at [703, 164] on input "25-08-2025" at bounding box center [714, 175] width 133 height 27
select select "8"
select select "2025"
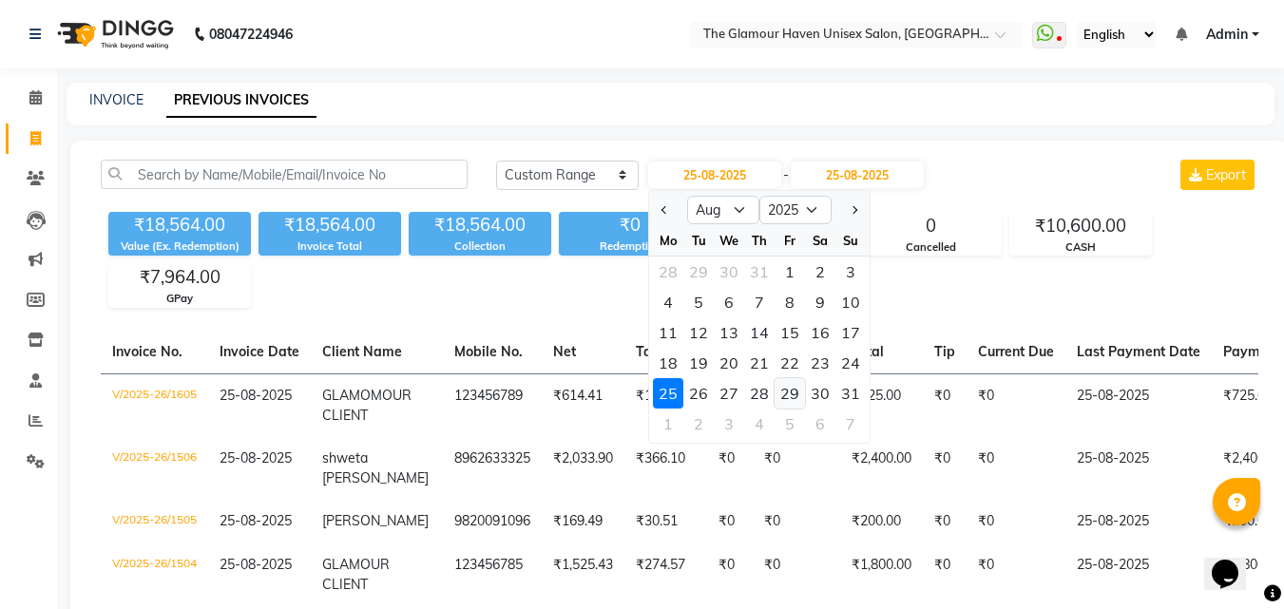
click at [798, 390] on div "29" at bounding box center [790, 393] width 30 height 30
type input "29-08-2025"
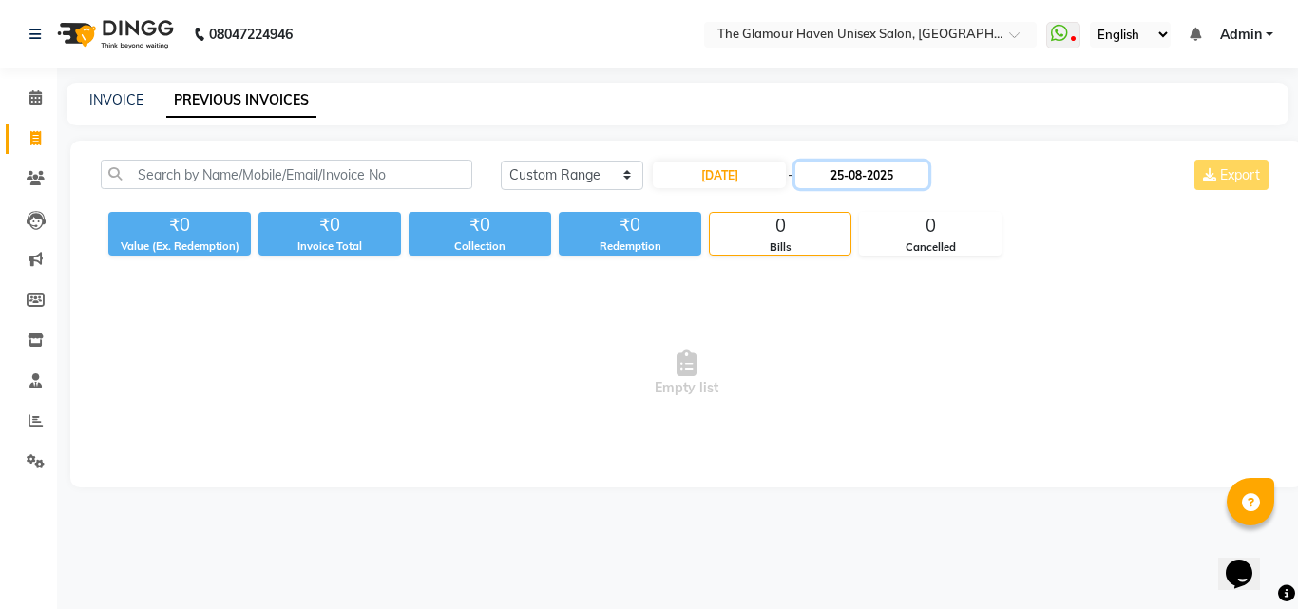
click at [861, 174] on input "25-08-2025" at bounding box center [862, 175] width 133 height 27
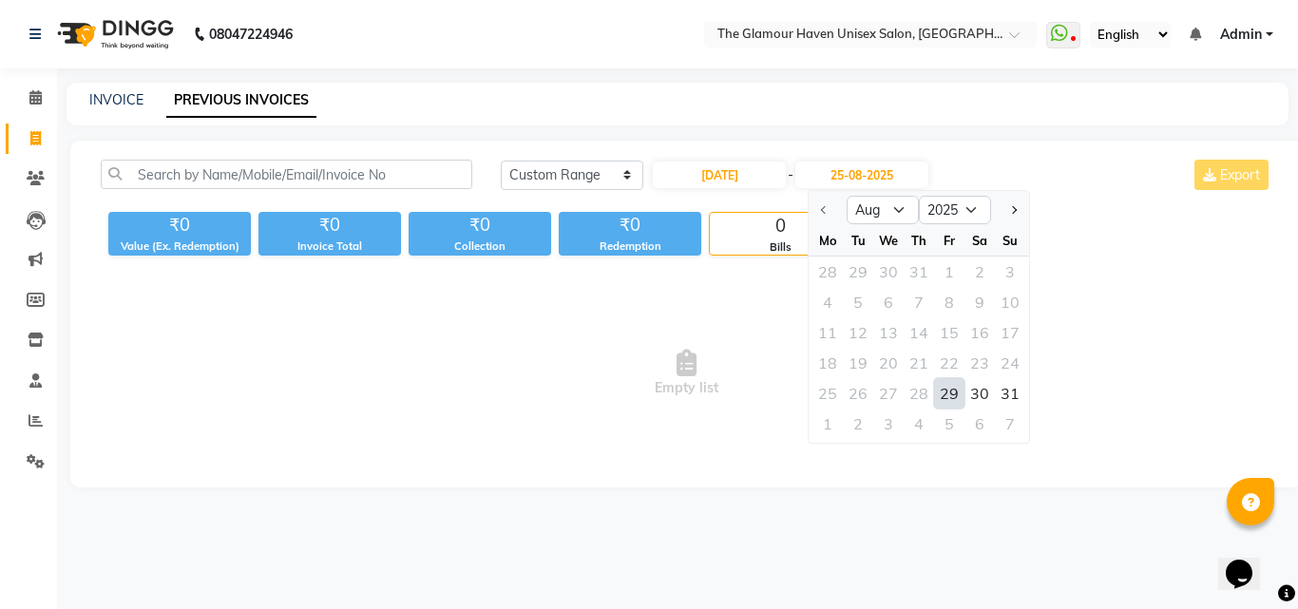
click at [955, 392] on div "29" at bounding box center [949, 393] width 30 height 30
type input "29-08-2025"
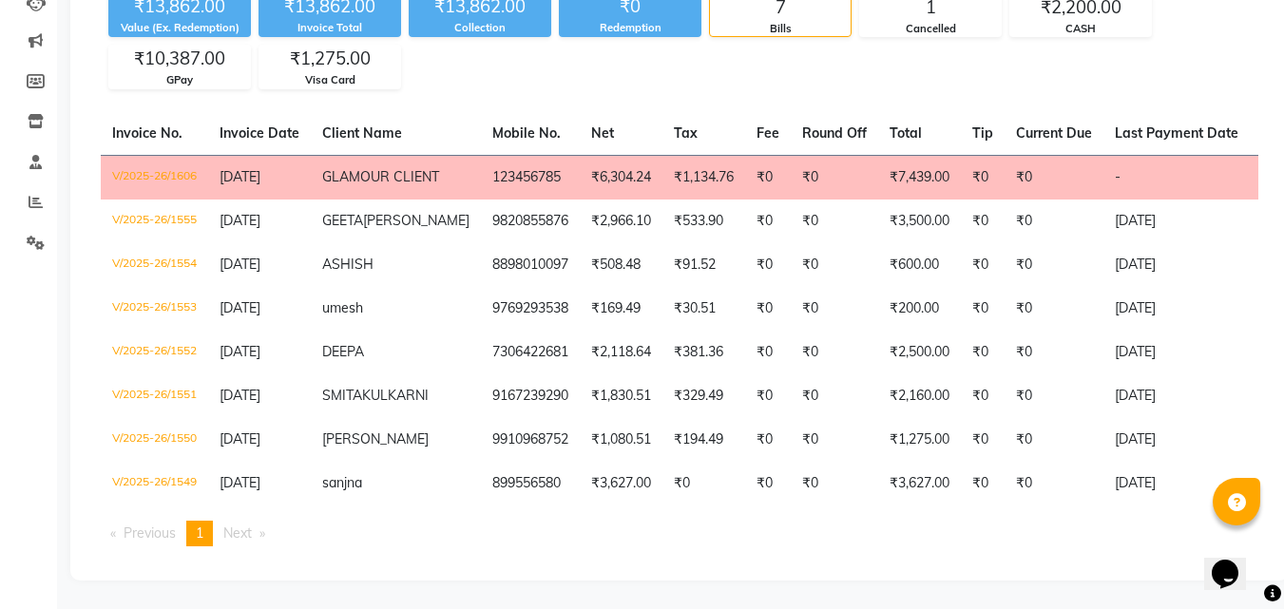
scroll to position [285, 0]
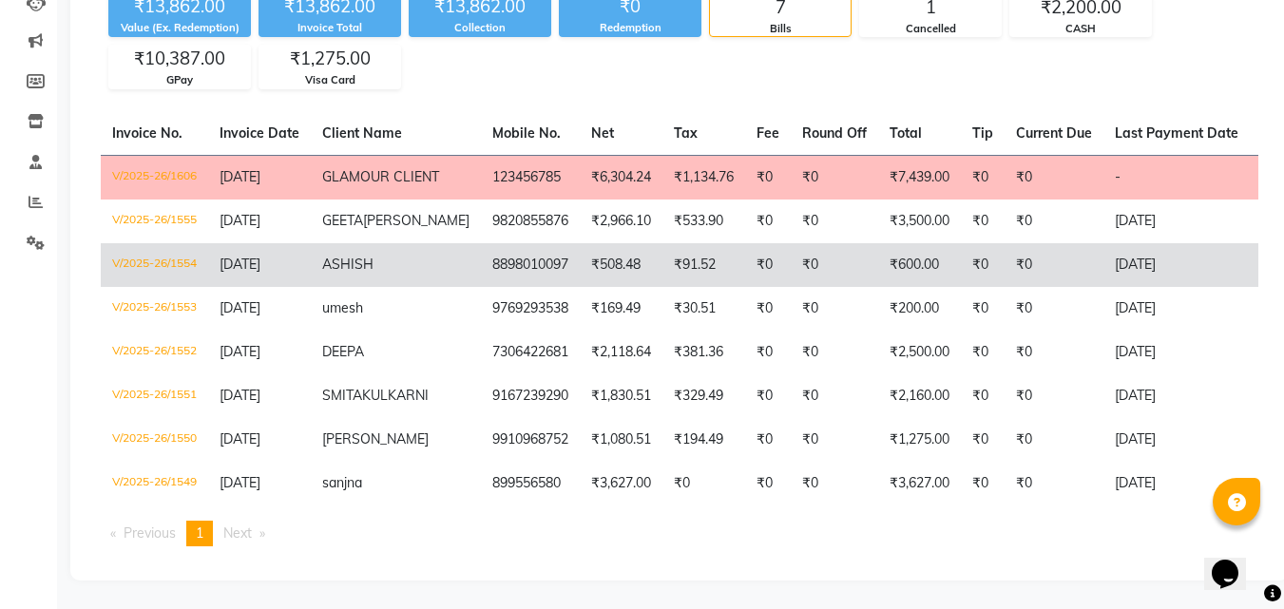
click at [745, 250] on td "₹0" at bounding box center [768, 265] width 46 height 44
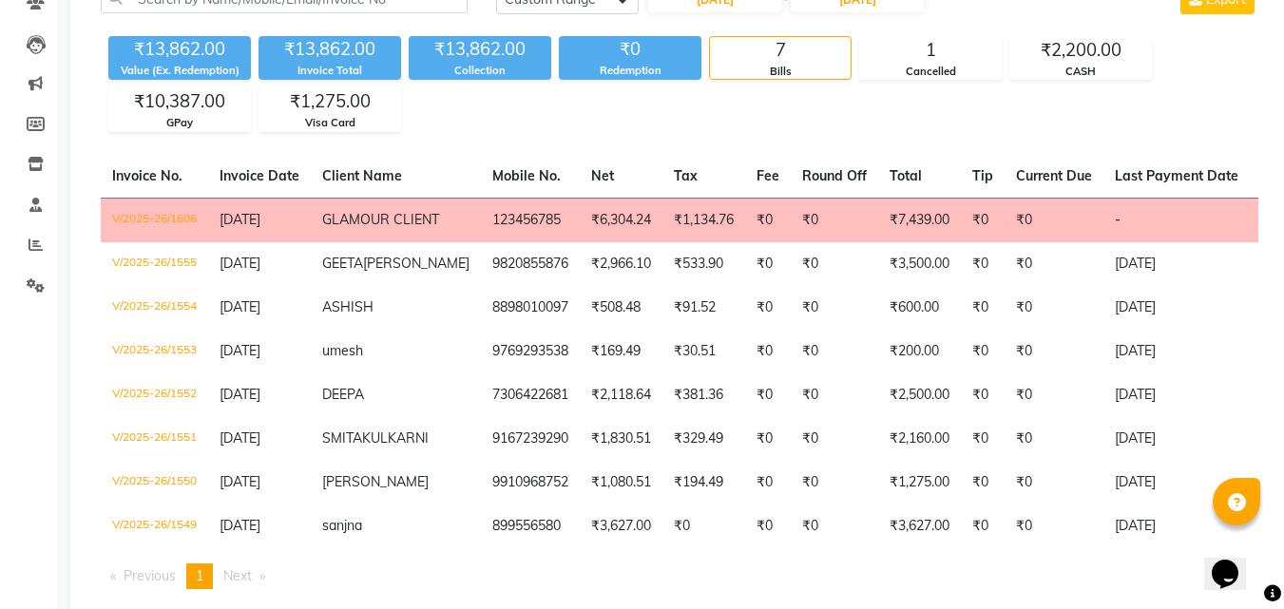
scroll to position [0, 0]
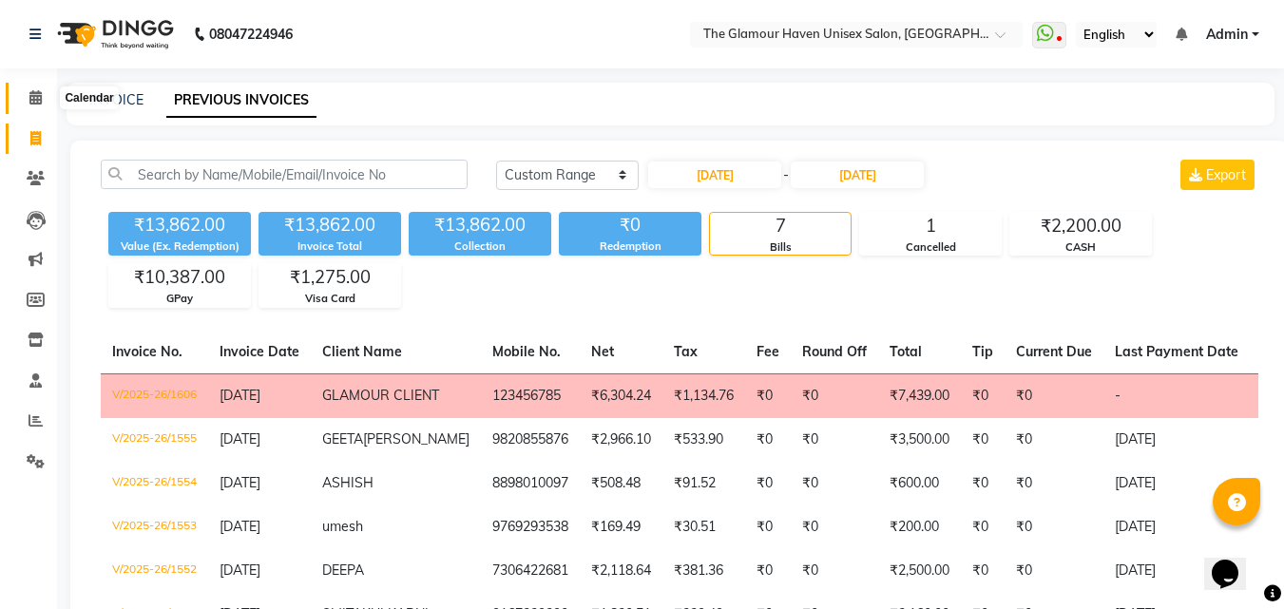
click at [38, 100] on icon at bounding box center [35, 97] width 12 height 14
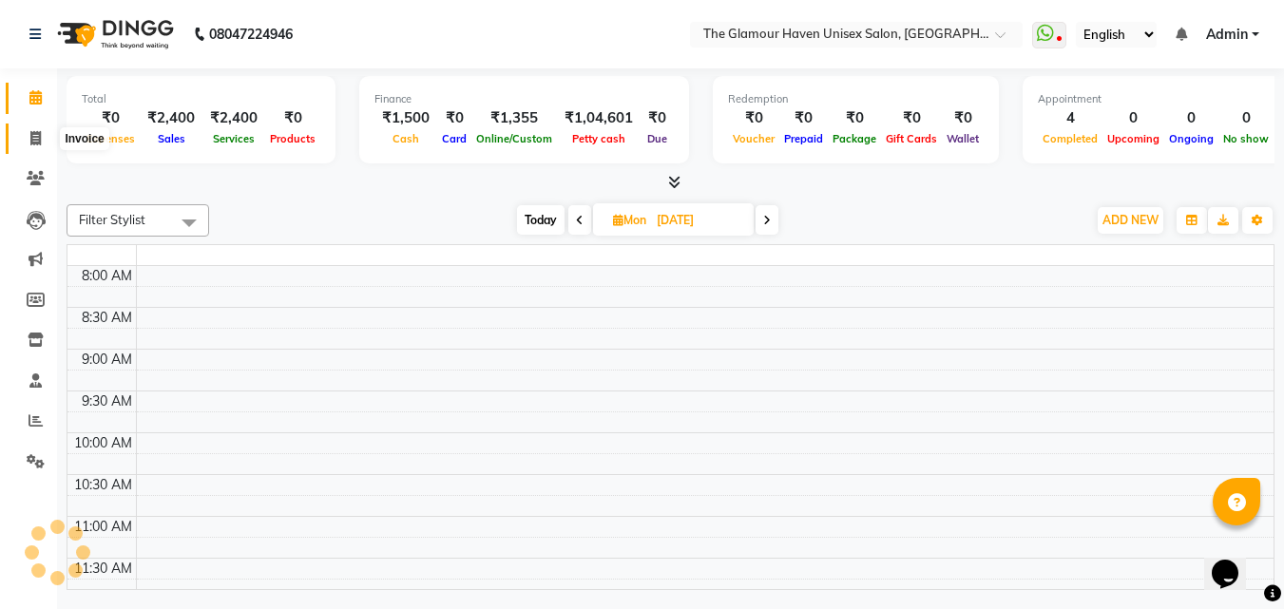
click at [37, 136] on icon at bounding box center [35, 138] width 10 height 14
select select "service"
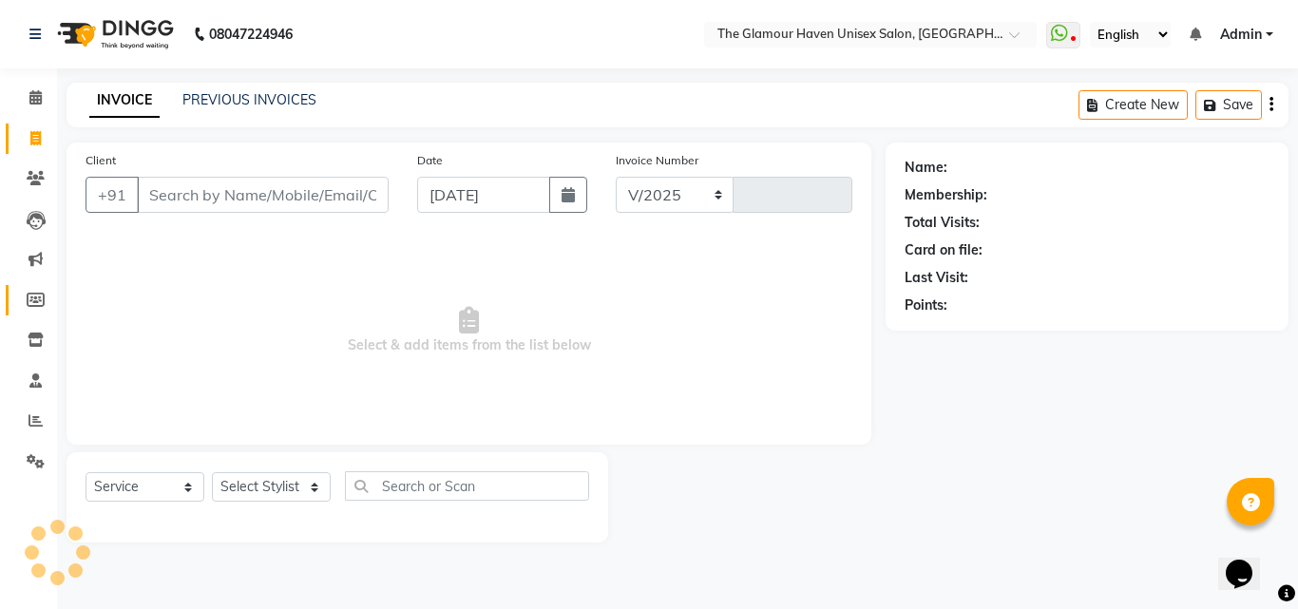
select select "7124"
type input "1613"
click at [34, 425] on icon at bounding box center [36, 420] width 14 height 14
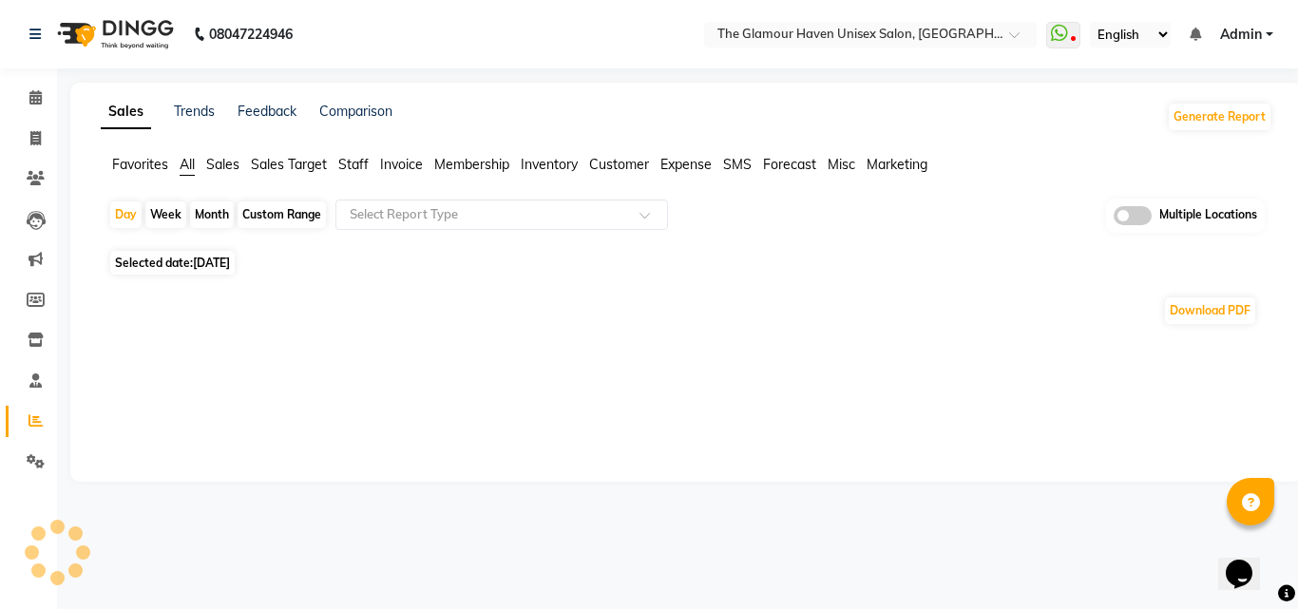
click at [204, 215] on div "Month" at bounding box center [212, 214] width 44 height 27
select select "9"
select select "2025"
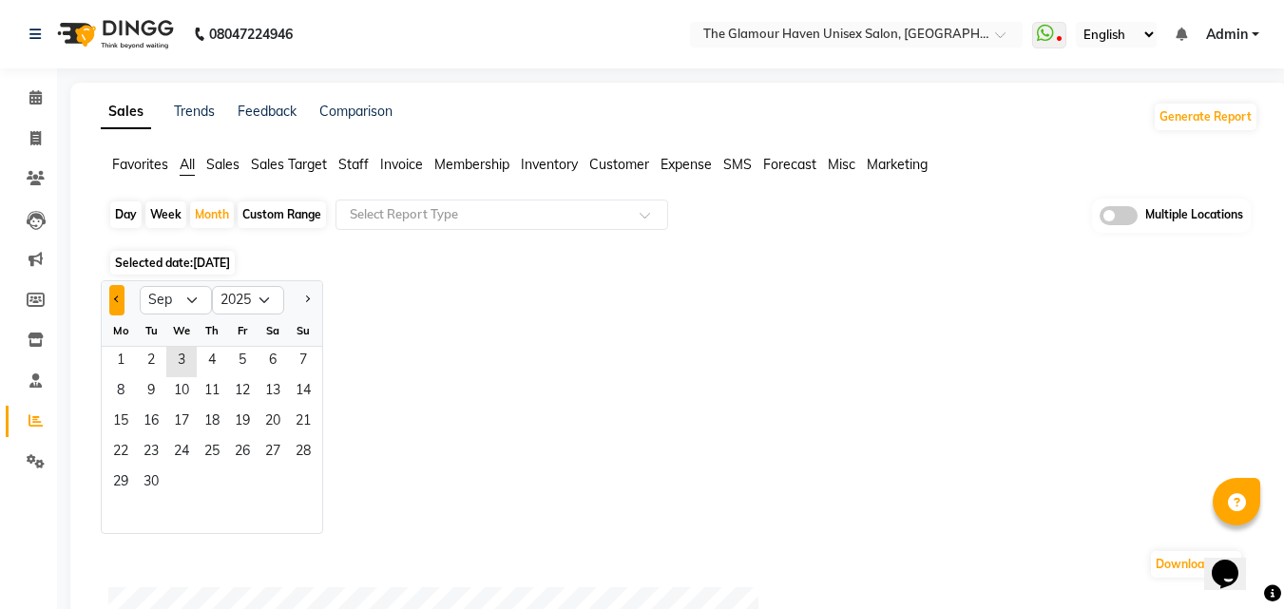
click at [124, 302] on button "Previous month" at bounding box center [116, 300] width 15 height 30
select select "8"
click at [242, 355] on span "1" at bounding box center [242, 362] width 30 height 30
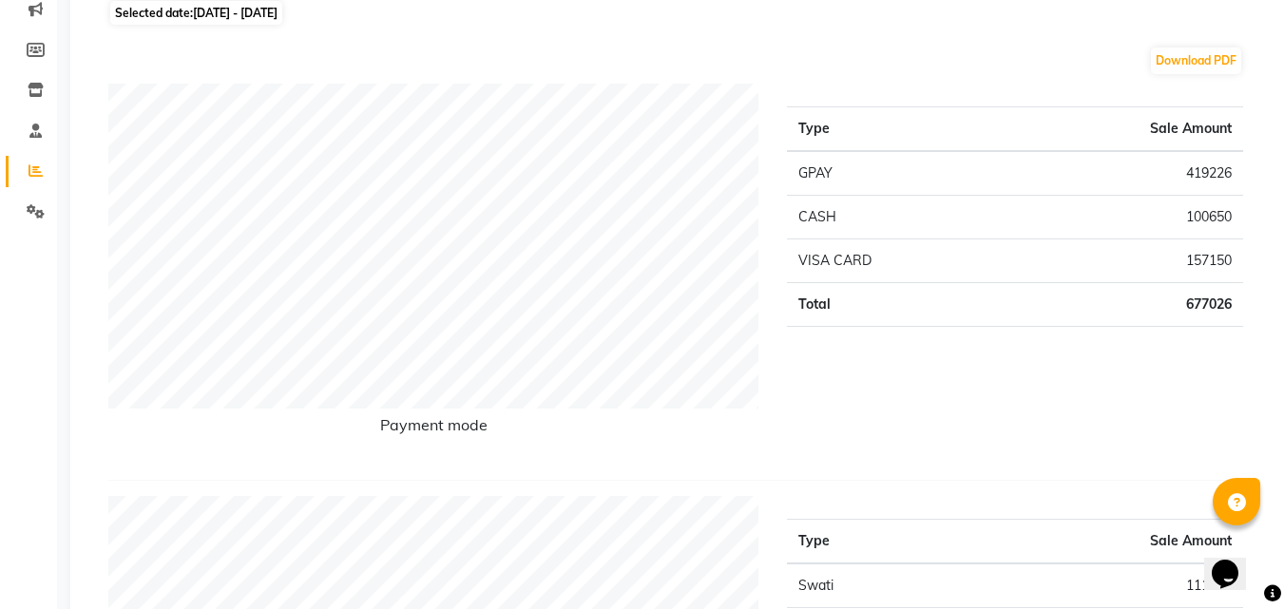
scroll to position [285, 0]
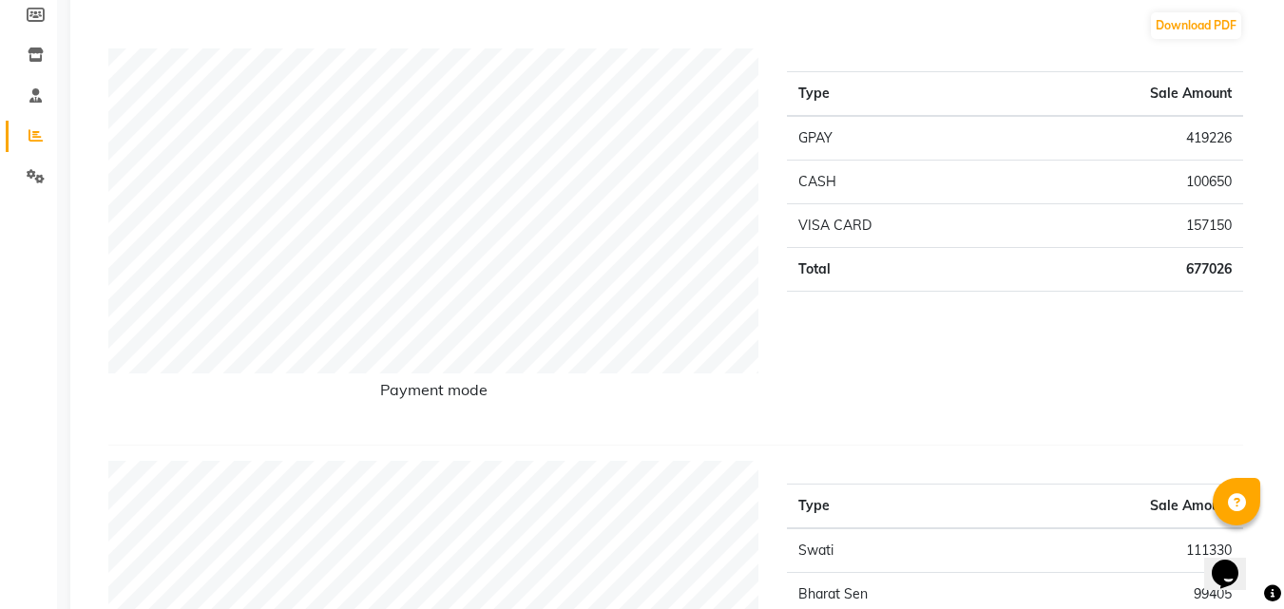
click at [1162, 269] on td "677026" at bounding box center [1125, 269] width 238 height 44
click at [1175, 261] on td "677026" at bounding box center [1125, 269] width 238 height 44
click at [1175, 263] on td "677026" at bounding box center [1125, 269] width 238 height 44
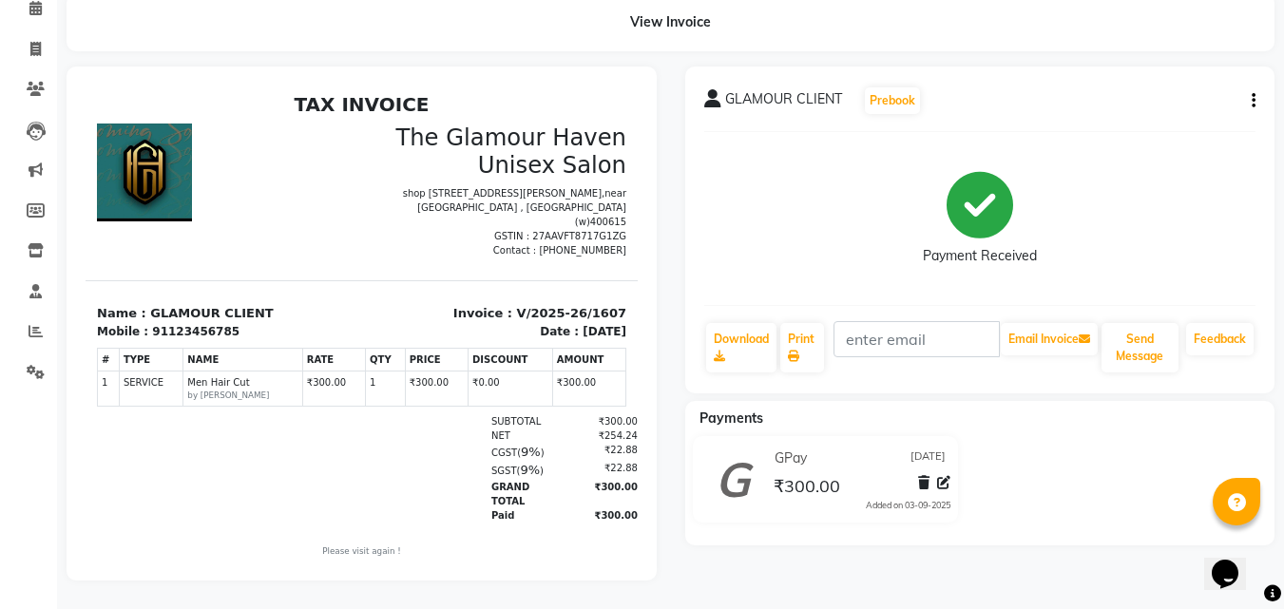
scroll to position [104, 0]
click at [1253, 101] on icon "button" at bounding box center [1254, 101] width 4 height 1
click at [1123, 113] on div "Edit Invoice" at bounding box center [1159, 125] width 130 height 24
select select "service"
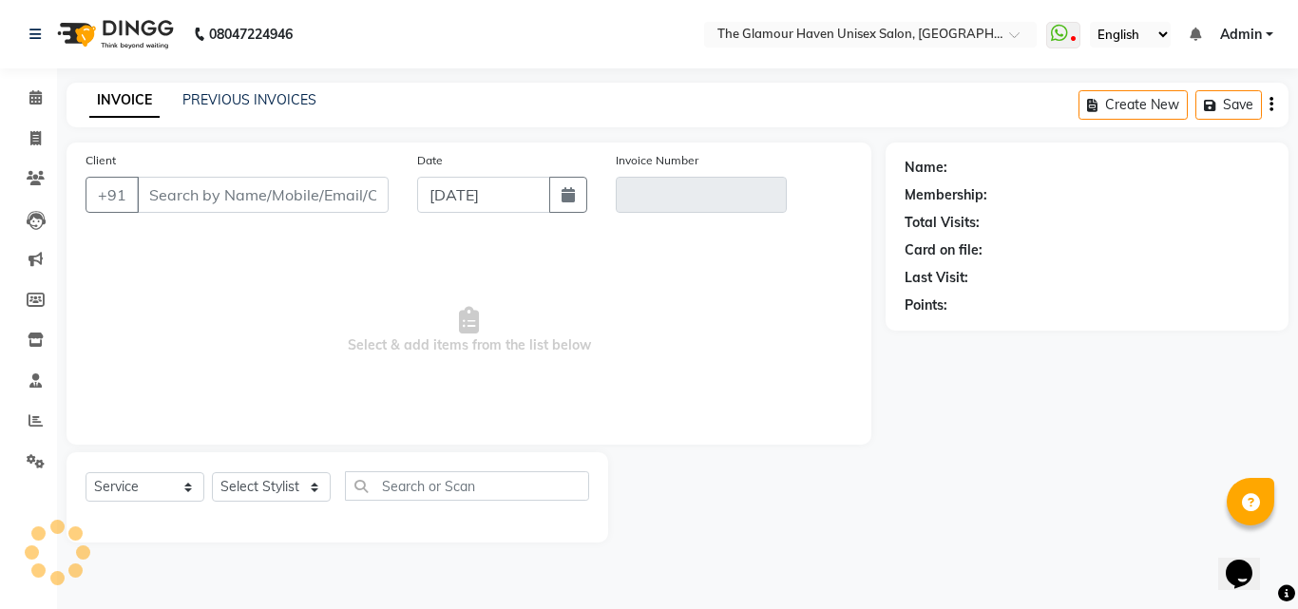
type input "123456785"
type input "V/2025-26/1607"
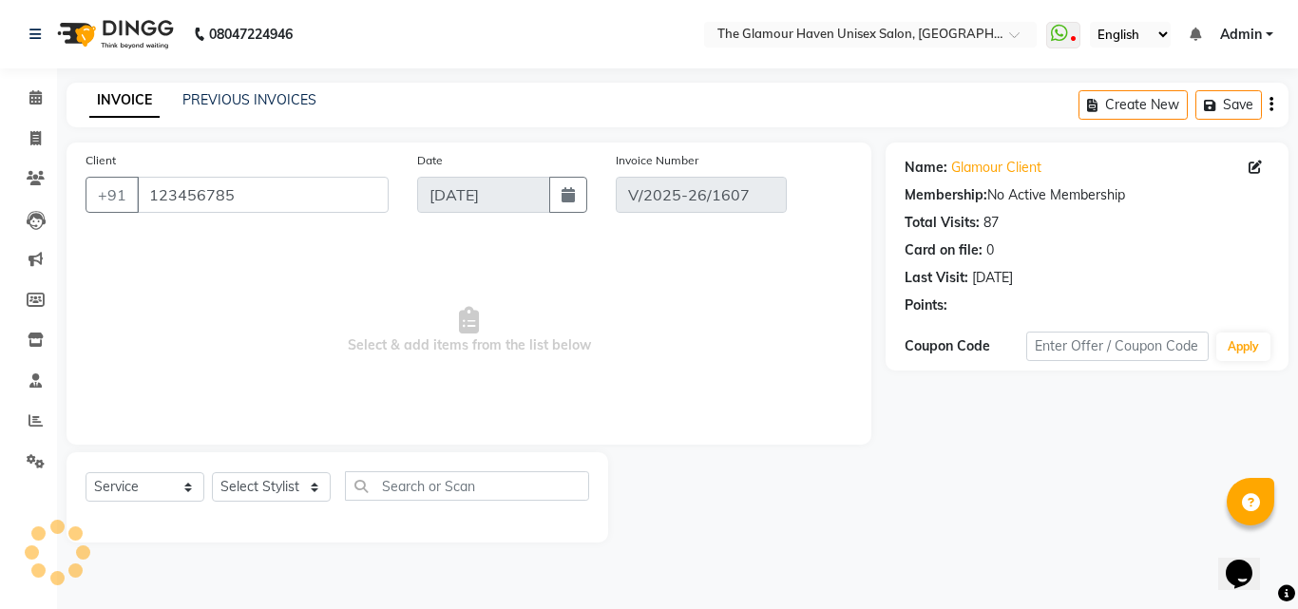
type input "[DATE]"
select select "select"
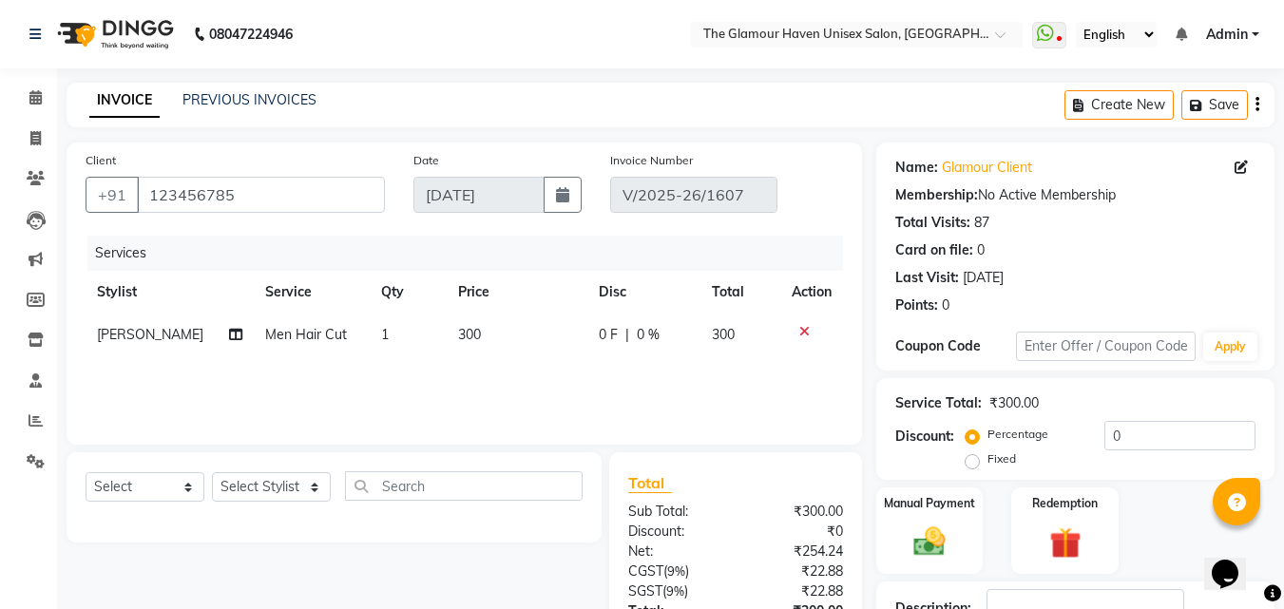
click at [513, 336] on td "300" at bounding box center [517, 335] width 141 height 43
select select "77764"
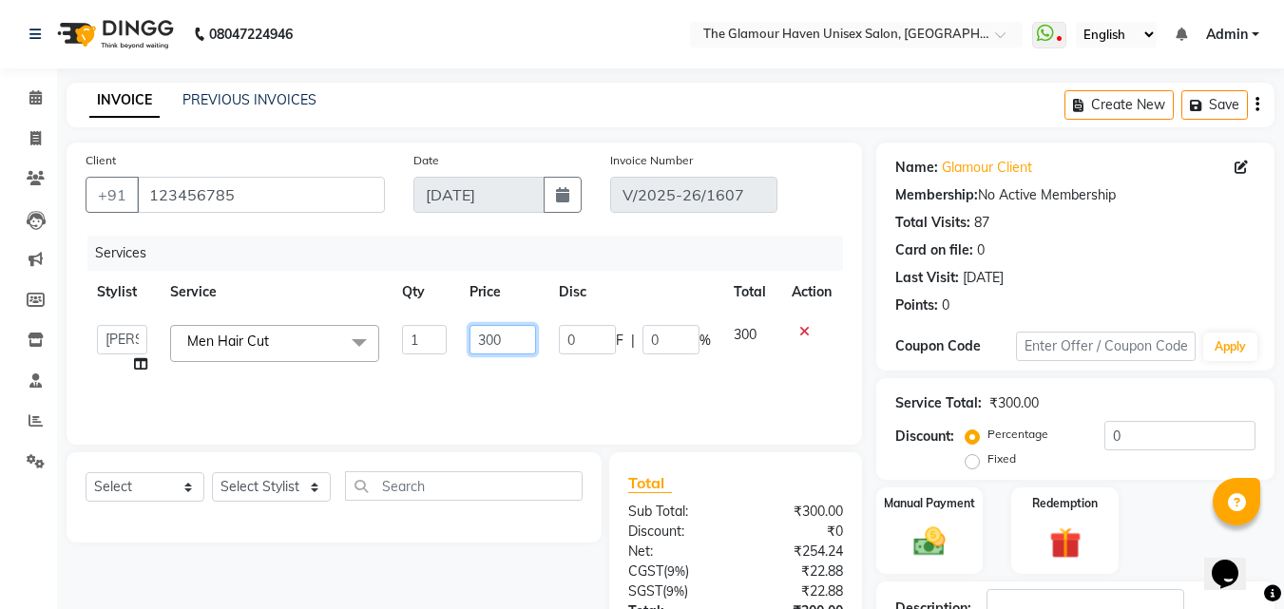
drag, startPoint x: 511, startPoint y: 337, endPoint x: 476, endPoint y: 336, distance: 35.2
click at [476, 336] on input "300" at bounding box center [503, 339] width 66 height 29
type input "900"
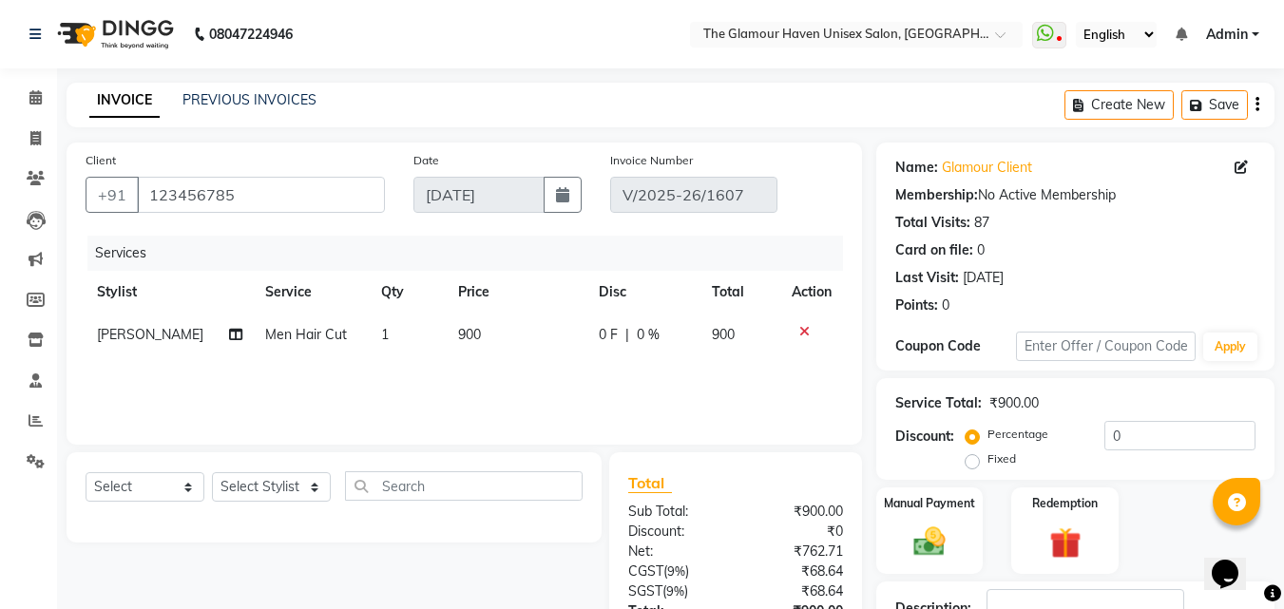
click at [491, 393] on div "Services Stylist Service Qty Price Disc Total Action Rahul Dixit Men Hair Cut 1…" at bounding box center [465, 331] width 758 height 190
click at [156, 340] on span "[PERSON_NAME]" at bounding box center [150, 334] width 106 height 17
select select "77764"
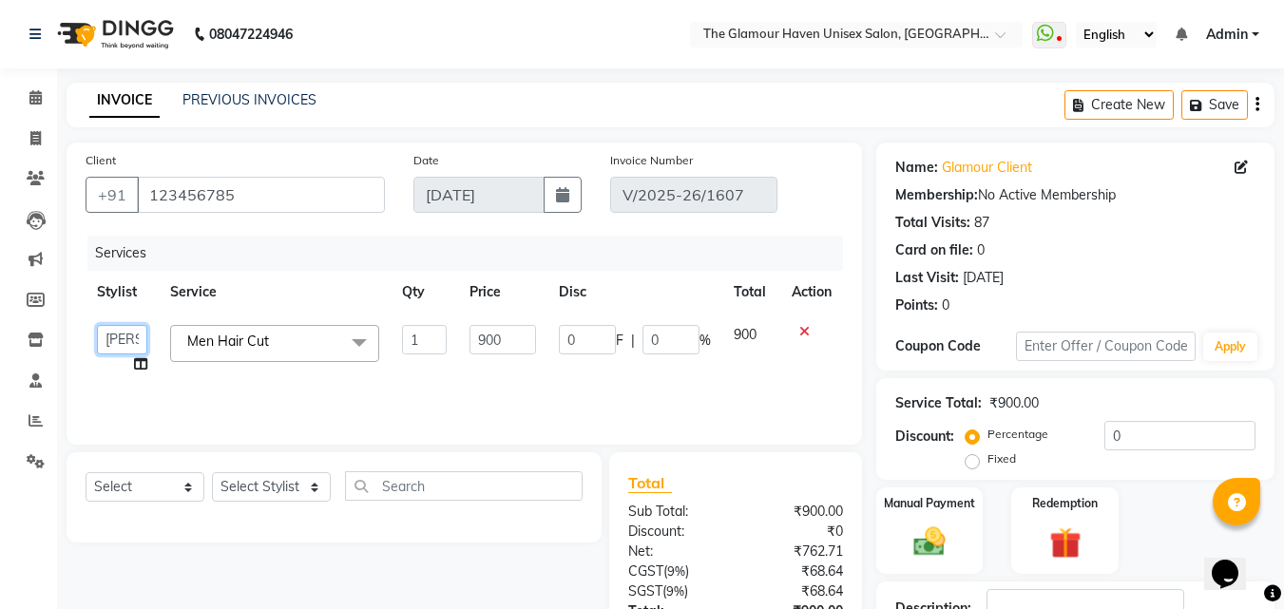
click at [135, 340] on select "AJIT Bharat sen darshna gole Geeta shetye NITIN RAHUL Rahul Dixit RESHMA RUSHI …" at bounding box center [122, 339] width 50 height 29
select select "59913"
click at [681, 354] on input "0" at bounding box center [671, 339] width 57 height 29
click at [705, 377] on div "Services Stylist Service Qty Price Disc Total Action AJIT Bharat sen darshna go…" at bounding box center [465, 331] width 758 height 190
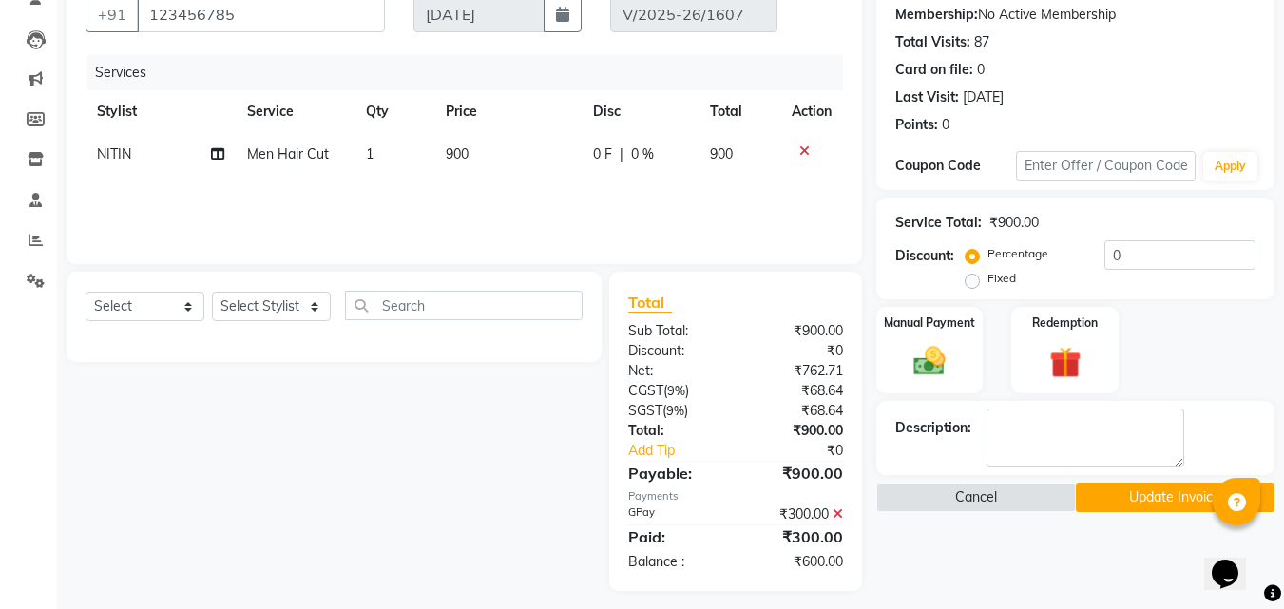
scroll to position [191, 0]
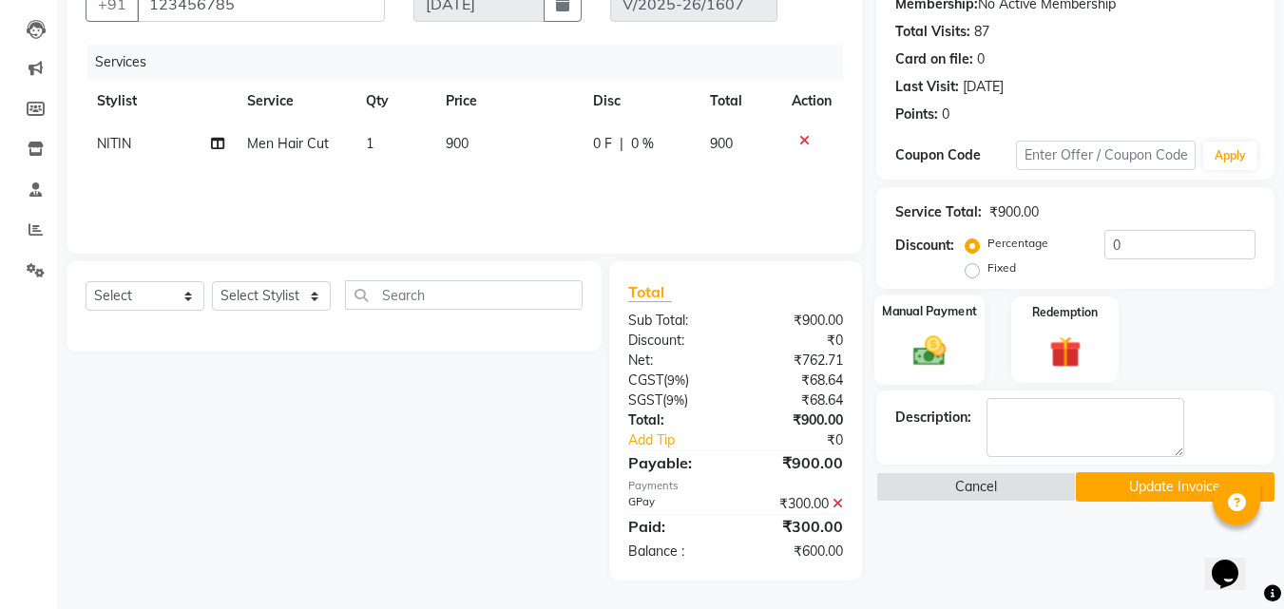
click at [915, 355] on img at bounding box center [929, 351] width 53 height 38
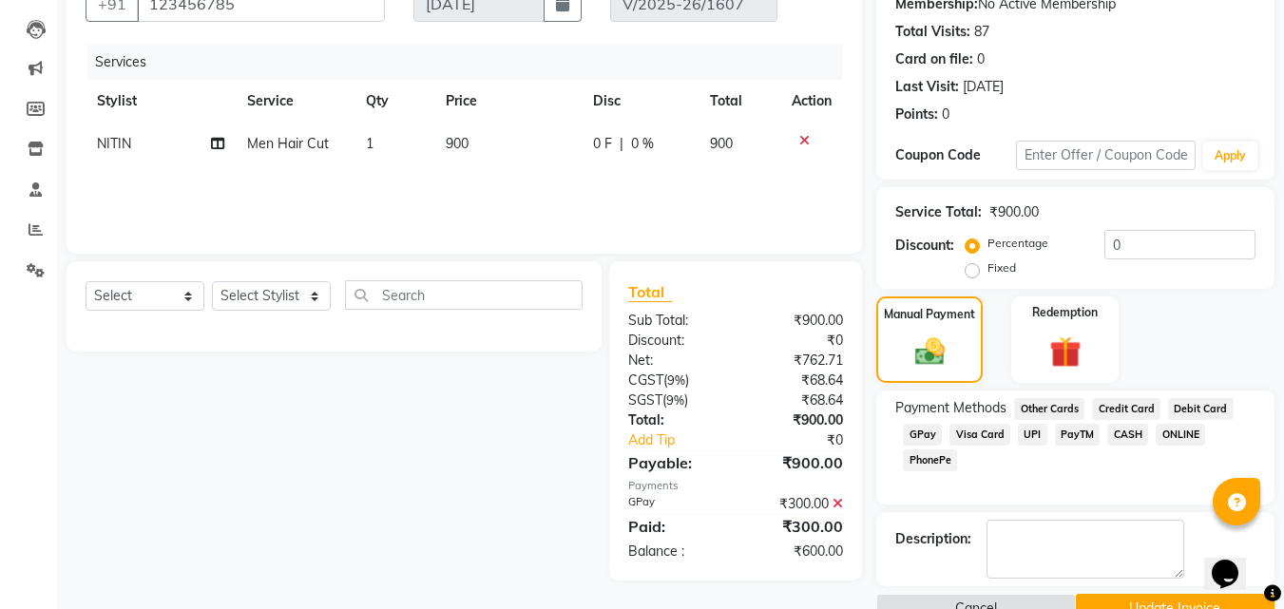
click at [908, 430] on span "GPay" at bounding box center [922, 435] width 39 height 22
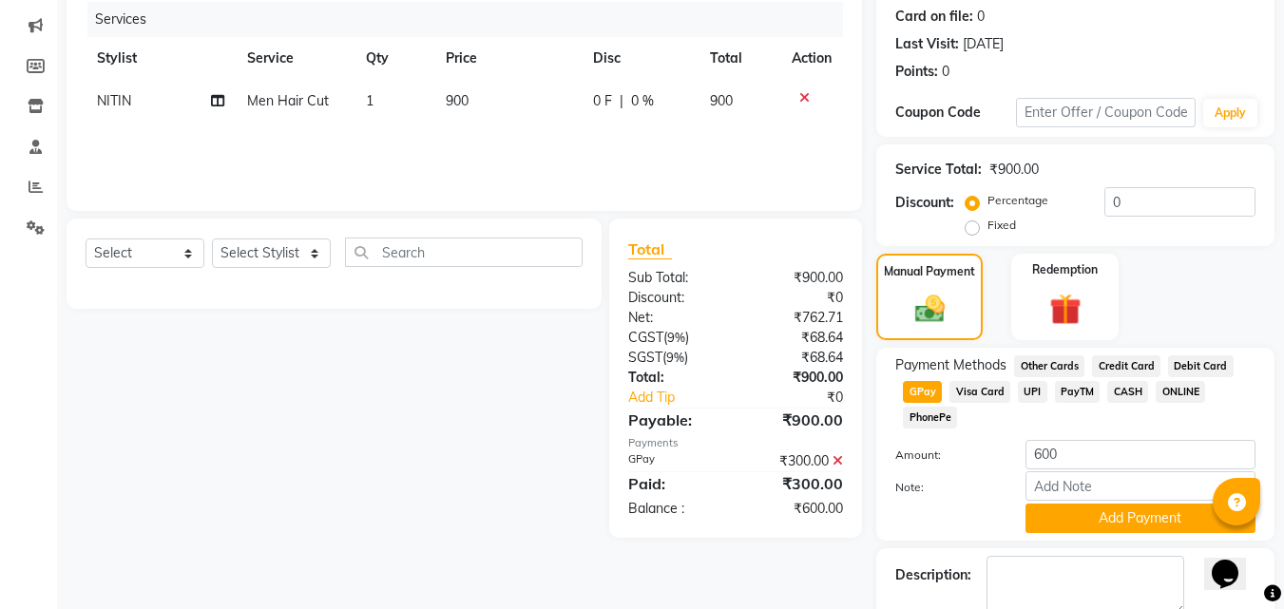
scroll to position [313, 0]
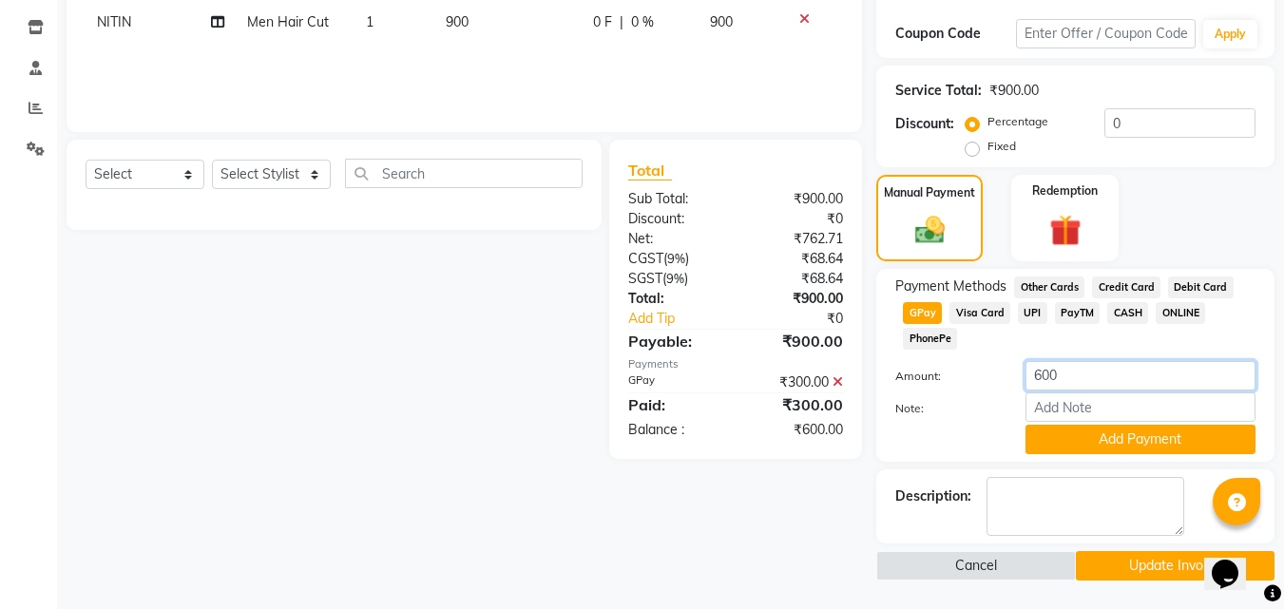
drag, startPoint x: 1073, startPoint y: 371, endPoint x: 1023, endPoint y: 371, distance: 50.4
click at [1023, 371] on div "600" at bounding box center [1140, 375] width 259 height 29
type input "900"
click at [1105, 449] on button "Add Payment" at bounding box center [1141, 439] width 230 height 29
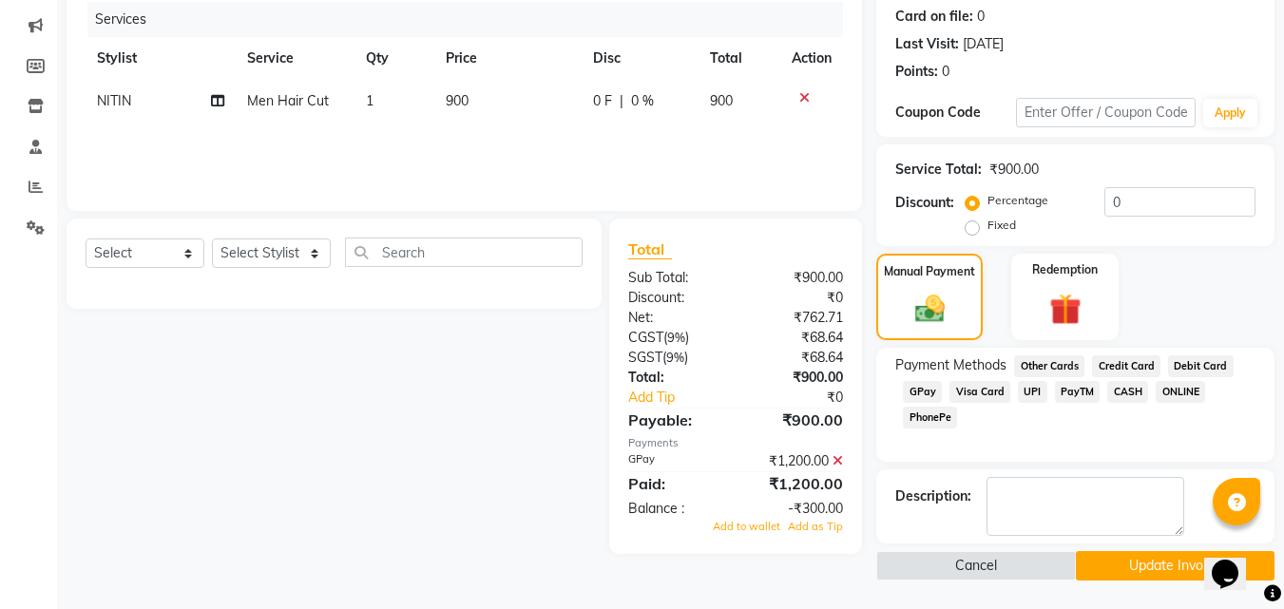
click at [837, 457] on icon at bounding box center [838, 460] width 10 height 13
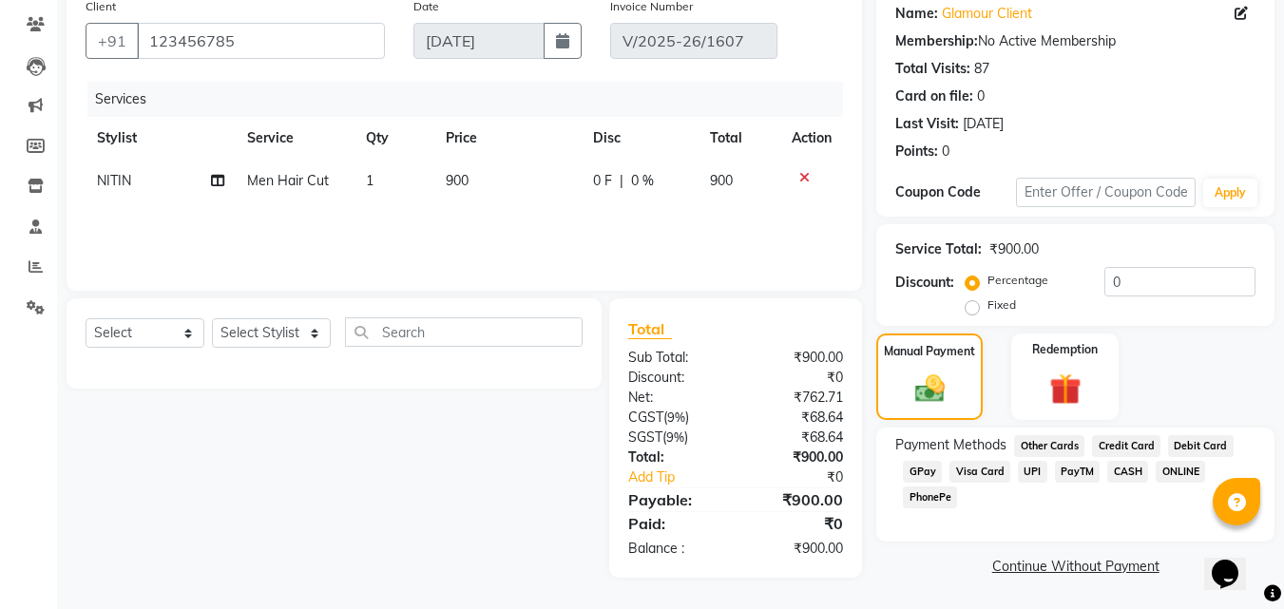
click at [930, 473] on span "GPay" at bounding box center [922, 472] width 39 height 22
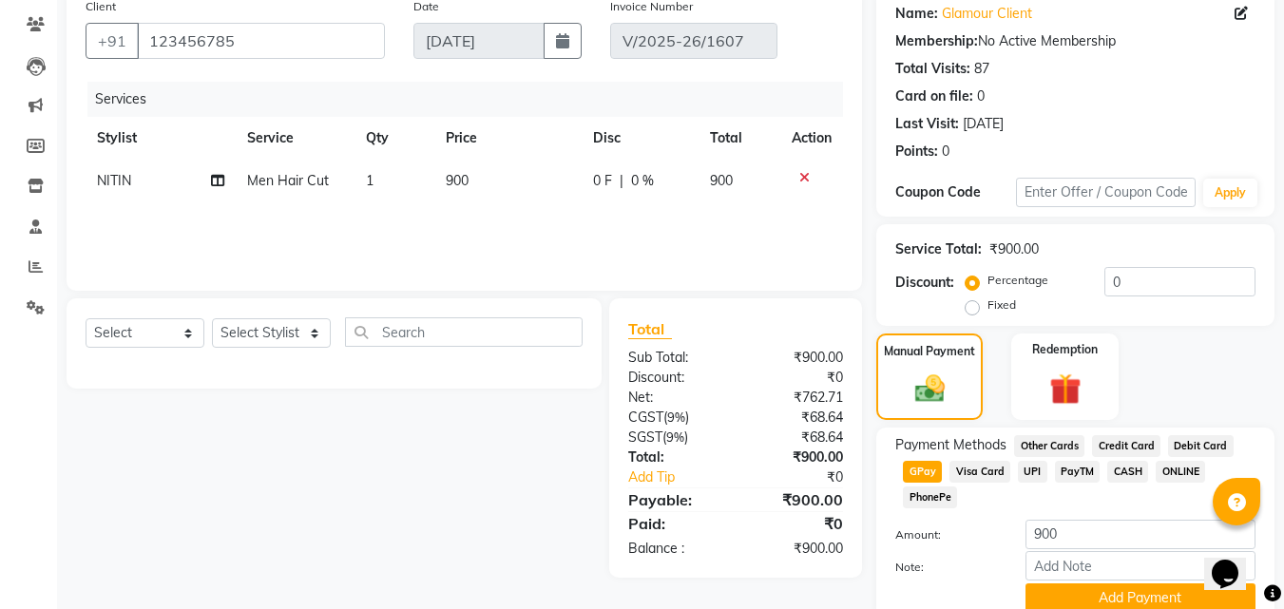
scroll to position [233, 0]
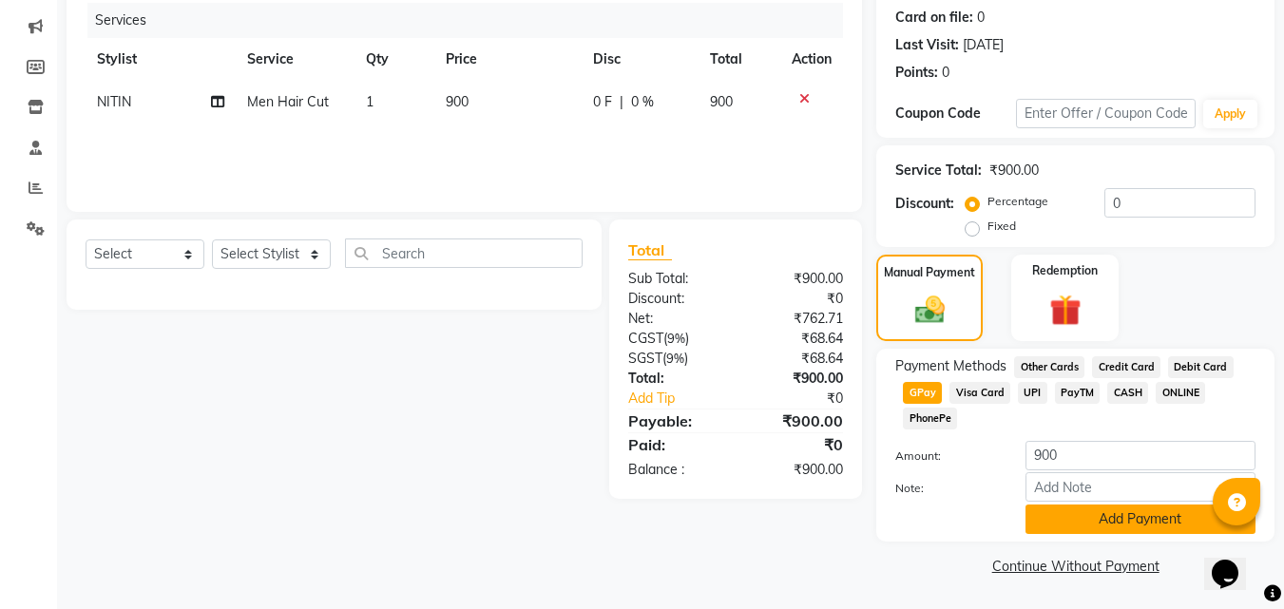
click at [1103, 514] on button "Add Payment" at bounding box center [1141, 519] width 230 height 29
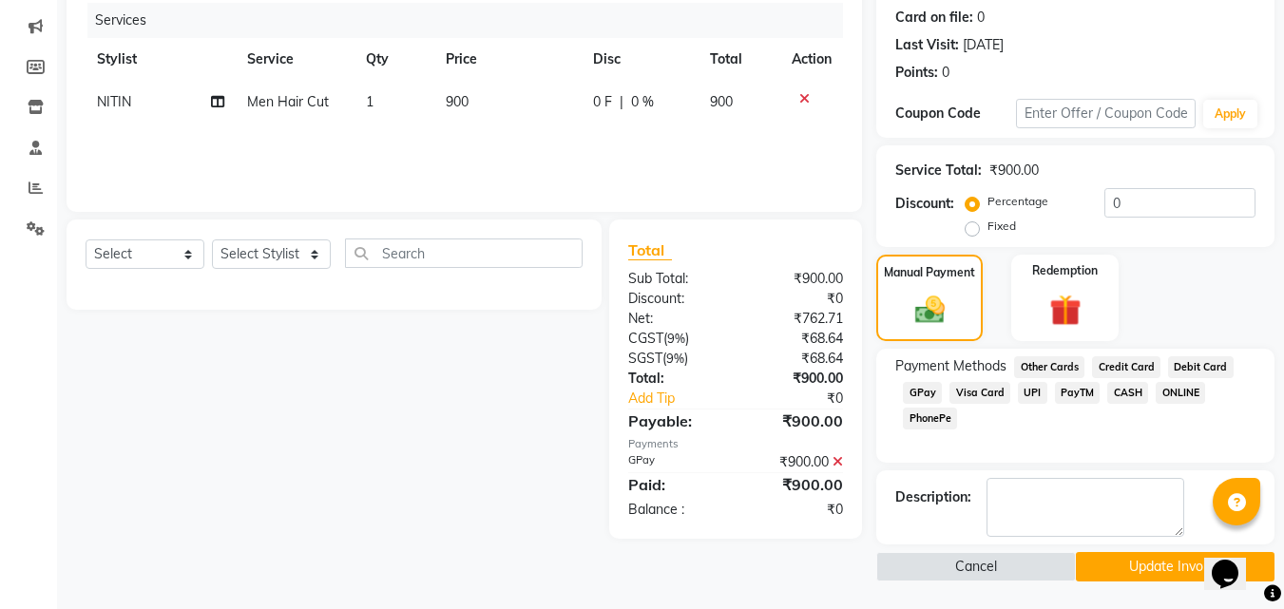
scroll to position [234, 0]
click at [1136, 561] on button "Update Invoice" at bounding box center [1175, 565] width 199 height 29
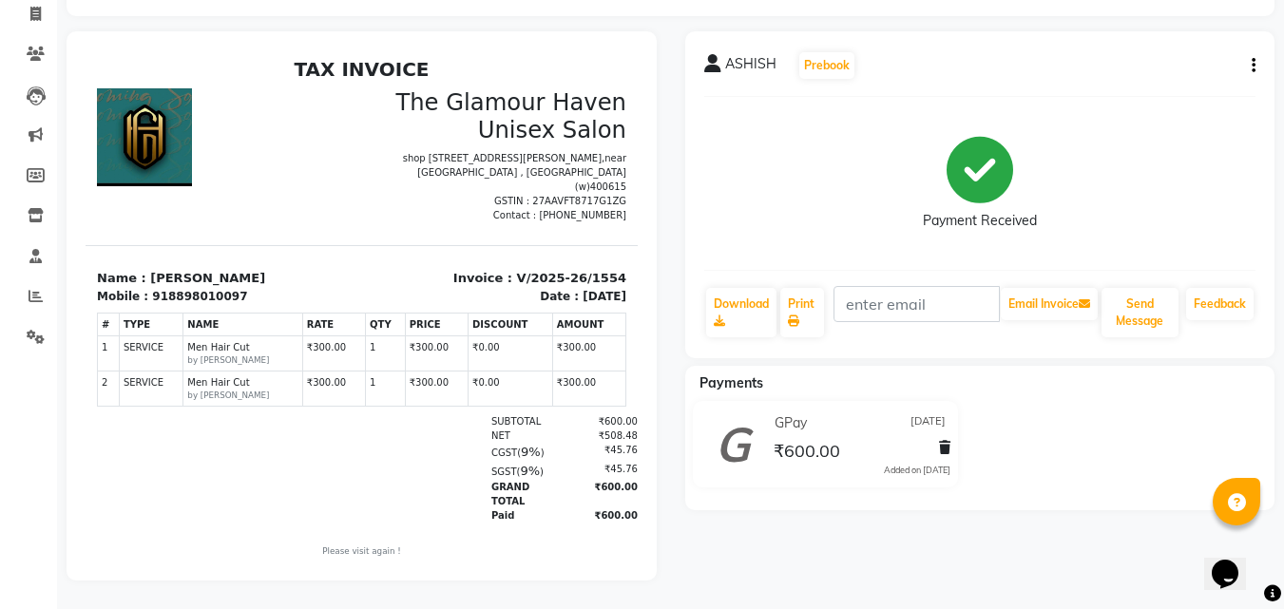
scroll to position [139, 0]
click at [806, 413] on span "GPay" at bounding box center [791, 423] width 32 height 20
click at [811, 419] on div "GPay [DATE]" at bounding box center [860, 423] width 181 height 29
click at [1254, 66] on icon "button" at bounding box center [1254, 66] width 4 height 1
click at [1113, 78] on div "Edit Invoice" at bounding box center [1159, 90] width 130 height 24
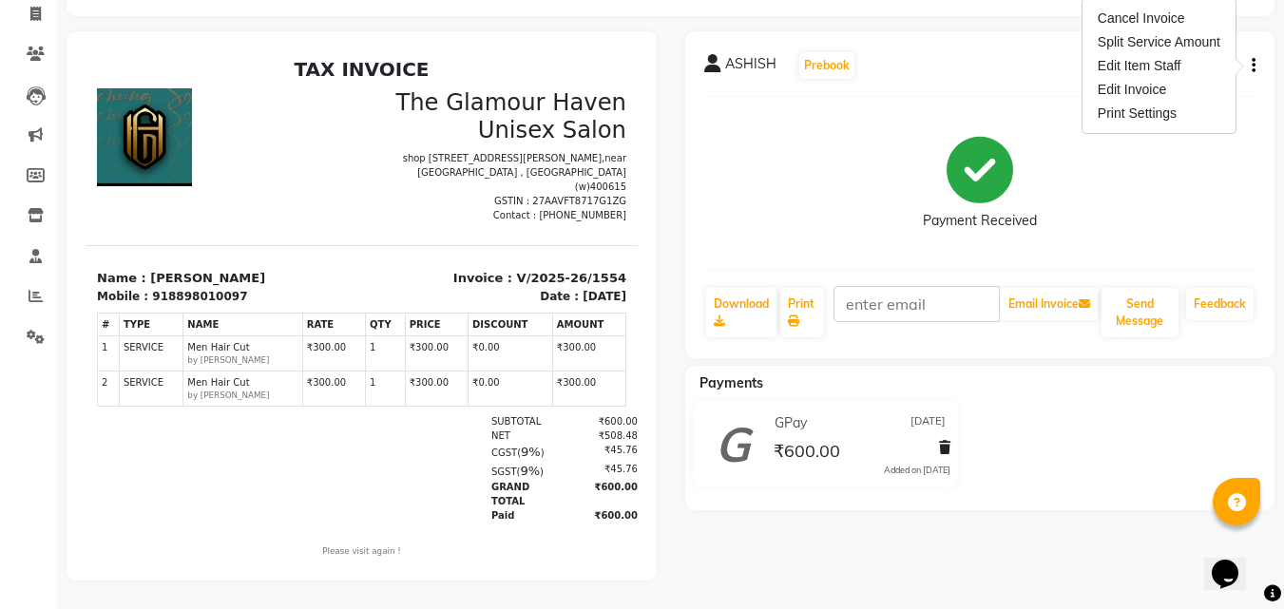
select select "service"
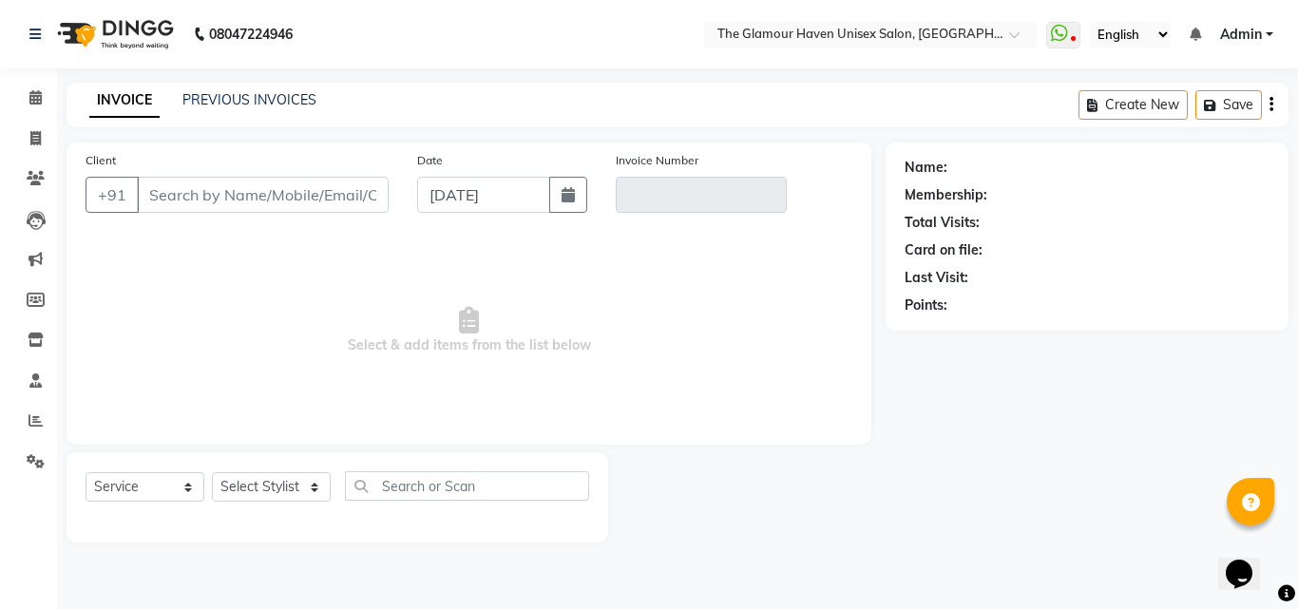
type input "8898010097"
type input "V/2025-26/1554"
type input "[DATE]"
select select "select"
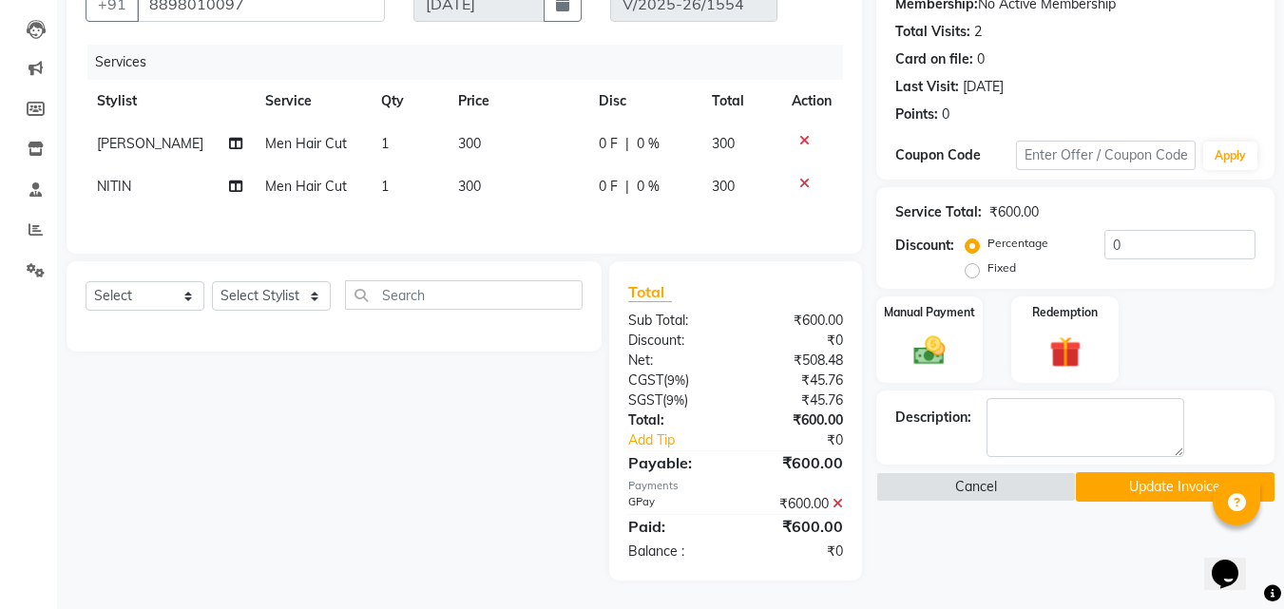
scroll to position [194, 0]
click at [841, 500] on icon at bounding box center [838, 503] width 10 height 13
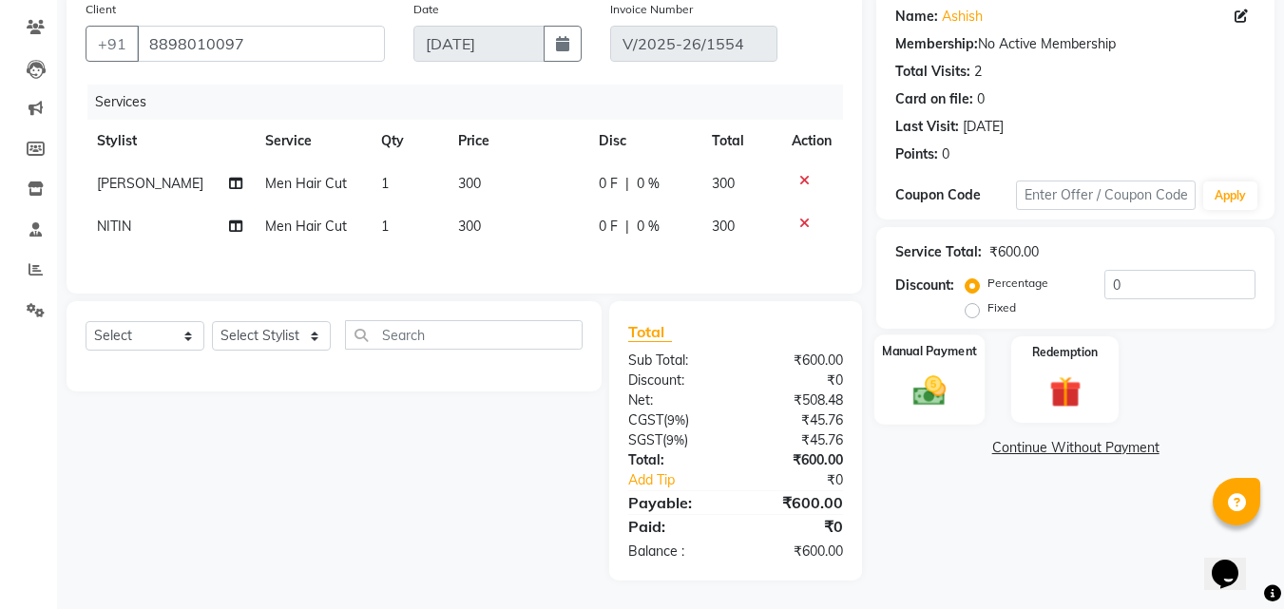
click at [913, 402] on img at bounding box center [929, 391] width 53 height 38
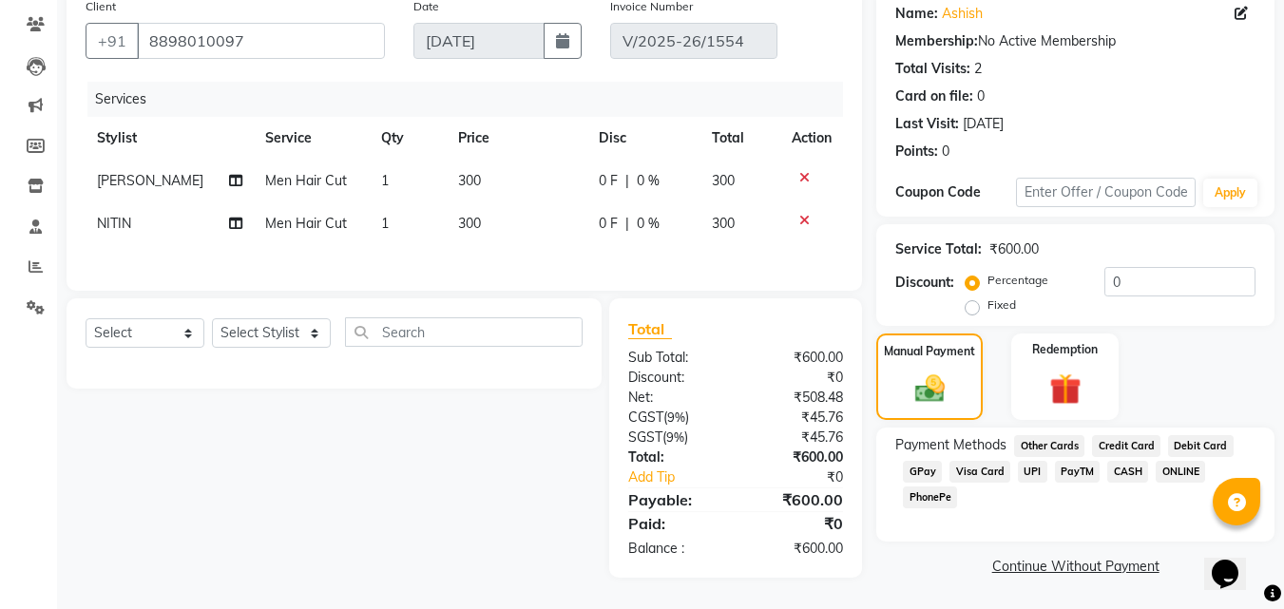
click at [1148, 470] on div "ONLINE" at bounding box center [1176, 474] width 57 height 26
click at [1133, 470] on span "CASH" at bounding box center [1127, 472] width 41 height 22
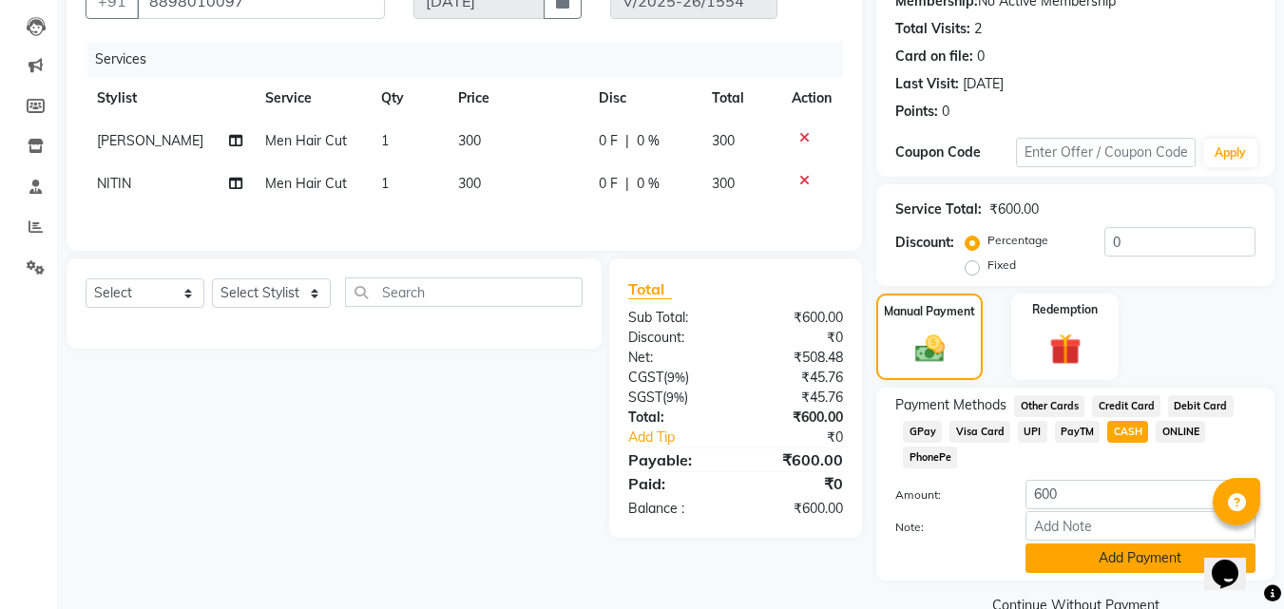
scroll to position [233, 0]
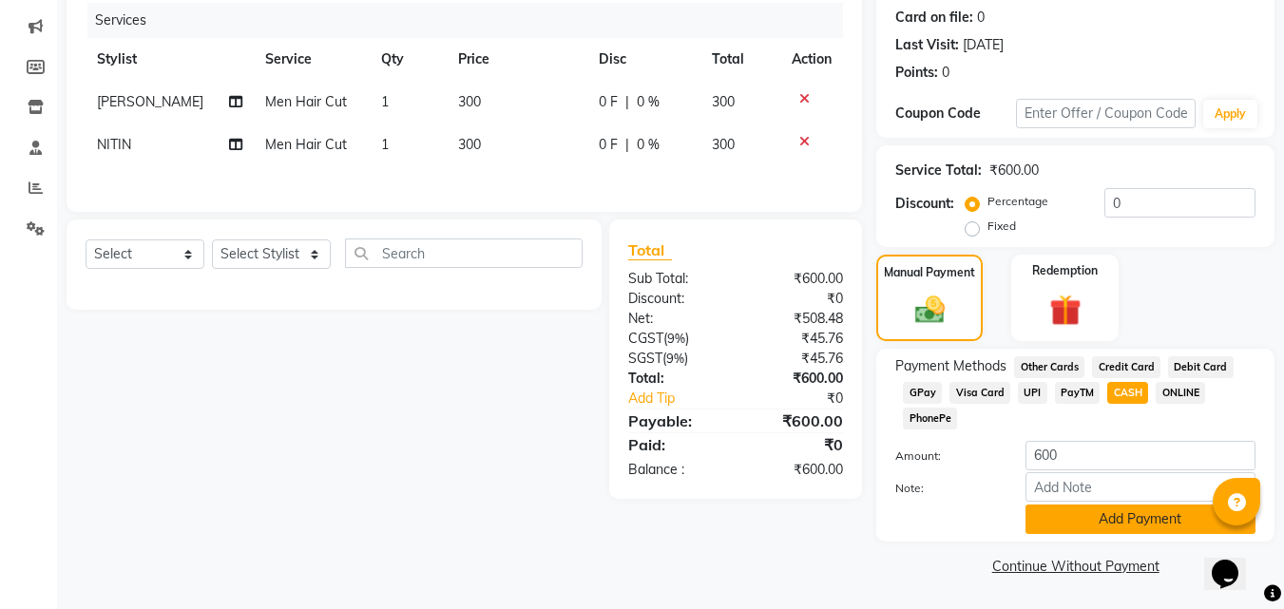
click at [1118, 517] on button "Add Payment" at bounding box center [1141, 519] width 230 height 29
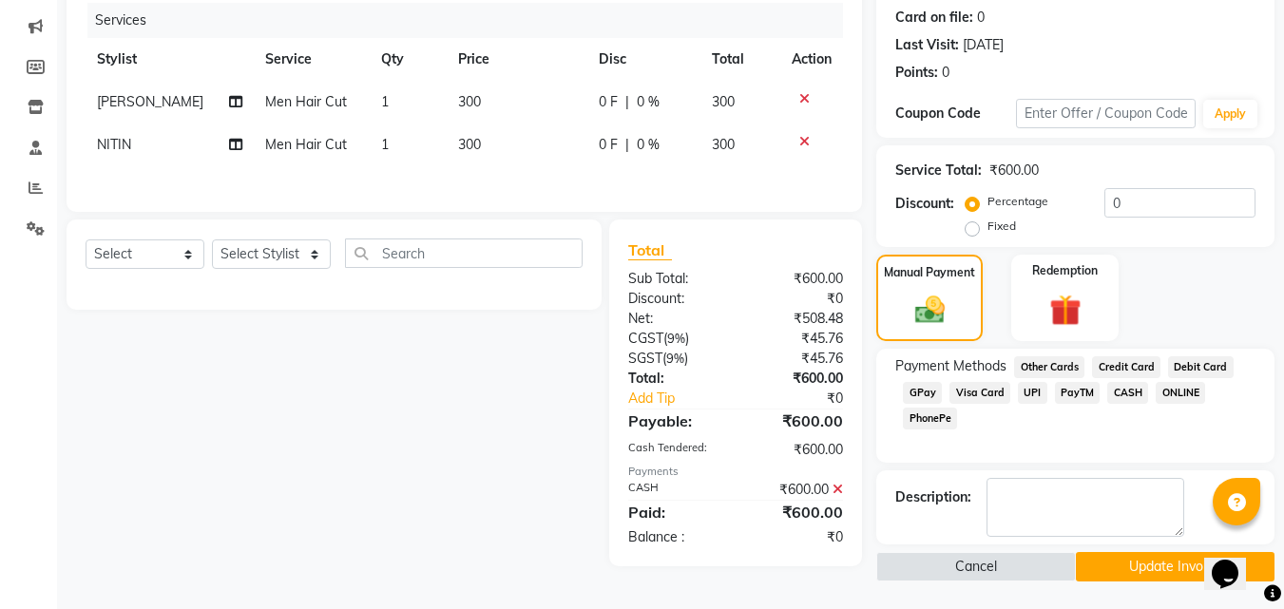
scroll to position [234, 0]
click at [1133, 562] on button "Update Invoice" at bounding box center [1175, 565] width 199 height 29
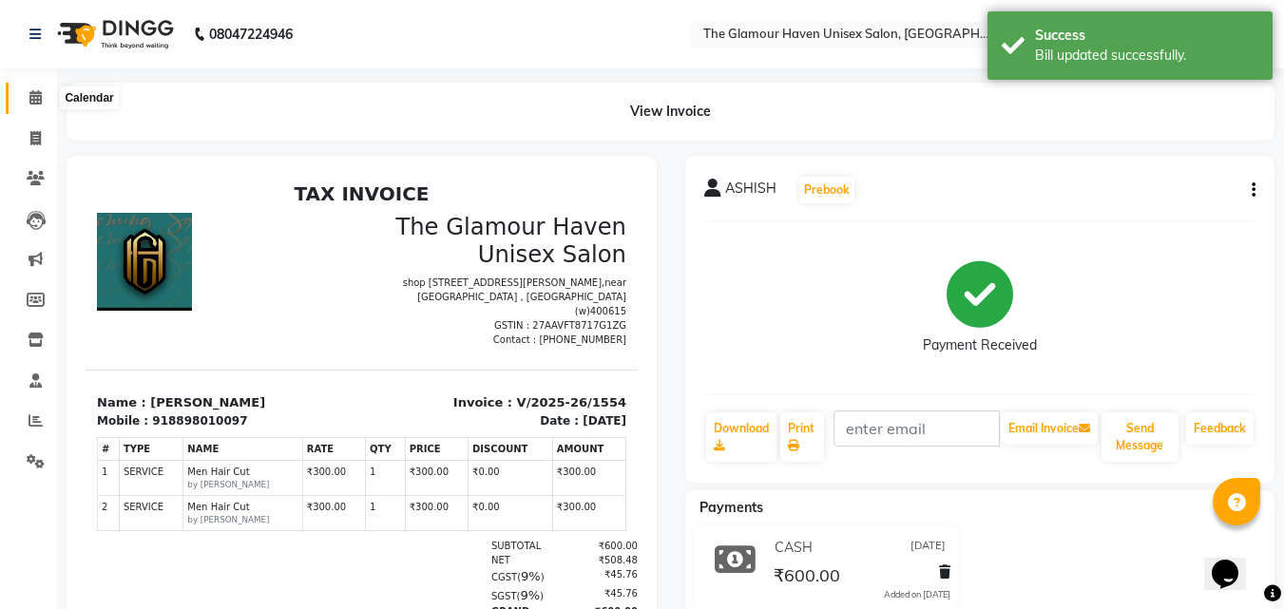
click at [38, 105] on span at bounding box center [35, 98] width 33 height 22
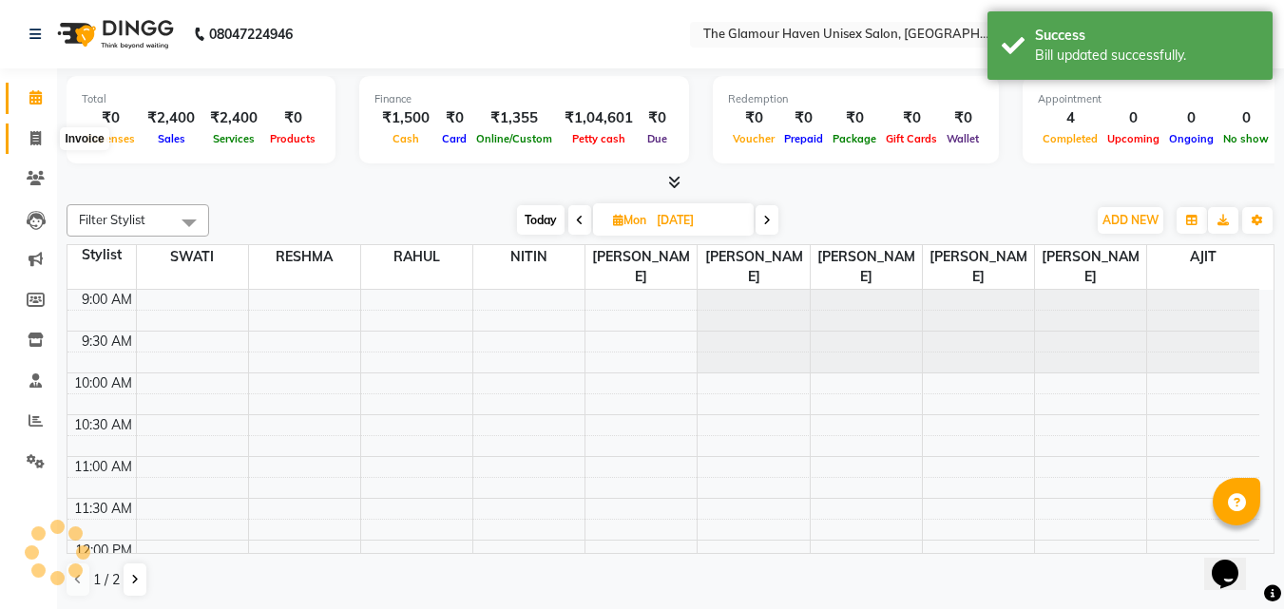
click at [41, 138] on icon at bounding box center [35, 138] width 10 height 14
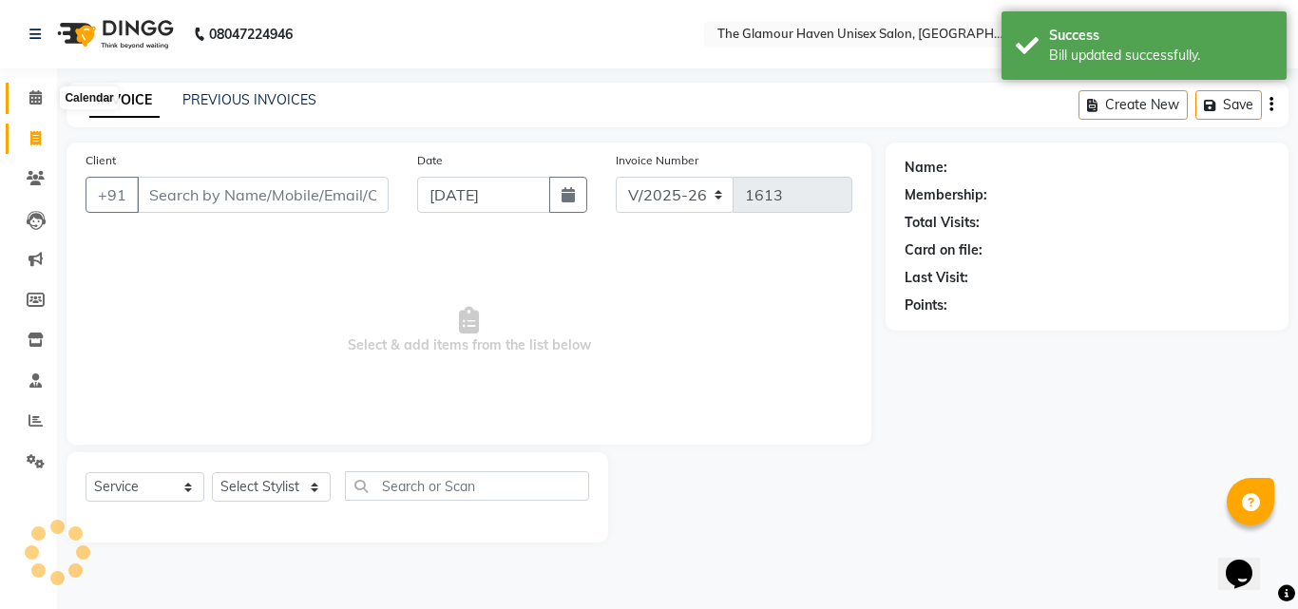
click at [41, 97] on icon at bounding box center [35, 97] width 12 height 14
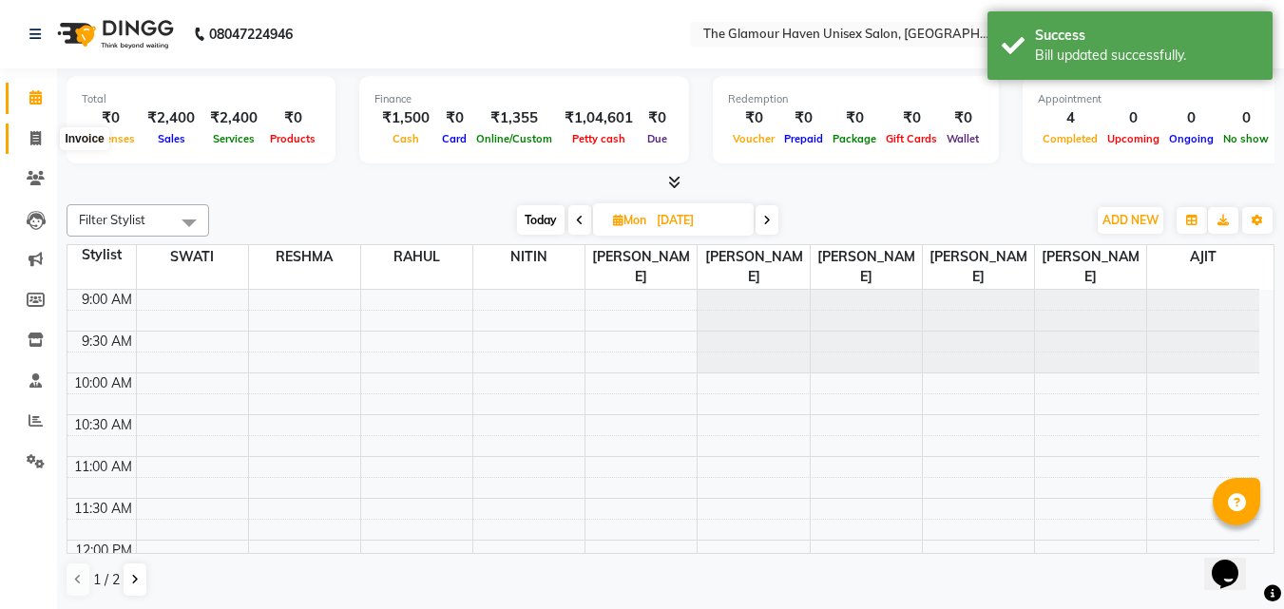
click at [37, 128] on span at bounding box center [35, 139] width 33 height 22
select select "7124"
select select "service"
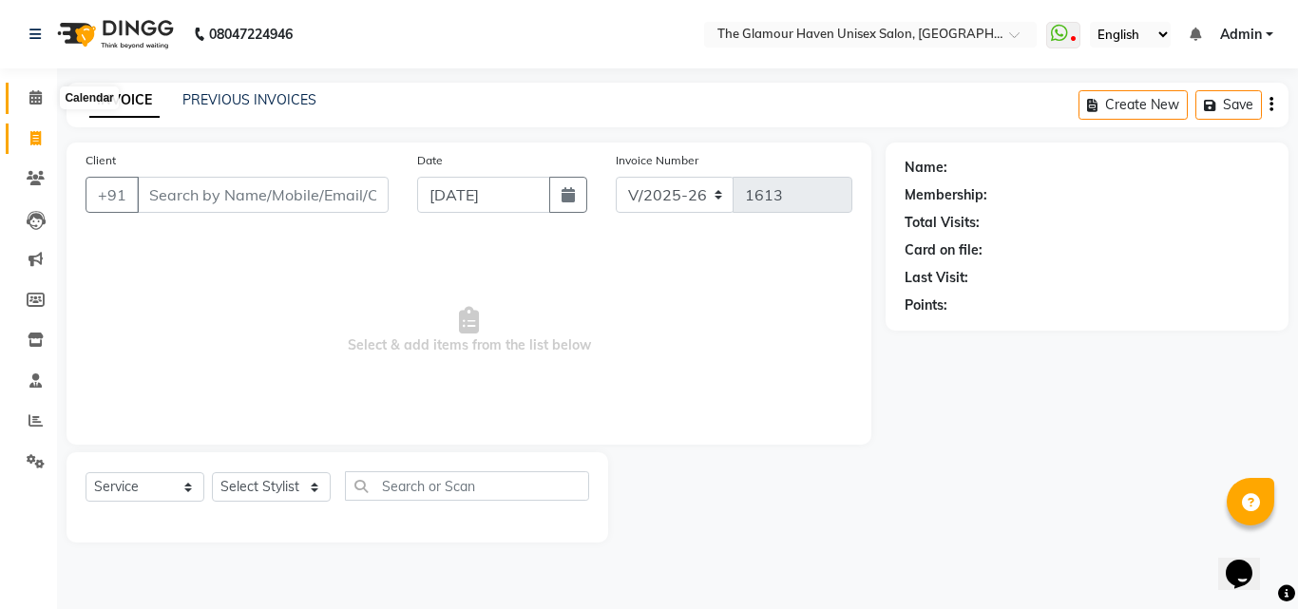
click at [35, 91] on icon at bounding box center [35, 97] width 12 height 14
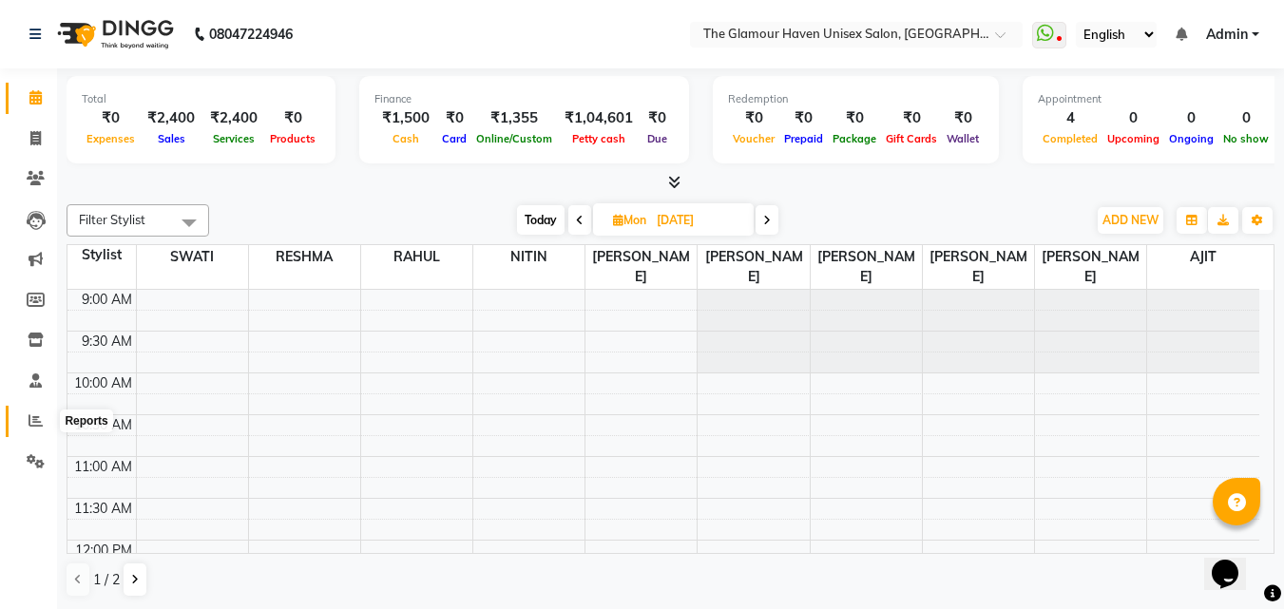
click at [33, 429] on span at bounding box center [35, 422] width 33 height 22
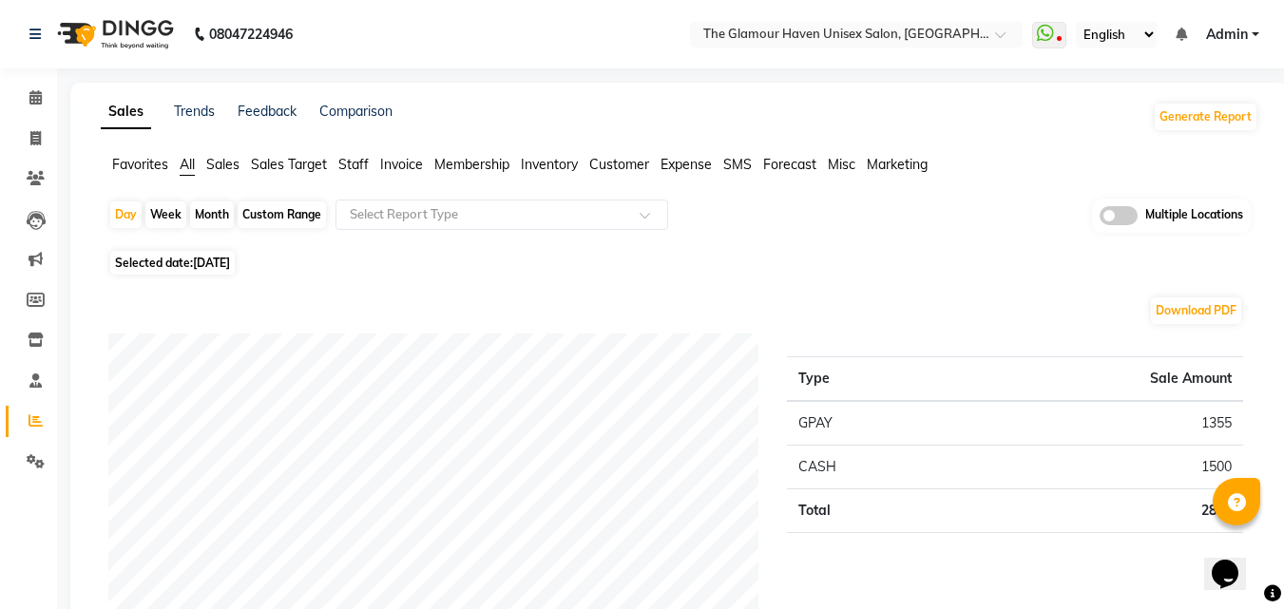
click at [217, 217] on div "Month" at bounding box center [212, 214] width 44 height 27
select select "9"
select select "2025"
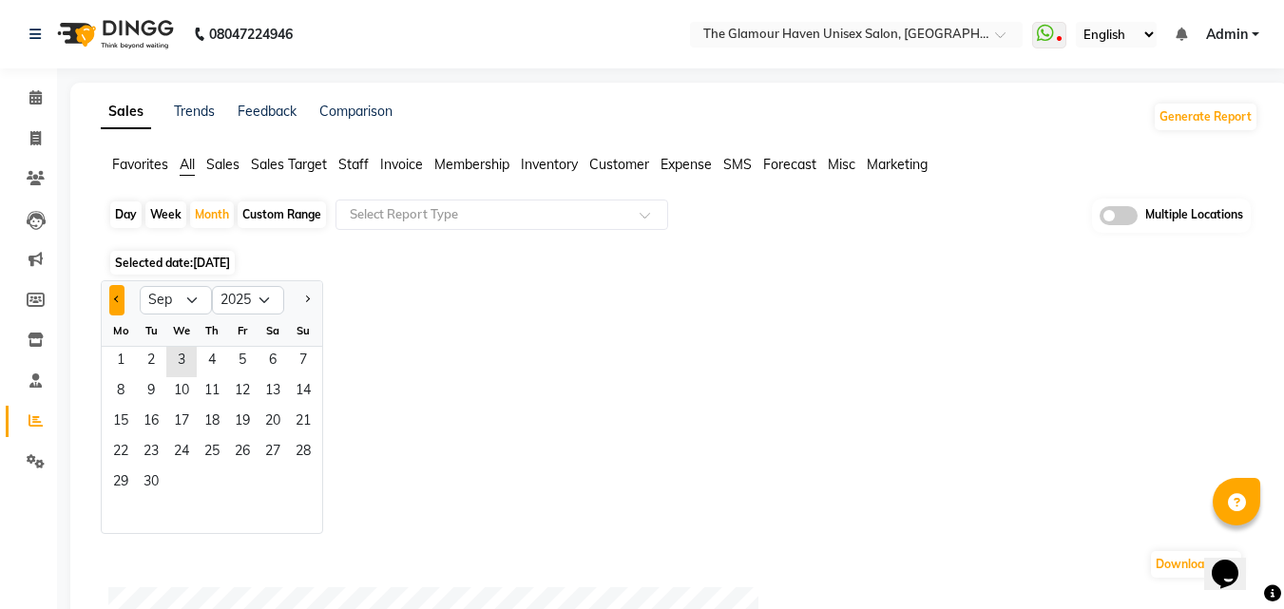
click at [125, 299] on button "Previous month" at bounding box center [116, 300] width 15 height 30
select select "8"
click at [243, 362] on span "1" at bounding box center [242, 362] width 30 height 30
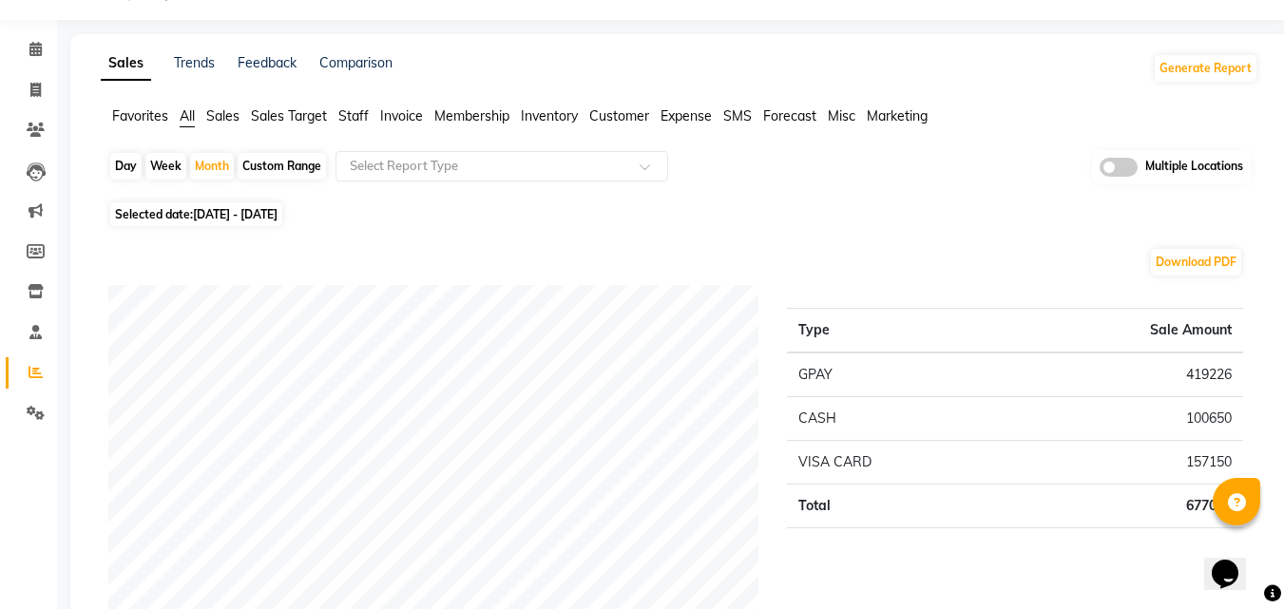
scroll to position [95, 0]
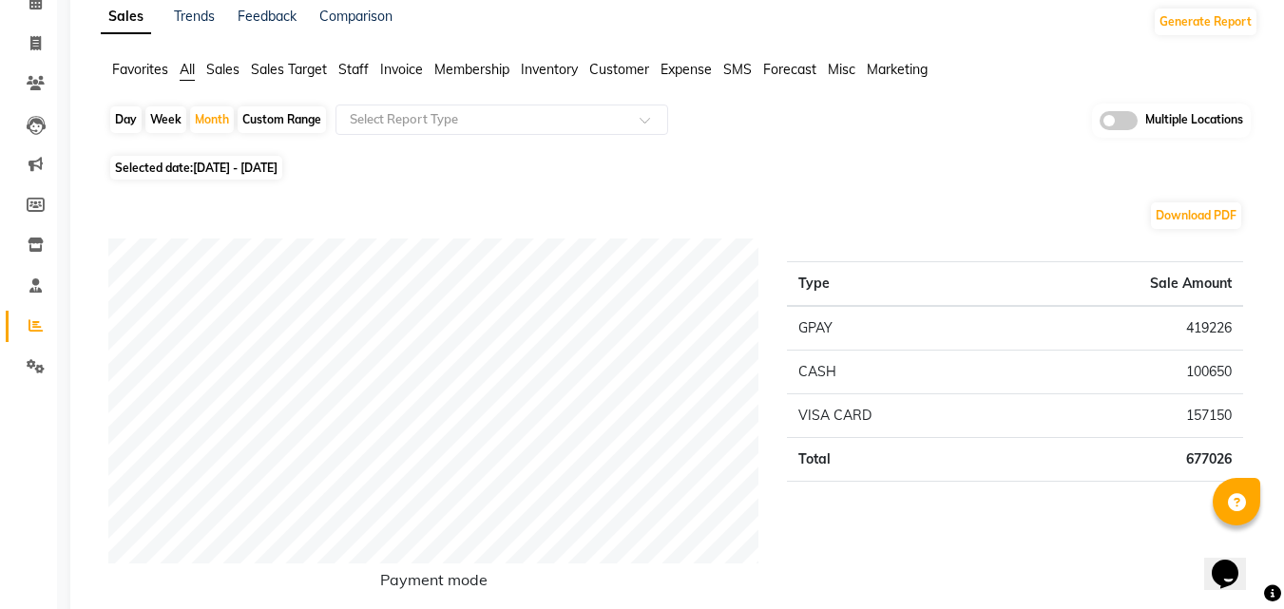
click at [339, 204] on div "Download PDF" at bounding box center [675, 216] width 1135 height 30
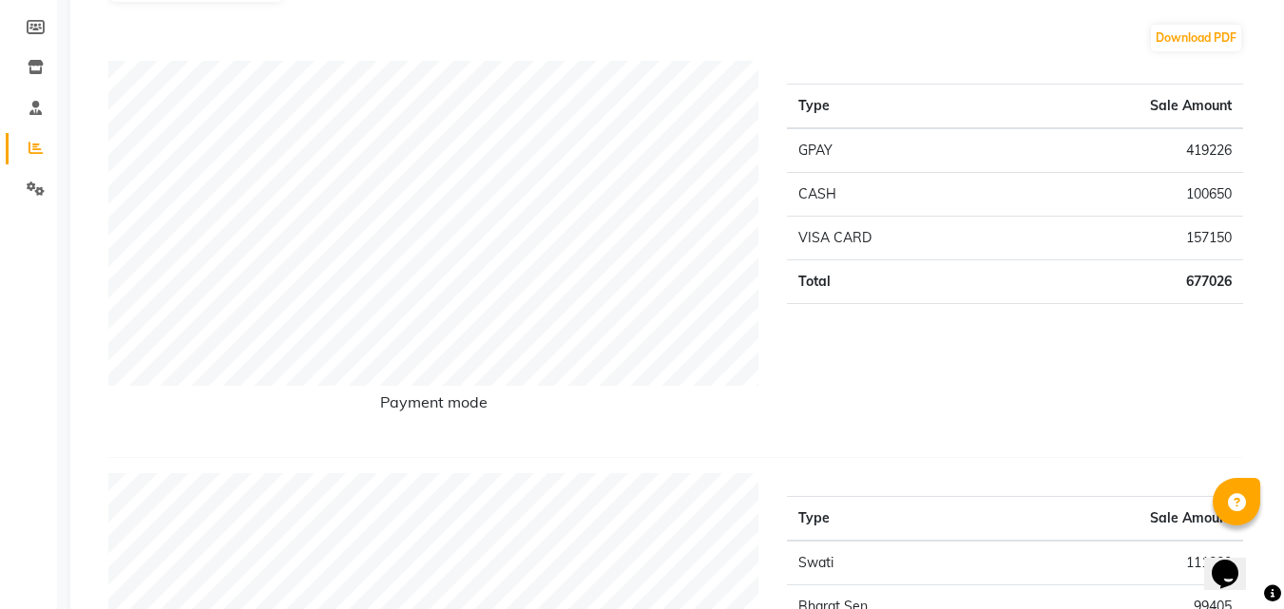
scroll to position [285, 0]
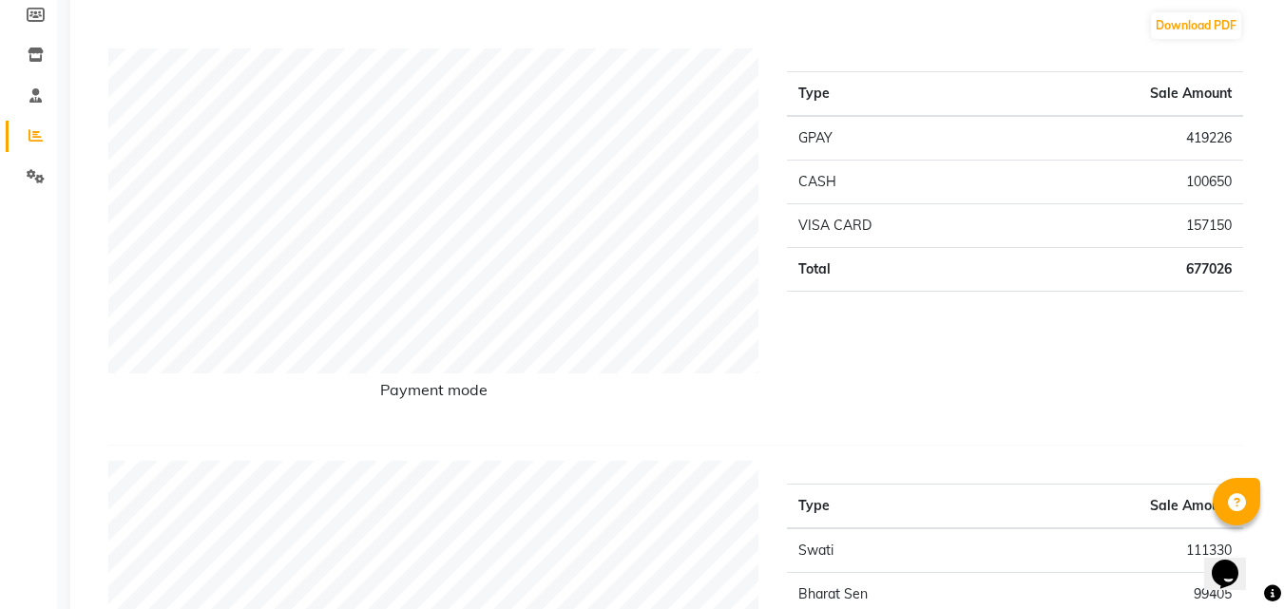
click at [1187, 271] on td "677026" at bounding box center [1125, 269] width 238 height 44
click at [1181, 317] on div "Type Sale Amount GPAY 419226 CASH 100650 VISA CARD 157150 Total 677026" at bounding box center [1015, 238] width 485 height 381
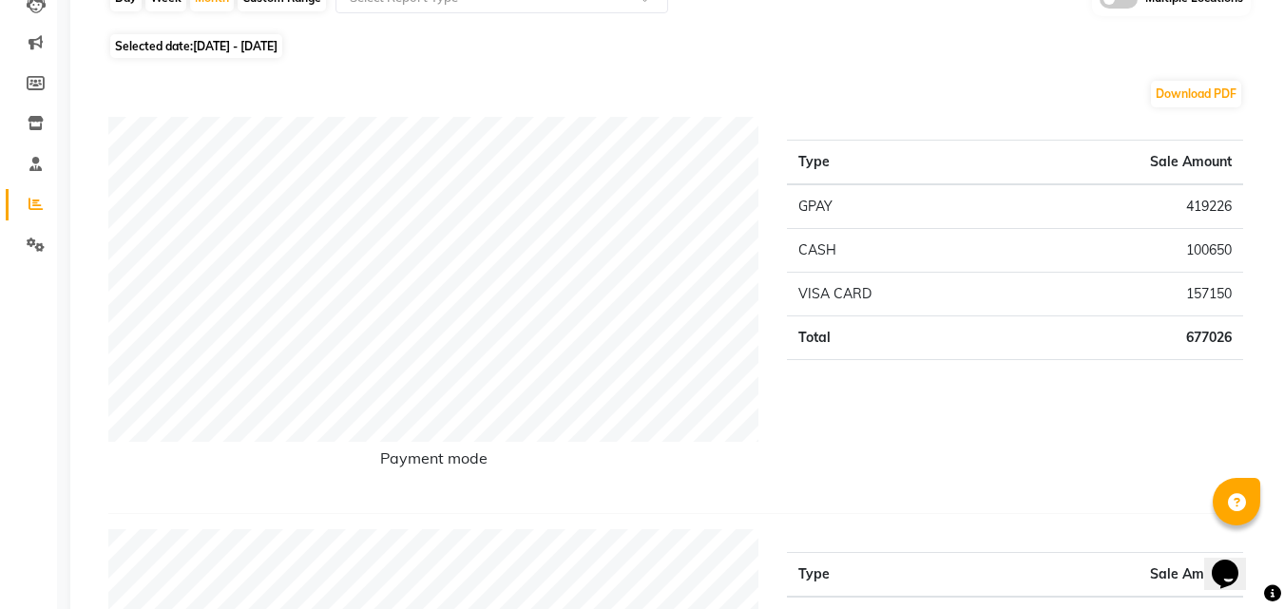
scroll to position [190, 0]
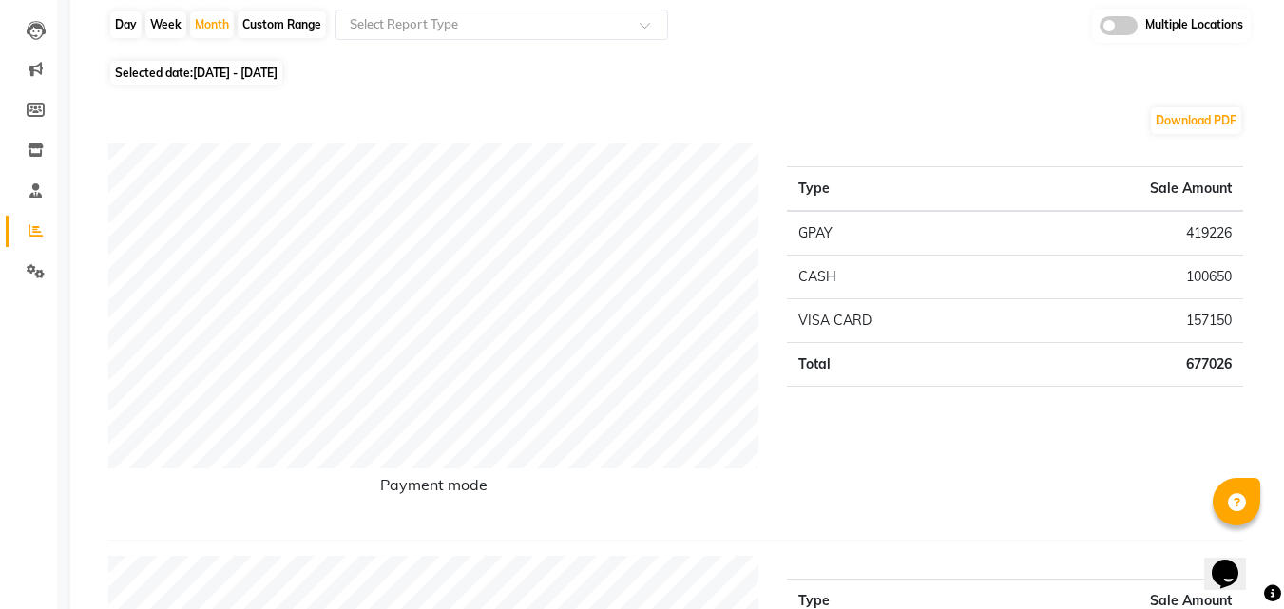
click at [1063, 474] on div "Type Sale Amount GPAY 419226 CASH 100650 VISA CARD 157150 Total 677026" at bounding box center [1015, 334] width 485 height 381
click at [1126, 480] on div "Type Sale Amount GPAY 419226 CASH 100650 VISA CARD 157150 Total 677026" at bounding box center [1015, 334] width 485 height 381
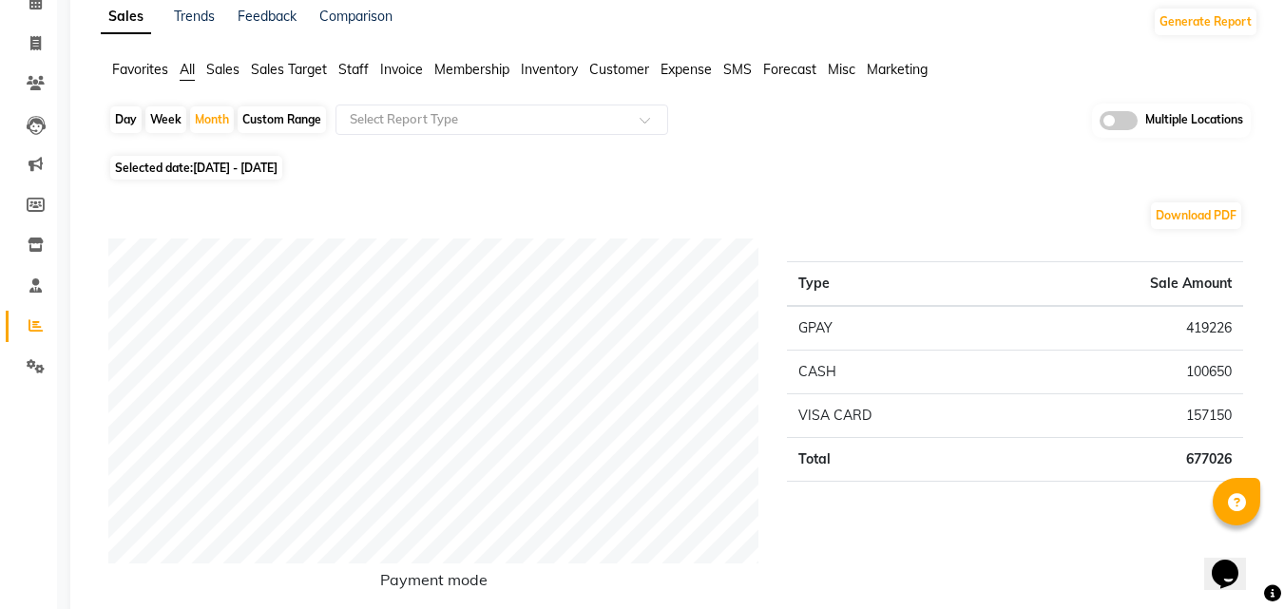
click at [1156, 491] on div "Type Sale Amount GPAY 419226 CASH 100650 VISA CARD 157150 Total 677026" at bounding box center [1015, 429] width 485 height 381
click at [1193, 470] on td "677026" at bounding box center [1125, 459] width 238 height 44
click at [1206, 472] on td "677026" at bounding box center [1125, 459] width 238 height 44
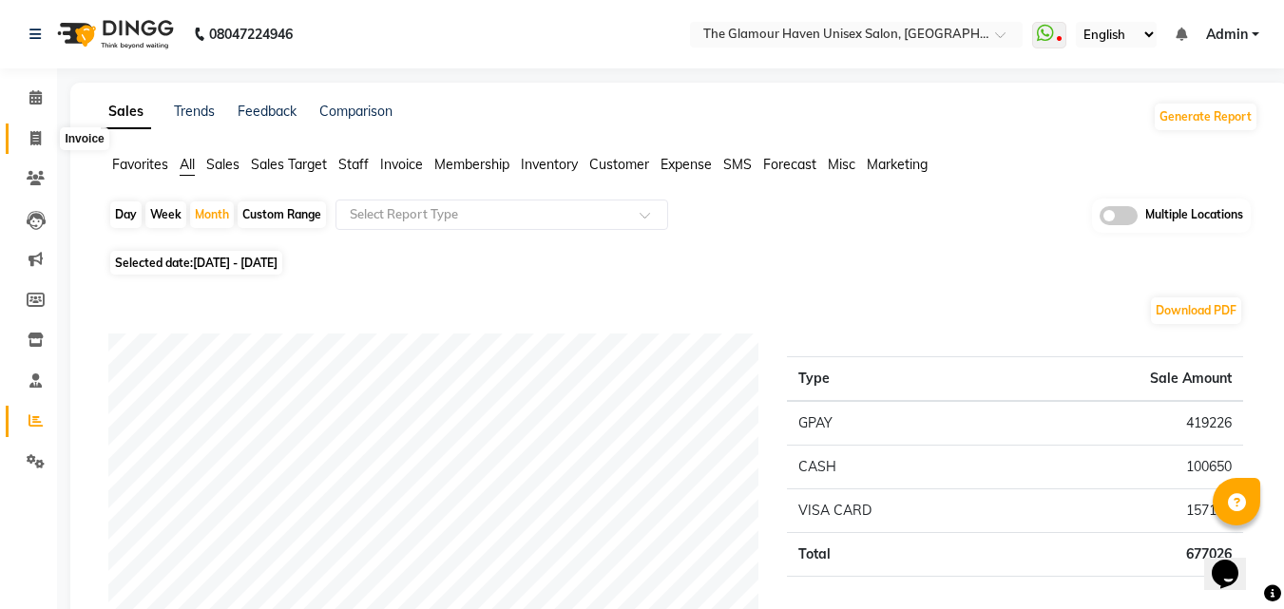
click at [35, 142] on icon at bounding box center [35, 138] width 10 height 14
select select "7124"
select select "service"
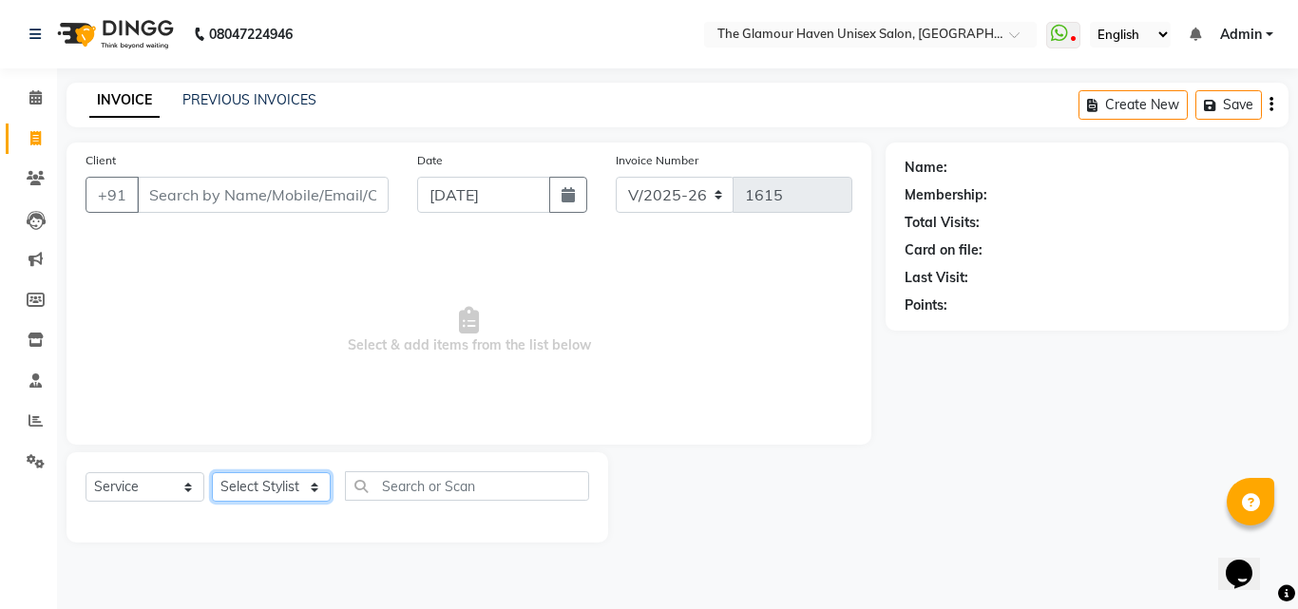
click at [318, 497] on select "Select Stylist AJIT Bharat sen [PERSON_NAME] [PERSON_NAME] NITIN RAHUL [PERSON_…" at bounding box center [271, 486] width 119 height 29
select select "59914"
click at [212, 472] on select "Select Stylist AJIT Bharat sen [PERSON_NAME] [PERSON_NAME] NITIN RAHUL [PERSON_…" at bounding box center [271, 486] width 119 height 29
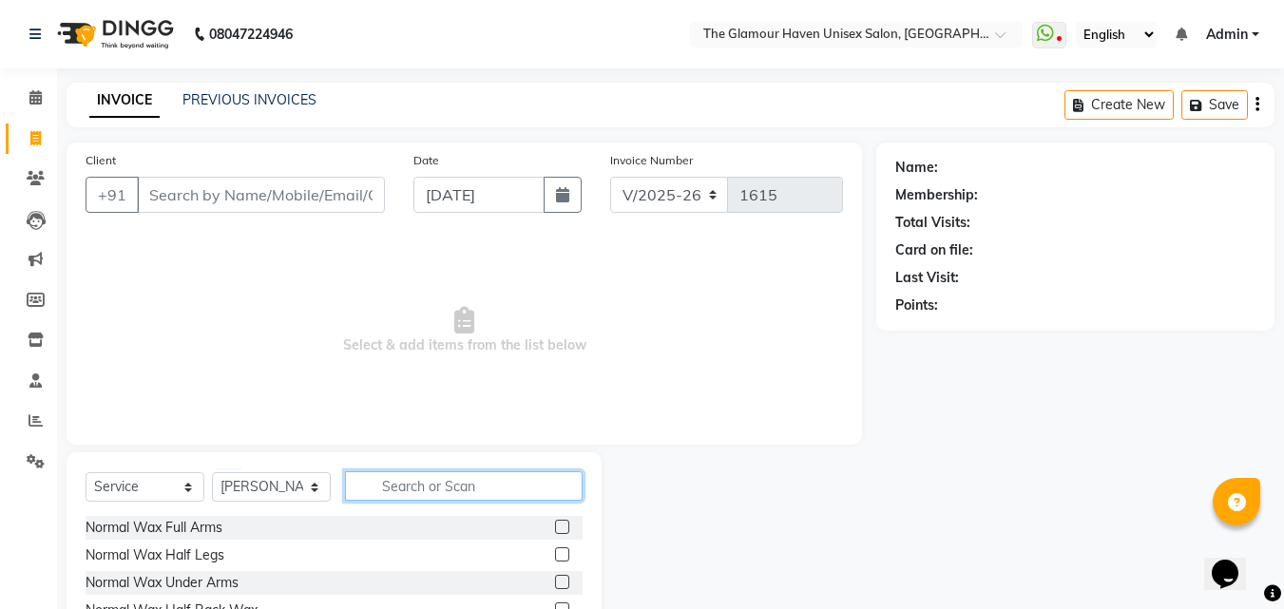
click at [473, 486] on input "text" at bounding box center [464, 485] width 238 height 29
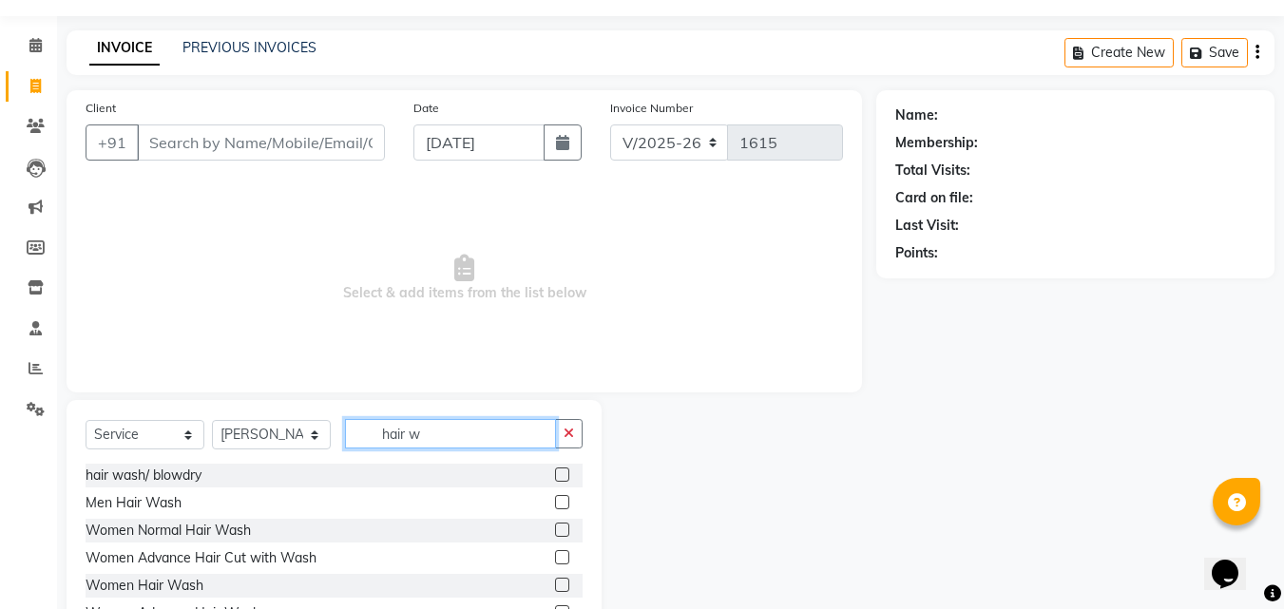
scroll to position [95, 0]
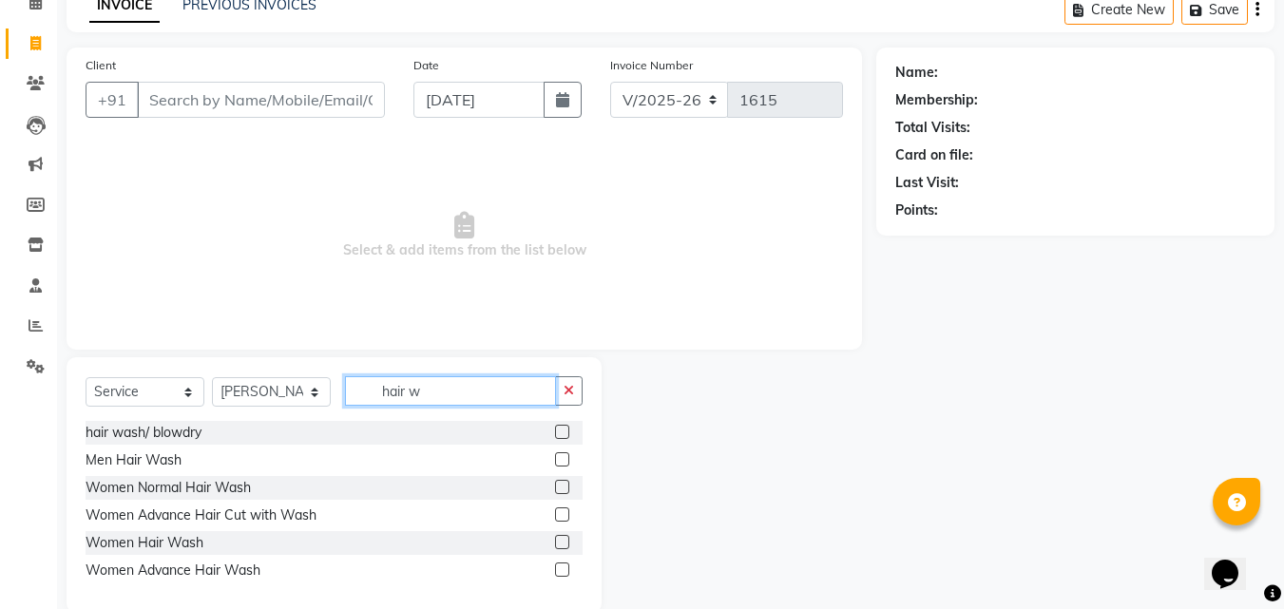
type input "hair w"
click at [562, 487] on label at bounding box center [562, 487] width 14 height 14
click at [562, 487] on input "checkbox" at bounding box center [561, 488] width 12 height 12
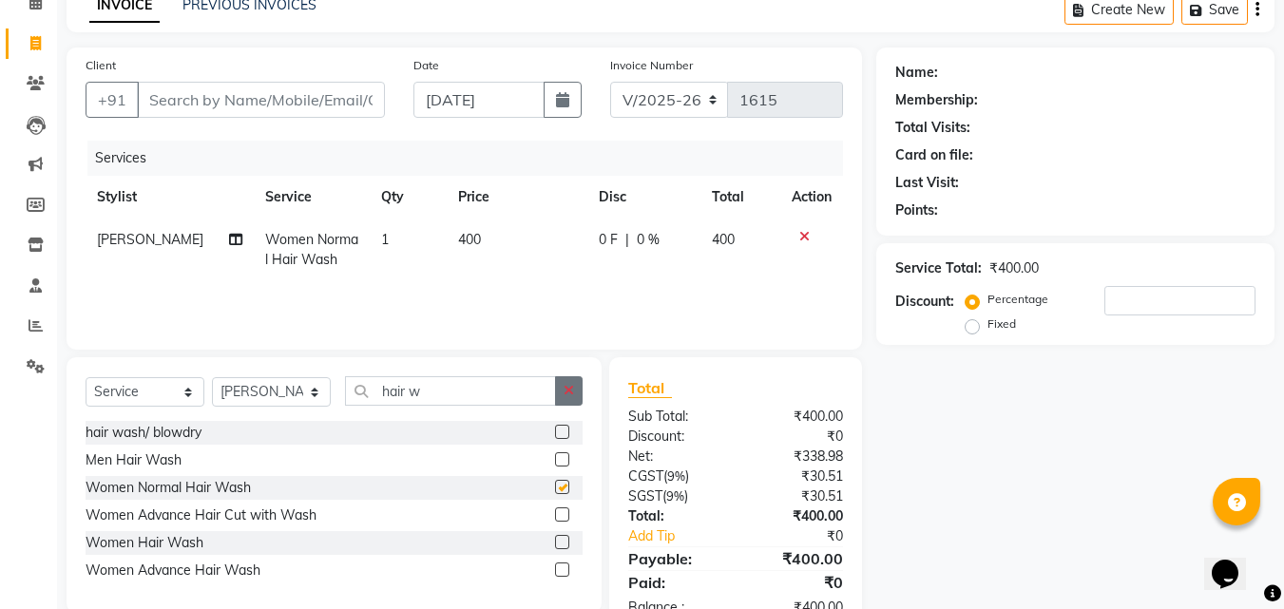
checkbox input "false"
click at [566, 402] on button "button" at bounding box center [569, 390] width 28 height 29
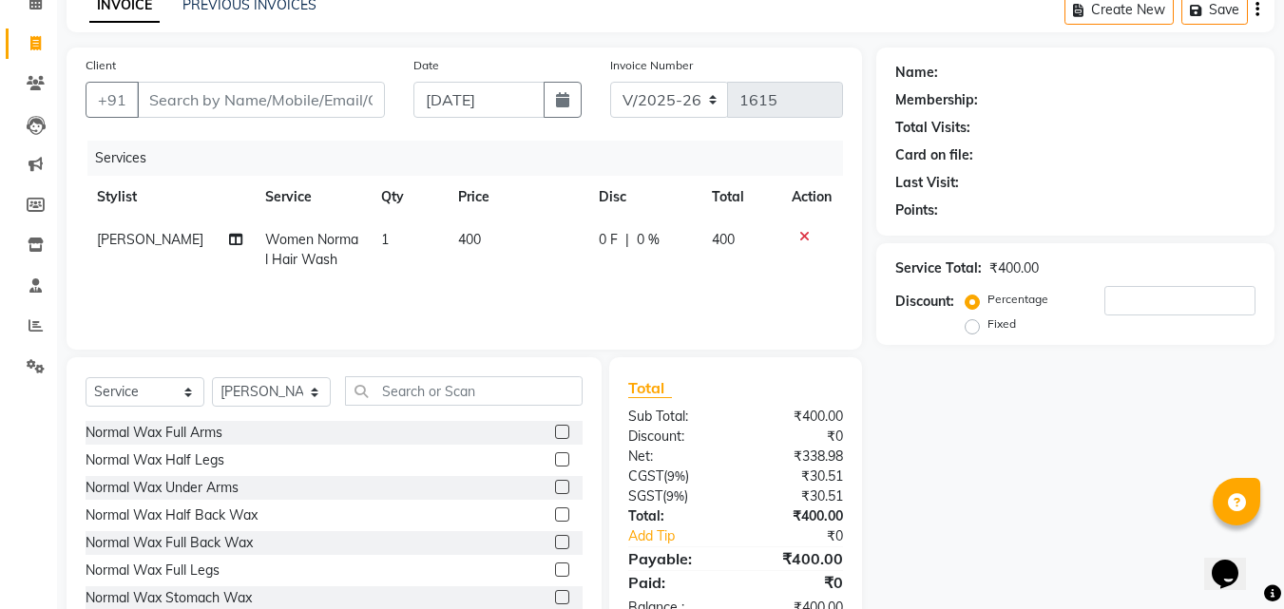
click at [530, 246] on td "400" at bounding box center [517, 250] width 141 height 63
select select "59914"
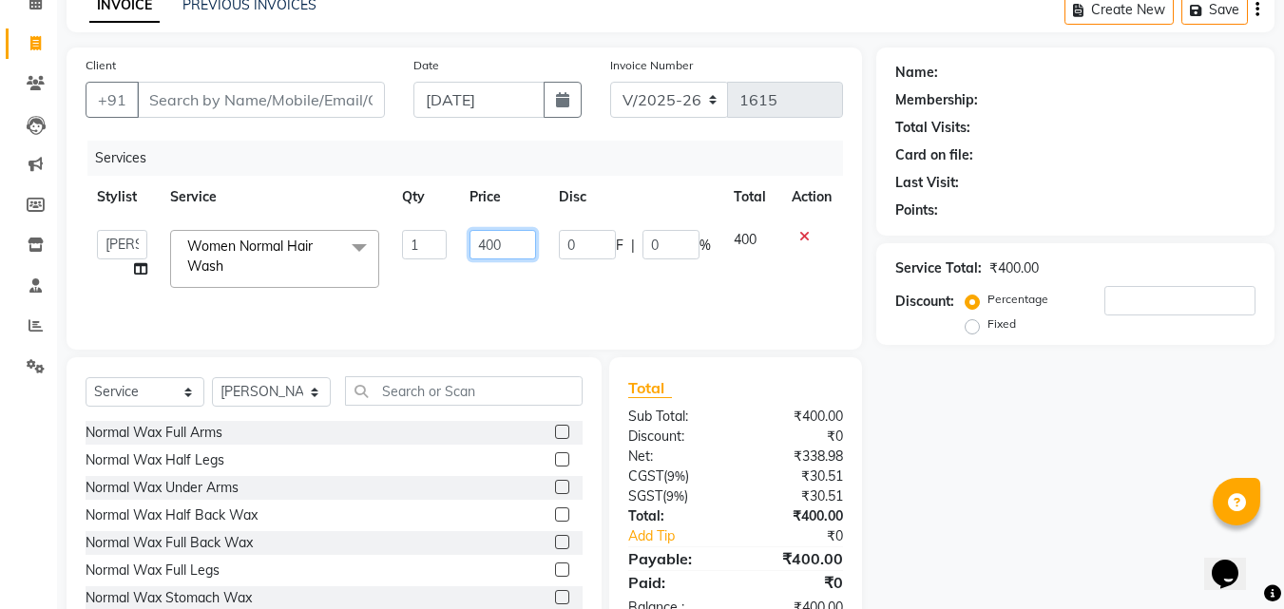
drag, startPoint x: 528, startPoint y: 245, endPoint x: 470, endPoint y: 244, distance: 58.9
click at [470, 244] on input "400" at bounding box center [503, 244] width 66 height 29
click at [513, 241] on input "400" at bounding box center [503, 244] width 66 height 29
type input "4"
type input "500"
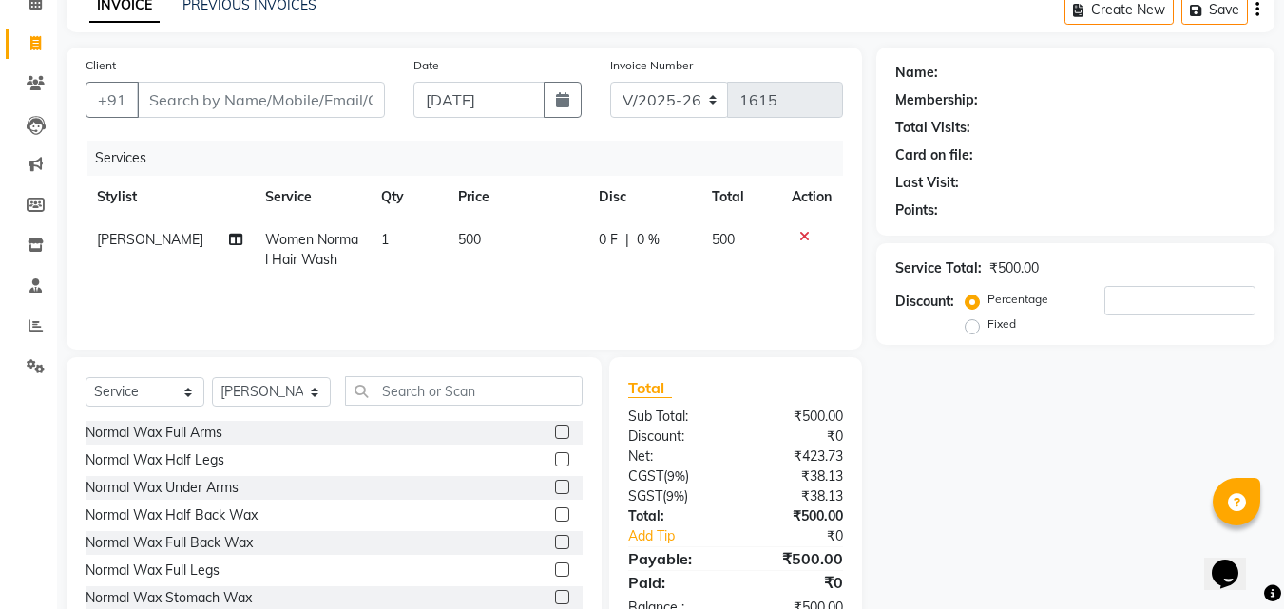
click at [508, 279] on td "500" at bounding box center [517, 250] width 141 height 63
select select "59914"
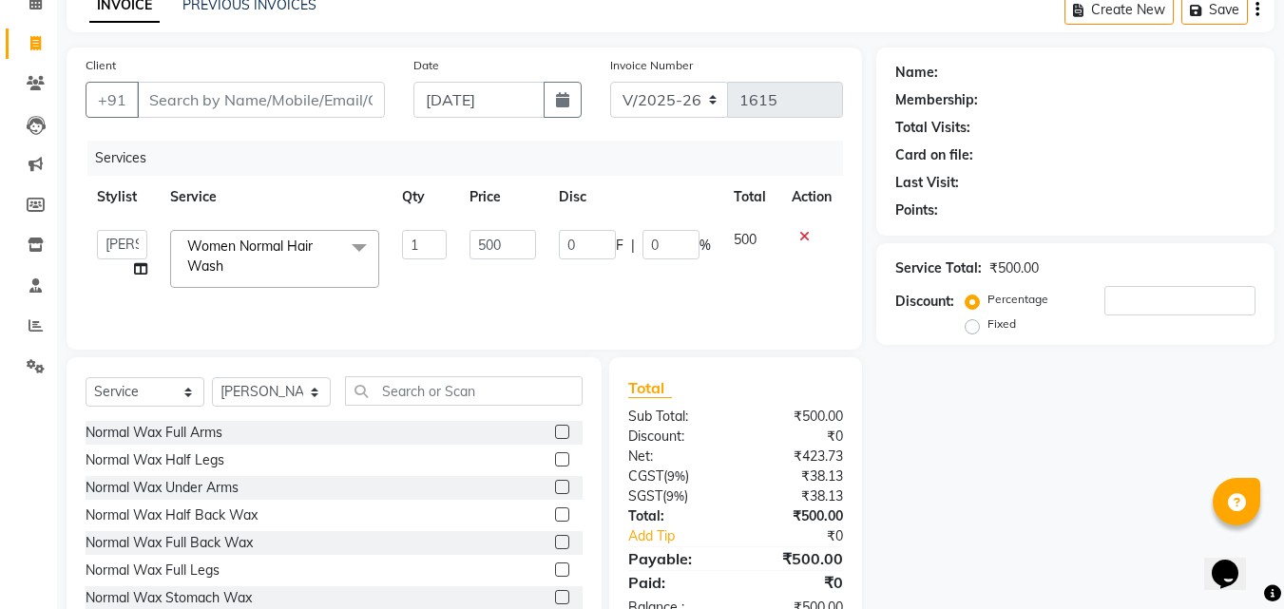
click at [297, 85] on div "Client +91" at bounding box center [235, 94] width 328 height 78
click at [300, 92] on input "Client" at bounding box center [261, 100] width 248 height 36
click at [320, 100] on input "Client" at bounding box center [261, 100] width 248 height 36
type input "8"
type input "0"
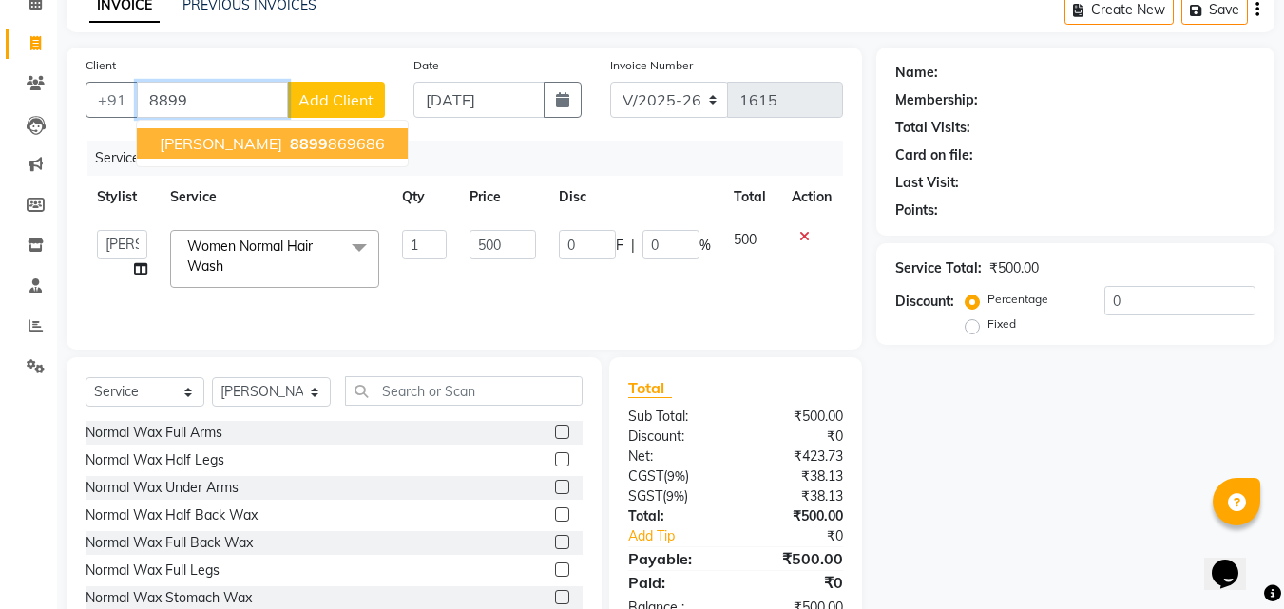
click at [348, 156] on button "[PERSON_NAME] 8899 869686" at bounding box center [272, 143] width 271 height 30
type input "8899869686"
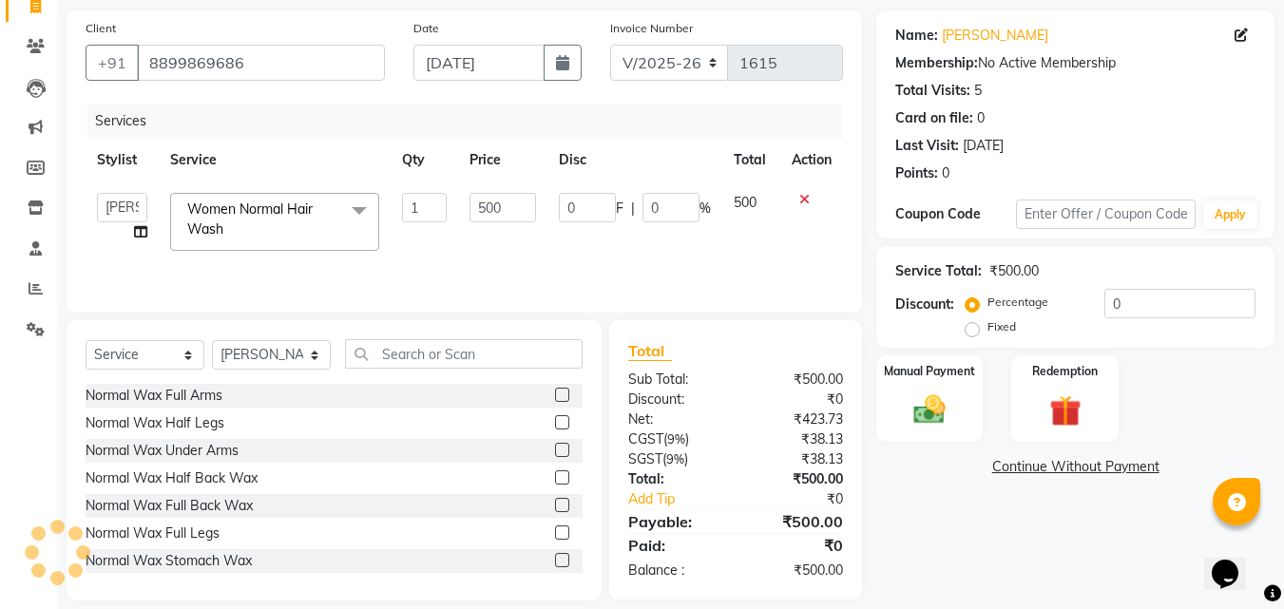
scroll to position [152, 0]
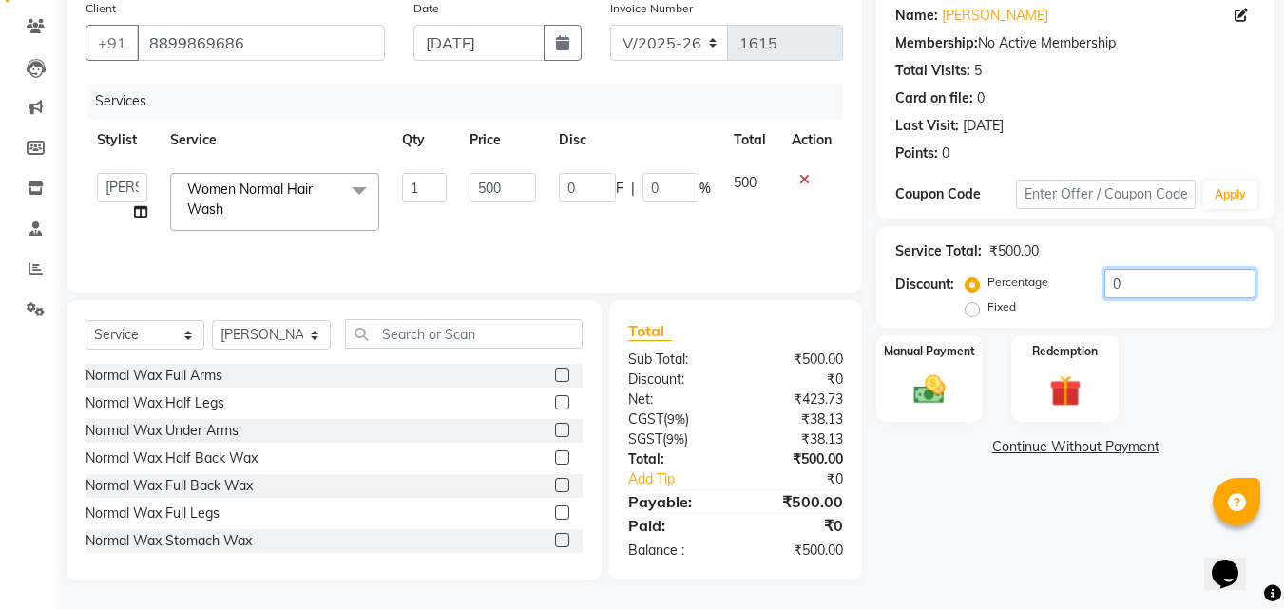
drag, startPoint x: 1148, startPoint y: 289, endPoint x: 1182, endPoint y: 275, distance: 37.1
click at [1151, 289] on input "0" at bounding box center [1179, 283] width 151 height 29
click at [927, 390] on img at bounding box center [929, 390] width 53 height 38
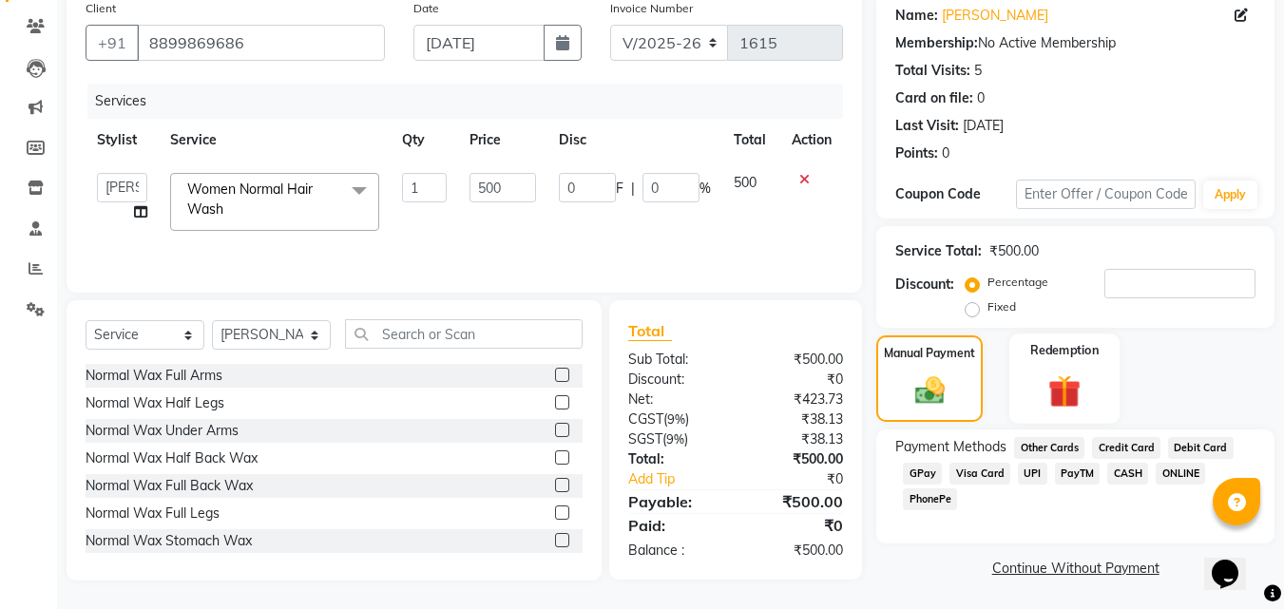
scroll to position [154, 0]
click at [920, 470] on span "GPay" at bounding box center [922, 472] width 39 height 22
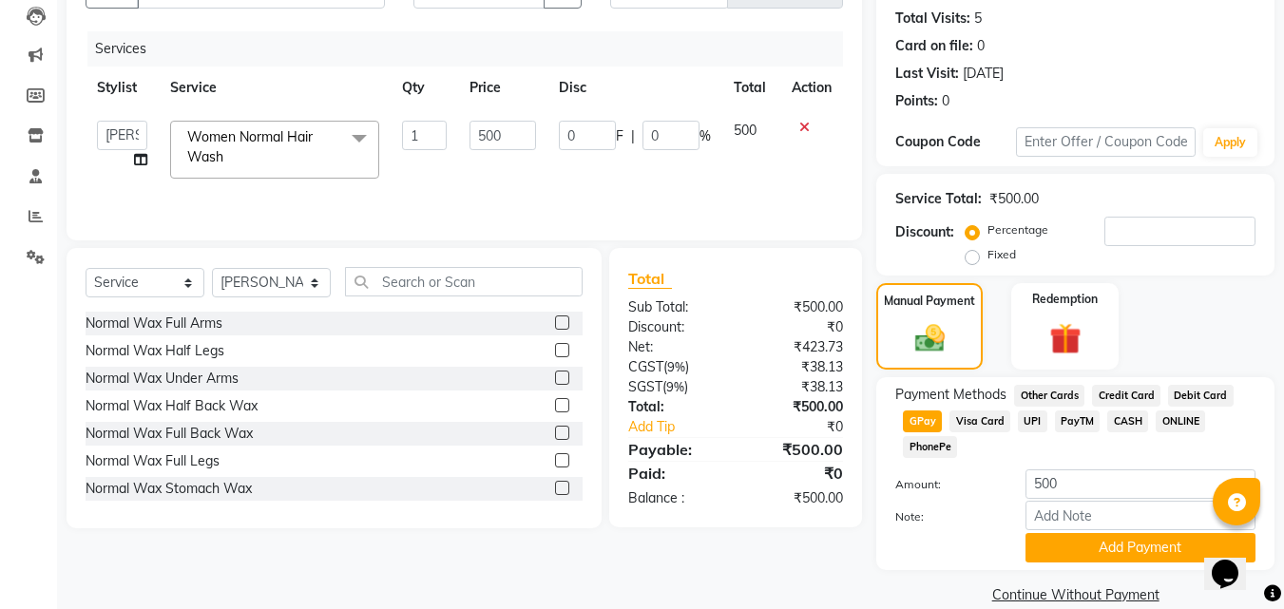
scroll to position [233, 0]
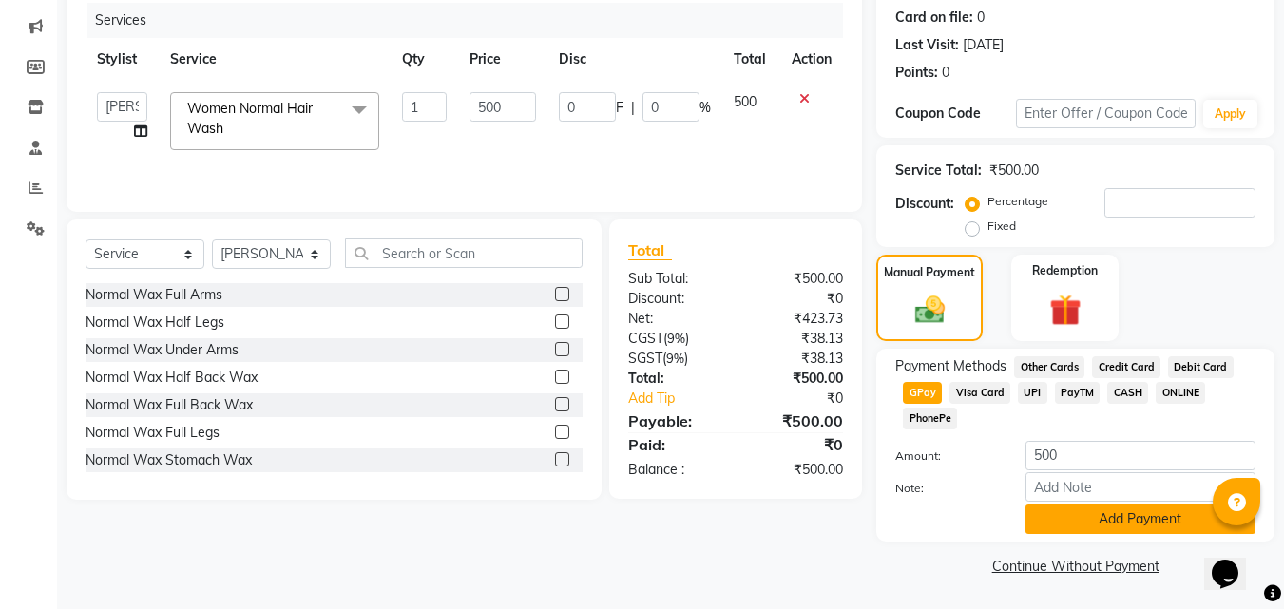
click at [1136, 509] on button "Add Payment" at bounding box center [1141, 519] width 230 height 29
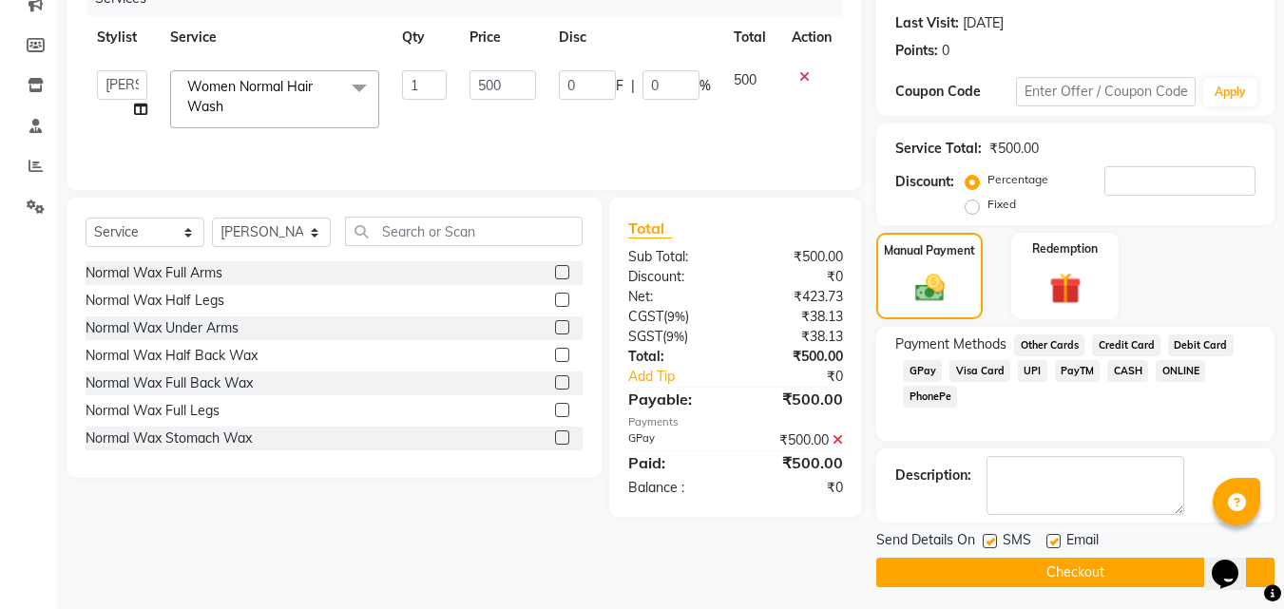
scroll to position [261, 0]
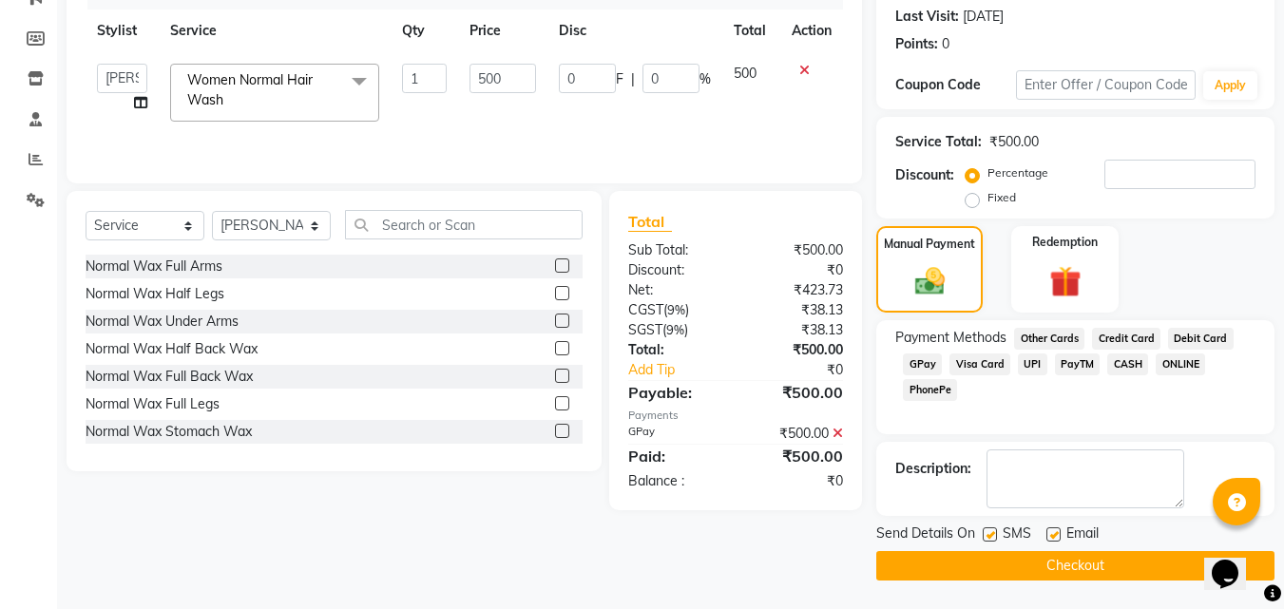
click at [981, 575] on button "Checkout" at bounding box center [1075, 565] width 398 height 29
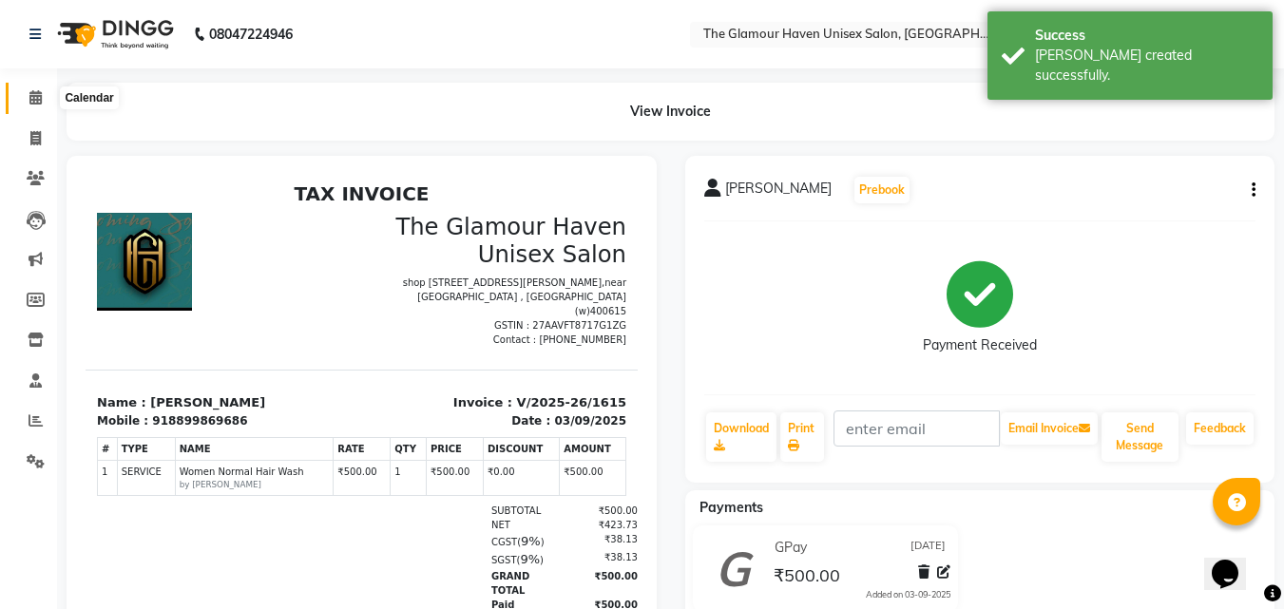
click at [26, 96] on span at bounding box center [35, 98] width 33 height 22
